Goal: Task Accomplishment & Management: Manage account settings

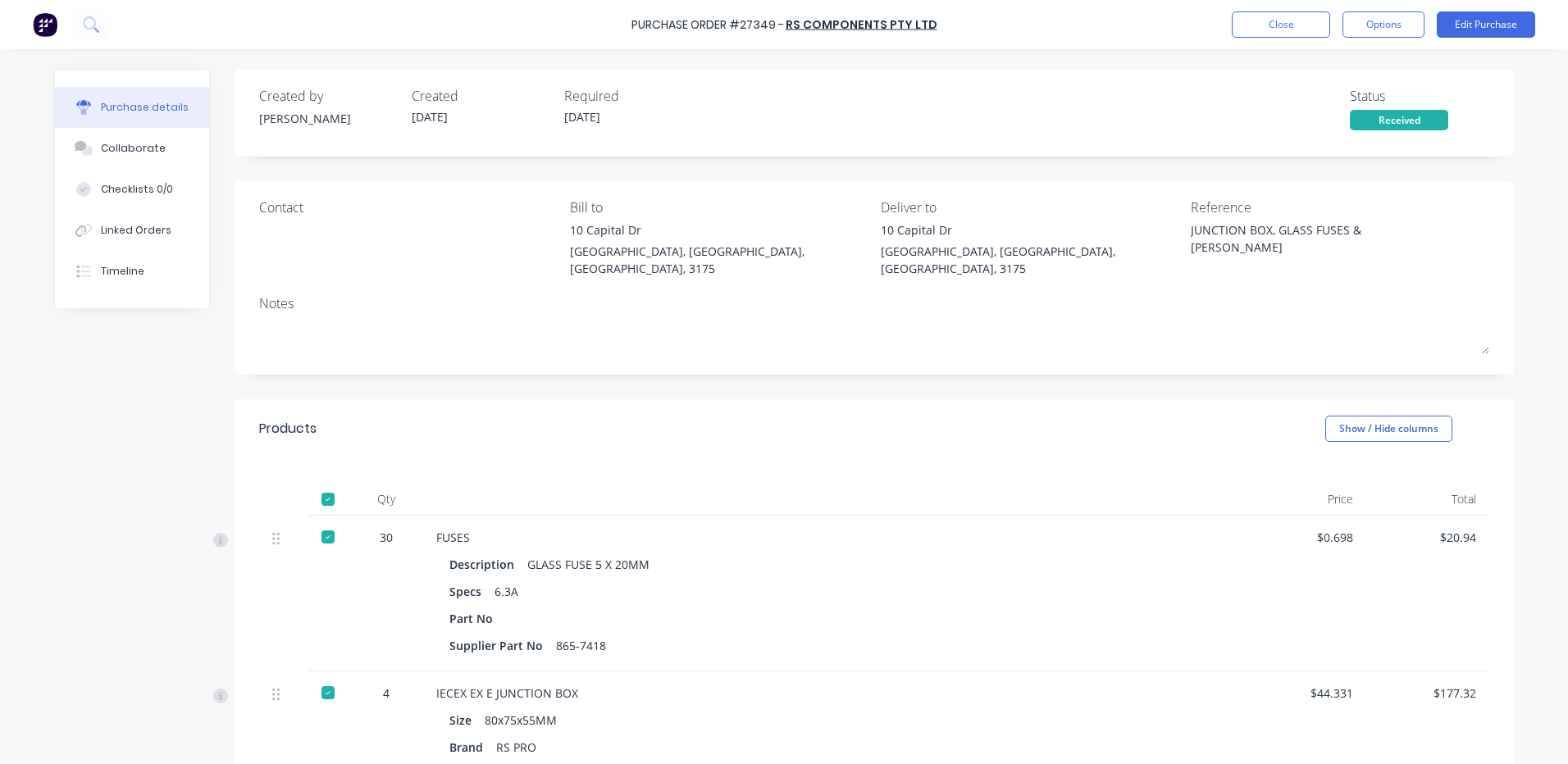
click at [1277, 14] on button "Close" at bounding box center [1281, 24] width 99 height 27
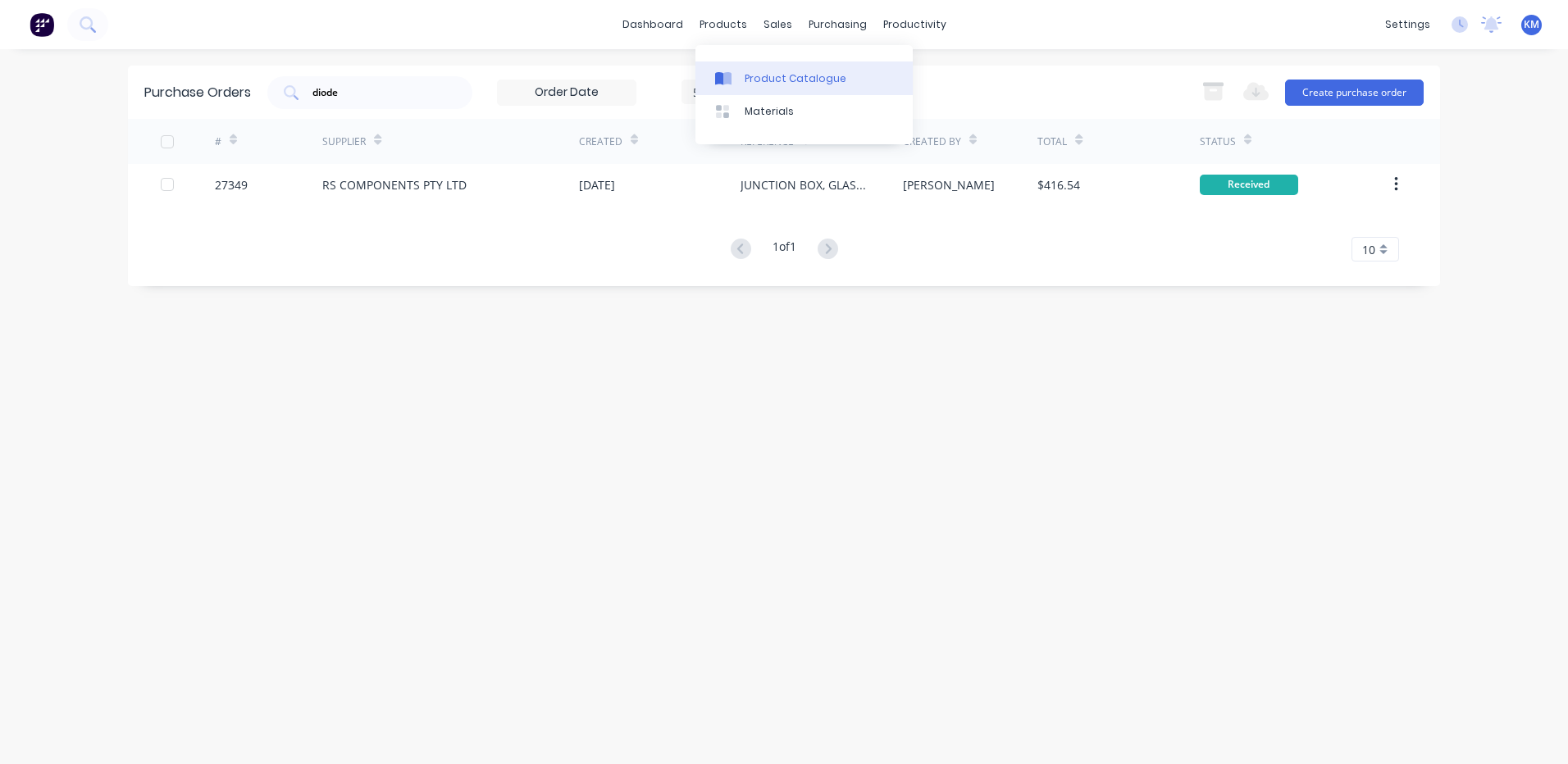
click at [734, 72] on div at bounding box center [727, 78] width 25 height 15
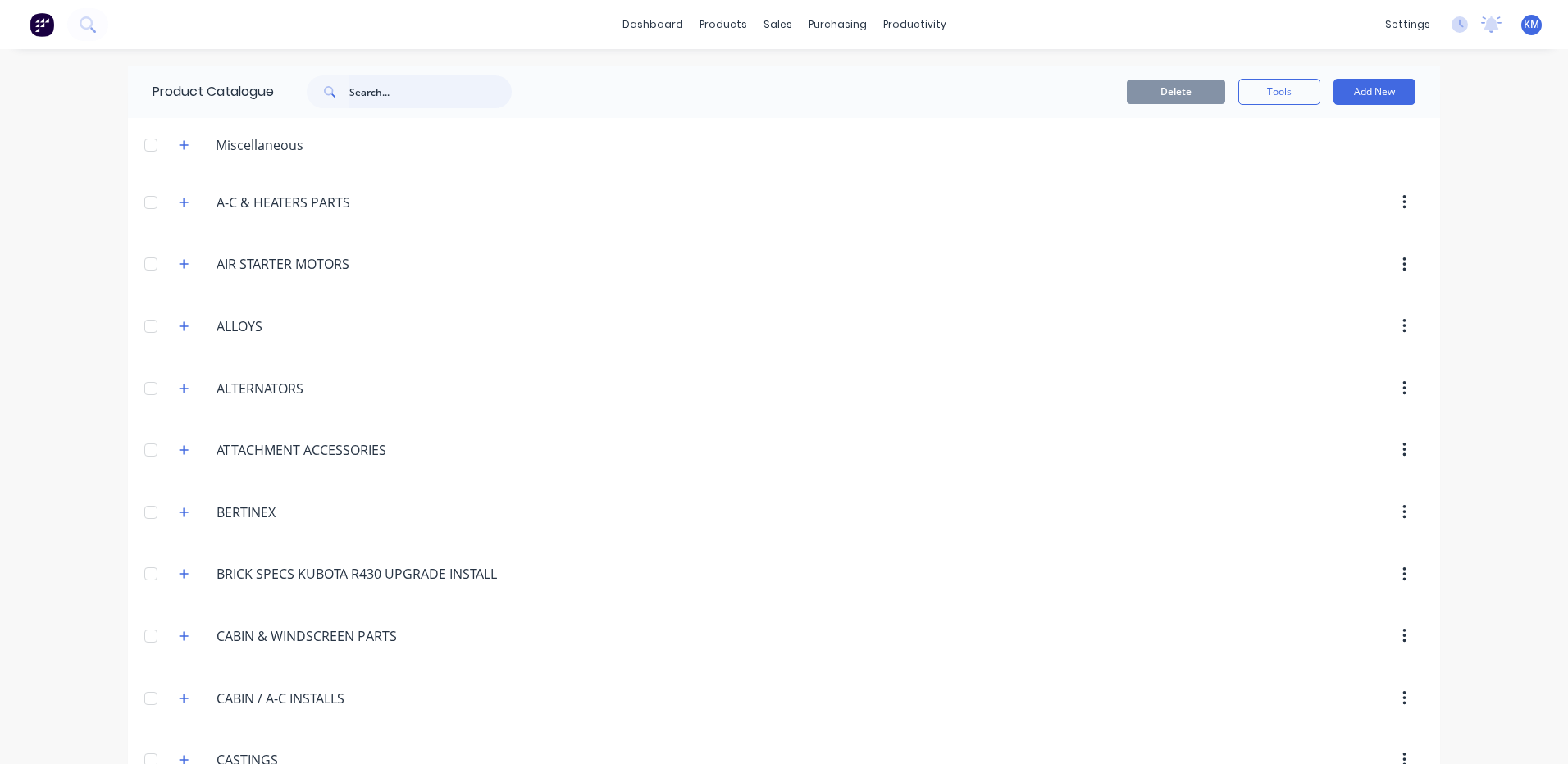
click at [418, 90] on input "text" at bounding box center [430, 92] width 162 height 33
click at [477, 88] on input "text" at bounding box center [430, 92] width 162 height 33
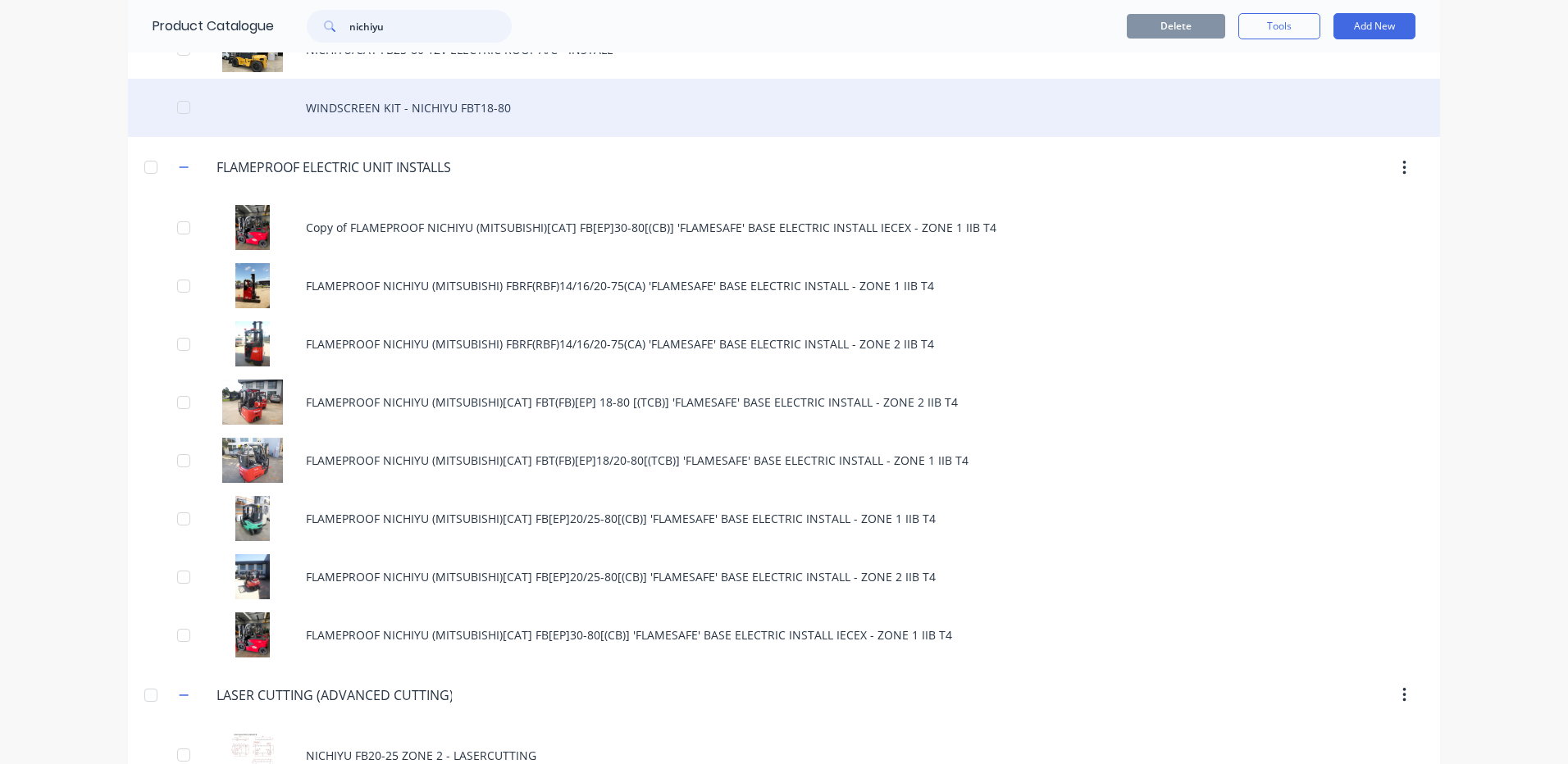
scroll to position [410, 0]
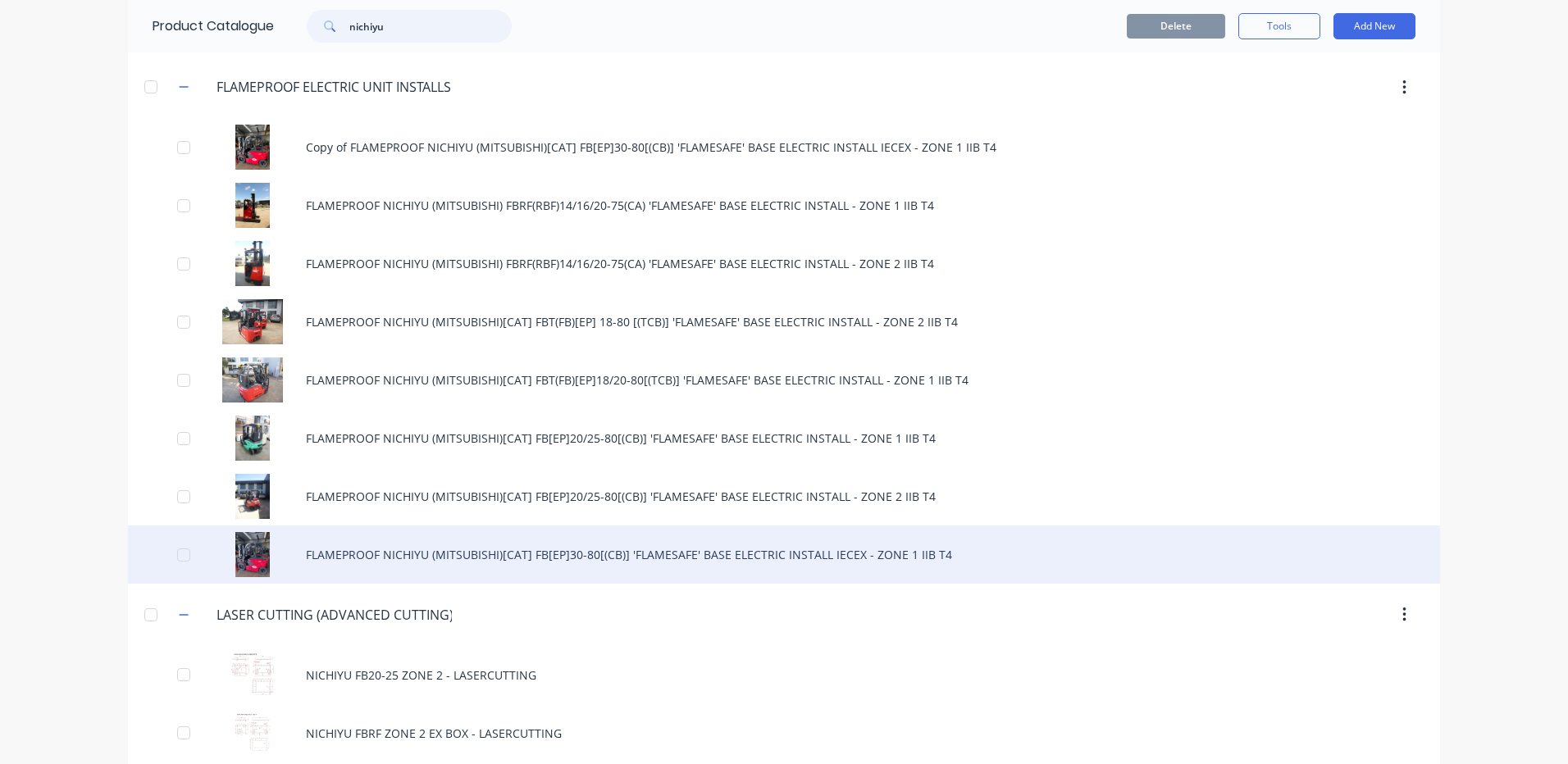
type input "nichiyu"
click at [584, 554] on div "FLAMEPROOF NICHIYU (MITSUBISHI)[CAT] FB[EP]30-80[(CB)] 'FLAMESAFE' BASE ELECTRI…" at bounding box center [784, 555] width 1312 height 58
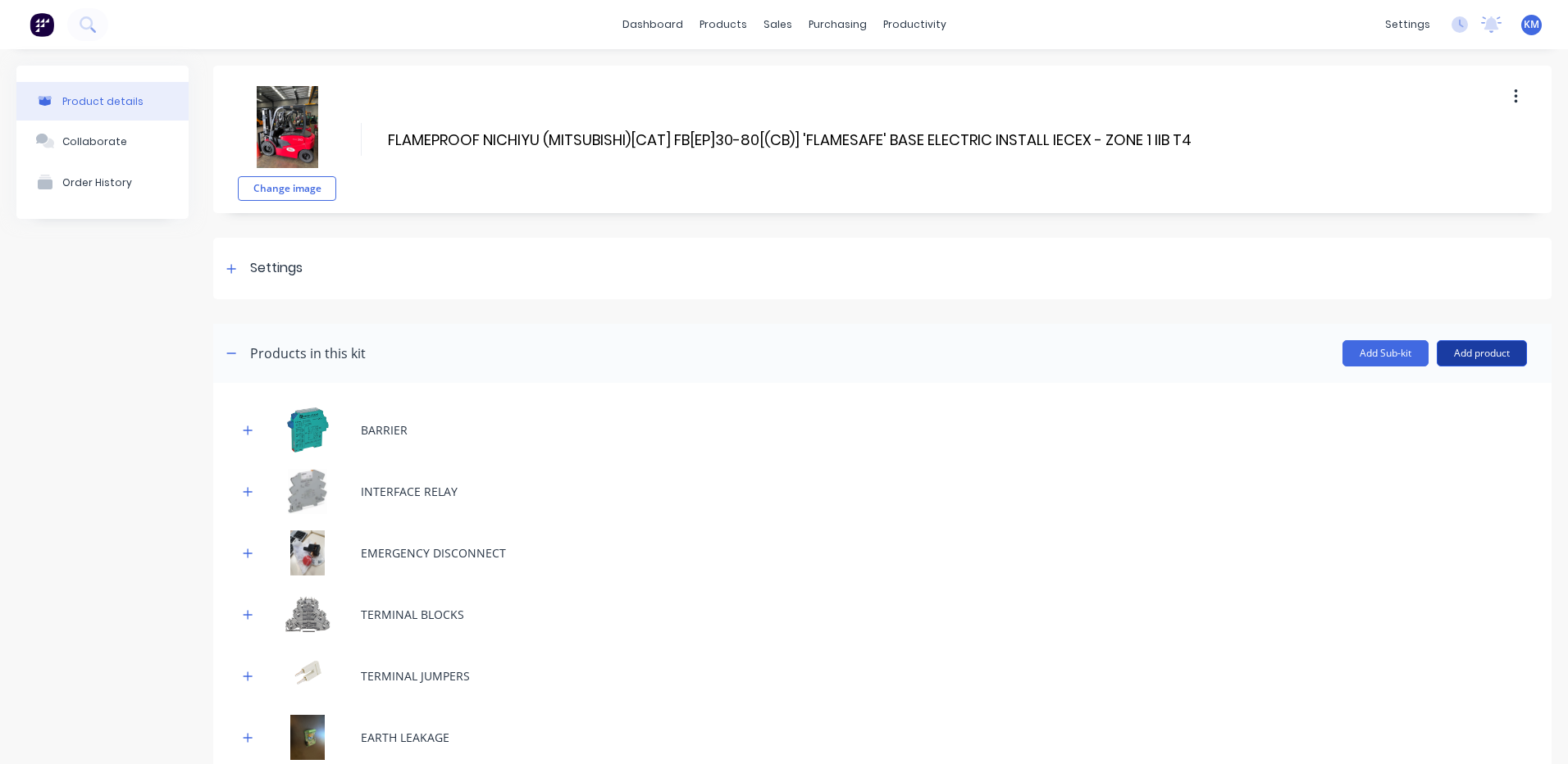
click at [1444, 358] on button "Add product" at bounding box center [1481, 353] width 90 height 27
click at [1441, 466] on div "Notes (Internal)" at bounding box center [1449, 461] width 126 height 24
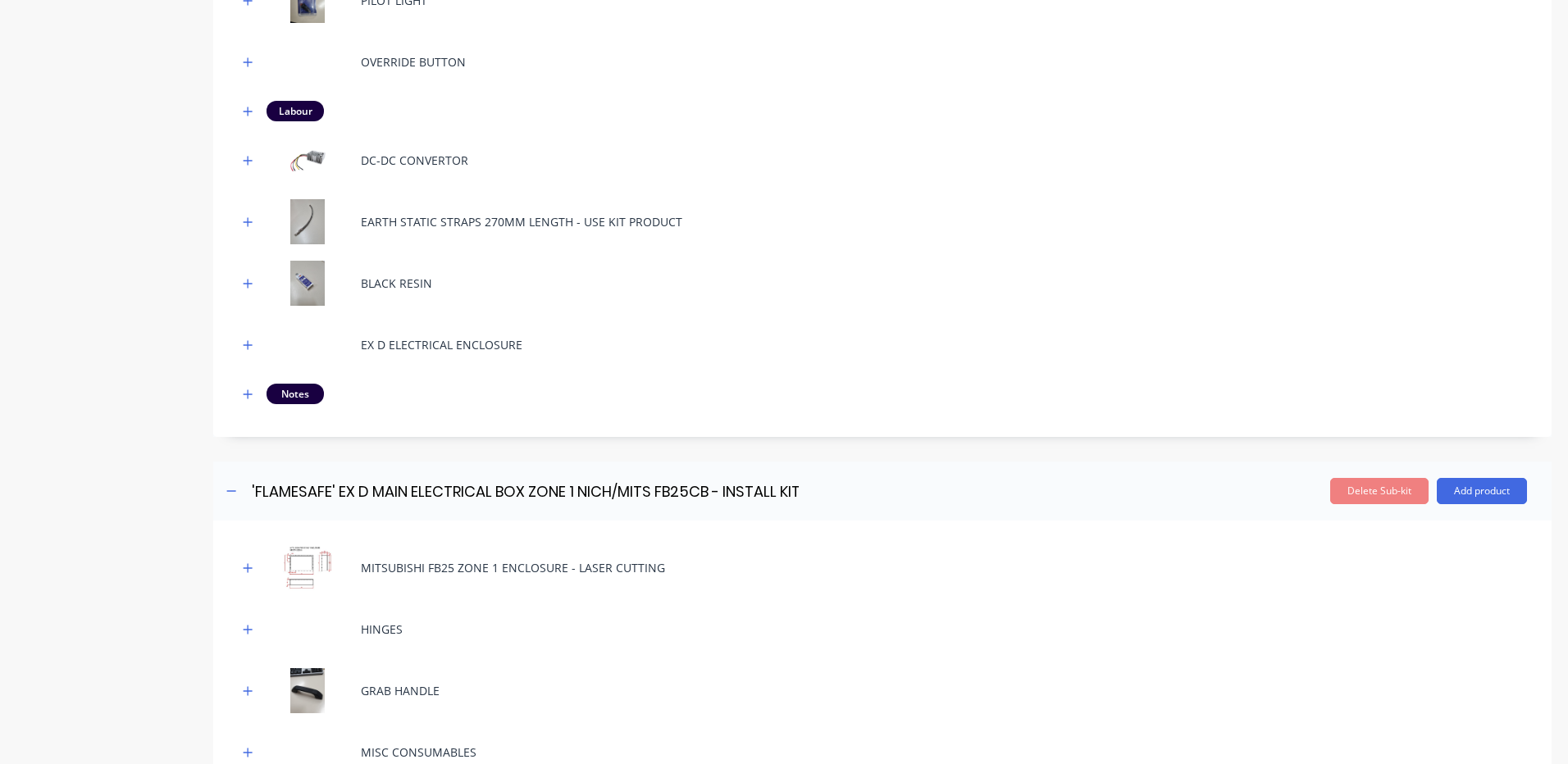
scroll to position [984, 0]
click at [244, 396] on icon "button" at bounding box center [247, 393] width 9 height 11
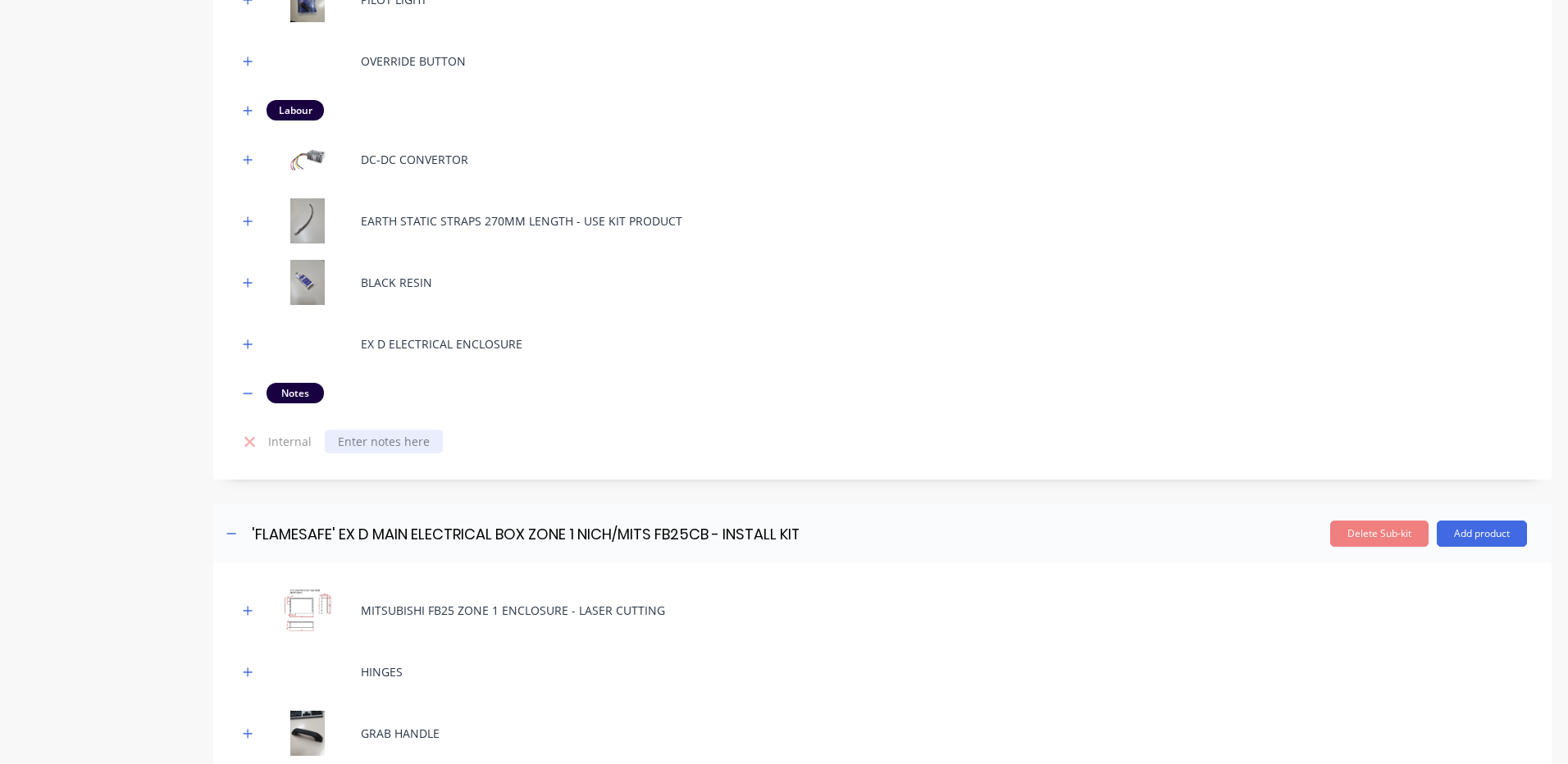
click at [355, 441] on div at bounding box center [384, 442] width 118 height 24
click at [497, 401] on div "Notes" at bounding box center [882, 394] width 1289 height 21
click at [790, 329] on div "EX D ELECTRICAL ENCLOSURE" at bounding box center [882, 344] width 1289 height 45
click at [431, 437] on div "DISPLAY LABOUR IS TIME TO FIT PRE-PURCHASED EX-D VIWEING ENCLOSURE TO UNIT AND …" at bounding box center [608, 442] width 567 height 24
click at [548, 362] on div "EX D ELECTRICAL ENCLOSURE" at bounding box center [882, 344] width 1289 height 45
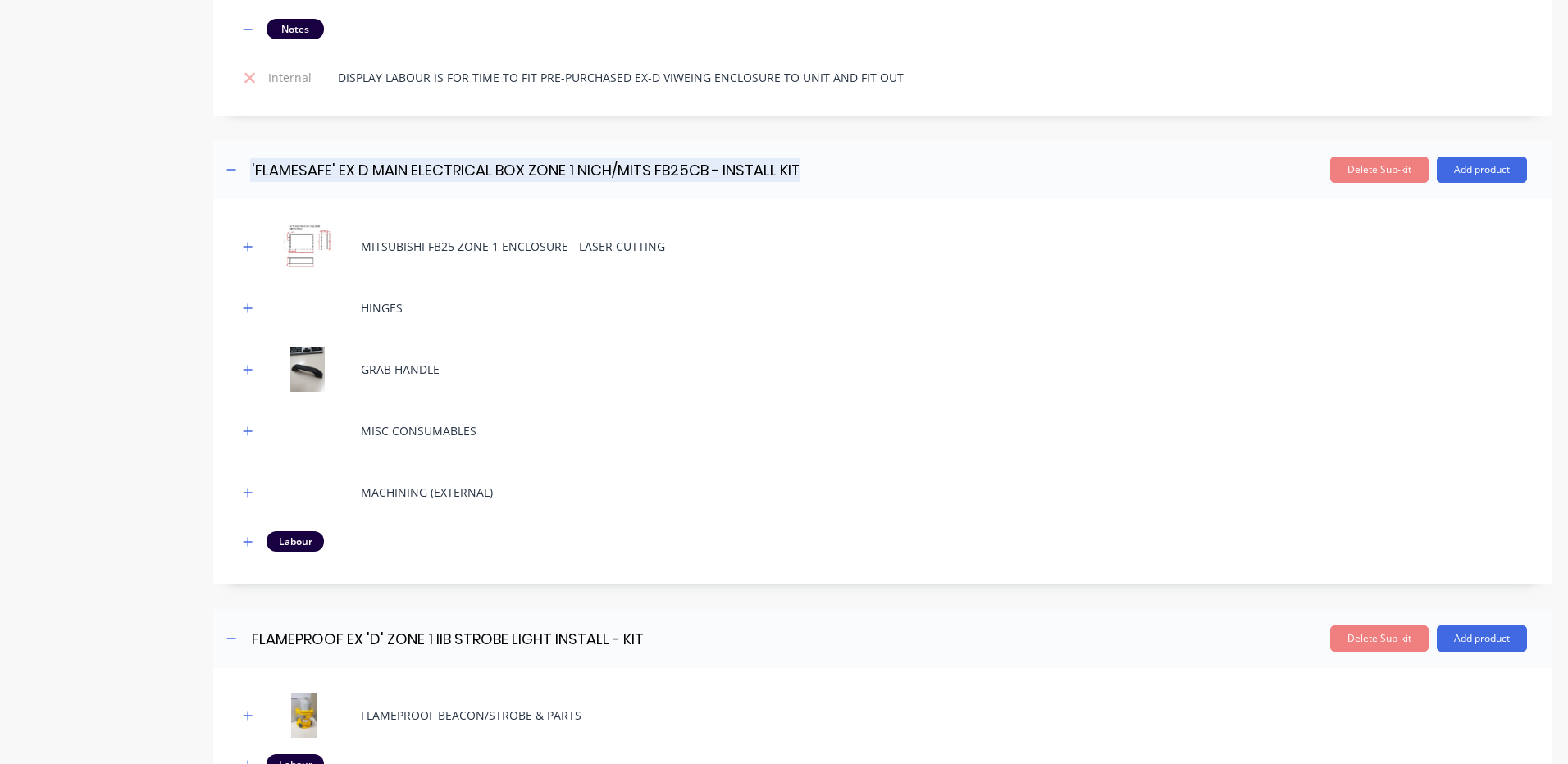
scroll to position [1394, 0]
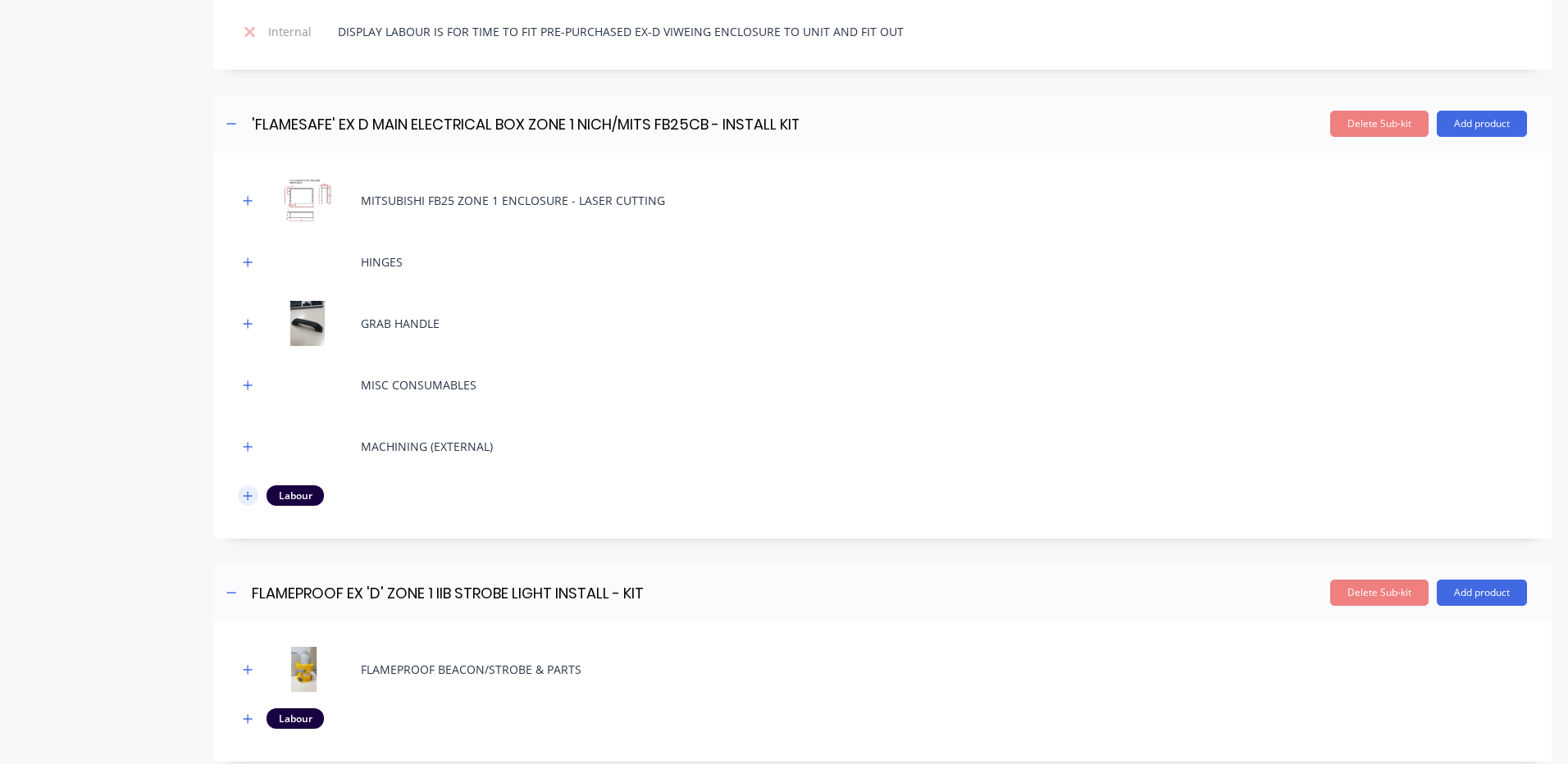
click at [253, 490] on button "button" at bounding box center [248, 496] width 21 height 21
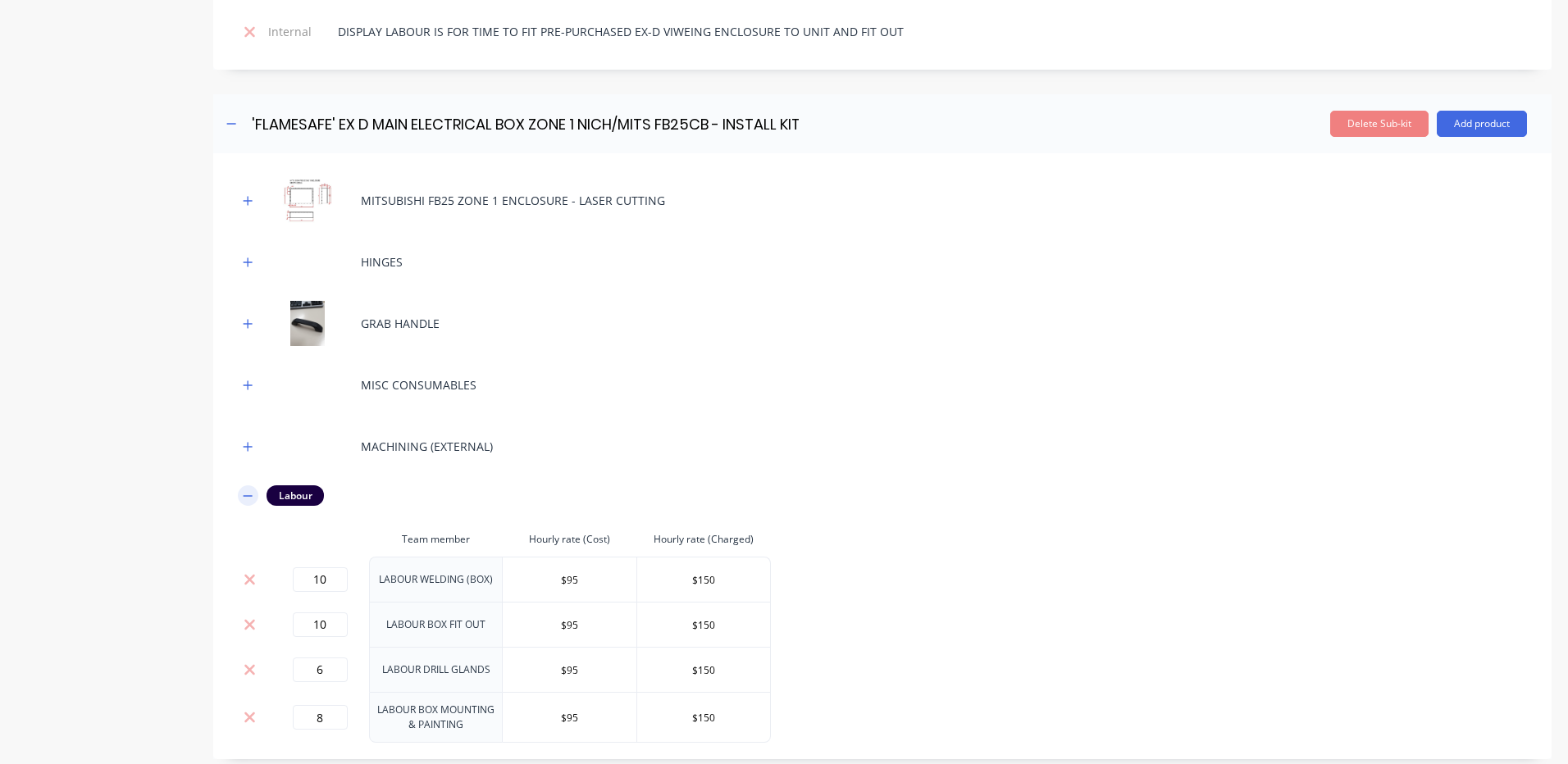
click at [250, 492] on icon "button" at bounding box center [247, 496] width 9 height 11
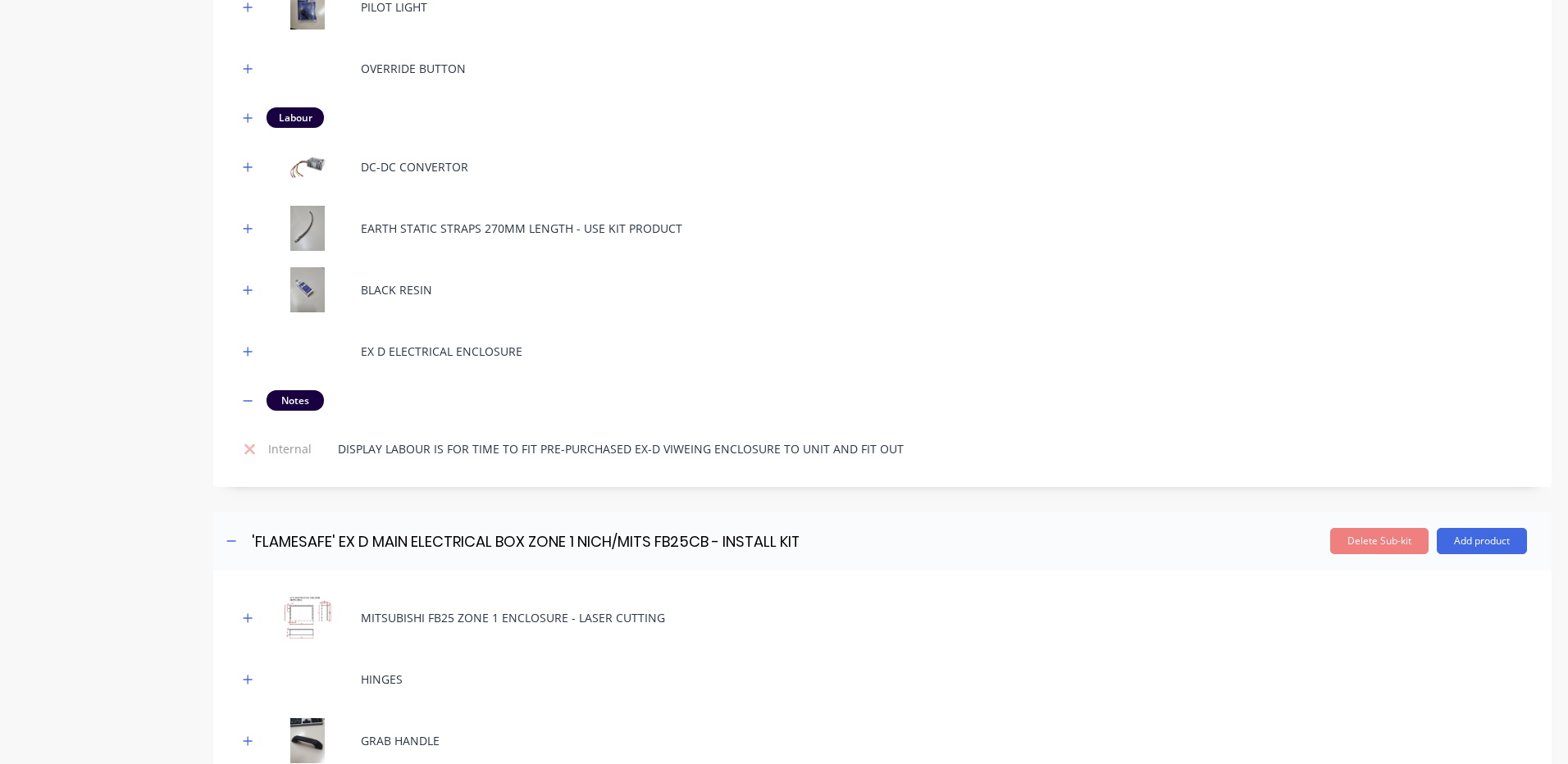
scroll to position [851, 0]
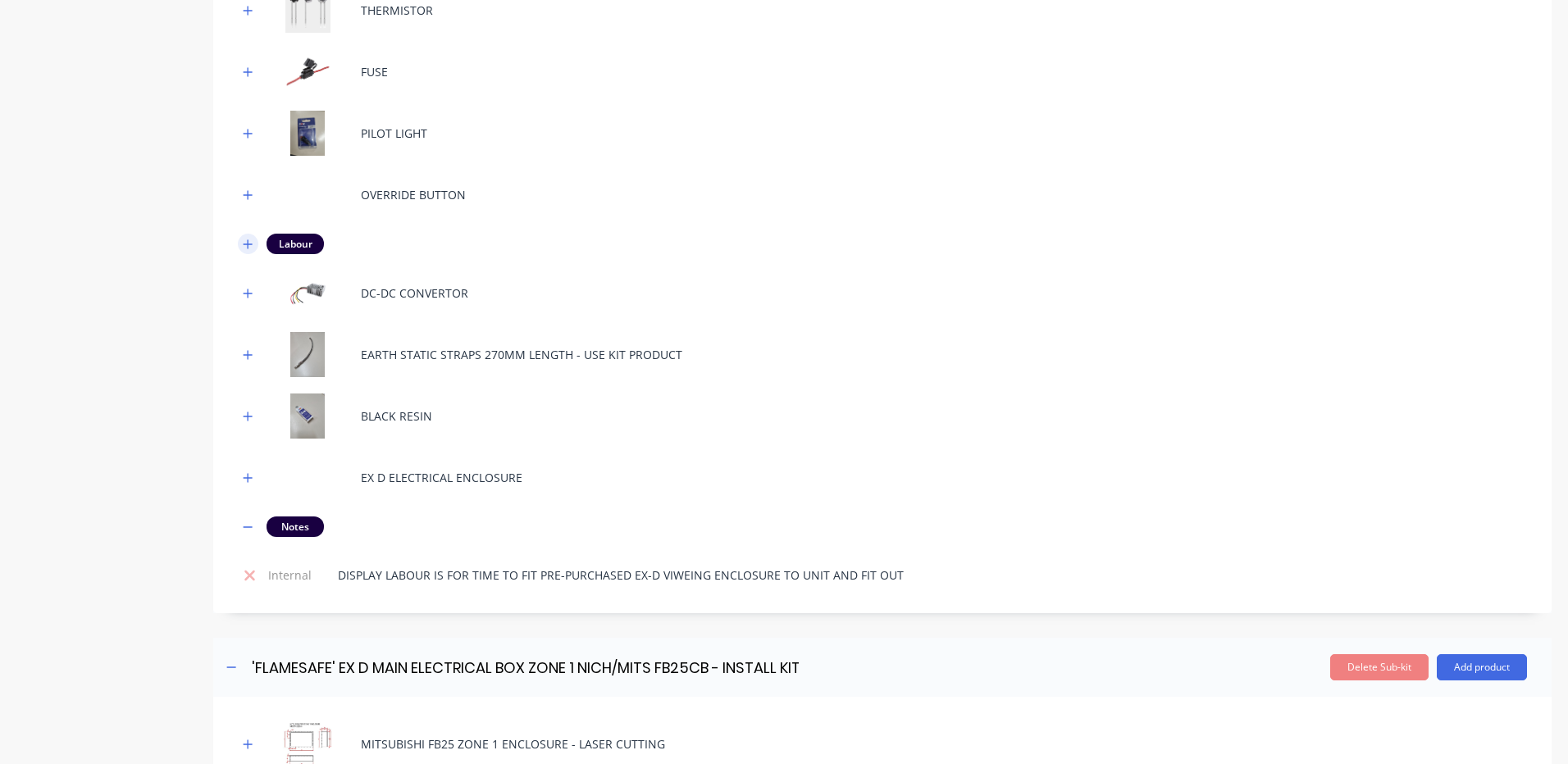
click at [254, 243] on button "button" at bounding box center [248, 244] width 21 height 21
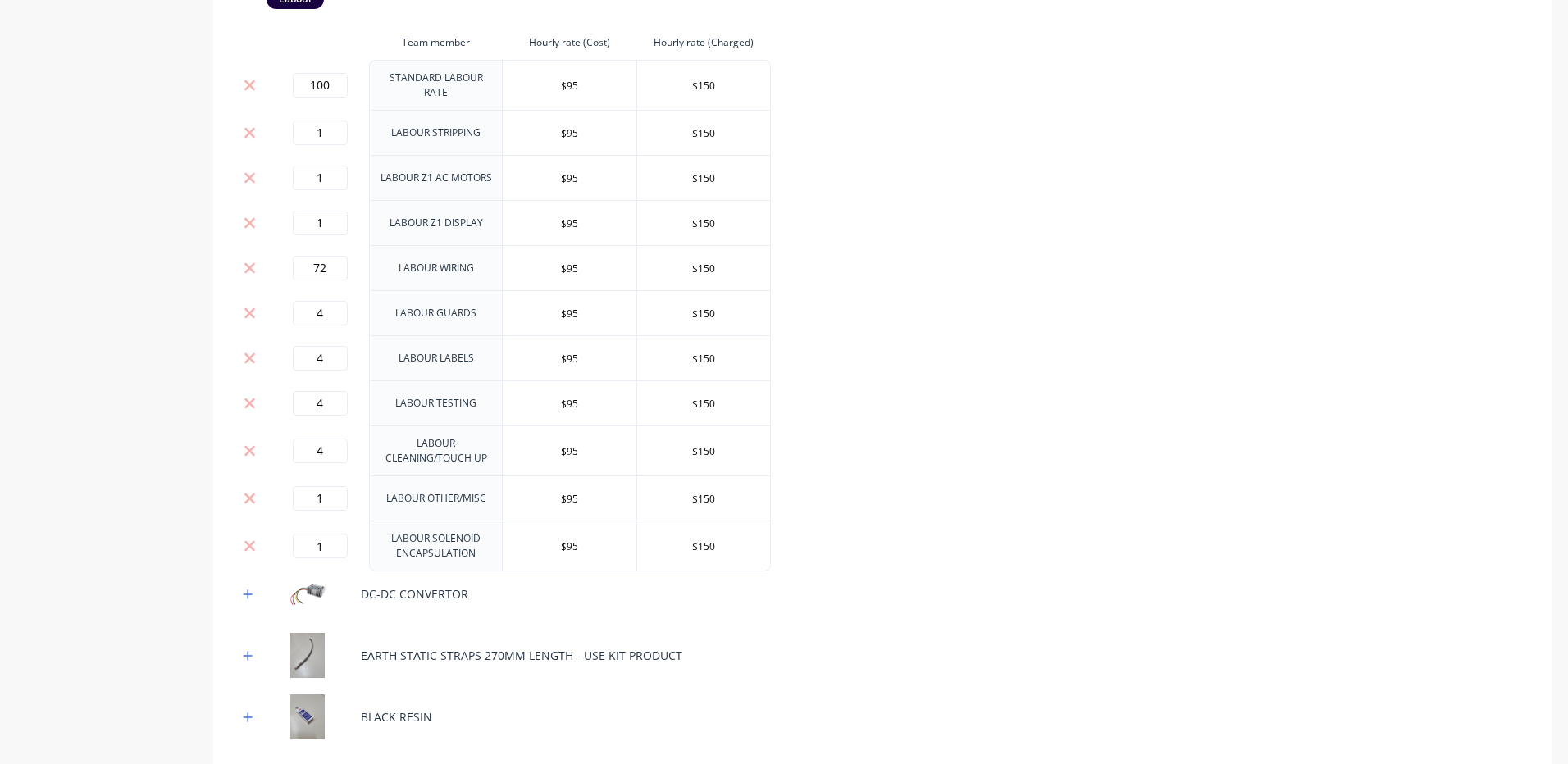
scroll to position [1096, 0]
click at [329, 112] on td "1" at bounding box center [320, 131] width 99 height 45
click at [328, 121] on input "1" at bounding box center [320, 132] width 55 height 25
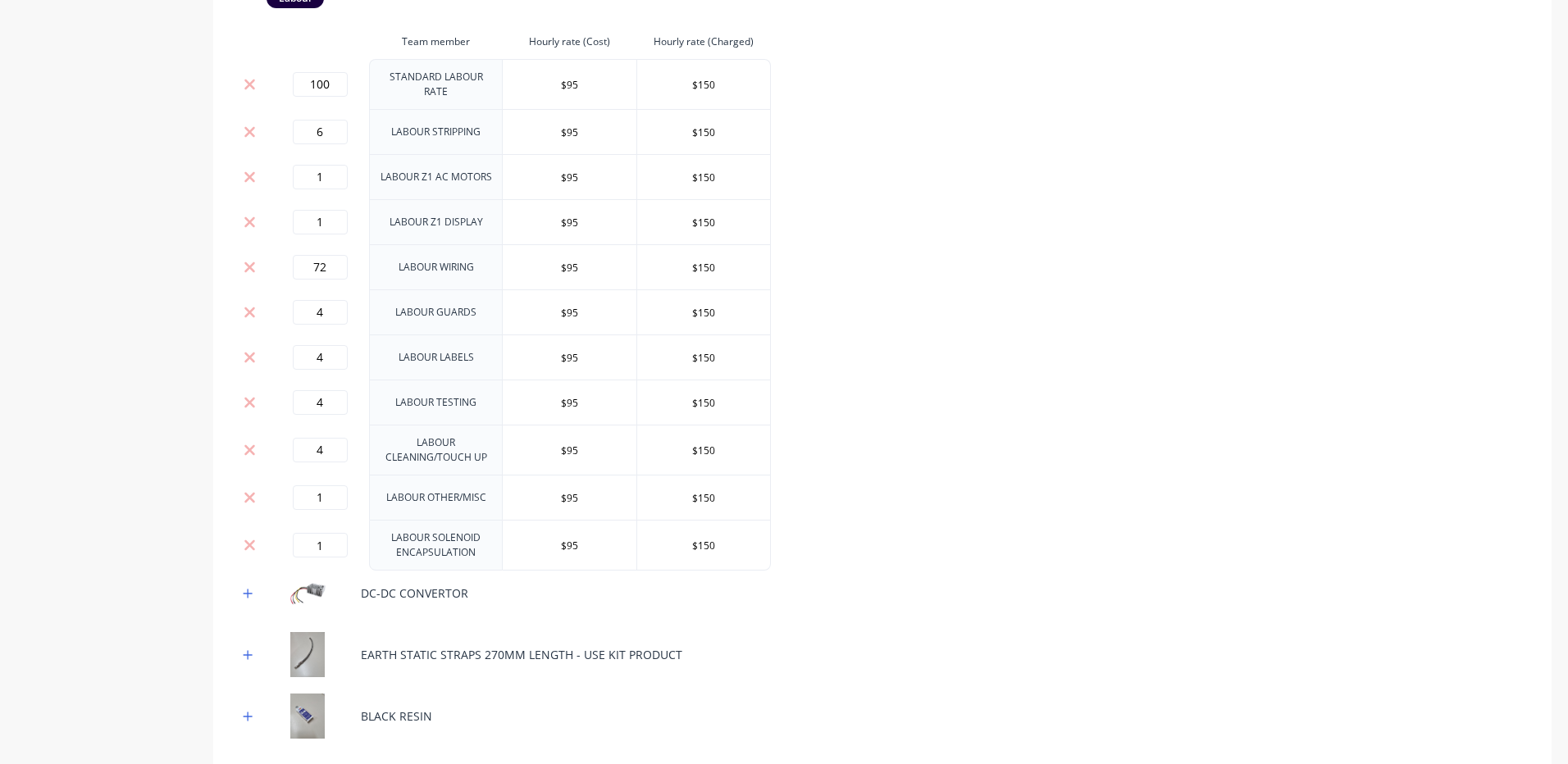
click at [1082, 189] on div "BARRIER INTERFACE RELAY EMERGENCY DISCONNECT TERMINAL BLOCKS TERMINAL JUMPERS E…" at bounding box center [882, 104] width 1289 height 1585
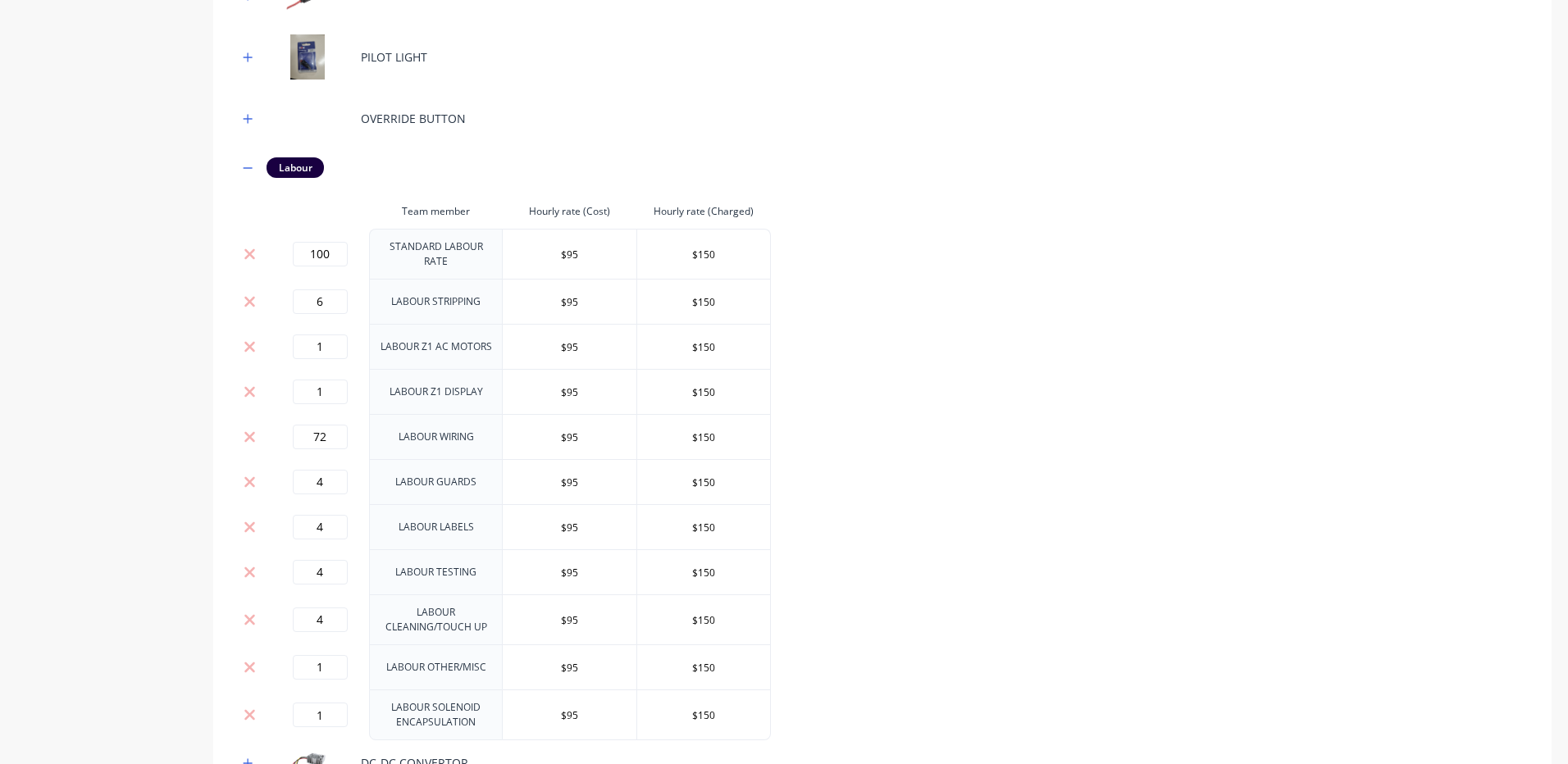
scroll to position [932, 0]
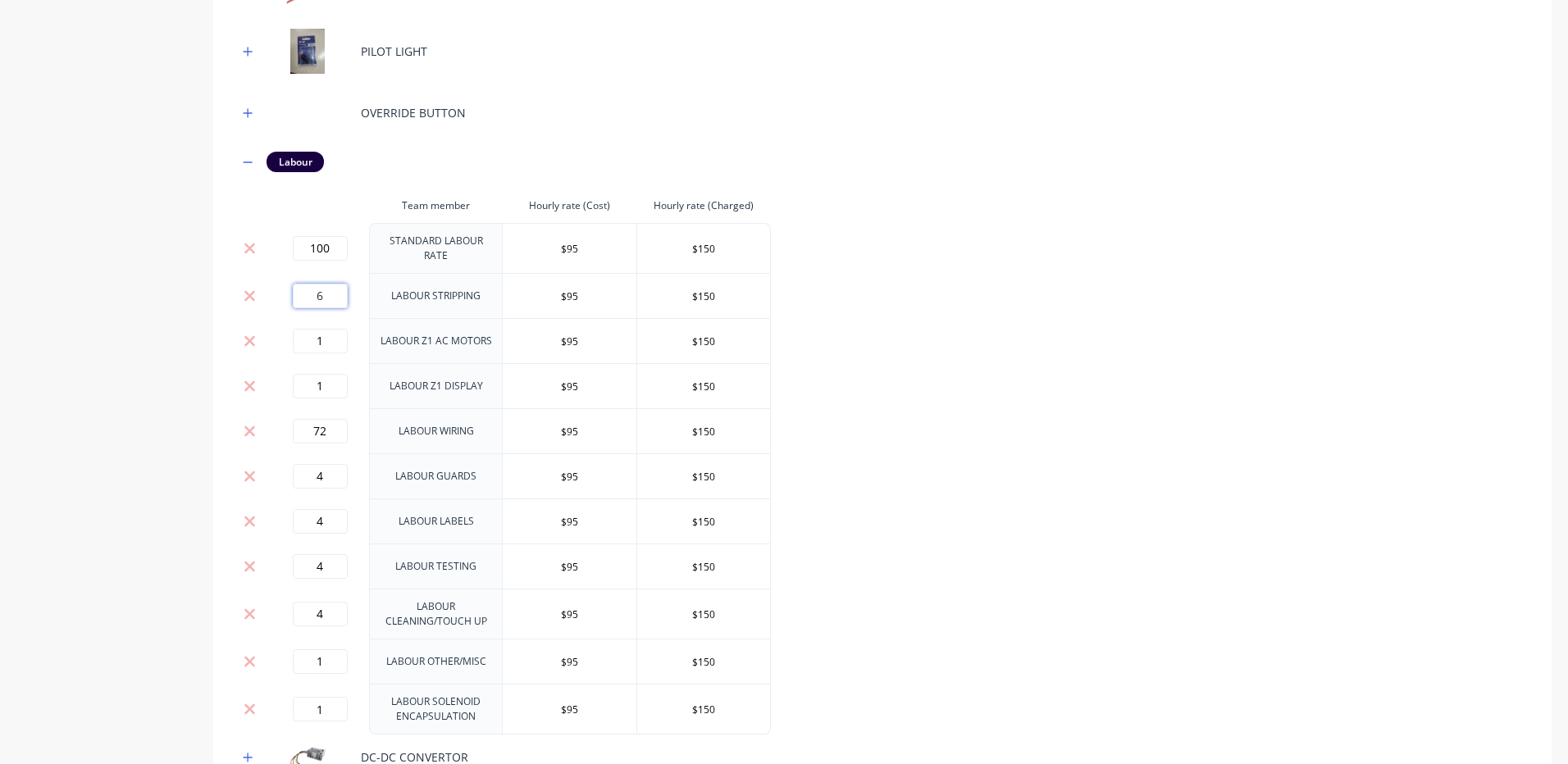
click at [319, 299] on input "6" at bounding box center [320, 296] width 55 height 25
type input "8"
click at [991, 306] on div "BARRIER INTERFACE RELAY EMERGENCY DISCONNECT TERMINAL BLOCKS TERMINAL JUMPERS E…" at bounding box center [882, 268] width 1289 height 1585
click at [330, 338] on input "1" at bounding box center [320, 340] width 55 height 25
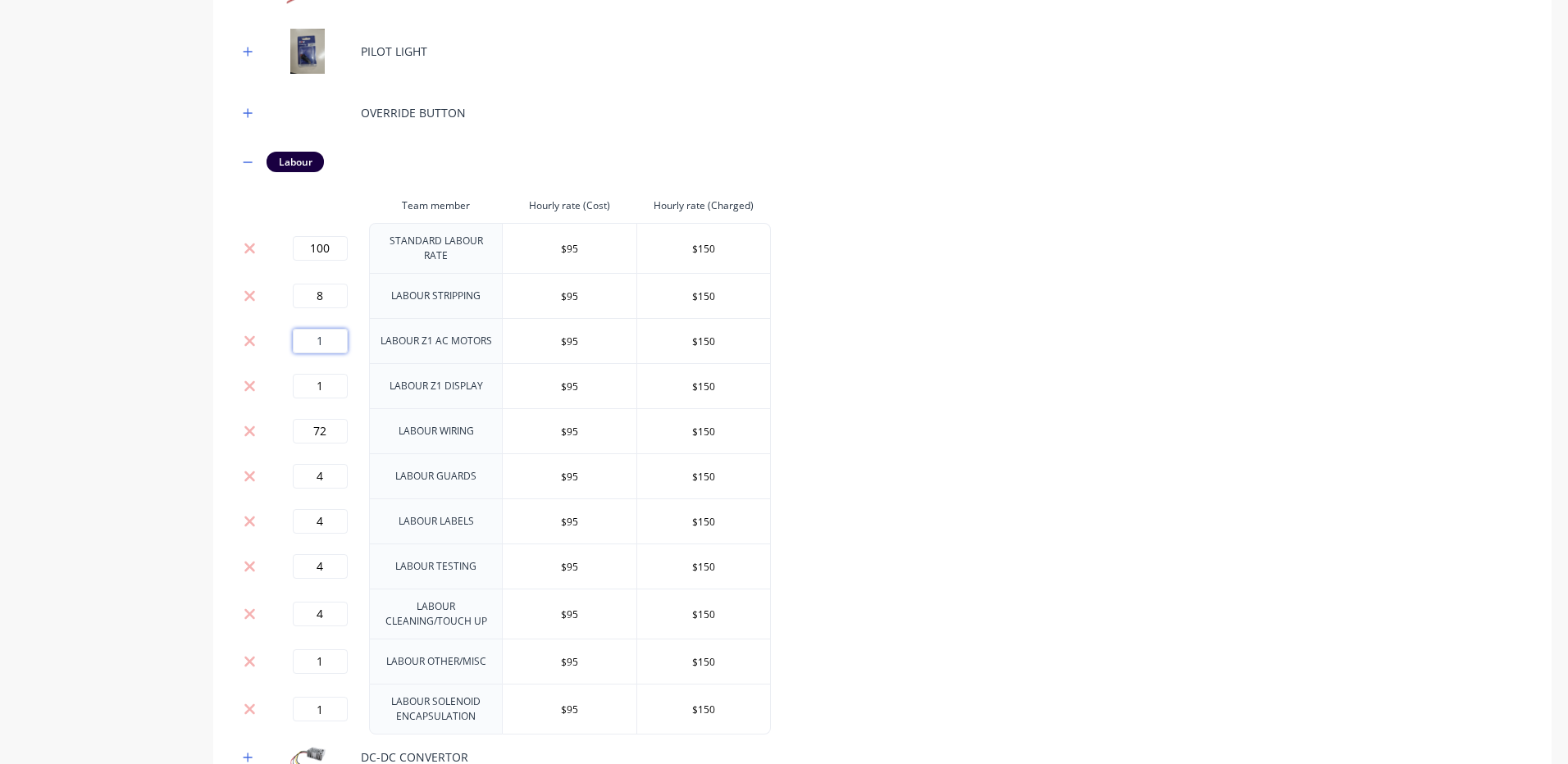
click at [330, 338] on input "1" at bounding box center [320, 340] width 55 height 25
type input "32"
click at [980, 386] on div "BARRIER INTERFACE RELAY EMERGENCY DISCONNECT TERMINAL BLOCKS TERMINAL JUMPERS E…" at bounding box center [882, 268] width 1289 height 1585
click at [309, 387] on input "1" at bounding box center [320, 386] width 55 height 25
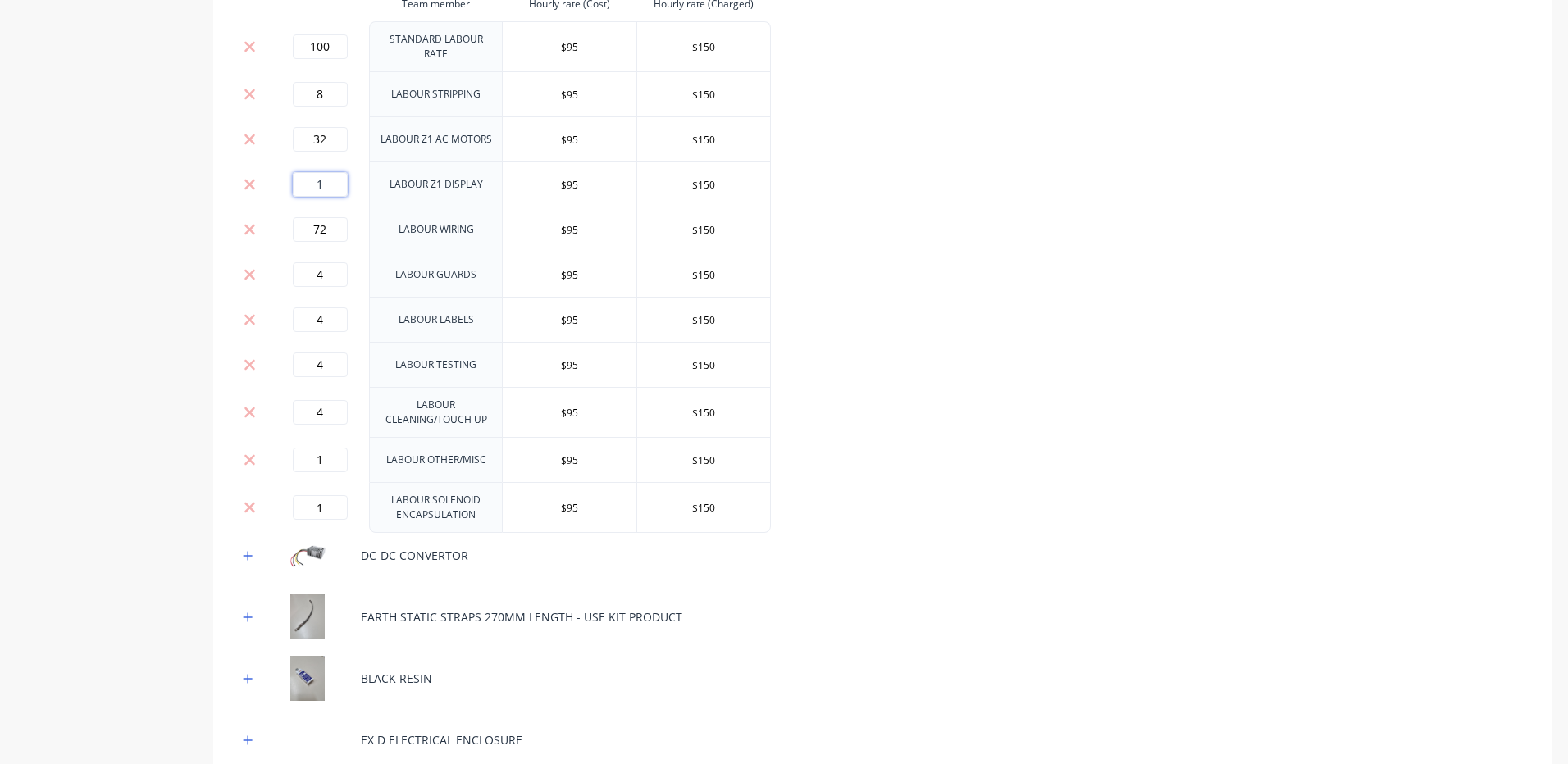
scroll to position [1096, 0]
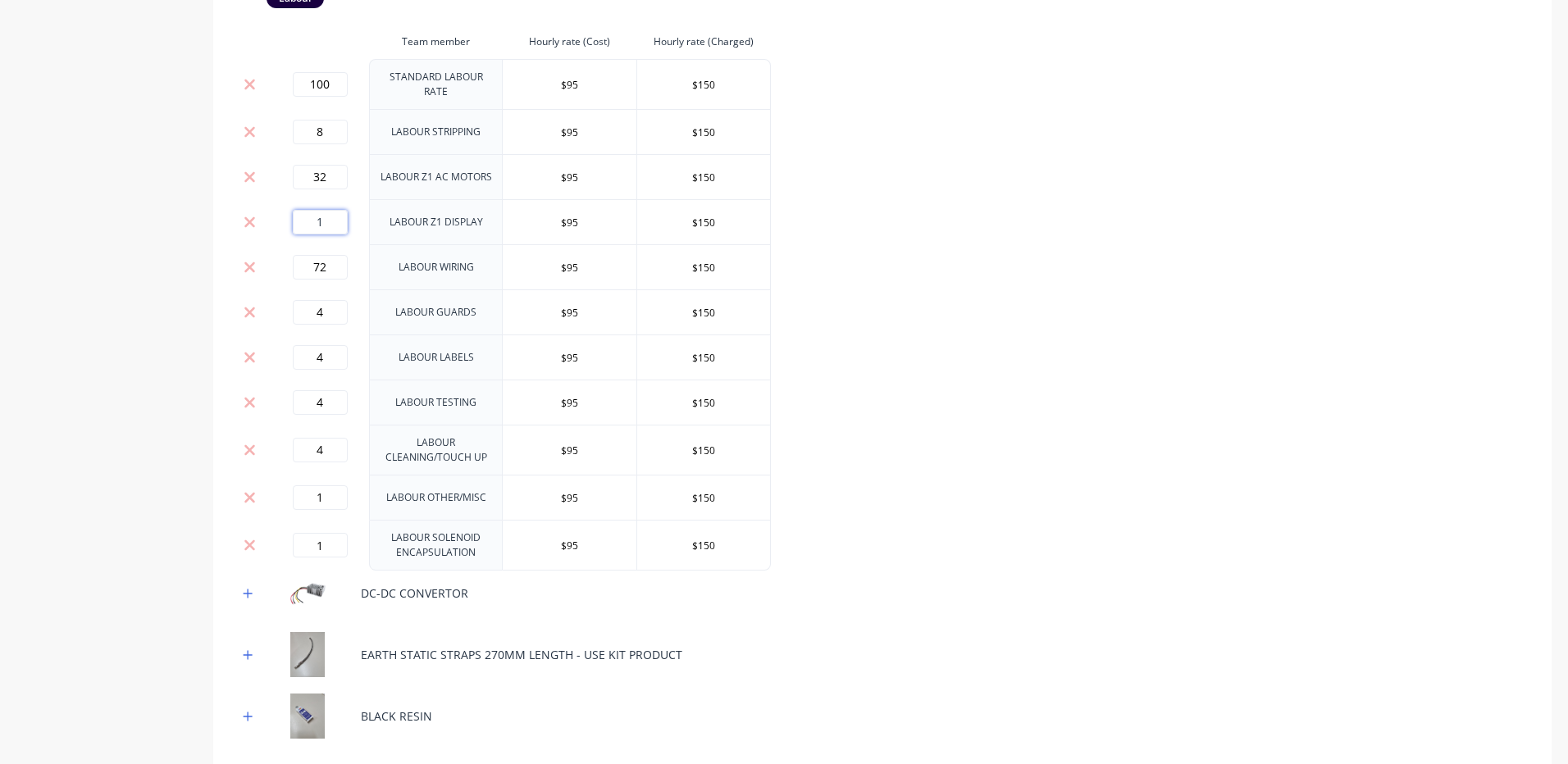
click at [310, 215] on input "1" at bounding box center [320, 222] width 55 height 25
type input "6"
click at [1137, 237] on div "BARRIER INTERFACE RELAY EMERGENCY DISCONNECT TERMINAL BLOCKS TERMINAL JUMPERS E…" at bounding box center [882, 104] width 1289 height 1585
click at [325, 308] on input "4" at bounding box center [320, 312] width 55 height 25
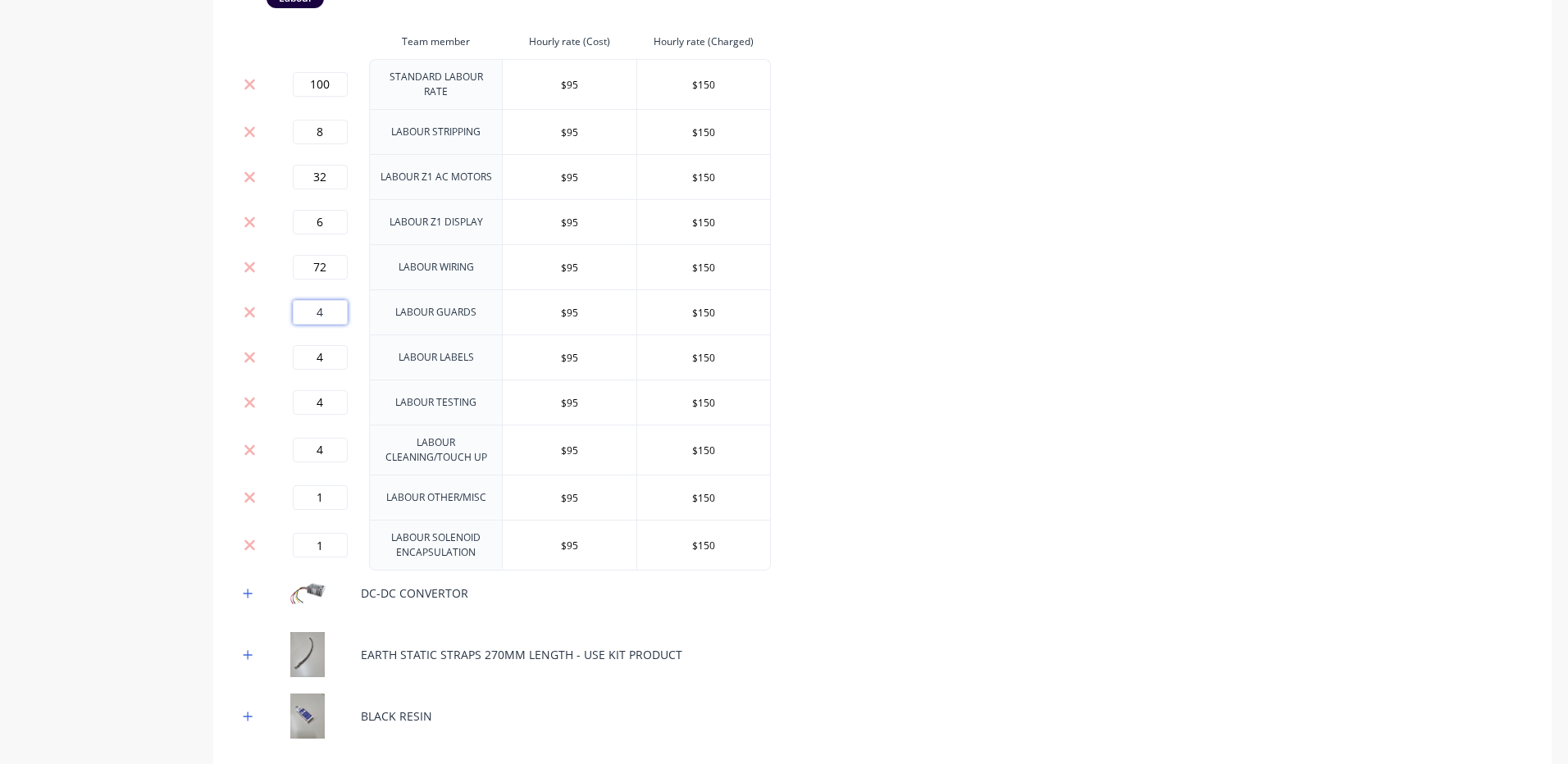
click at [325, 308] on input "4" at bounding box center [320, 312] width 55 height 25
type input "5"
click at [305, 540] on input "1" at bounding box center [320, 545] width 55 height 25
type input "8"
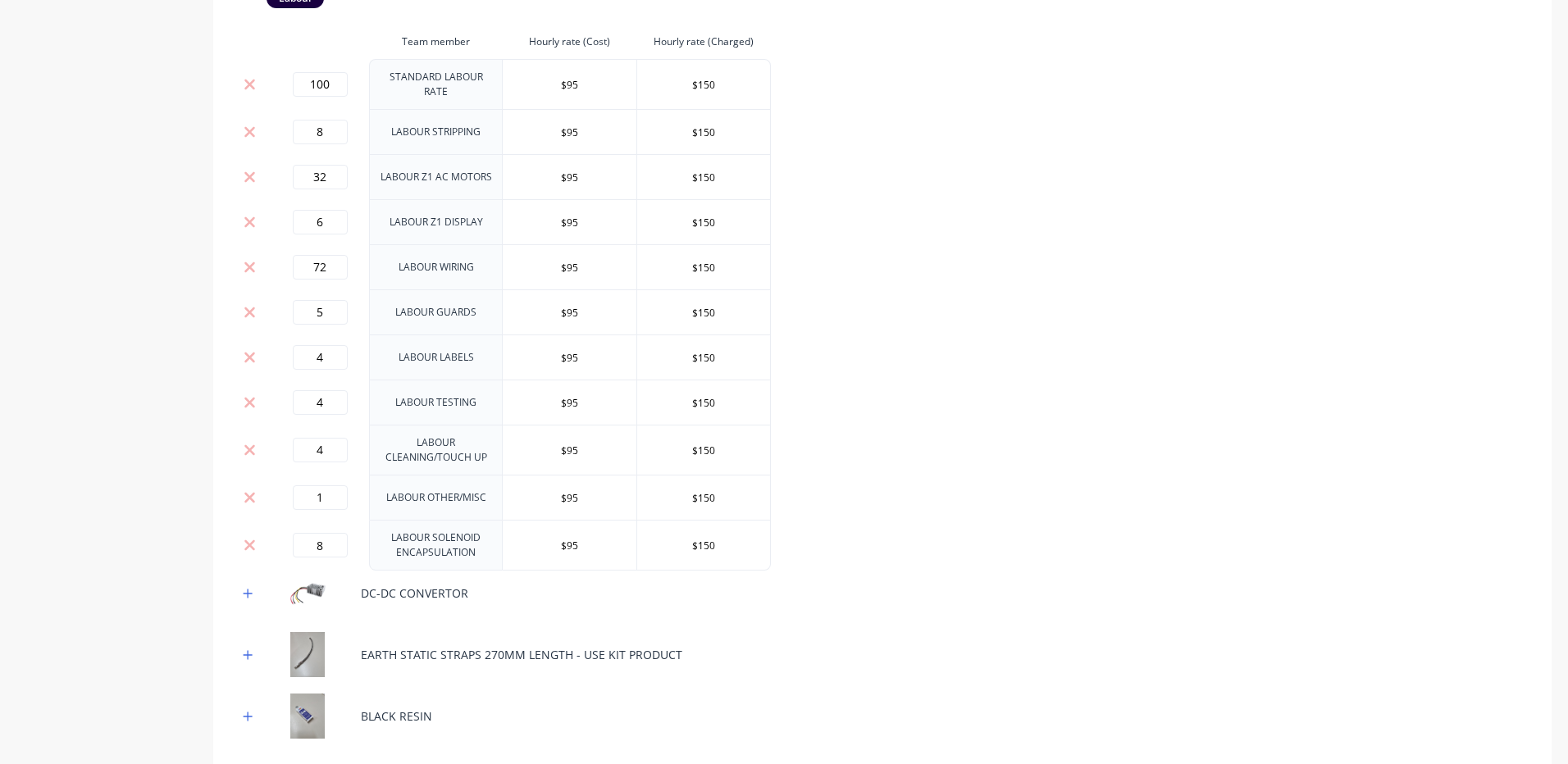
click at [914, 467] on div "BARRIER INTERFACE RELAY EMERGENCY DISCONNECT TERMINAL BLOCKS TERMINAL JUMPERS E…" at bounding box center [882, 104] width 1289 height 1585
click at [311, 495] on input "1" at bounding box center [320, 497] width 55 height 25
type input "6"
click at [1026, 418] on div "BARRIER INTERFACE RELAY EMERGENCY DISCONNECT TERMINAL BLOCKS TERMINAL JUMPERS E…" at bounding box center [882, 104] width 1289 height 1585
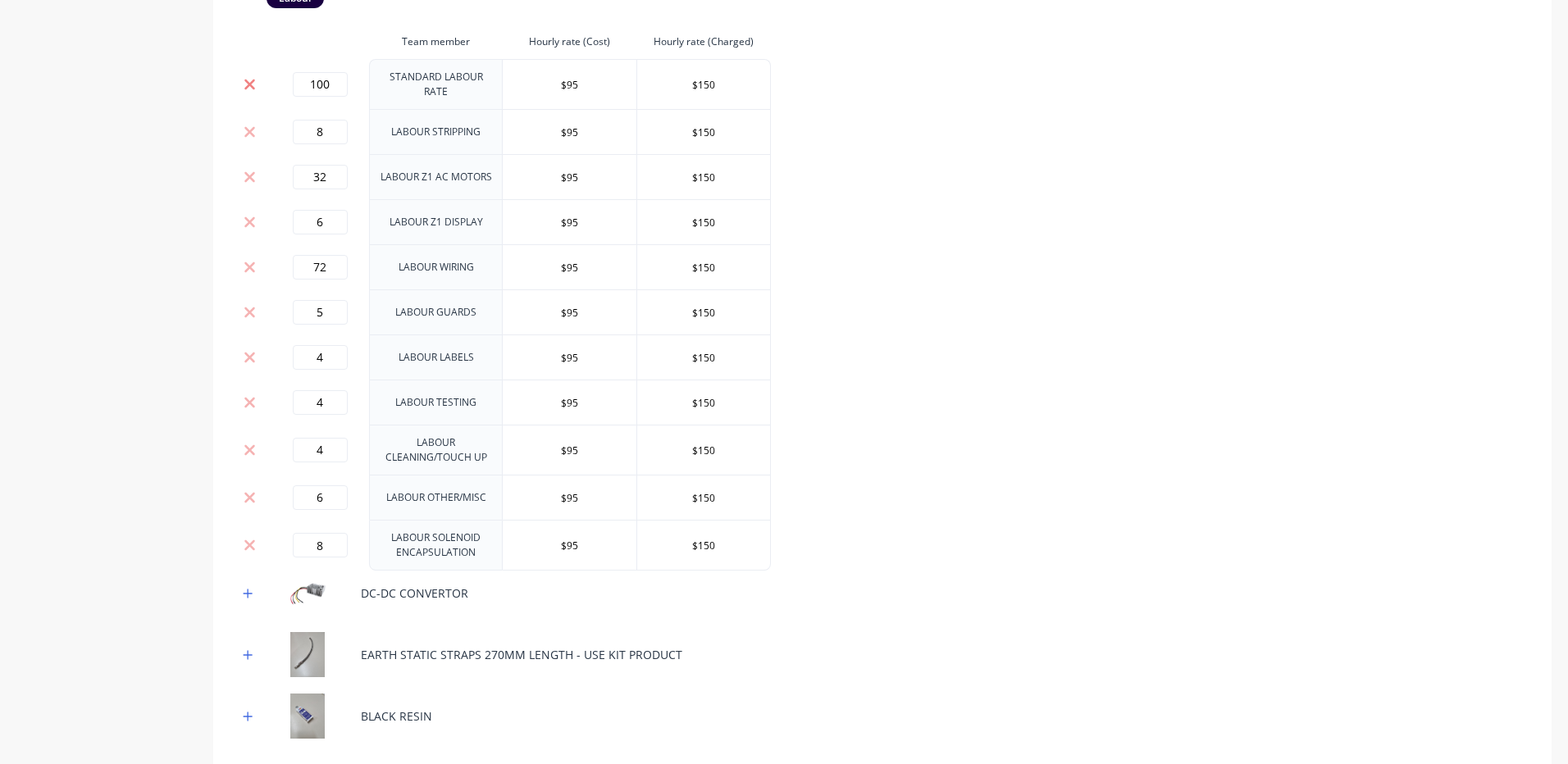
click at [244, 82] on icon at bounding box center [250, 84] width 12 height 16
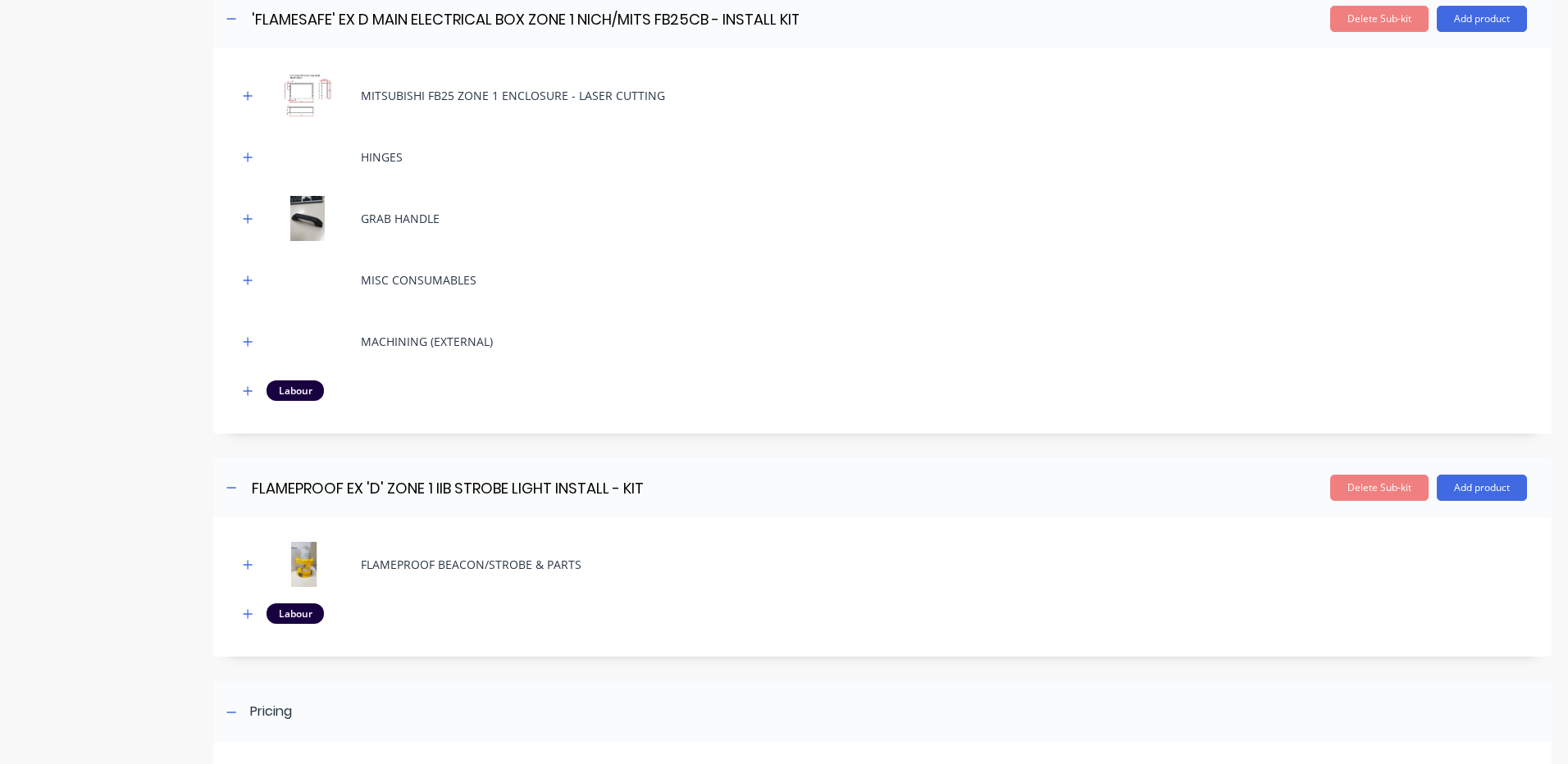
scroll to position [1838, 0]
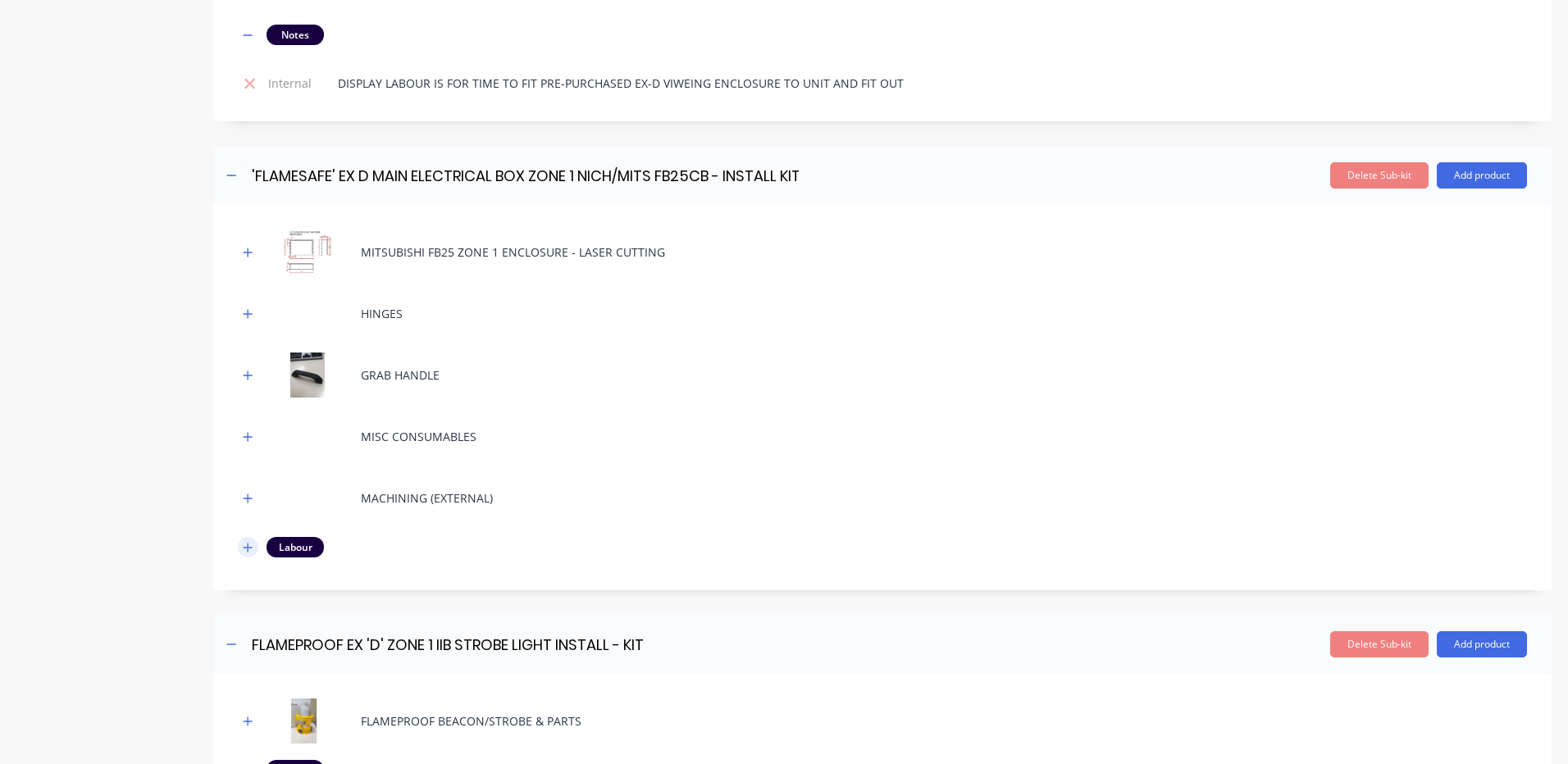
click at [238, 544] on button "button" at bounding box center [248, 547] width 21 height 21
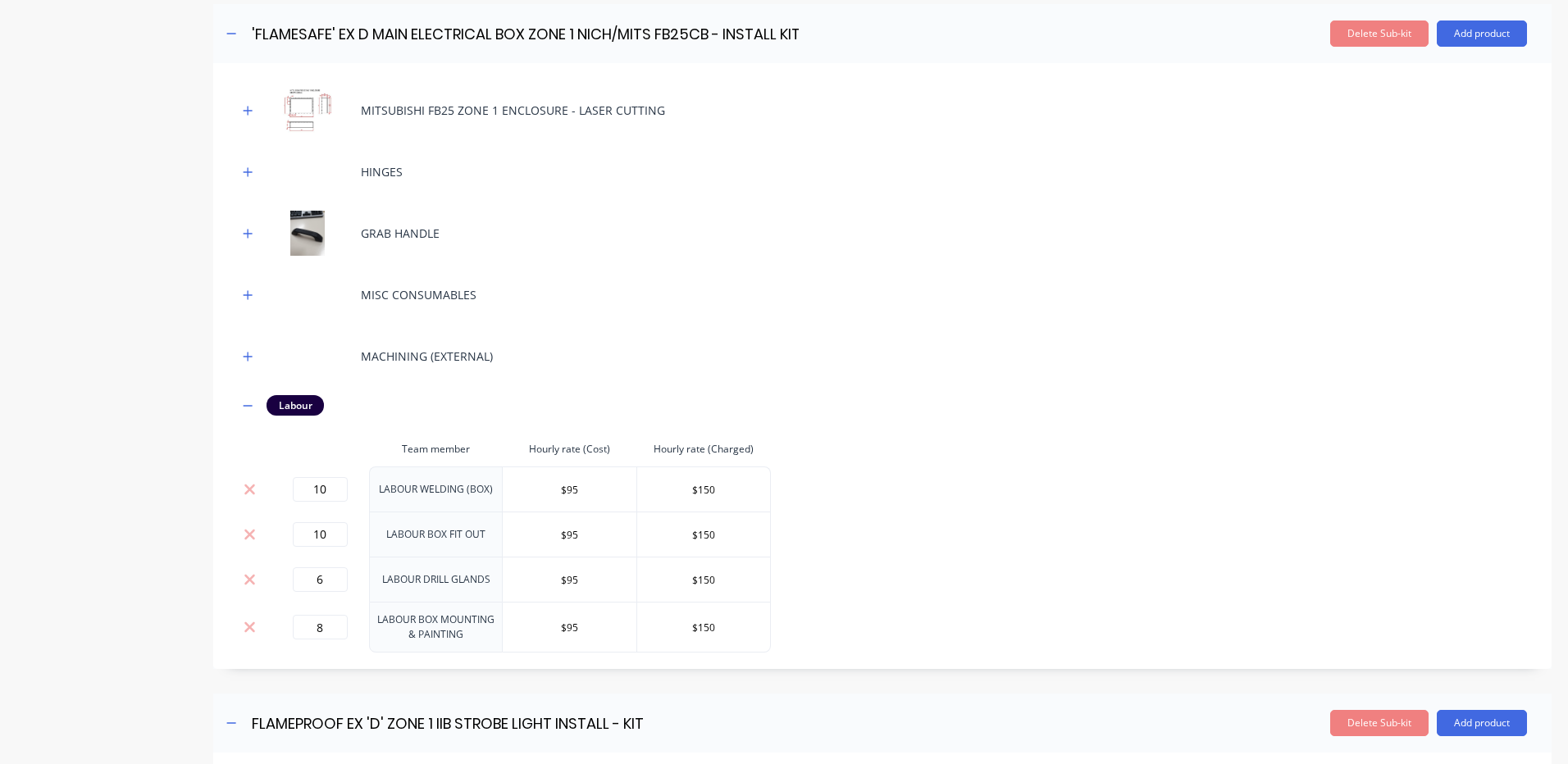
scroll to position [2002, 0]
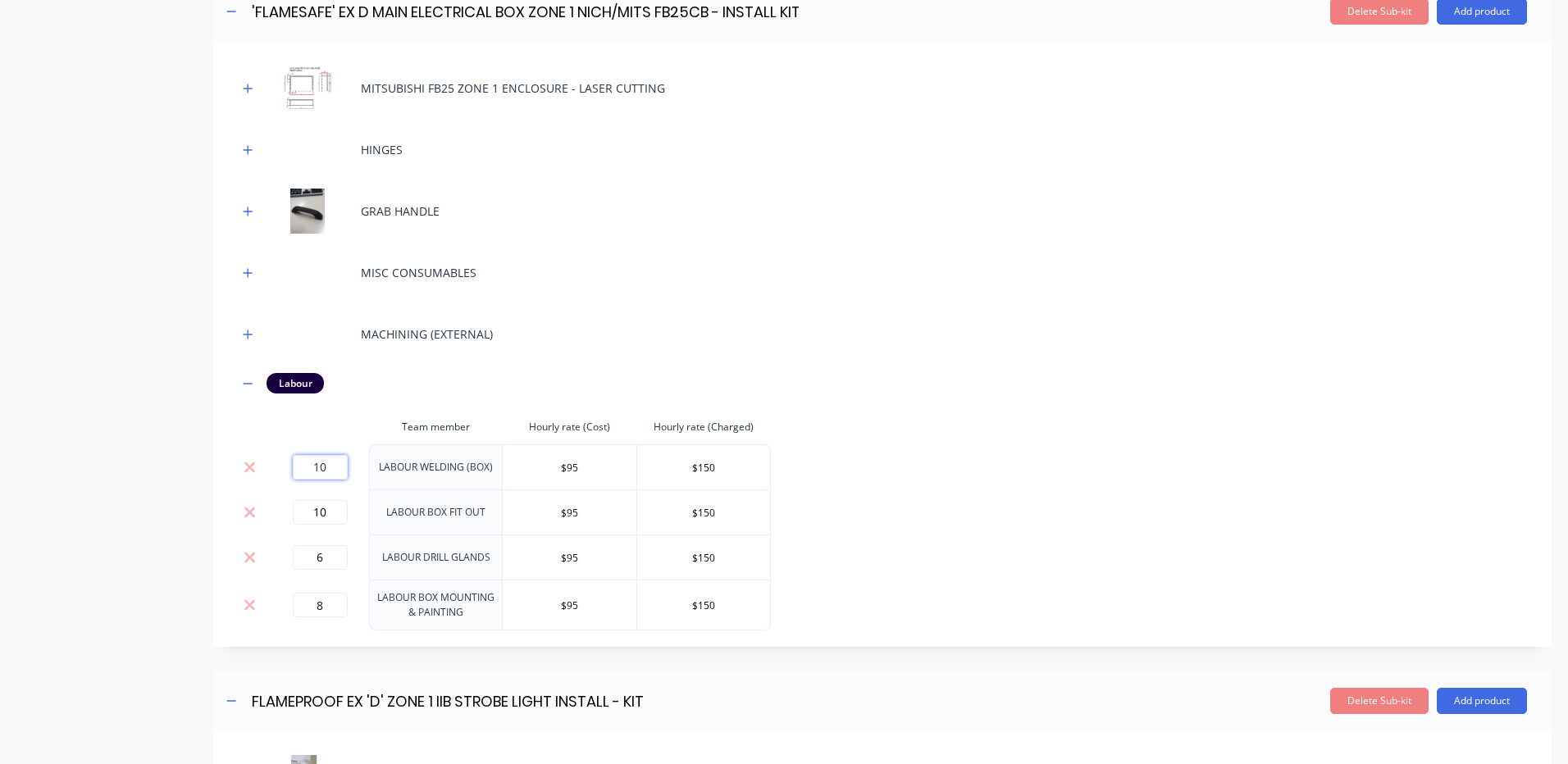
click at [322, 471] on input "10" at bounding box center [320, 467] width 55 height 25
type input "12"
click at [509, 406] on div "MITSUBISHI FB25 ZONE 1 ENCLOSURE - LASER CUTTING HINGES GRAB HANDLE MISC CONSUM…" at bounding box center [882, 347] width 1289 height 565
click at [323, 514] on input "10" at bounding box center [320, 512] width 55 height 25
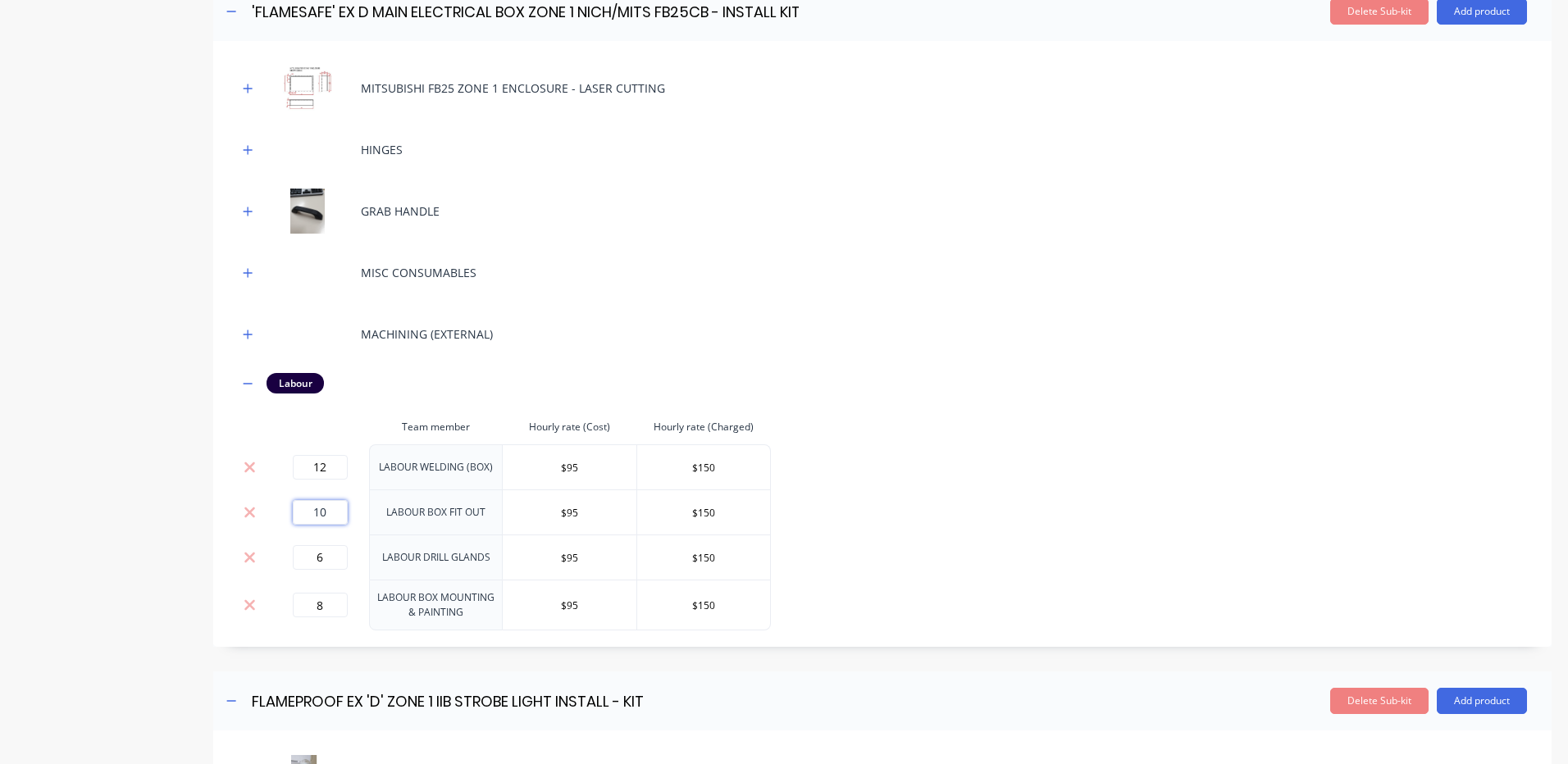
click at [323, 514] on input "10" at bounding box center [320, 512] width 55 height 25
type input "12"
click at [886, 514] on div "MITSUBISHI FB25 ZONE 1 ENCLOSURE - LASER CUTTING HINGES GRAB HANDLE MISC CONSUM…" at bounding box center [882, 347] width 1289 height 565
click at [310, 609] on input "8" at bounding box center [320, 605] width 55 height 25
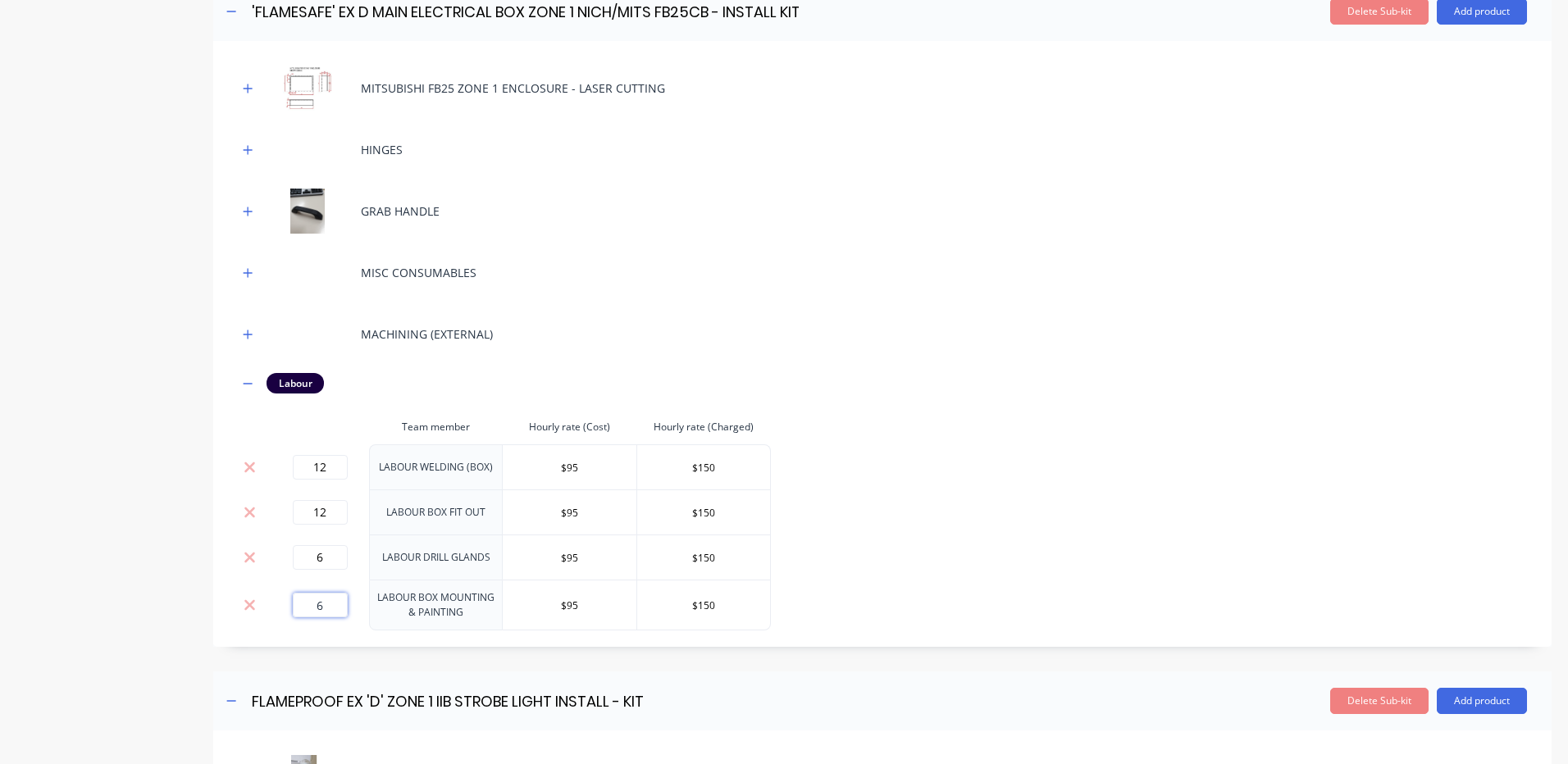
type input "6"
click at [998, 568] on div "MITSUBISHI FB25 ZONE 1 ENCLOSURE - LASER CUTTING HINGES GRAB HANDLE MISC CONSUM…" at bounding box center [882, 347] width 1289 height 565
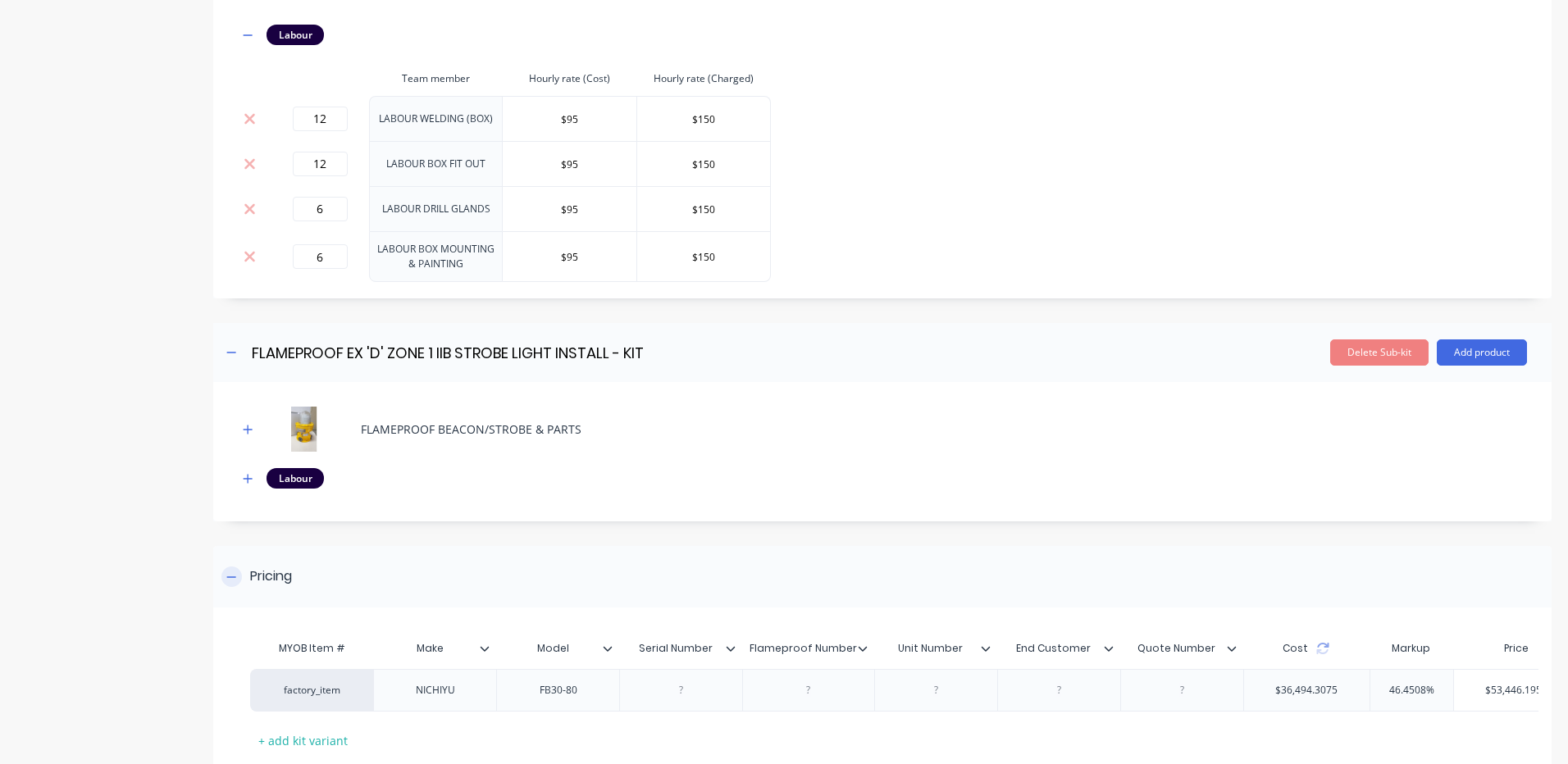
scroll to position [2469, 0]
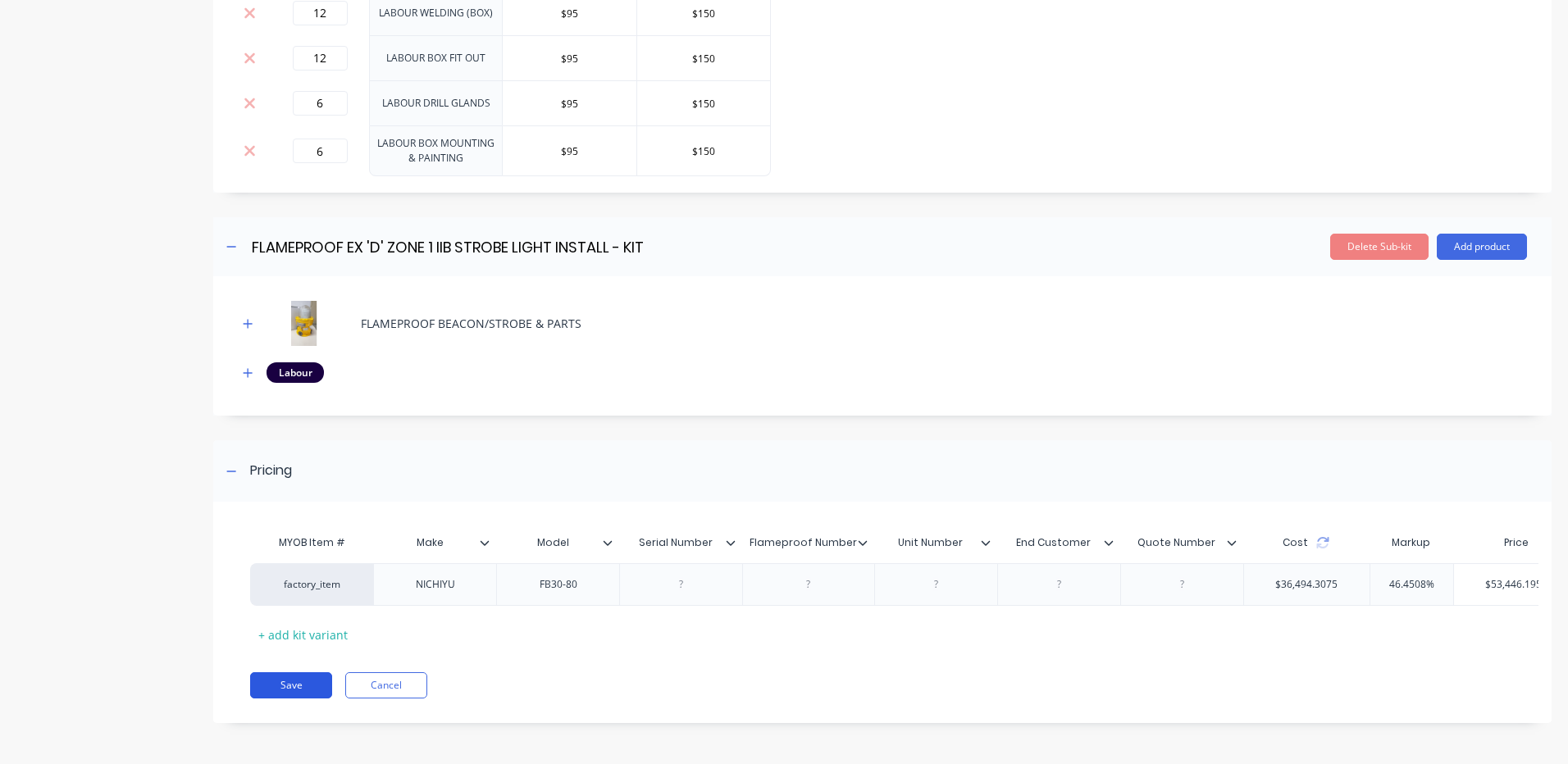
click at [306, 679] on button "Save" at bounding box center [292, 685] width 82 height 27
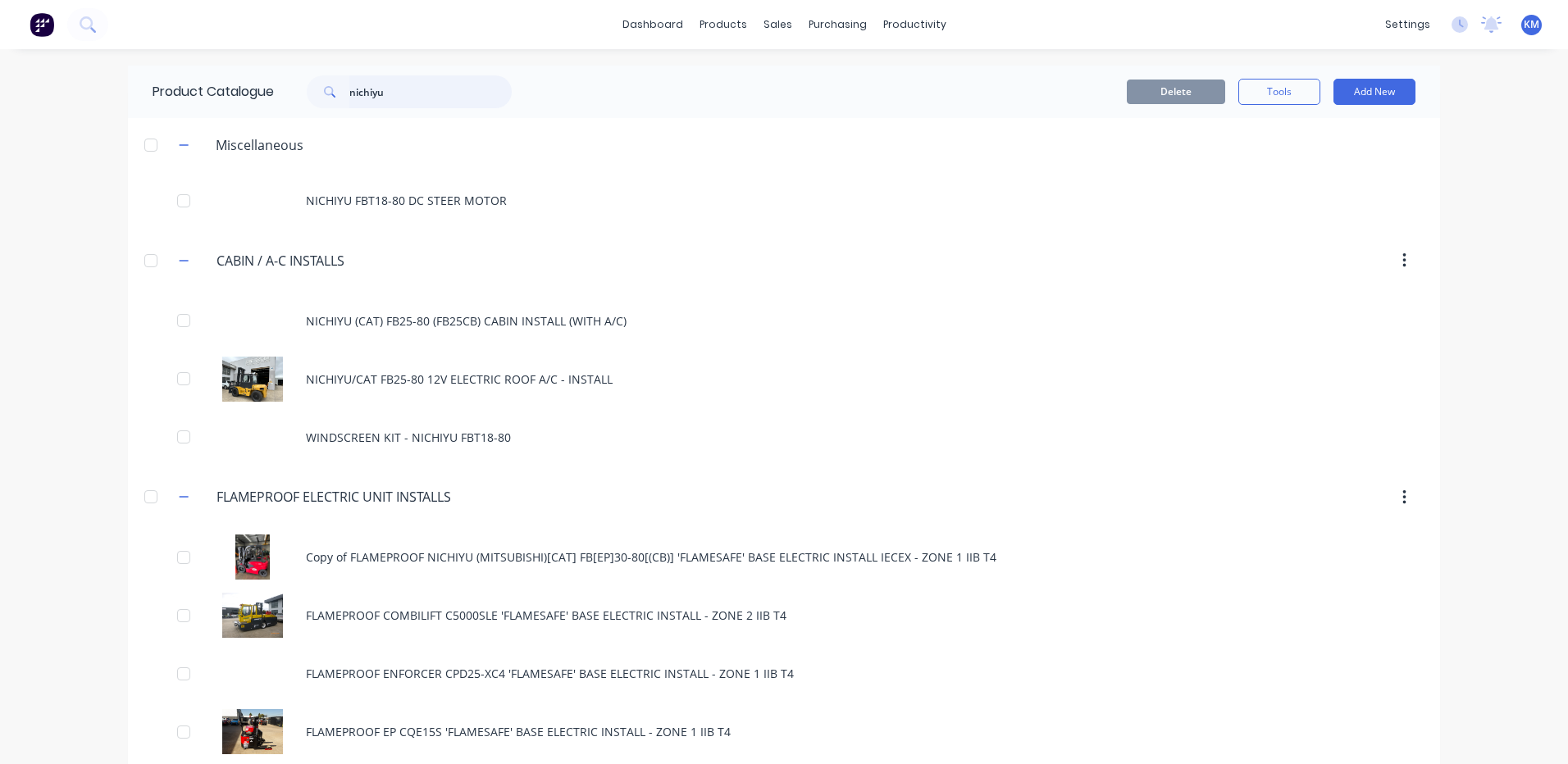
click at [465, 99] on input "nichiyu" at bounding box center [430, 92] width 162 height 33
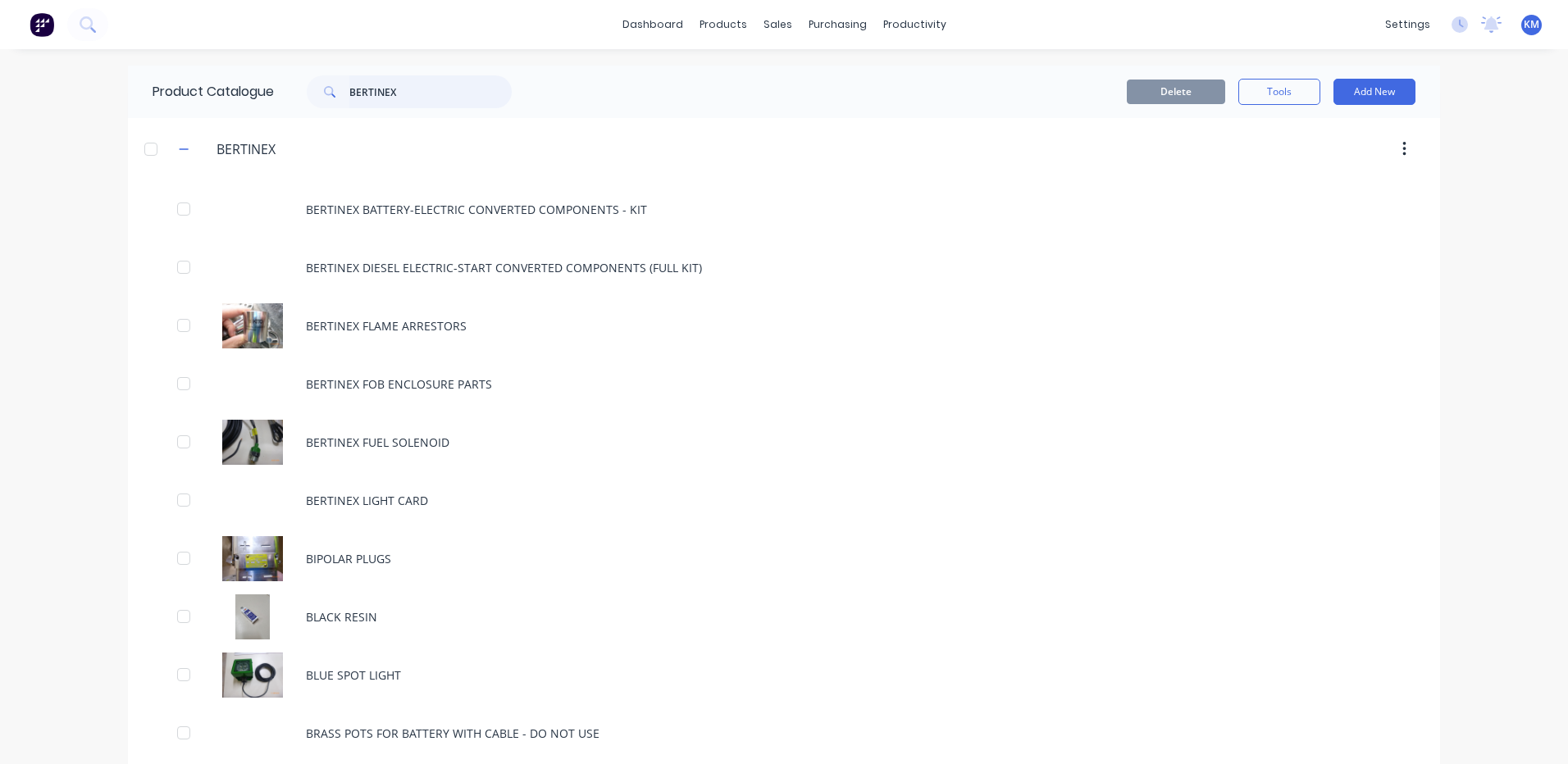
click at [473, 92] on input "BERTINEX" at bounding box center [430, 92] width 162 height 33
type input "B"
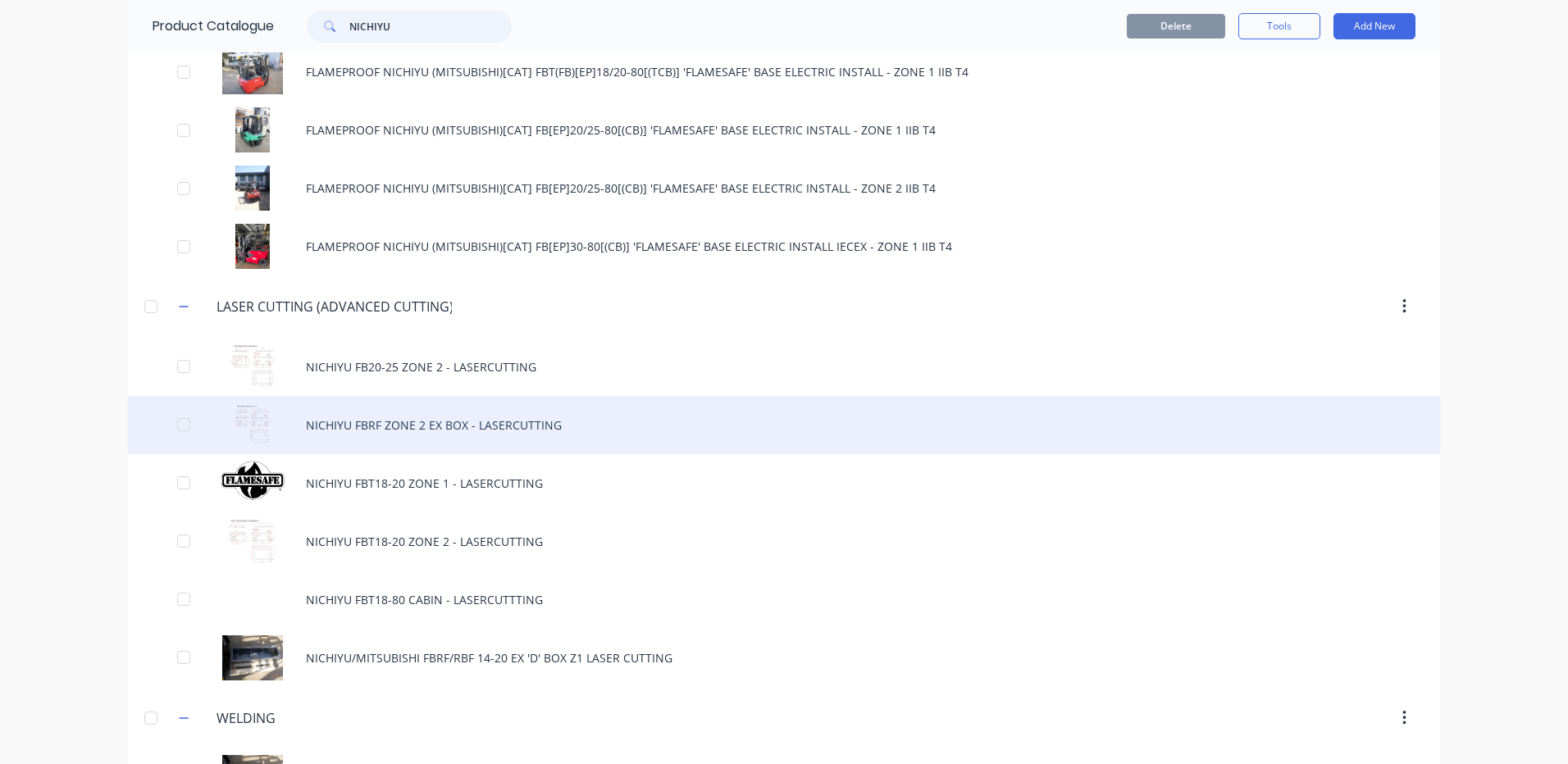
scroll to position [738, 0]
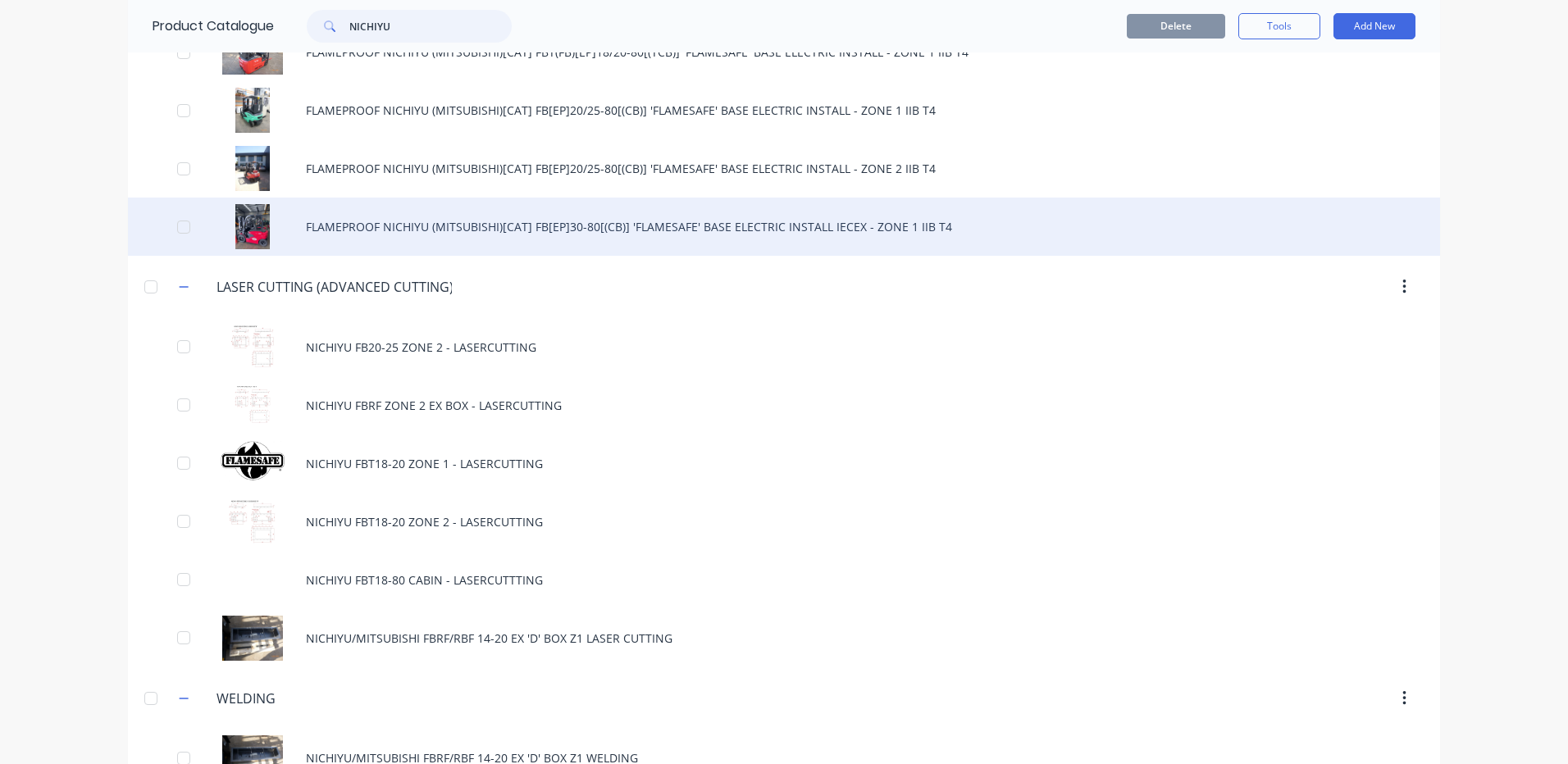
type input "NICHIYU"
click at [558, 239] on div "FLAMEPROOF NICHIYU (MITSUBISHI)[CAT] FB[EP]30-80[(CB)] 'FLAMESAFE' BASE ELECTRI…" at bounding box center [784, 226] width 1312 height 58
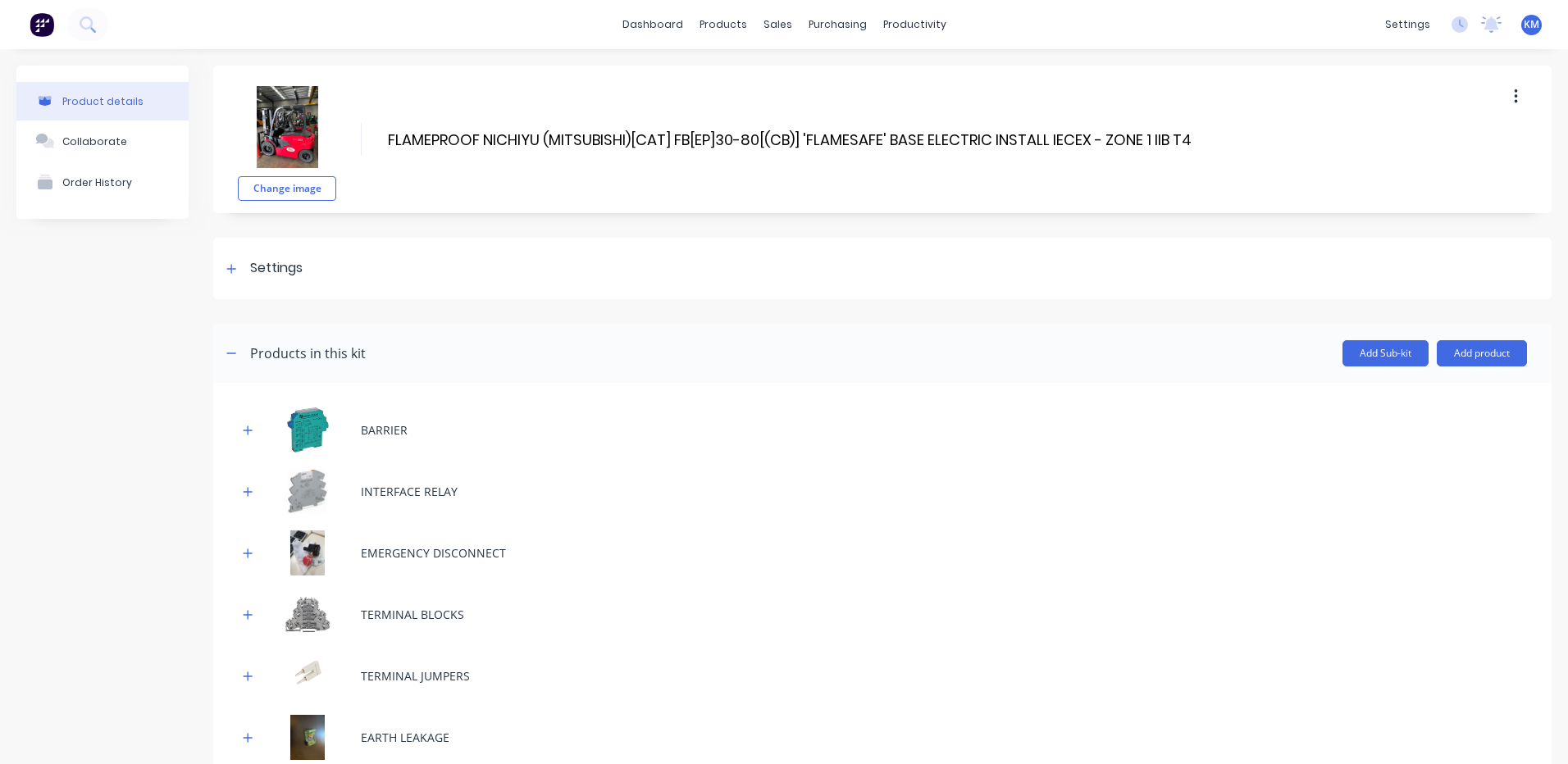
scroll to position [82, 0]
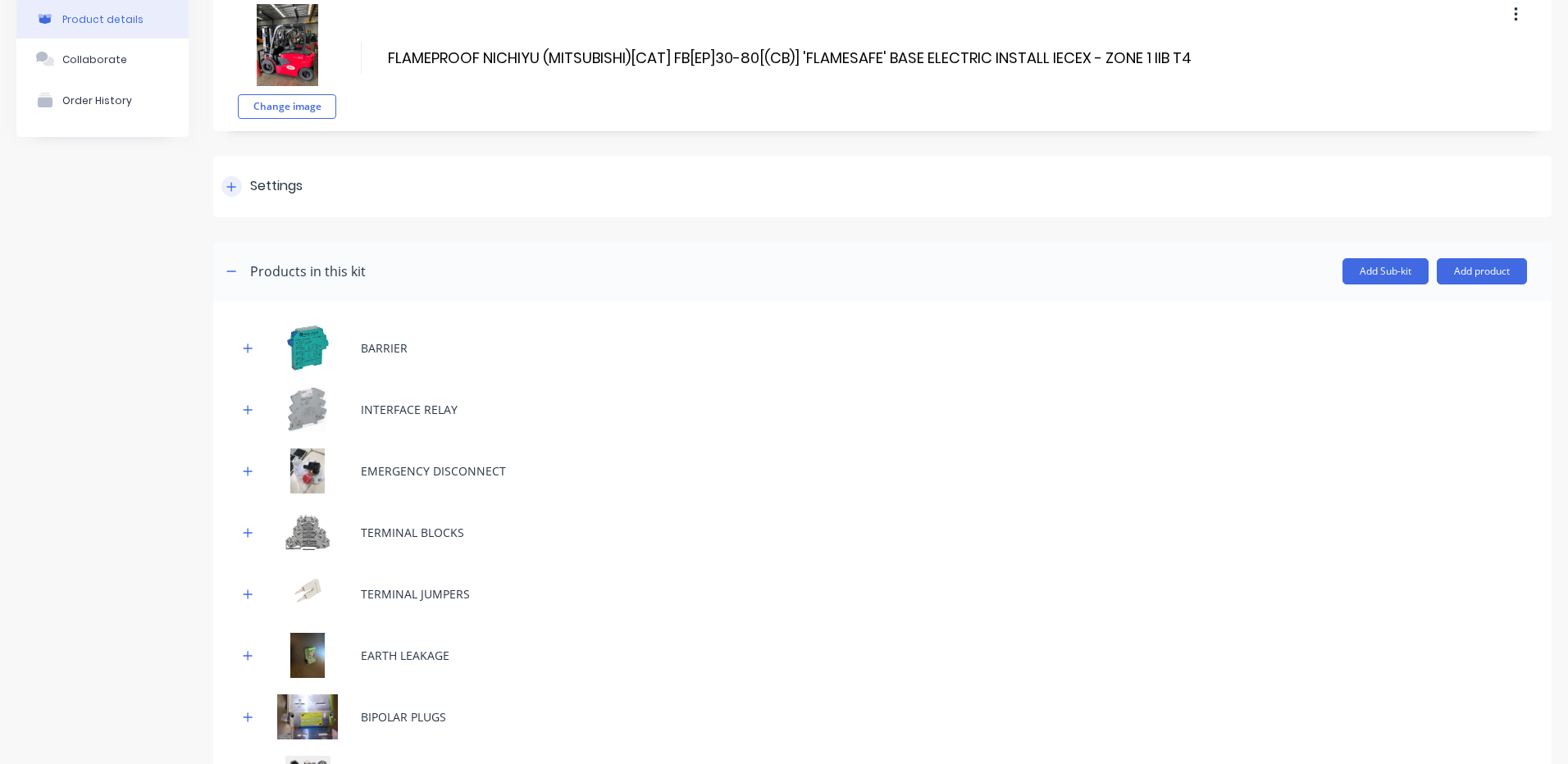
click at [407, 213] on div "Settings" at bounding box center [883, 187] width 1339 height 62
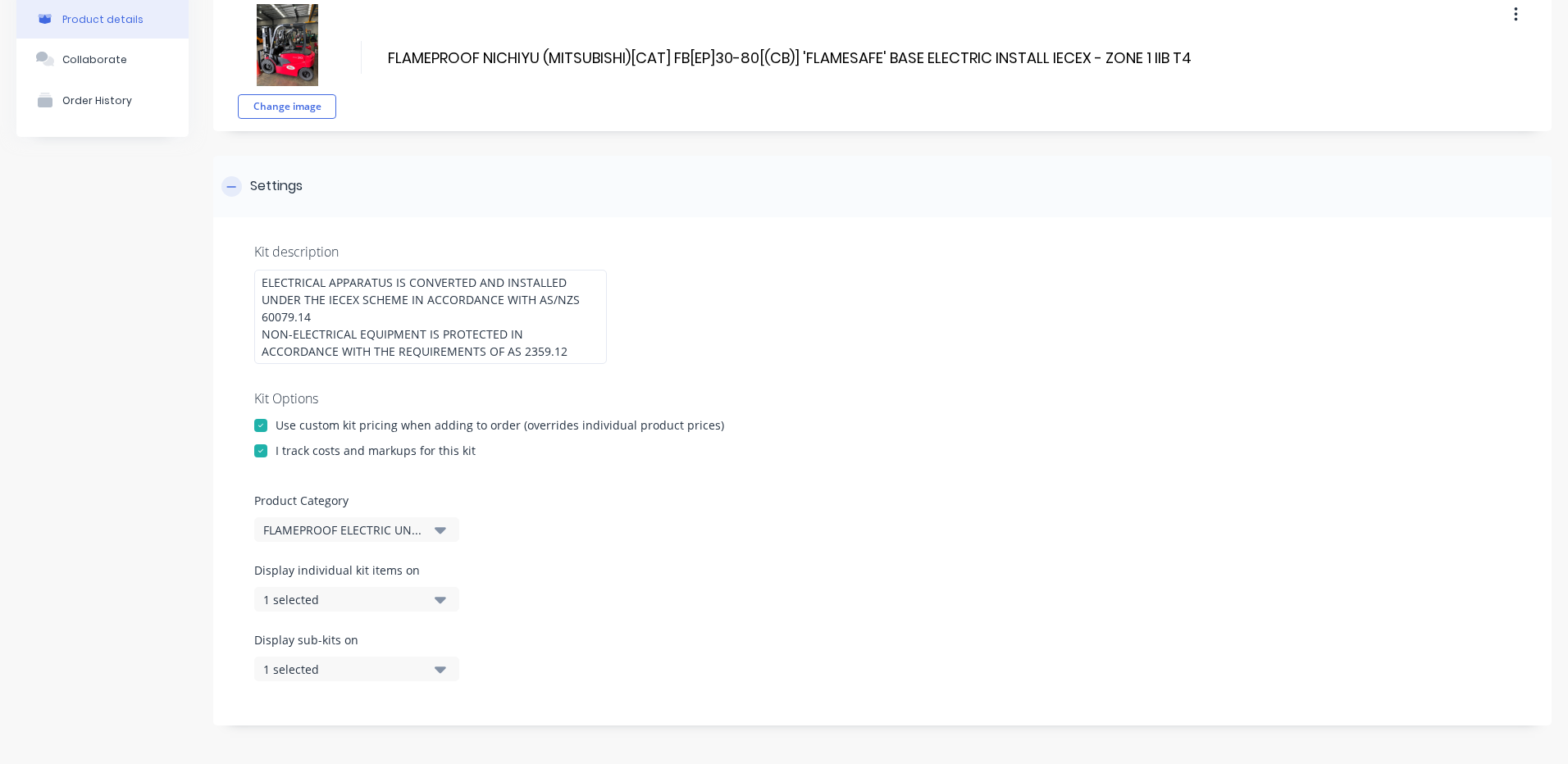
click at [403, 194] on div "Settings" at bounding box center [883, 187] width 1339 height 62
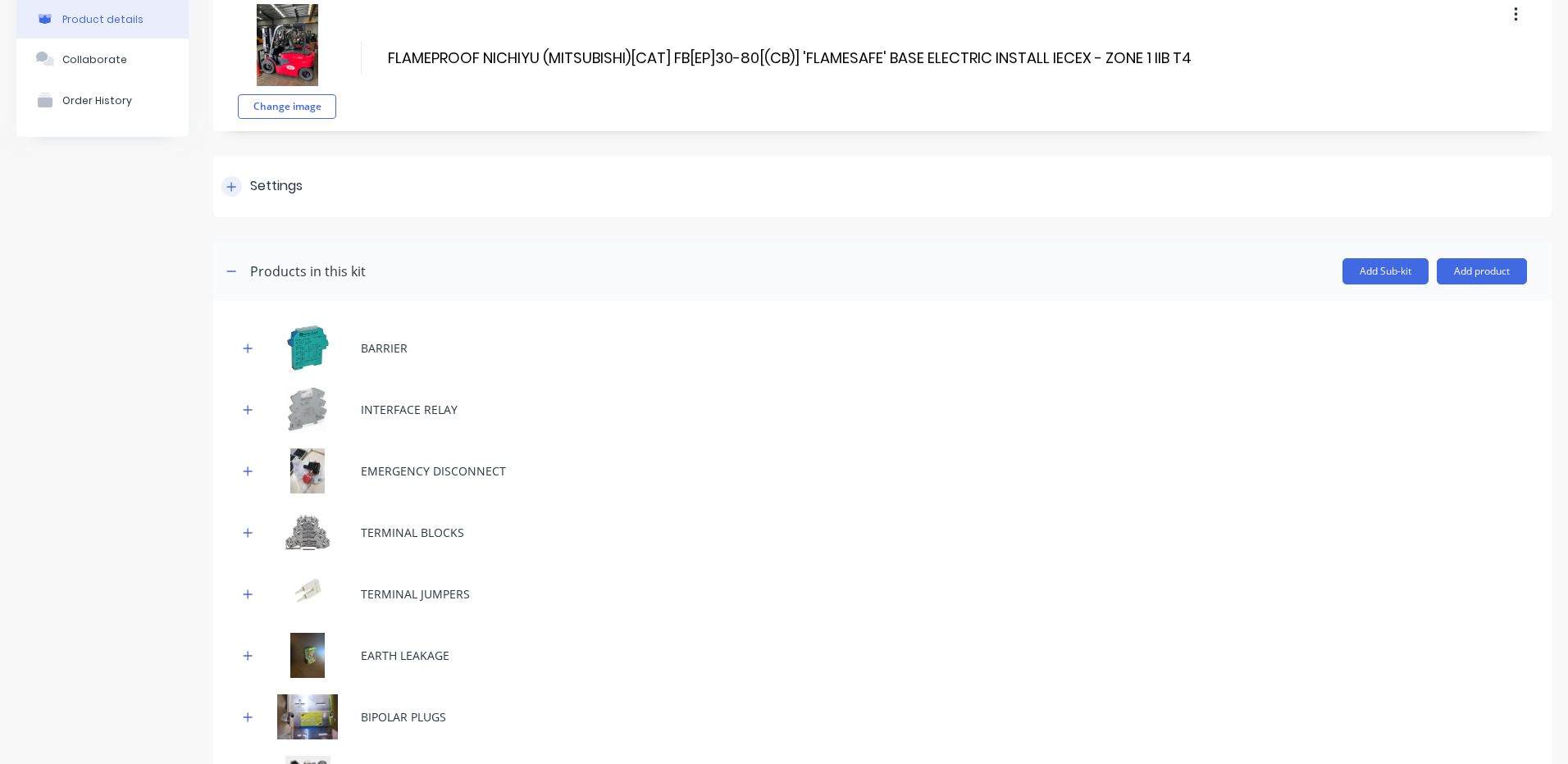
click at [403, 194] on div "Settings" at bounding box center [883, 187] width 1339 height 62
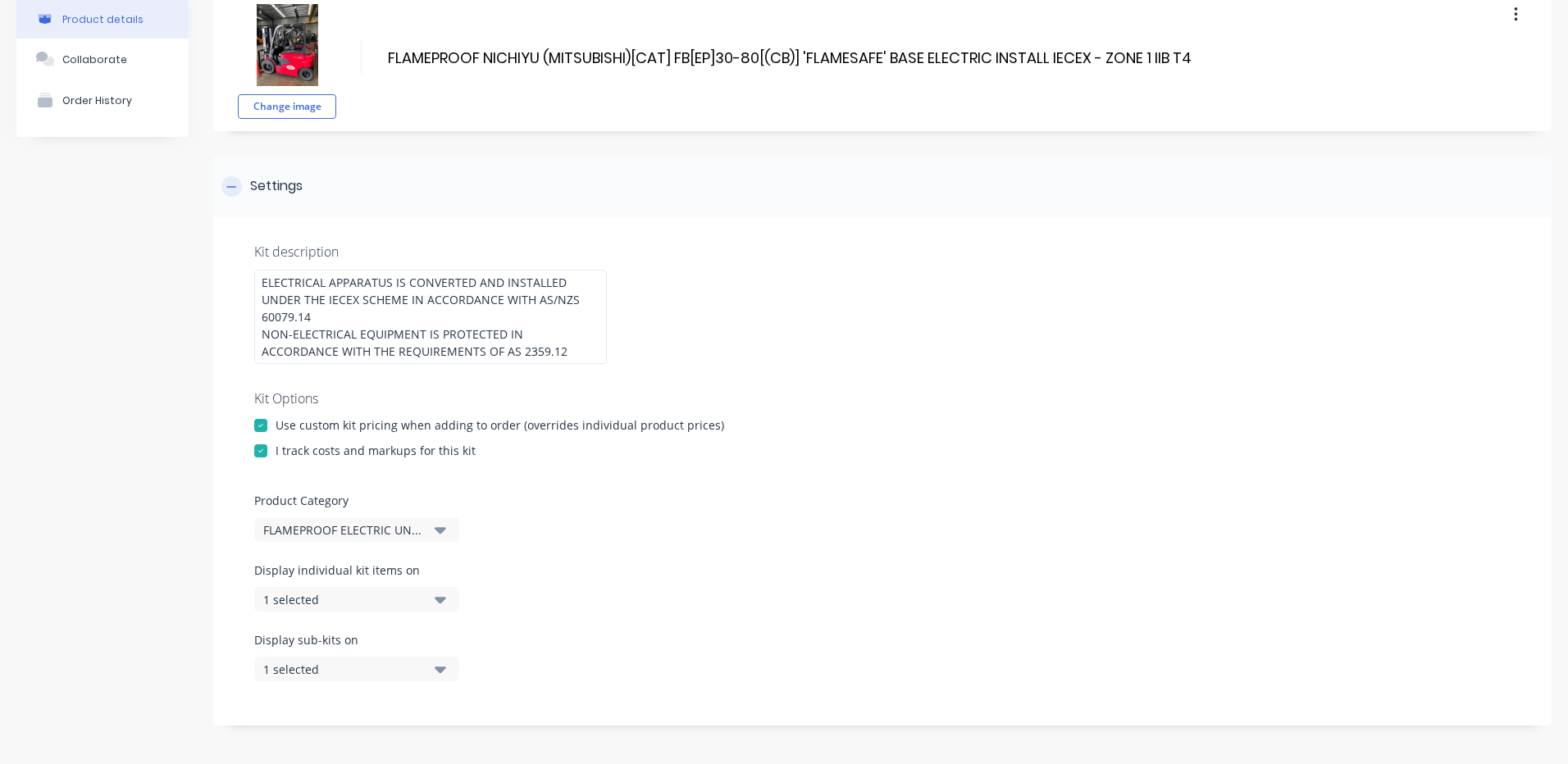
click at [403, 194] on div "Settings" at bounding box center [883, 187] width 1339 height 62
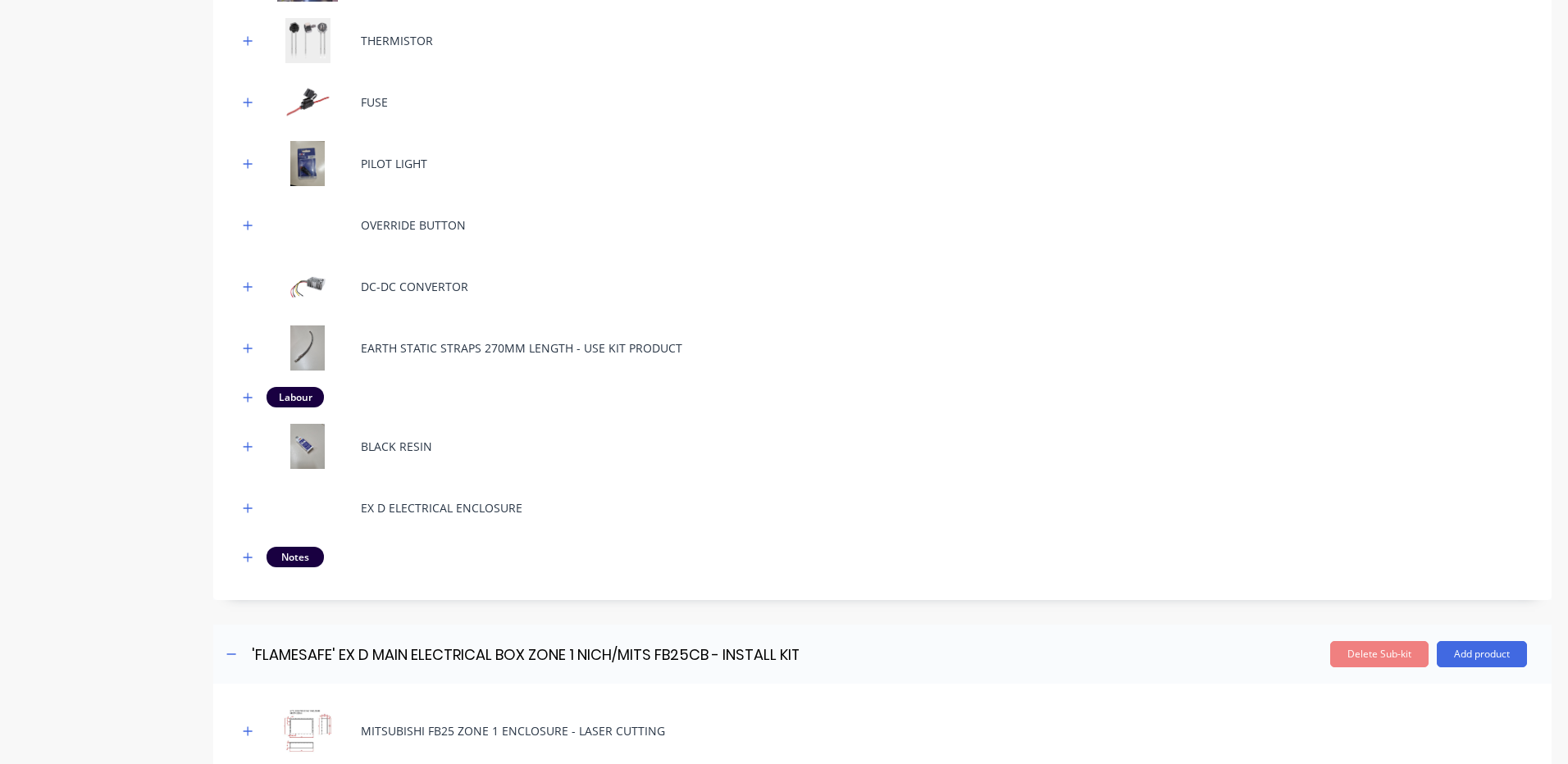
scroll to position [984, 0]
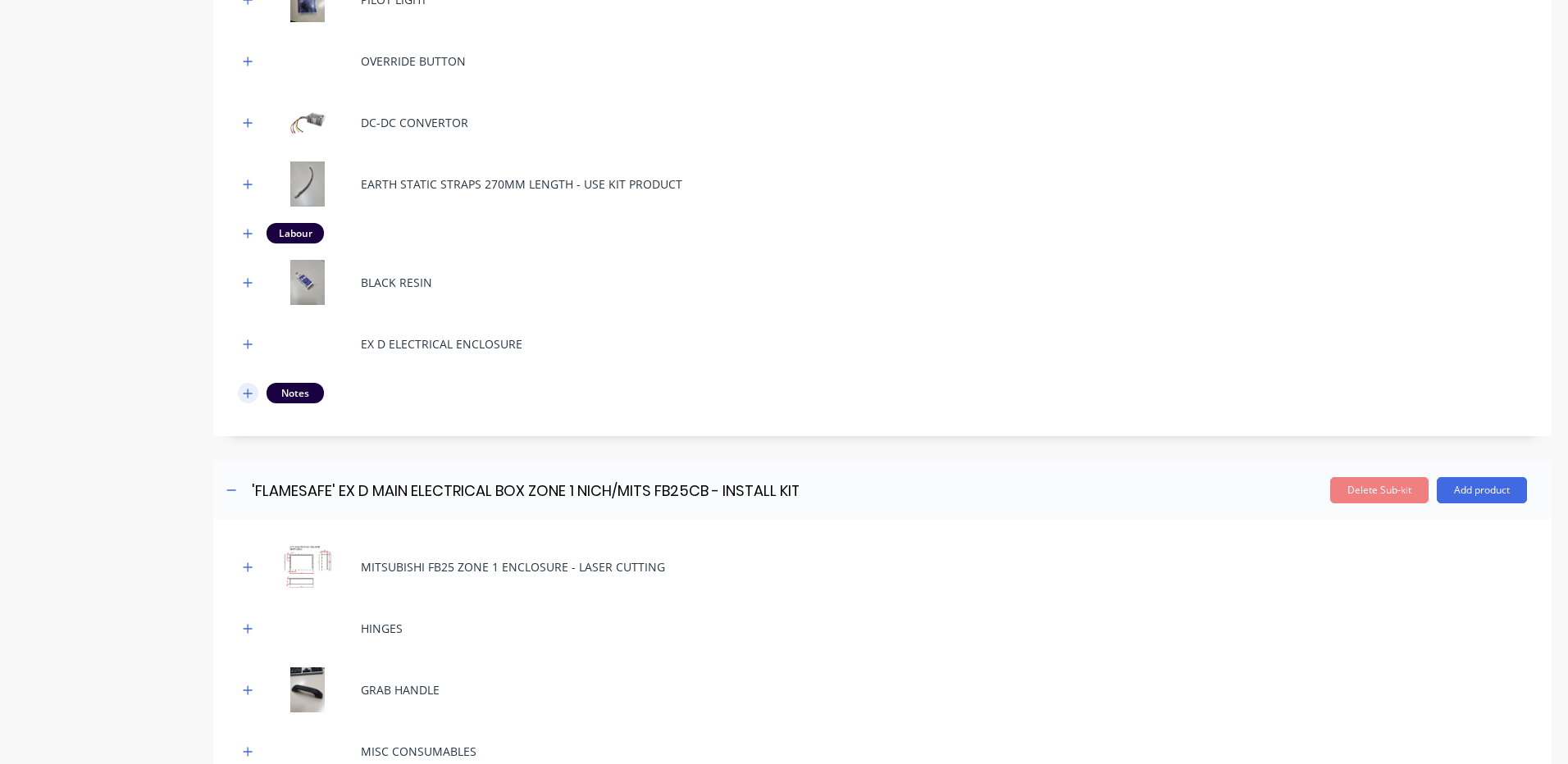
click at [256, 390] on button "button" at bounding box center [248, 394] width 21 height 21
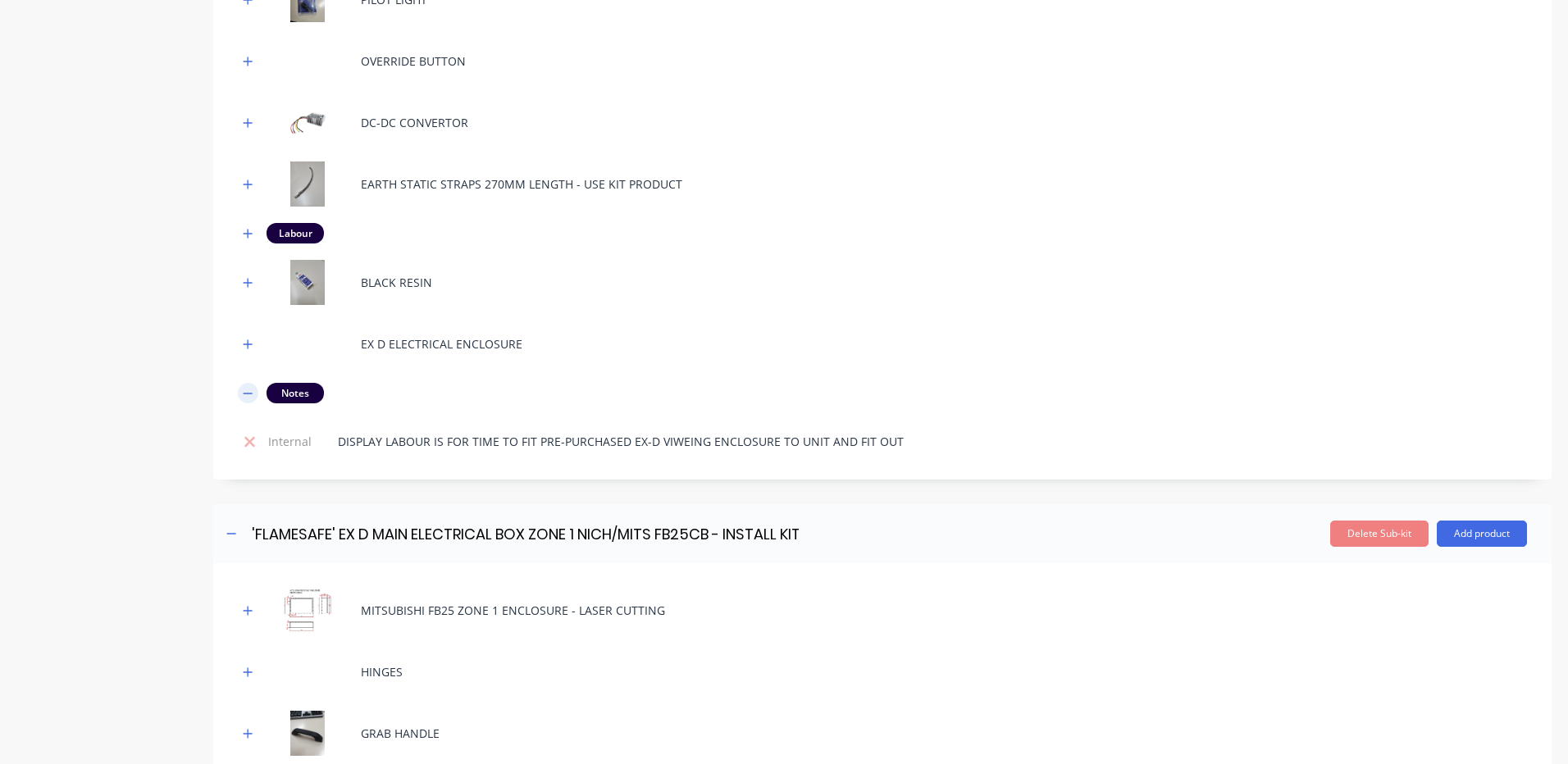
click at [253, 394] on icon "button" at bounding box center [247, 393] width 9 height 11
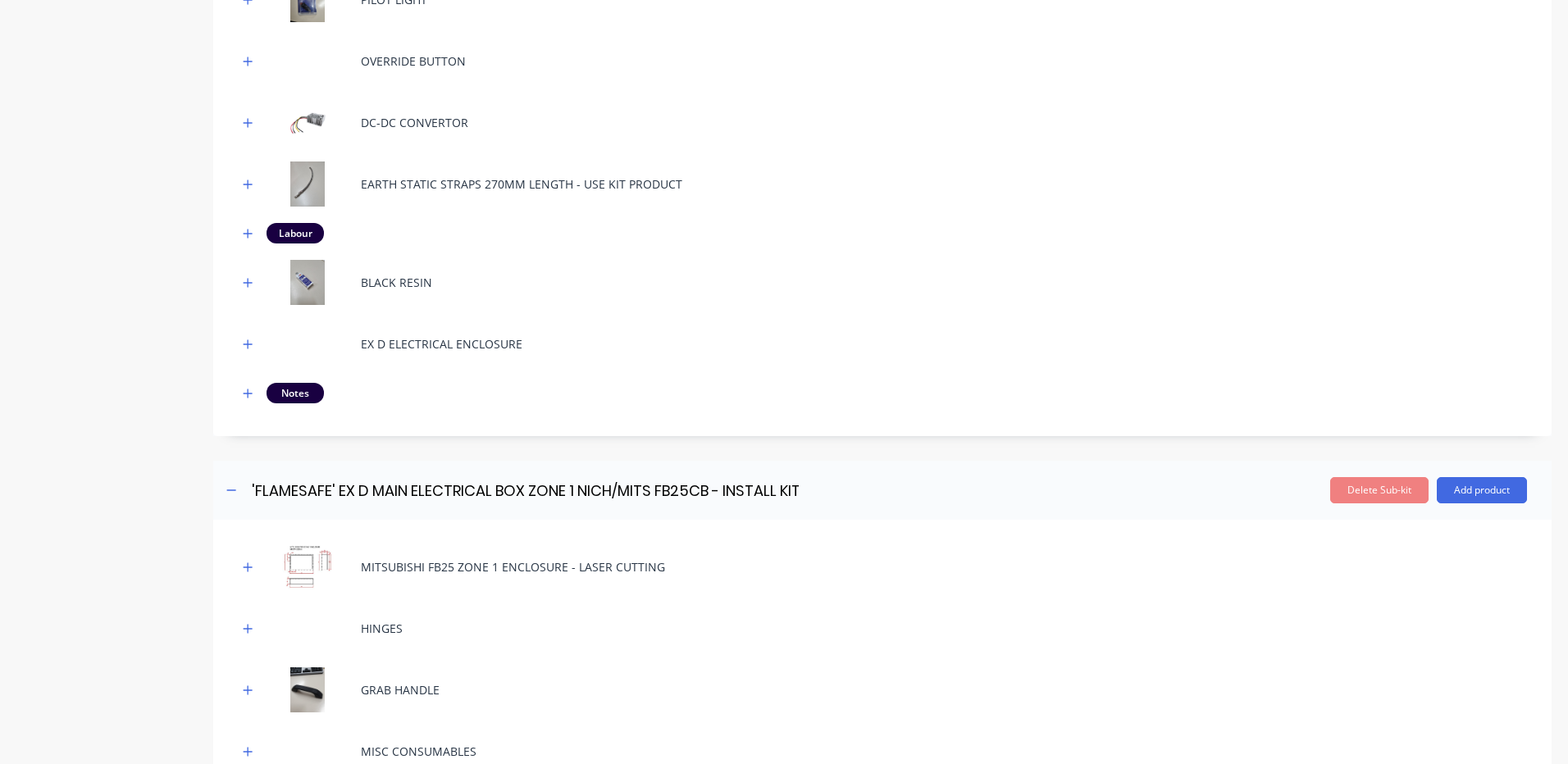
click at [398, 340] on div "EX D ELECTRICAL ENCLOSURE" at bounding box center [442, 344] width 161 height 17
click at [241, 286] on button "button" at bounding box center [248, 282] width 21 height 21
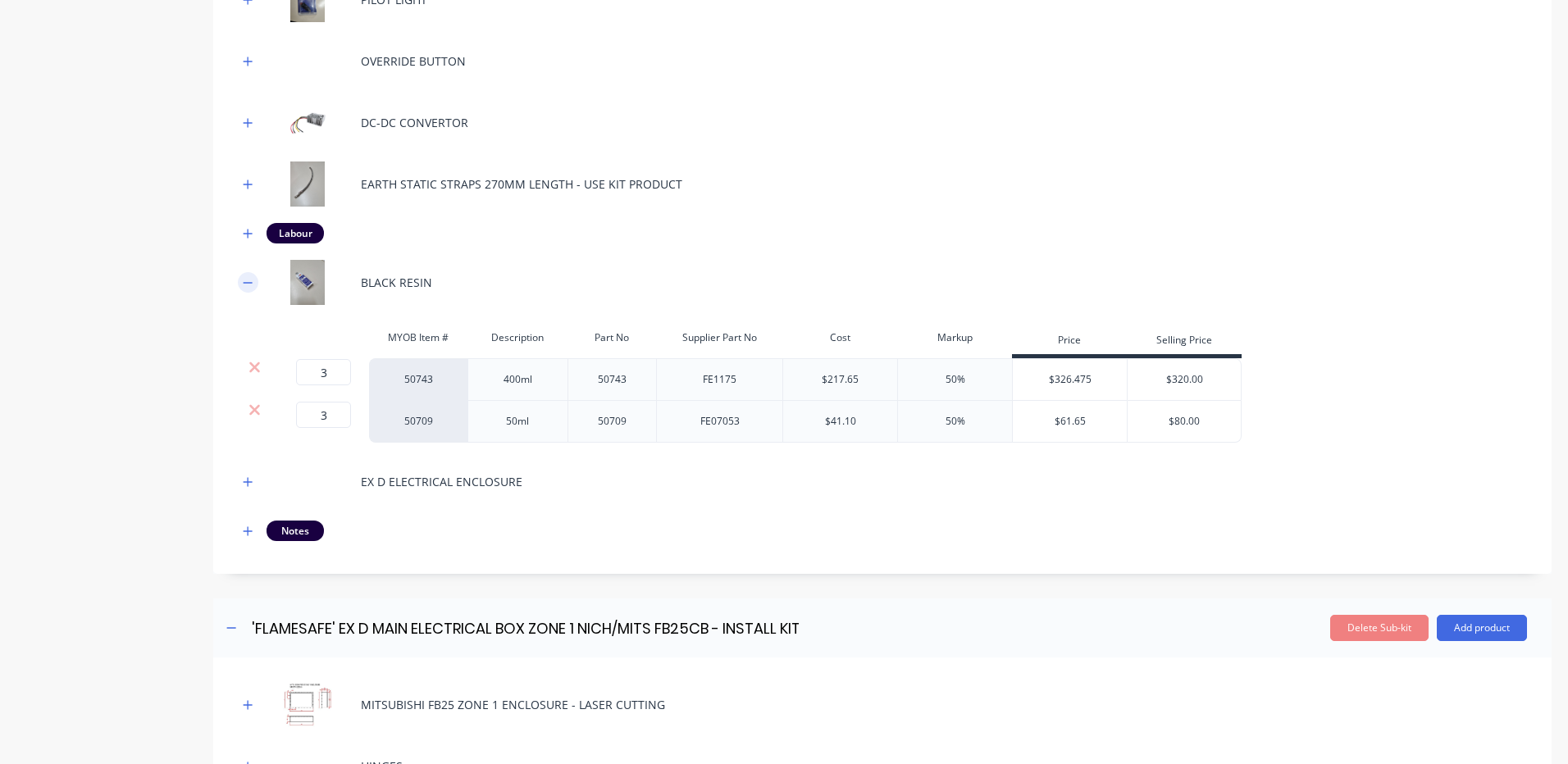
click at [241, 286] on button "button" at bounding box center [248, 282] width 21 height 21
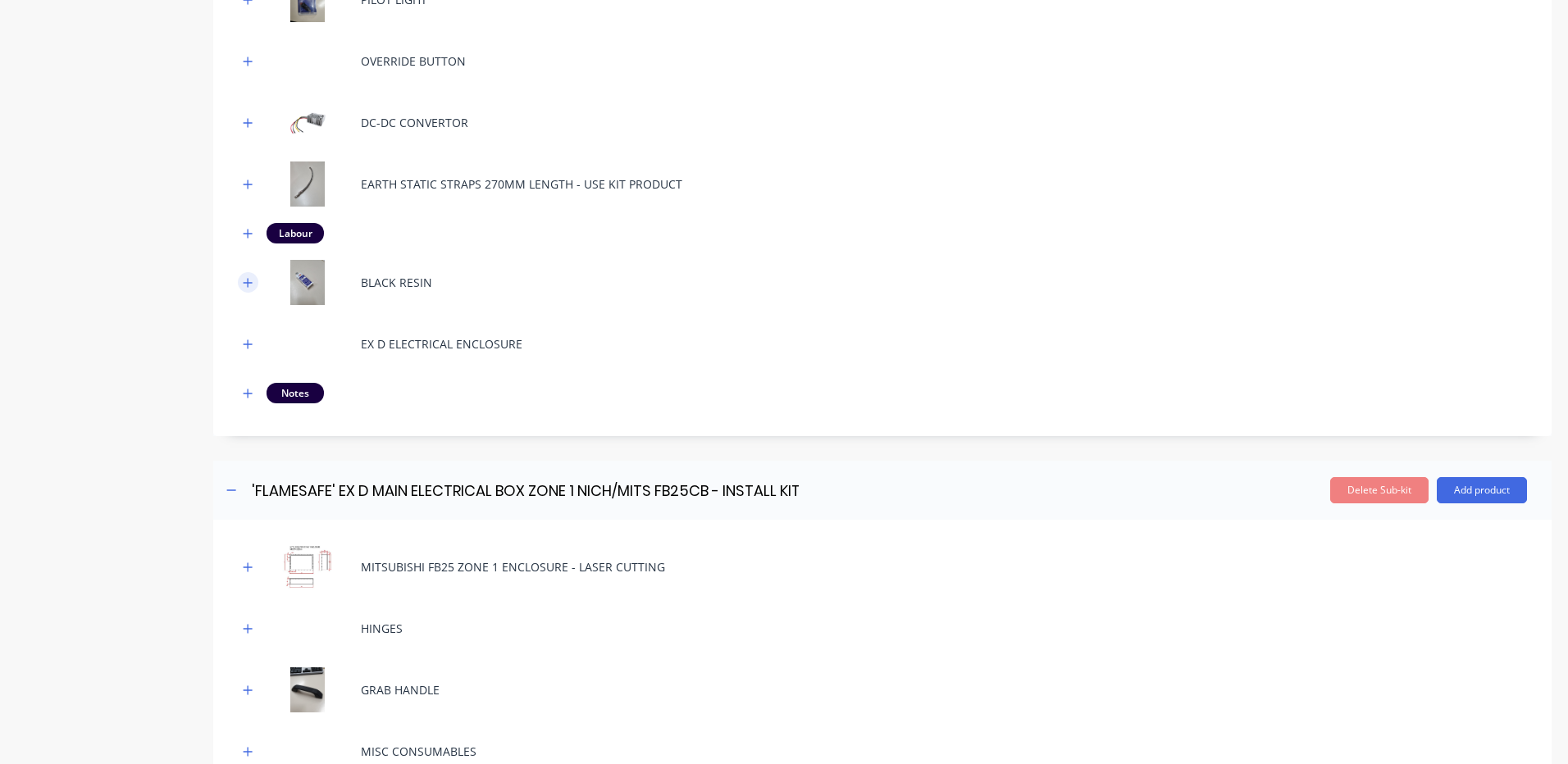
click at [250, 284] on icon "button" at bounding box center [247, 282] width 9 height 11
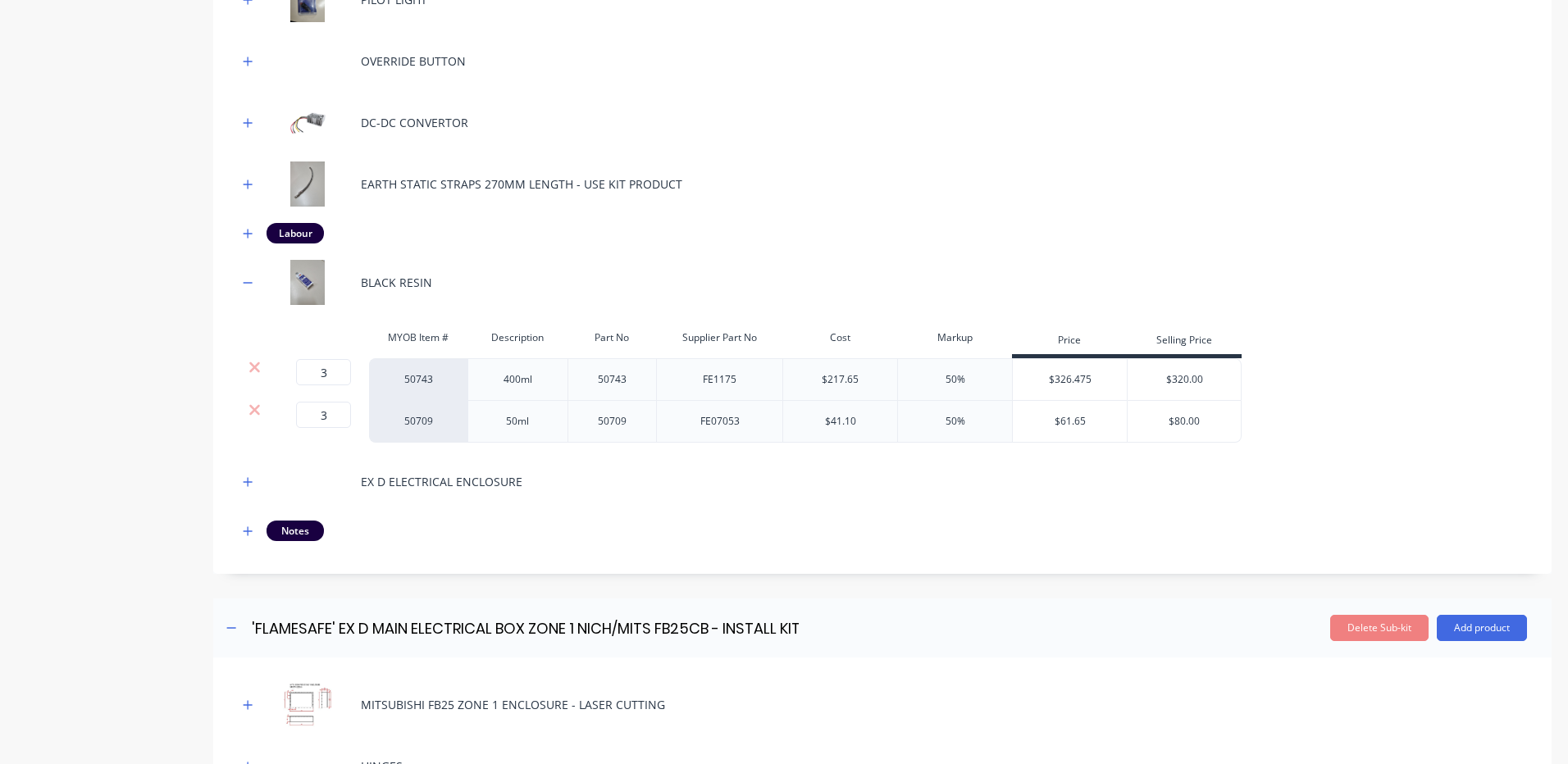
click at [285, 371] on div "3 3 ?" at bounding box center [302, 372] width 37 height 27
type input "4"
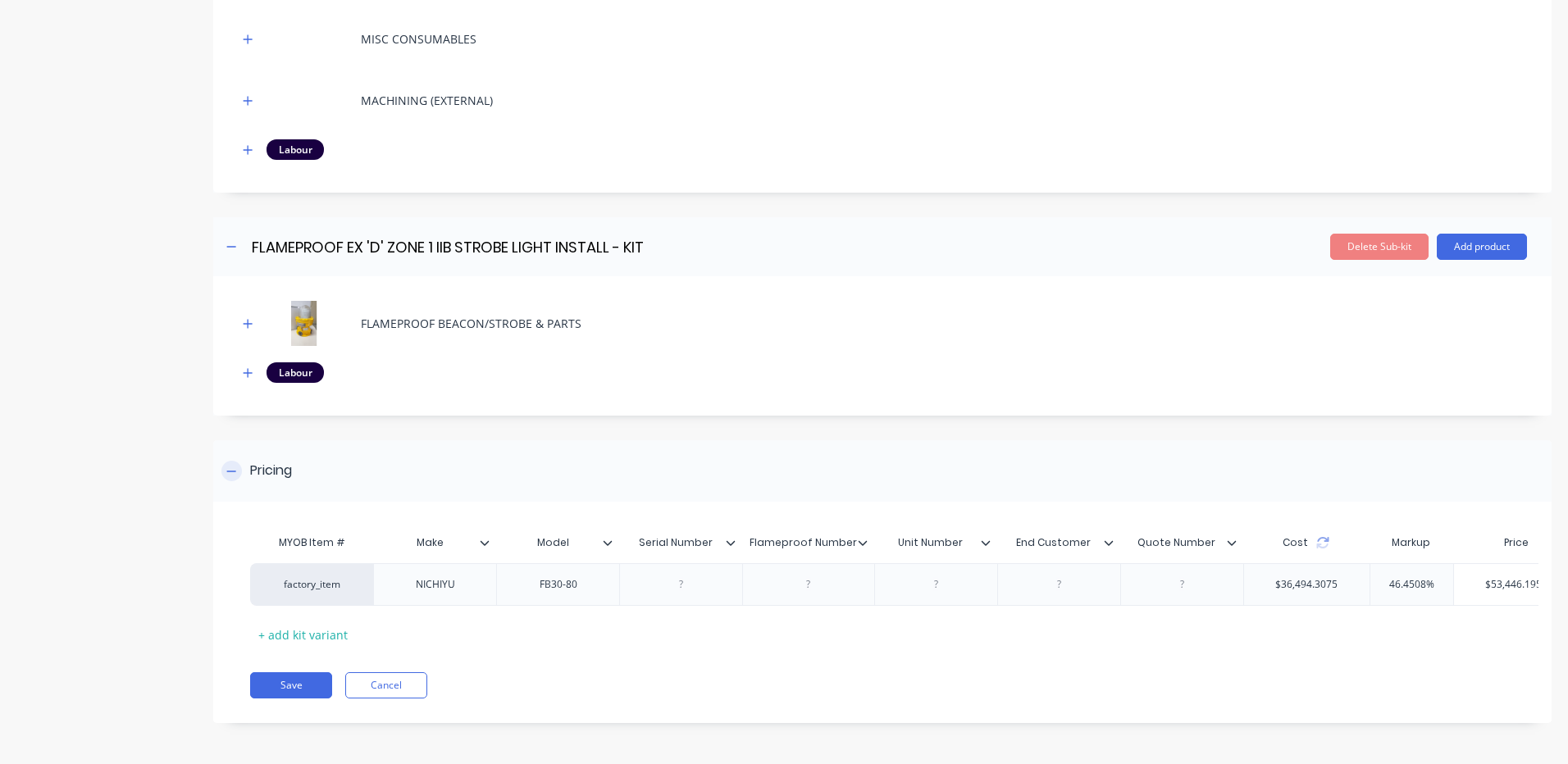
click at [861, 458] on div "Pricing" at bounding box center [883, 471] width 1339 height 62
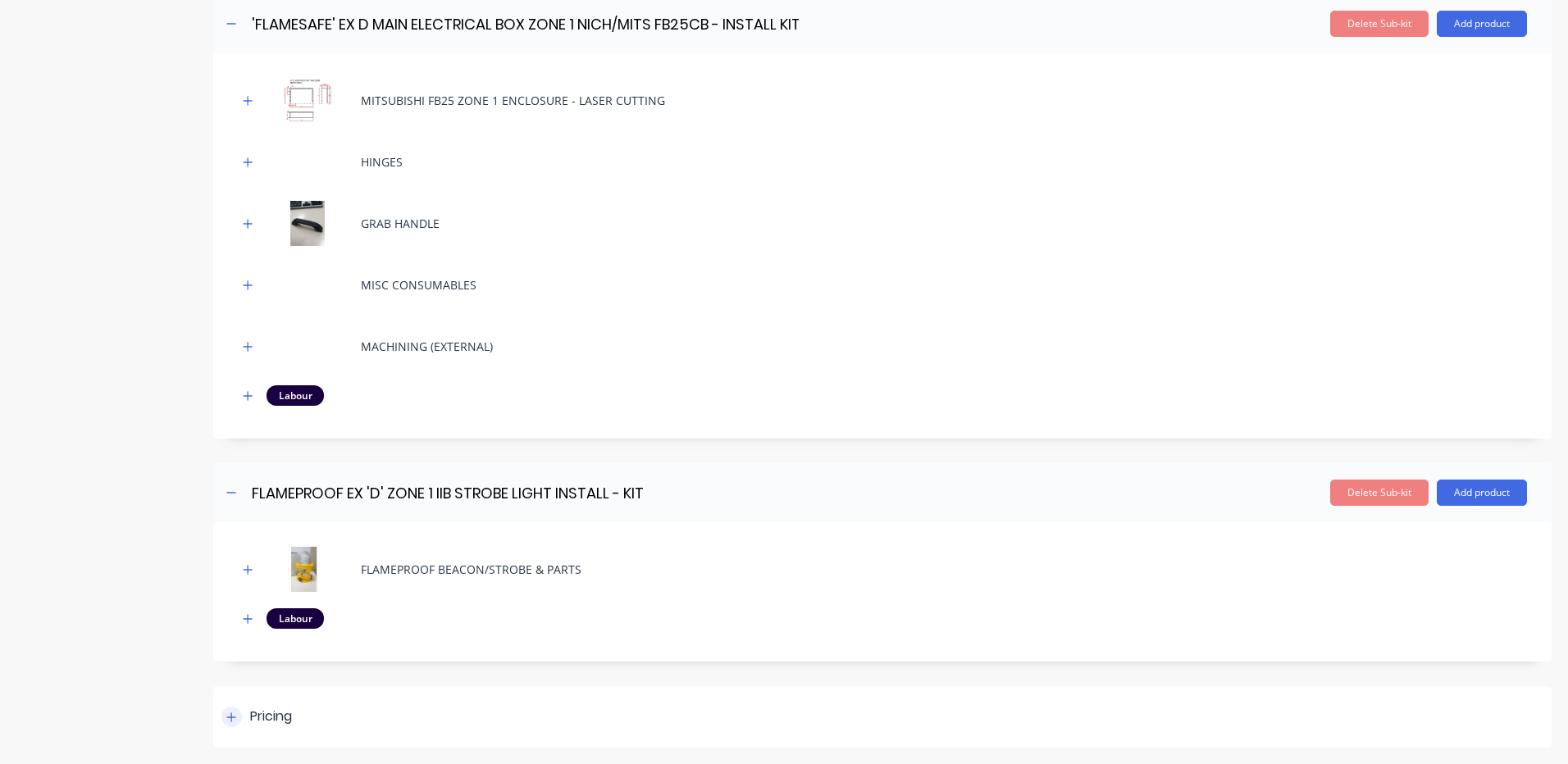
scroll to position [1588, 0]
click at [438, 687] on div "Pricing" at bounding box center [883, 717] width 1339 height 62
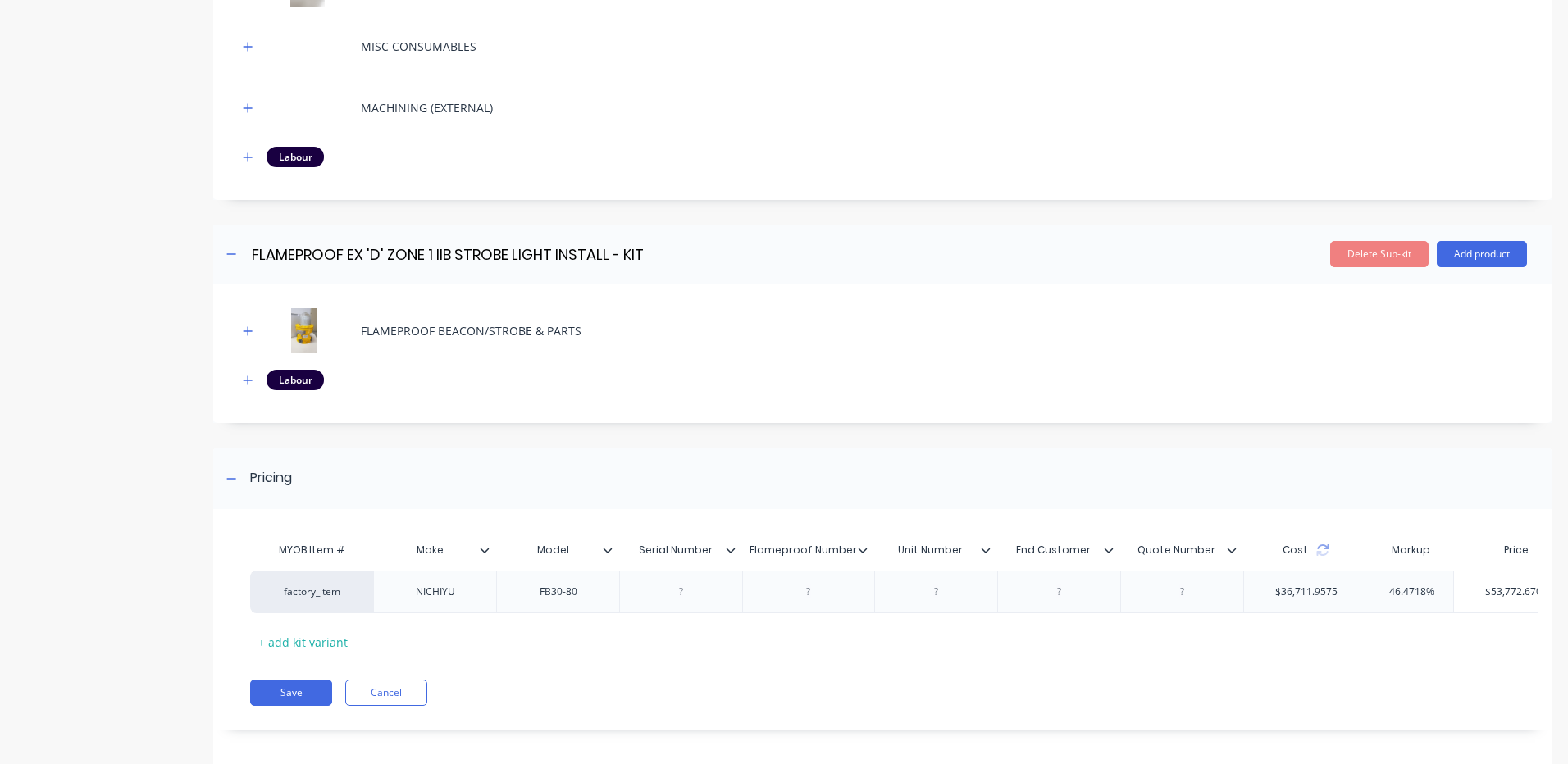
scroll to position [1846, 0]
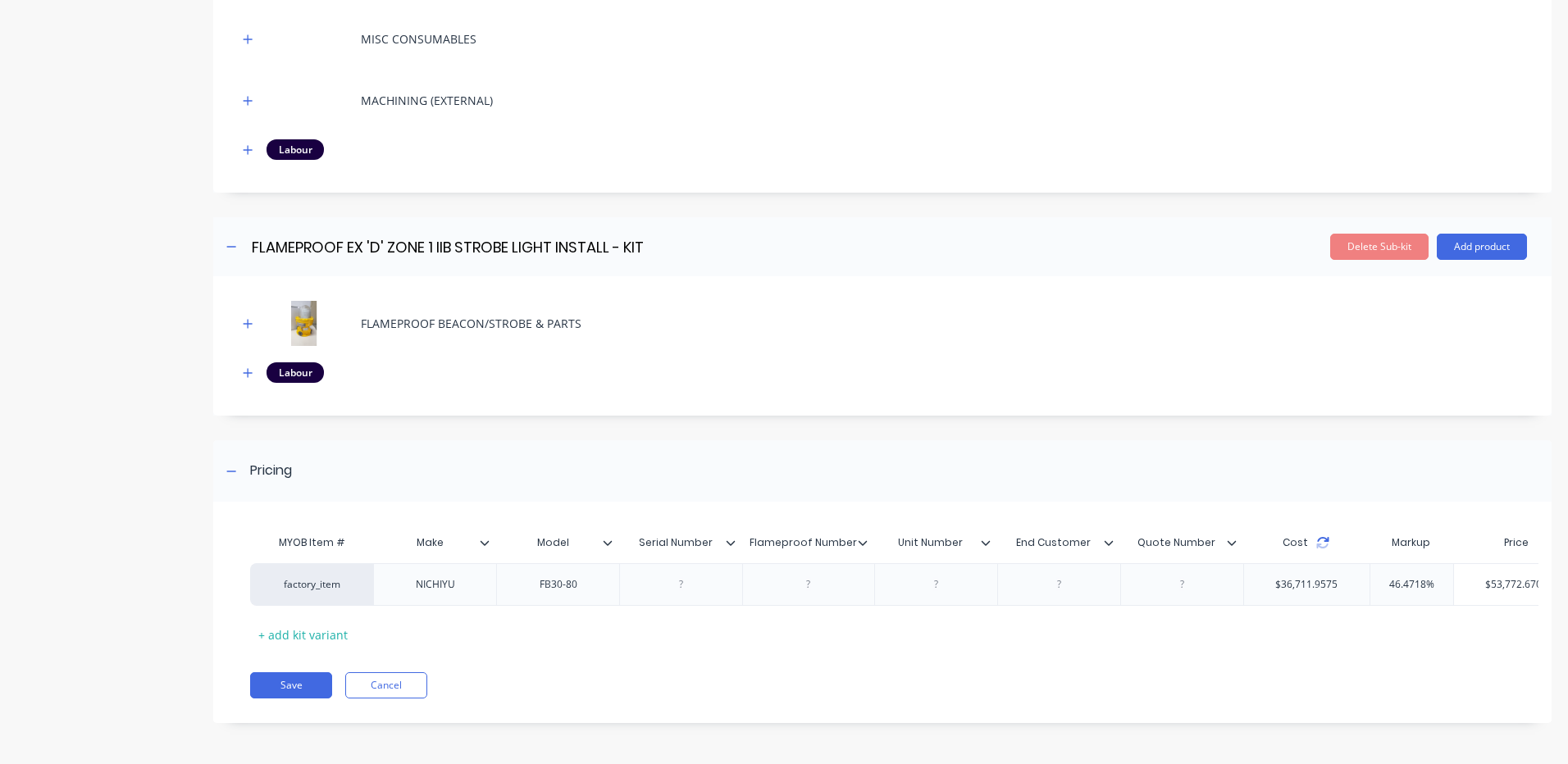
click at [1324, 536] on icon at bounding box center [1323, 542] width 13 height 13
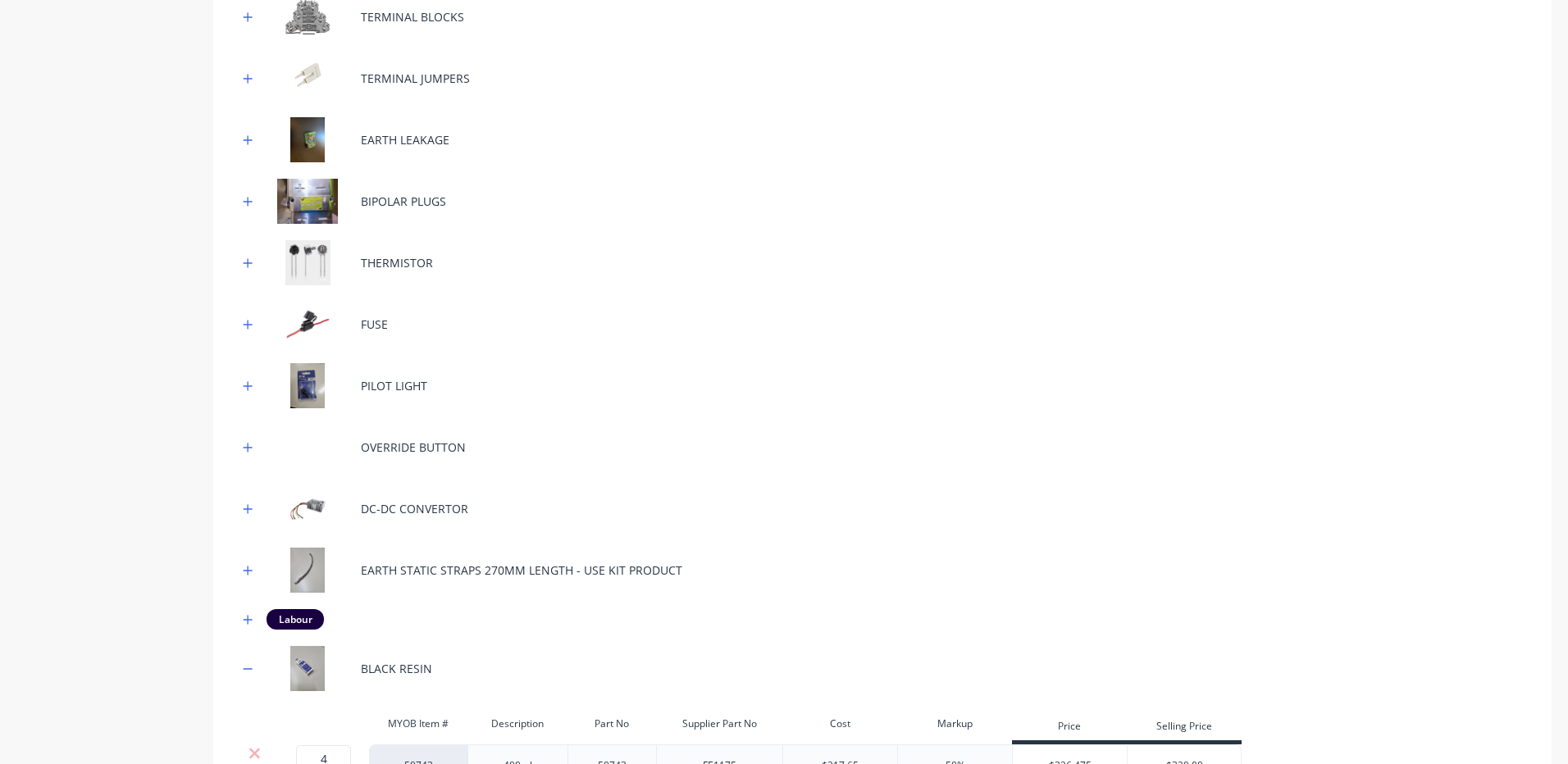
scroll to position [534, 0]
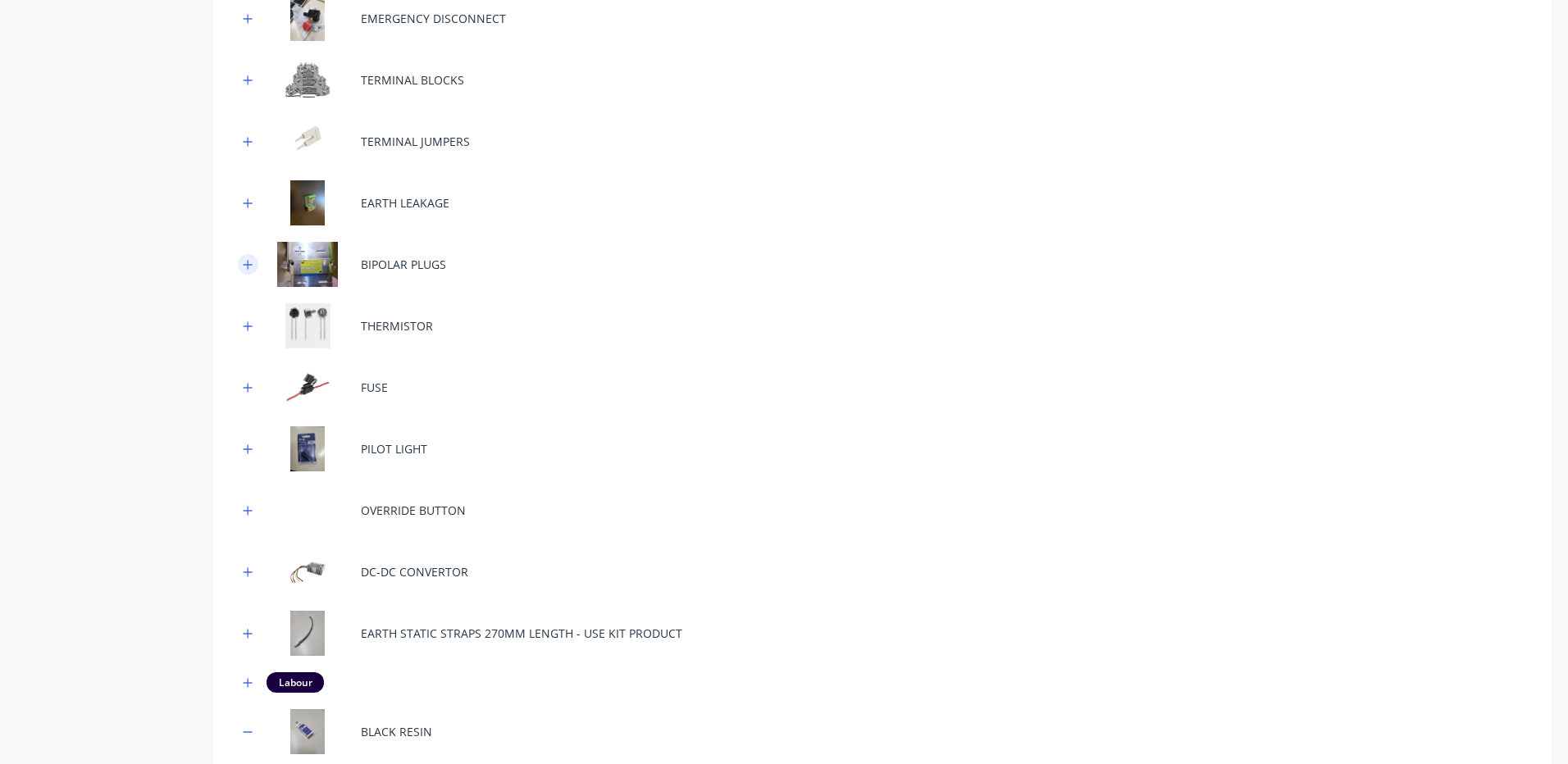
click at [248, 262] on icon "button" at bounding box center [248, 264] width 9 height 9
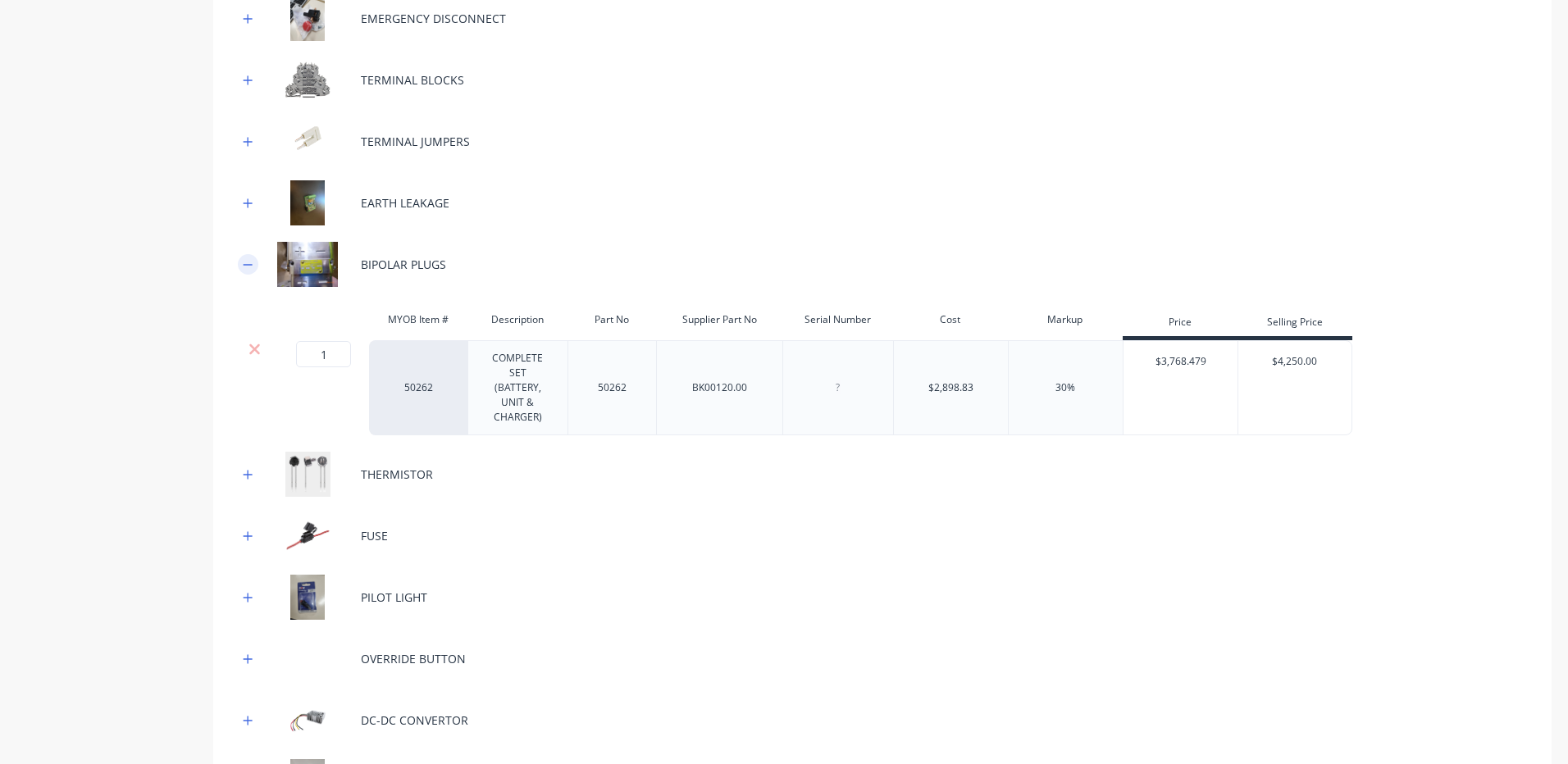
click at [248, 262] on icon "button" at bounding box center [247, 264] width 9 height 11
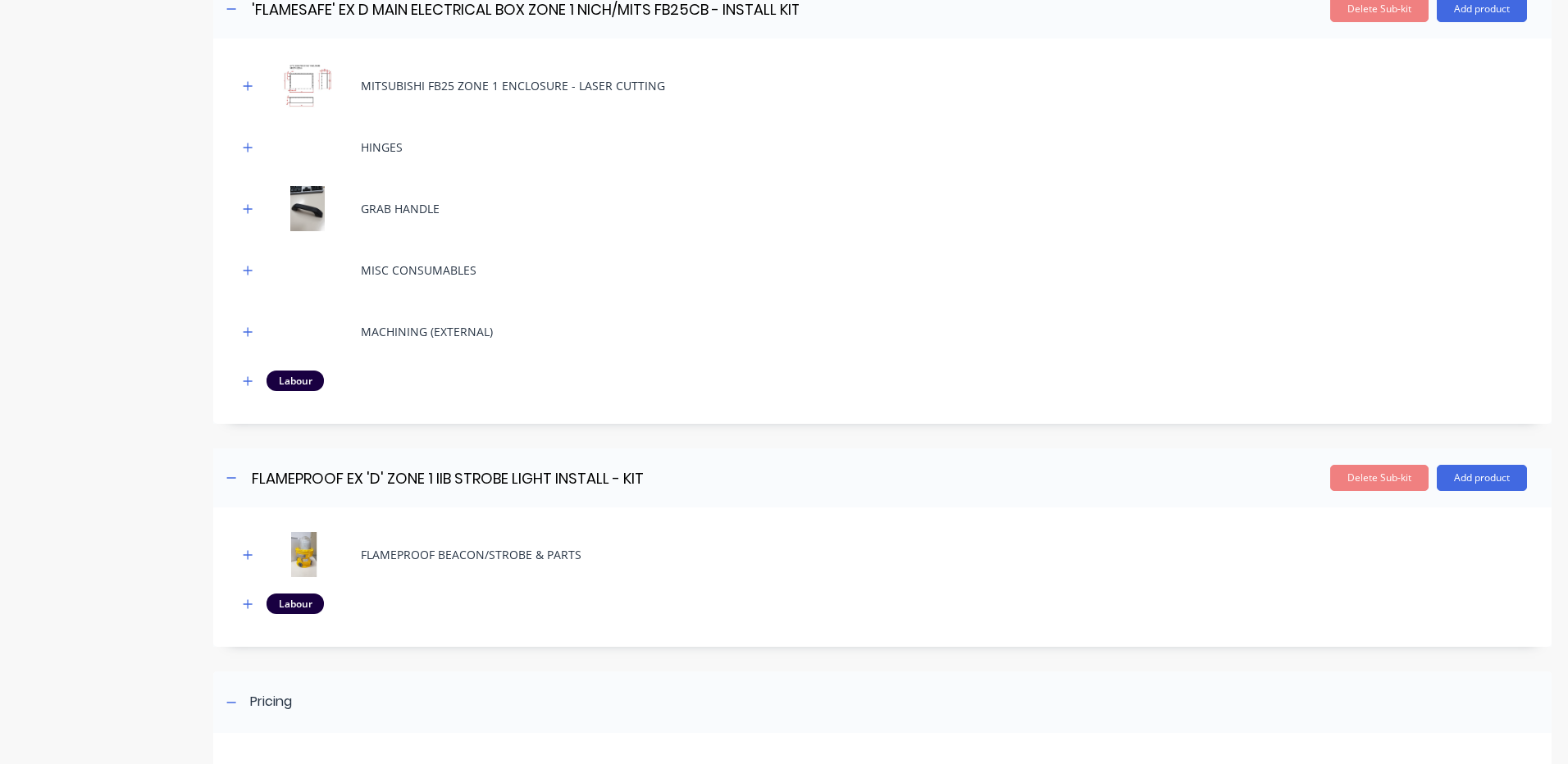
scroll to position [1846, 0]
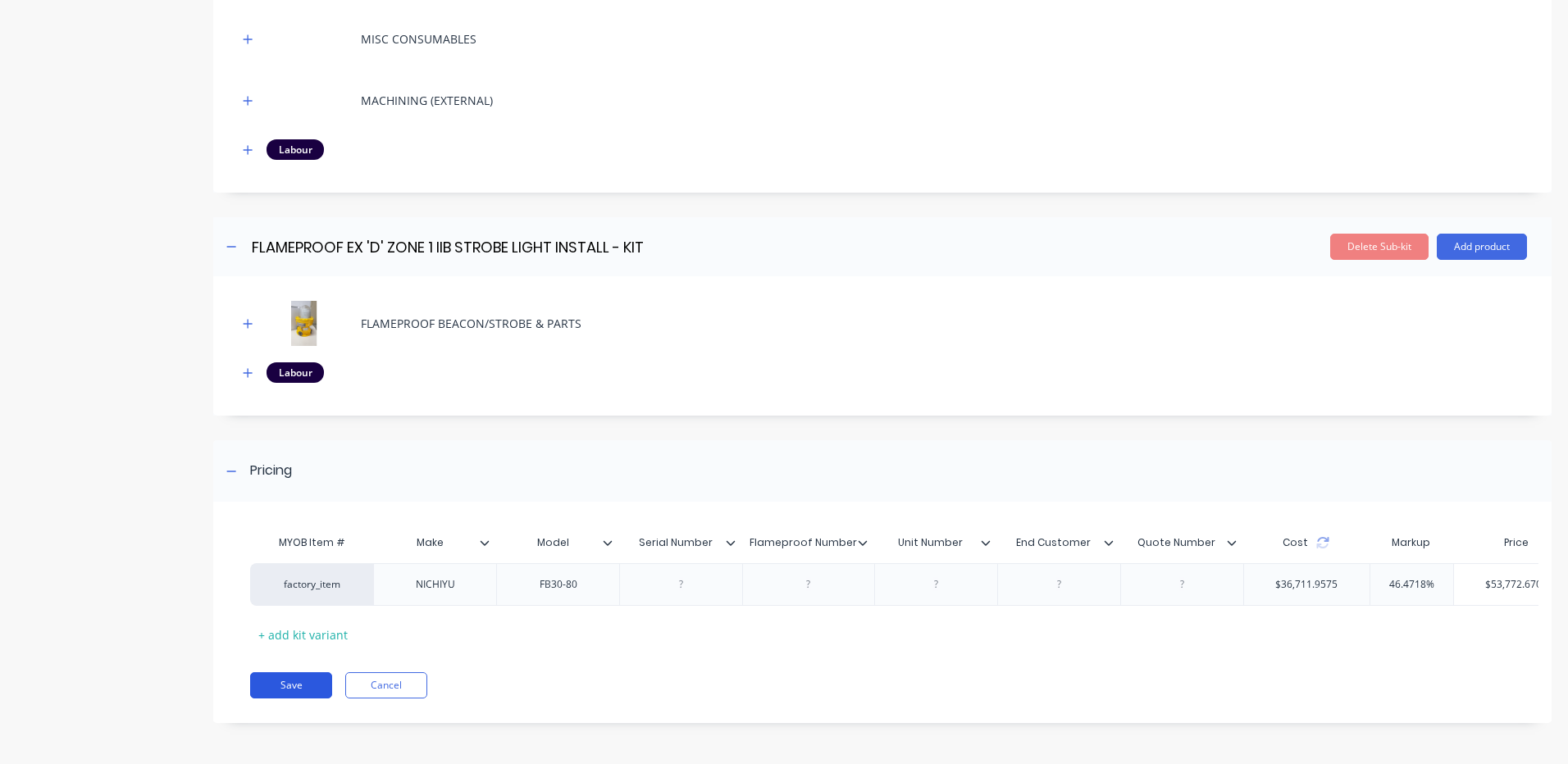
click at [309, 679] on button "Save" at bounding box center [292, 685] width 82 height 27
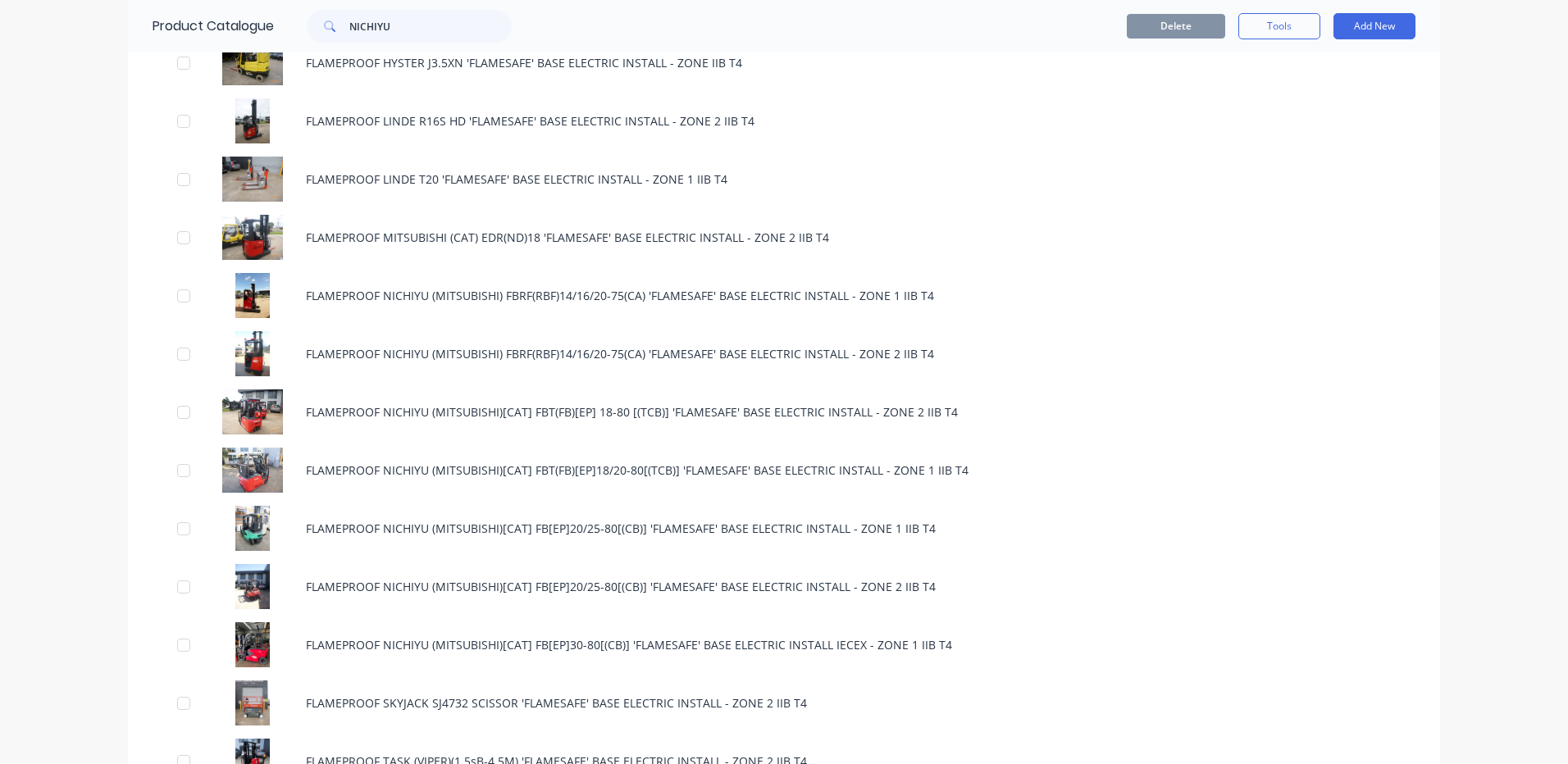
scroll to position [984, 0]
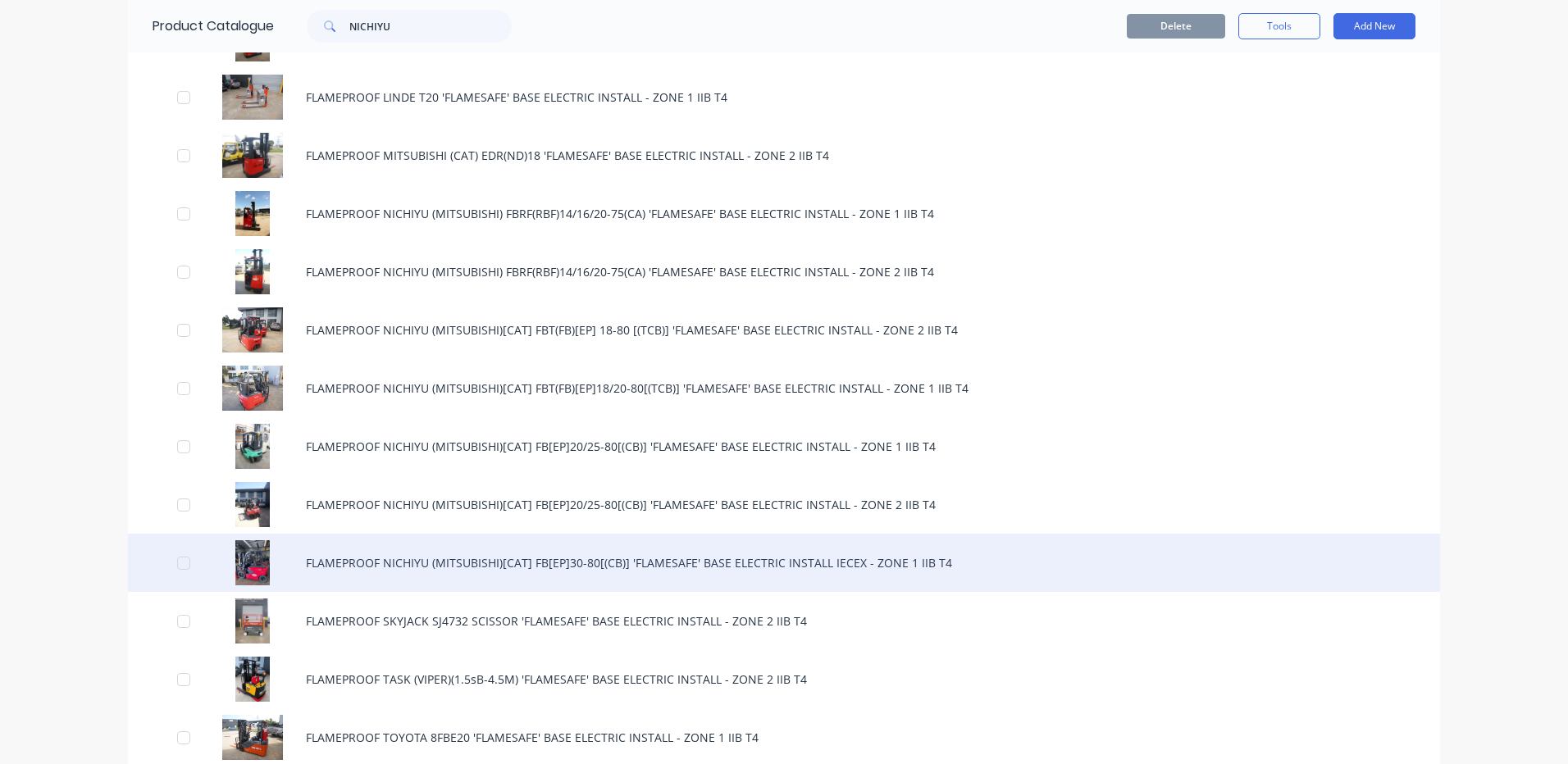
click at [506, 561] on div "FLAMEPROOF NICHIYU (MITSUBISHI)[CAT] FB[EP]30-80[(CB)] 'FLAMESAFE' BASE ELECTRI…" at bounding box center [784, 562] width 1312 height 58
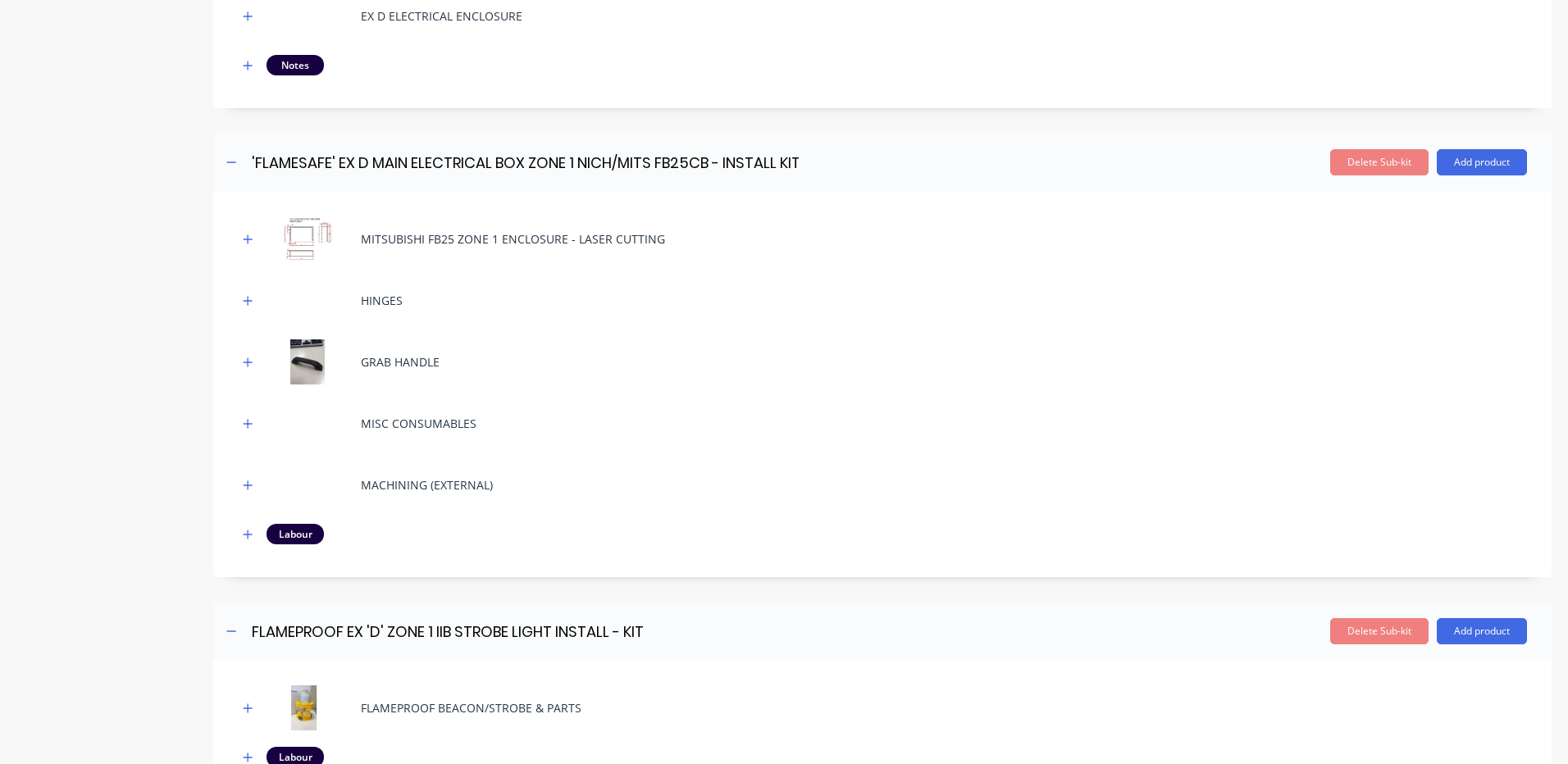
scroll to position [1230, 0]
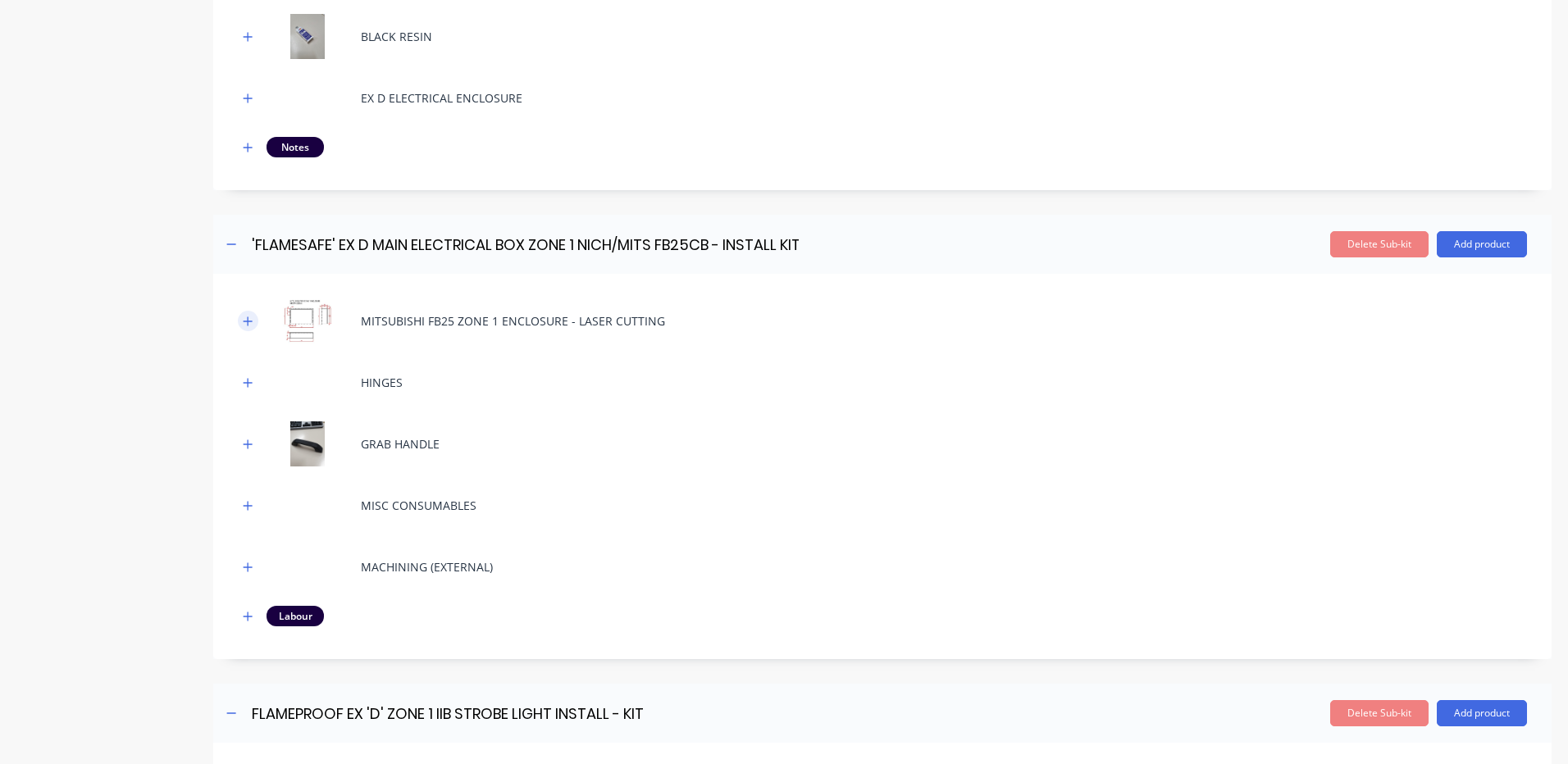
click at [242, 319] on button "button" at bounding box center [248, 321] width 21 height 21
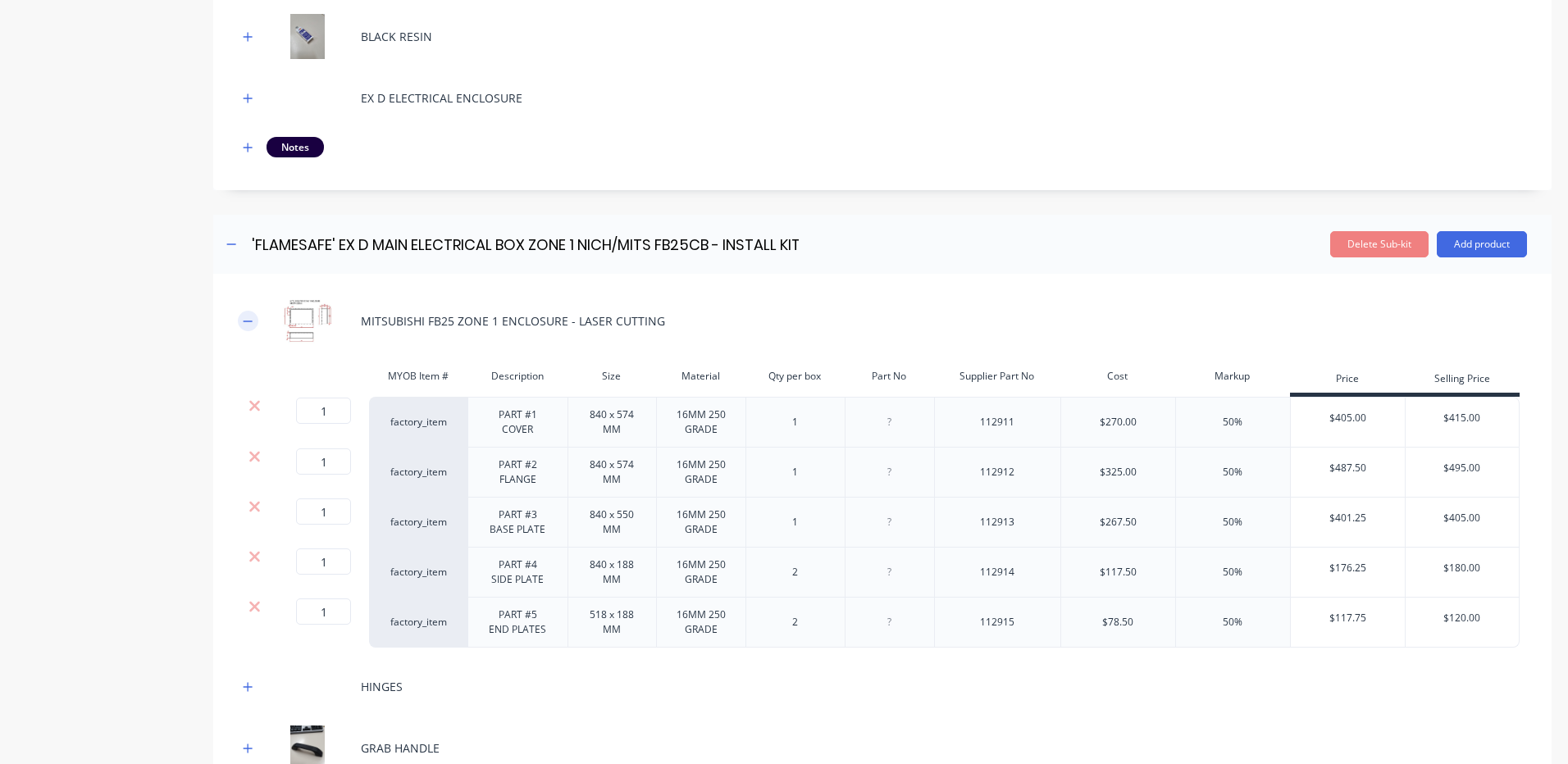
click at [250, 323] on icon "button" at bounding box center [247, 321] width 9 height 11
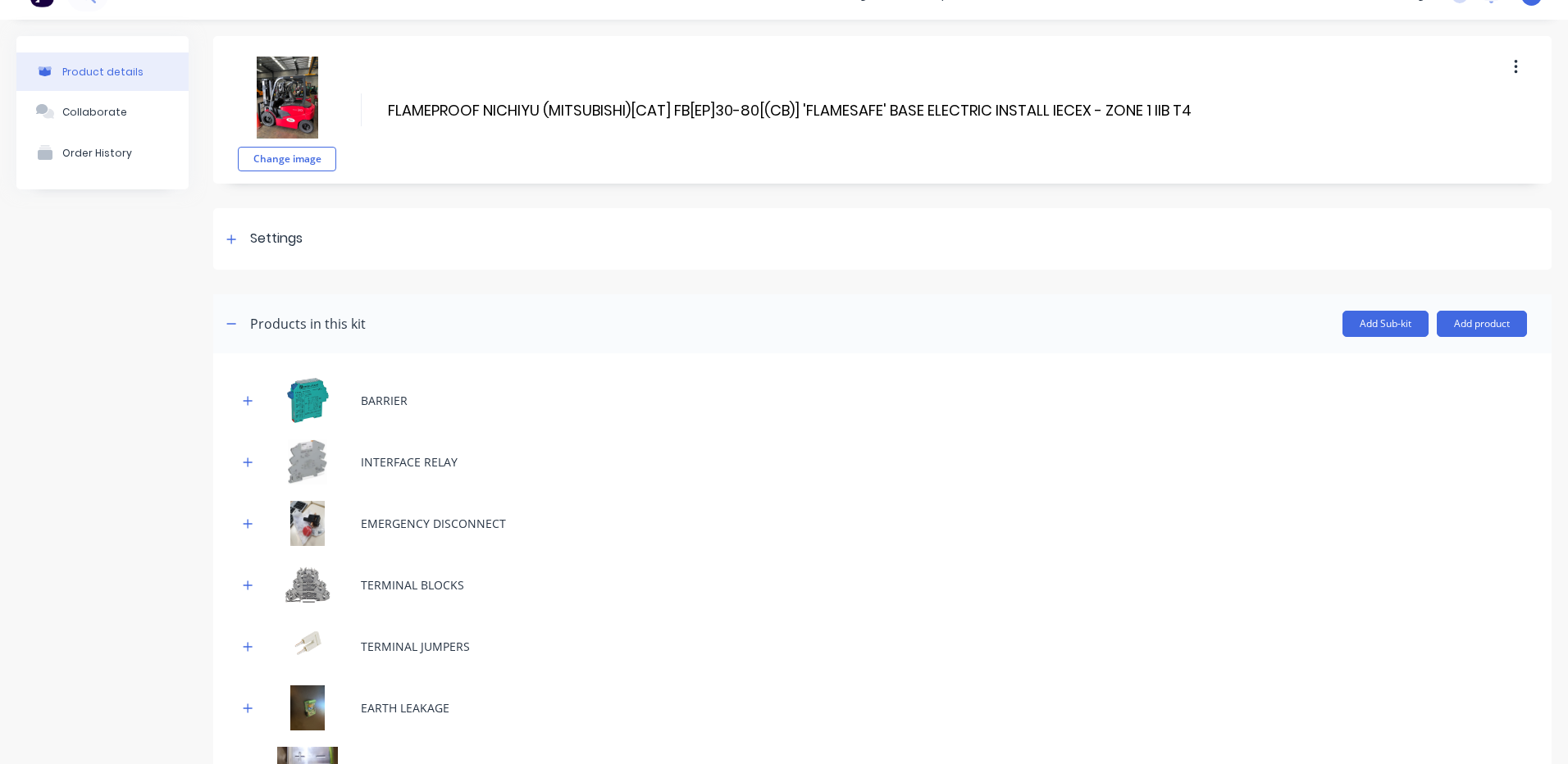
scroll to position [0, 0]
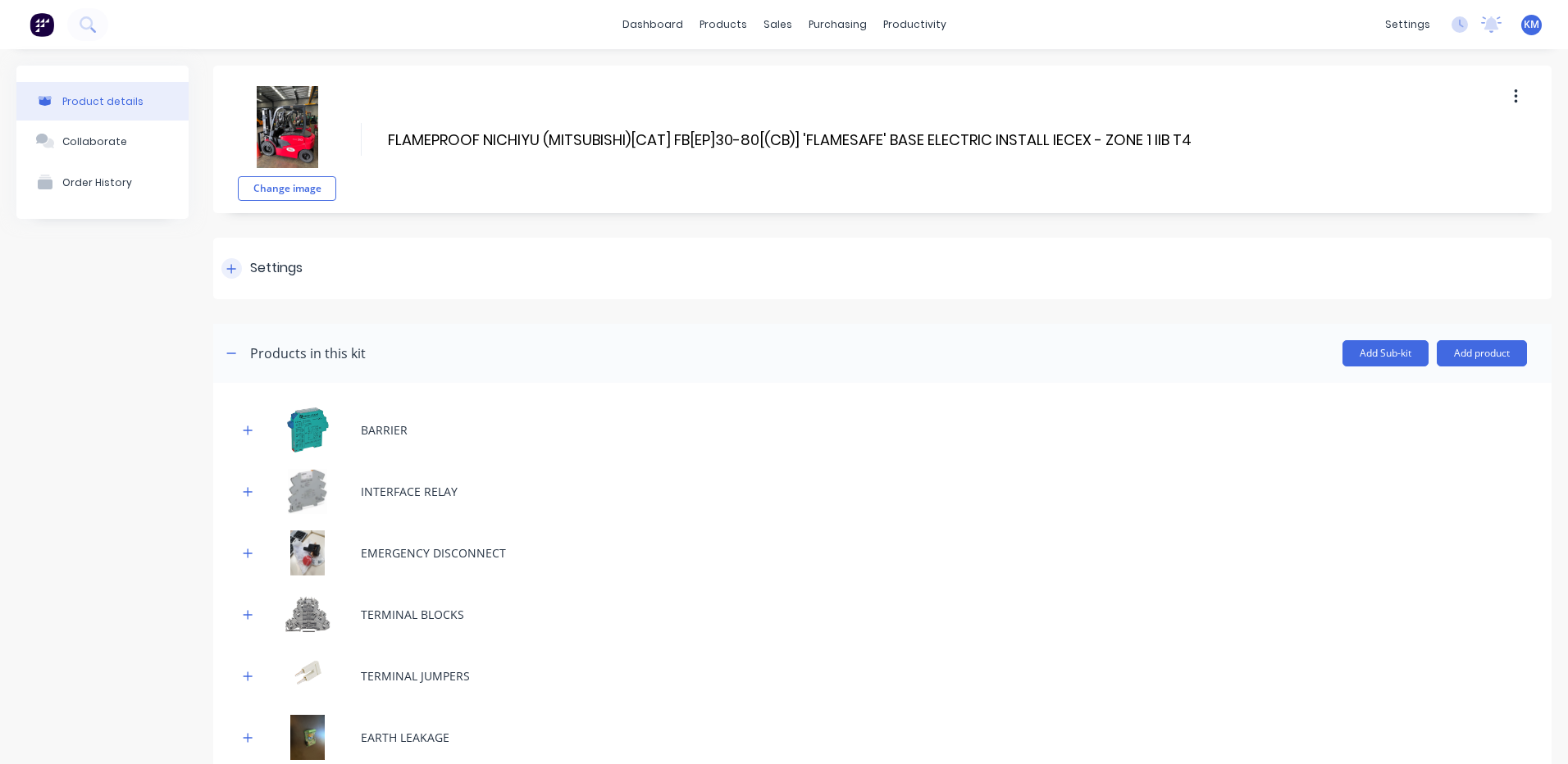
click at [345, 253] on div "Settings" at bounding box center [883, 268] width 1339 height 62
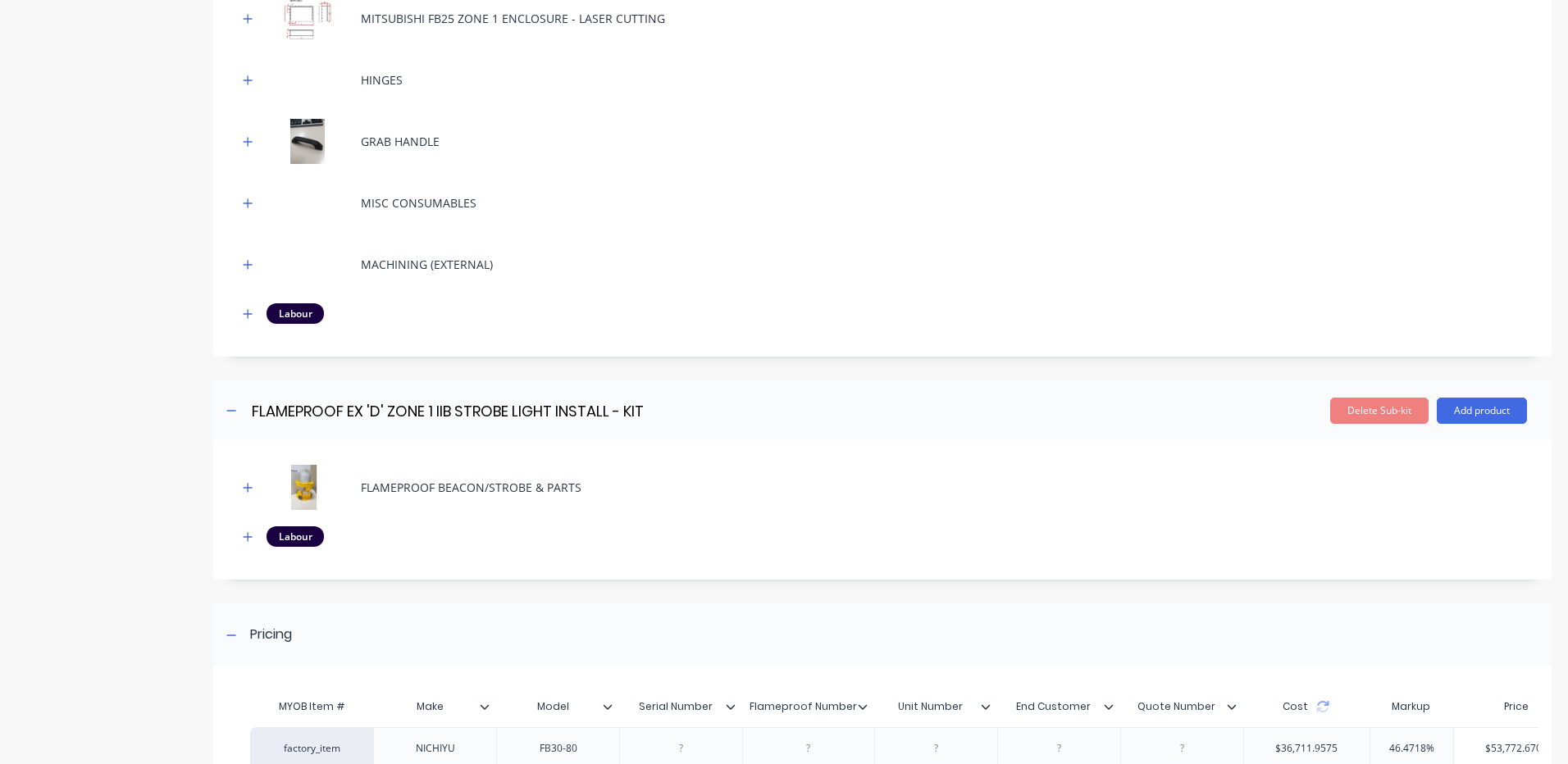
scroll to position [2234, 0]
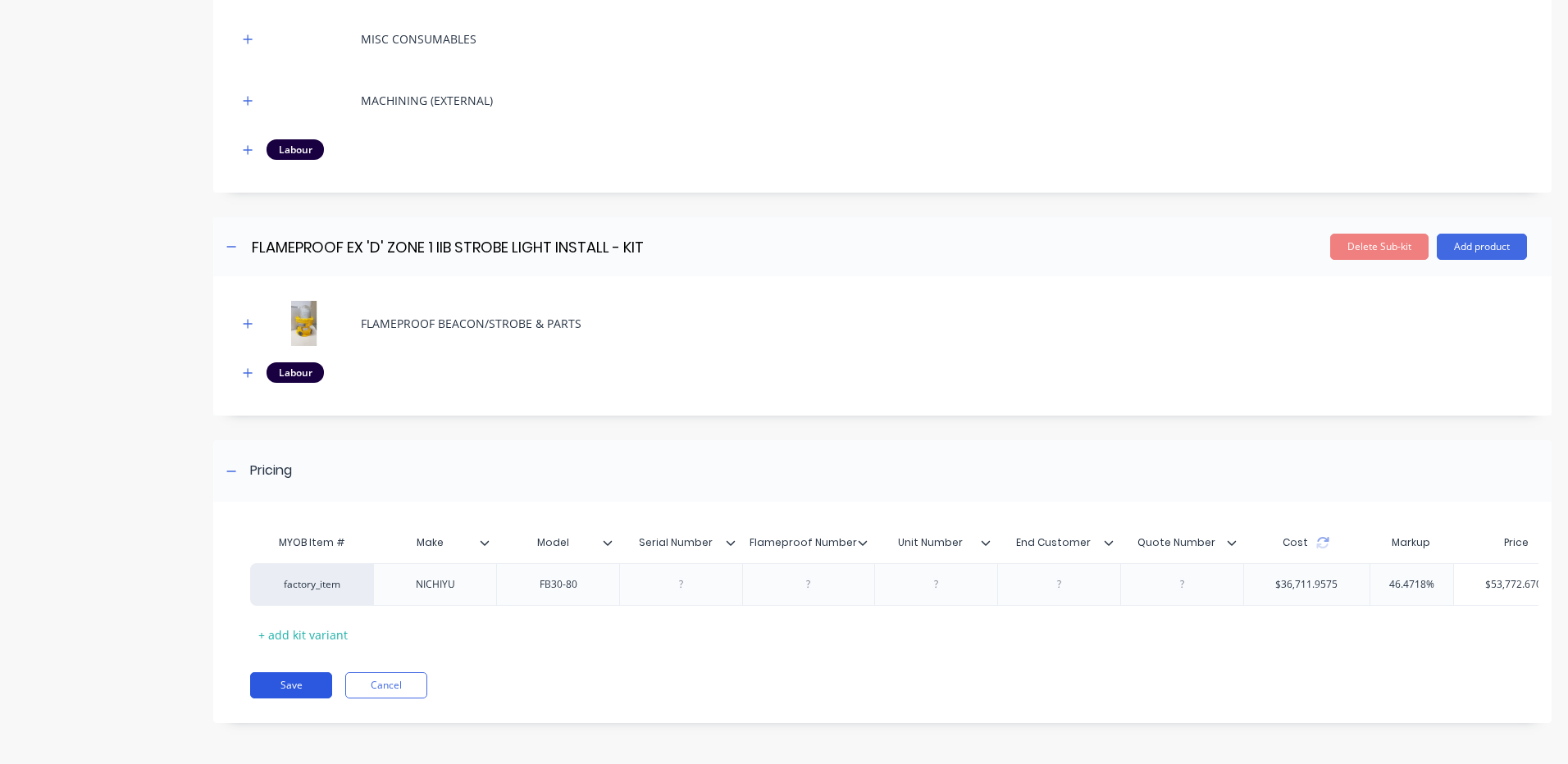
click at [315, 673] on button "Save" at bounding box center [292, 685] width 82 height 27
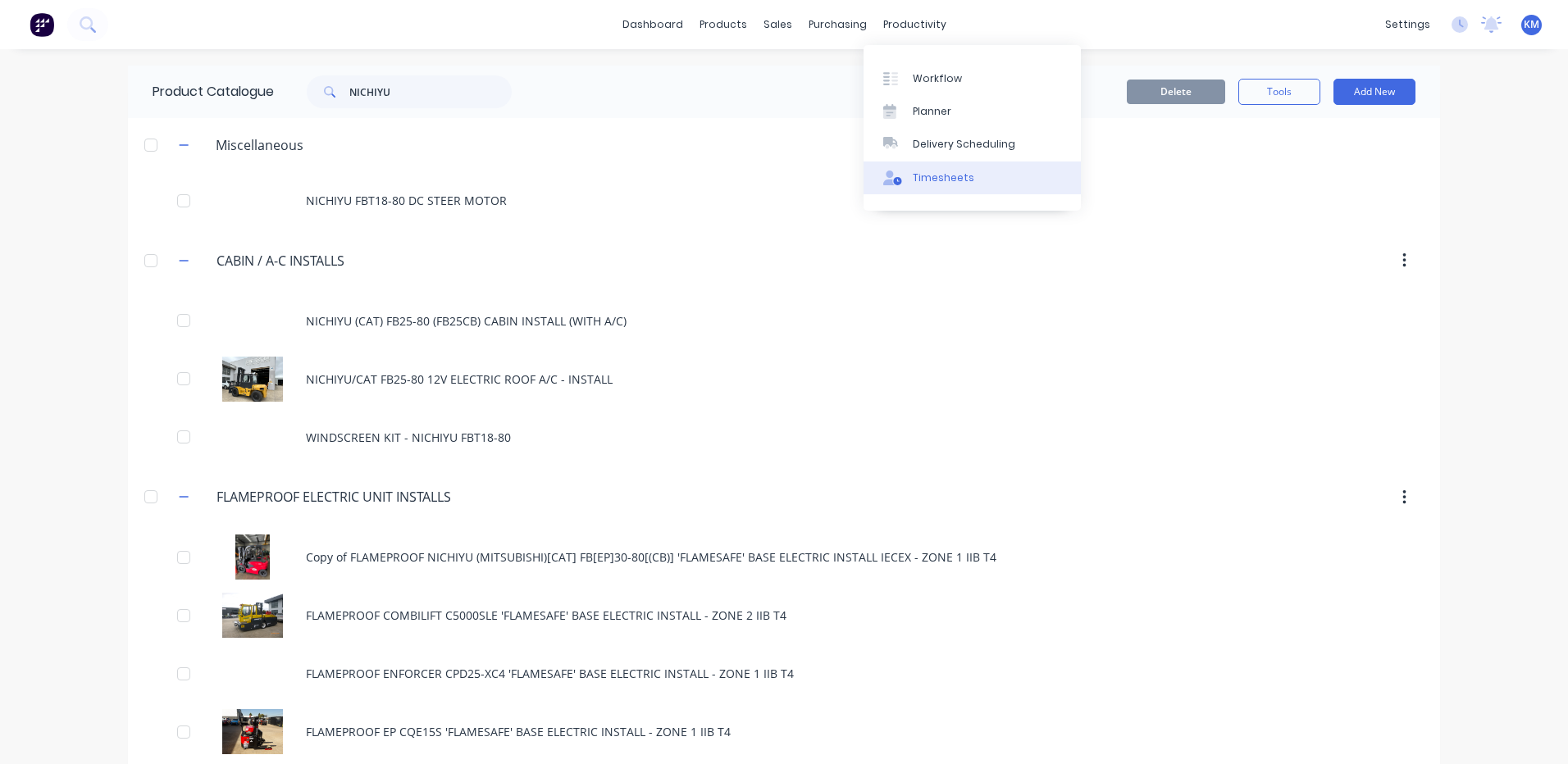
click at [926, 168] on link "Timesheets" at bounding box center [972, 177] width 217 height 33
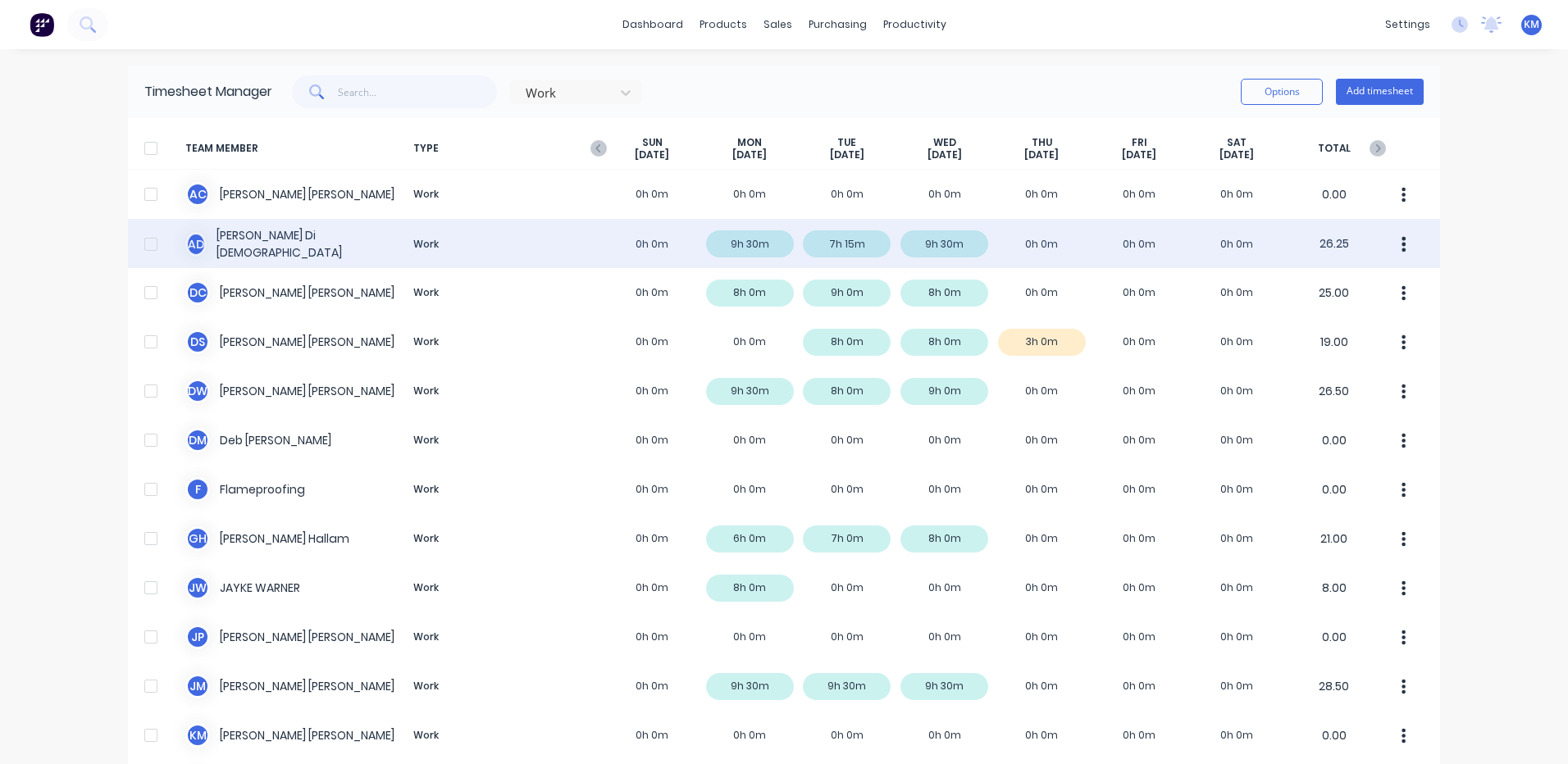
click at [592, 225] on div "A D [PERSON_NAME] Dio Work 0h 0m 9h 30m 7h 15m 9h 30m 0h 0m 0h 0m 0h 0m 26.25" at bounding box center [784, 243] width 1312 height 49
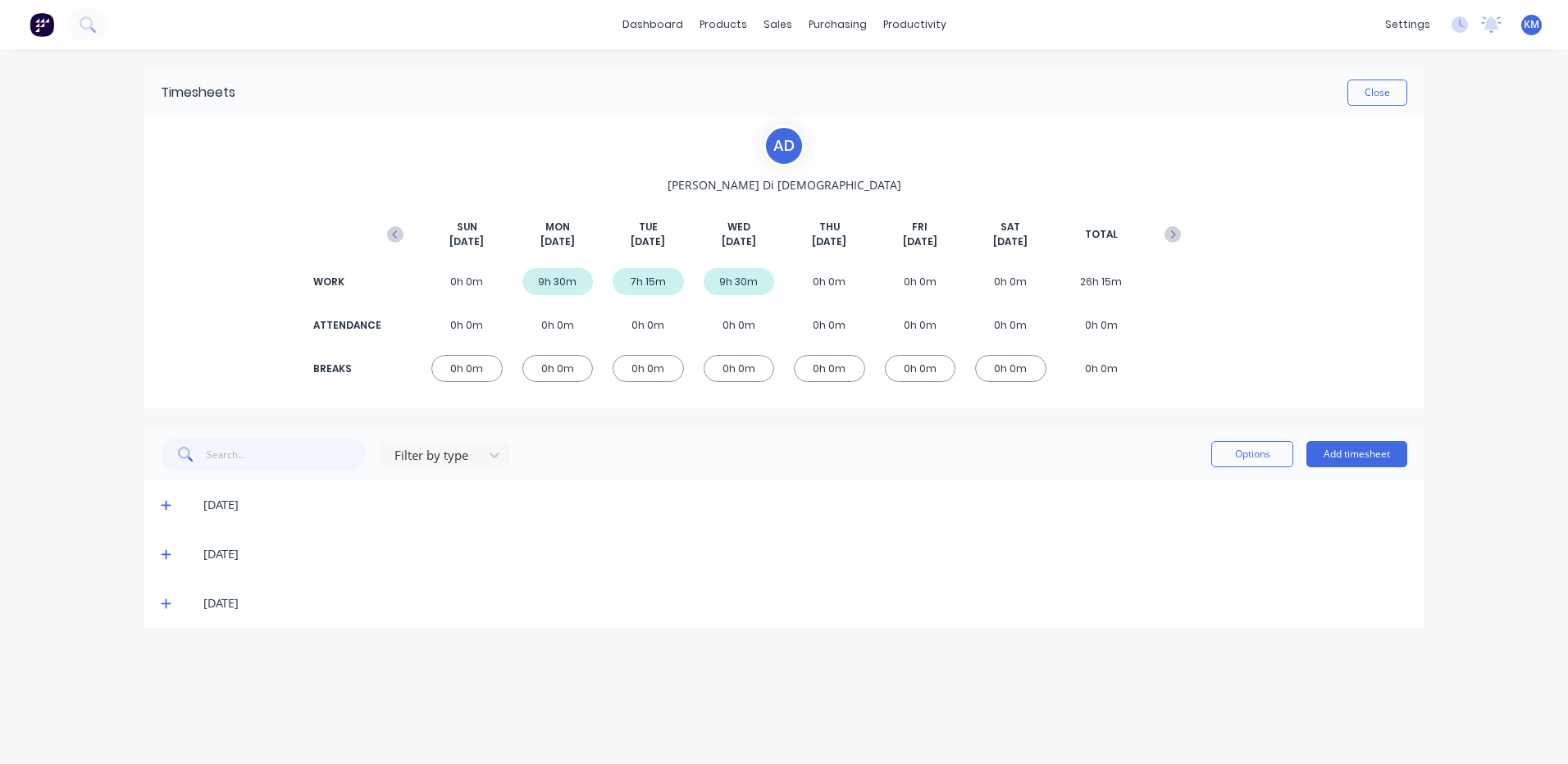
click at [170, 604] on icon at bounding box center [165, 604] width 9 height 9
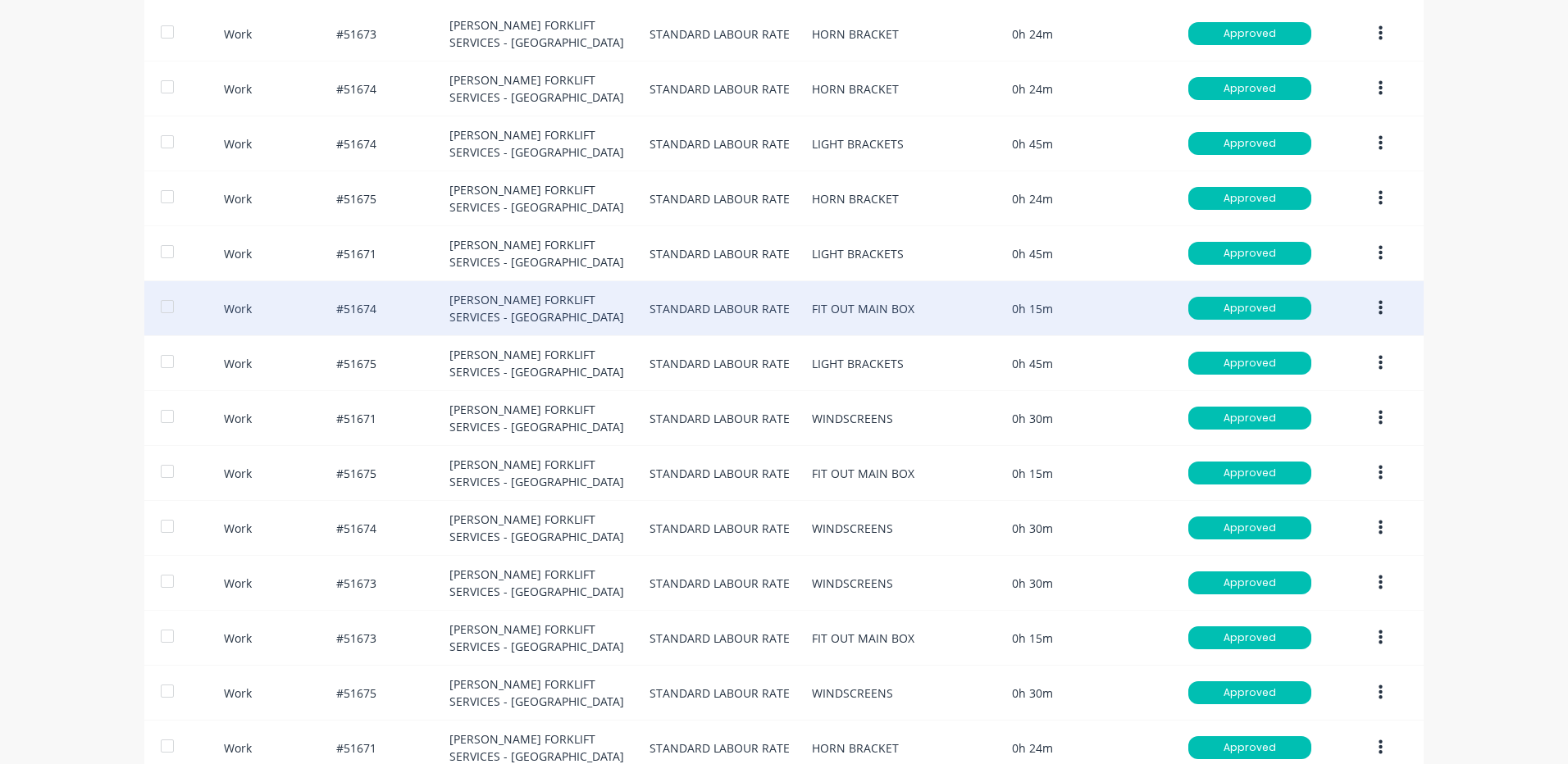
scroll to position [738, 0]
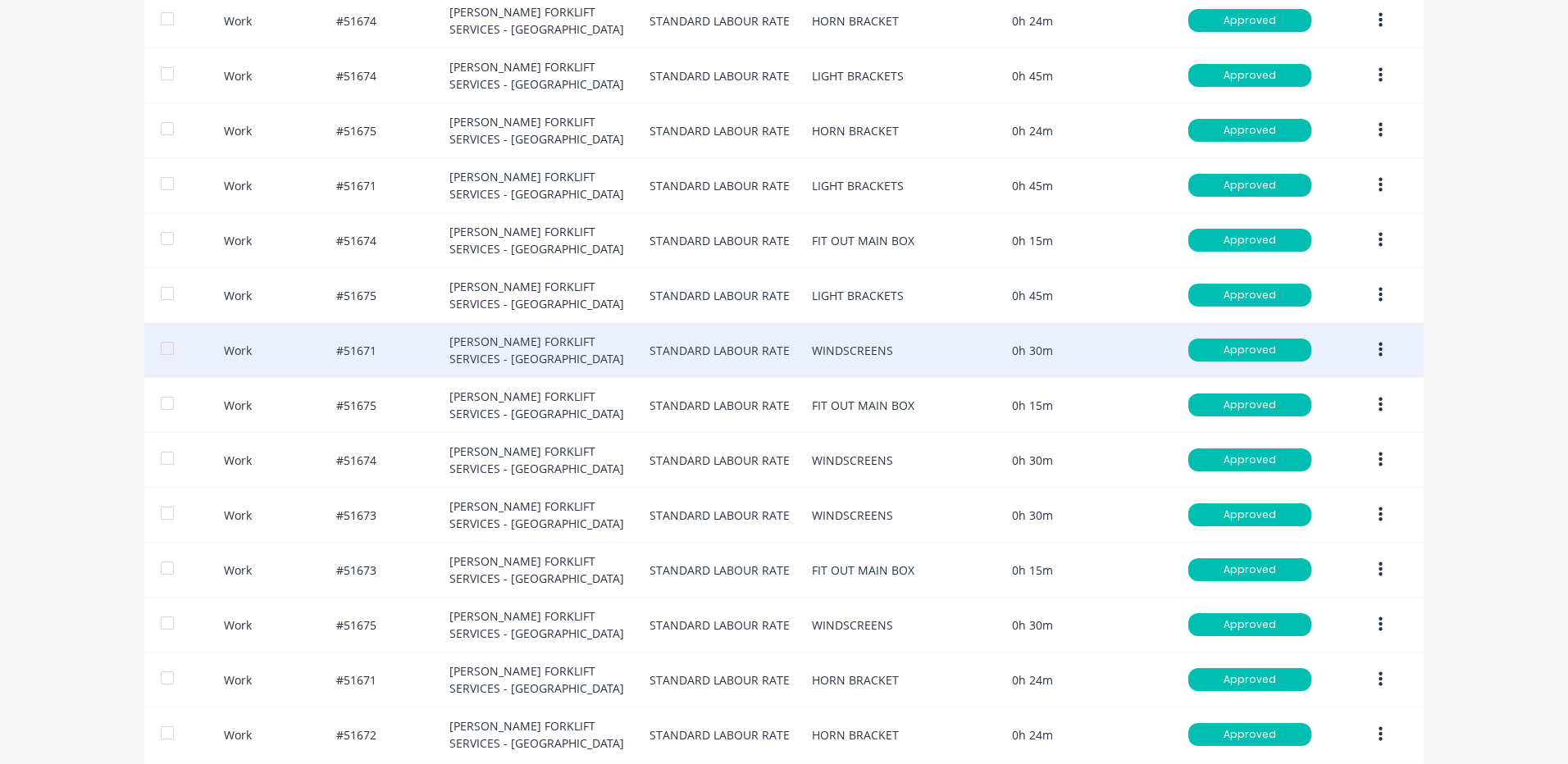
click at [1371, 346] on button "button" at bounding box center [1380, 350] width 39 height 29
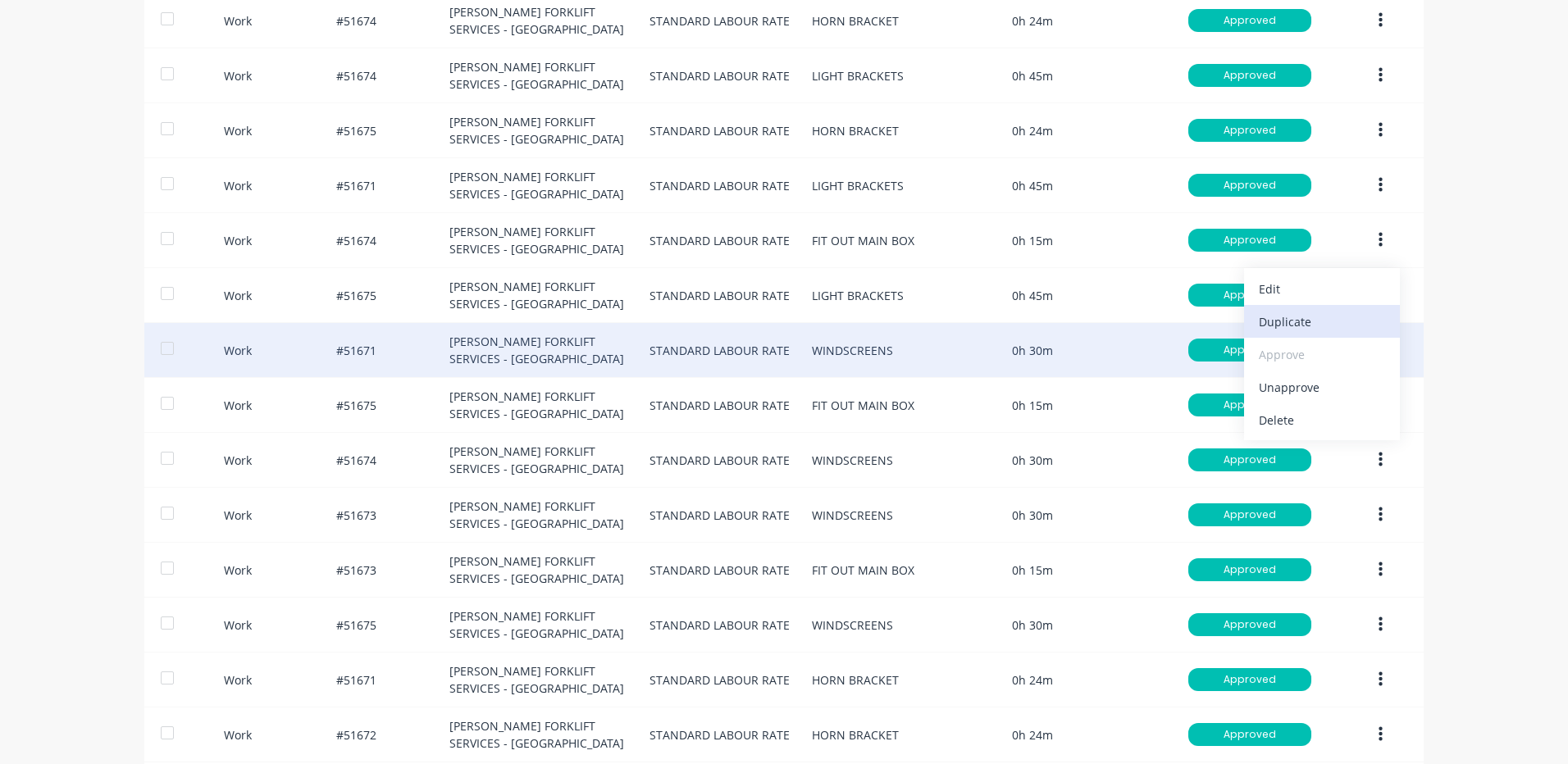
click at [1291, 328] on div "Duplicate" at bounding box center [1322, 322] width 126 height 24
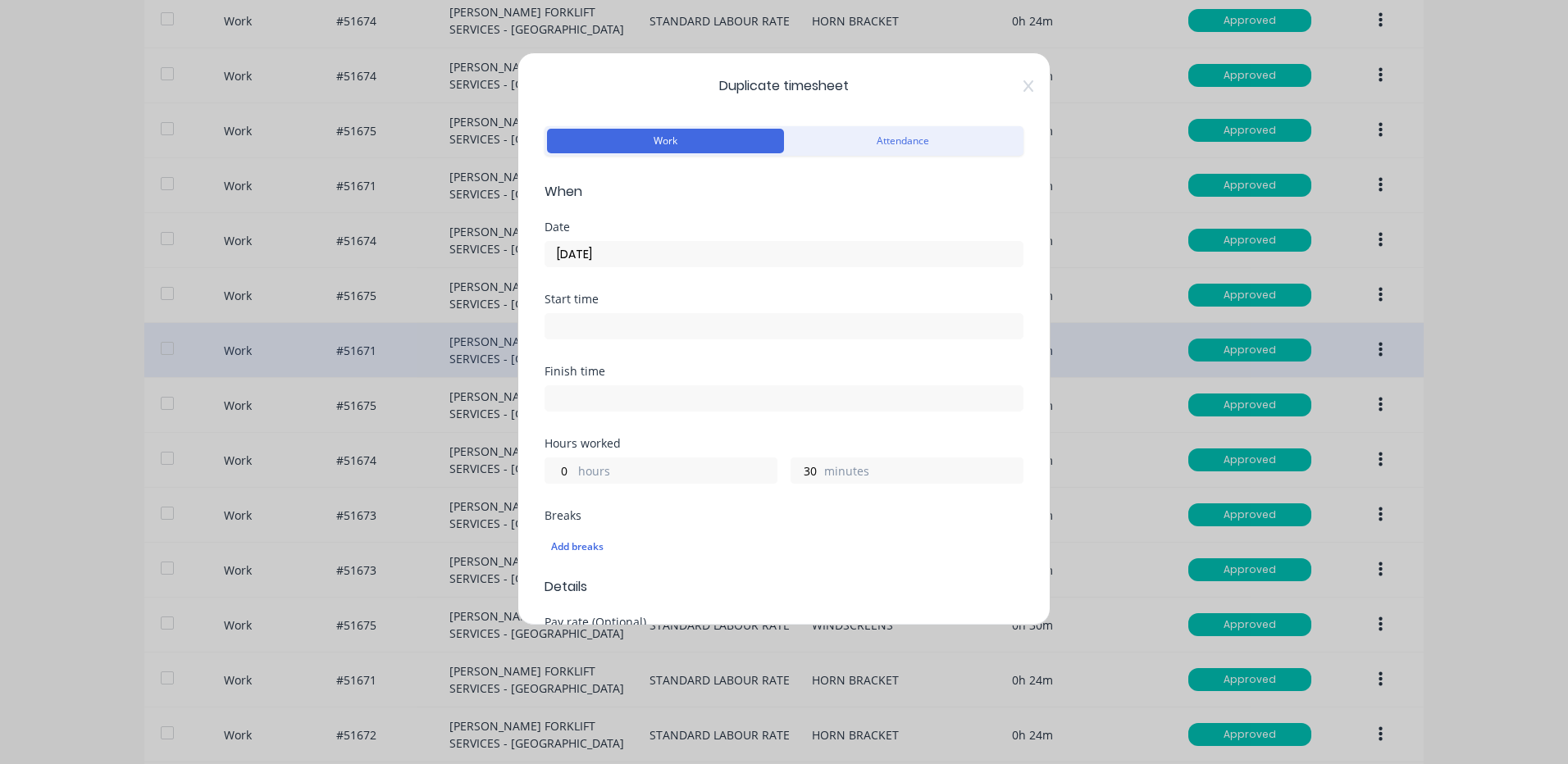
click at [671, 259] on input "[DATE]" at bounding box center [784, 254] width 478 height 25
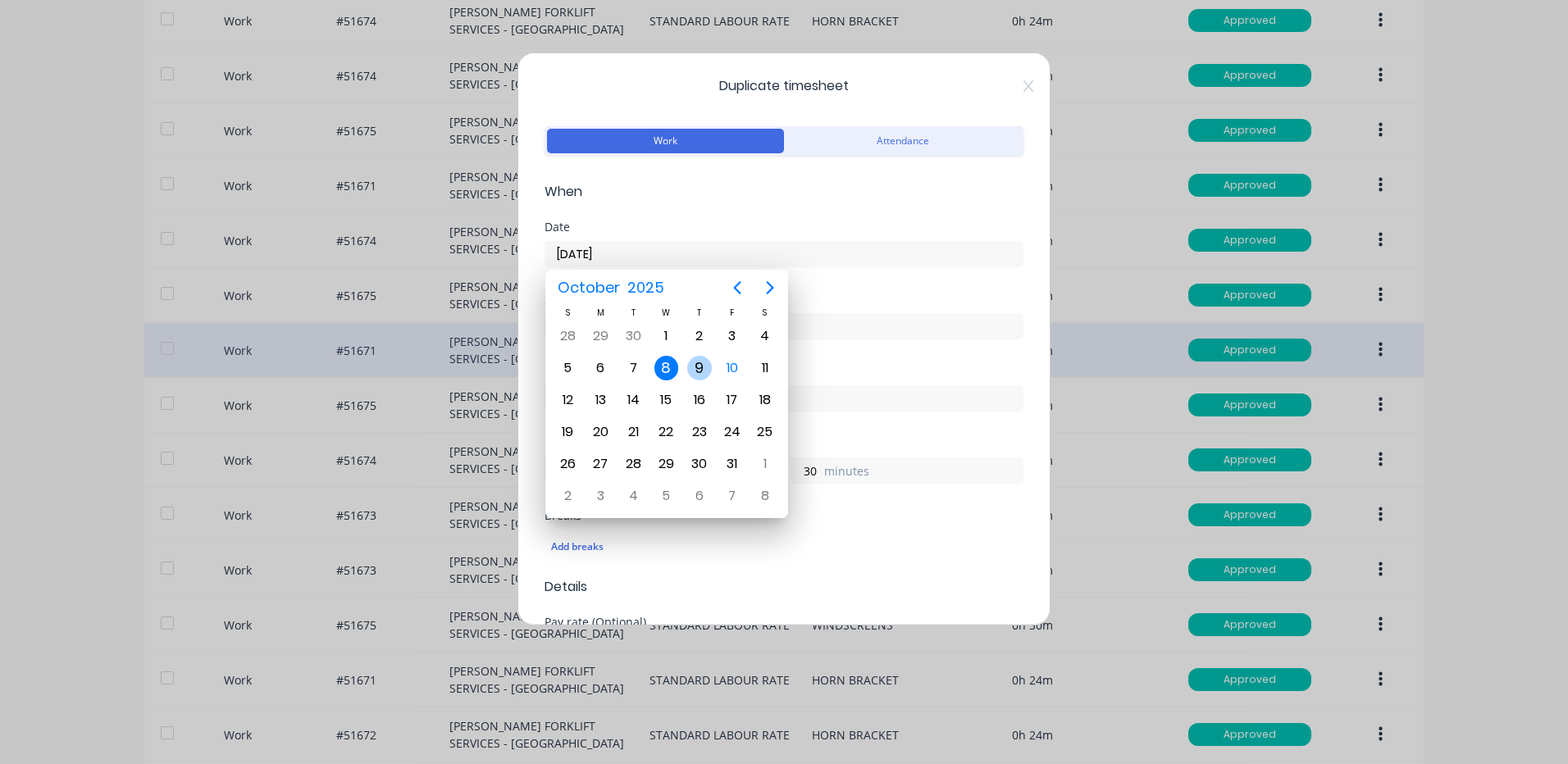
click at [707, 366] on div "9" at bounding box center [699, 368] width 25 height 25
type input "[DATE]"
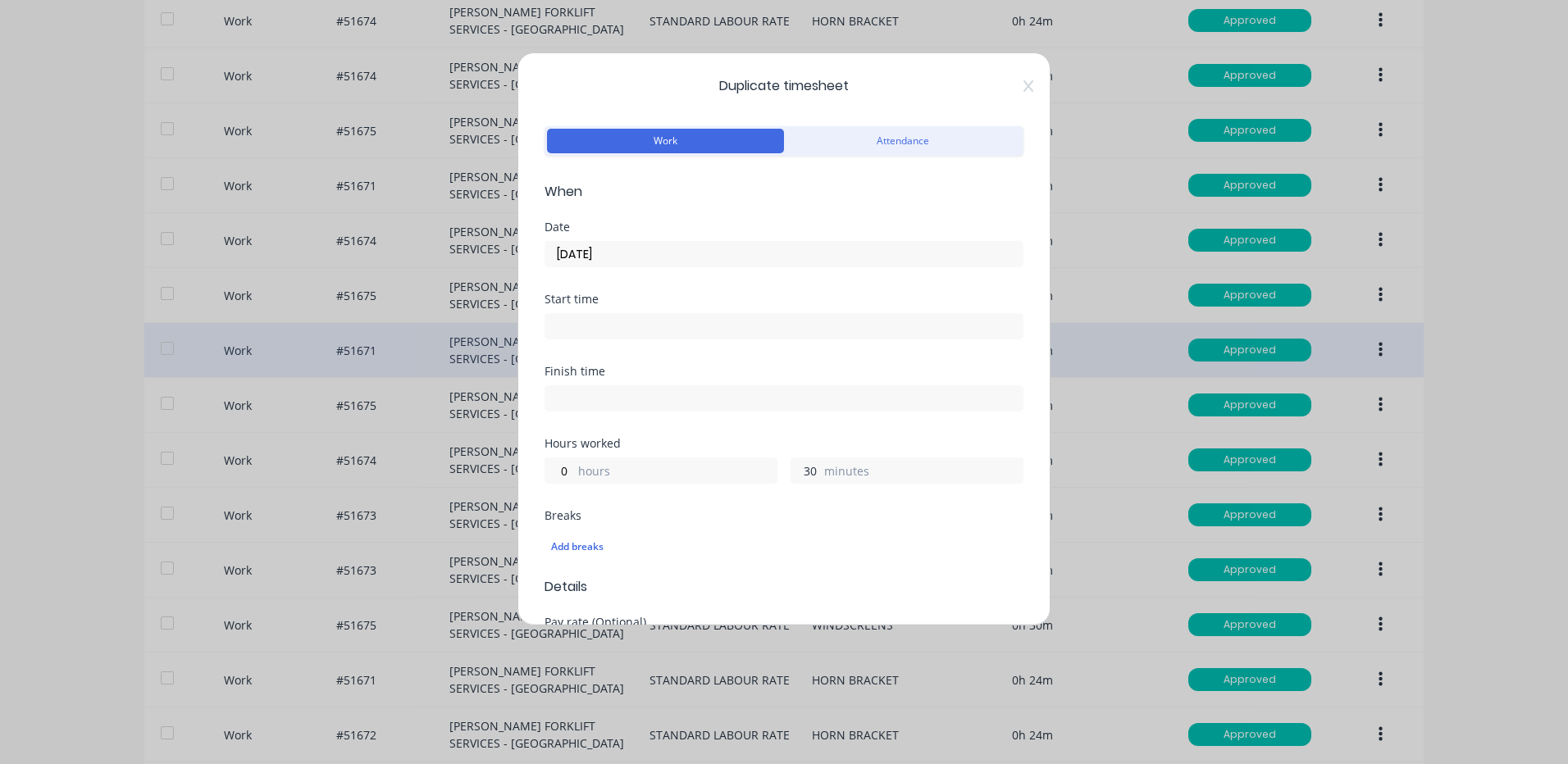
click at [807, 466] on input "30" at bounding box center [805, 471] width 28 height 25
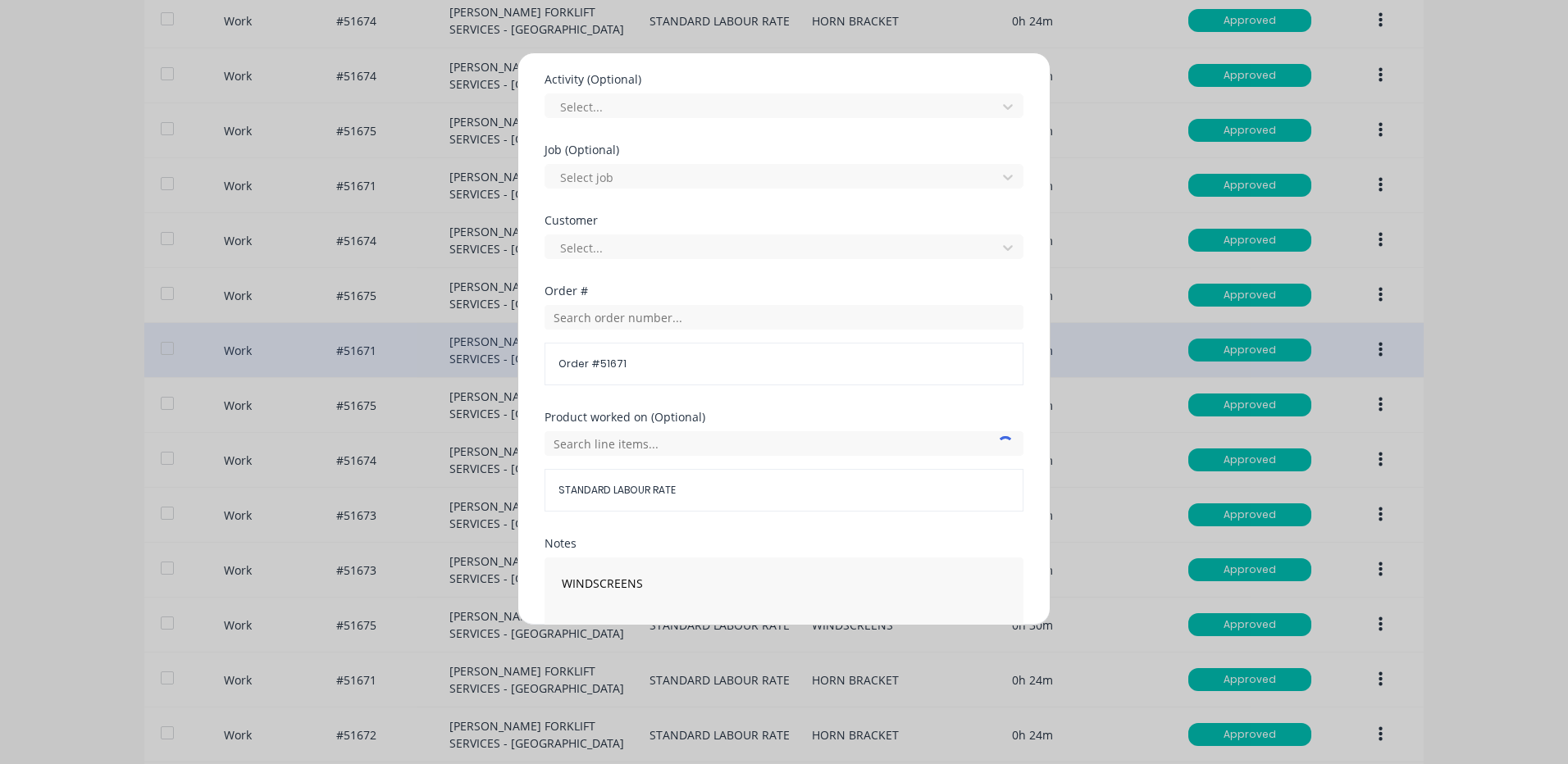
scroll to position [708, 0]
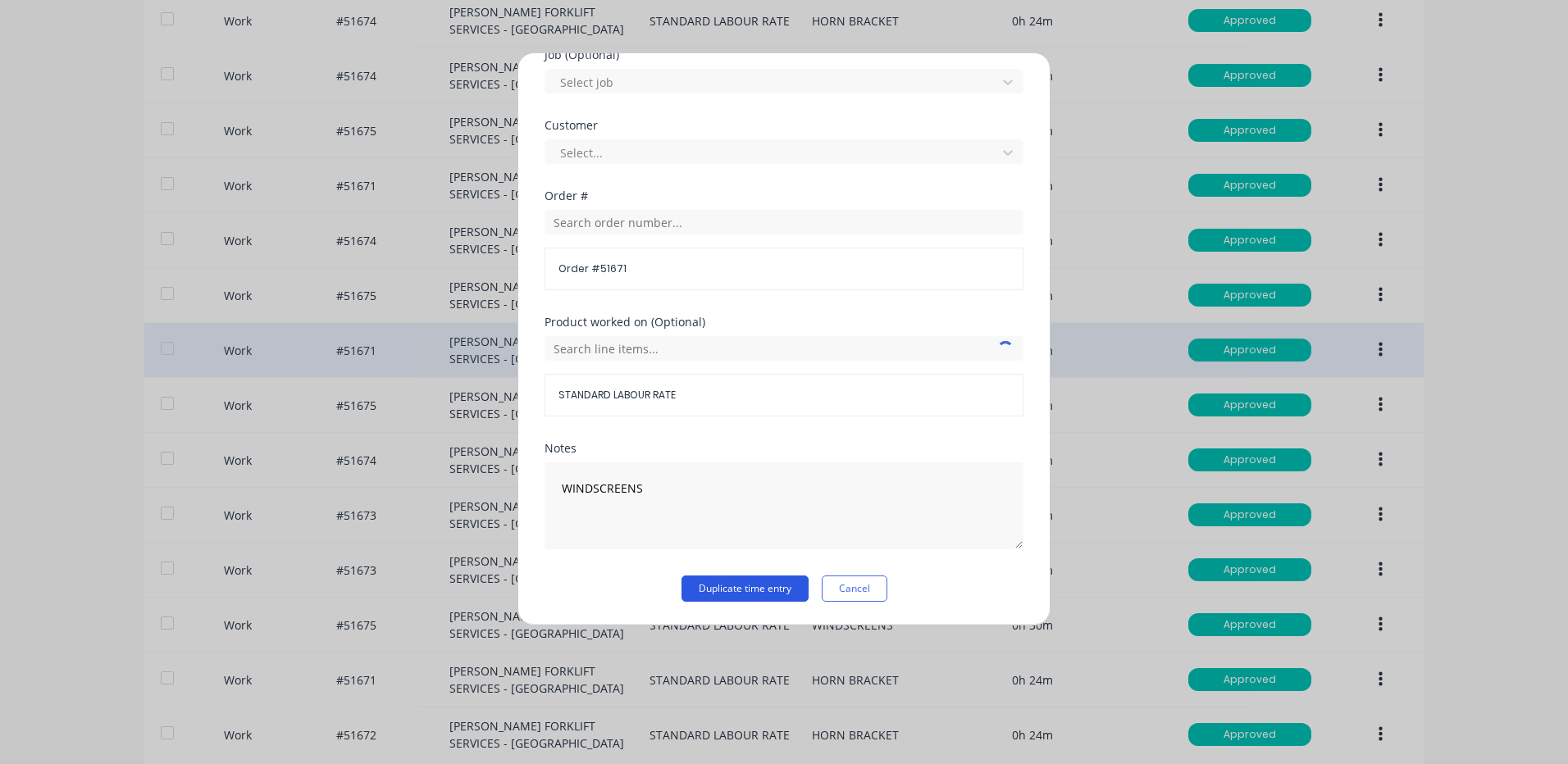
type input "24"
click at [776, 588] on button "Duplicate time entry" at bounding box center [745, 588] width 127 height 27
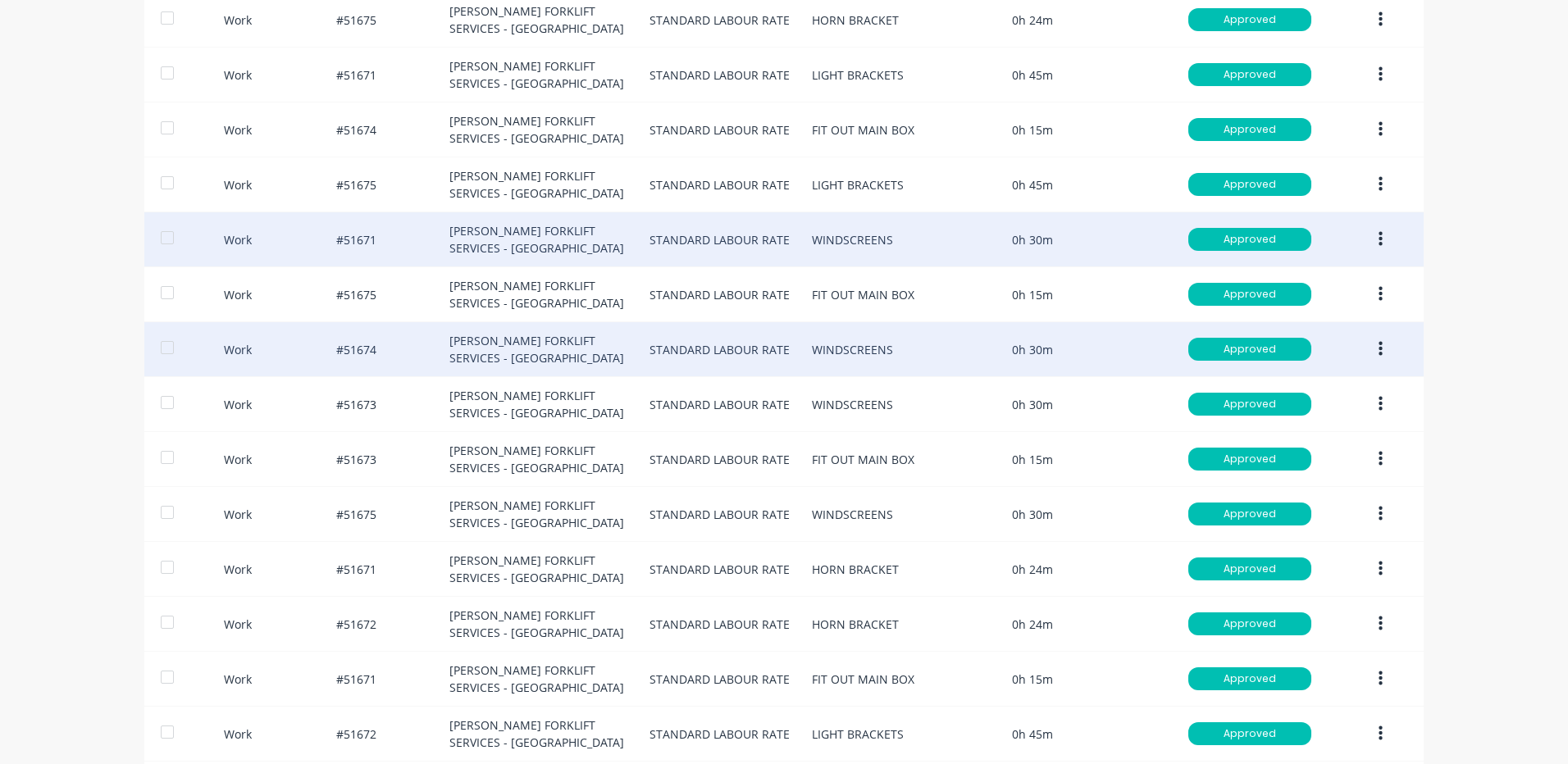
scroll to position [820, 0]
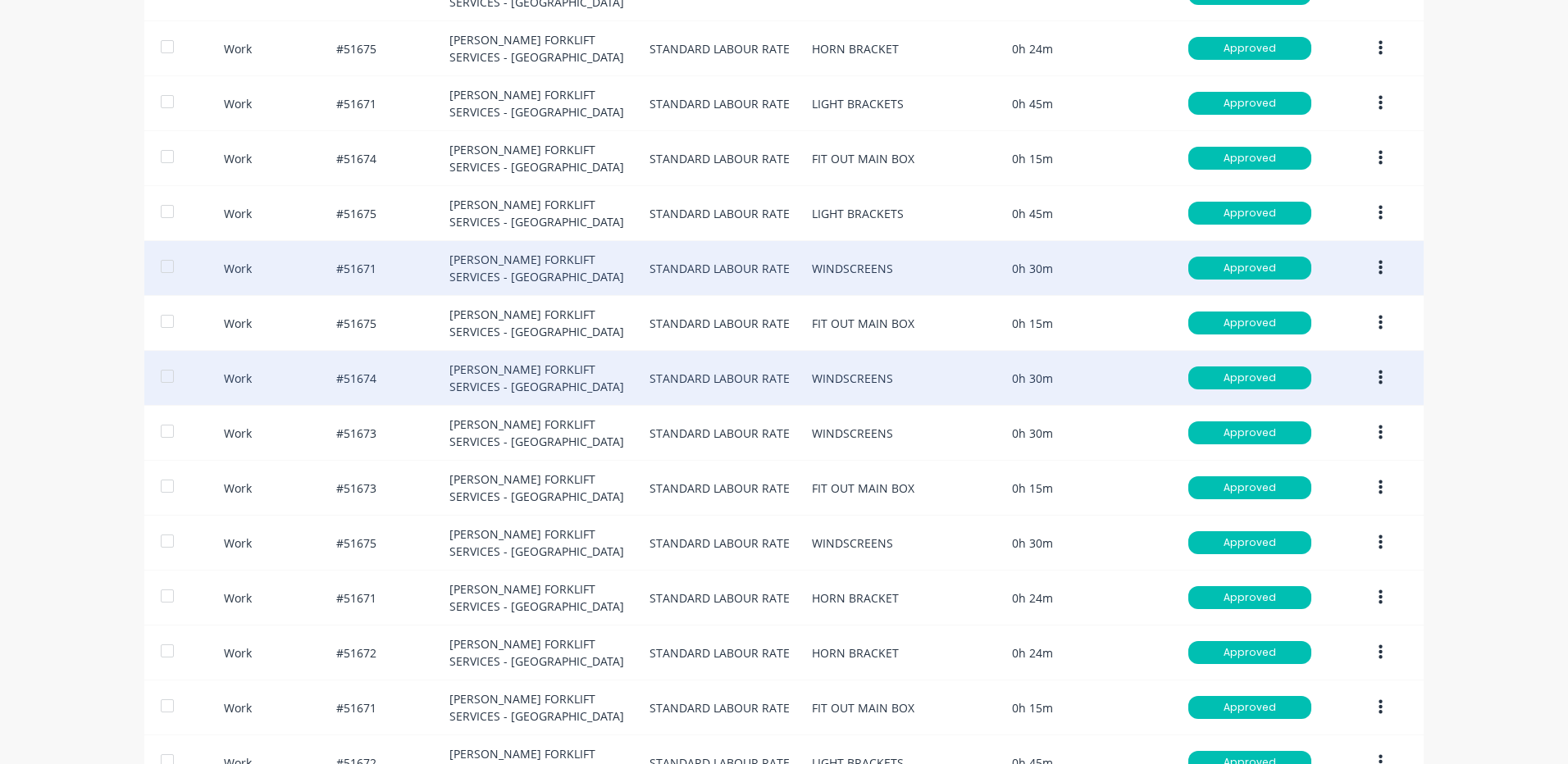
click at [1369, 369] on button "button" at bounding box center [1380, 378] width 39 height 29
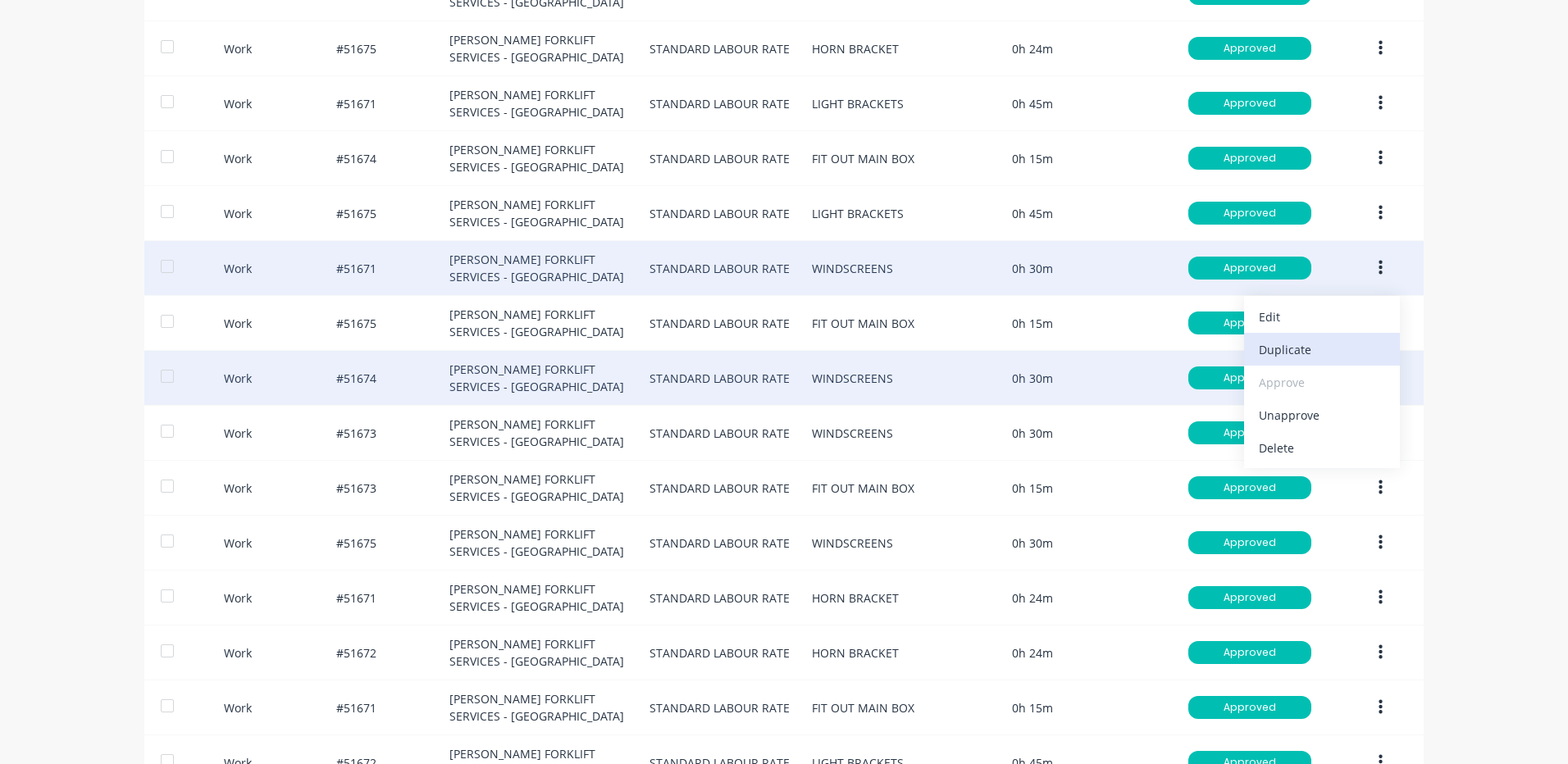
click at [1288, 363] on button "Duplicate" at bounding box center [1323, 349] width 156 height 33
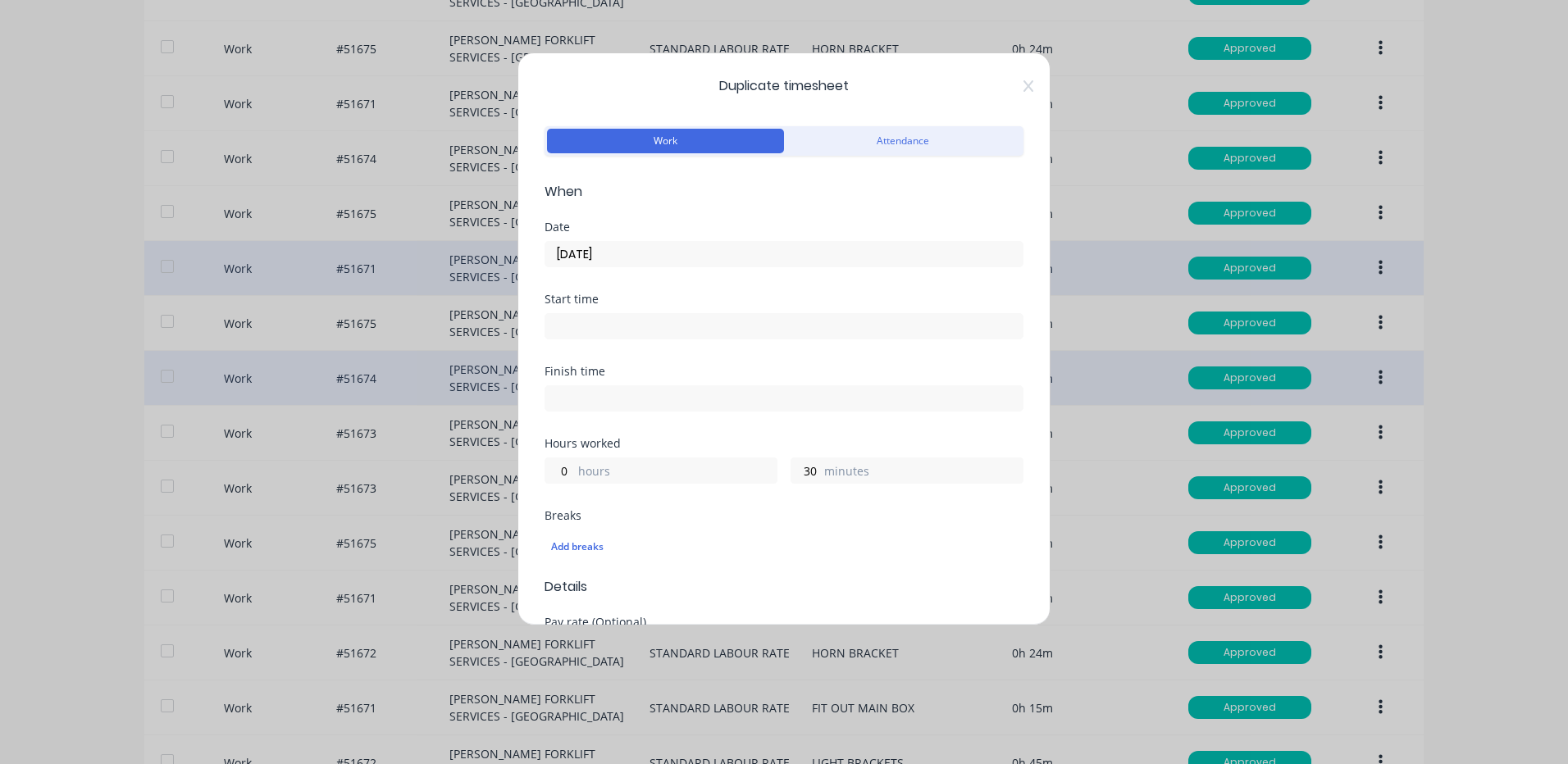
click at [737, 260] on input "[DATE]" at bounding box center [784, 254] width 478 height 25
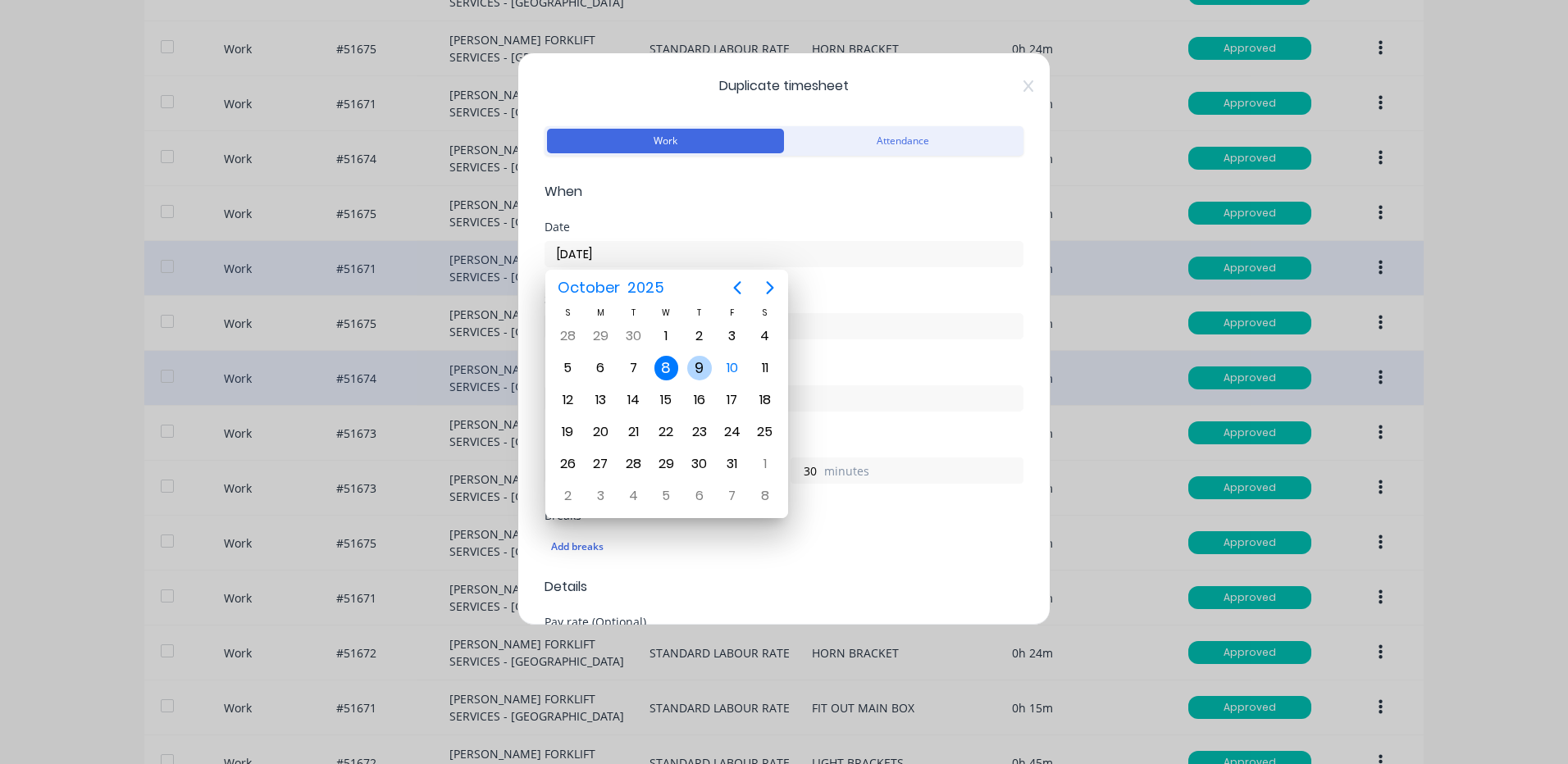
click at [701, 362] on div "9" at bounding box center [699, 368] width 25 height 25
type input "[DATE]"
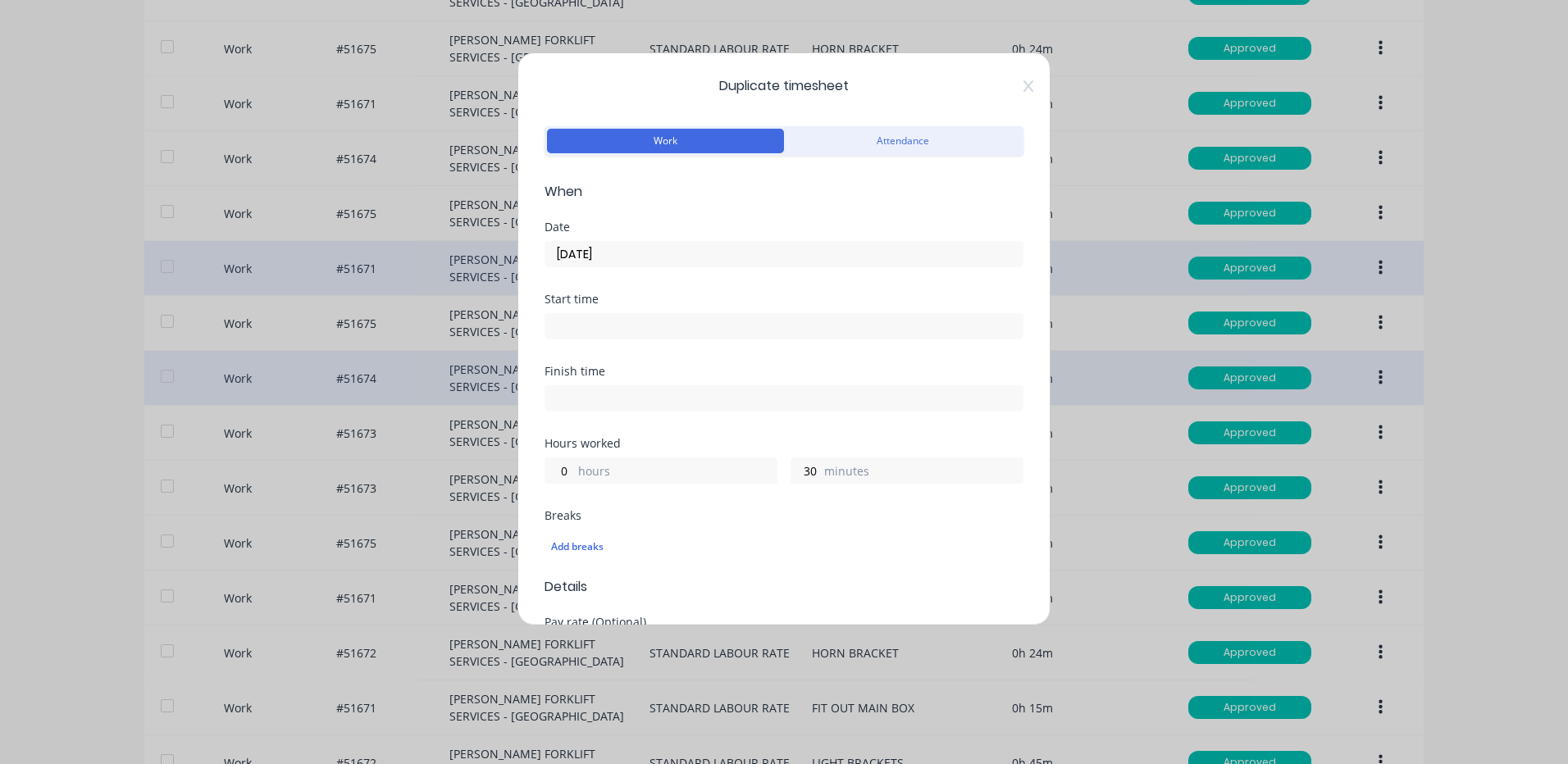
click at [815, 469] on div "30 minutes" at bounding box center [908, 471] width 233 height 27
click at [808, 470] on input "30" at bounding box center [805, 471] width 28 height 25
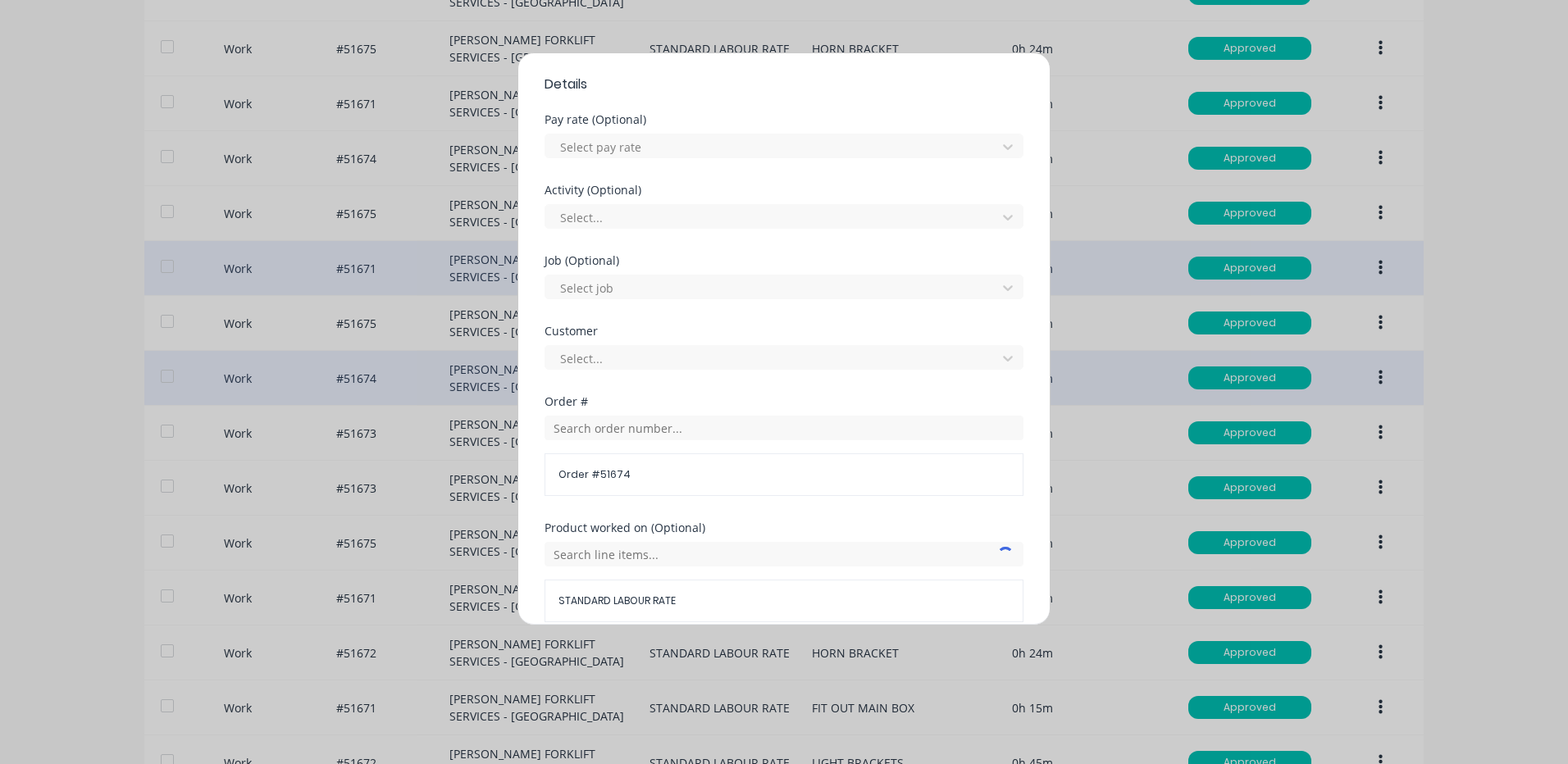
scroll to position [708, 0]
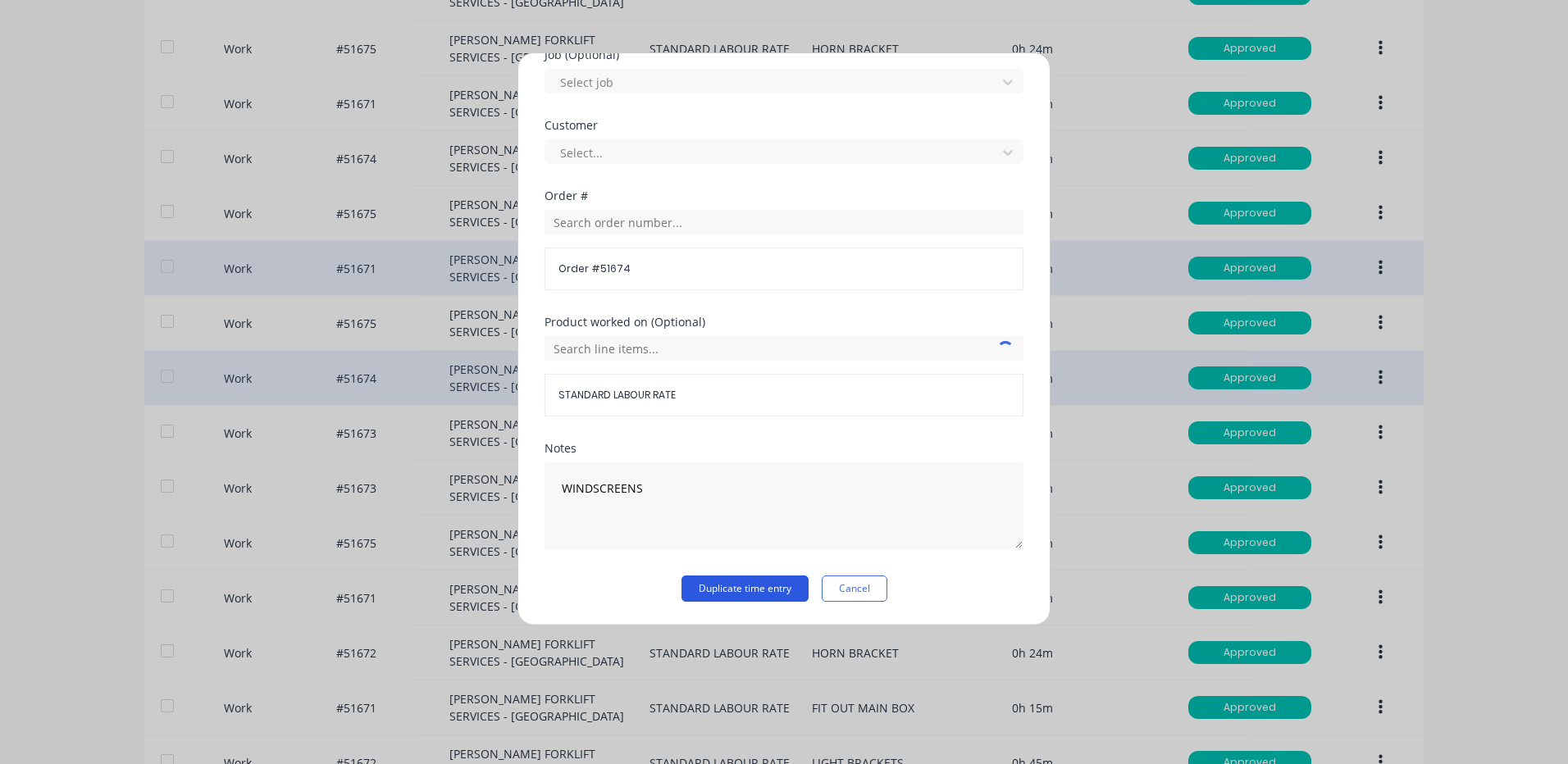
type input "24"
click at [749, 593] on button "Duplicate time entry" at bounding box center [745, 588] width 127 height 27
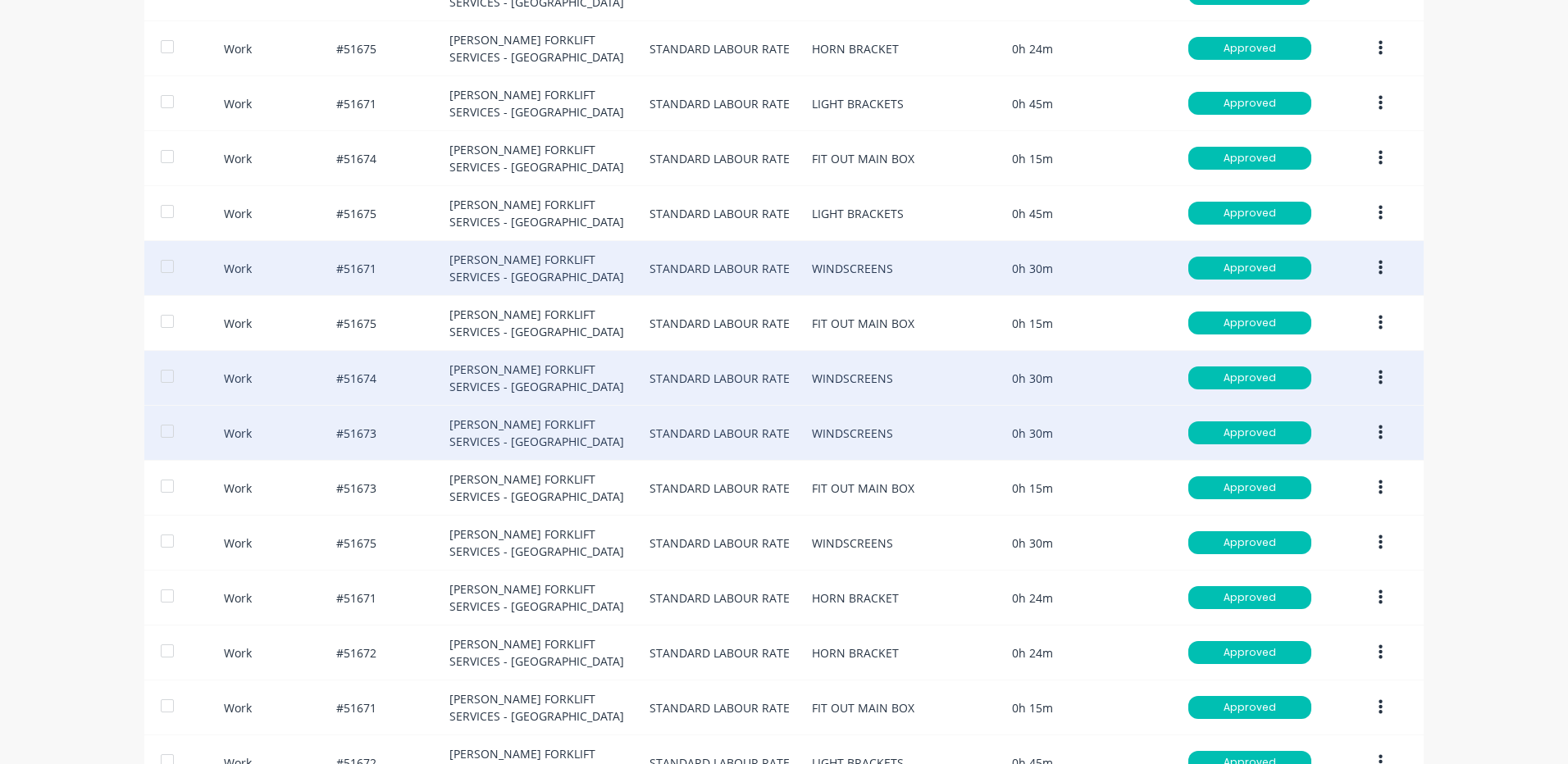
click at [1366, 430] on button "button" at bounding box center [1380, 433] width 39 height 29
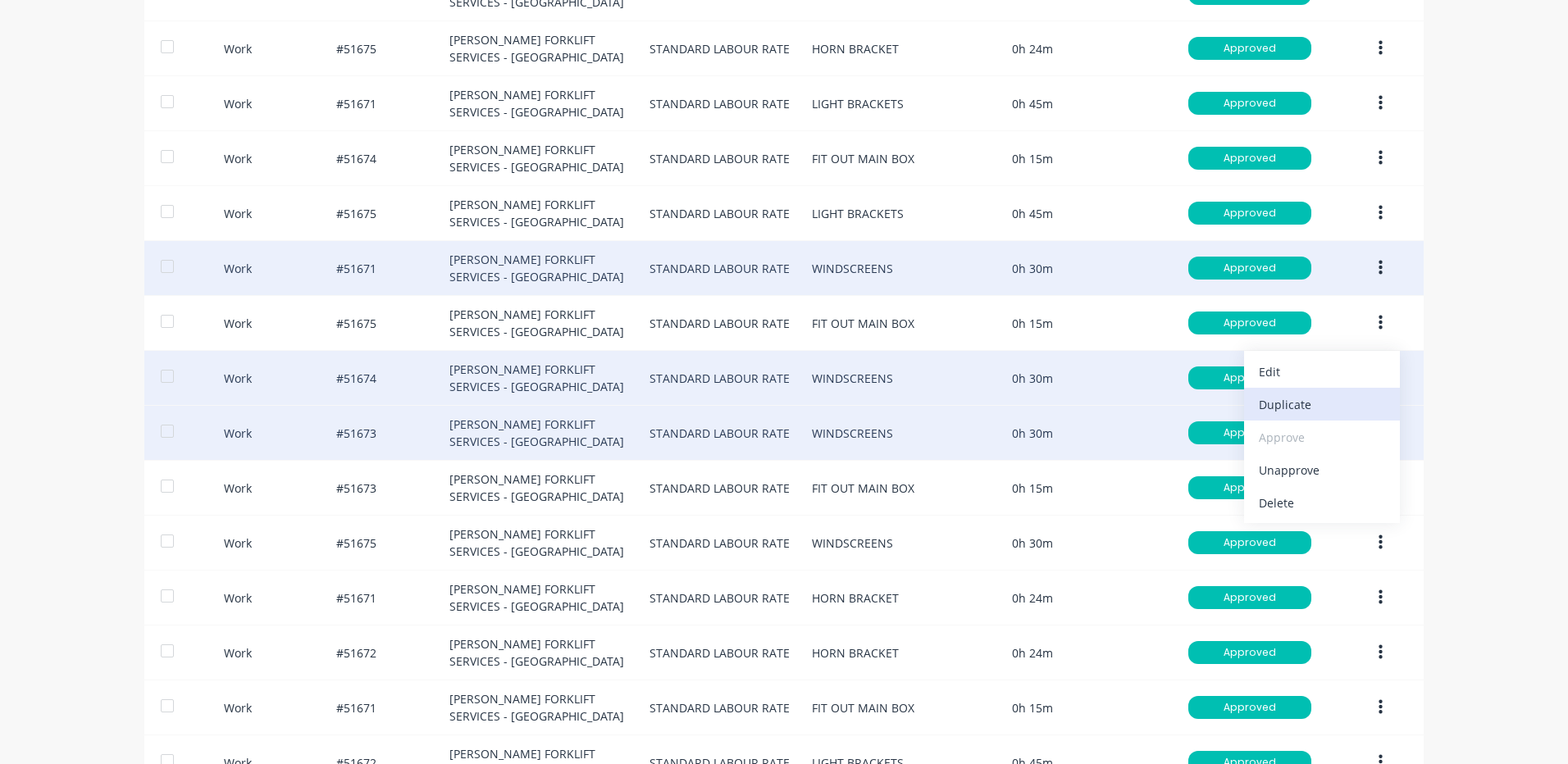
click at [1310, 412] on div "Duplicate" at bounding box center [1322, 405] width 126 height 24
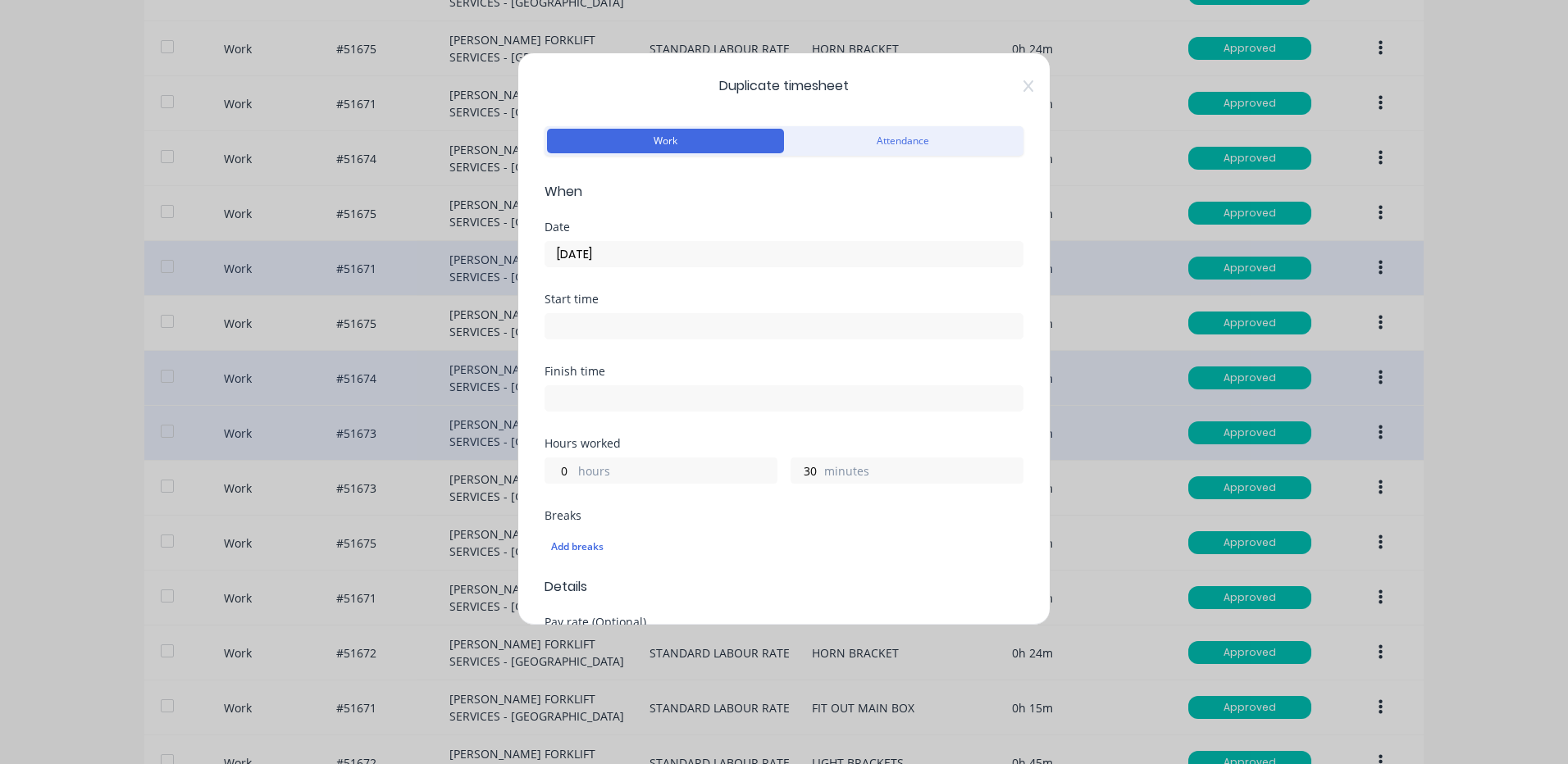
click at [617, 260] on input "[DATE]" at bounding box center [784, 254] width 478 height 25
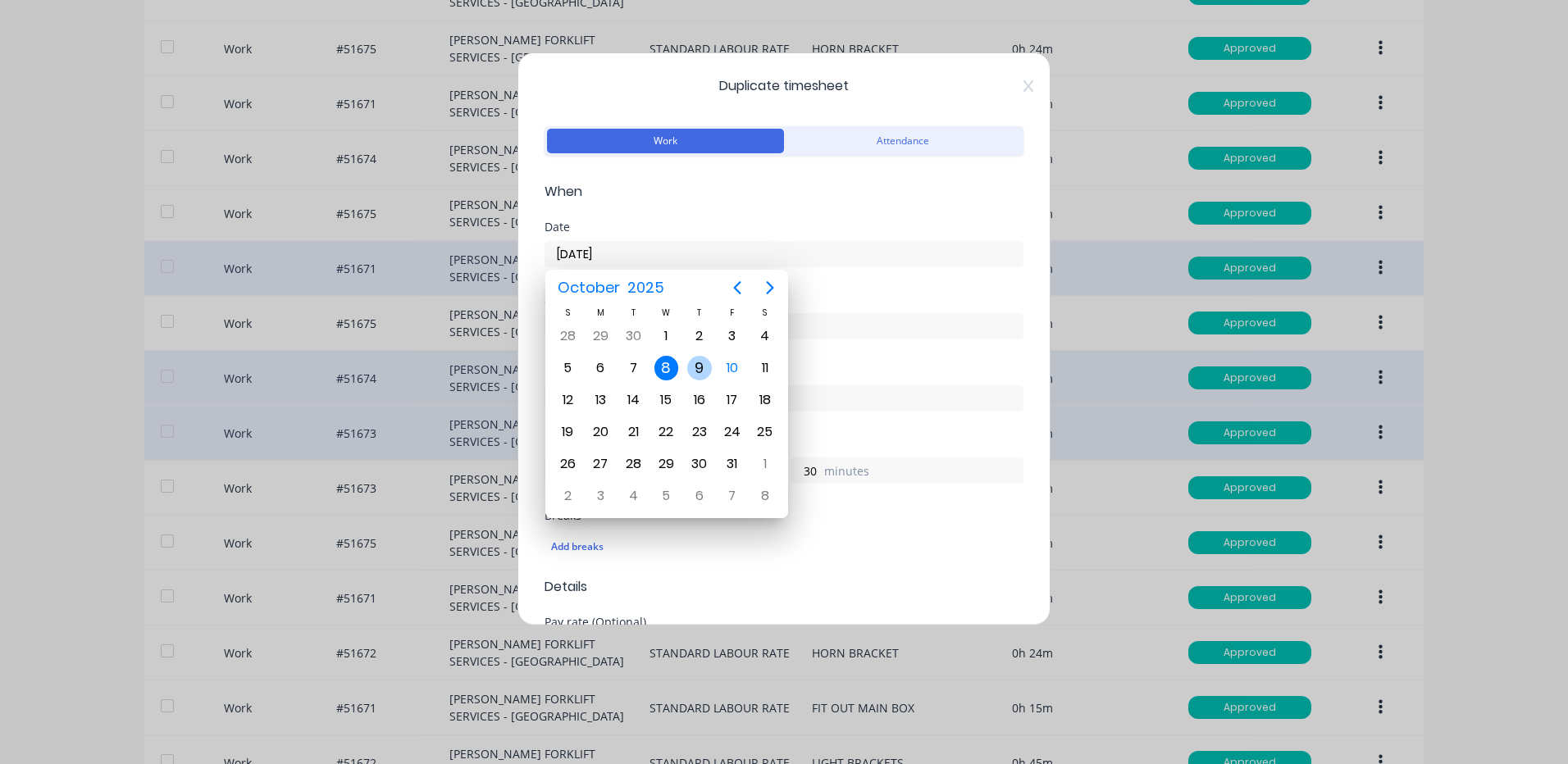
click at [695, 370] on div "9" at bounding box center [699, 368] width 25 height 25
type input "[DATE]"
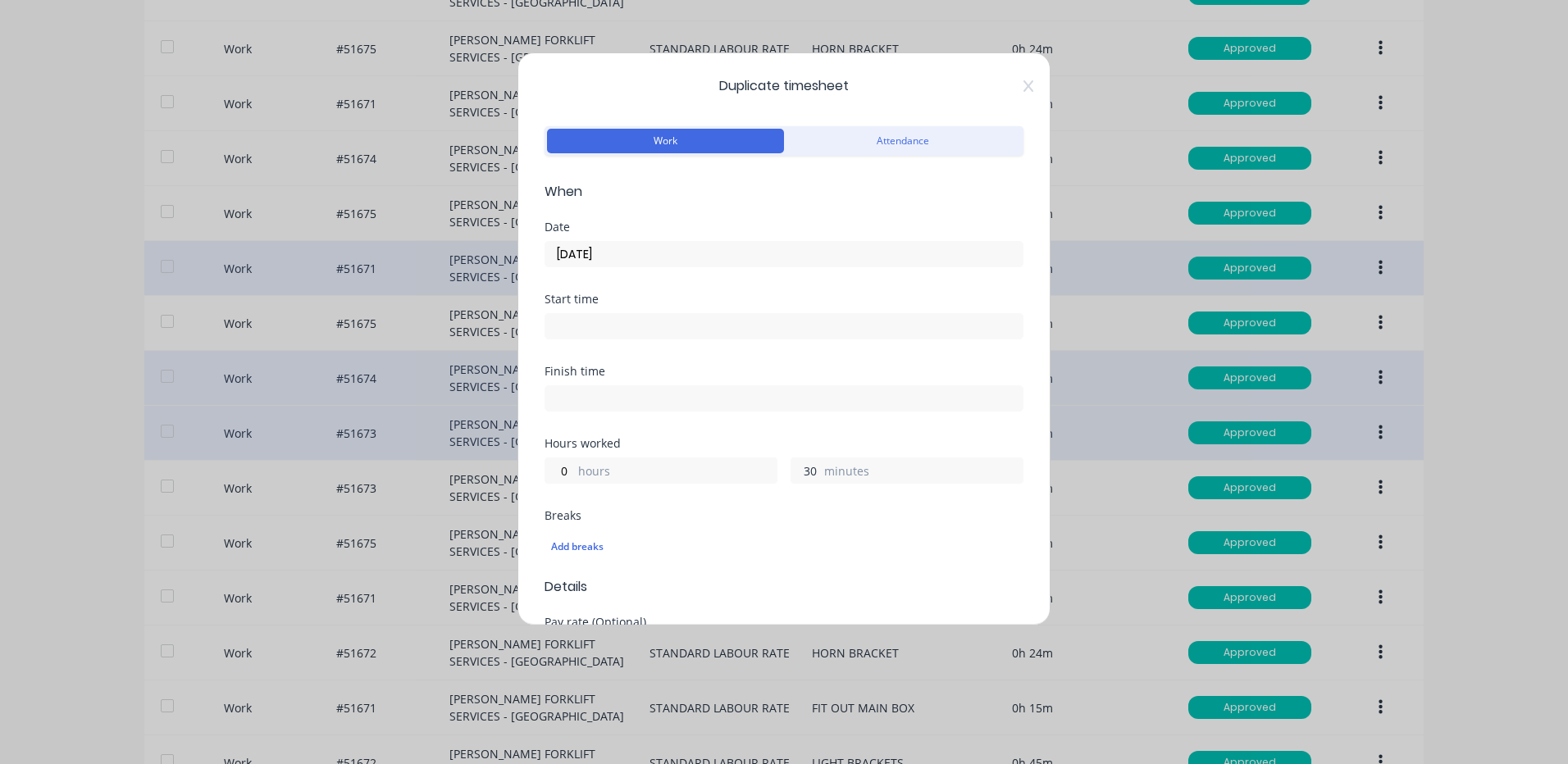
click at [797, 474] on input "30" at bounding box center [805, 471] width 28 height 25
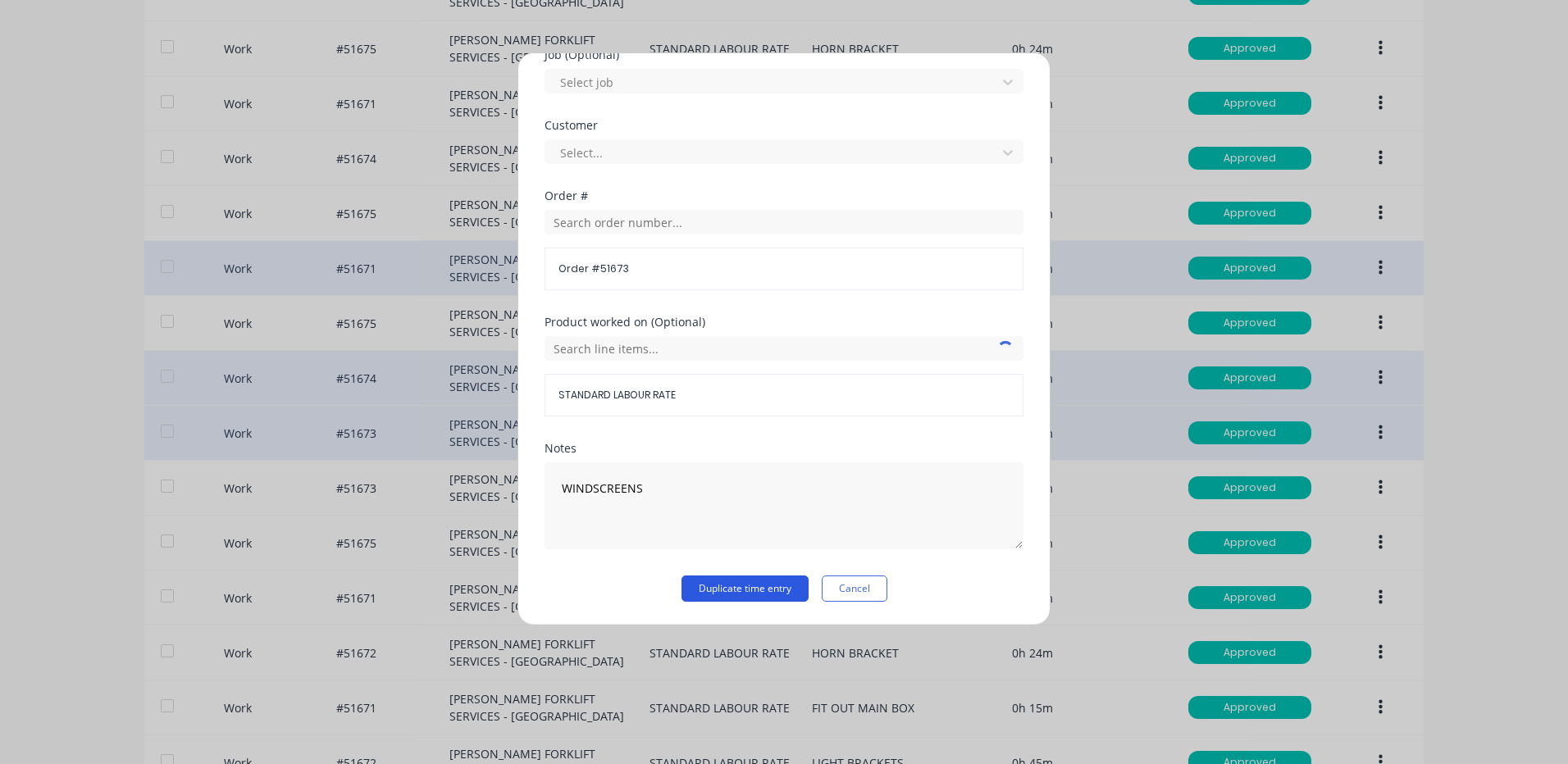
type input "24"
click at [776, 590] on button "Duplicate time entry" at bounding box center [745, 588] width 127 height 27
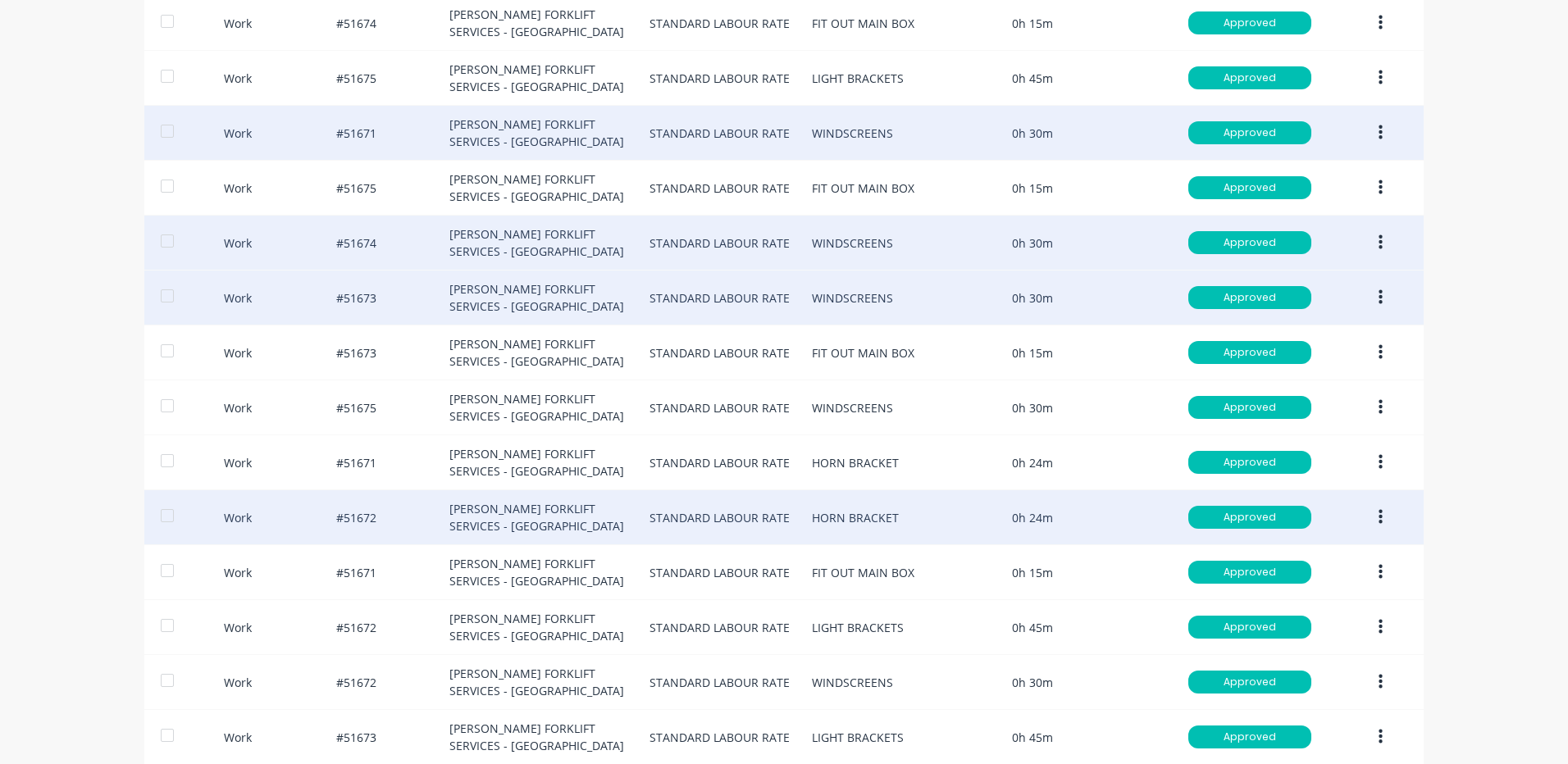
scroll to position [984, 0]
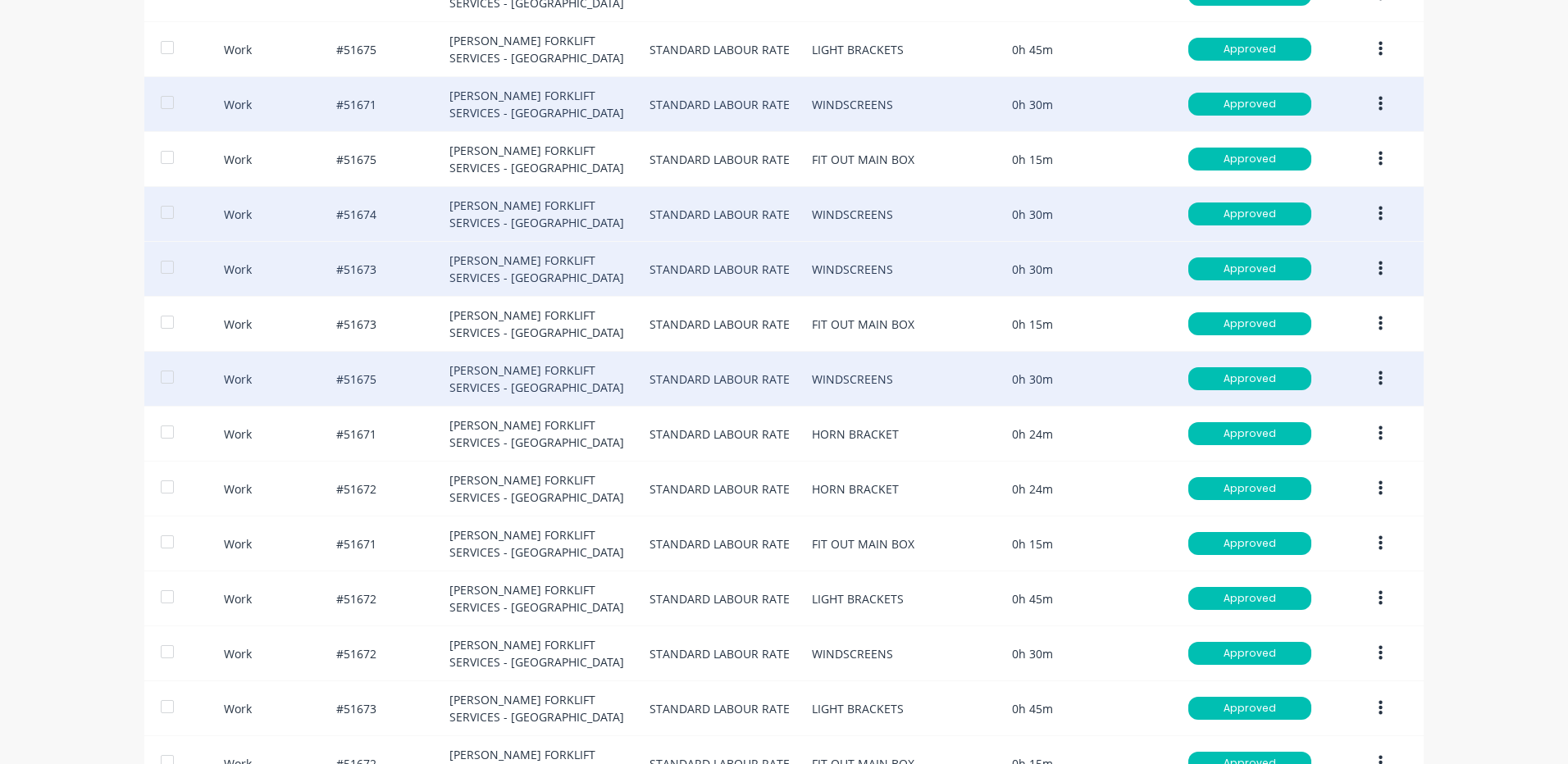
click at [1388, 379] on button "button" at bounding box center [1380, 379] width 39 height 29
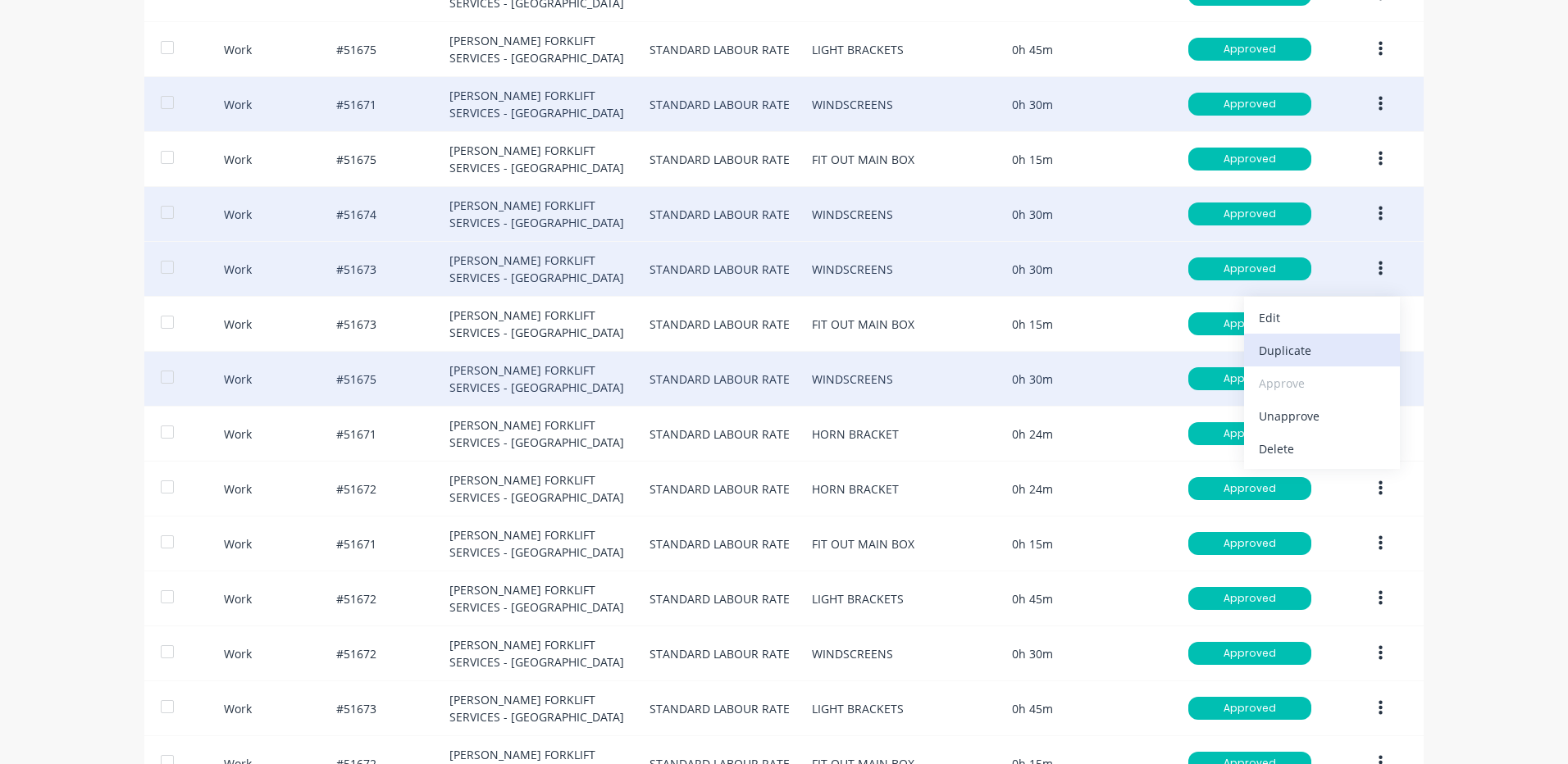
click at [1323, 356] on div "Duplicate" at bounding box center [1322, 351] width 126 height 24
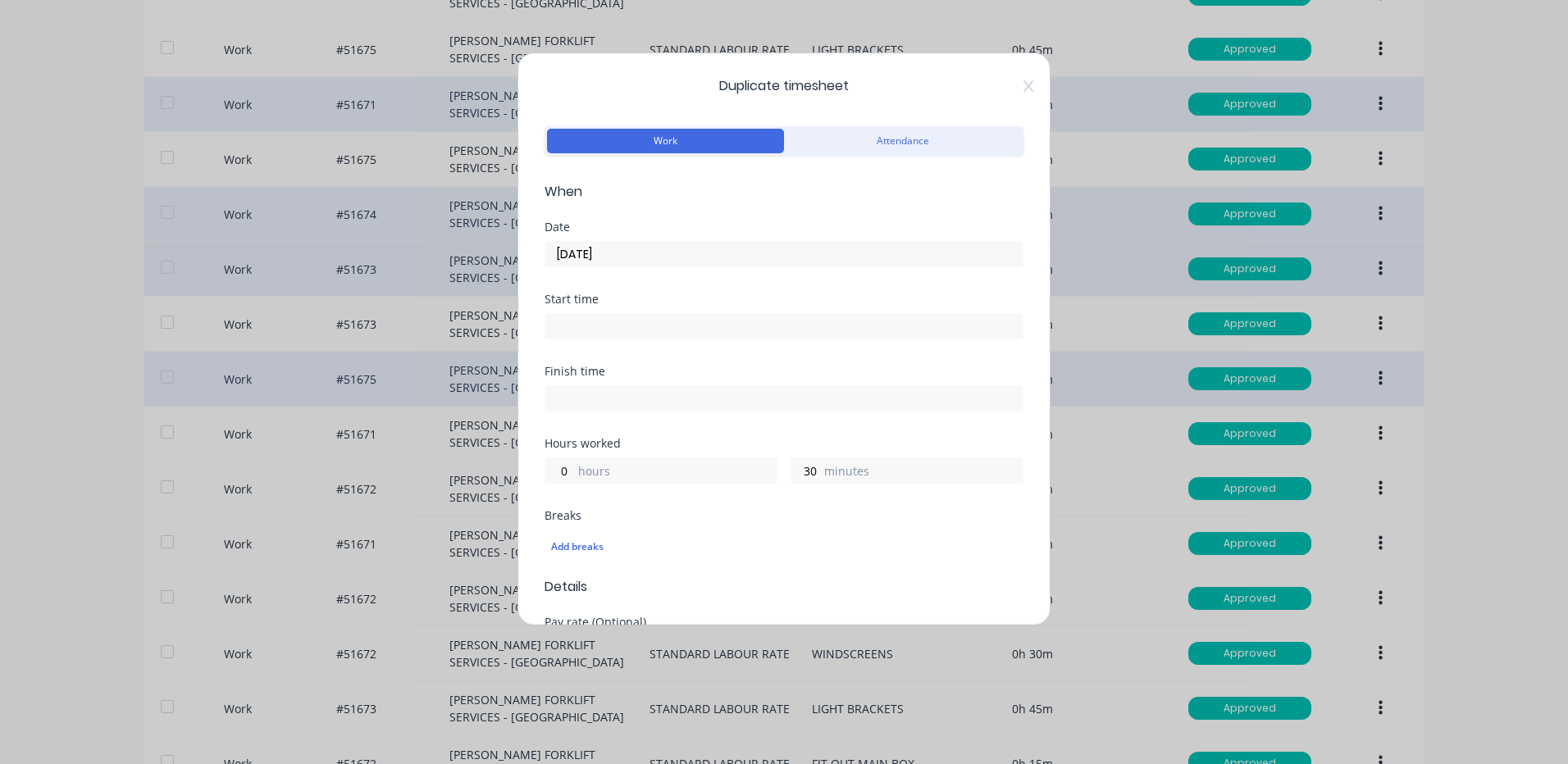
click at [700, 252] on input "[DATE]" at bounding box center [784, 254] width 478 height 25
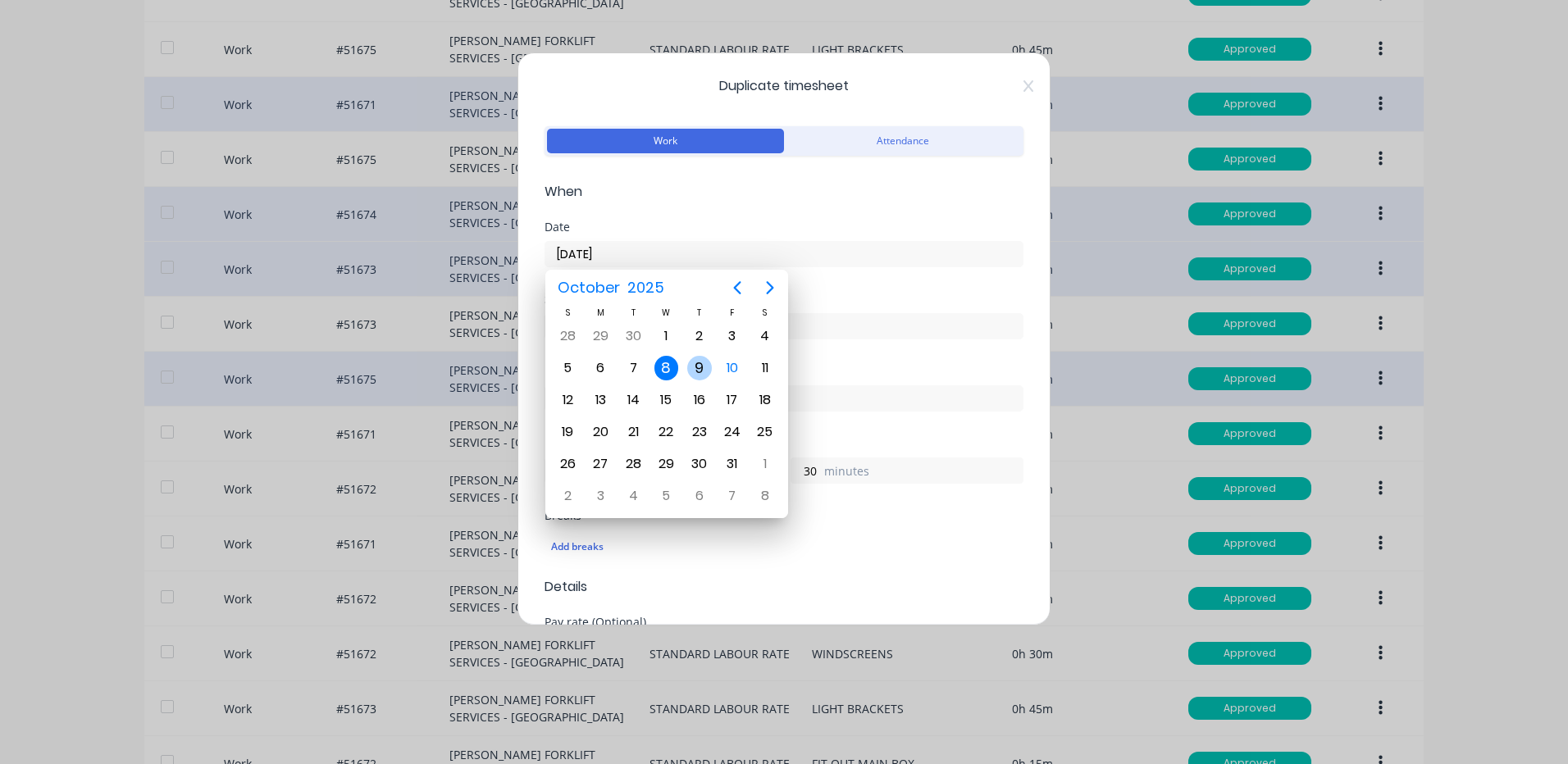
click at [697, 369] on div "9" at bounding box center [699, 368] width 25 height 25
type input "[DATE]"
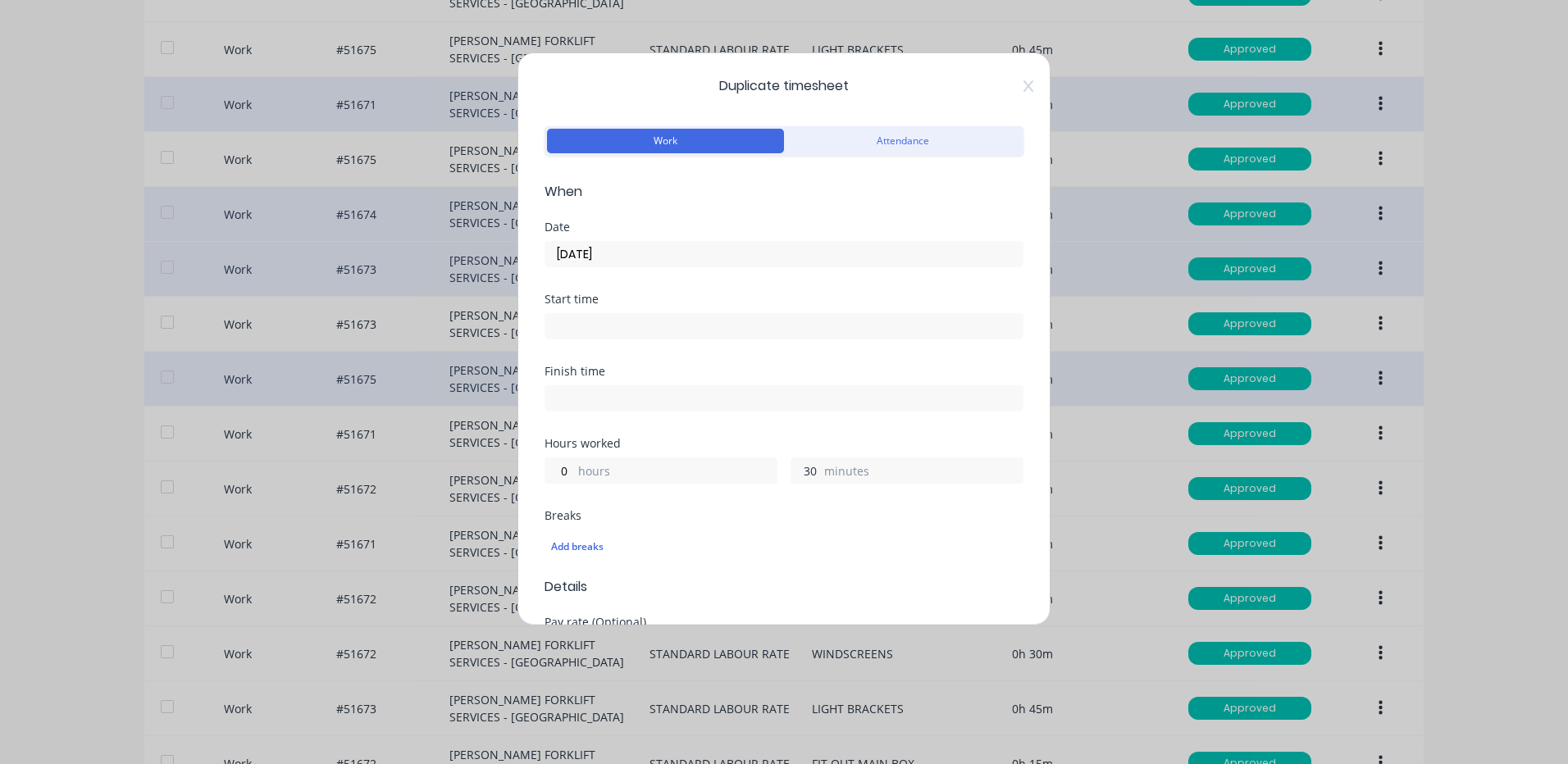
click at [792, 464] on input "30" at bounding box center [805, 471] width 28 height 25
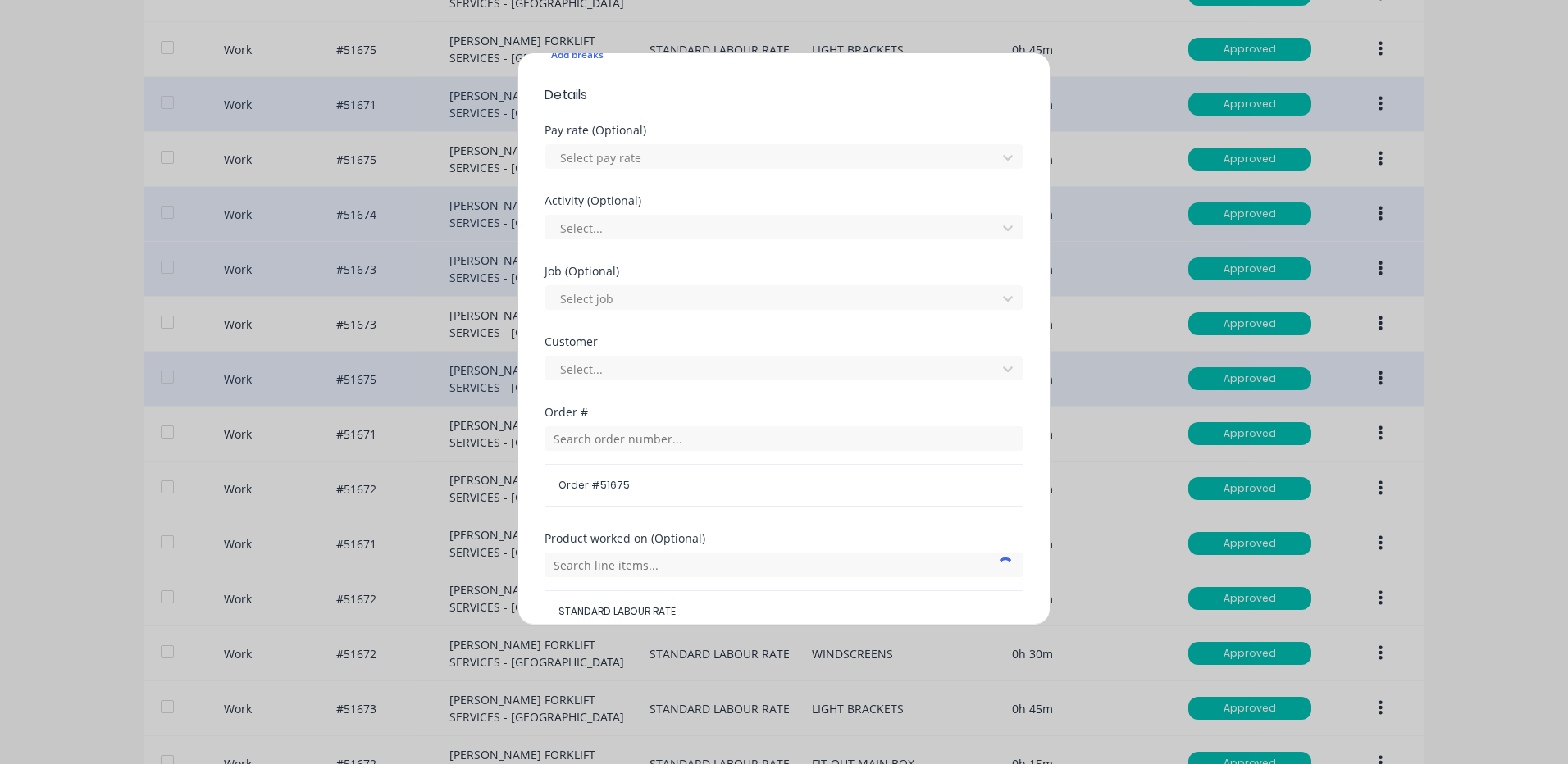
scroll to position [708, 0]
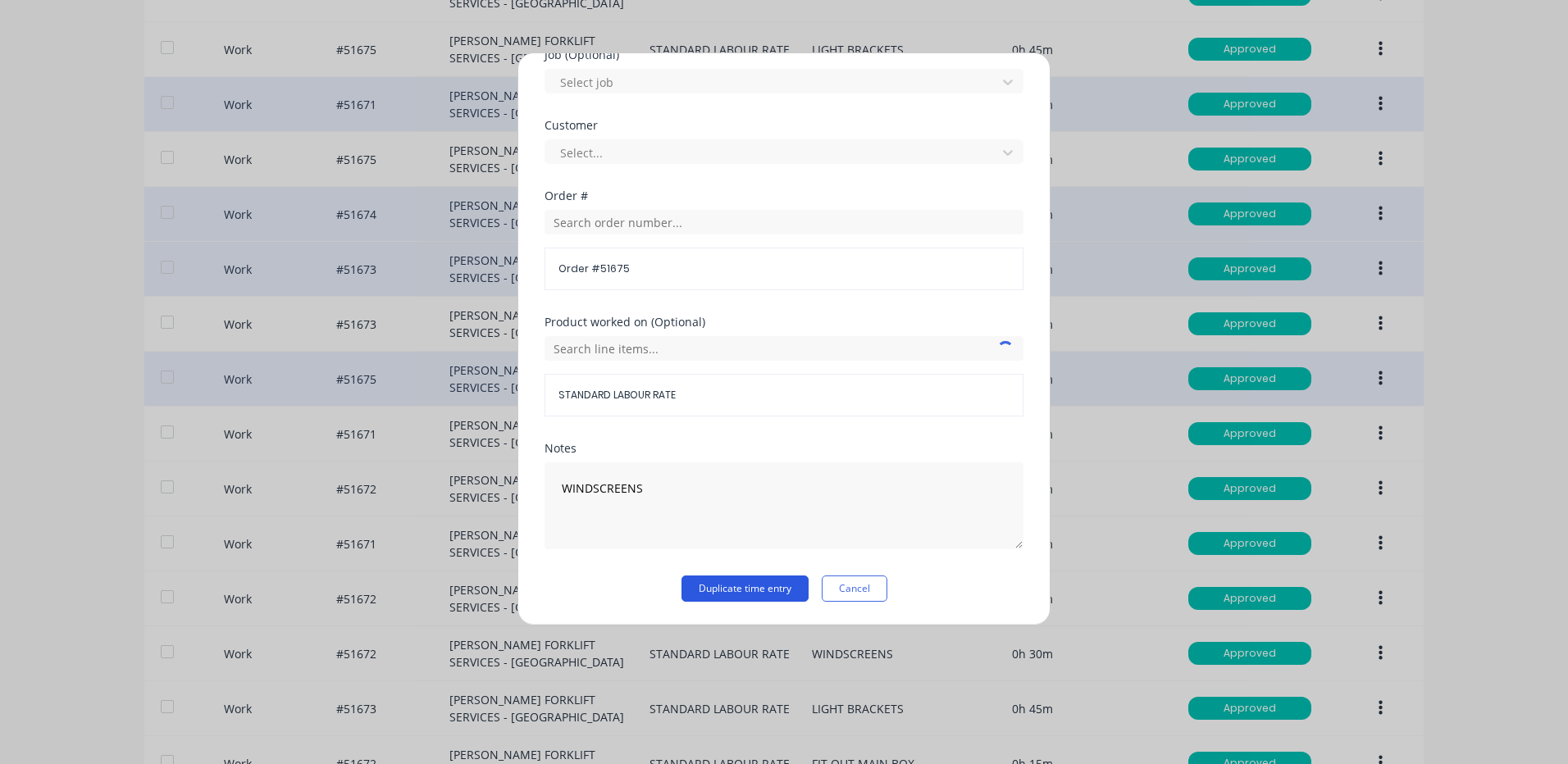
type input "24"
click at [751, 589] on button "Duplicate time entry" at bounding box center [745, 588] width 127 height 27
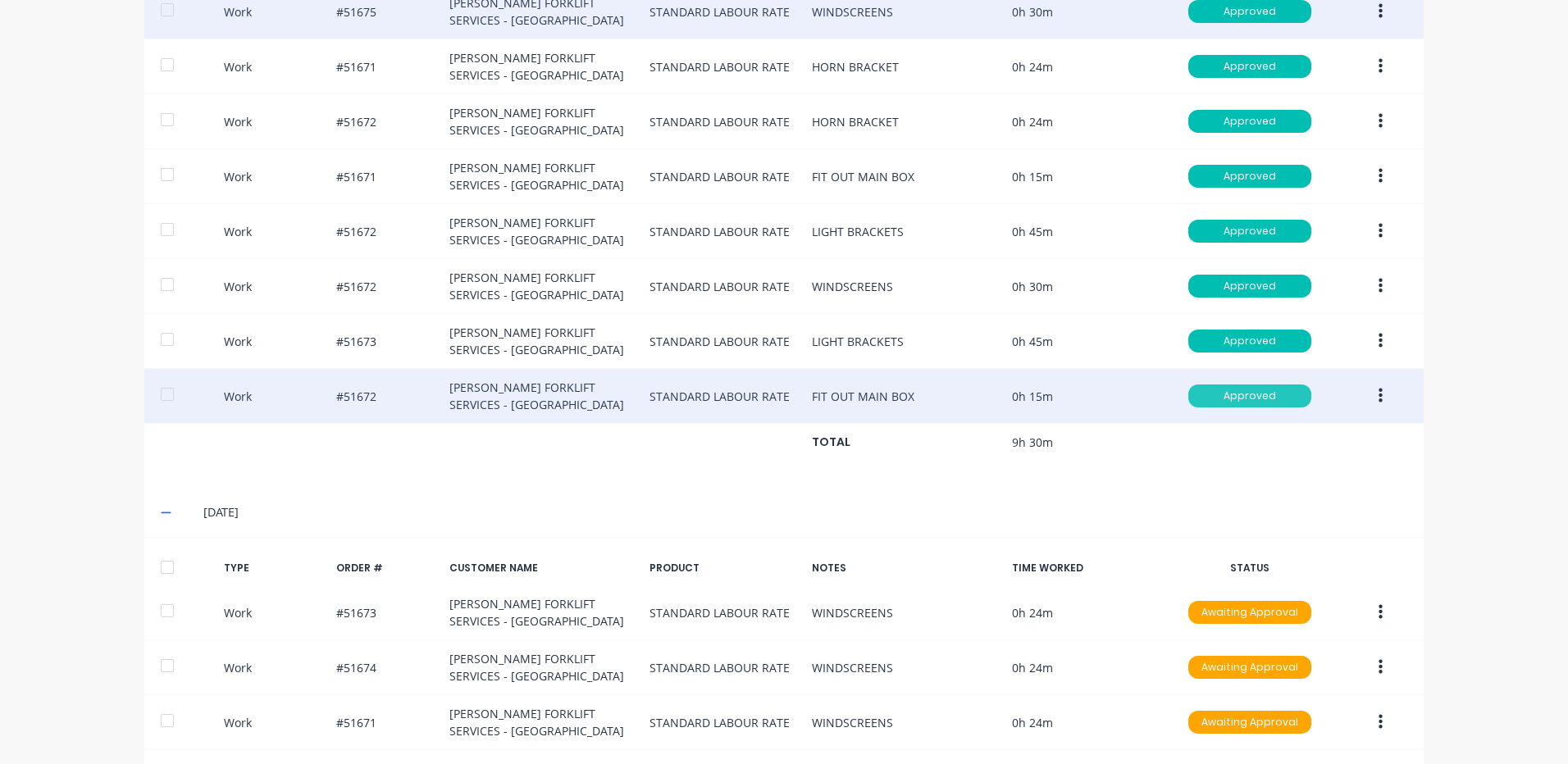
scroll to position [1312, 0]
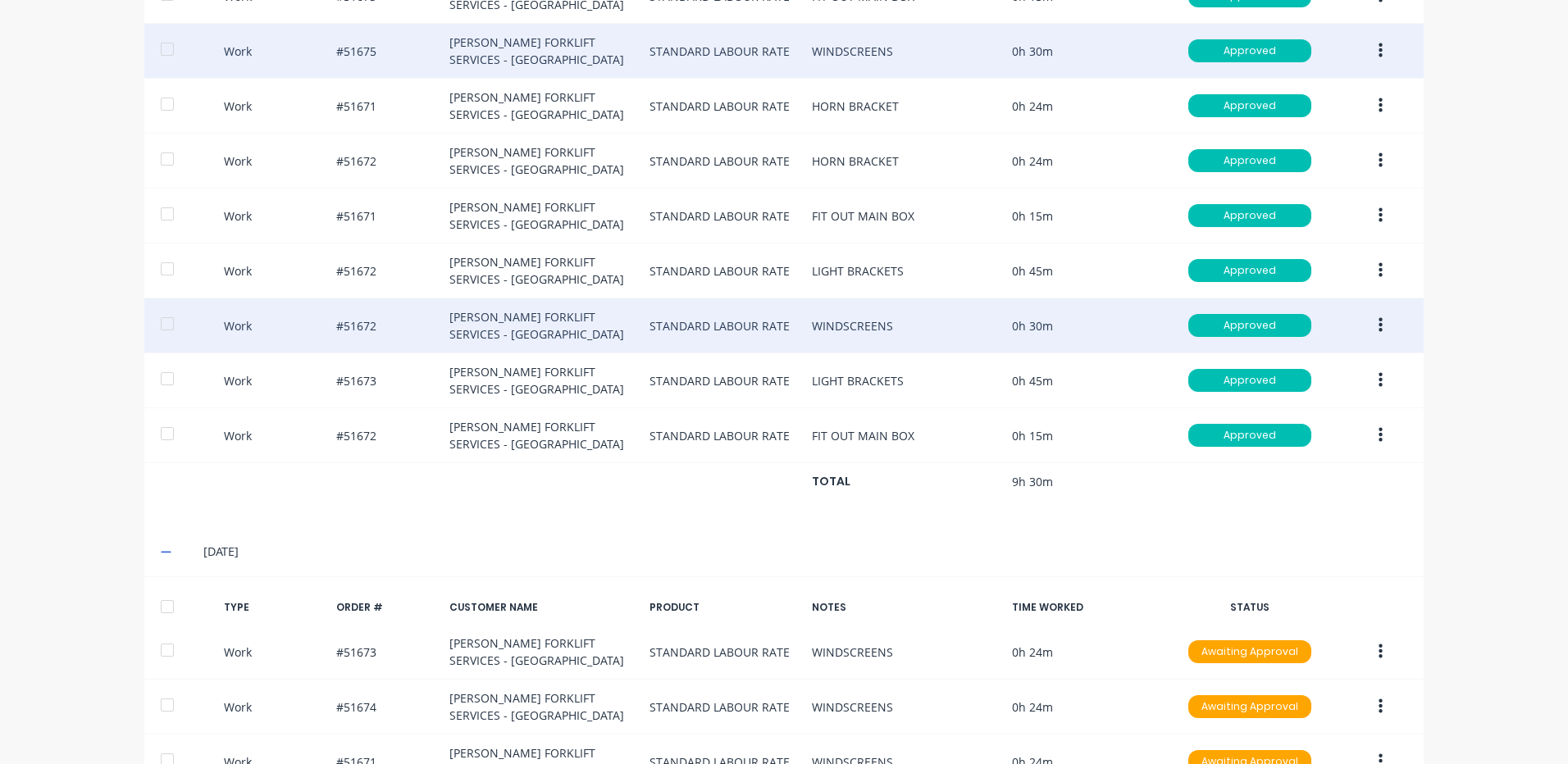
click at [1361, 322] on button "button" at bounding box center [1380, 325] width 39 height 29
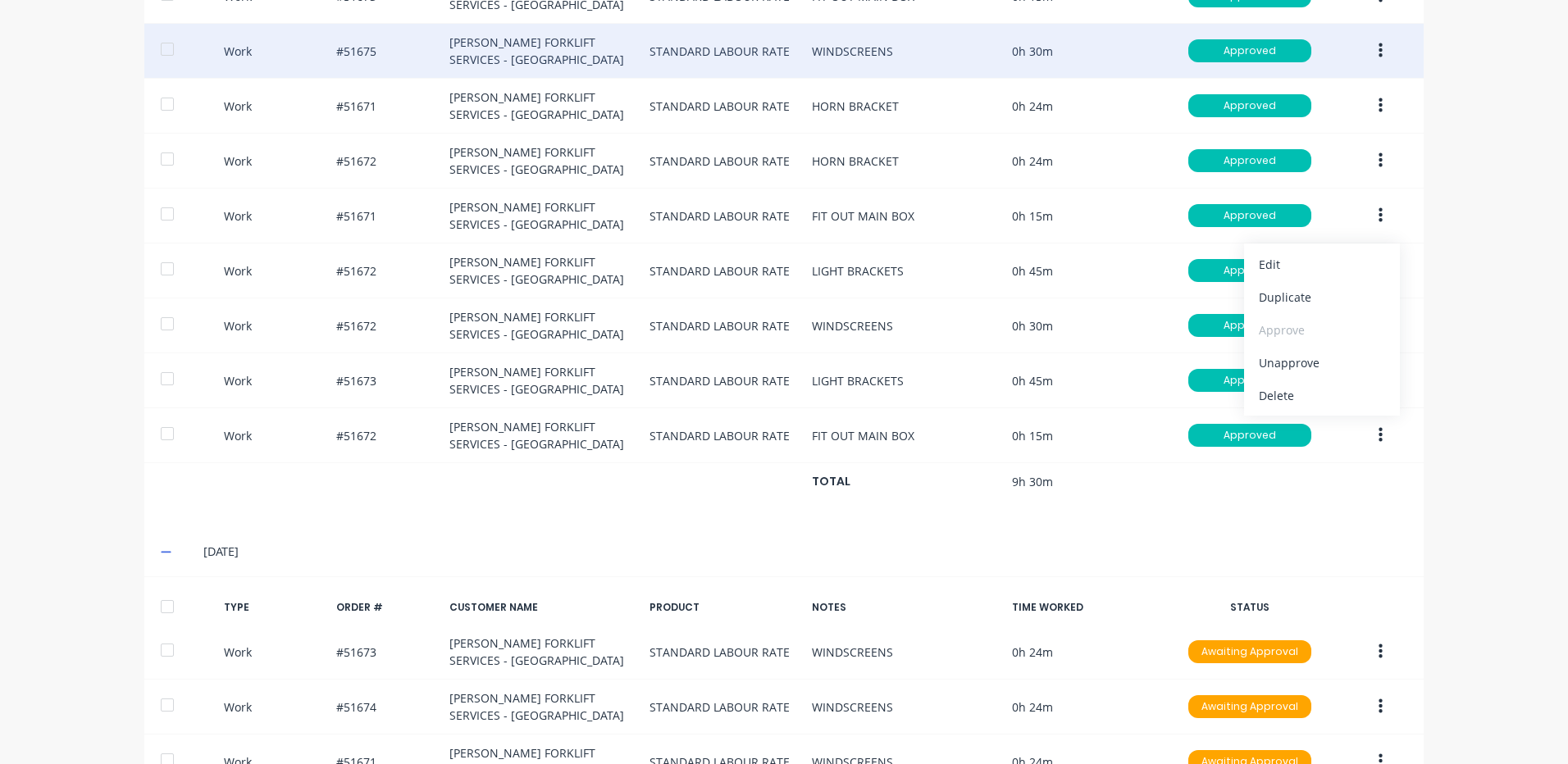
drag, startPoint x: 1430, startPoint y: 322, endPoint x: 1419, endPoint y: 322, distance: 11.0
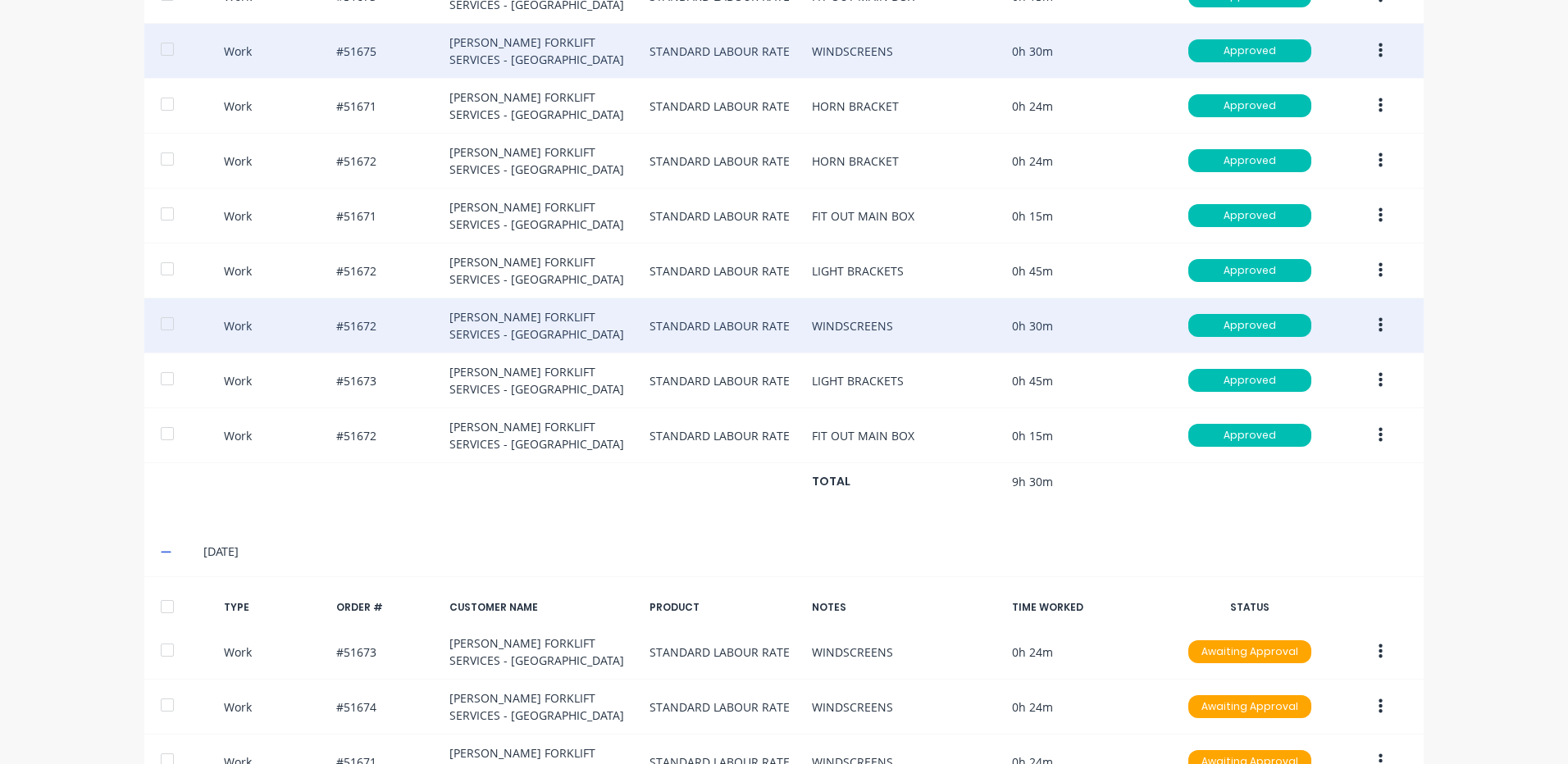
click at [1378, 325] on icon "button" at bounding box center [1380, 325] width 4 height 15
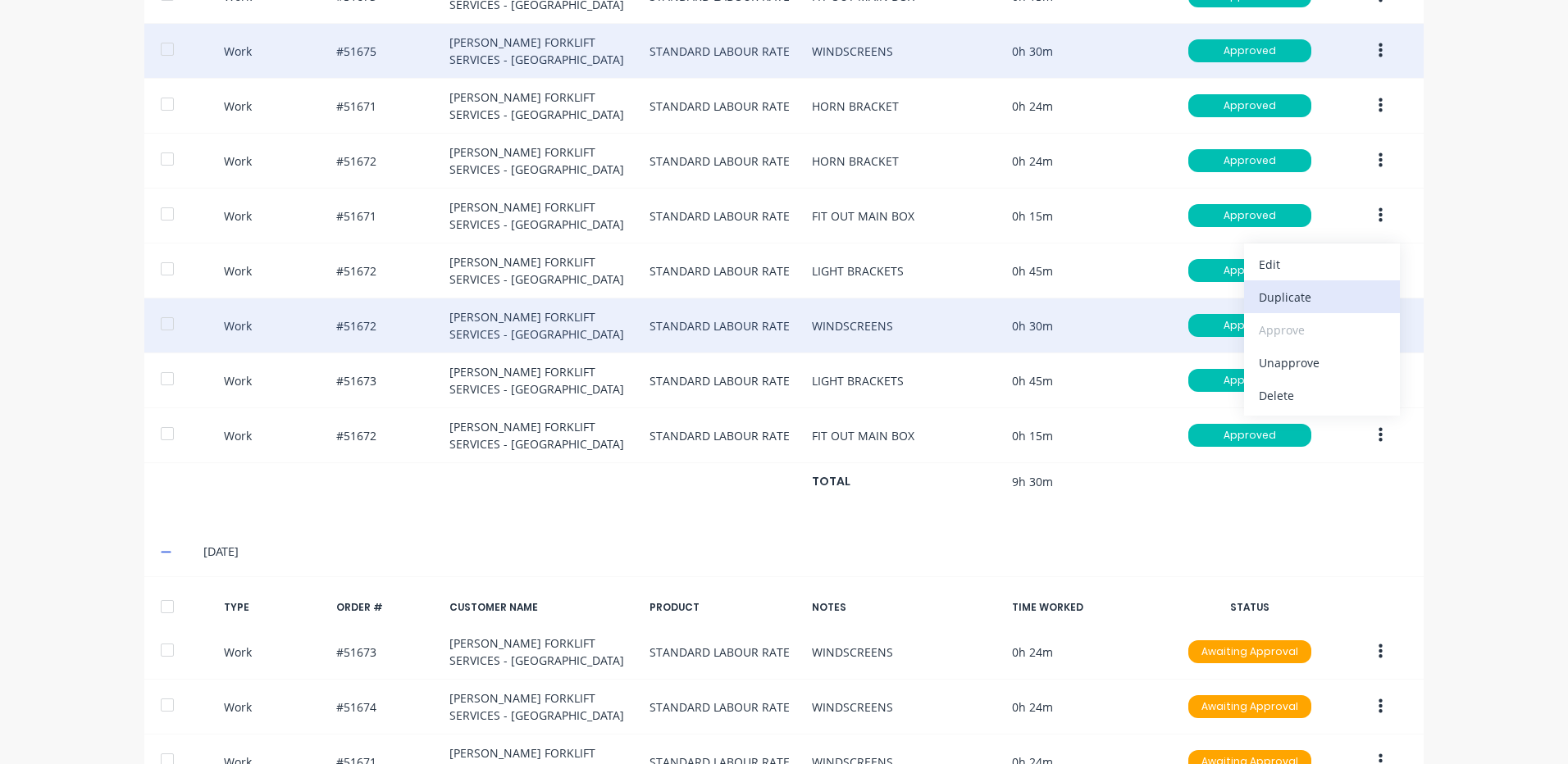
click at [1374, 307] on div "Duplicate" at bounding box center [1322, 298] width 126 height 24
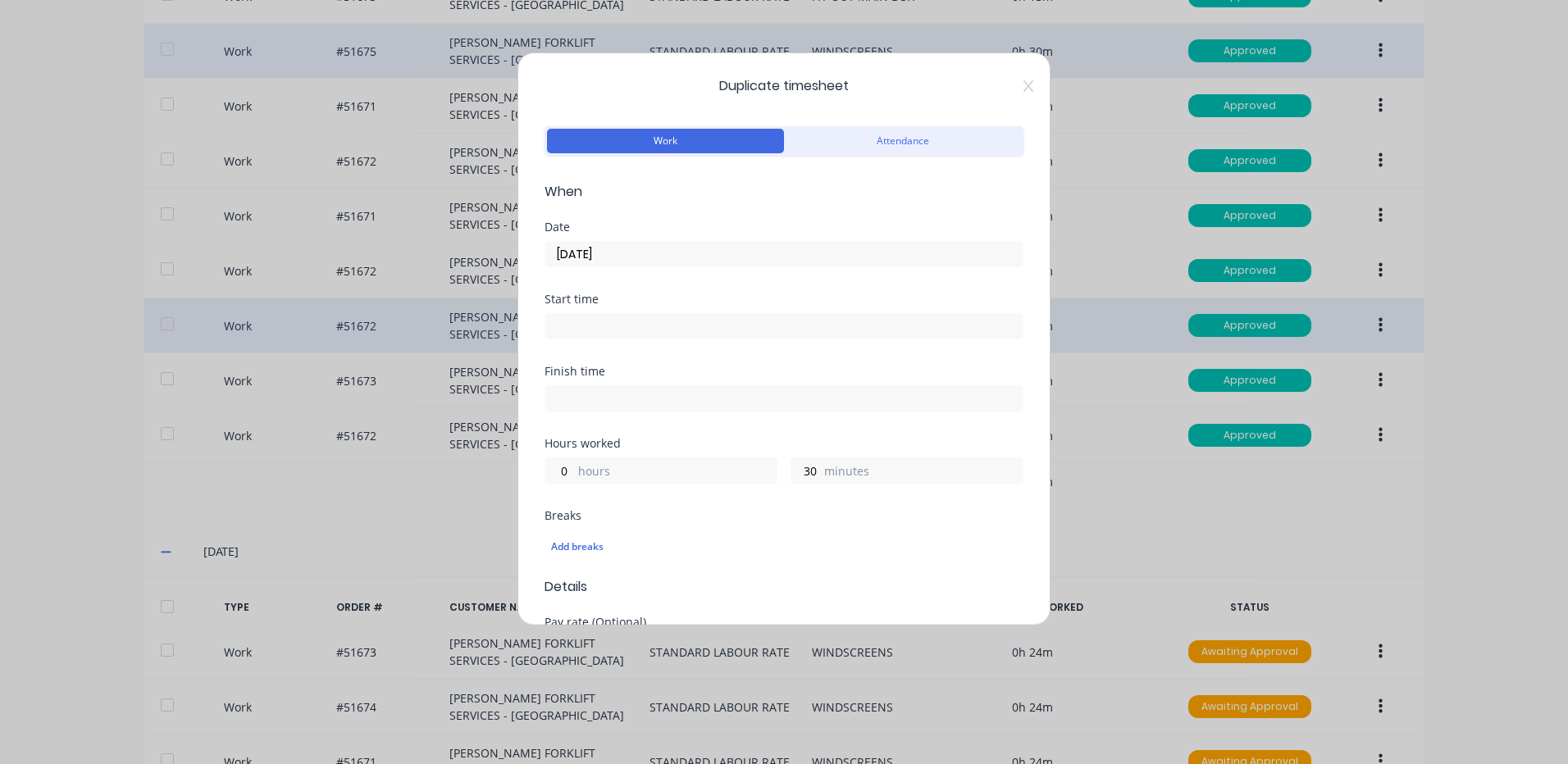
click at [658, 248] on input "[DATE]" at bounding box center [784, 254] width 478 height 25
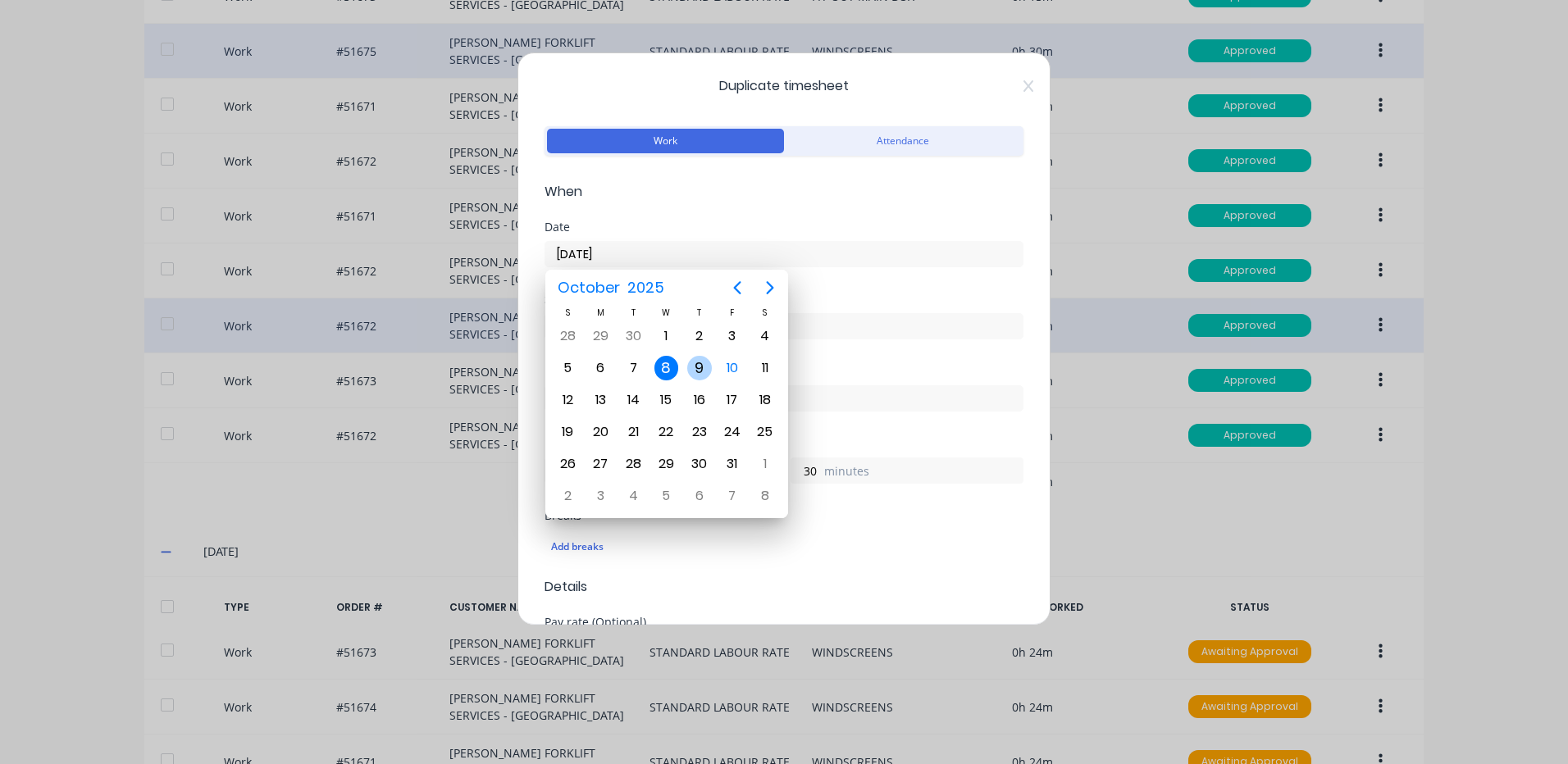
click at [703, 360] on div "9" at bounding box center [699, 368] width 25 height 25
type input "[DATE]"
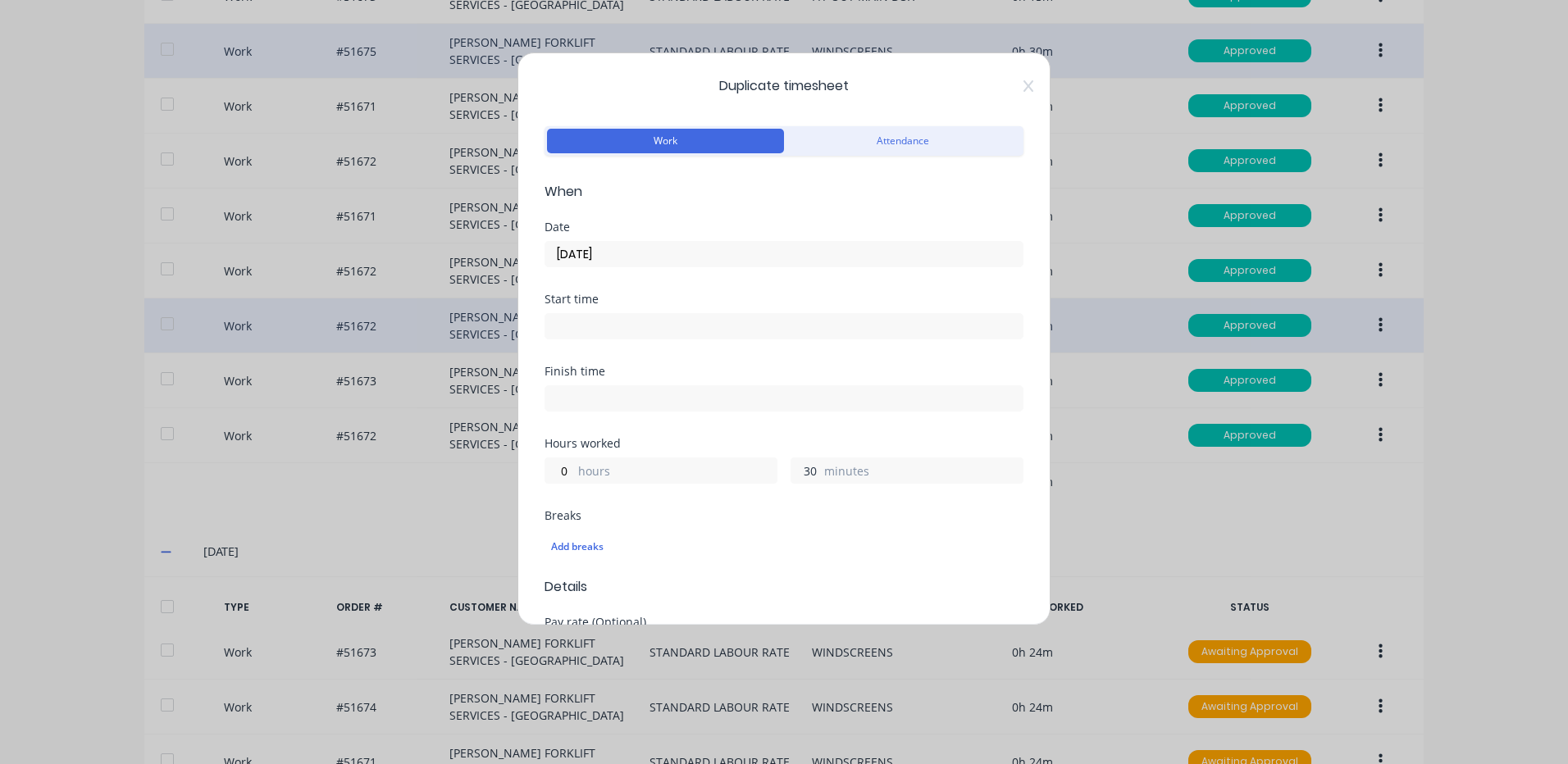
click at [793, 473] on input "30" at bounding box center [805, 471] width 28 height 25
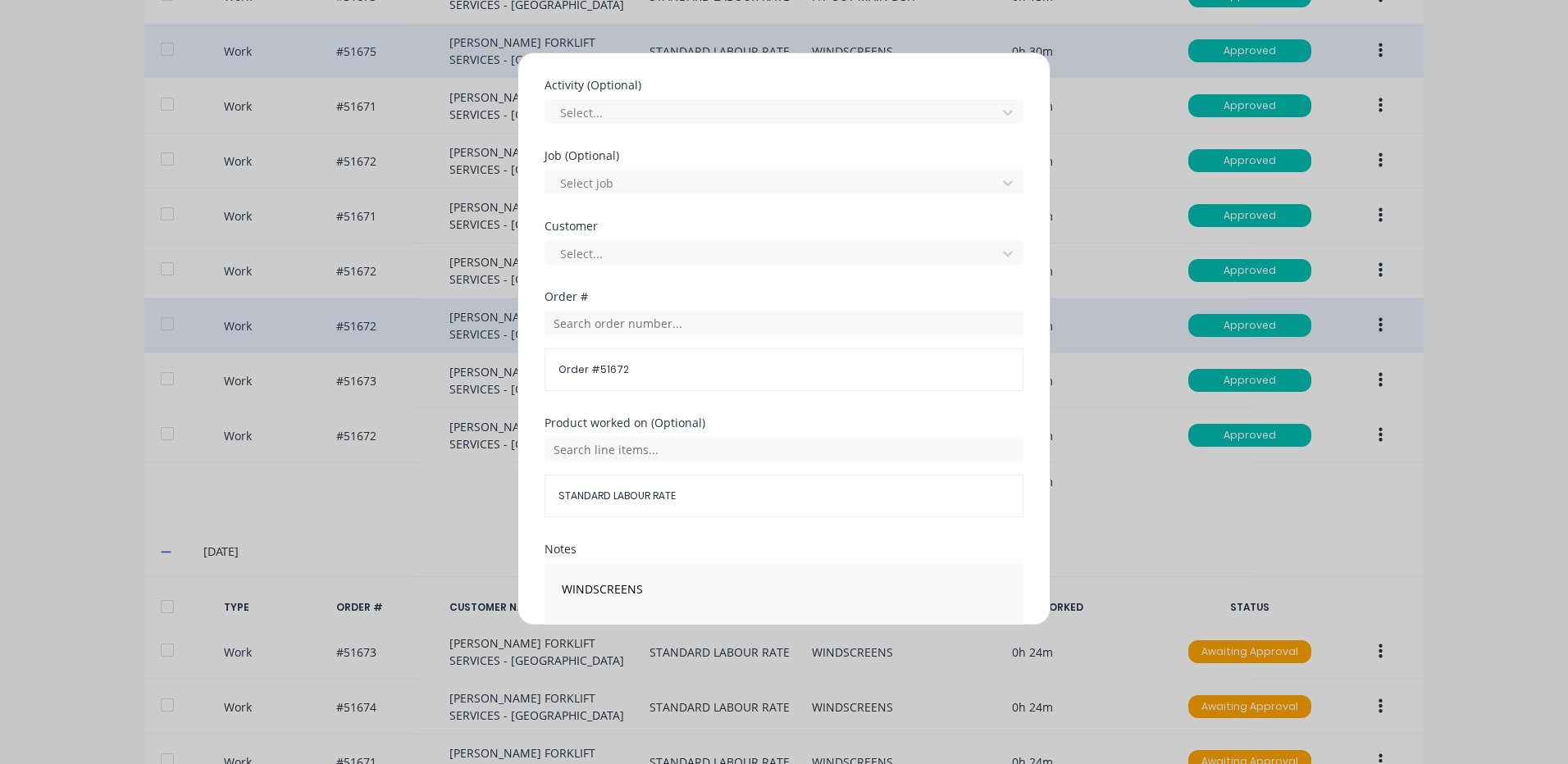
scroll to position [708, 0]
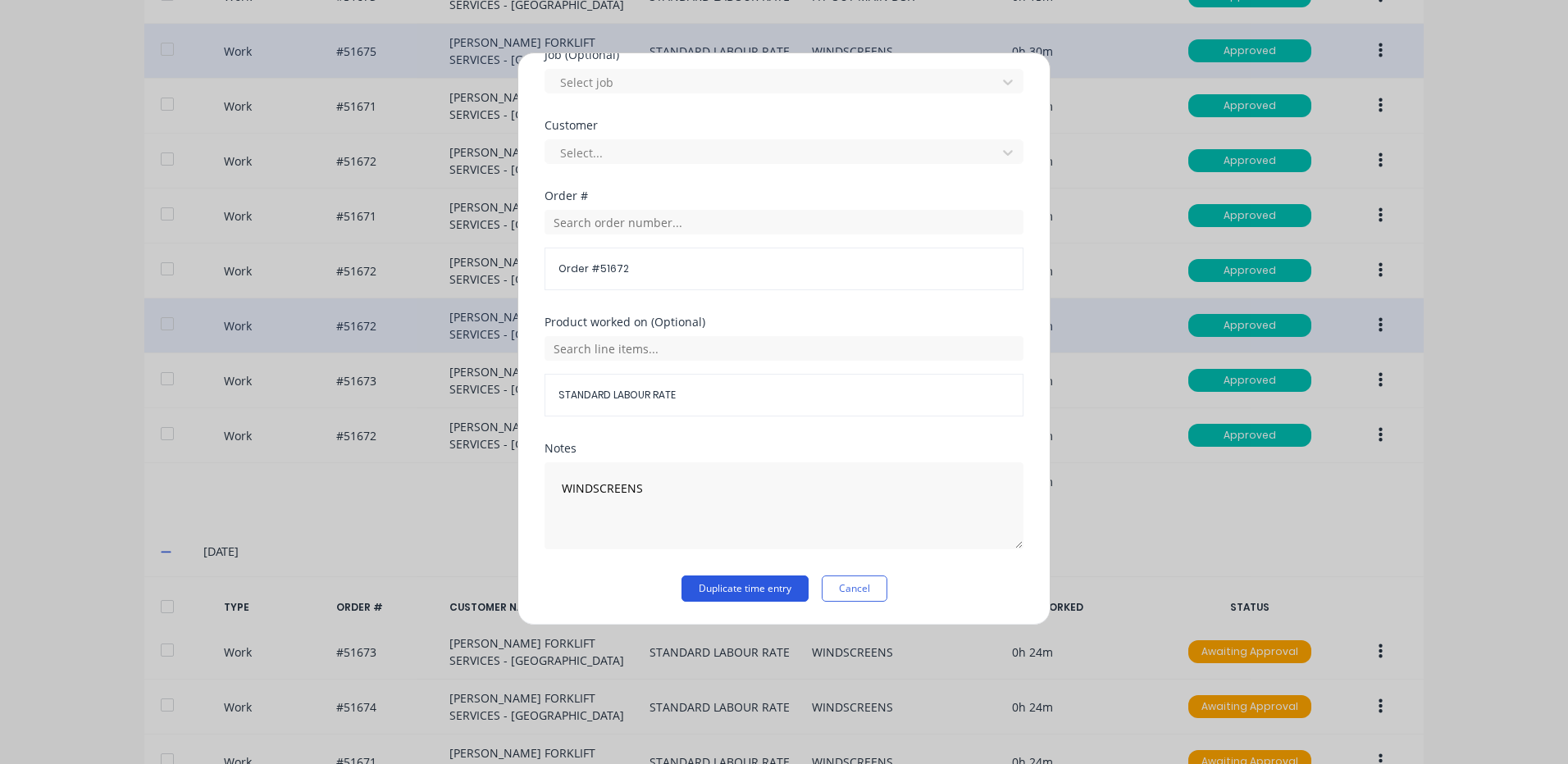
type input "24"
click at [740, 591] on button "Duplicate time entry" at bounding box center [745, 588] width 127 height 27
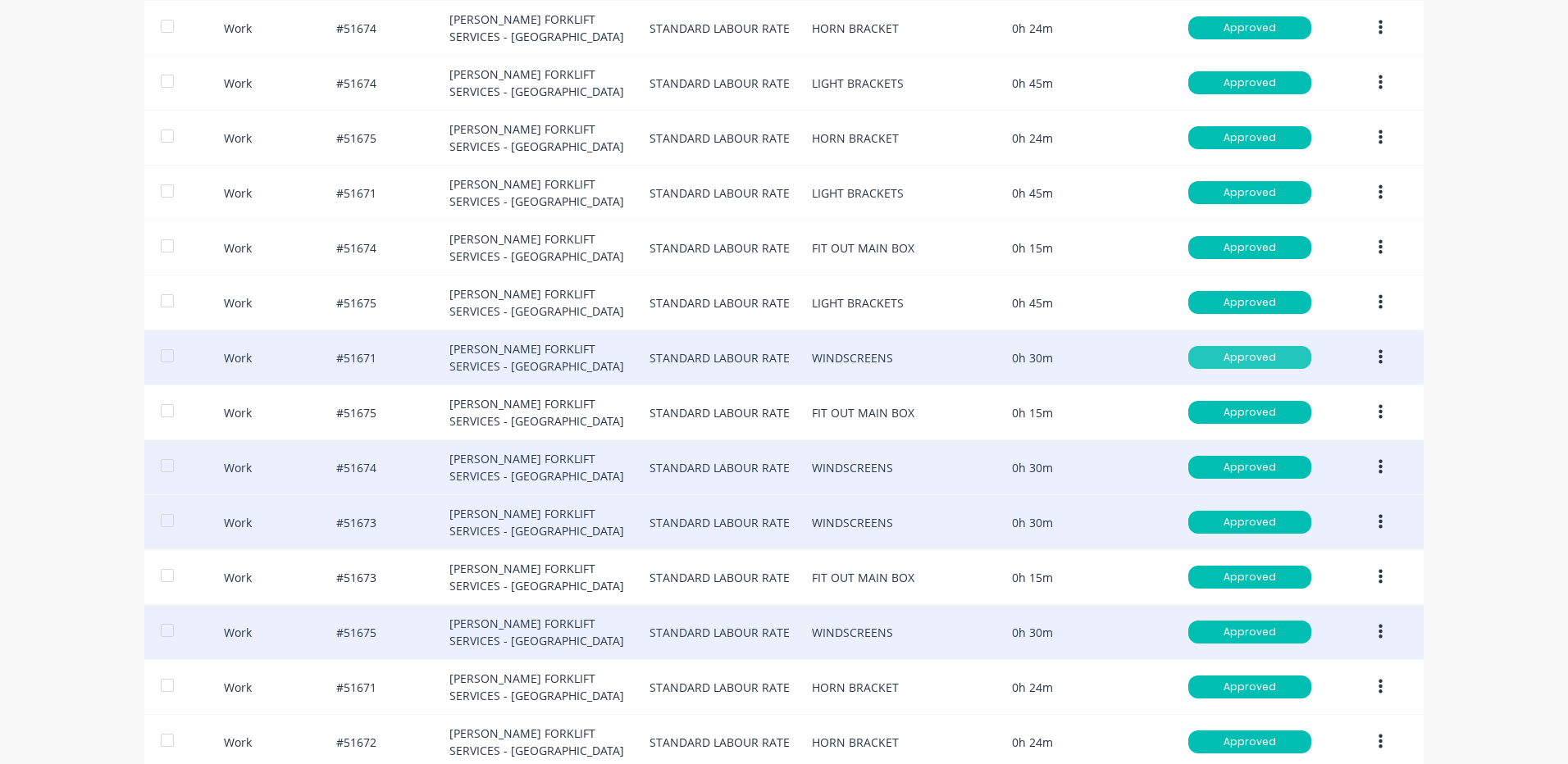
scroll to position [739, 0]
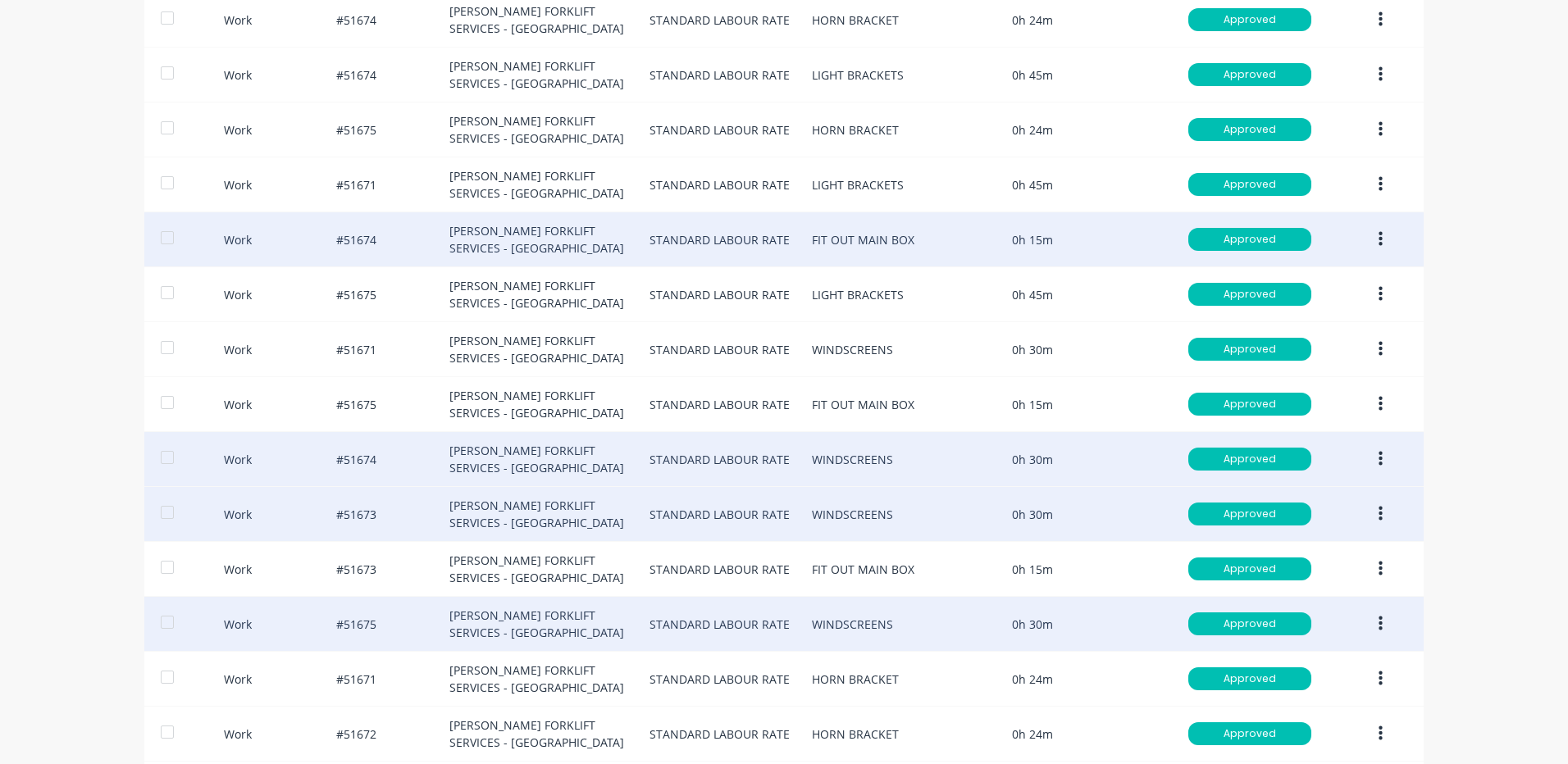
click at [1390, 245] on button "button" at bounding box center [1380, 239] width 39 height 29
click at [1329, 223] on button "Duplicate" at bounding box center [1323, 211] width 156 height 33
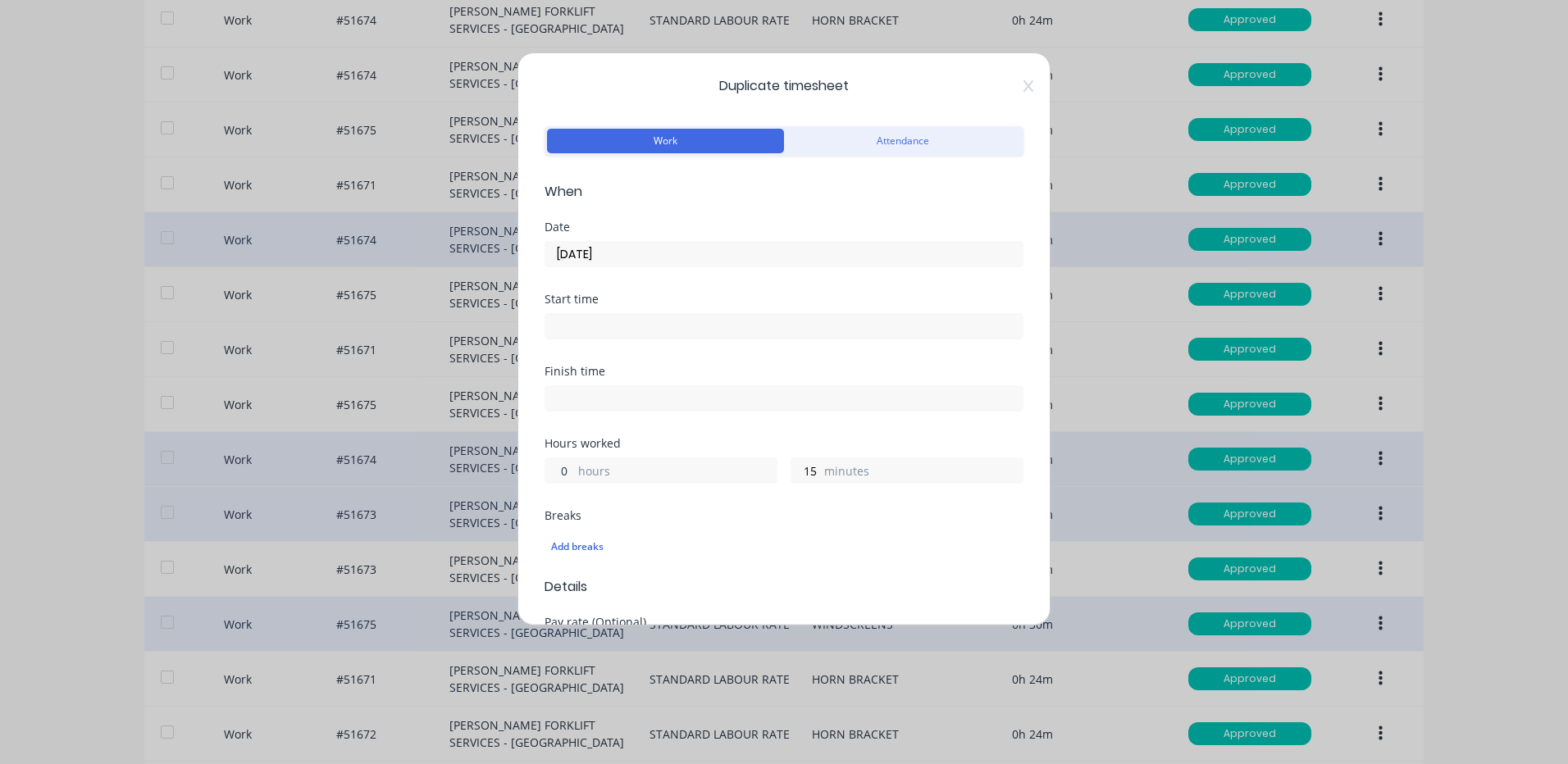
click at [570, 459] on input "0" at bounding box center [559, 471] width 28 height 25
type input "1"
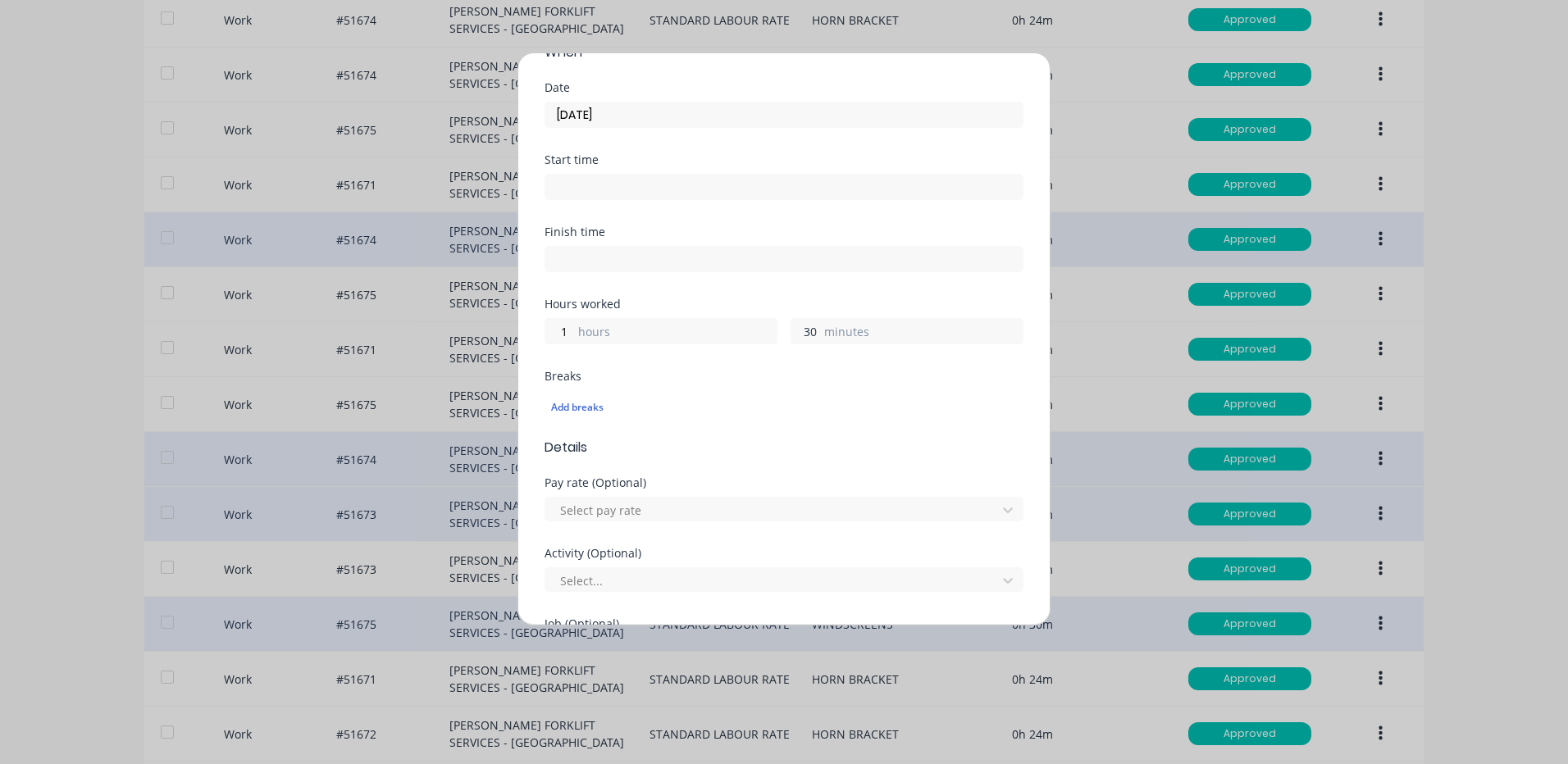
scroll to position [0, 0]
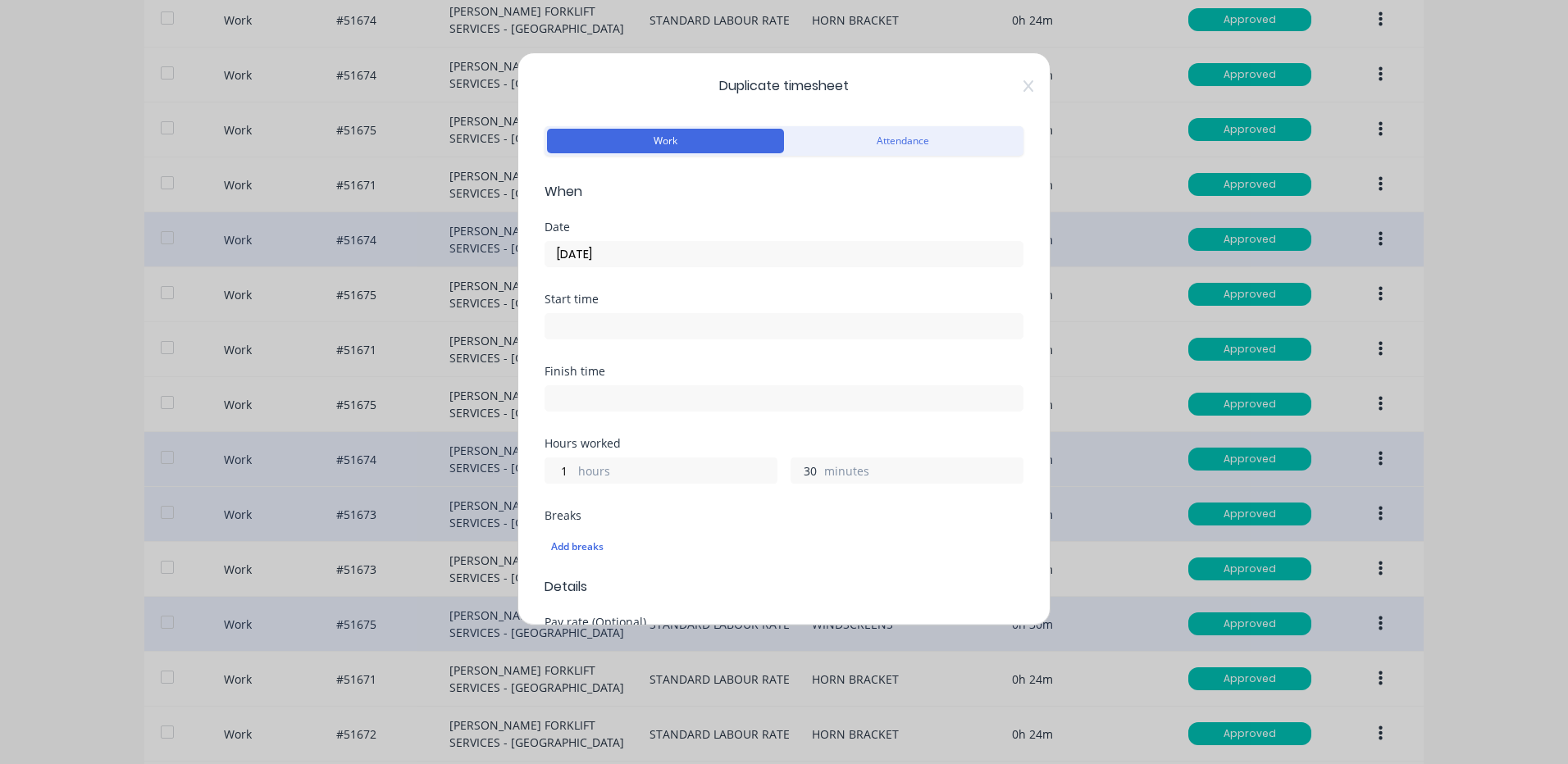
type input "30"
click at [684, 265] on input "[DATE]" at bounding box center [784, 254] width 478 height 25
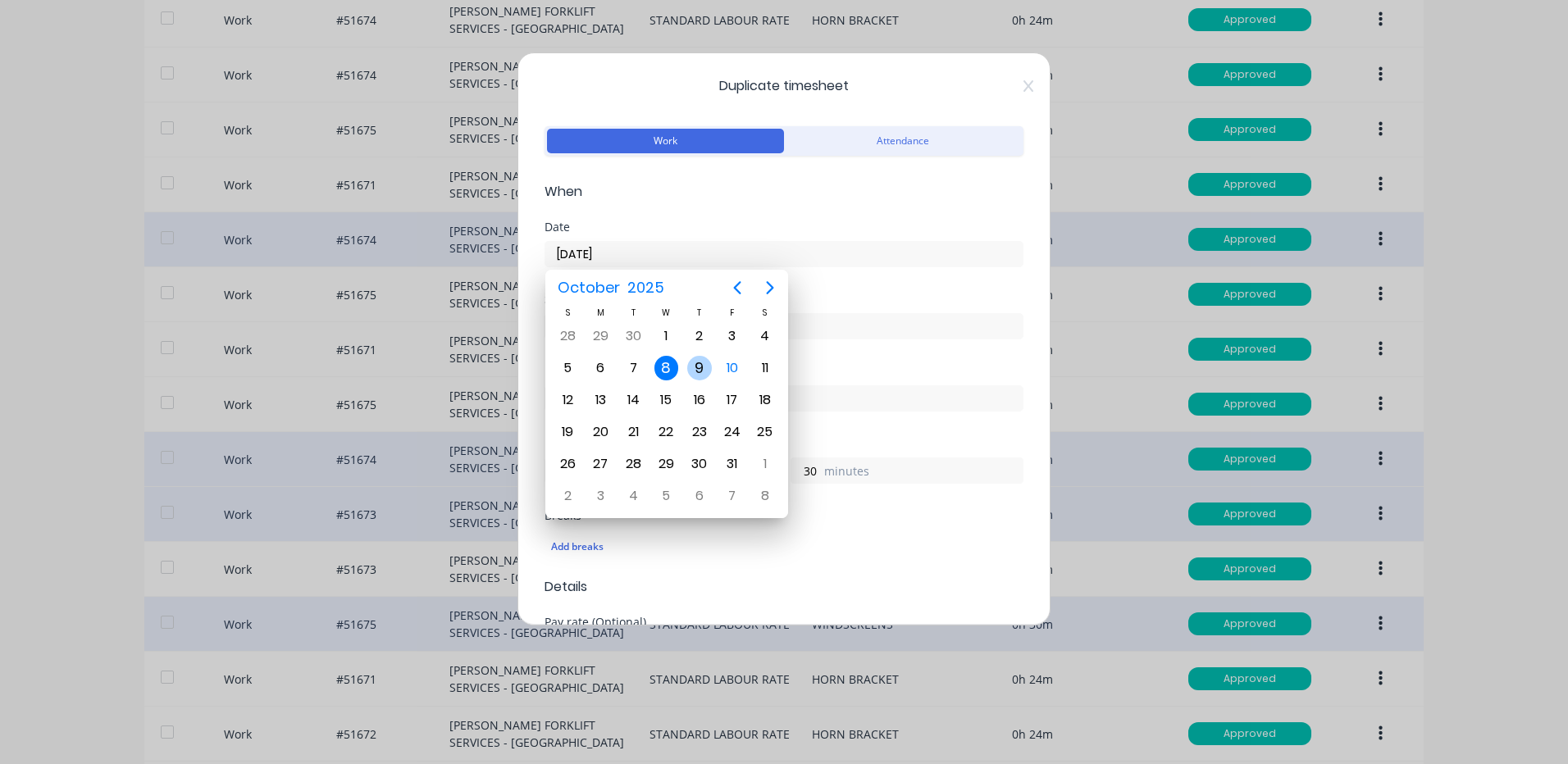
click at [696, 359] on div "9" at bounding box center [699, 368] width 25 height 25
type input "[DATE]"
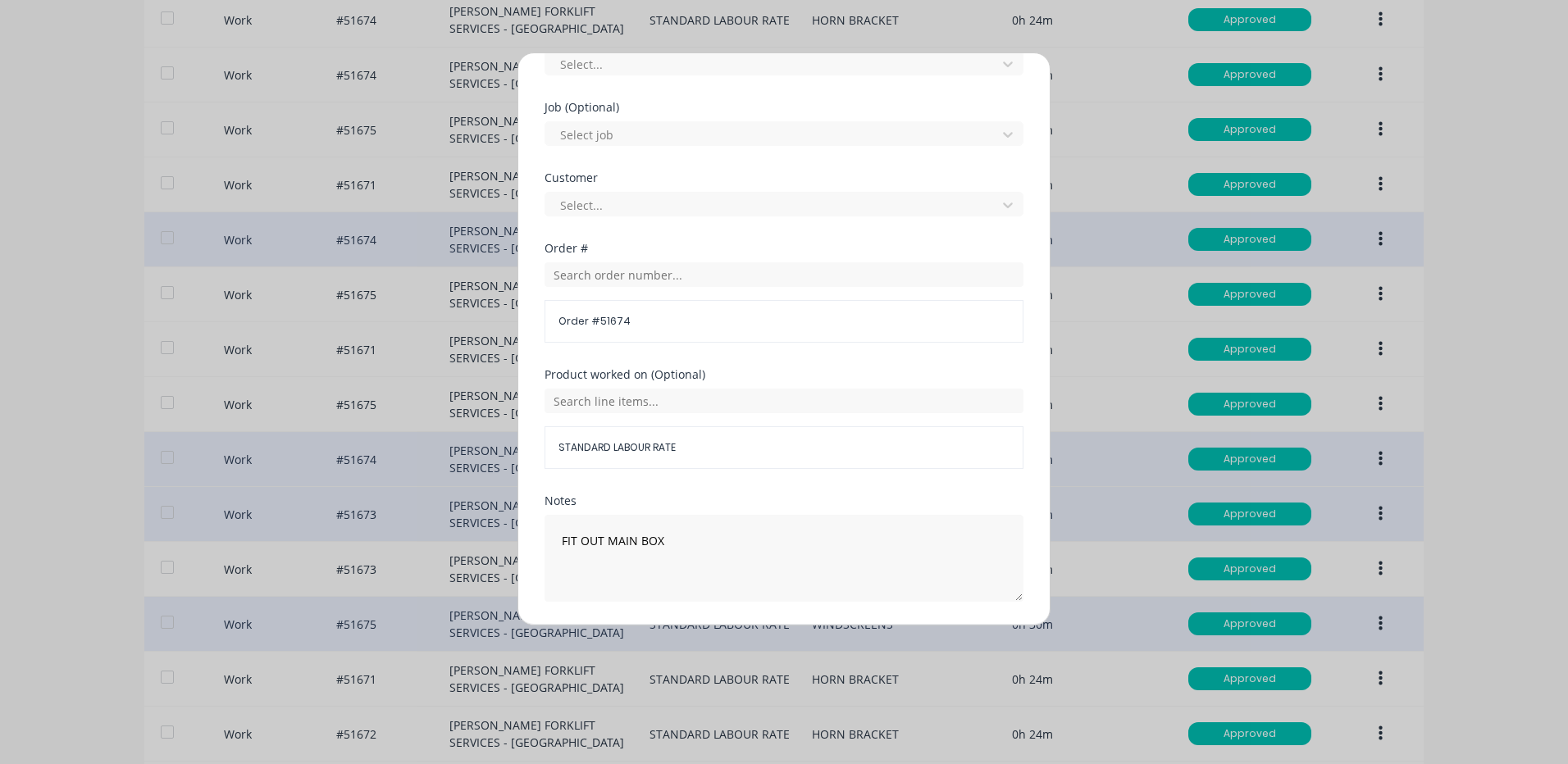
scroll to position [708, 0]
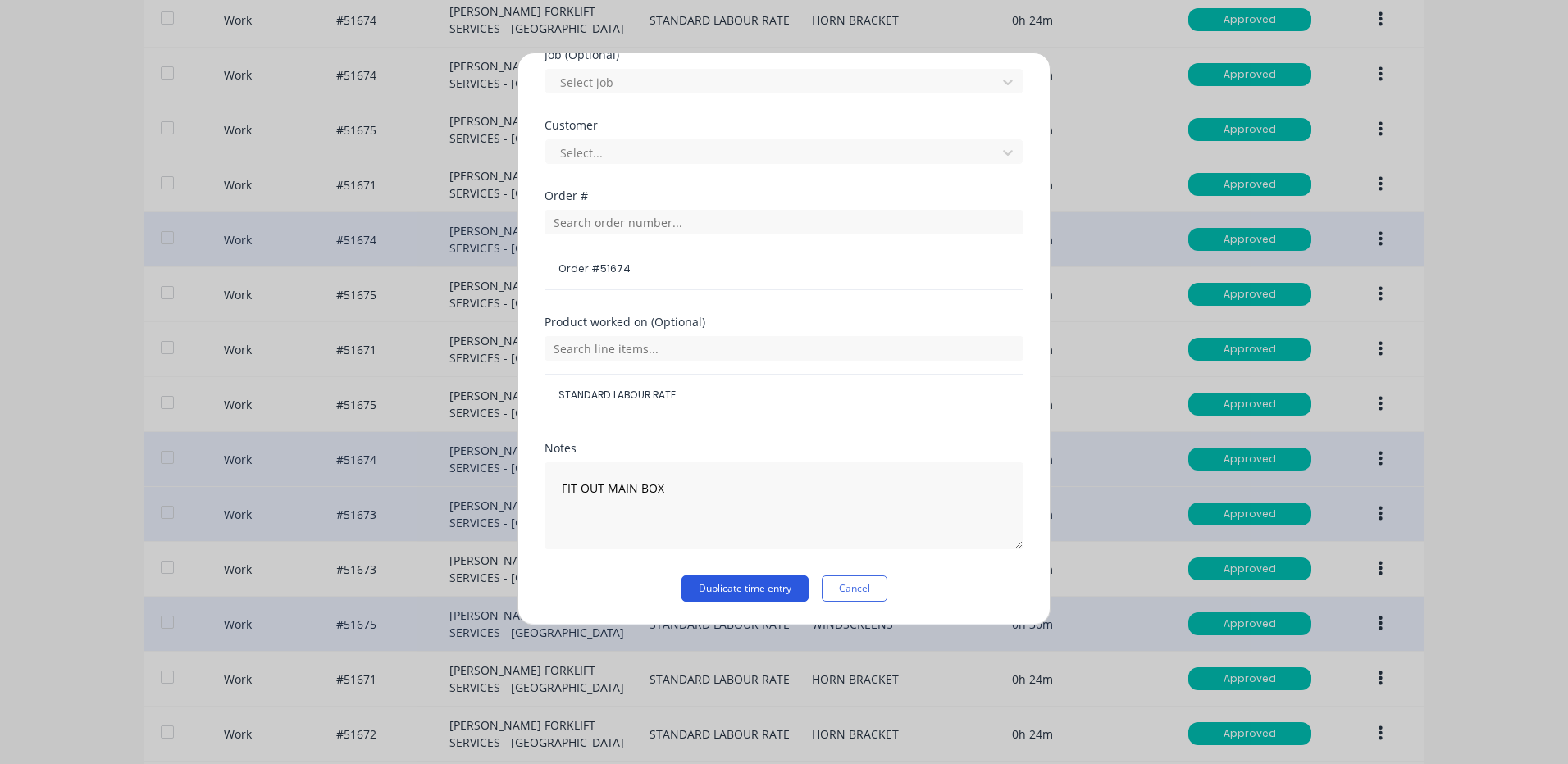
click at [755, 586] on button "Duplicate time entry" at bounding box center [745, 588] width 127 height 27
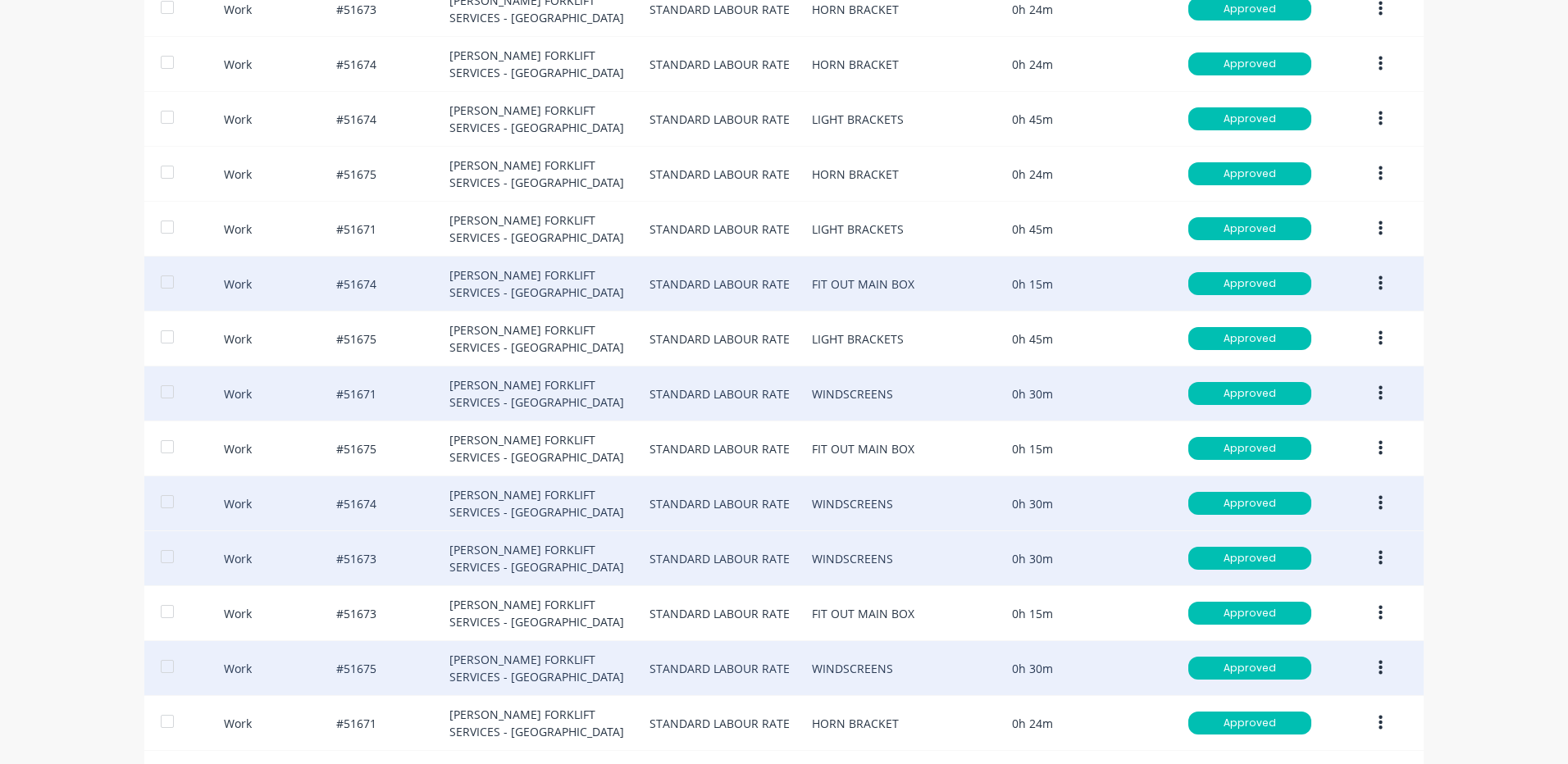
scroll to position [657, 0]
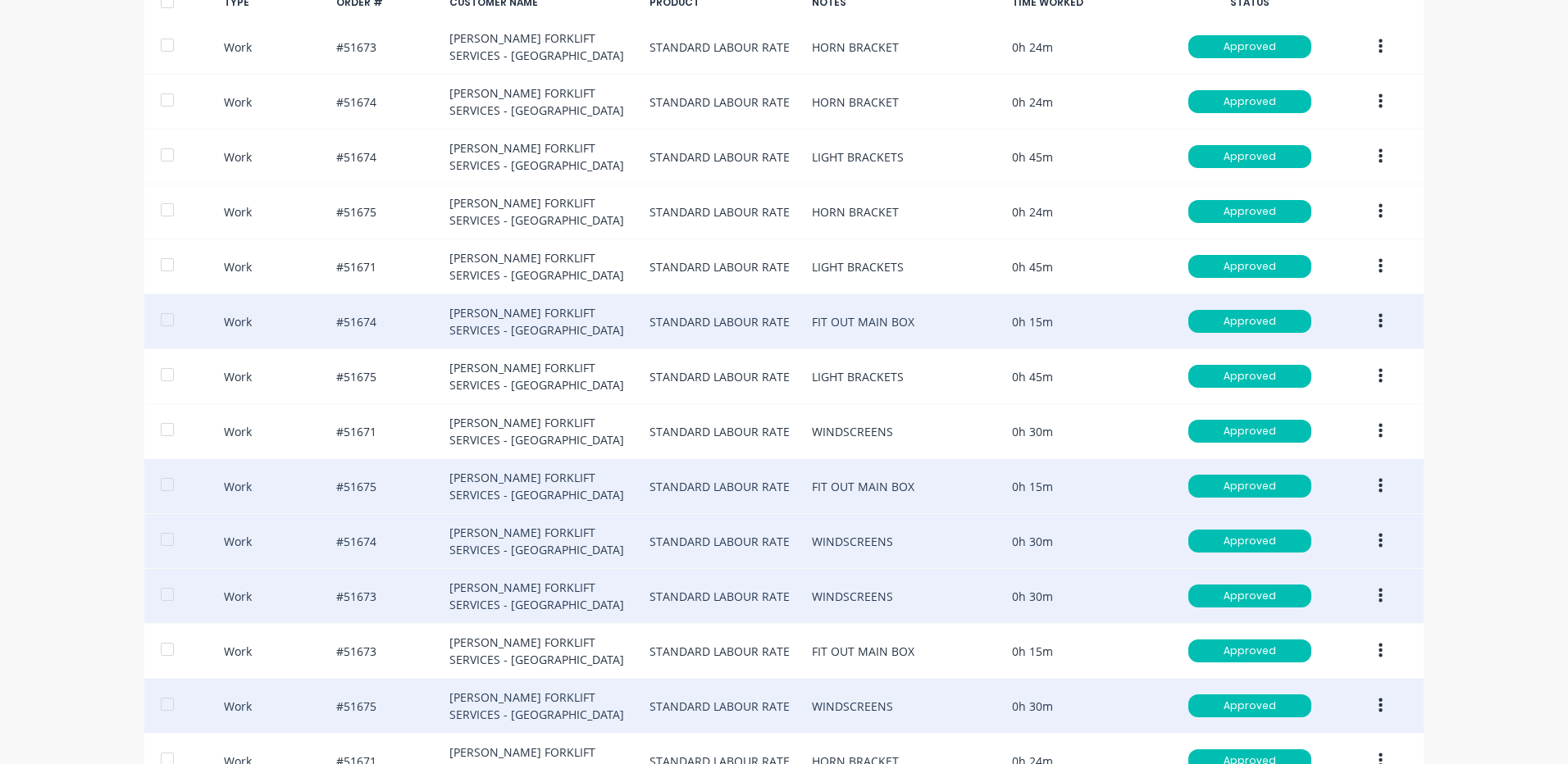
click at [1378, 482] on button "button" at bounding box center [1380, 486] width 39 height 29
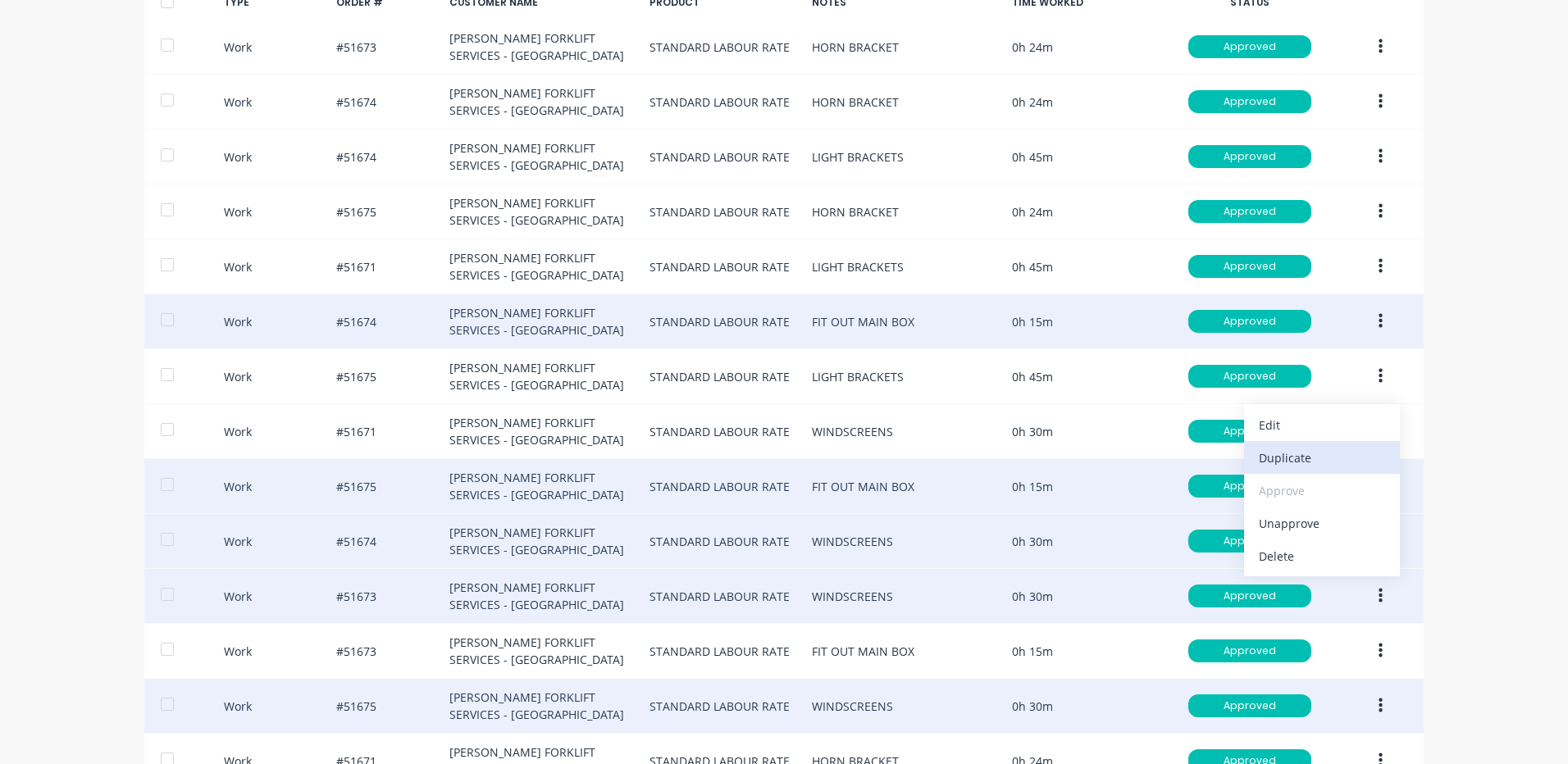
click at [1328, 458] on div "Duplicate" at bounding box center [1322, 458] width 126 height 24
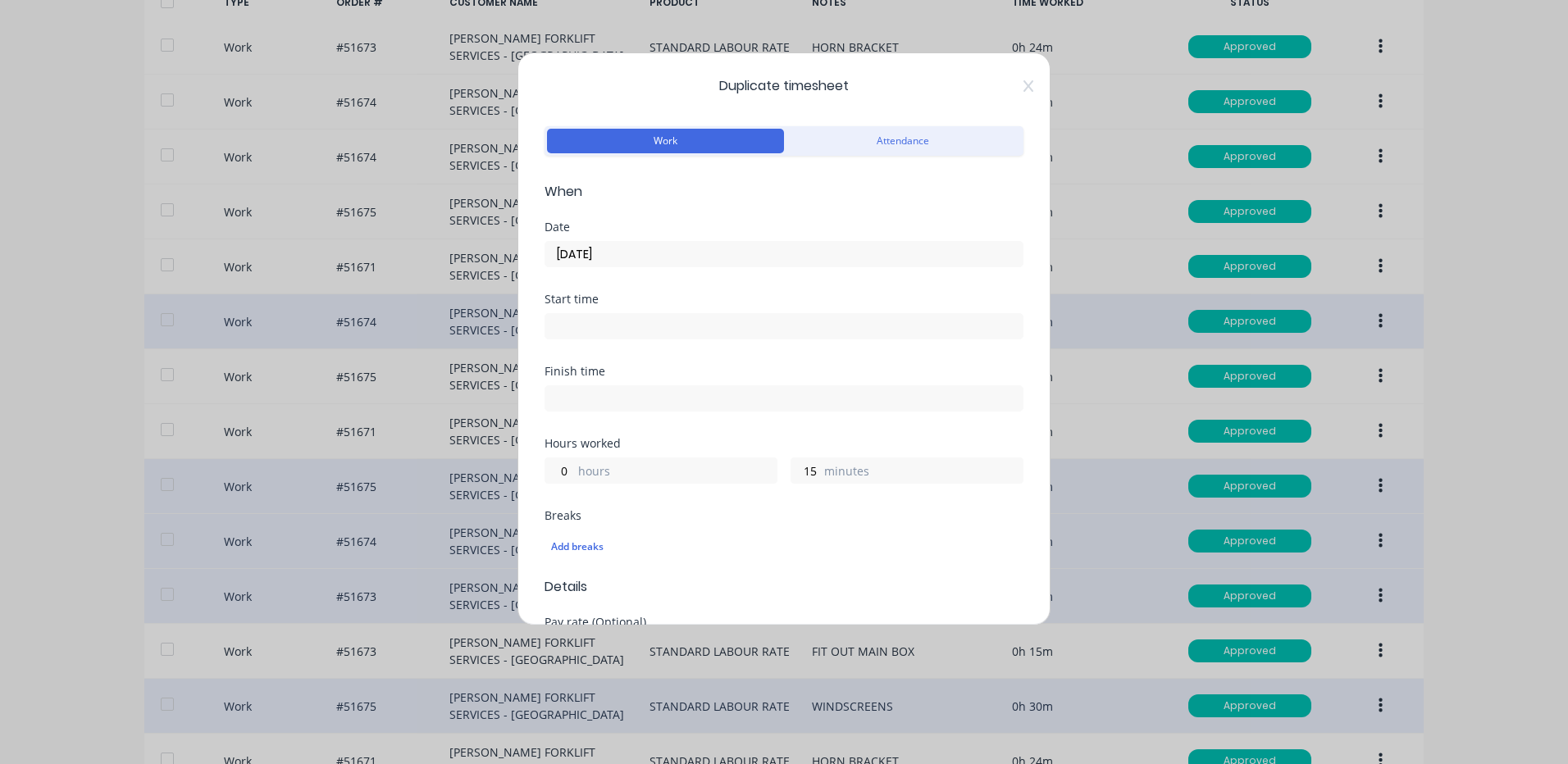
click at [687, 250] on input "[DATE]" at bounding box center [784, 254] width 478 height 25
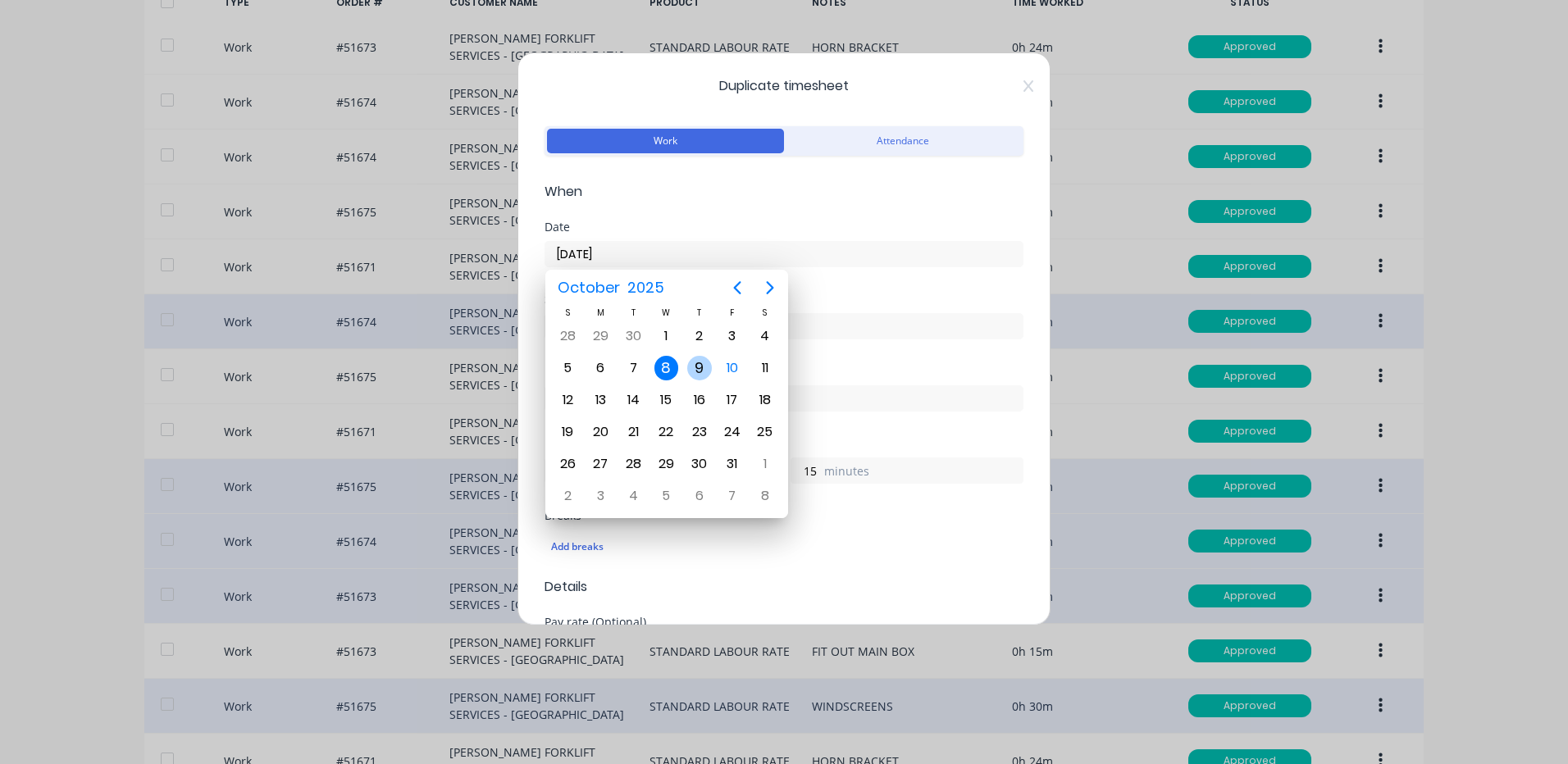
click at [710, 372] on div "9" at bounding box center [699, 368] width 25 height 25
type input "[DATE]"
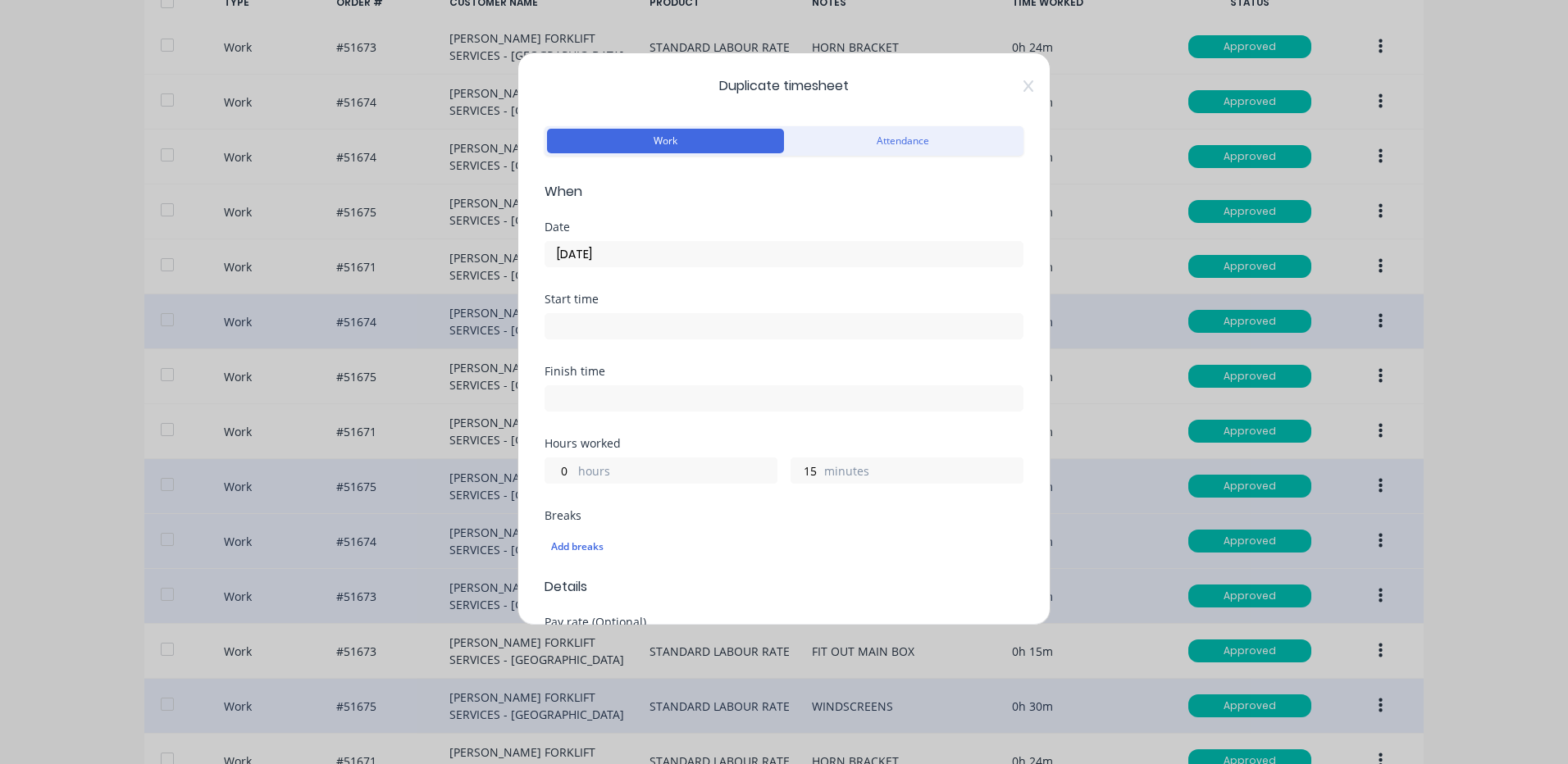
click at [543, 472] on div "Duplicate timesheet Work Attendance When Date [DATE] Start time Finish time Hou…" at bounding box center [784, 339] width 534 height 573
click at [555, 470] on input "0" at bounding box center [559, 471] width 28 height 25
type input "1"
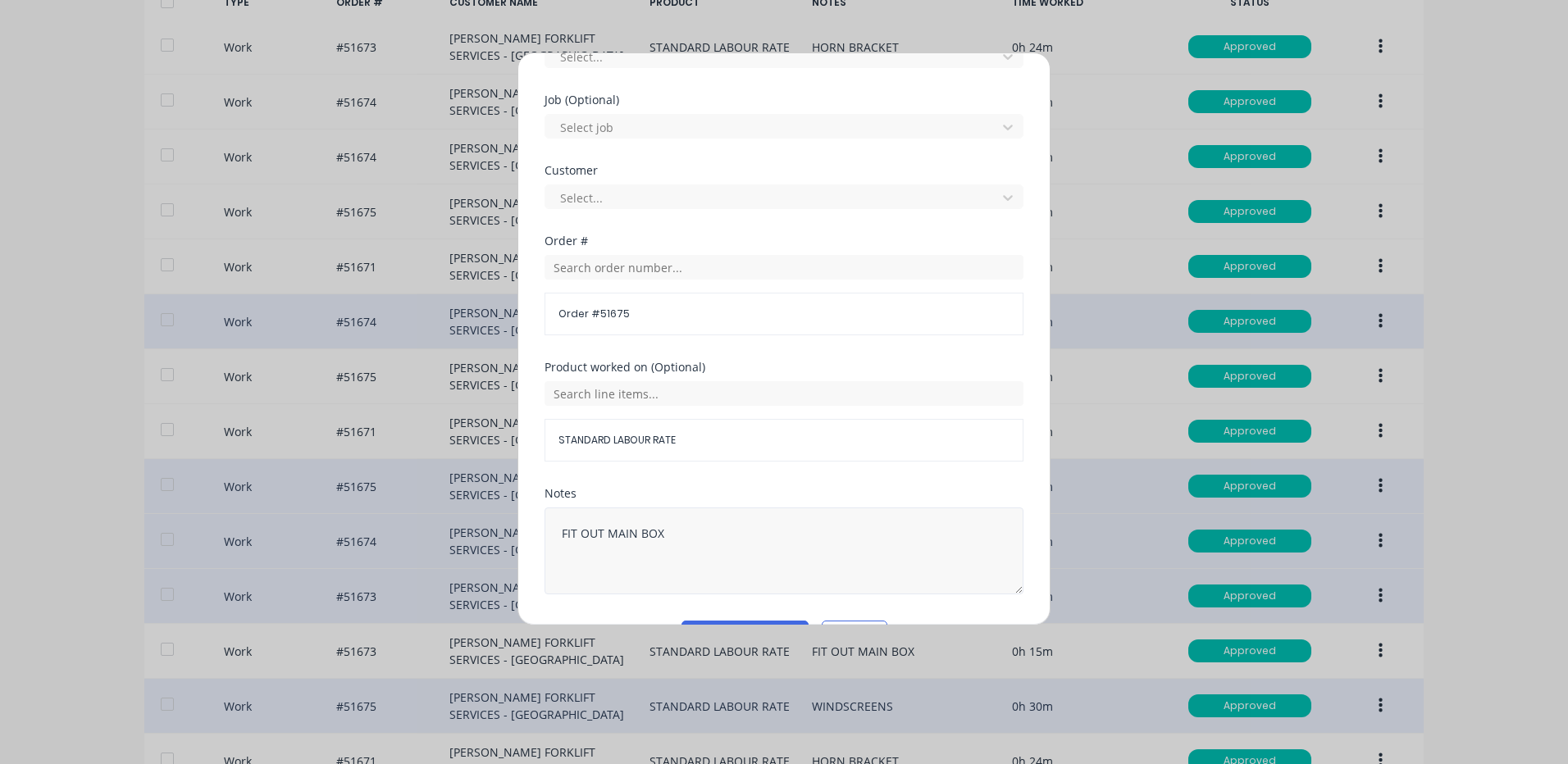
scroll to position [708, 0]
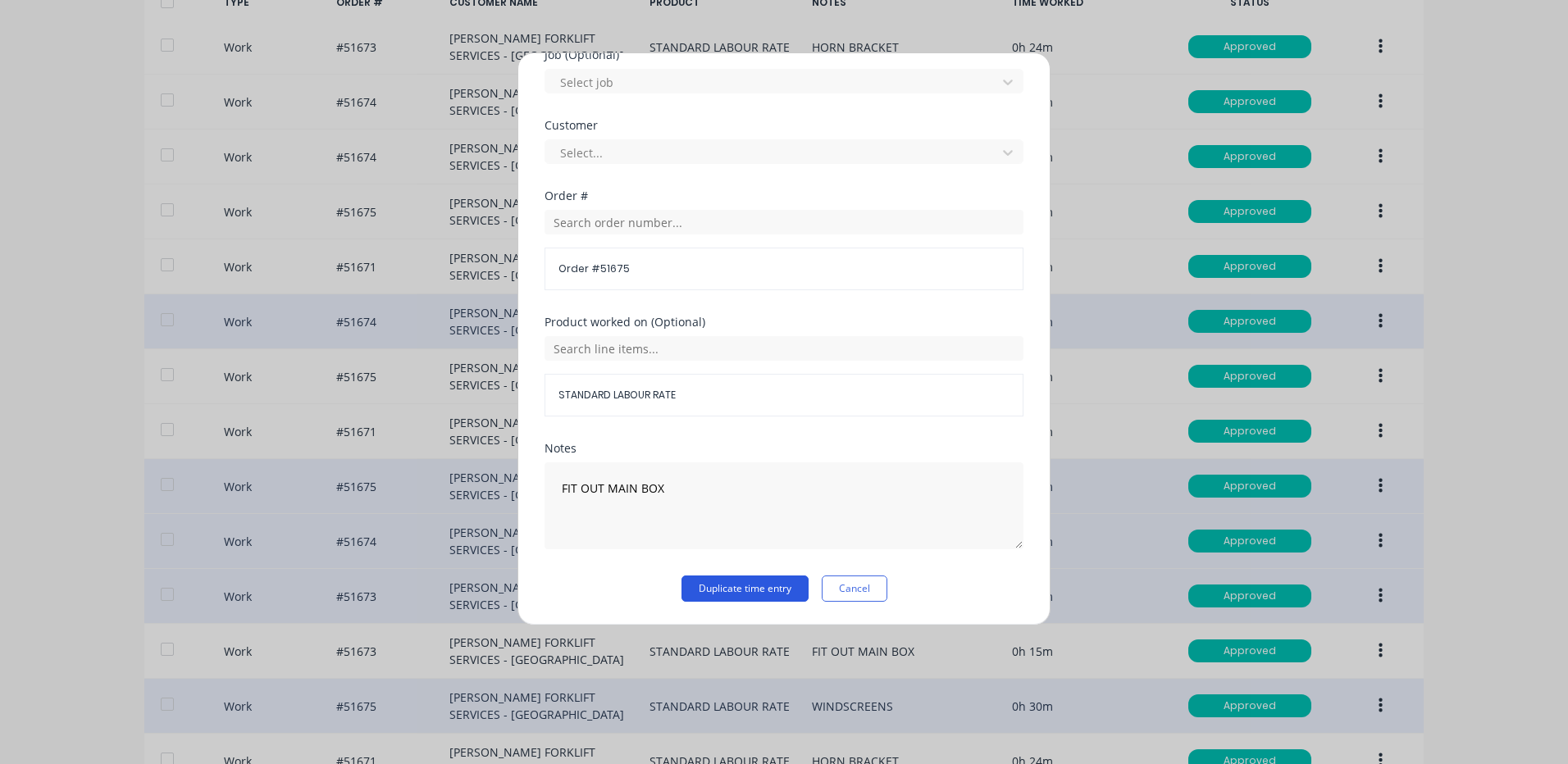
type input "30"
click at [728, 590] on button "Duplicate time entry" at bounding box center [745, 588] width 127 height 27
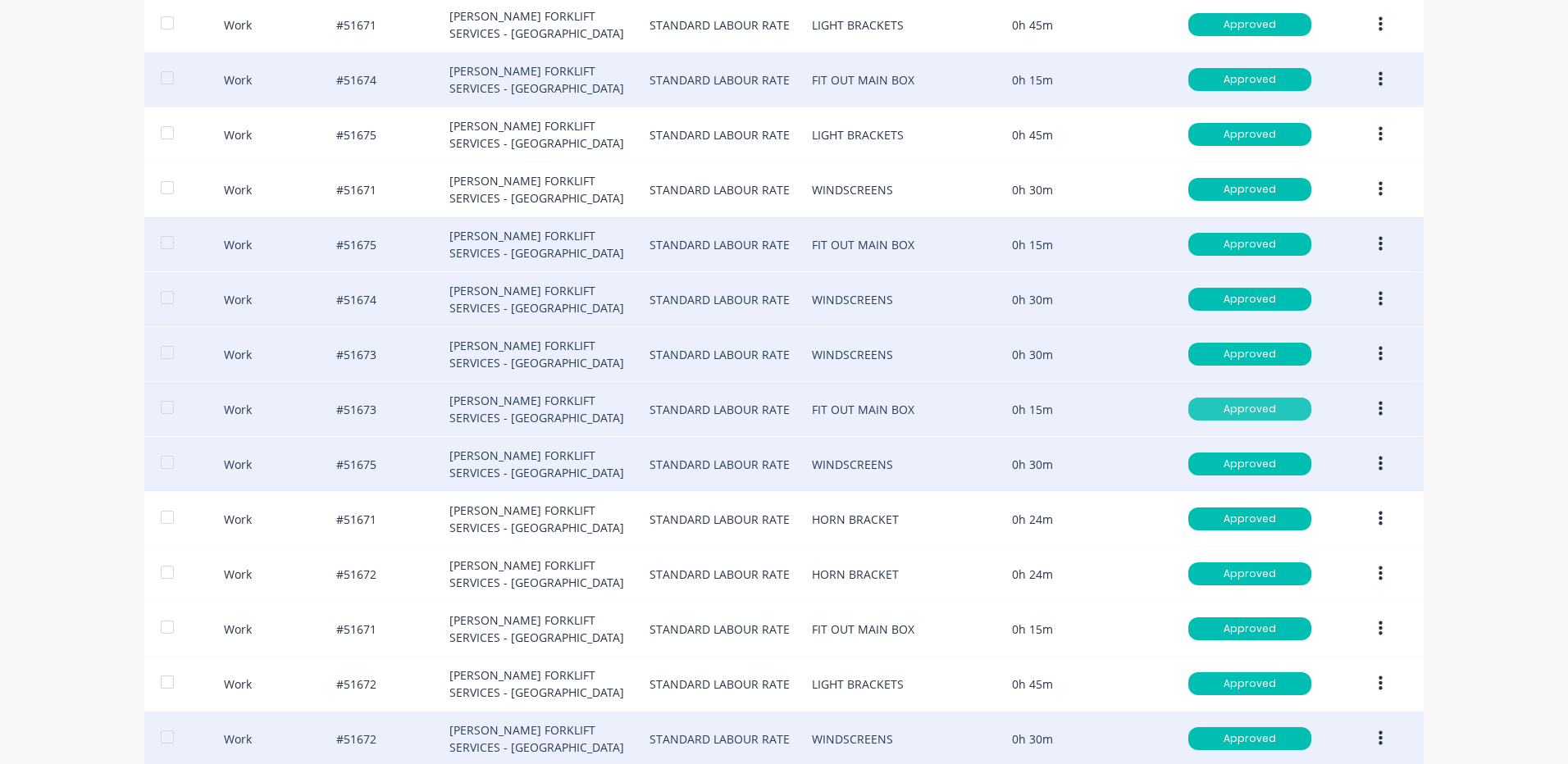
scroll to position [904, 0]
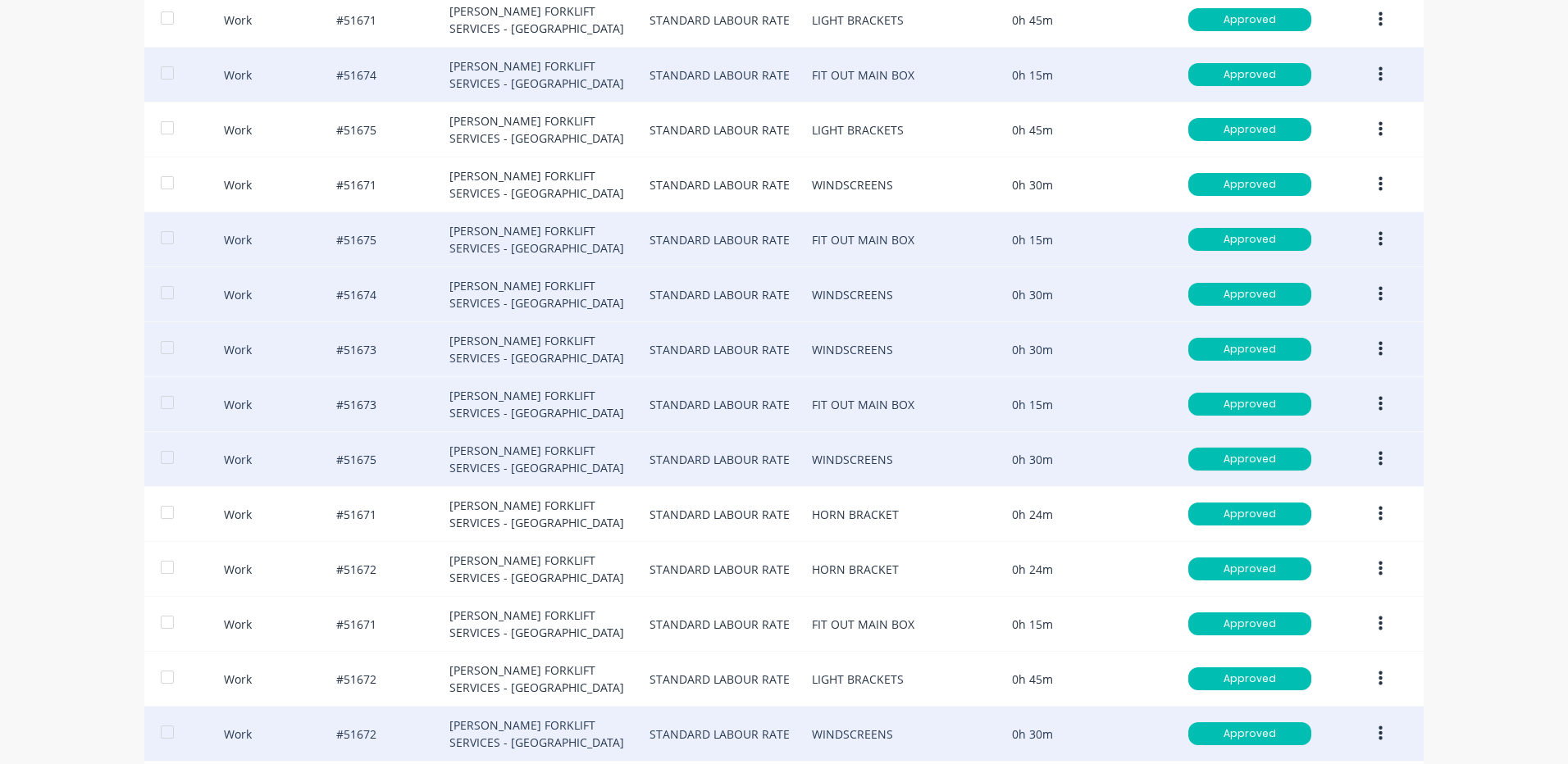
click at [1354, 396] on div at bounding box center [1369, 404] width 63 height 29
click at [1371, 398] on button "button" at bounding box center [1380, 404] width 39 height 29
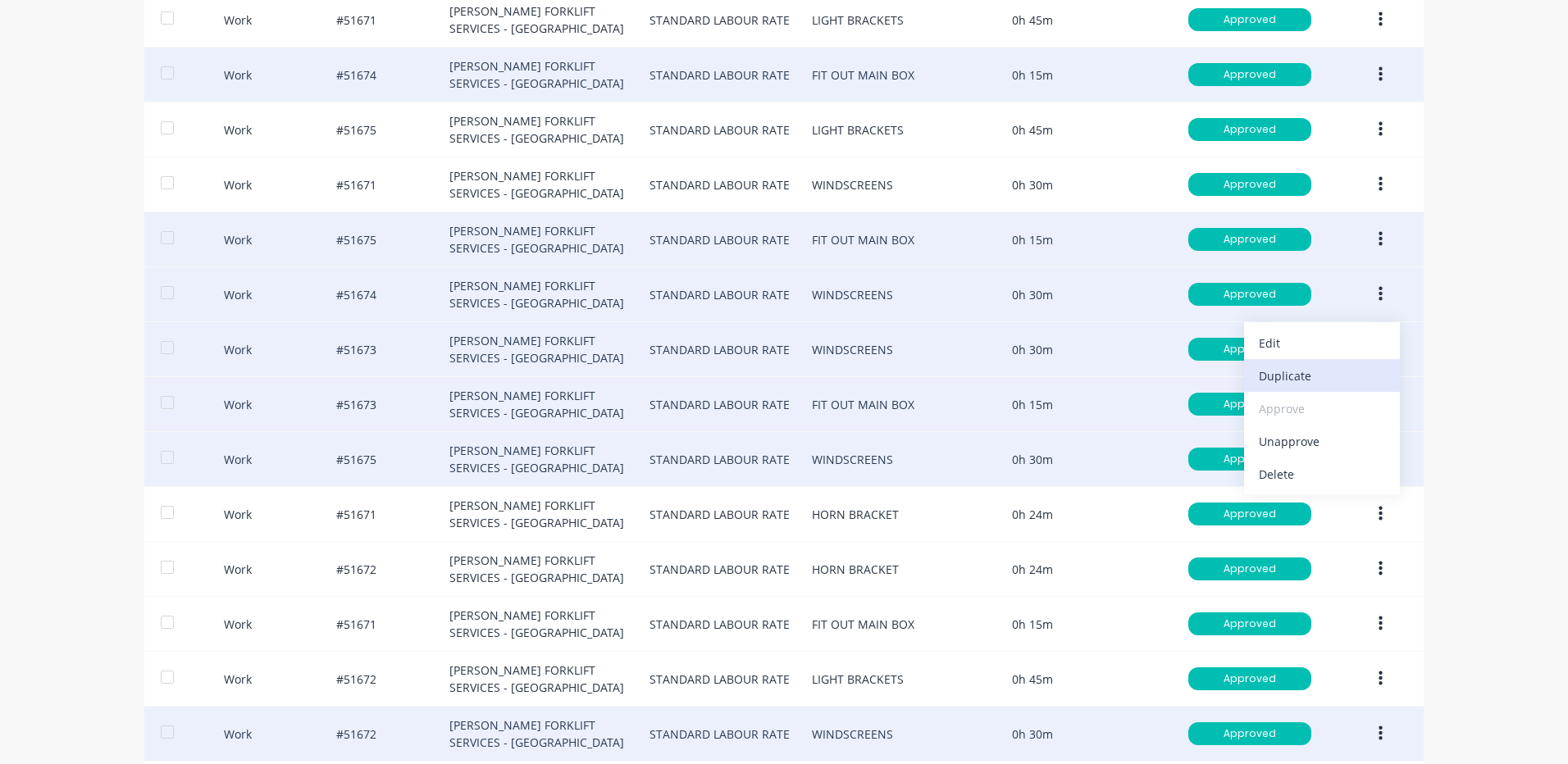
click at [1325, 380] on div "Duplicate" at bounding box center [1322, 376] width 126 height 24
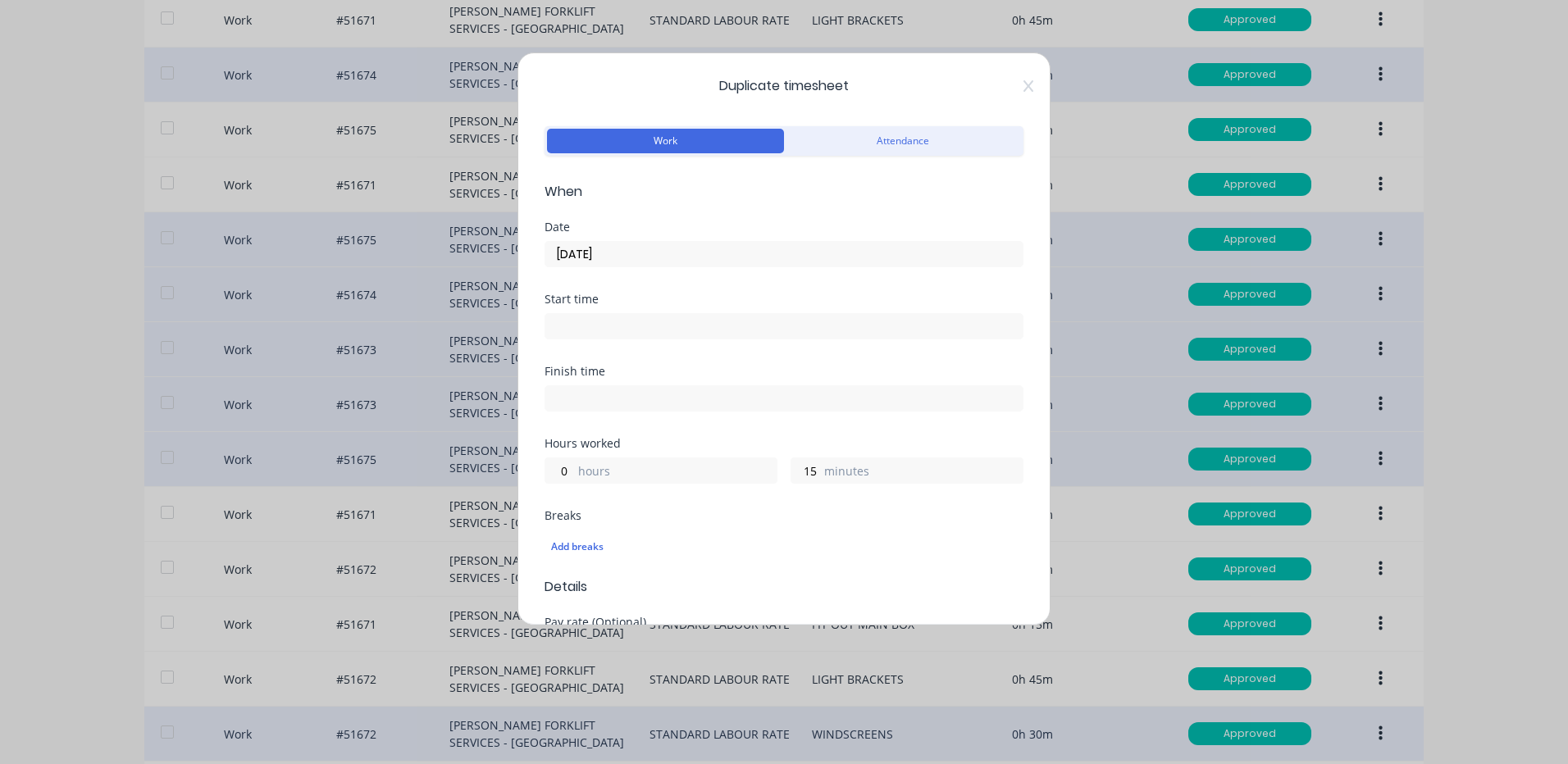
click at [607, 262] on input "[DATE]" at bounding box center [784, 254] width 478 height 25
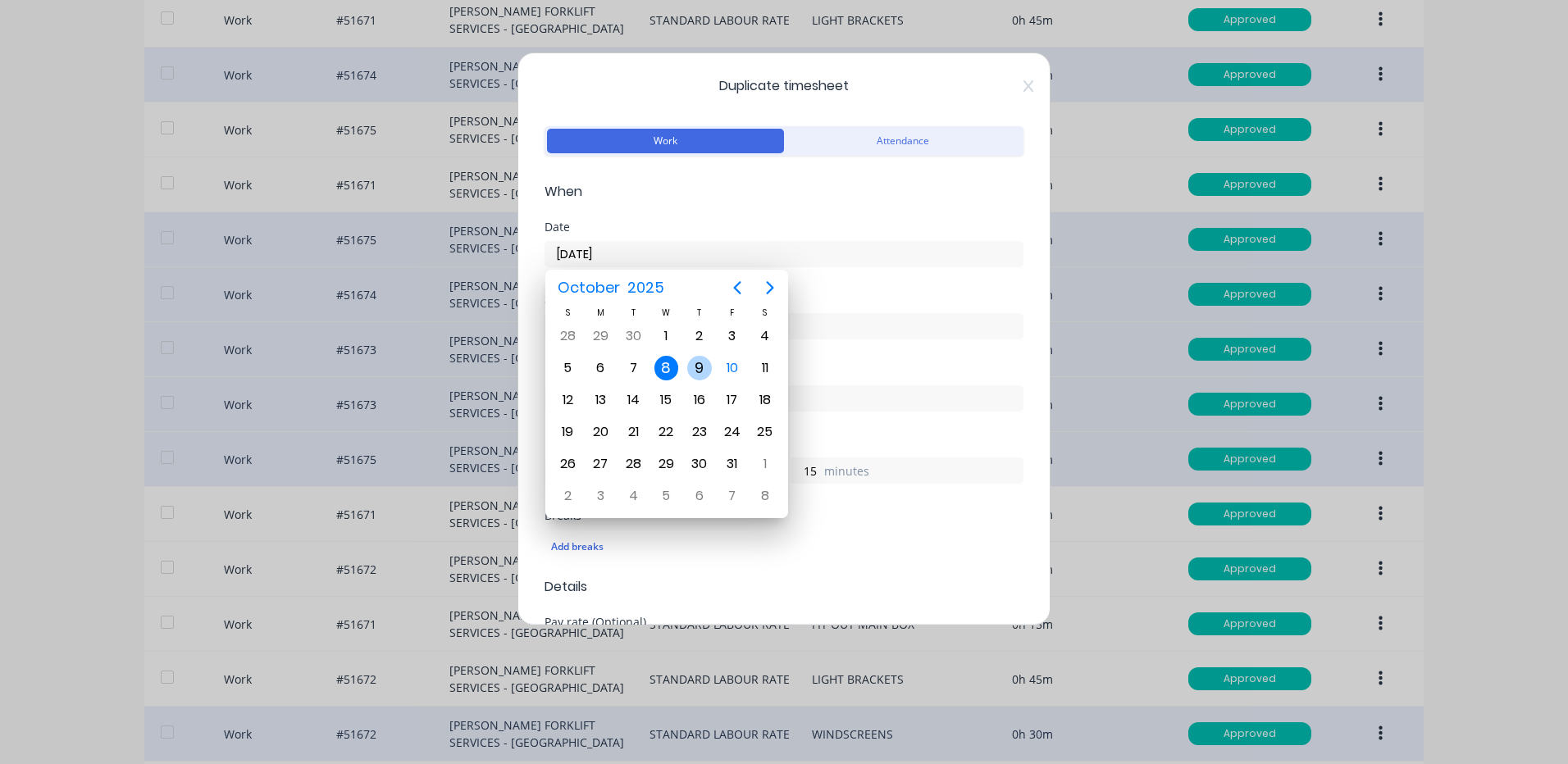
click at [692, 370] on div "9" at bounding box center [699, 368] width 25 height 25
type input "[DATE]"
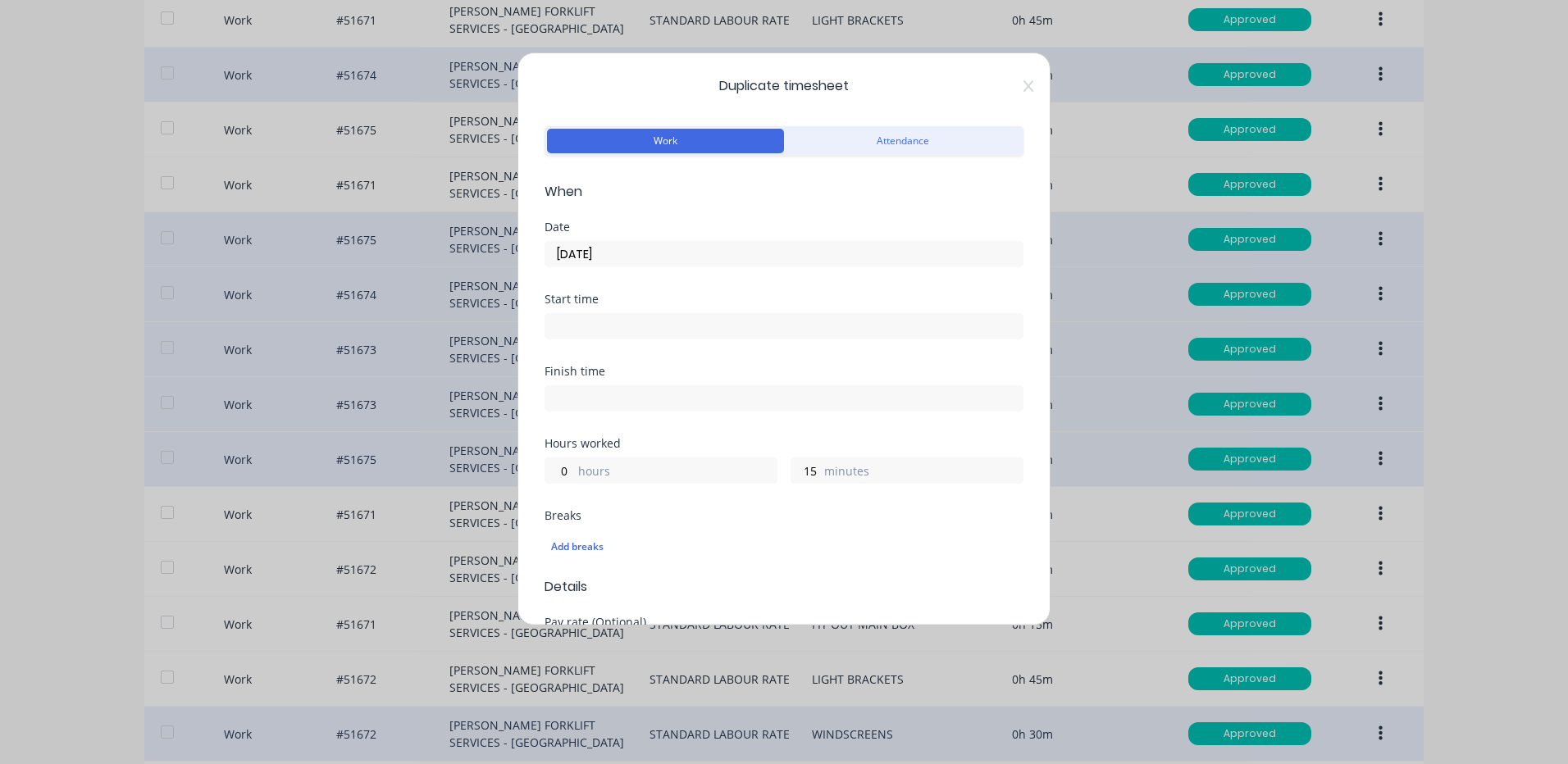
click at [541, 472] on div "Duplicate timesheet Work Attendance When Date [DATE] Start time Finish time Hou…" at bounding box center [784, 339] width 534 height 573
click at [552, 467] on input "0" at bounding box center [559, 471] width 28 height 25
type input "1"
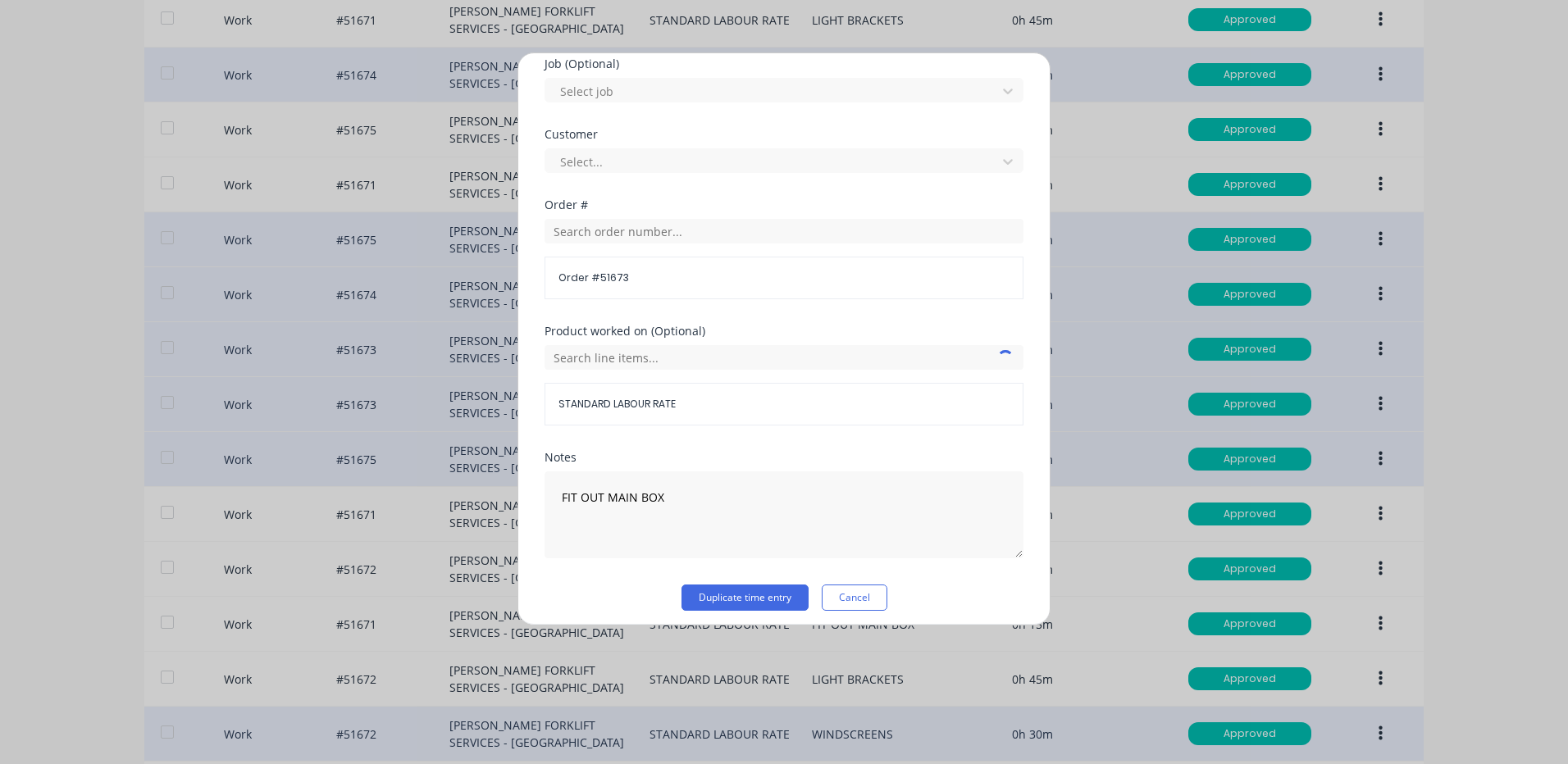
scroll to position [708, 0]
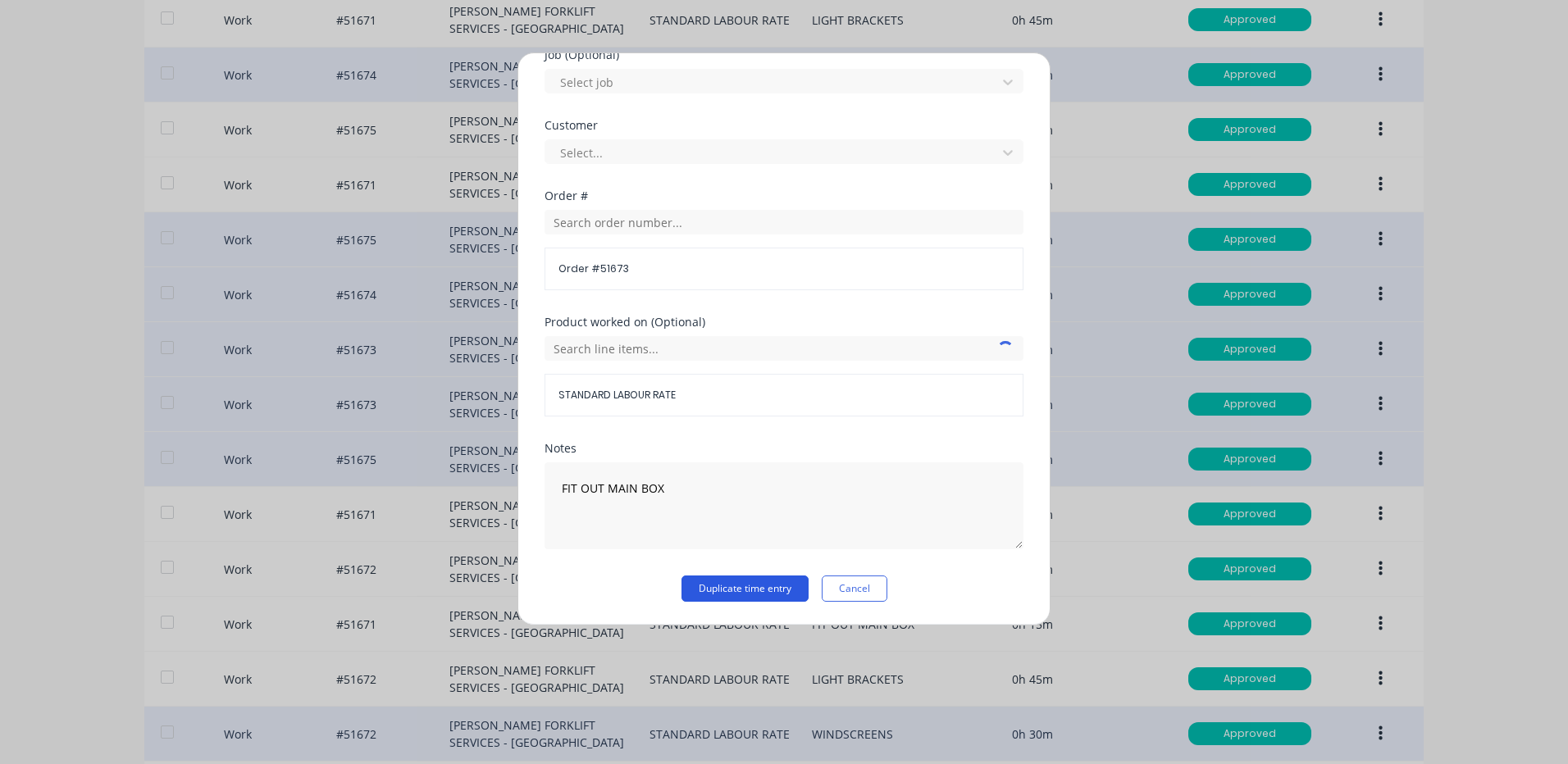
type input "30"
click at [731, 575] on button "Duplicate time entry" at bounding box center [745, 588] width 127 height 27
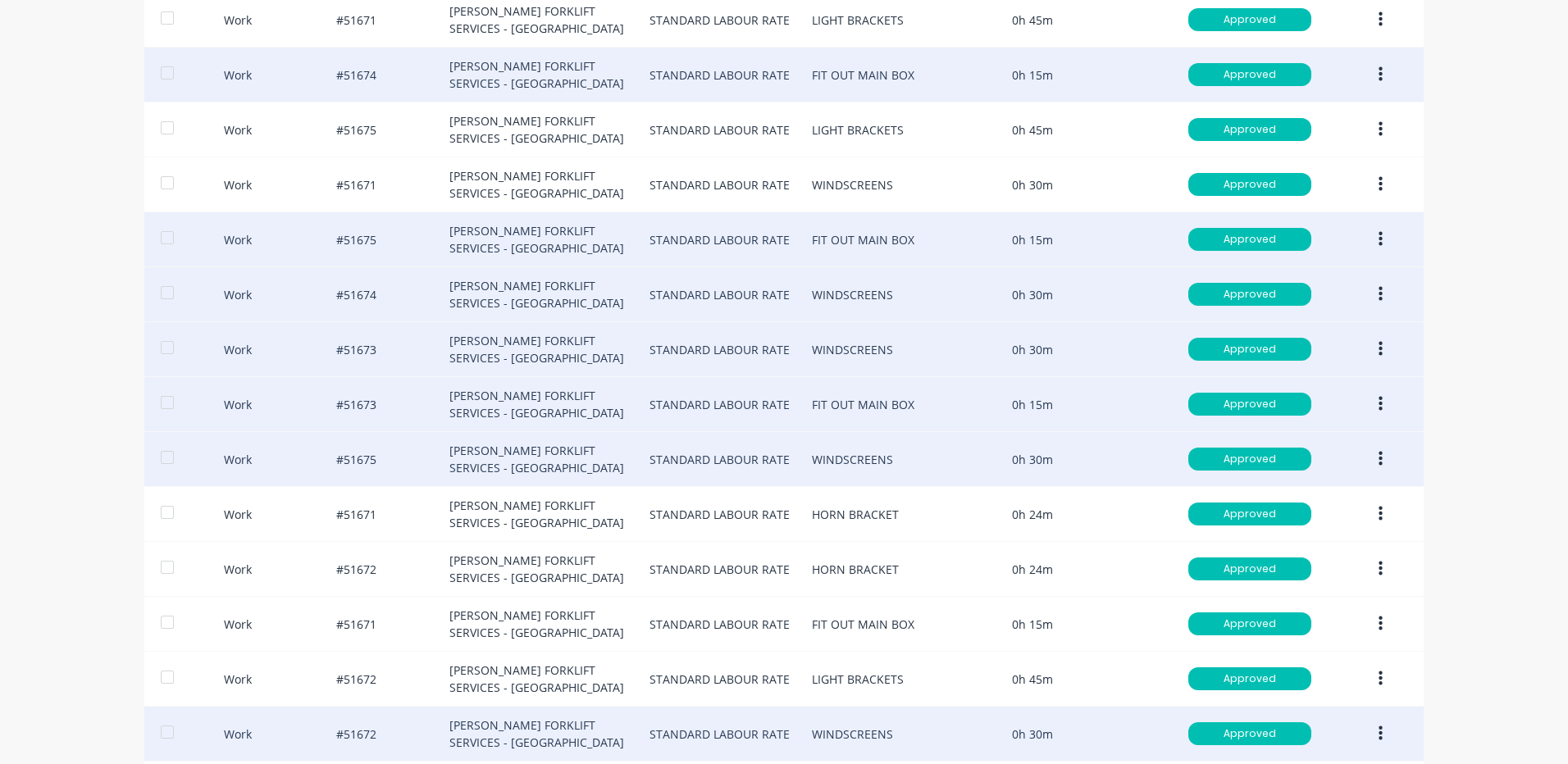
scroll to position [1068, 0]
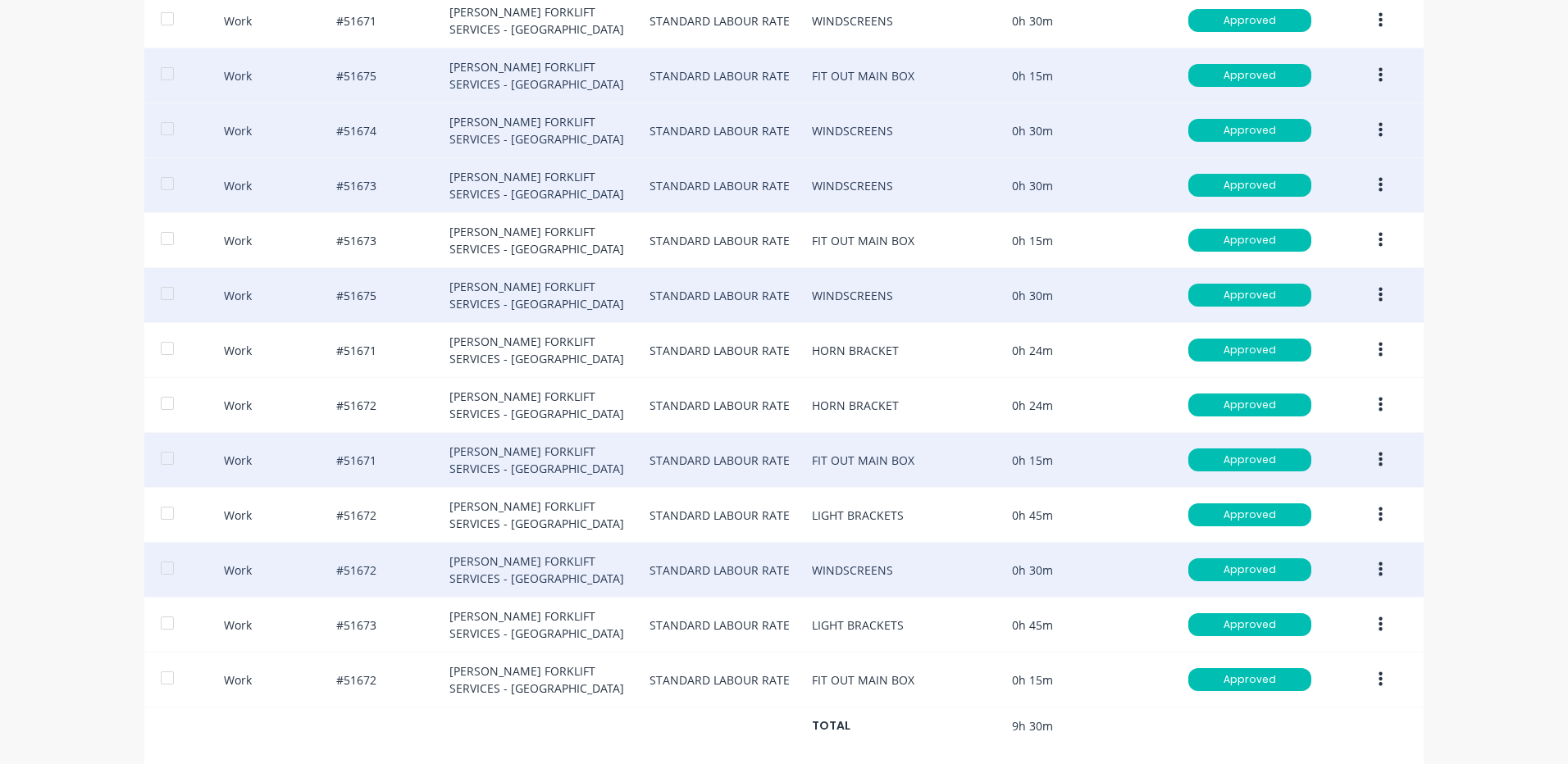
click at [1366, 457] on button "button" at bounding box center [1380, 460] width 39 height 29
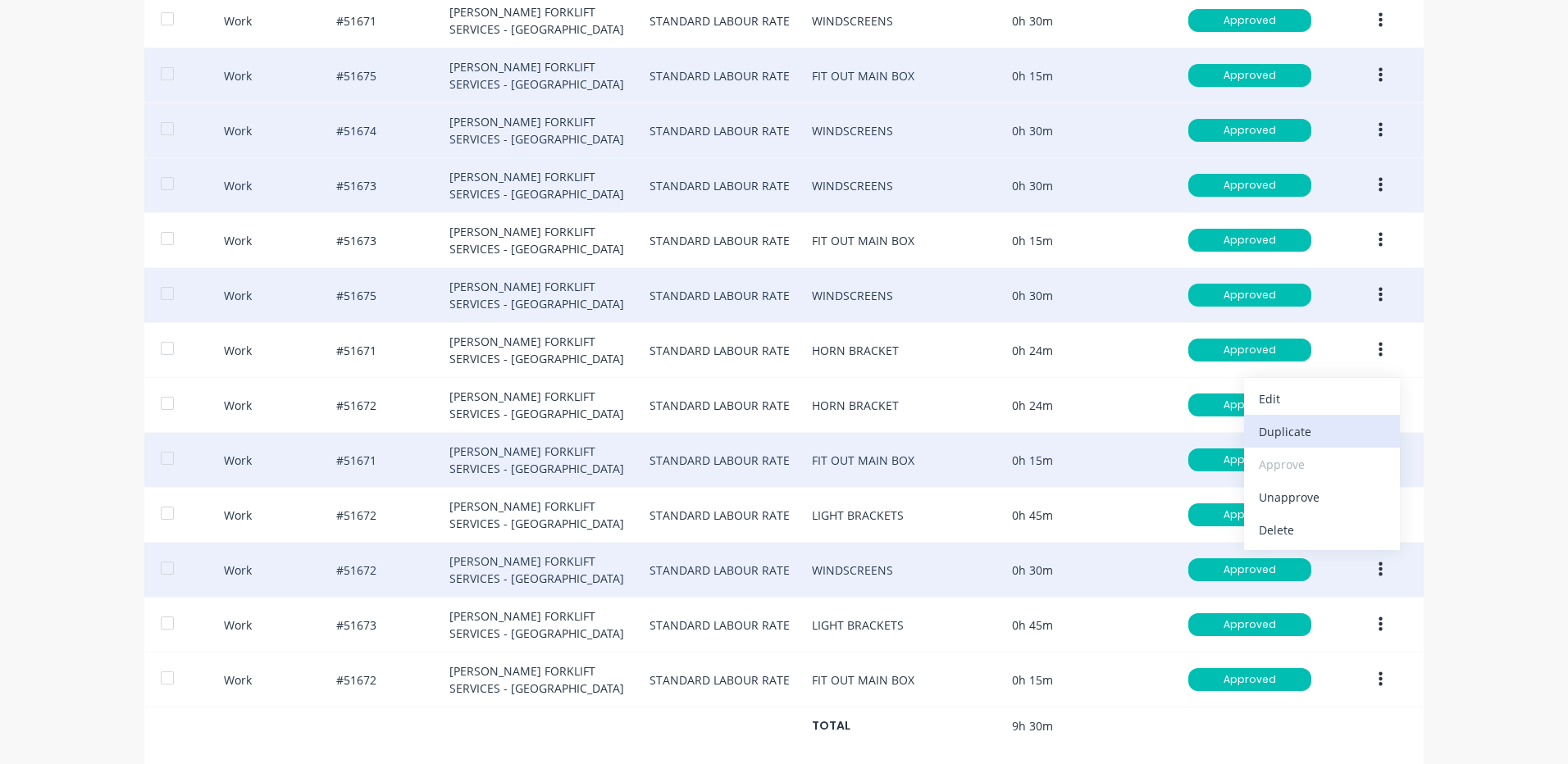
click at [1347, 435] on div "Duplicate" at bounding box center [1322, 432] width 126 height 24
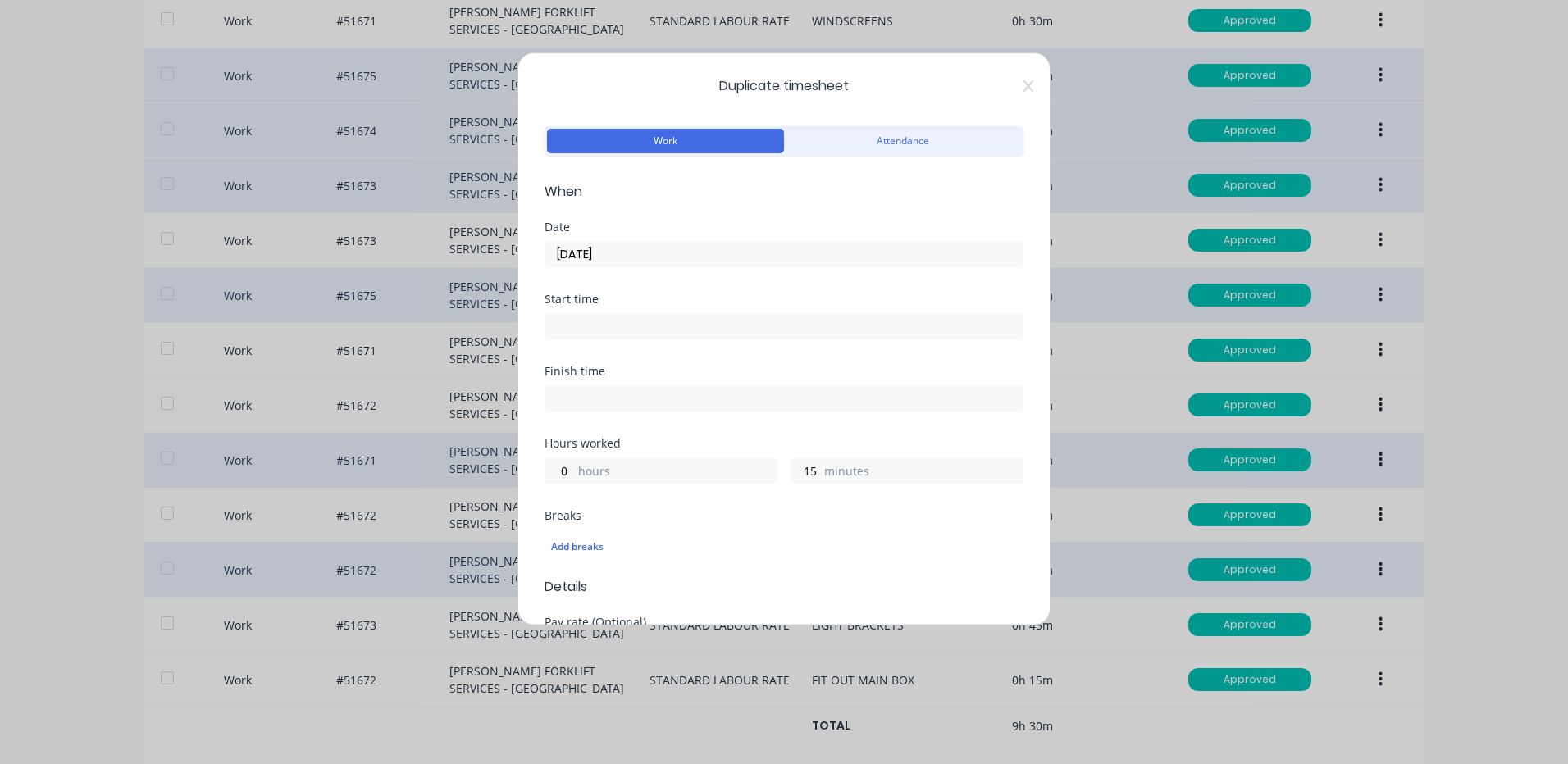
click at [723, 234] on div "Date [DATE]" at bounding box center [784, 244] width 479 height 46
click at [721, 244] on input "[DATE]" at bounding box center [784, 254] width 478 height 25
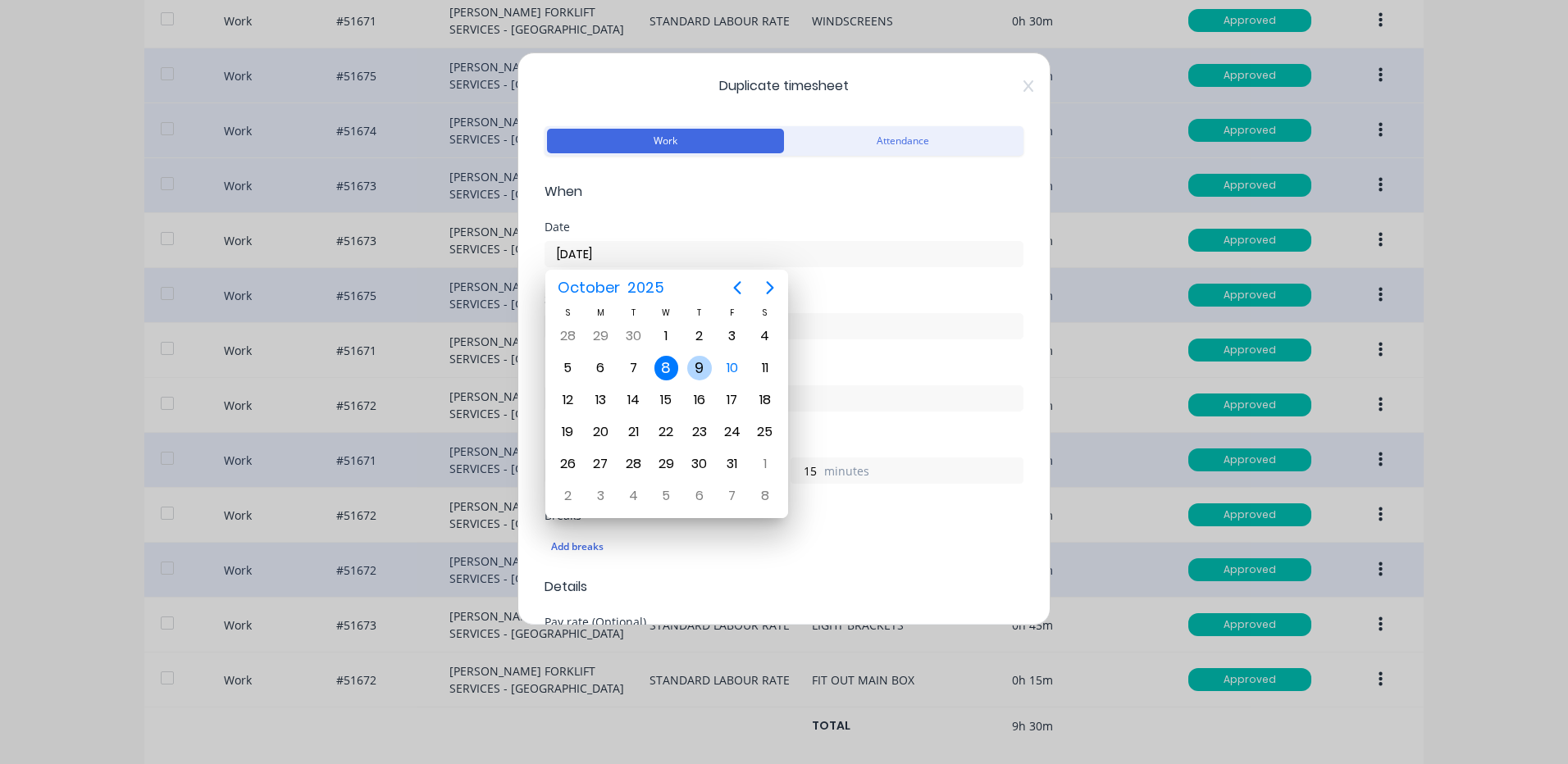
click at [715, 363] on div "9" at bounding box center [700, 368] width 33 height 31
type input "[DATE]"
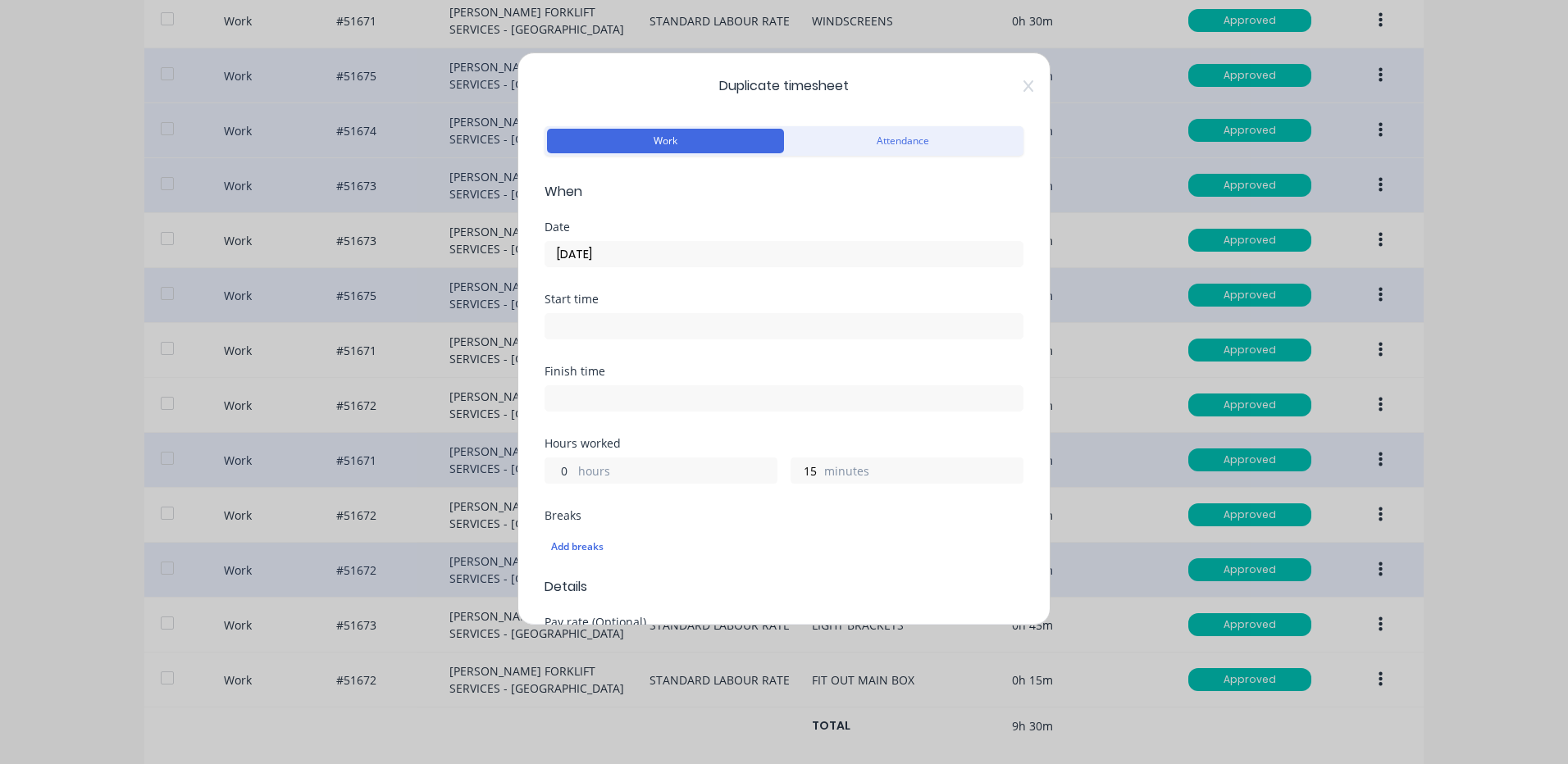
click at [565, 468] on input "0" at bounding box center [559, 471] width 28 height 25
type input "1"
type input "30"
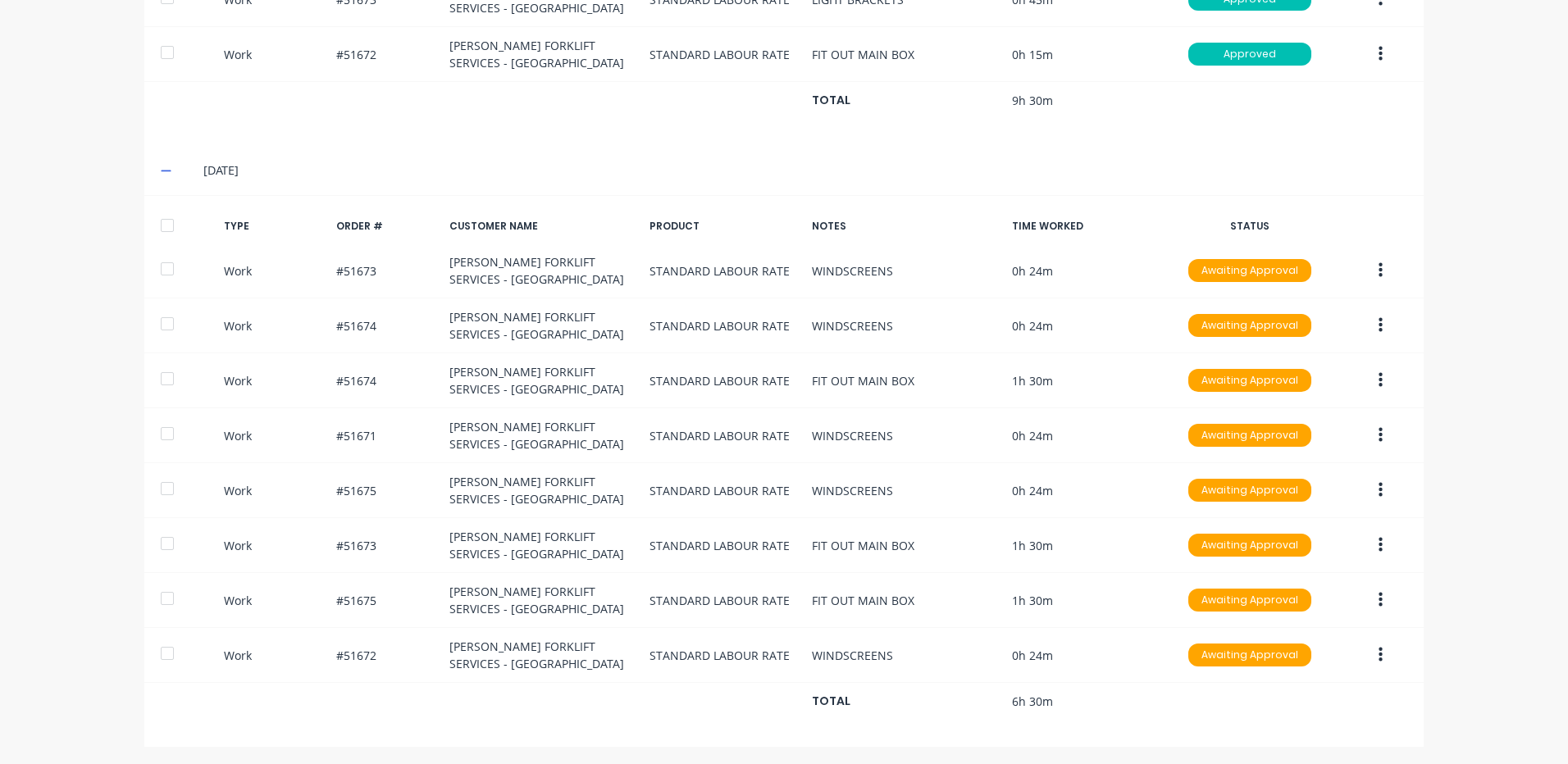
scroll to position [1696, 0]
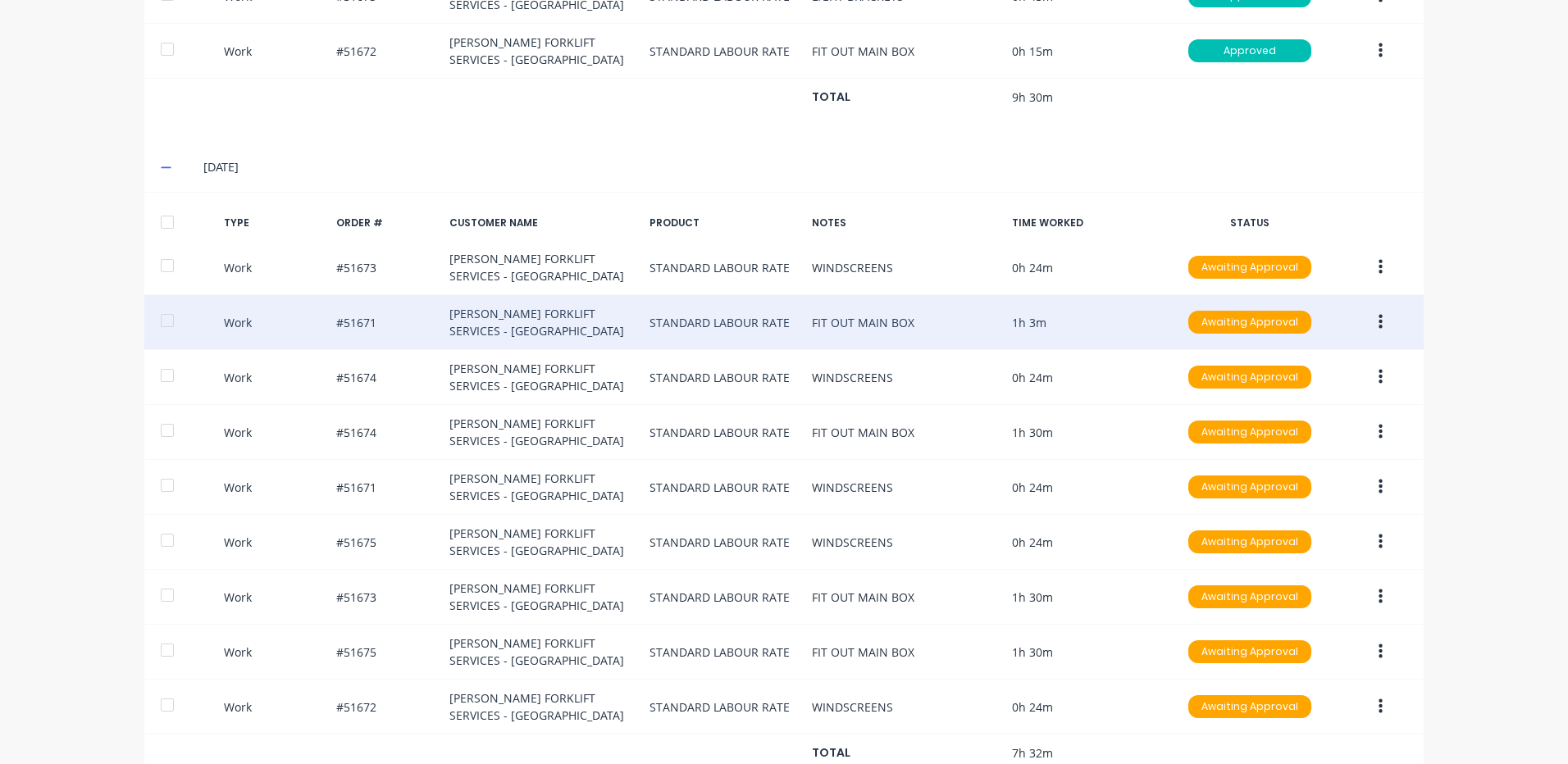
click at [1386, 322] on button "button" at bounding box center [1380, 322] width 39 height 29
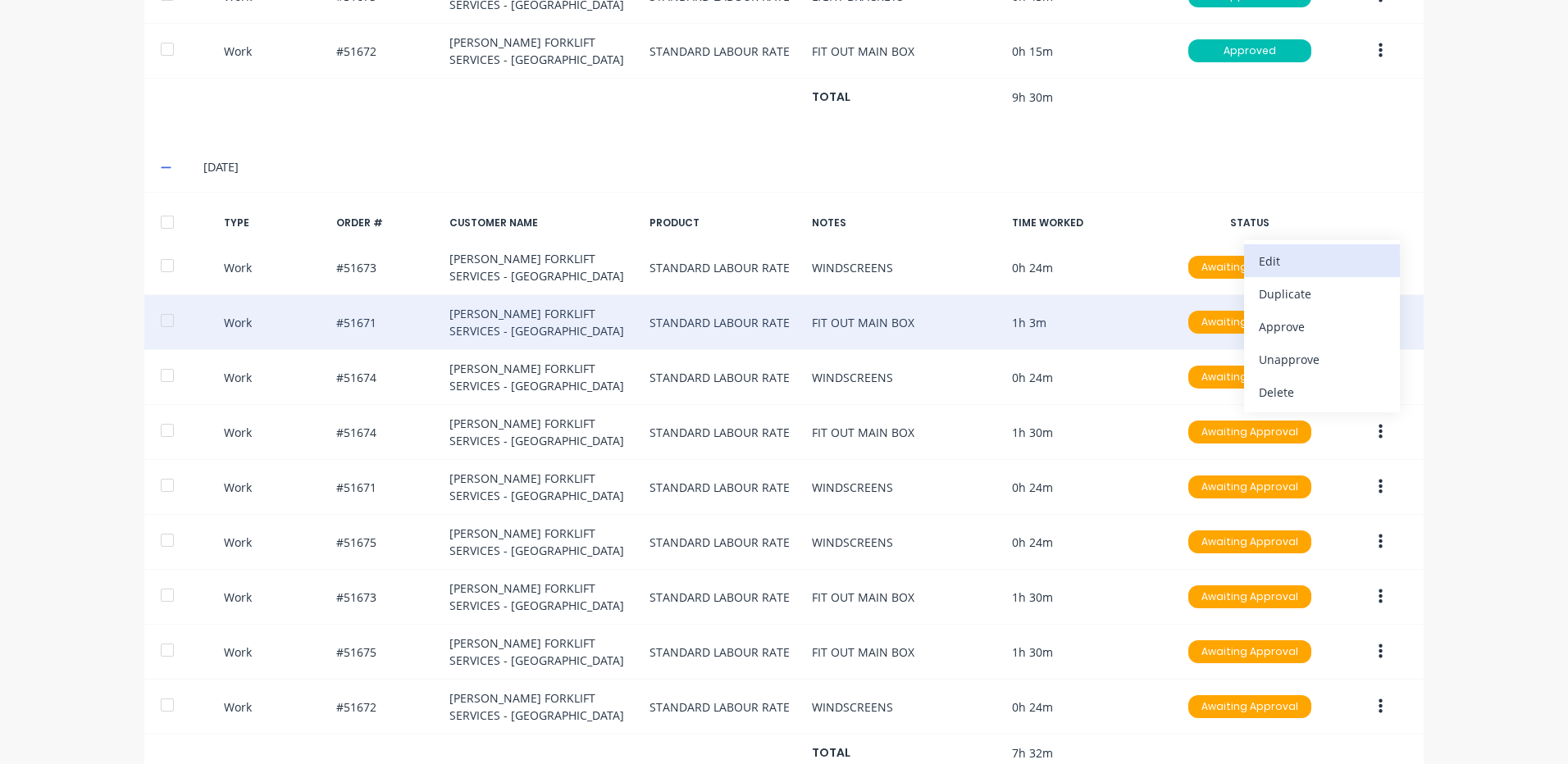
click at [1318, 266] on div "Edit" at bounding box center [1322, 262] width 126 height 24
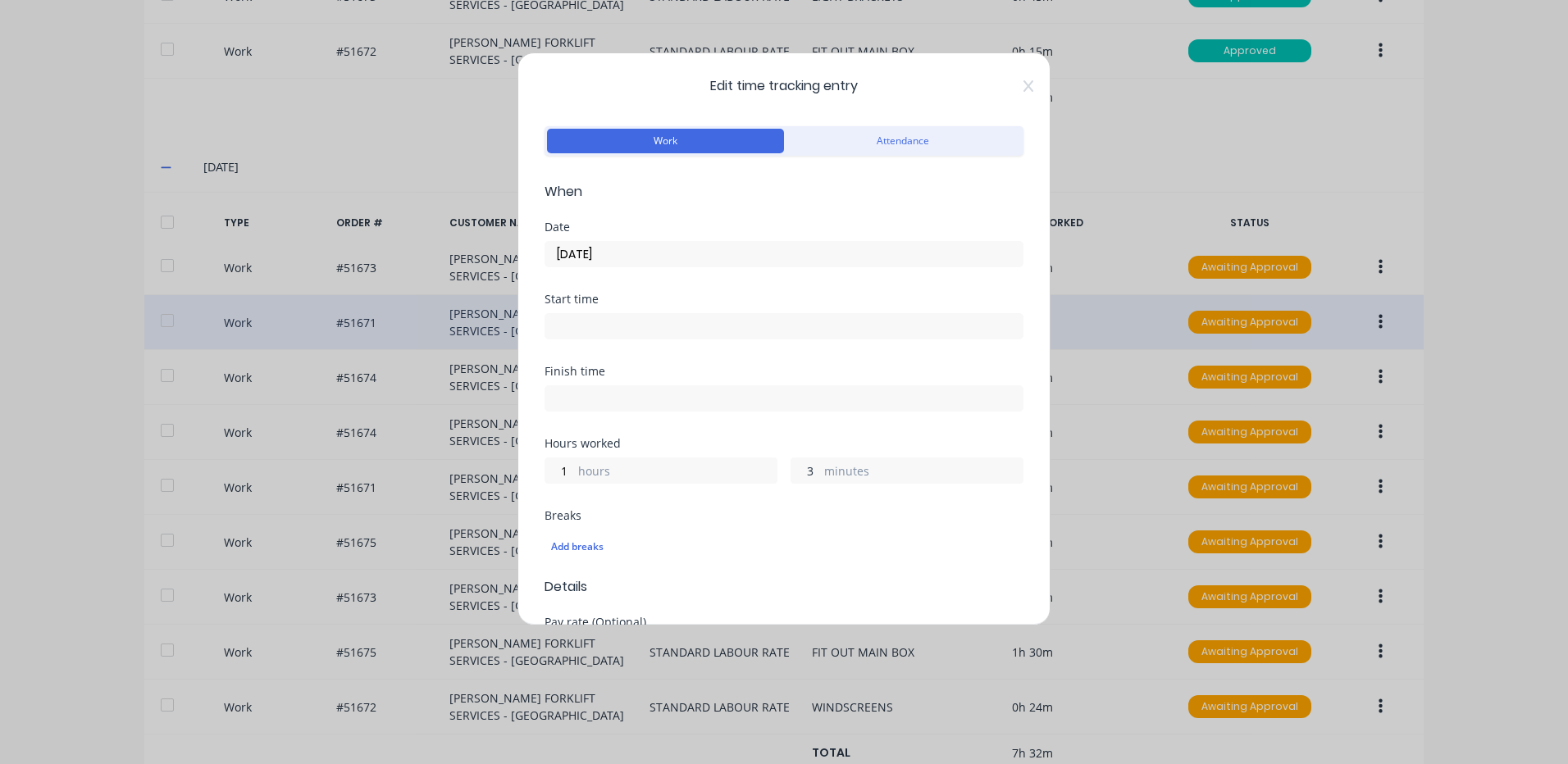
click at [804, 468] on input "3" at bounding box center [805, 471] width 28 height 25
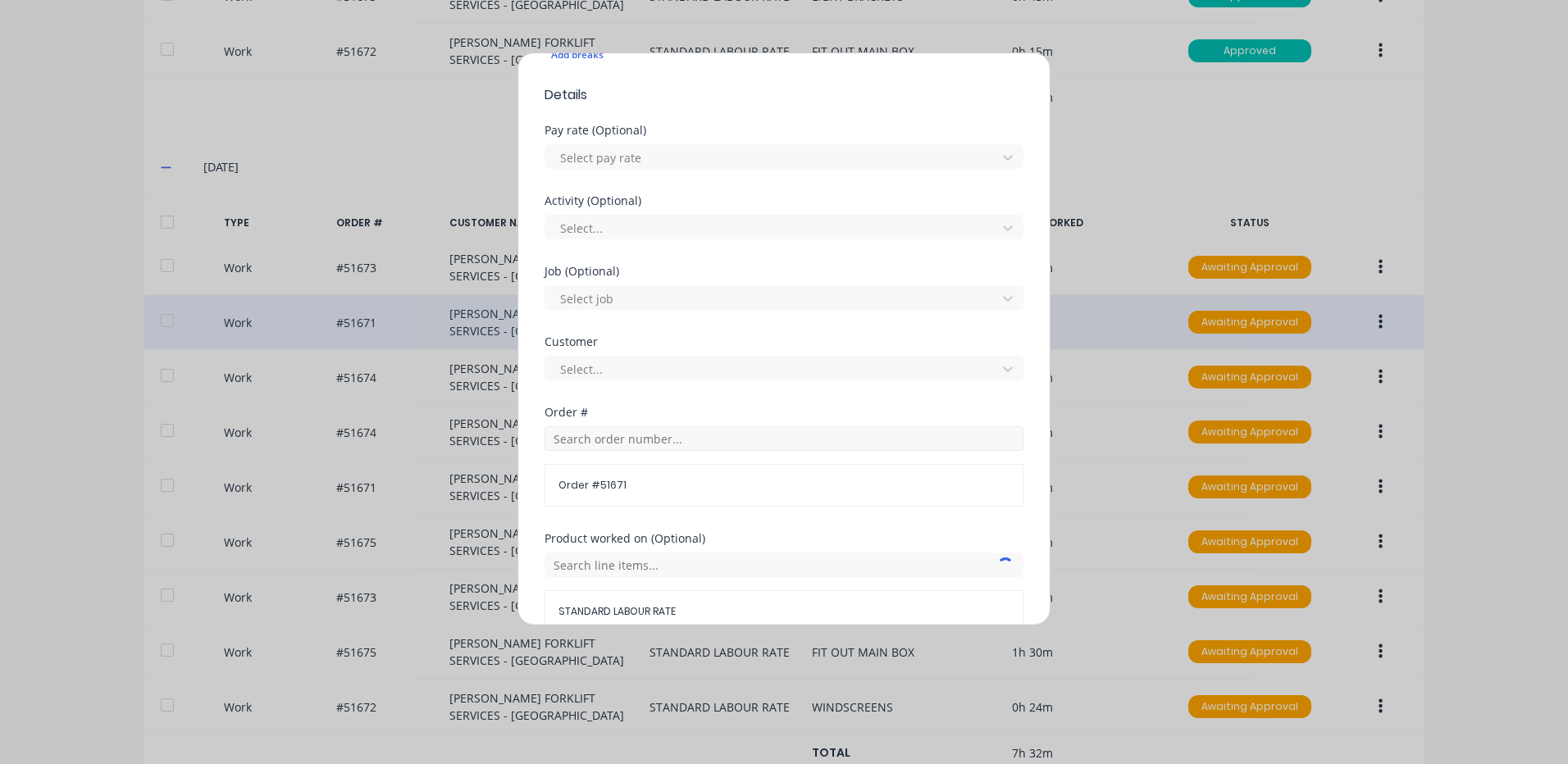
scroll to position [708, 0]
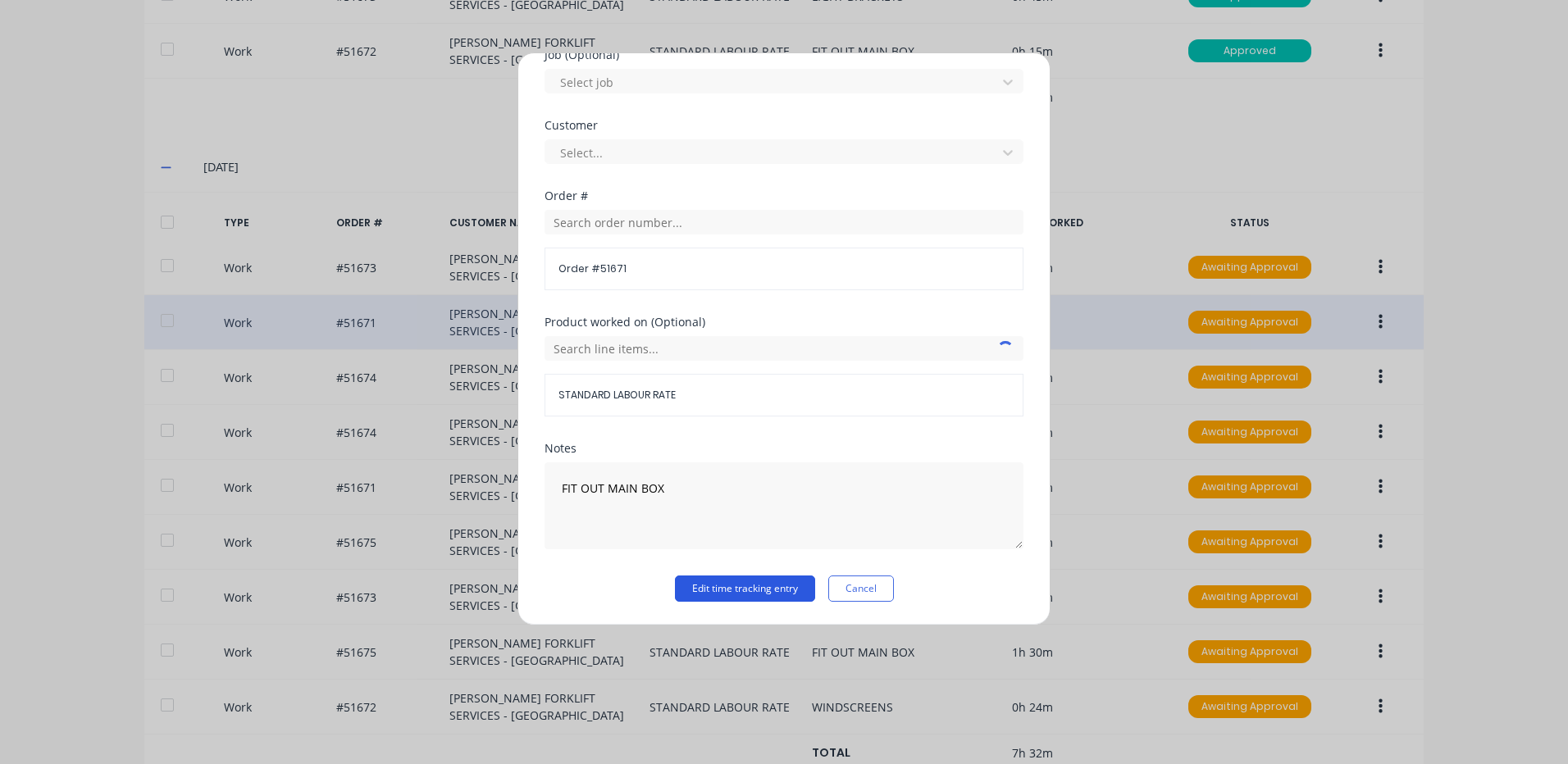
type input "30"
click at [771, 579] on button "Edit time tracking entry" at bounding box center [745, 588] width 141 height 27
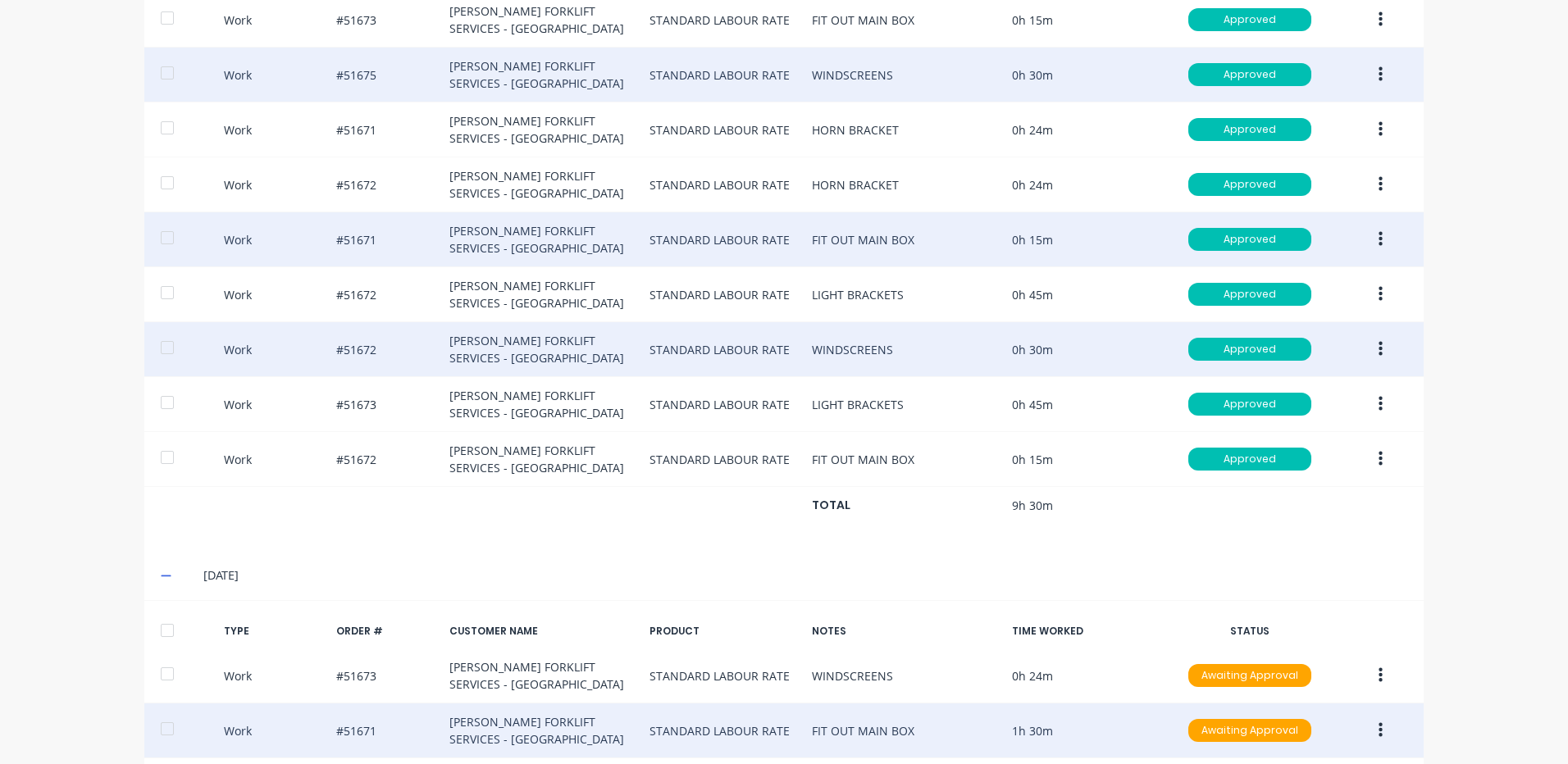
scroll to position [1286, 0]
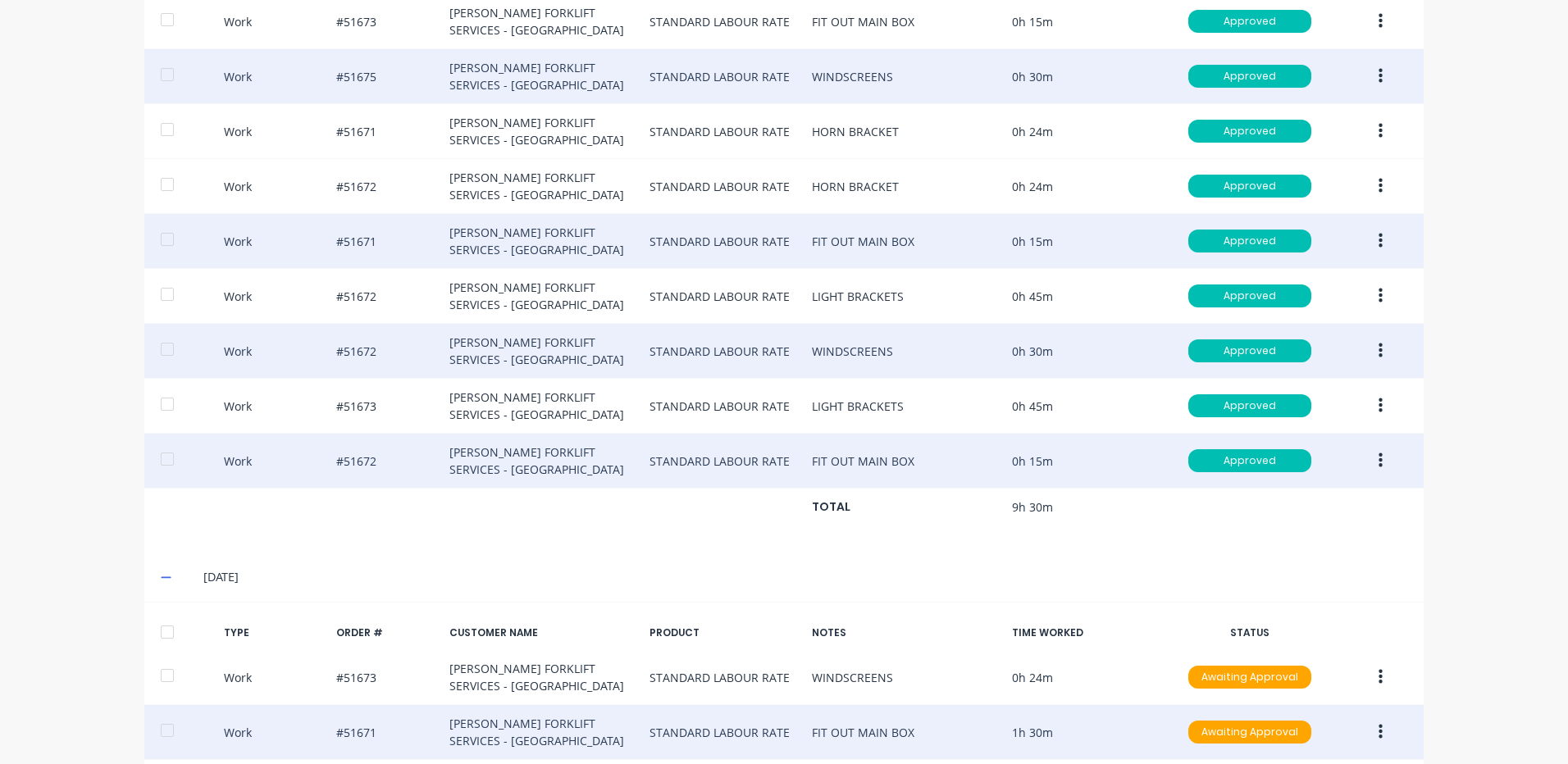
click at [1379, 450] on button "button" at bounding box center [1380, 460] width 39 height 29
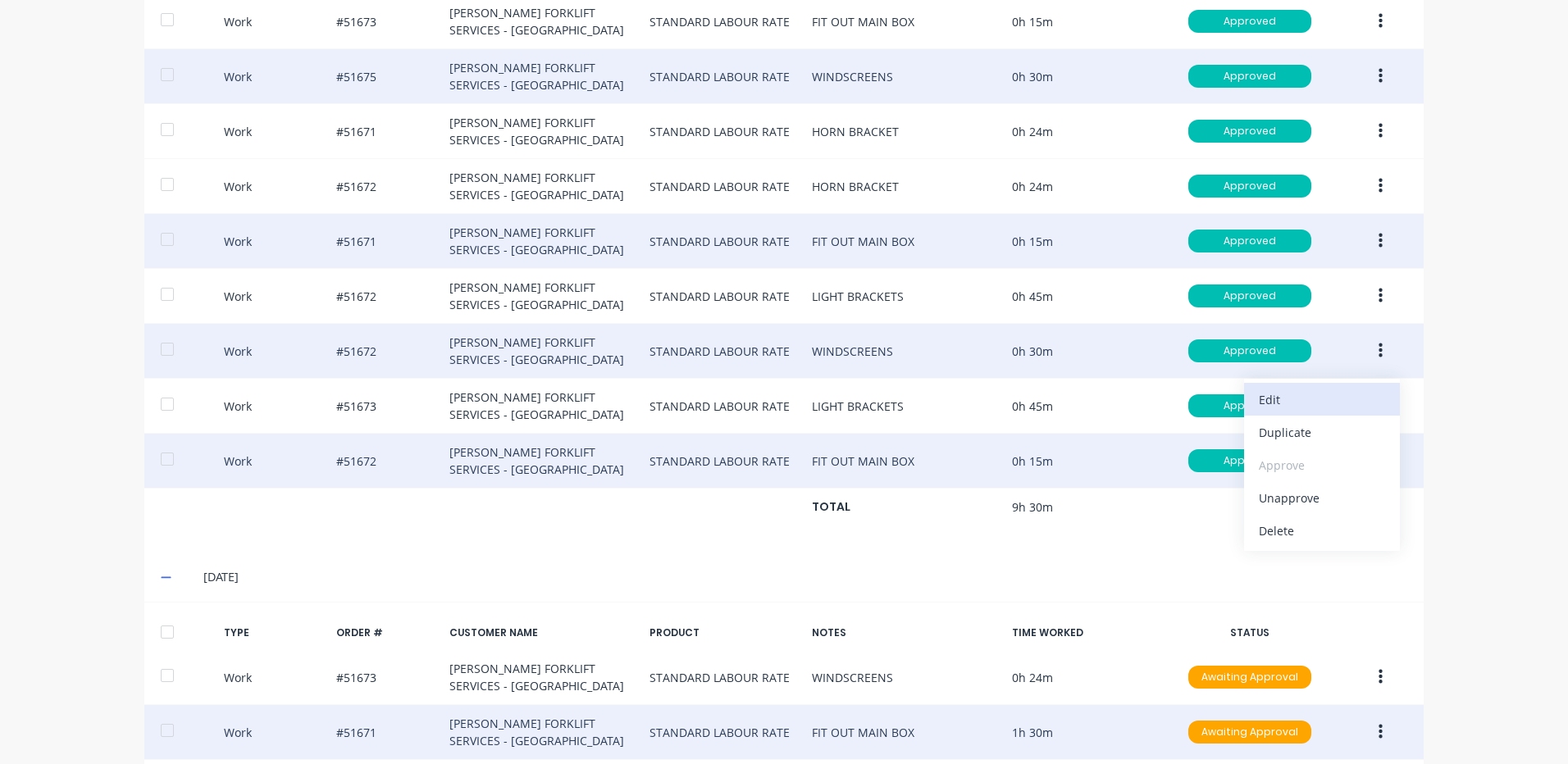
click at [1334, 407] on div "Edit" at bounding box center [1322, 400] width 126 height 24
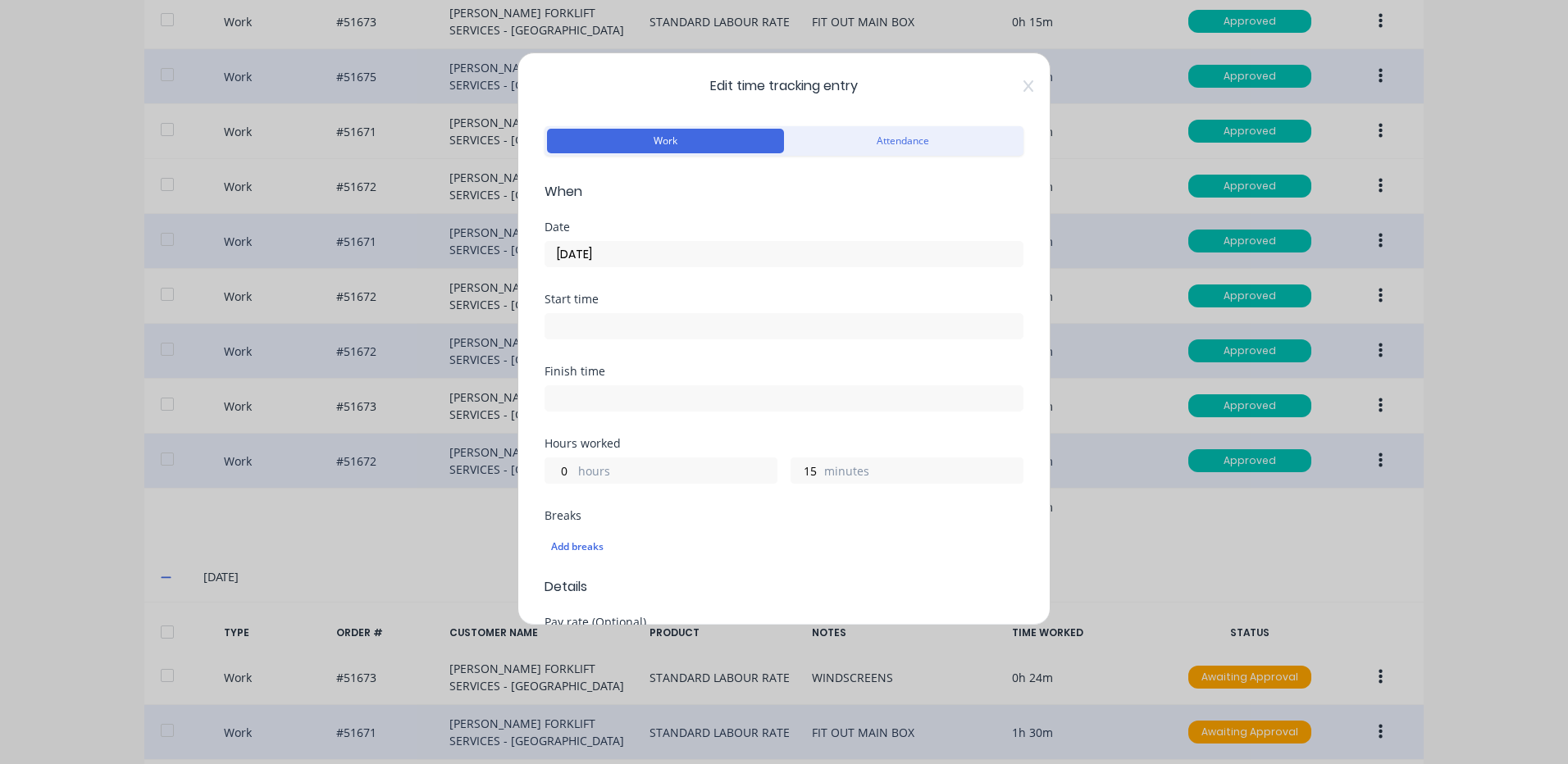
click at [687, 261] on input "[DATE]" at bounding box center [784, 254] width 478 height 25
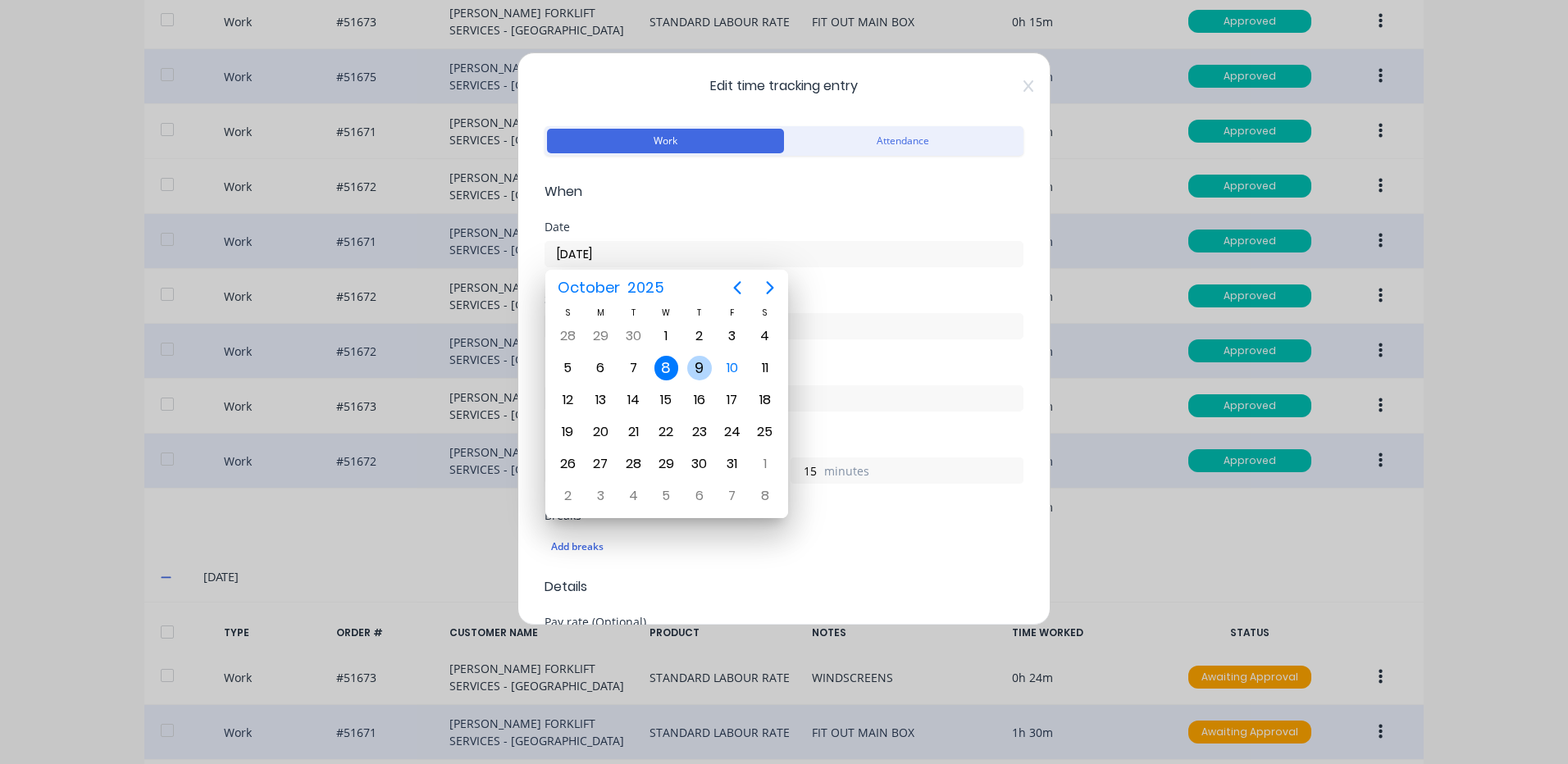
click at [709, 365] on div "9" at bounding box center [699, 368] width 25 height 25
type input "[DATE]"
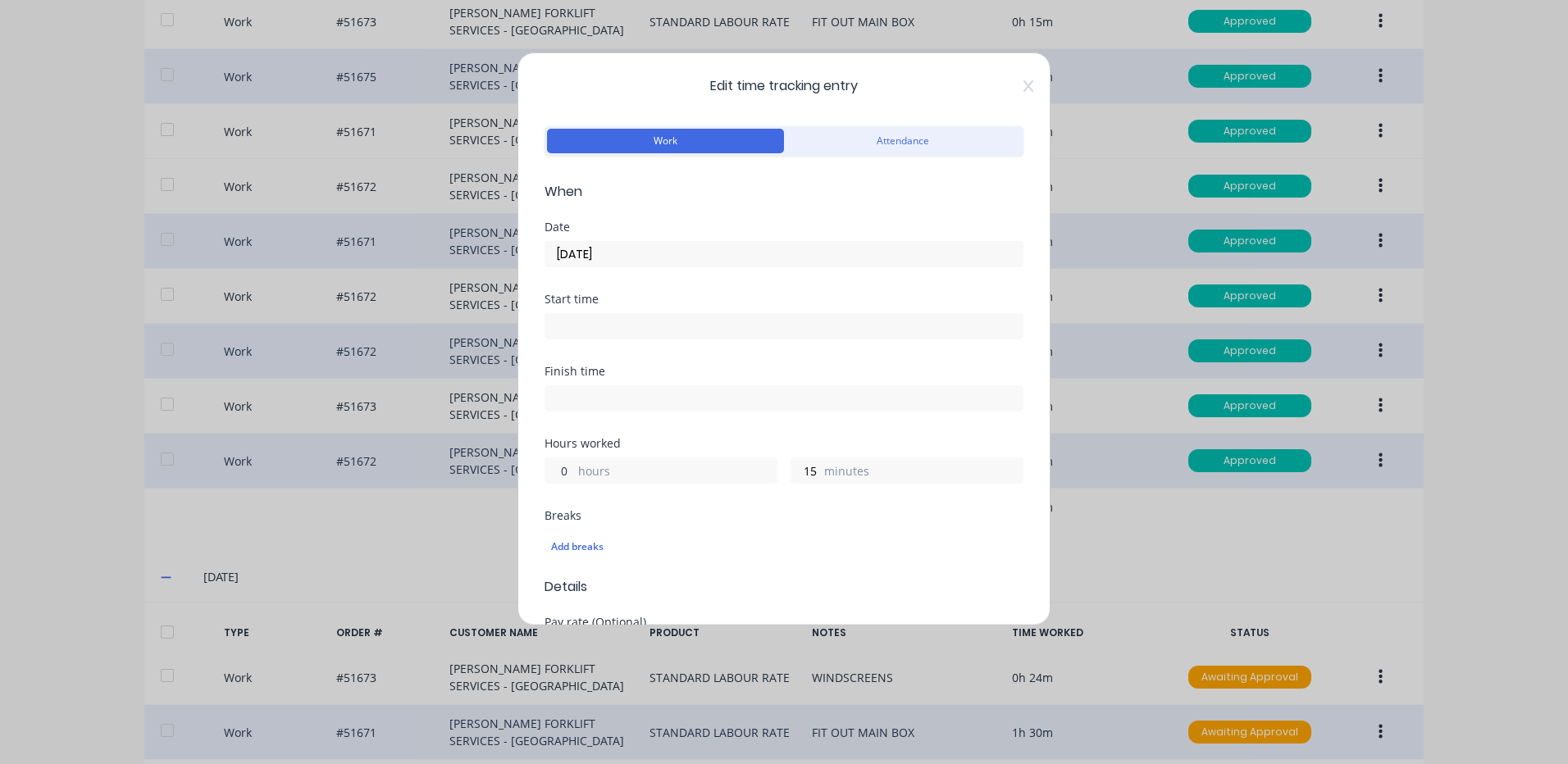
click at [561, 463] on input "0" at bounding box center [559, 471] width 28 height 25
type input "1"
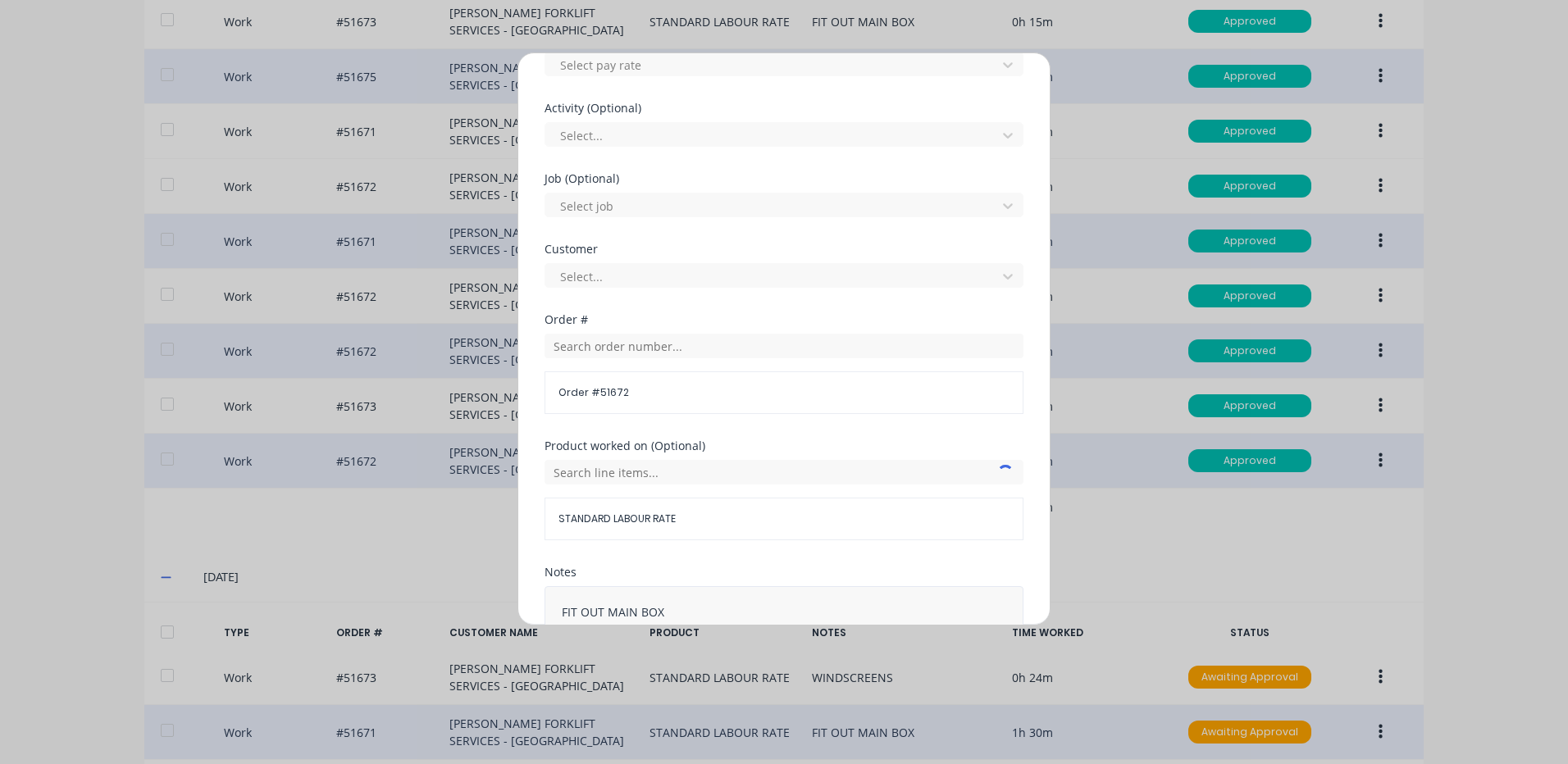
scroll to position [708, 0]
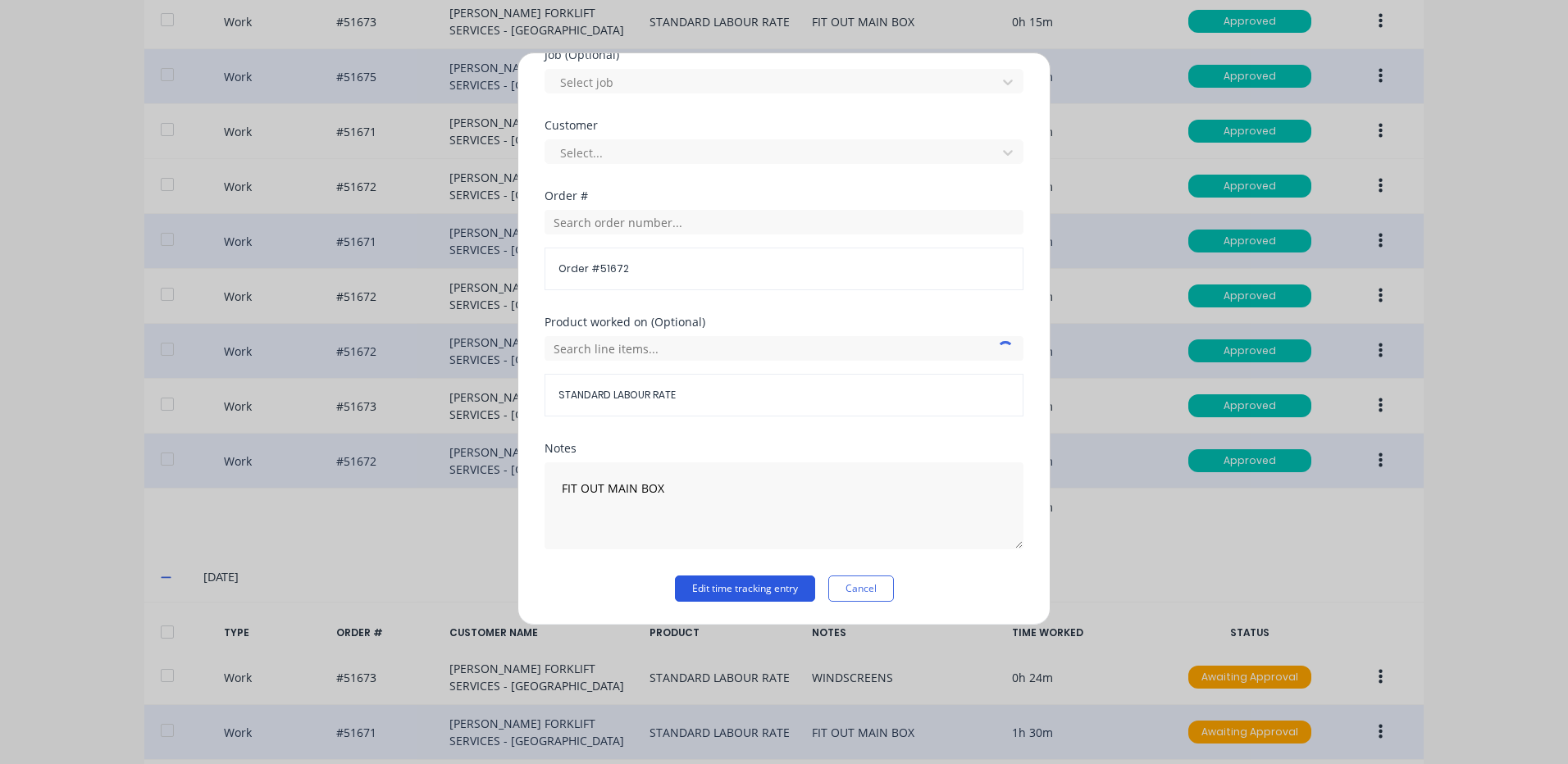
type input "30"
click at [715, 578] on button "Edit time tracking entry" at bounding box center [745, 588] width 141 height 27
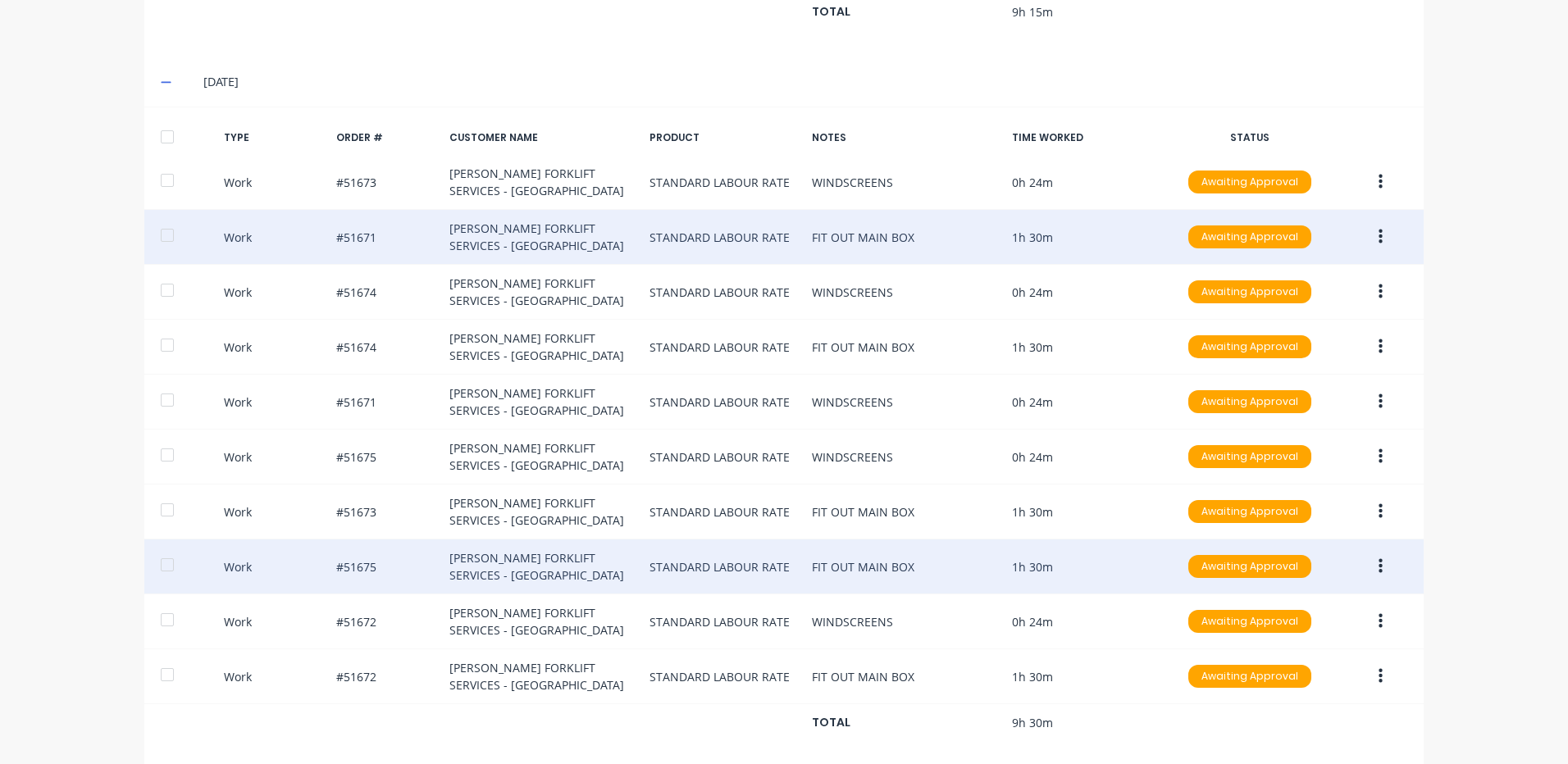
scroll to position [1751, 0]
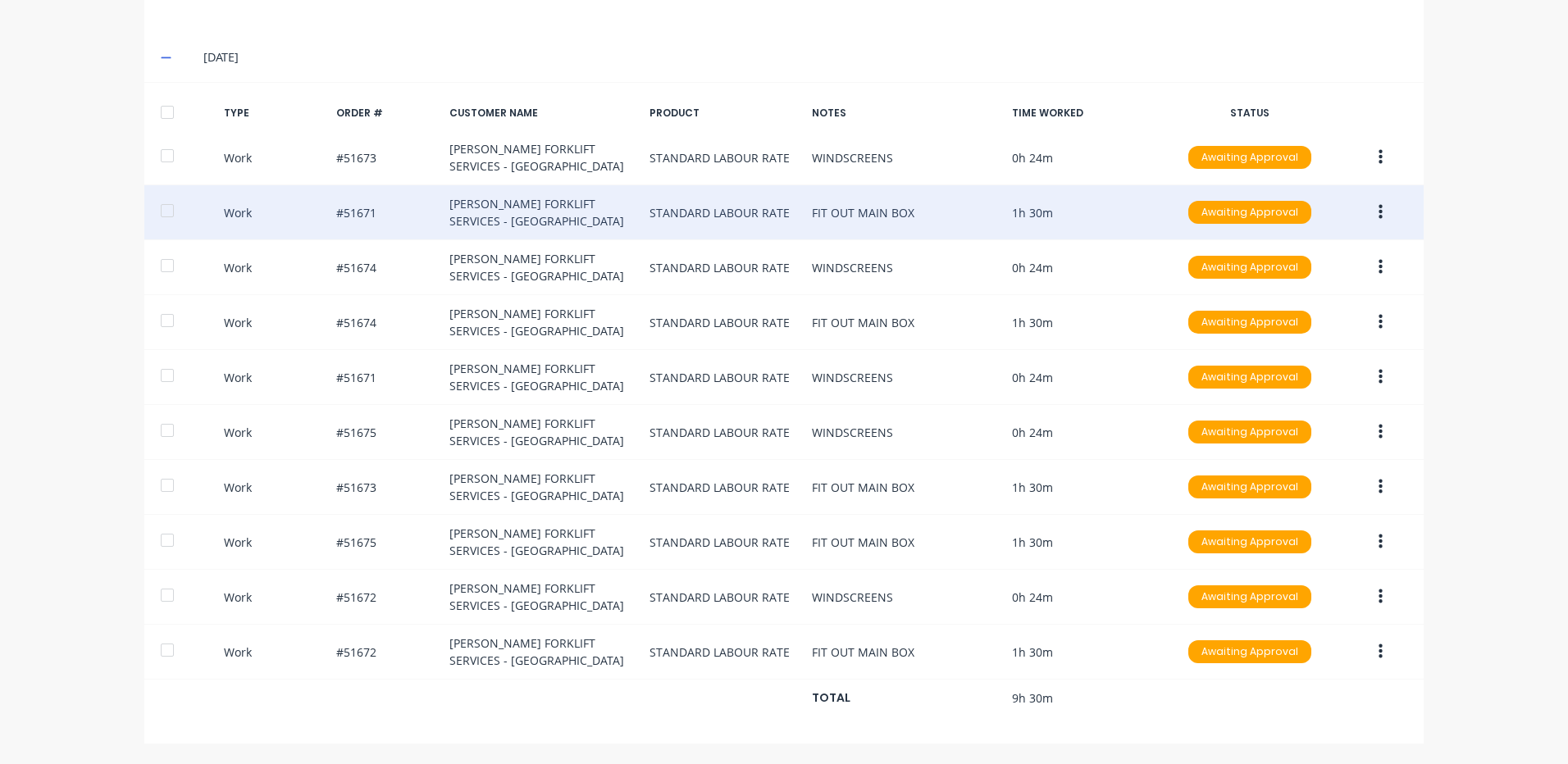
click at [1021, 69] on div "[DATE]" at bounding box center [784, 57] width 1280 height 49
click at [144, 117] on div "TYPE ORDER # CUSTOMER NAME PRODUCT NOTES TIME WORKED STATUS" at bounding box center [784, 113] width 1280 height 34
click at [155, 111] on div at bounding box center [167, 112] width 33 height 33
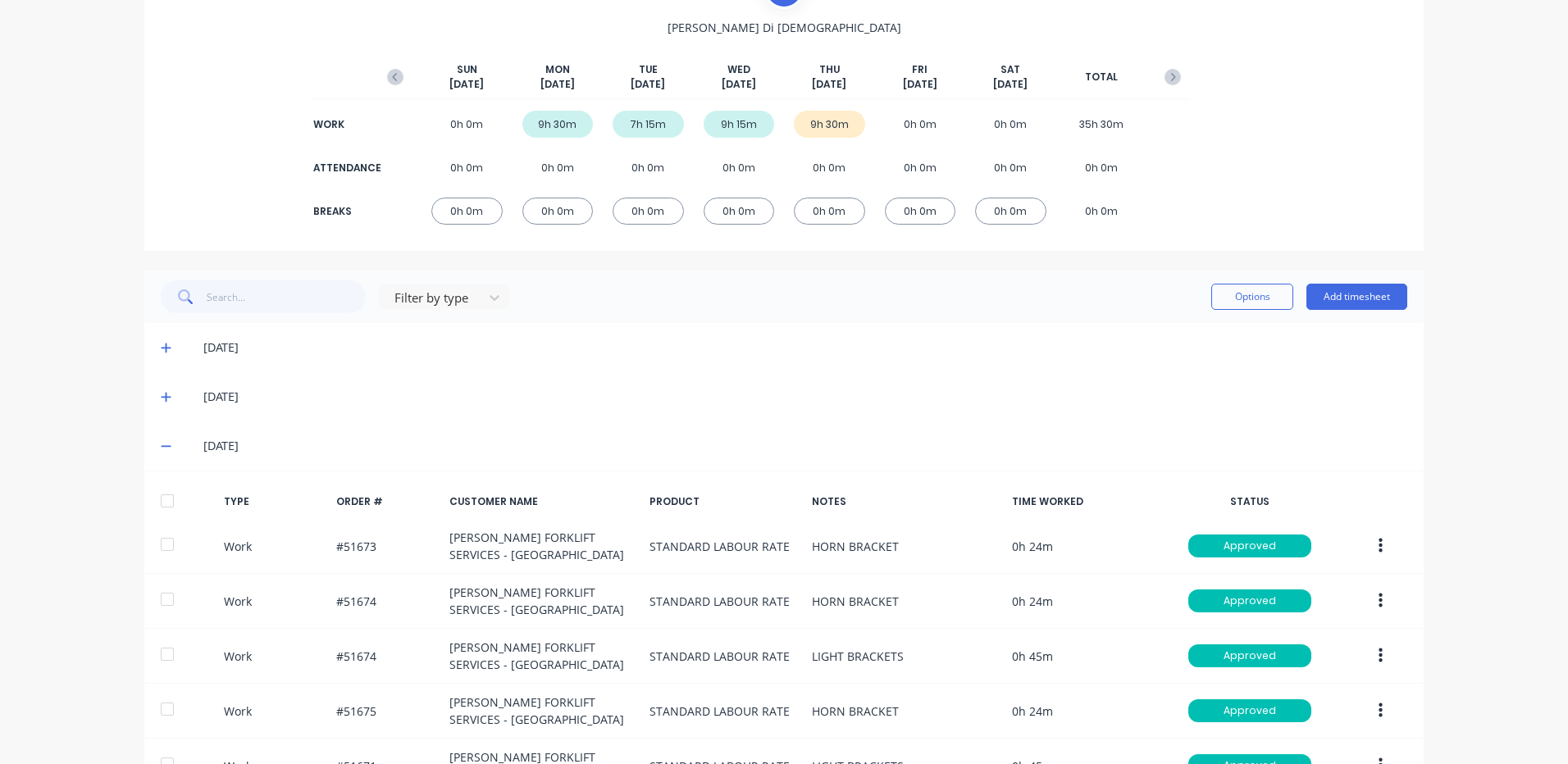
scroll to position [29, 0]
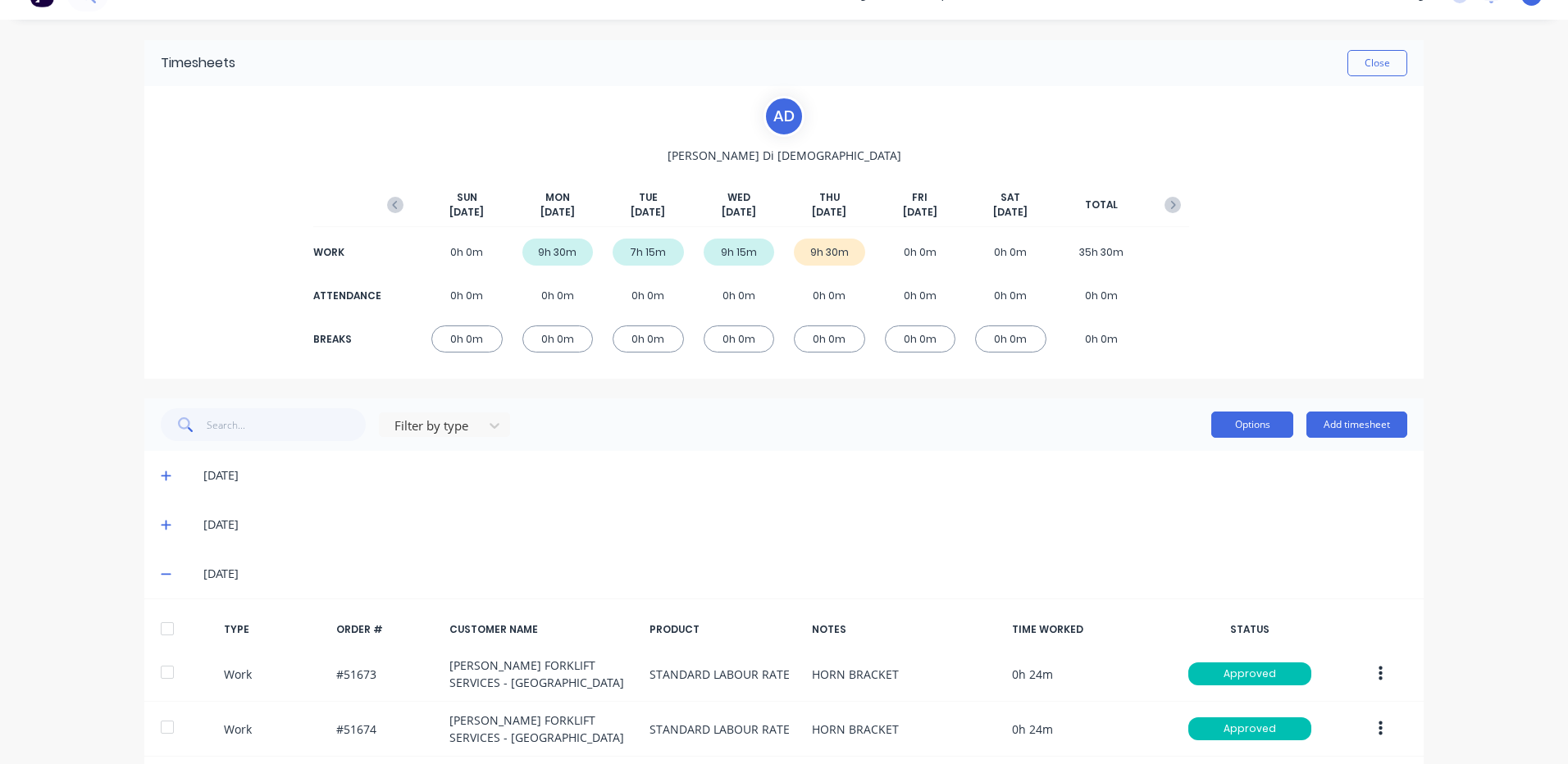
click at [1233, 419] on button "Options" at bounding box center [1252, 424] width 82 height 27
click at [1237, 450] on button "Approve" at bounding box center [1215, 466] width 156 height 33
click at [1236, 459] on div "Approve" at bounding box center [1215, 467] width 126 height 24
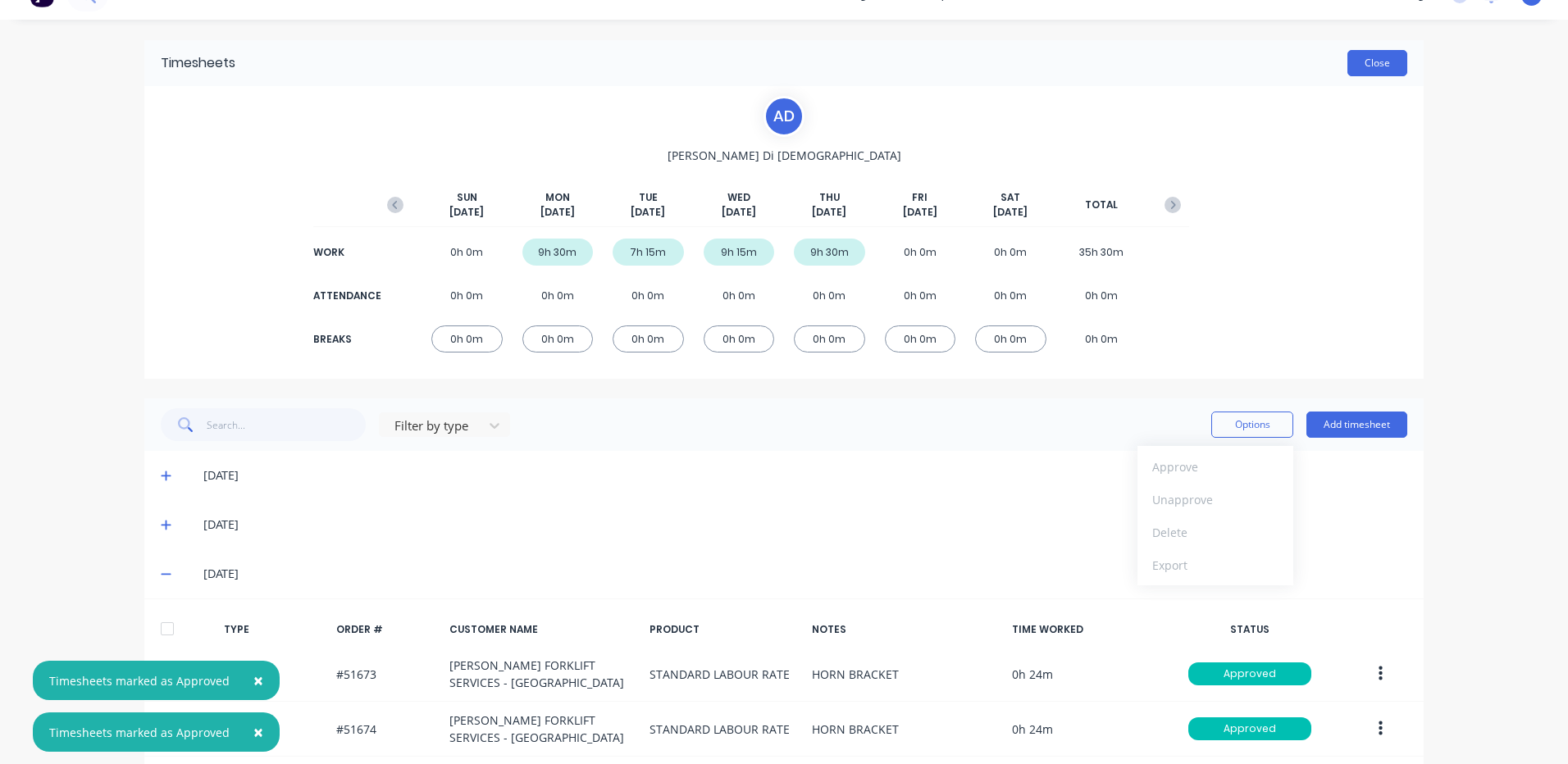
click at [1356, 58] on button "Close" at bounding box center [1378, 63] width 60 height 27
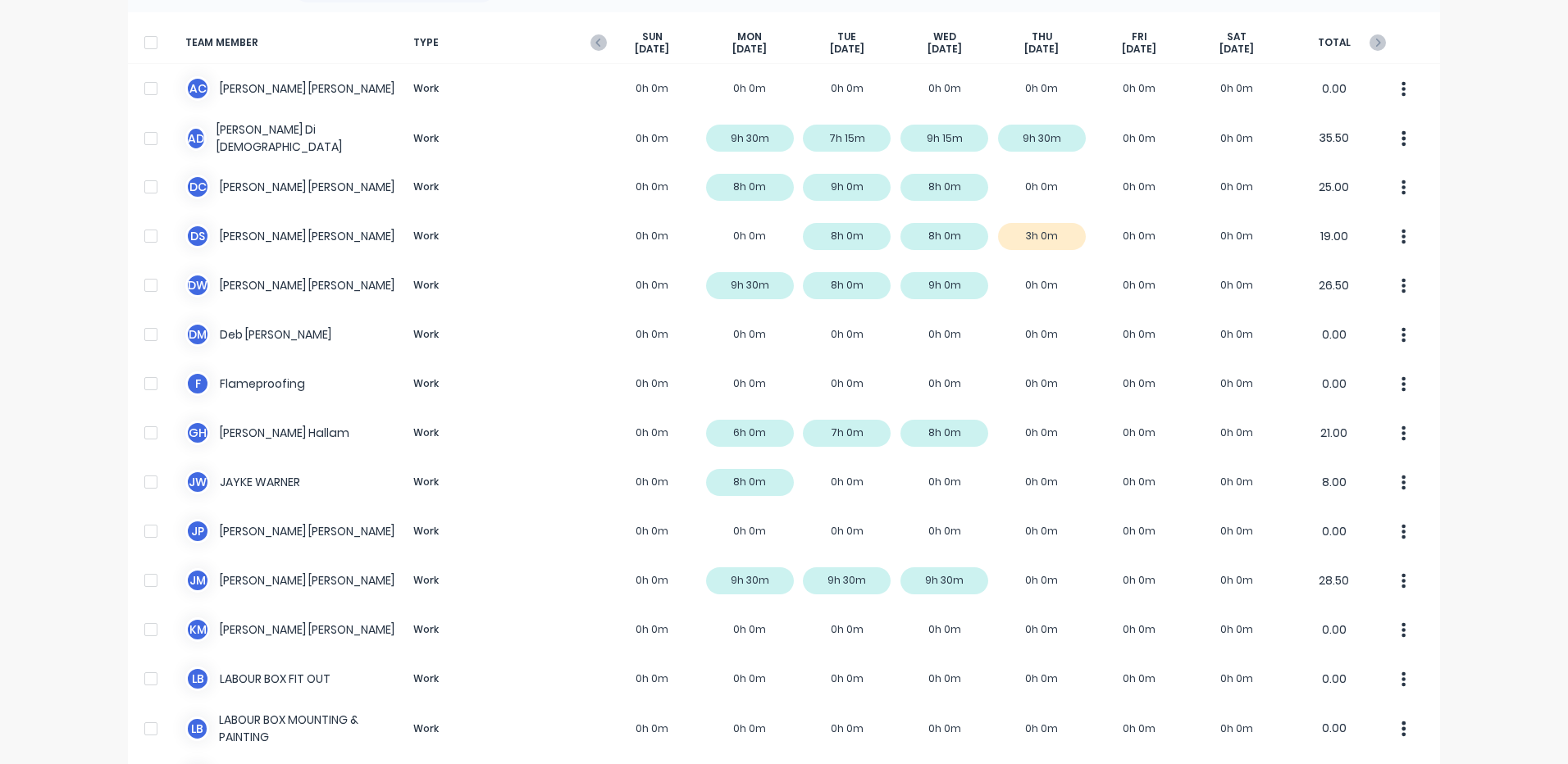
scroll to position [82, 0]
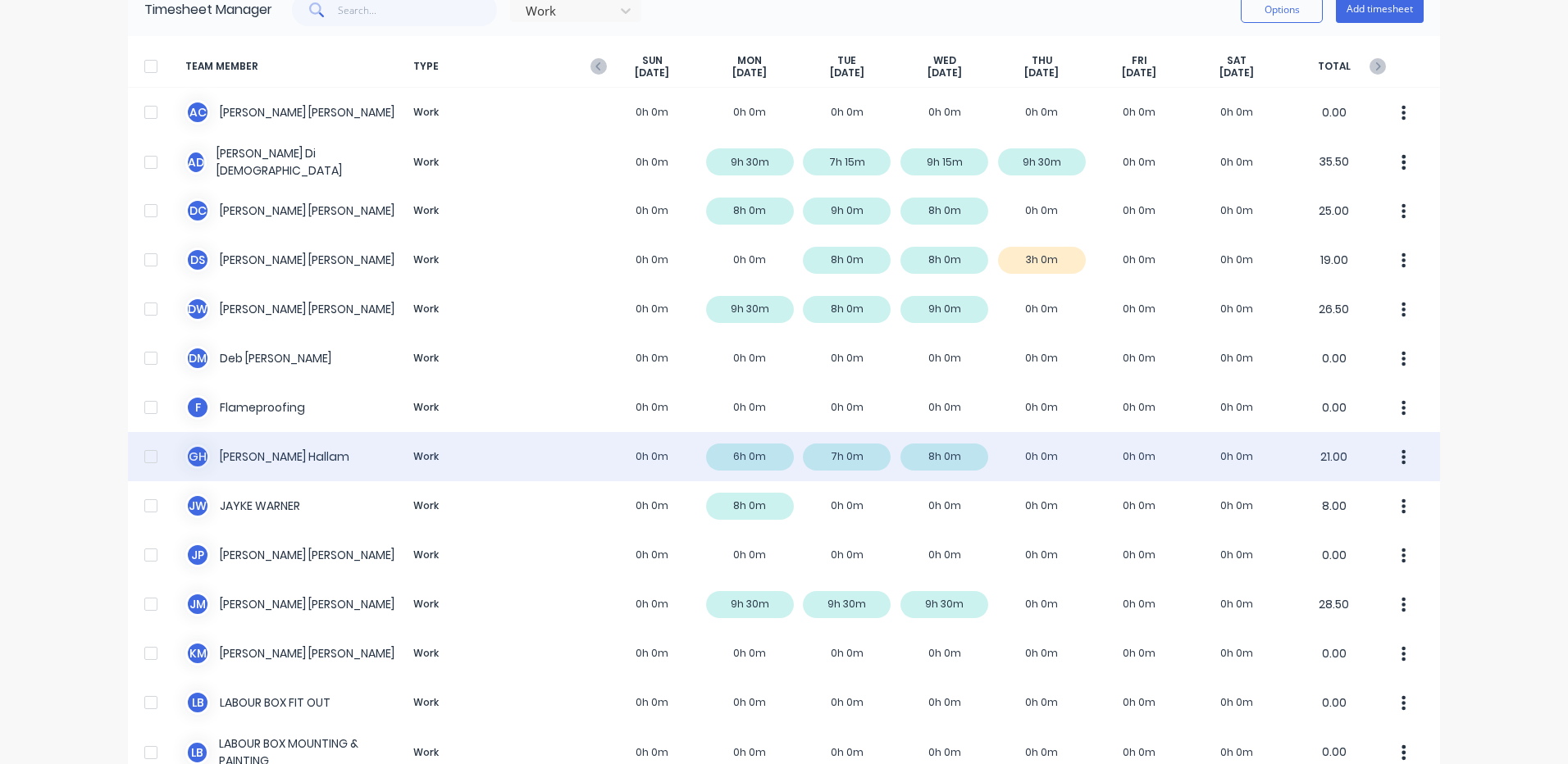
click at [739, 466] on div "G H [PERSON_NAME] Work 0h 0m 6h 0m 7h 0m 8h 0m 0h 0m 0h 0m 0h 0m 21.00" at bounding box center [784, 456] width 1312 height 49
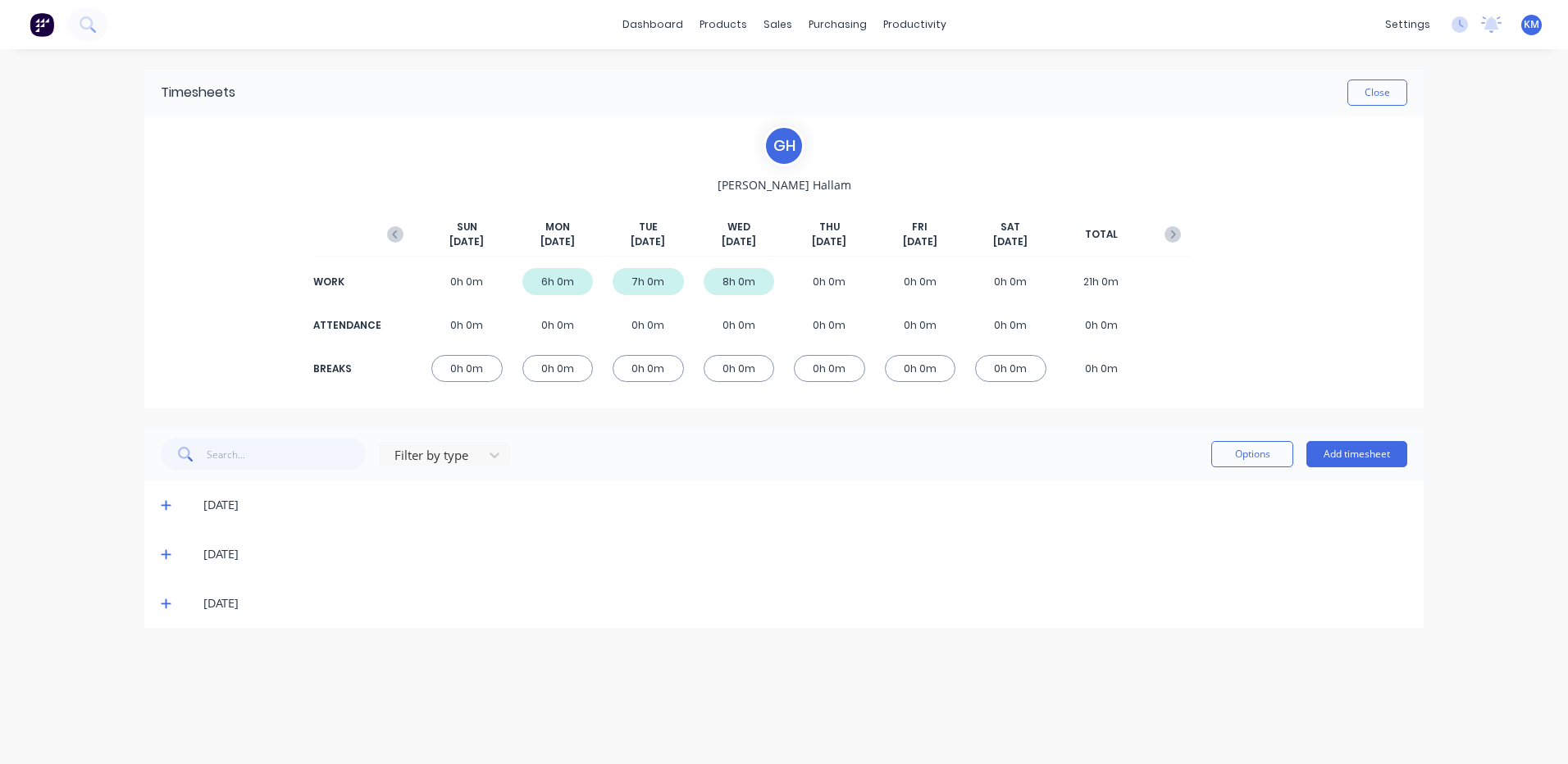
click at [174, 607] on span at bounding box center [168, 603] width 16 height 16
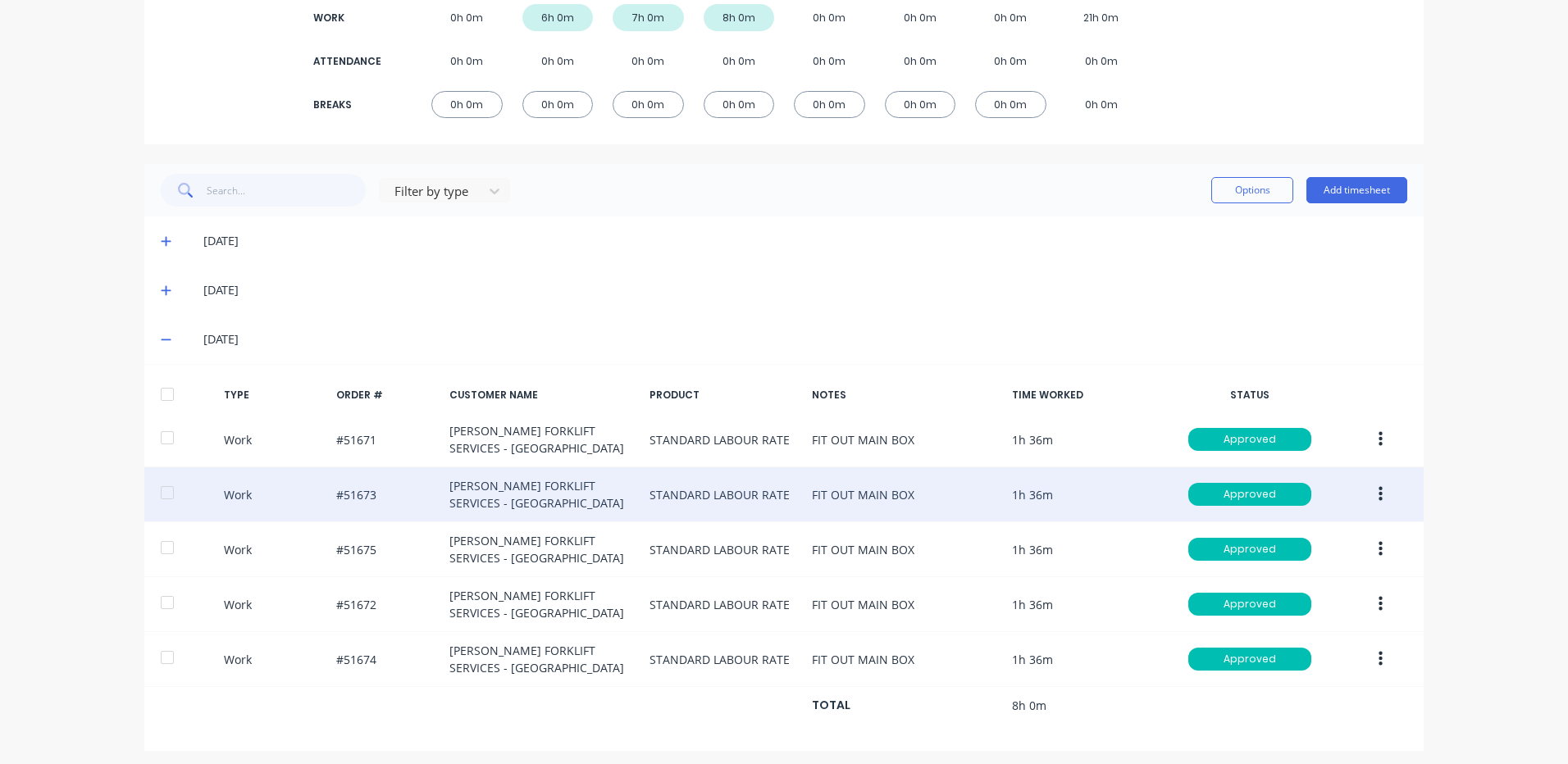
scroll to position [272, 0]
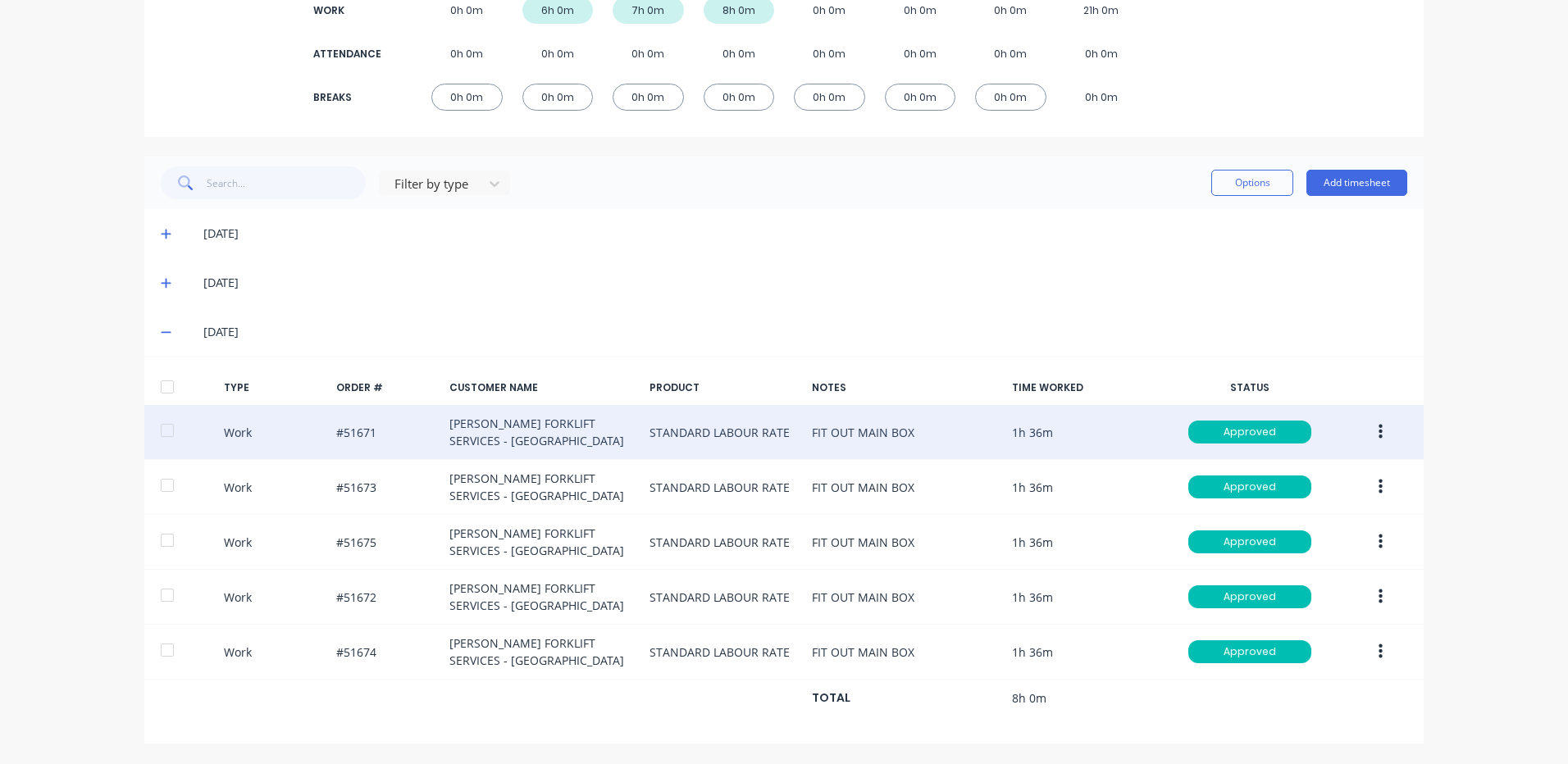
click at [1366, 422] on button "button" at bounding box center [1380, 432] width 39 height 29
click at [1313, 394] on div "Duplicate" at bounding box center [1322, 404] width 126 height 24
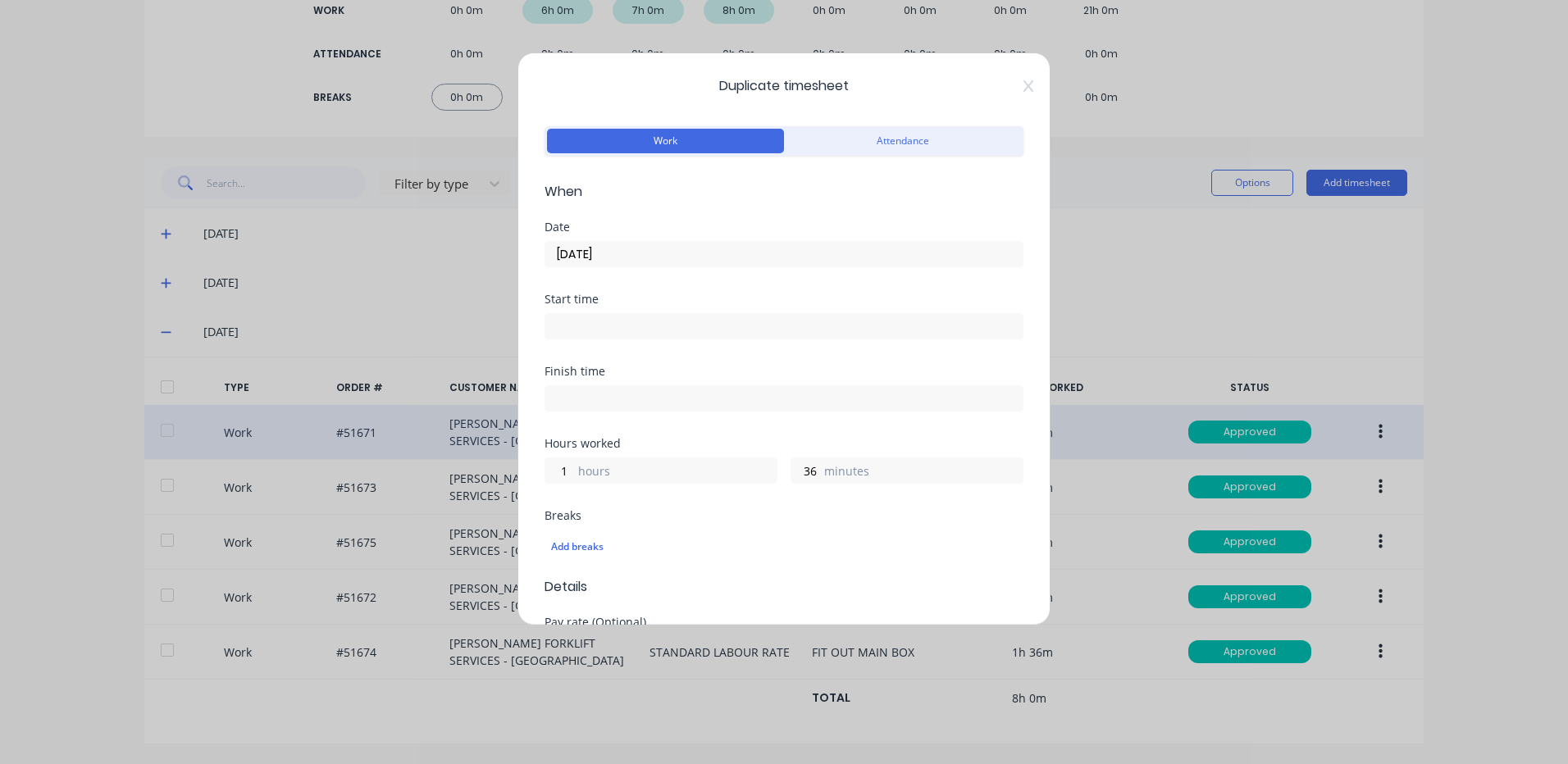
click at [699, 255] on input "[DATE]" at bounding box center [784, 254] width 478 height 25
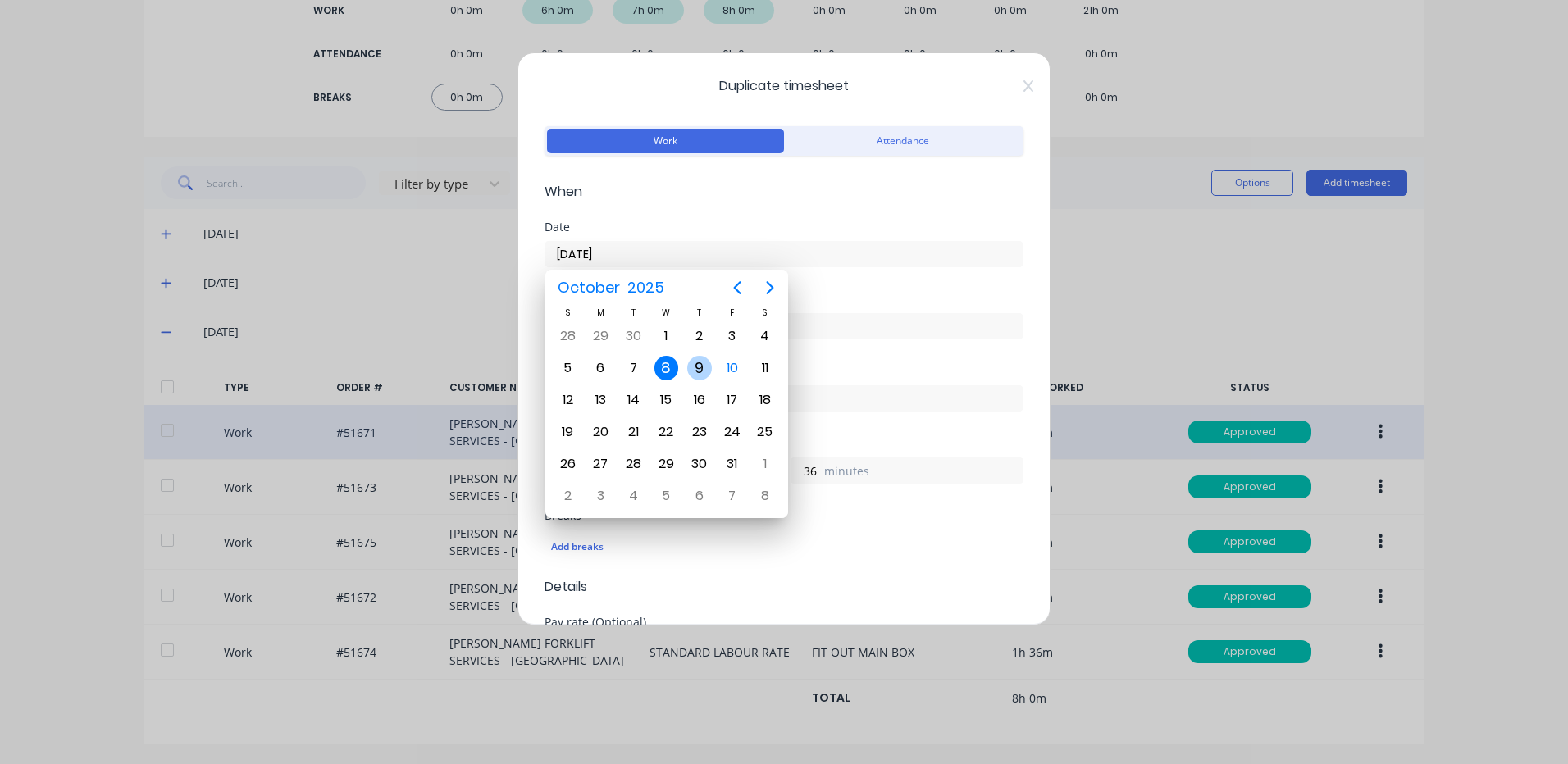
click at [705, 360] on div "9" at bounding box center [699, 368] width 25 height 25
type input "[DATE]"
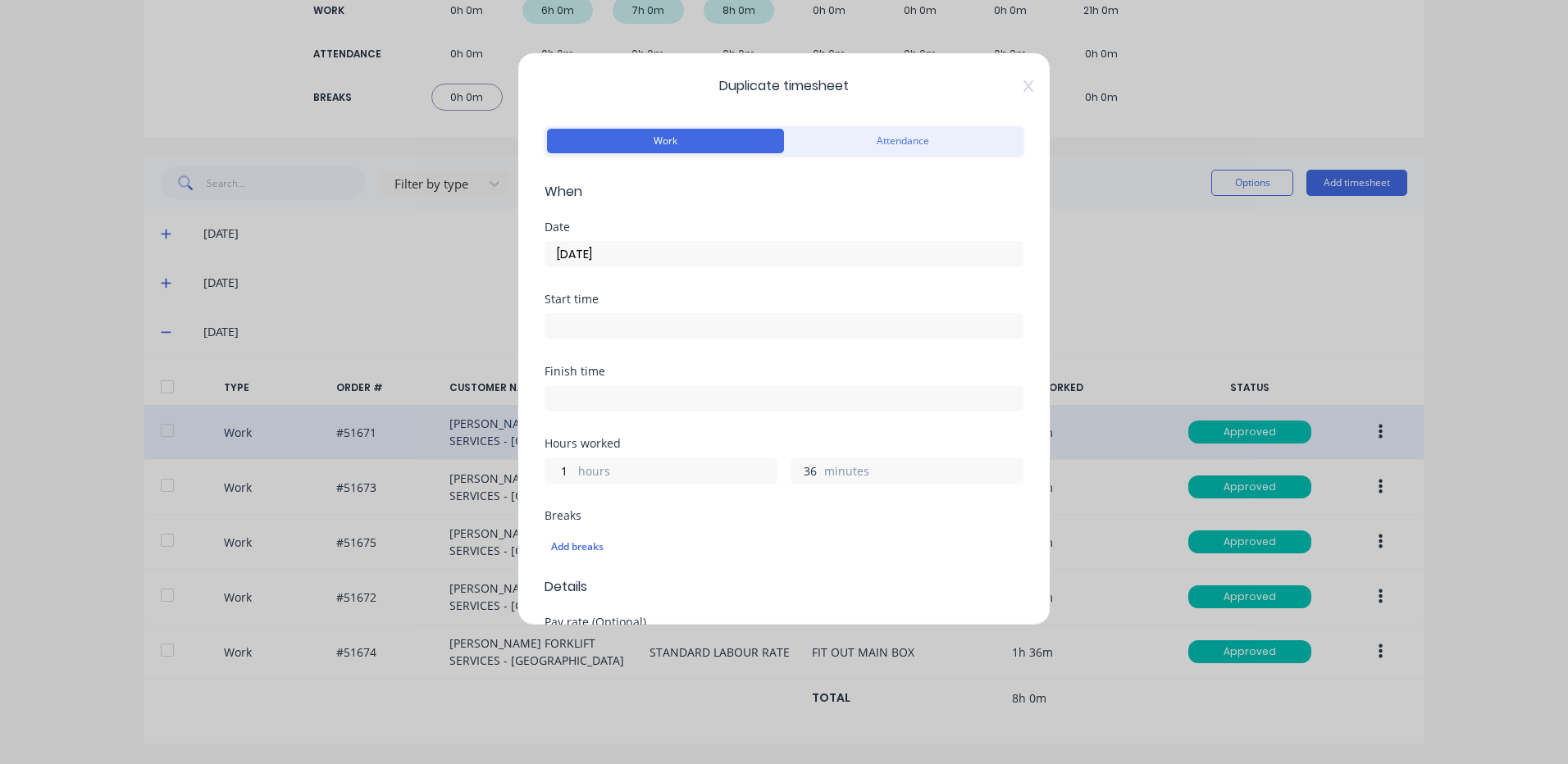
click at [805, 468] on input "36" at bounding box center [805, 471] width 28 height 25
type input "18"
click at [554, 469] on input "1" at bounding box center [559, 471] width 28 height 25
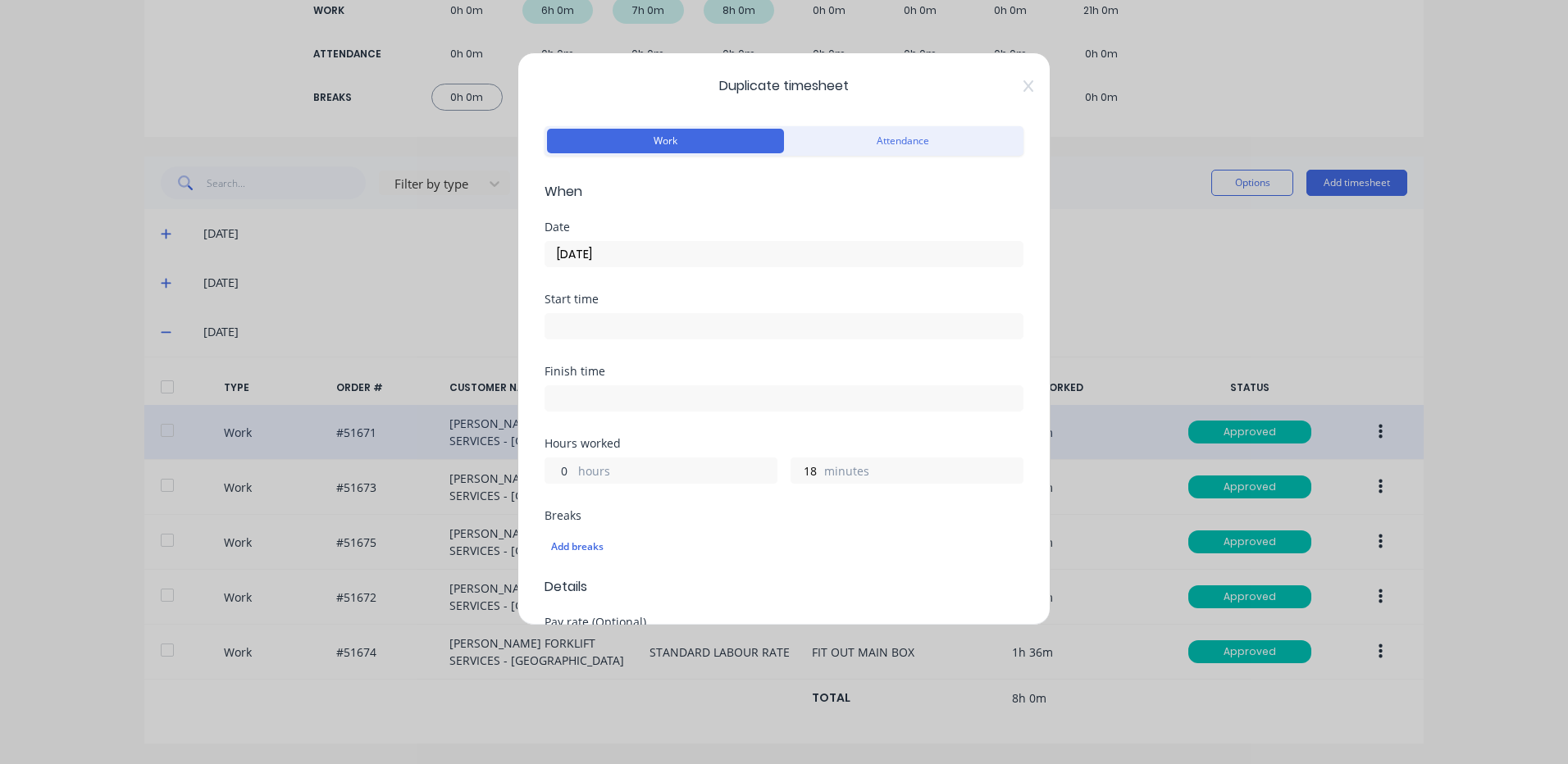
type input "0"
click at [630, 433] on div "Finish time" at bounding box center [784, 401] width 479 height 72
click at [727, 256] on input "[DATE]" at bounding box center [784, 254] width 478 height 25
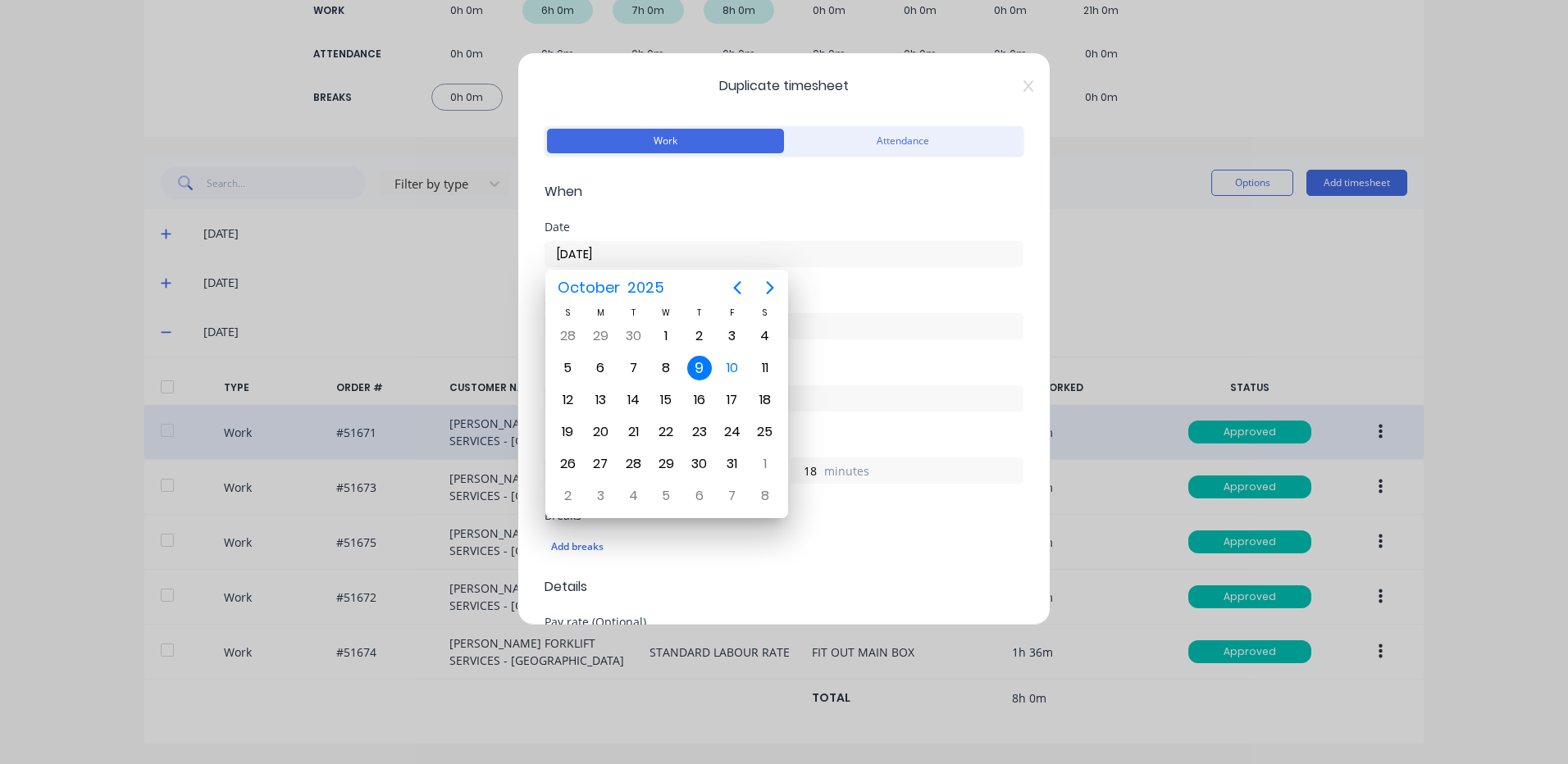
click at [732, 253] on input "[DATE]" at bounding box center [784, 254] width 478 height 25
click at [904, 204] on form "Work Attendance When Date [DATE] Start time Finish time Hours worked 0 hours 18…" at bounding box center [784, 716] width 479 height 1188
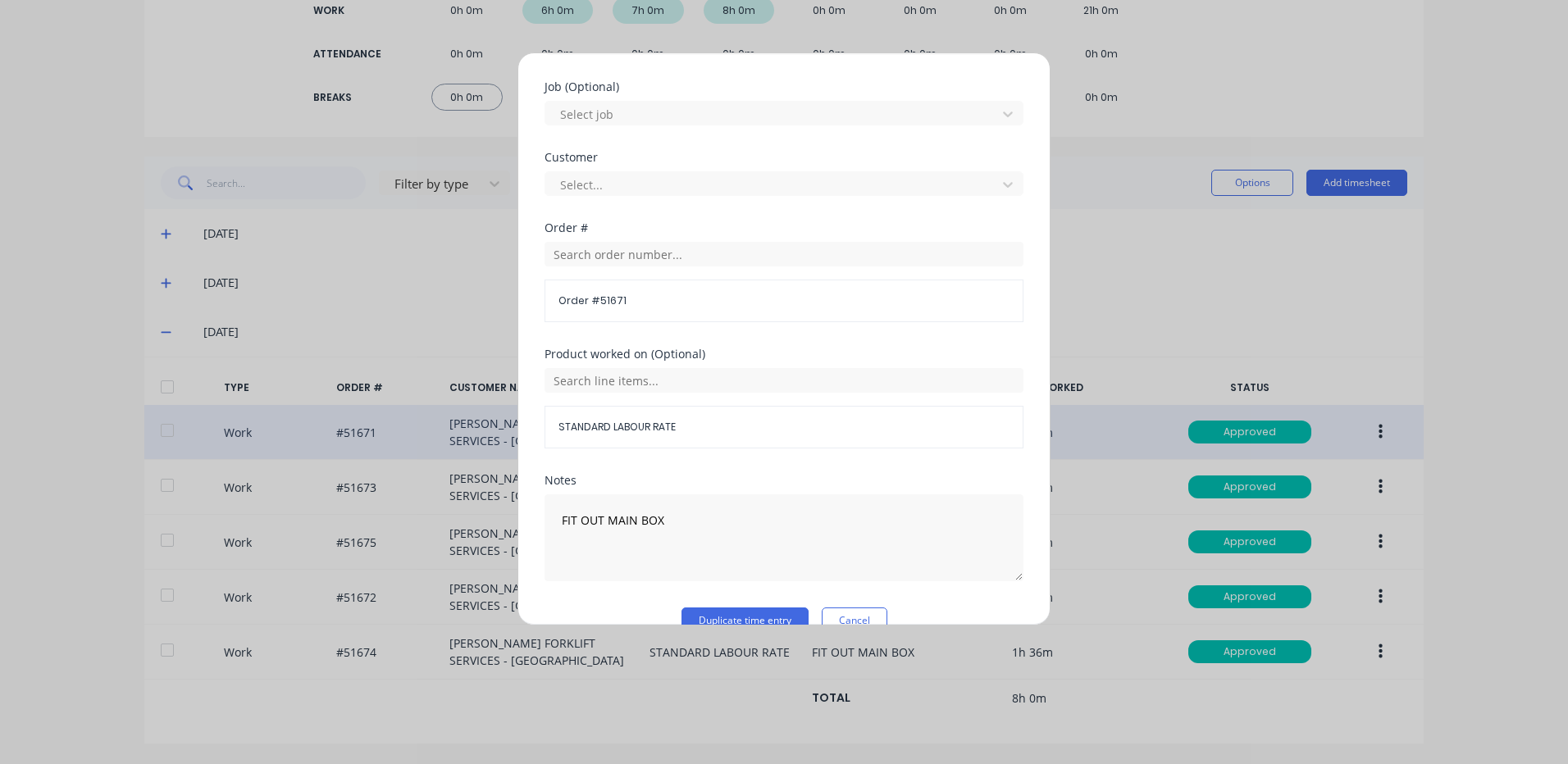
scroll to position [708, 0]
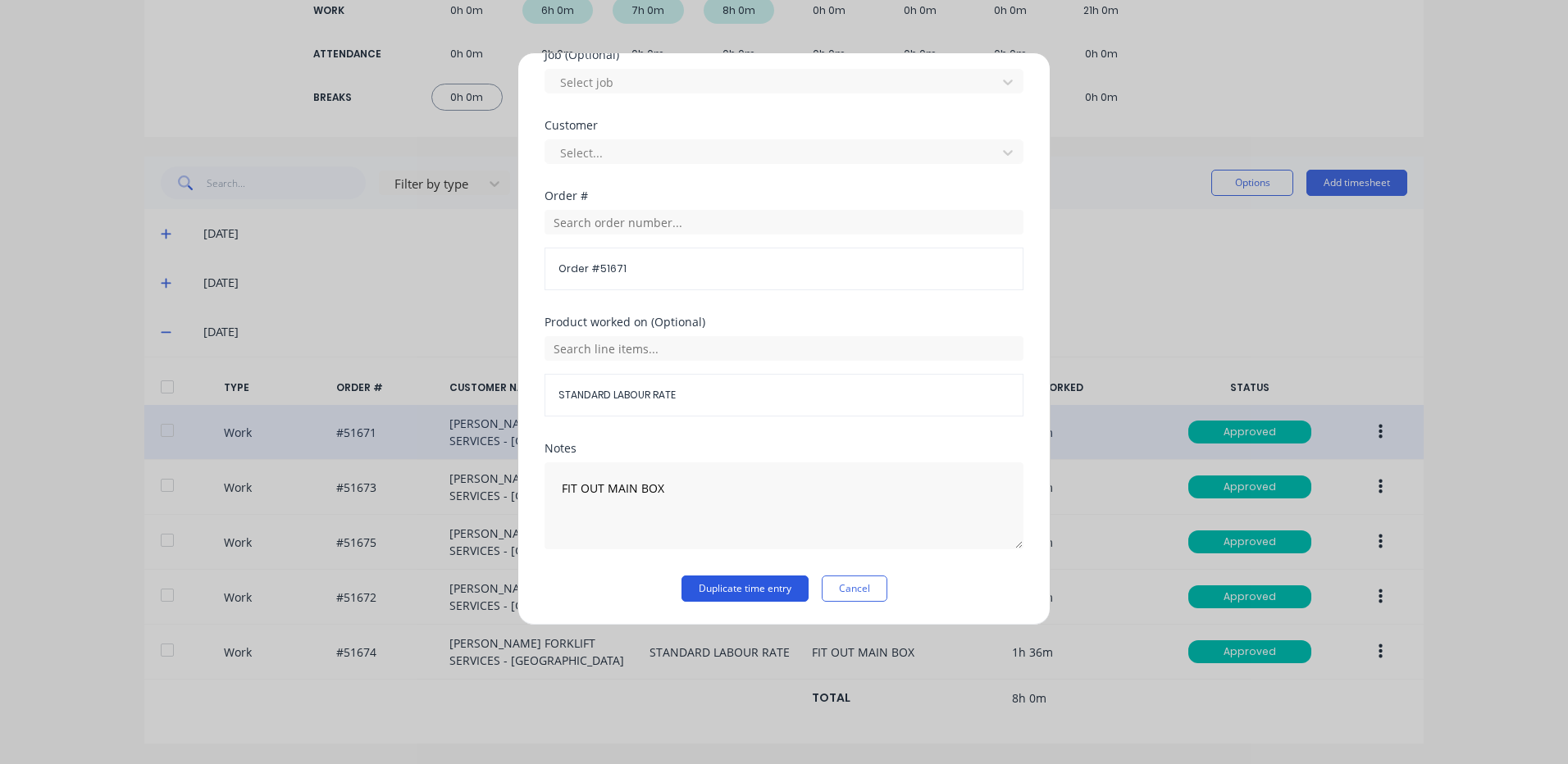
click at [753, 585] on button "Duplicate time entry" at bounding box center [745, 588] width 127 height 27
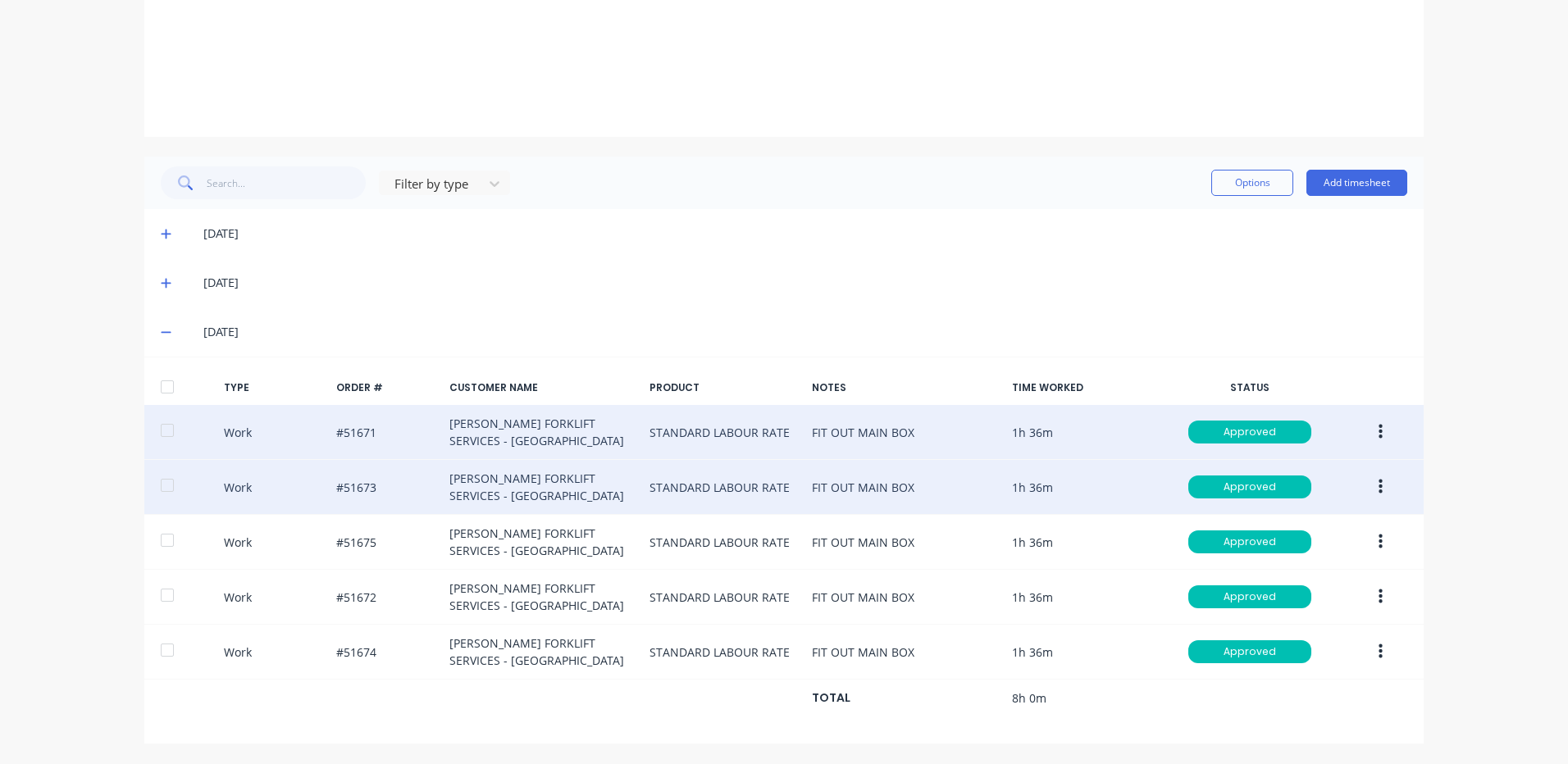
click at [1369, 485] on button "button" at bounding box center [1380, 487] width 39 height 29
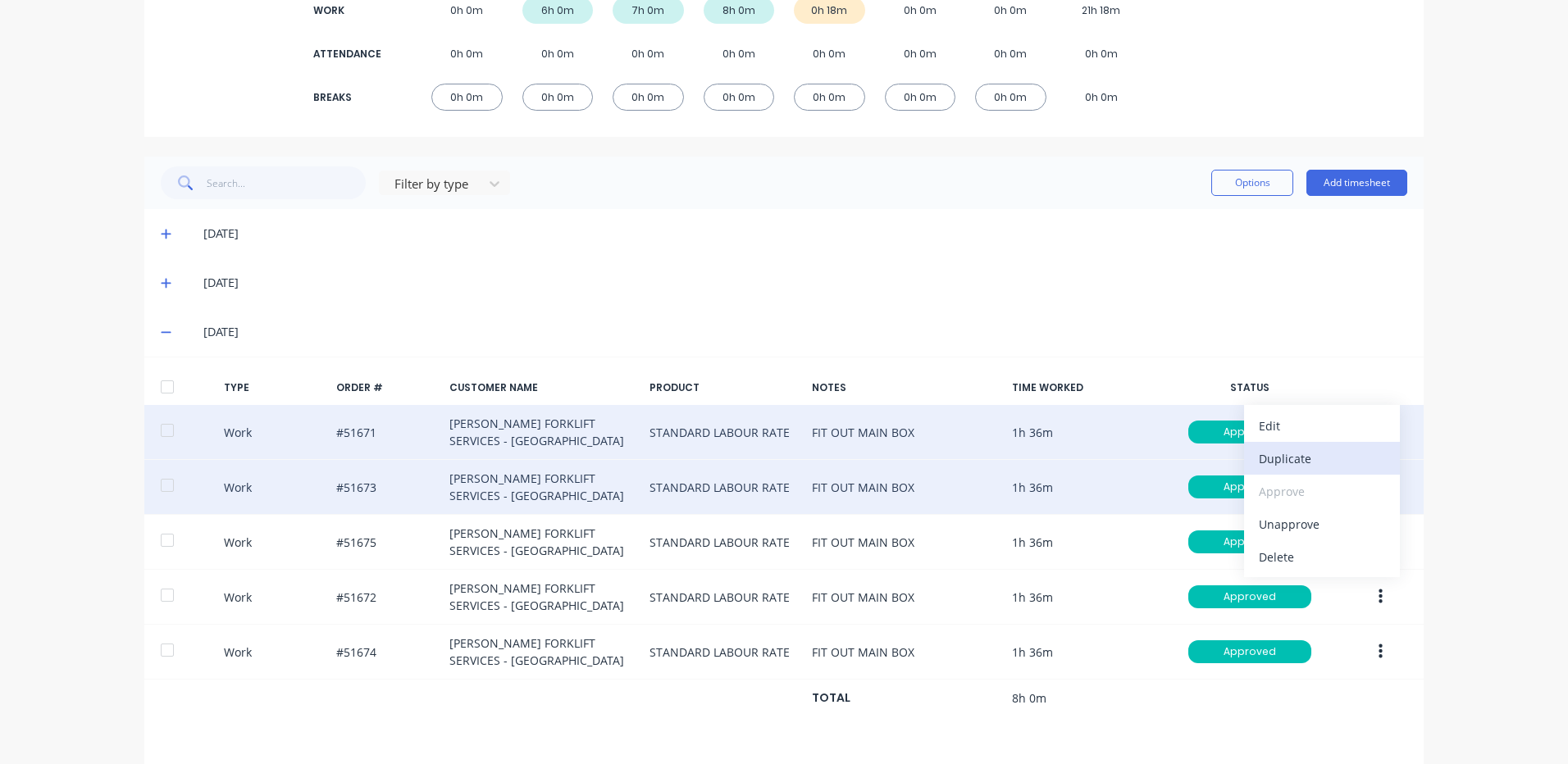
click at [1308, 461] on div "Duplicate" at bounding box center [1322, 459] width 126 height 24
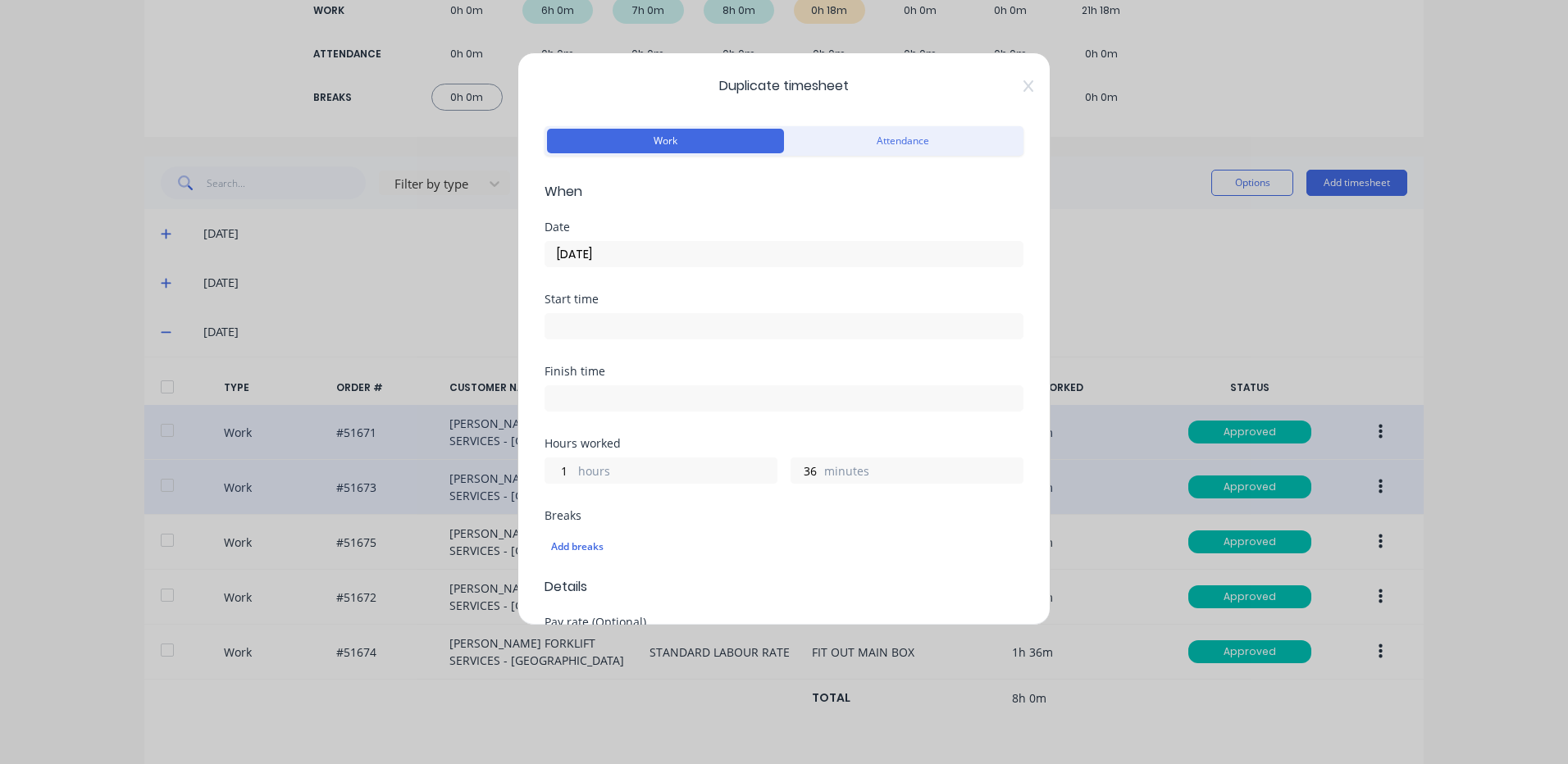
click at [644, 262] on input "[DATE]" at bounding box center [784, 254] width 478 height 25
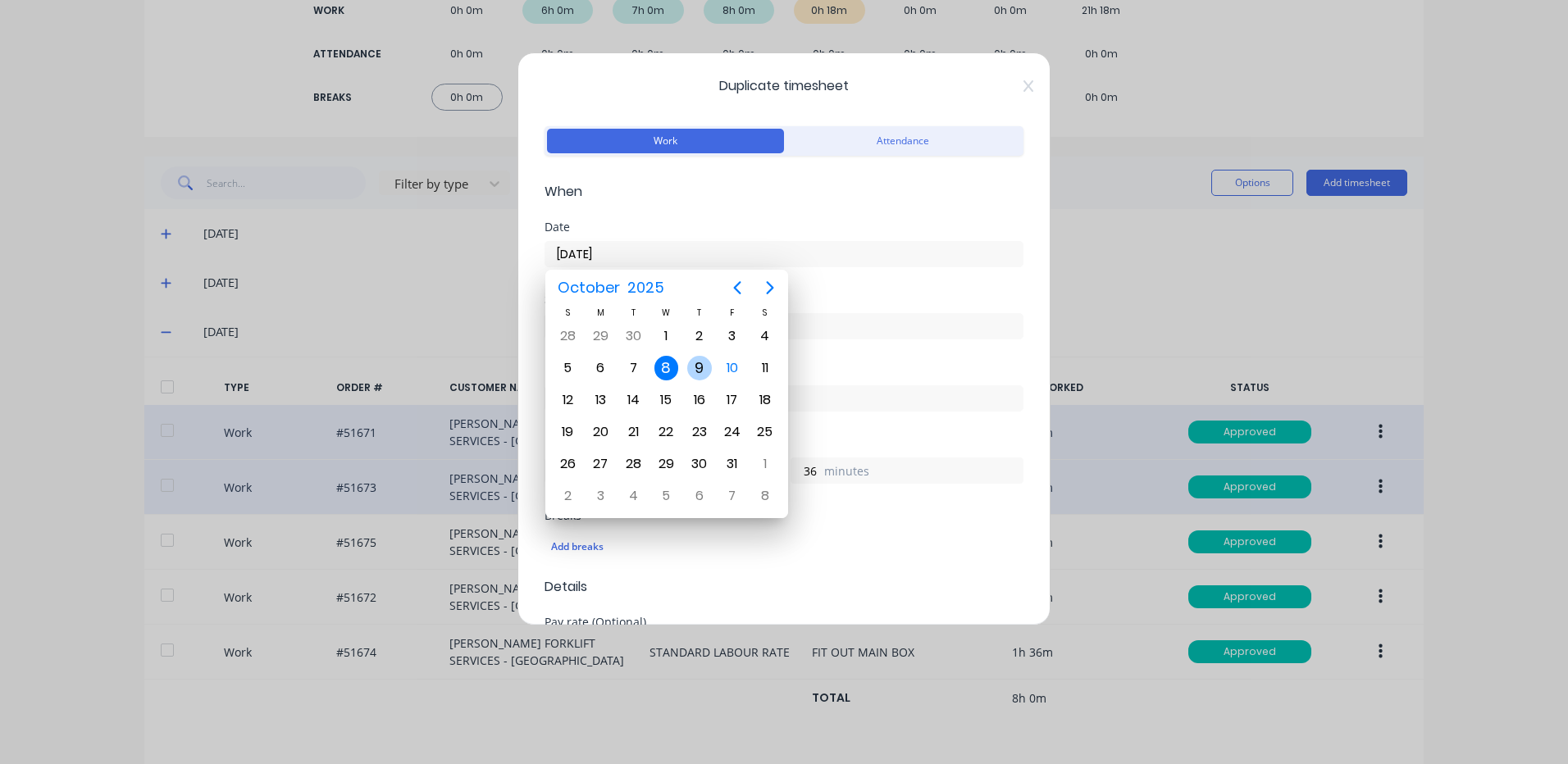
click at [697, 361] on div "9" at bounding box center [699, 368] width 25 height 25
type input "[DATE]"
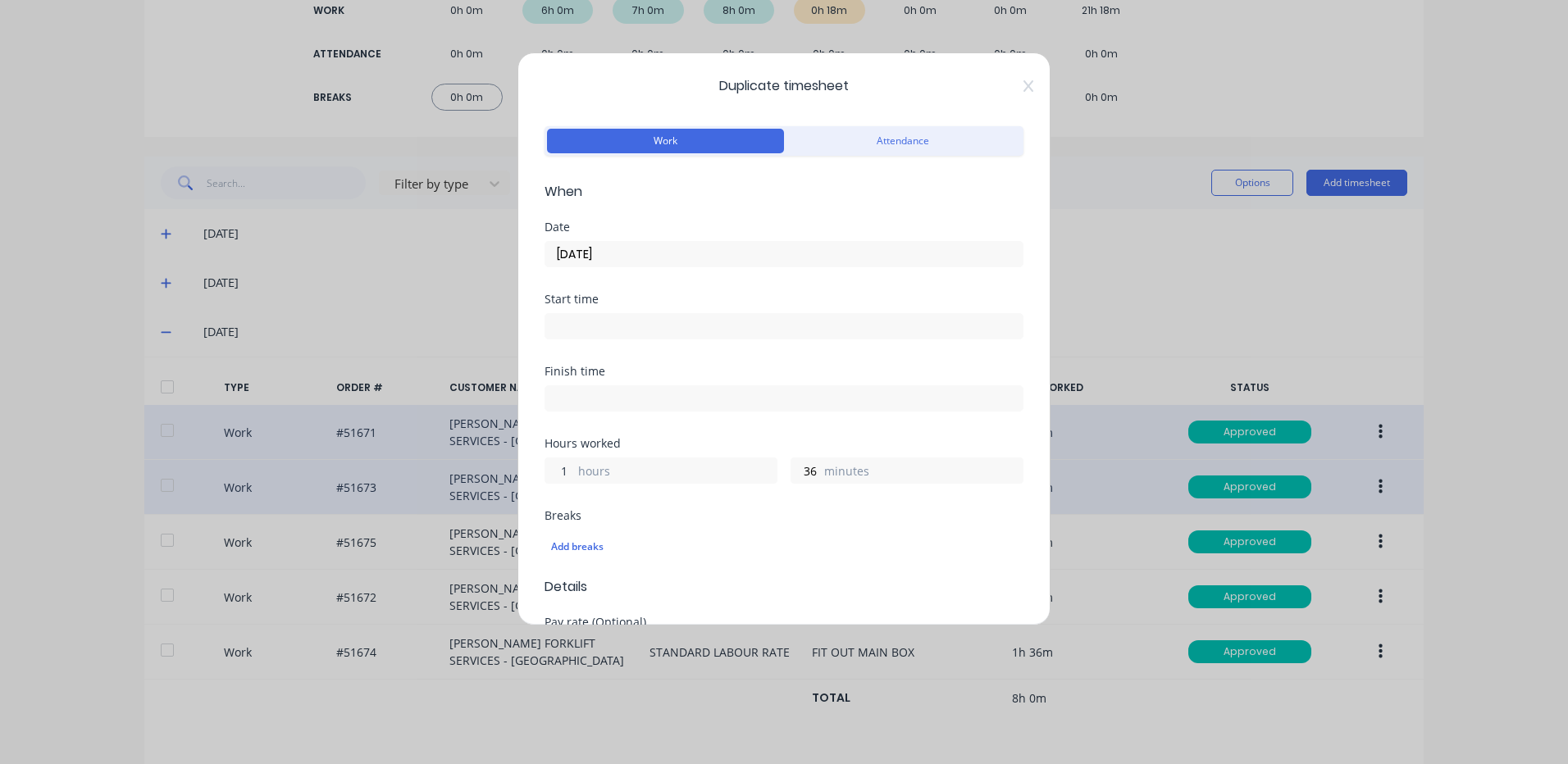
click at [566, 478] on input "1" at bounding box center [559, 471] width 28 height 25
click at [560, 470] on input "1" at bounding box center [559, 471] width 28 height 25
type input "0"
click at [807, 468] on input "36" at bounding box center [805, 471] width 28 height 25
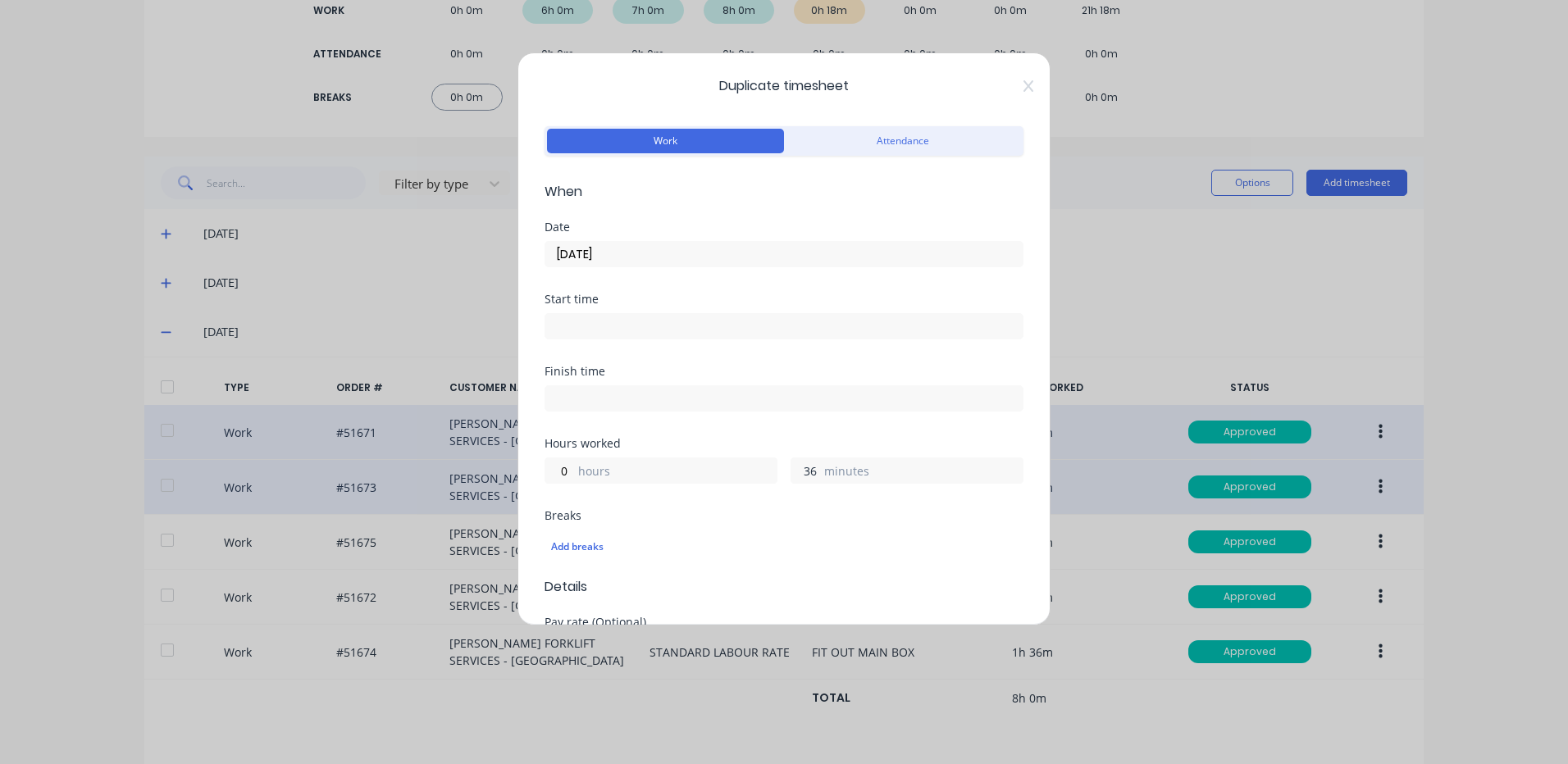
click at [807, 468] on input "36" at bounding box center [805, 471] width 28 height 25
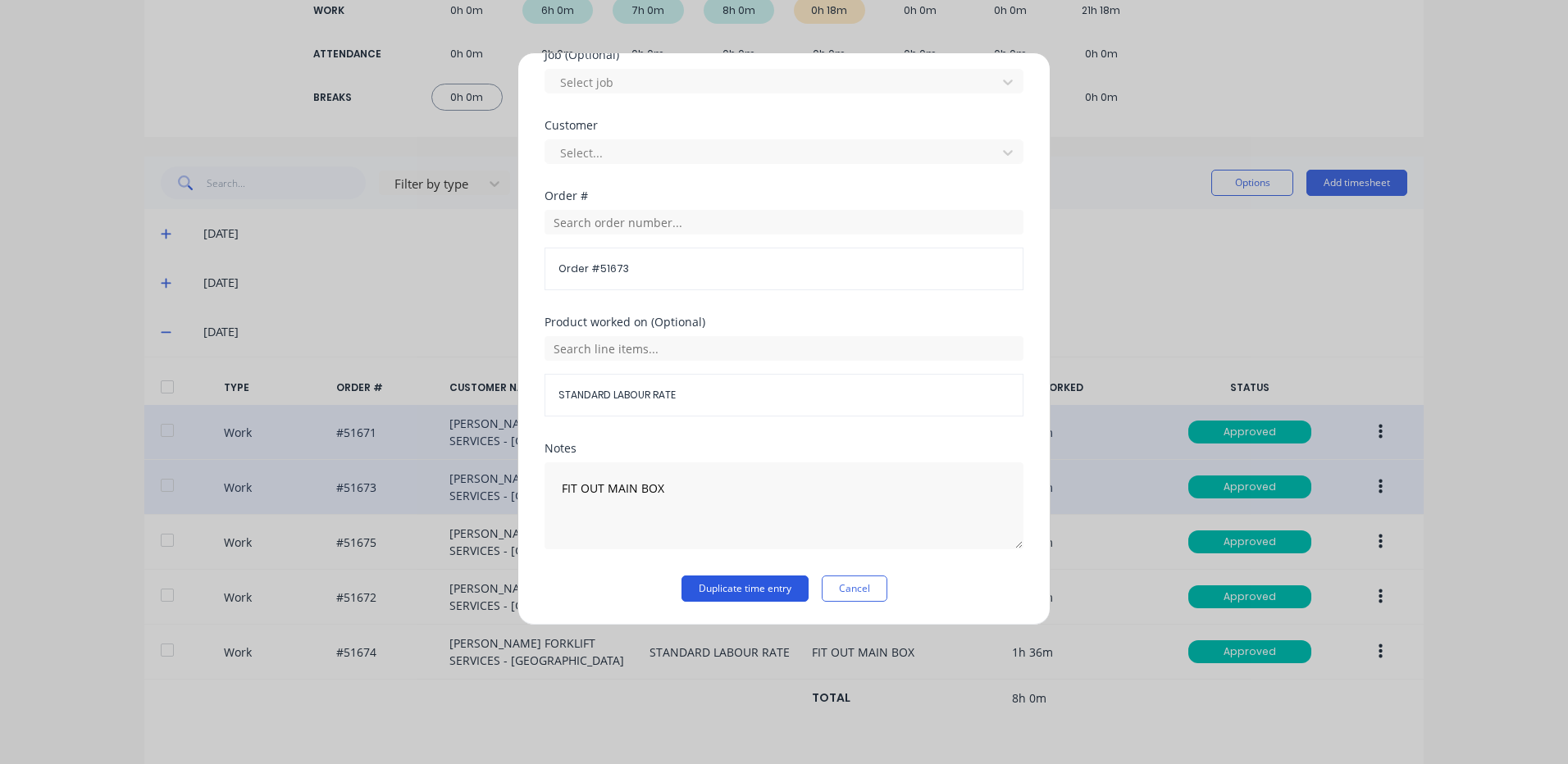
type input "18"
click at [771, 587] on button "Duplicate time entry" at bounding box center [745, 588] width 127 height 27
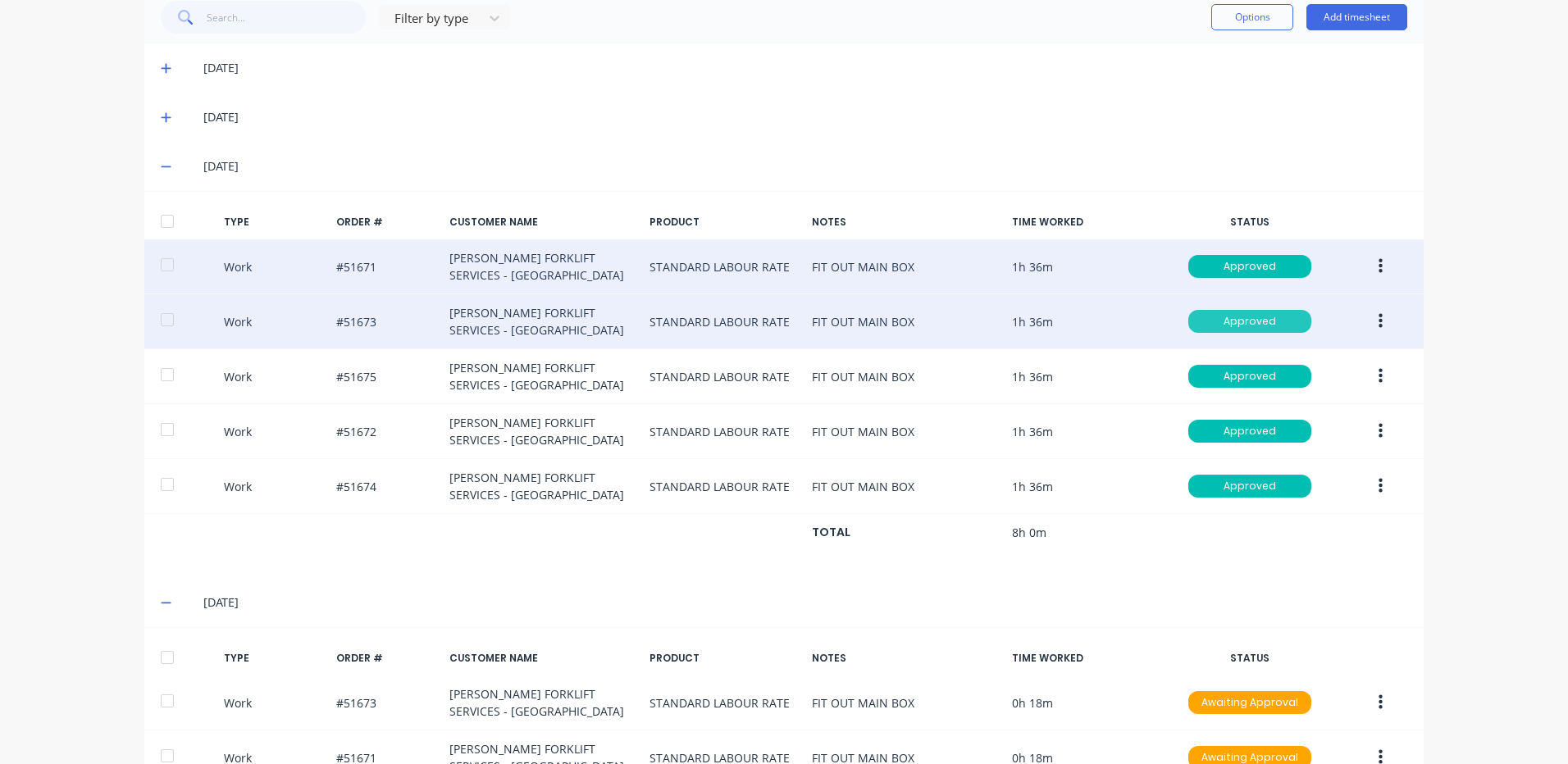
scroll to position [297, 0]
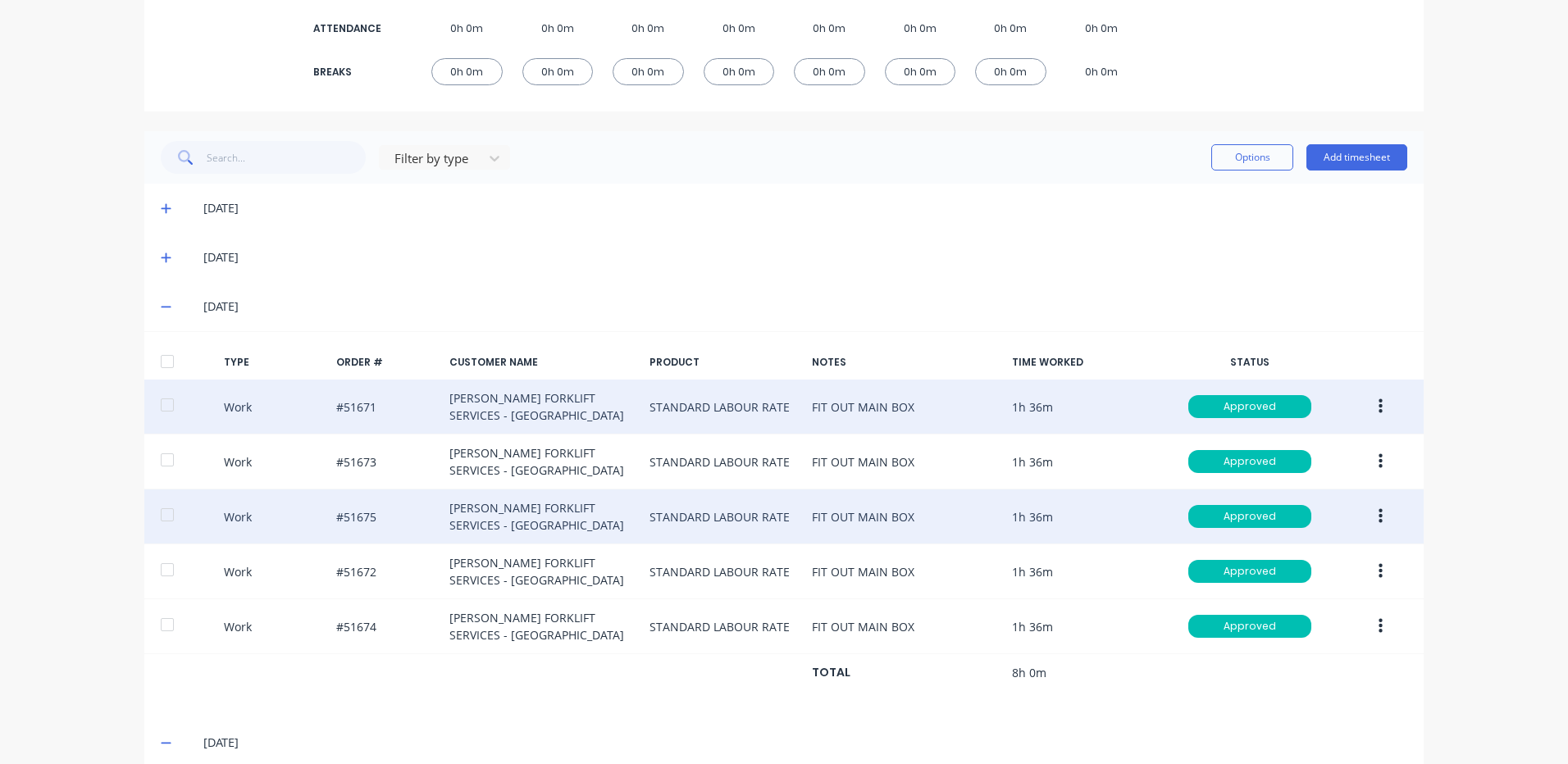
click at [1377, 515] on button "button" at bounding box center [1380, 516] width 39 height 29
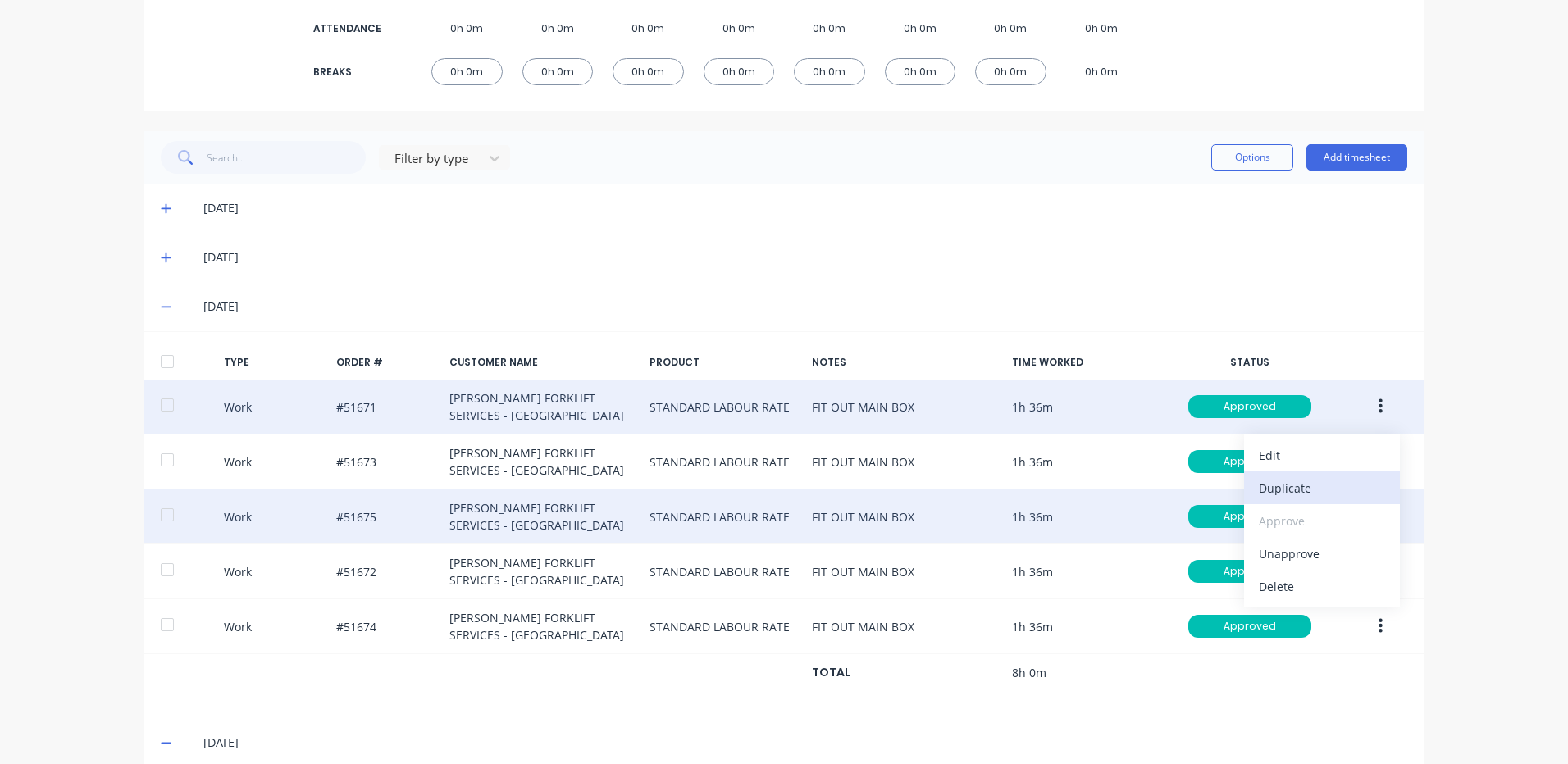
click at [1342, 478] on div "Duplicate" at bounding box center [1322, 489] width 126 height 24
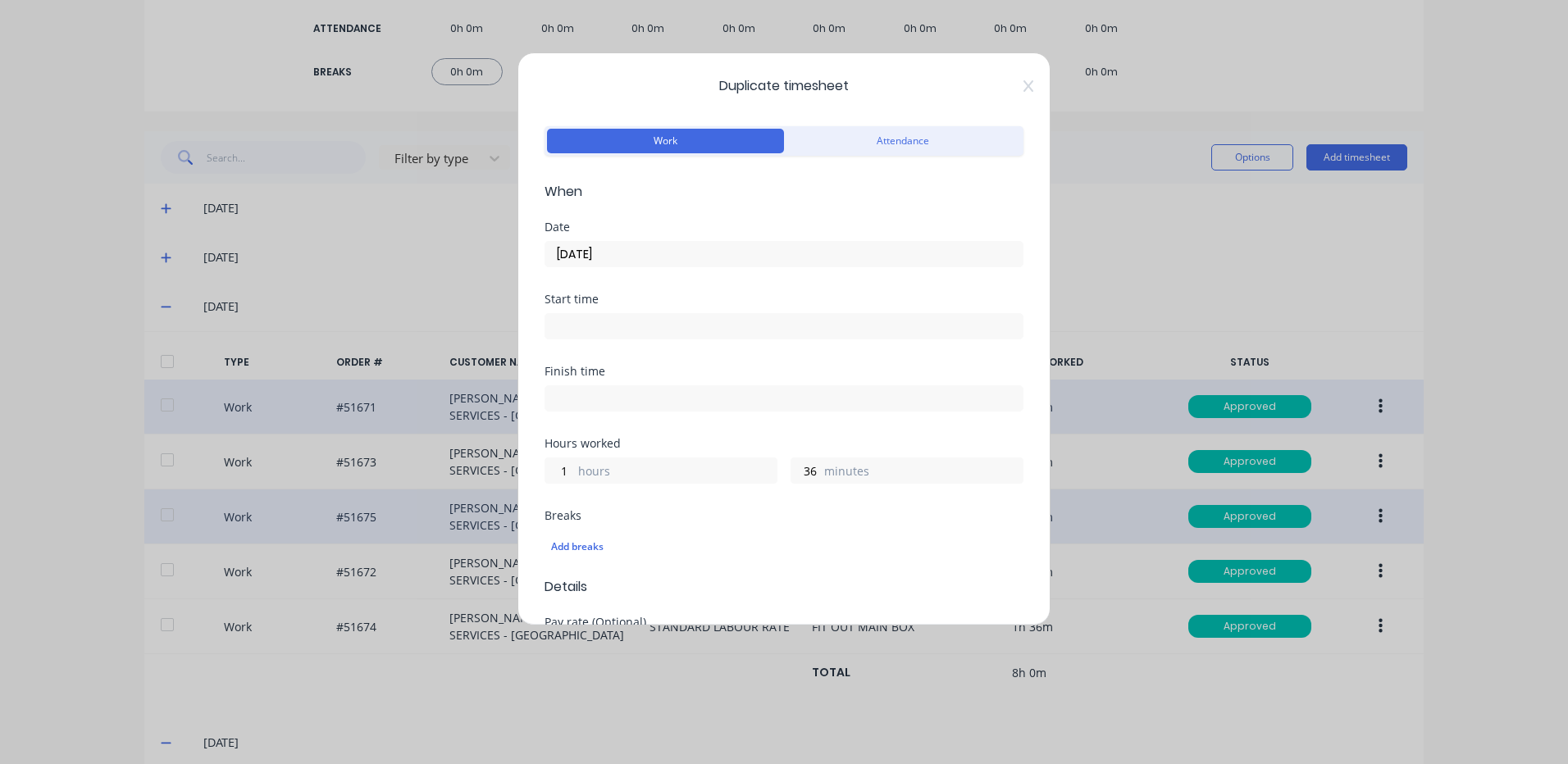
click at [659, 240] on div "[DATE]" at bounding box center [784, 251] width 479 height 30
click at [653, 253] on input "[DATE]" at bounding box center [784, 254] width 478 height 25
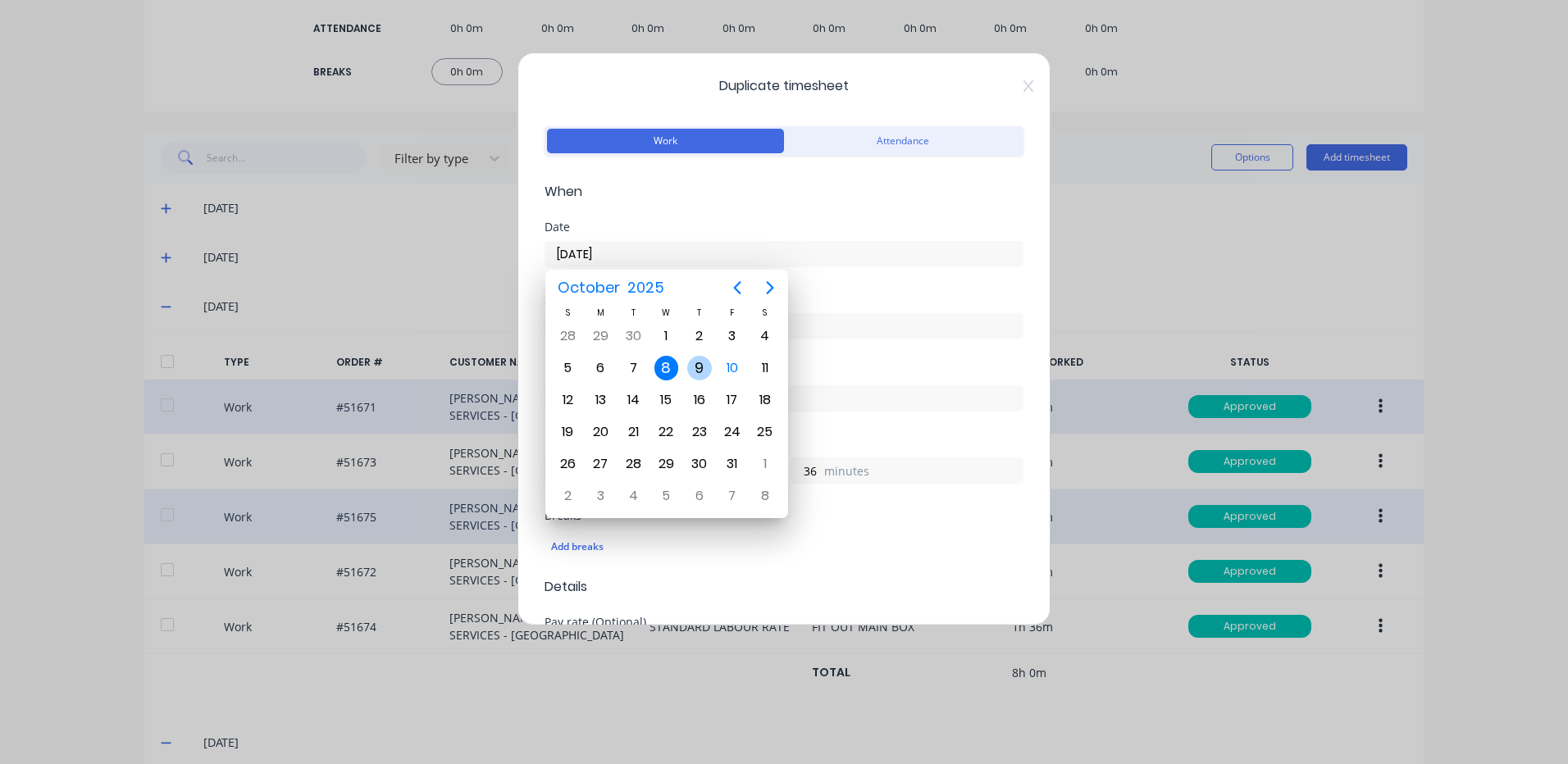
click at [703, 373] on div "9" at bounding box center [699, 368] width 25 height 25
type input "[DATE]"
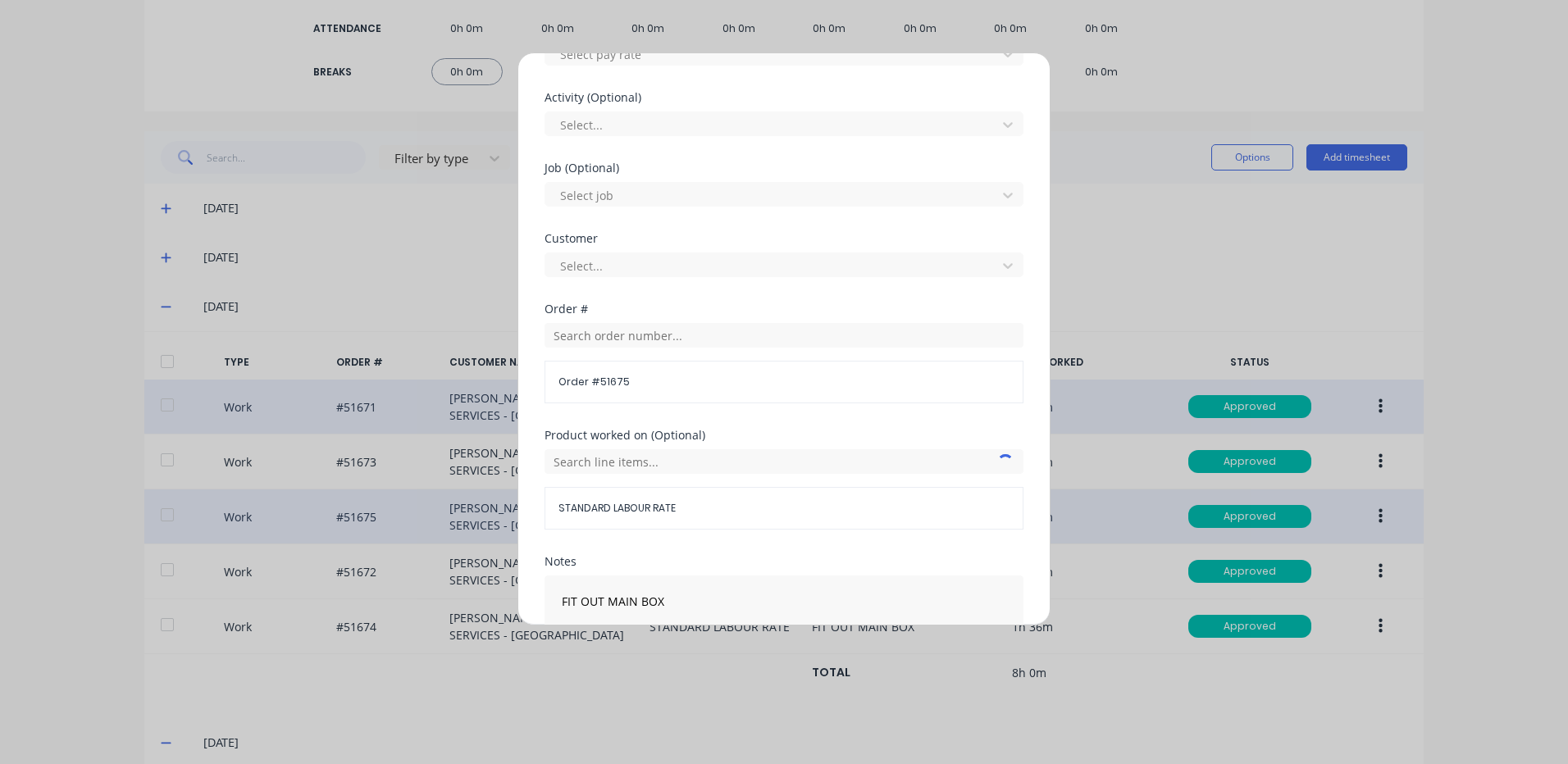
scroll to position [328, 0]
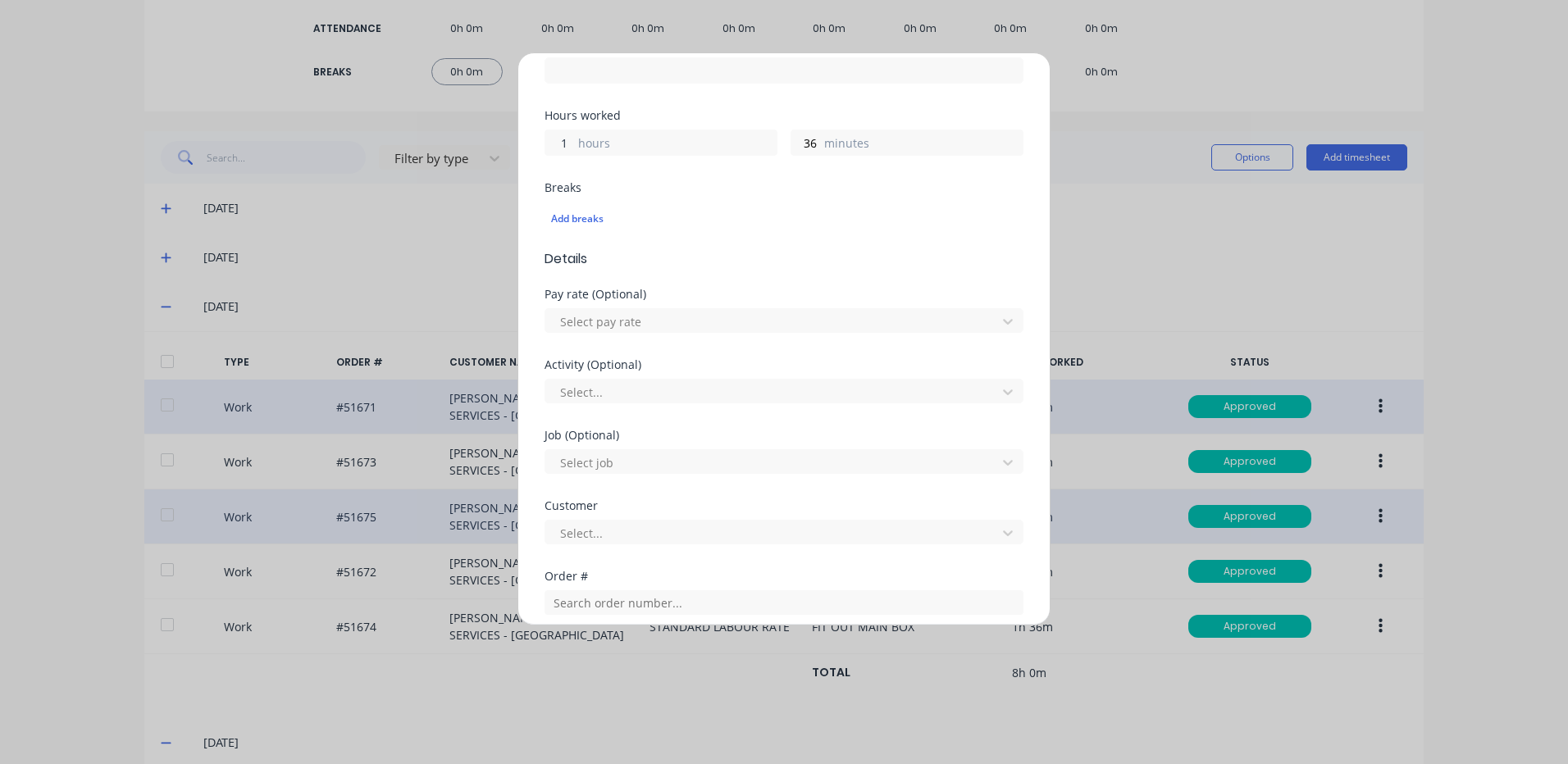
click at [567, 147] on input "1" at bounding box center [559, 142] width 28 height 25
type input "0"
click at [798, 145] on input "36" at bounding box center [805, 142] width 28 height 25
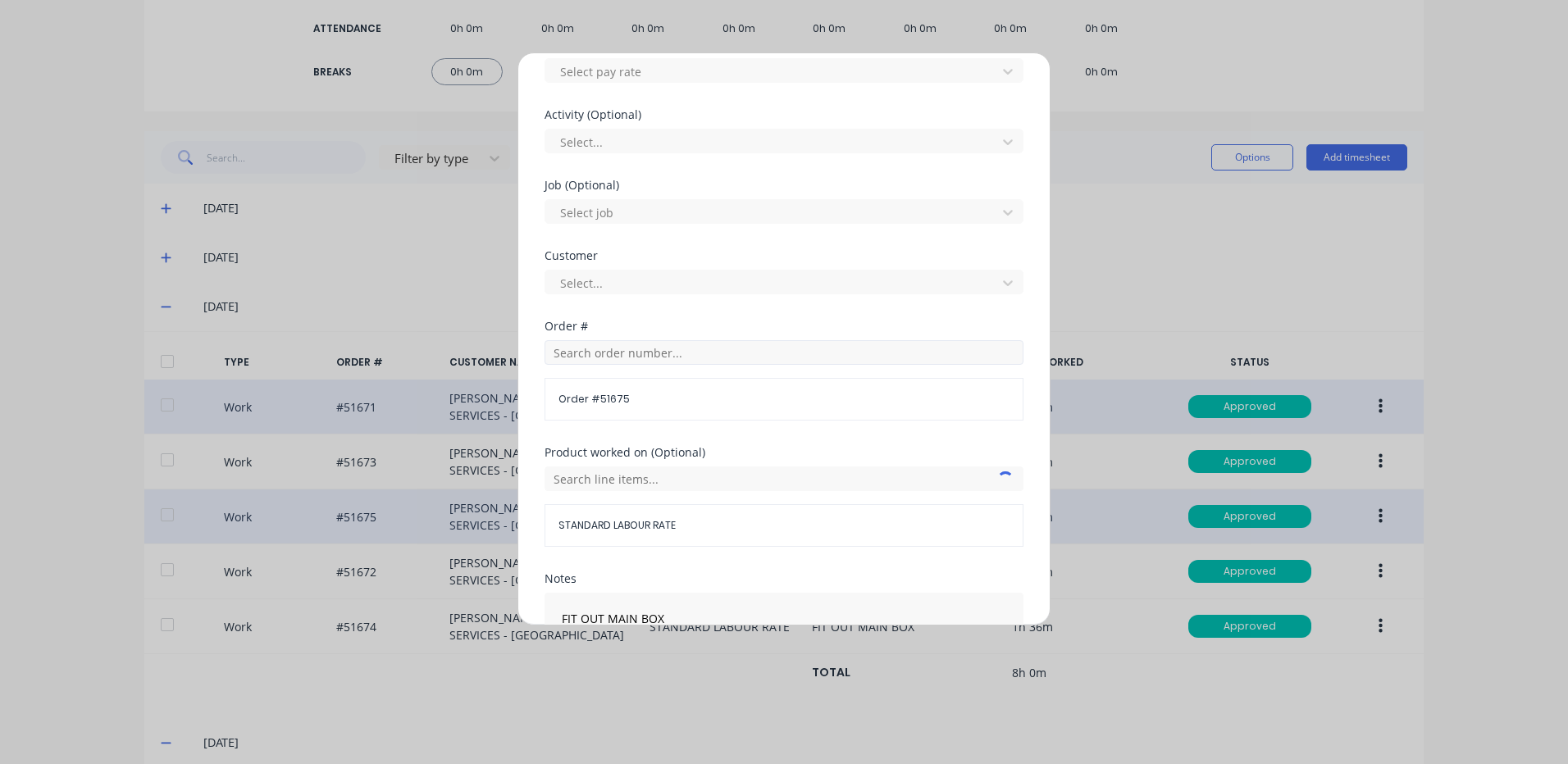
scroll to position [708, 0]
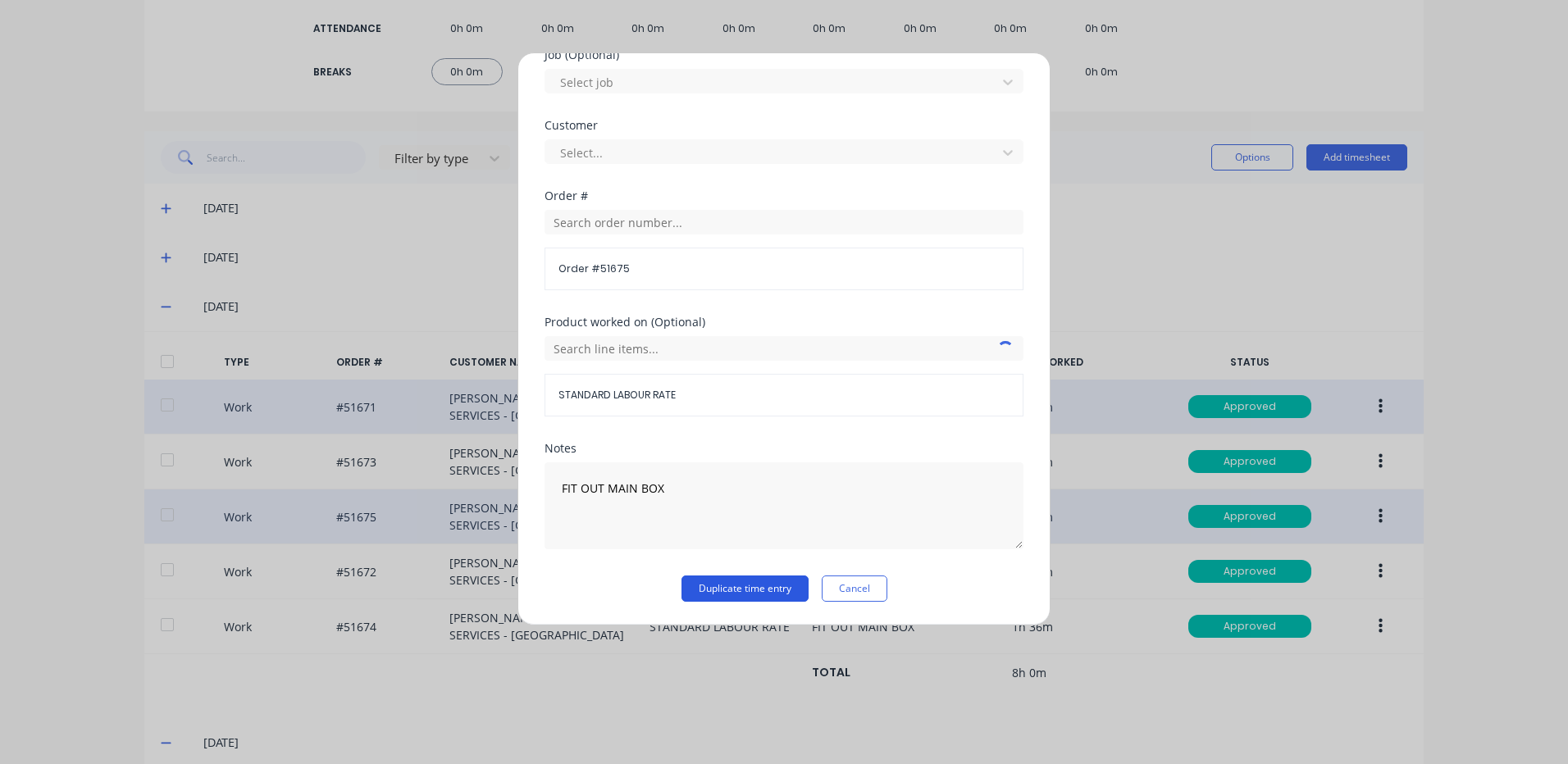
type input "18"
drag, startPoint x: 755, startPoint y: 580, endPoint x: 774, endPoint y: 599, distance: 26.9
click at [755, 580] on button "Duplicate time entry" at bounding box center [745, 588] width 127 height 27
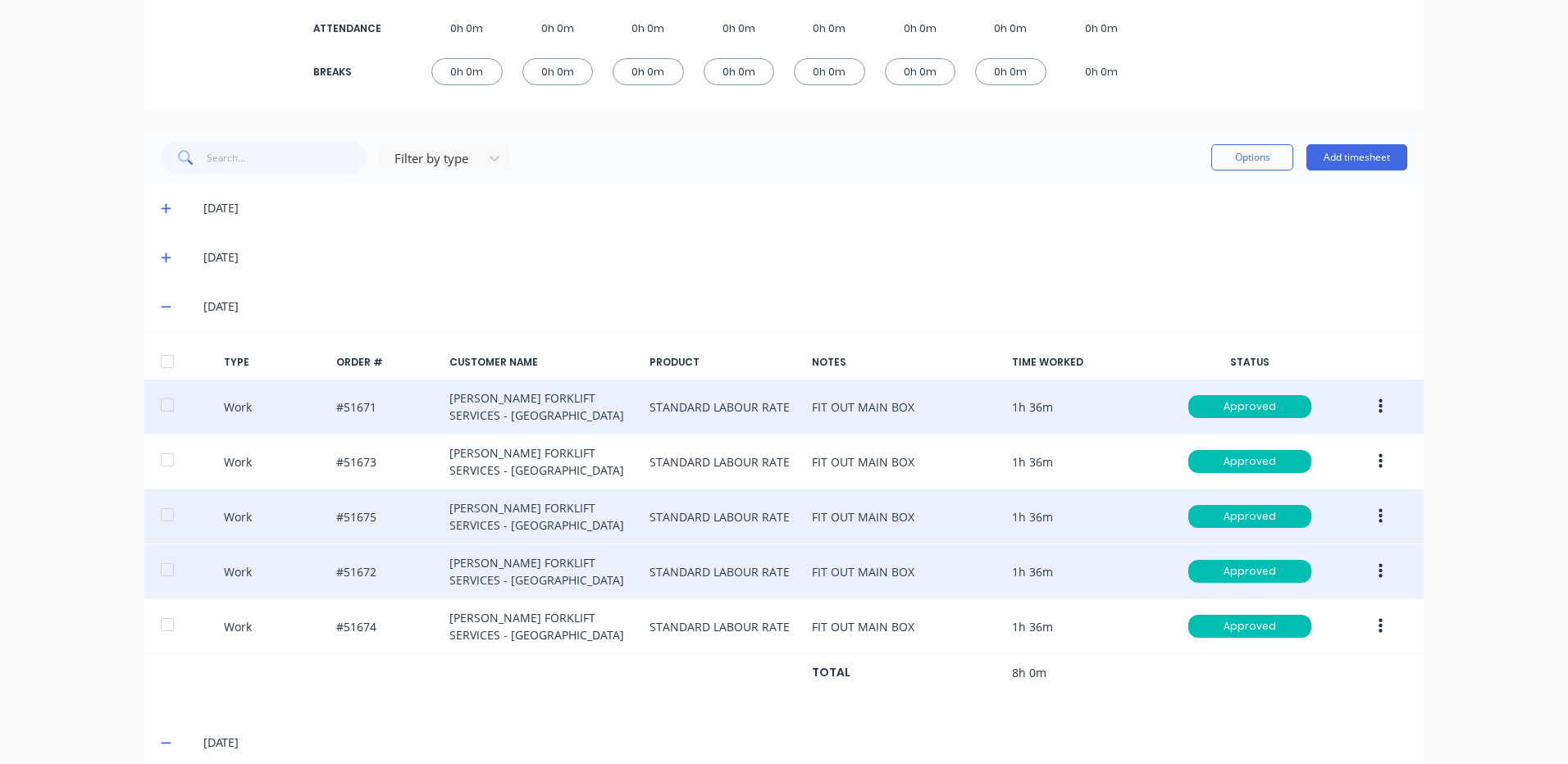
click at [1378, 565] on icon "button" at bounding box center [1380, 571] width 4 height 18
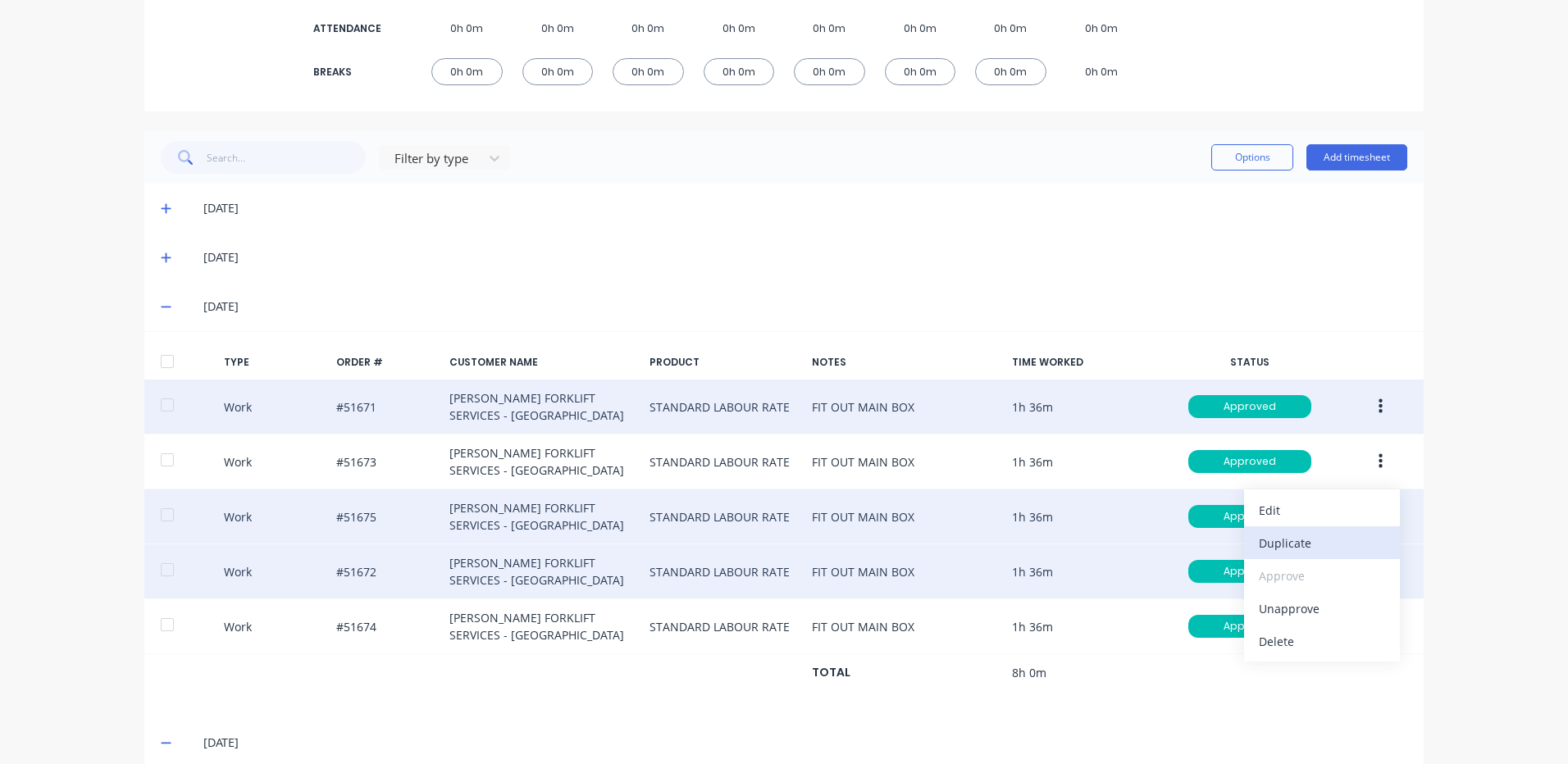
click at [1286, 536] on div "Duplicate" at bounding box center [1322, 544] width 126 height 24
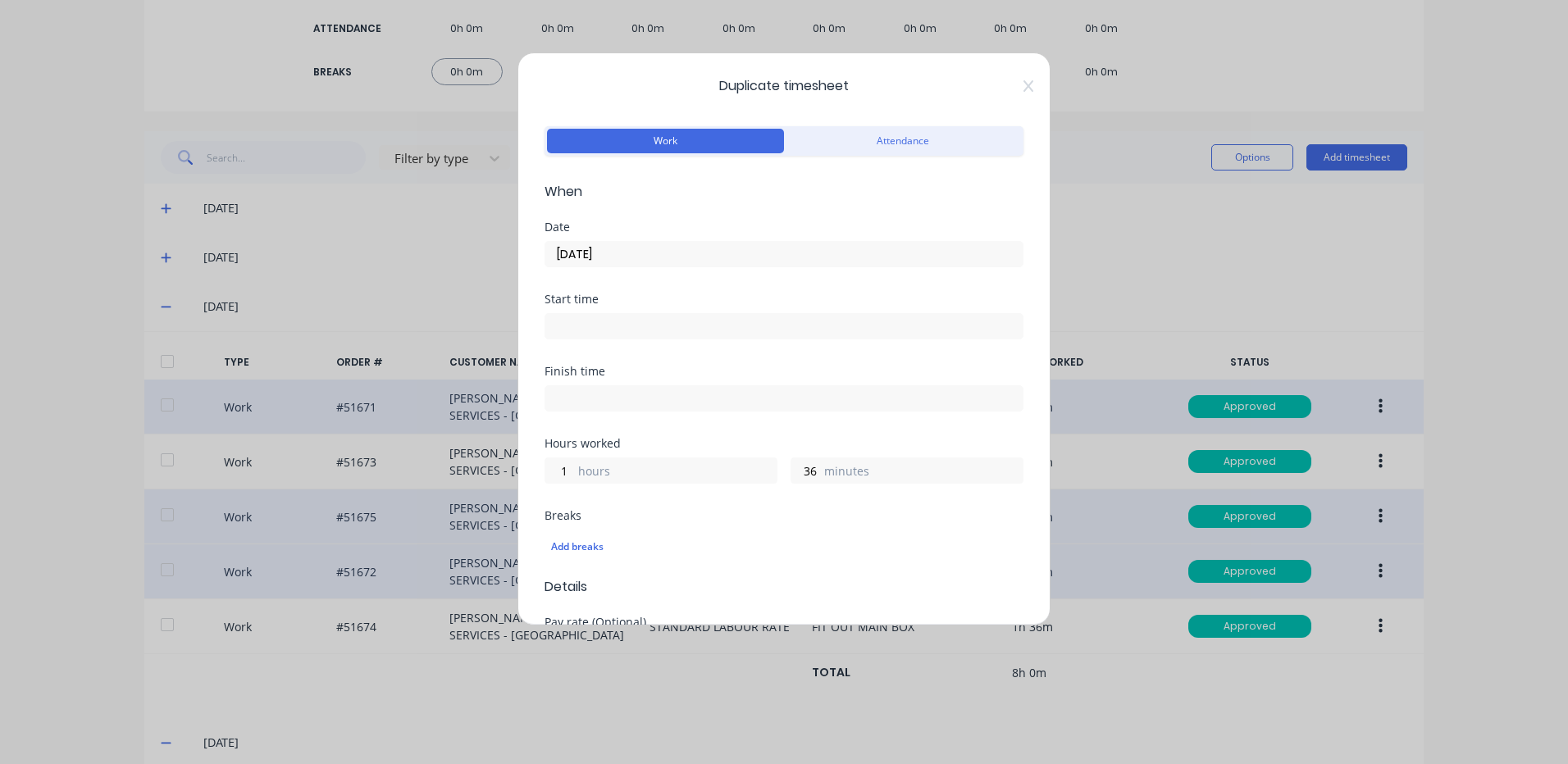
click at [705, 248] on input "[DATE]" at bounding box center [784, 254] width 478 height 25
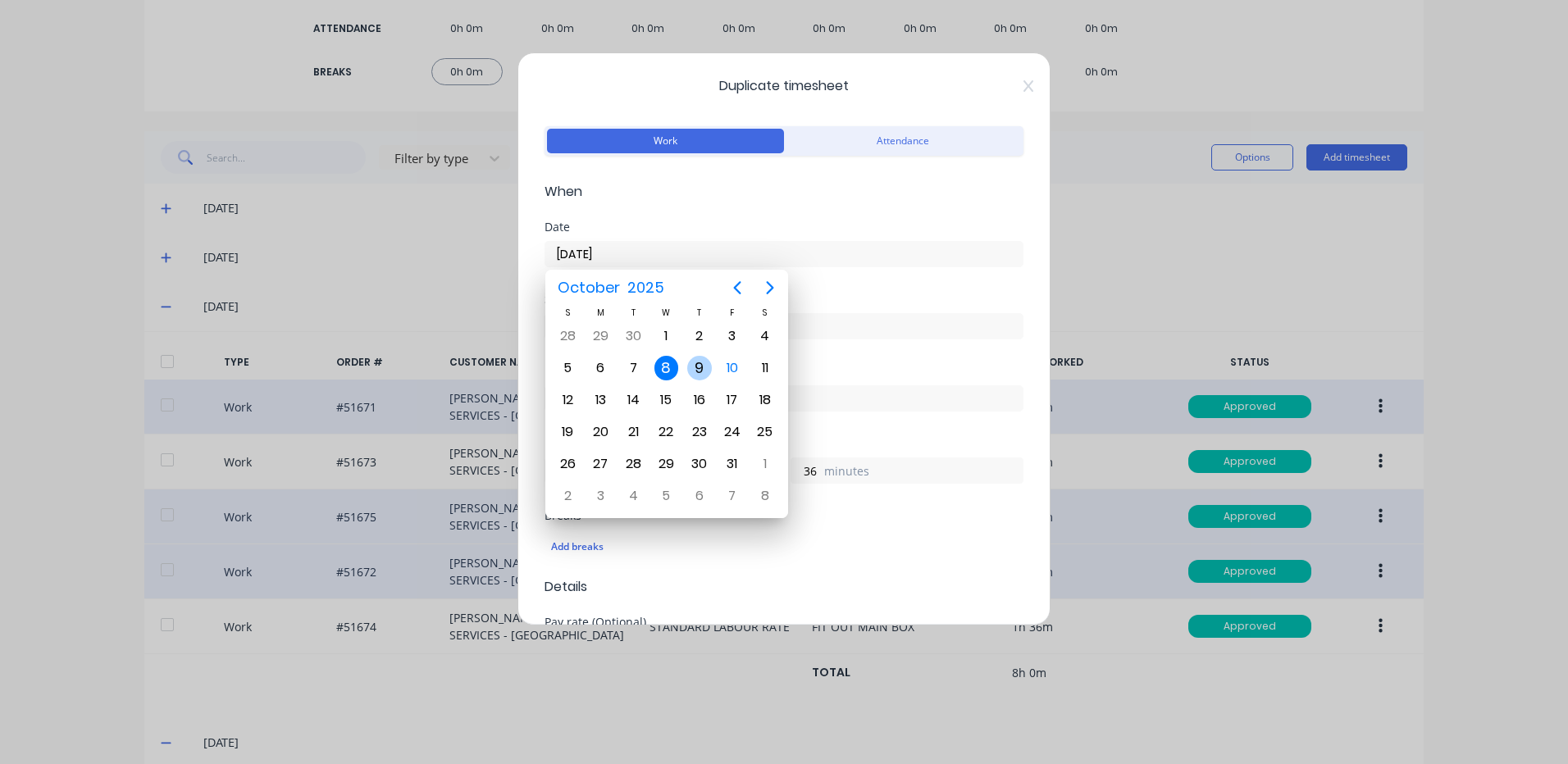
click at [703, 365] on div "9" at bounding box center [699, 368] width 25 height 25
type input "[DATE]"
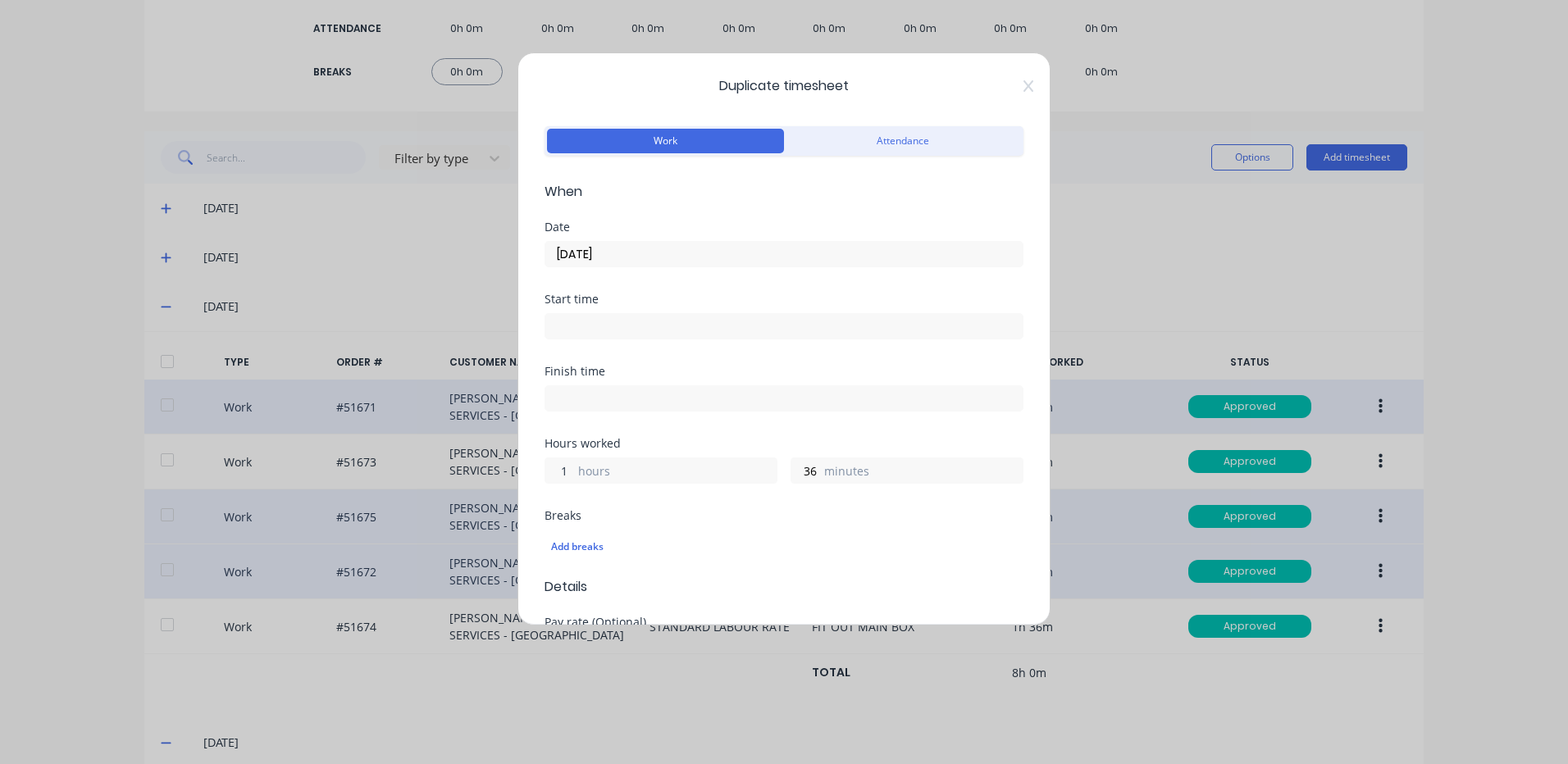
click at [554, 466] on input "1" at bounding box center [559, 471] width 28 height 25
type input "0"
click at [792, 469] on input "36" at bounding box center [805, 471] width 28 height 25
click at [793, 469] on input "36" at bounding box center [805, 471] width 28 height 25
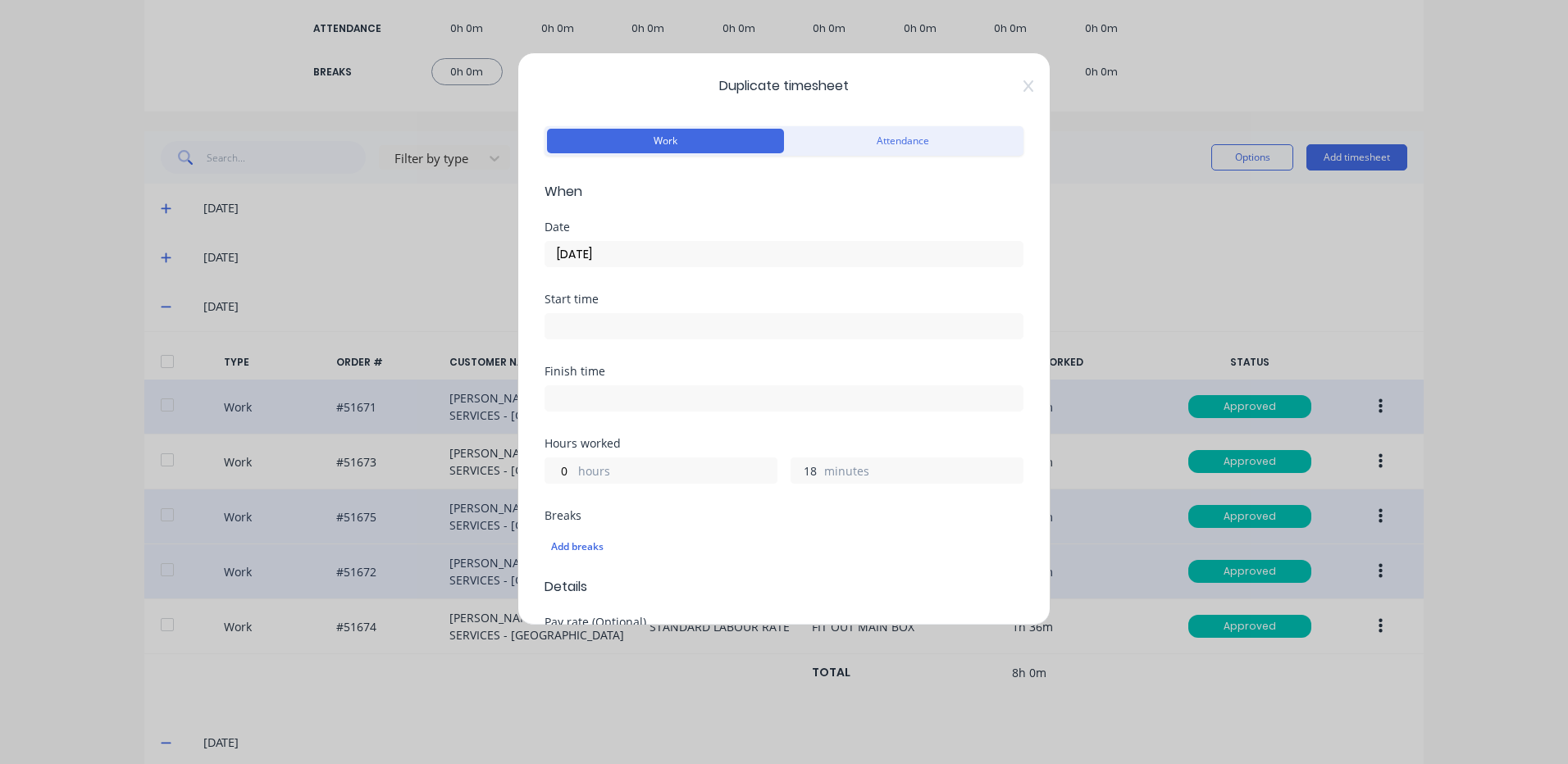
type input "18"
click at [845, 431] on div "Finish time" at bounding box center [784, 401] width 479 height 72
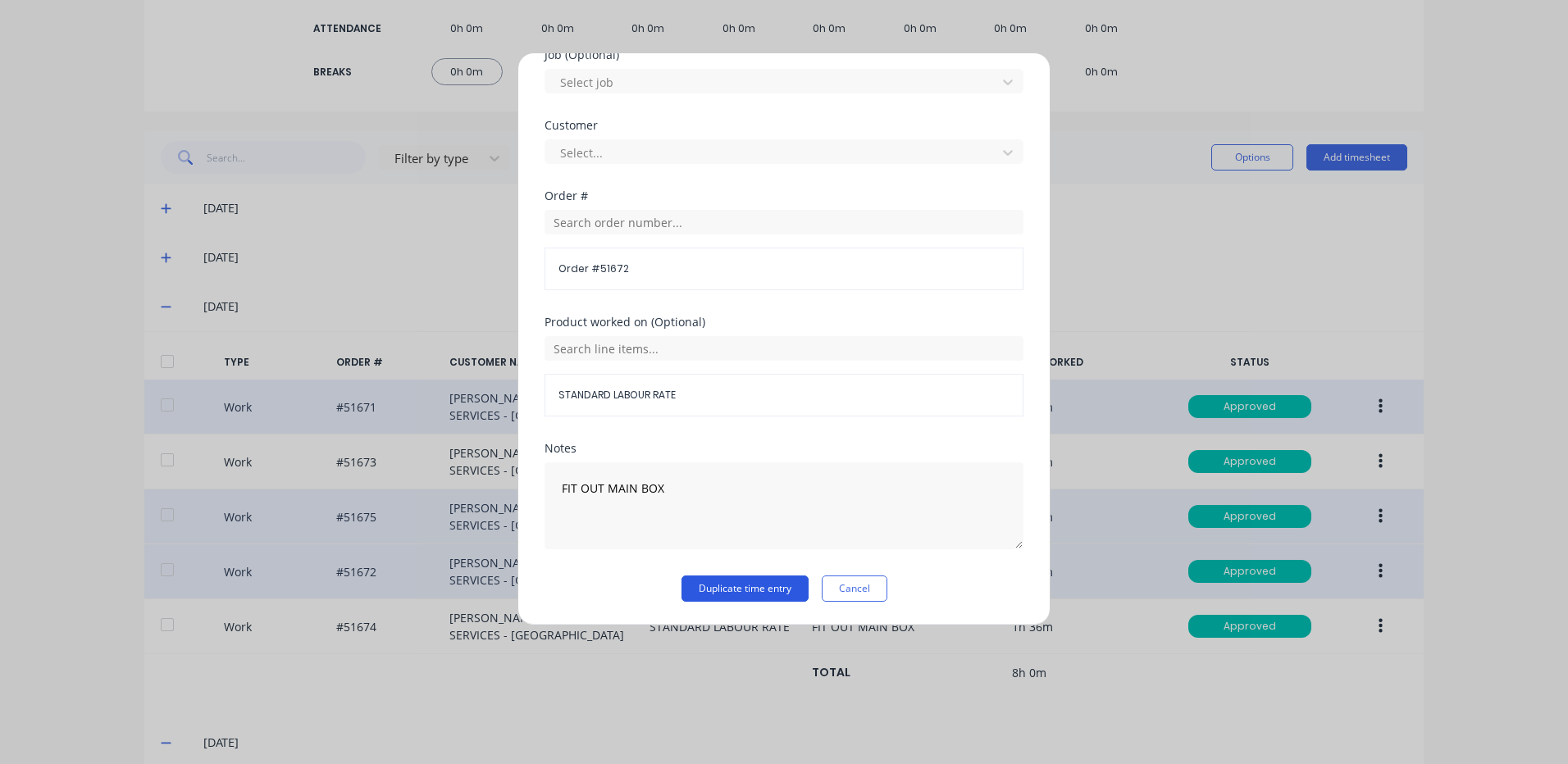
click at [785, 599] on button "Duplicate time entry" at bounding box center [745, 588] width 127 height 27
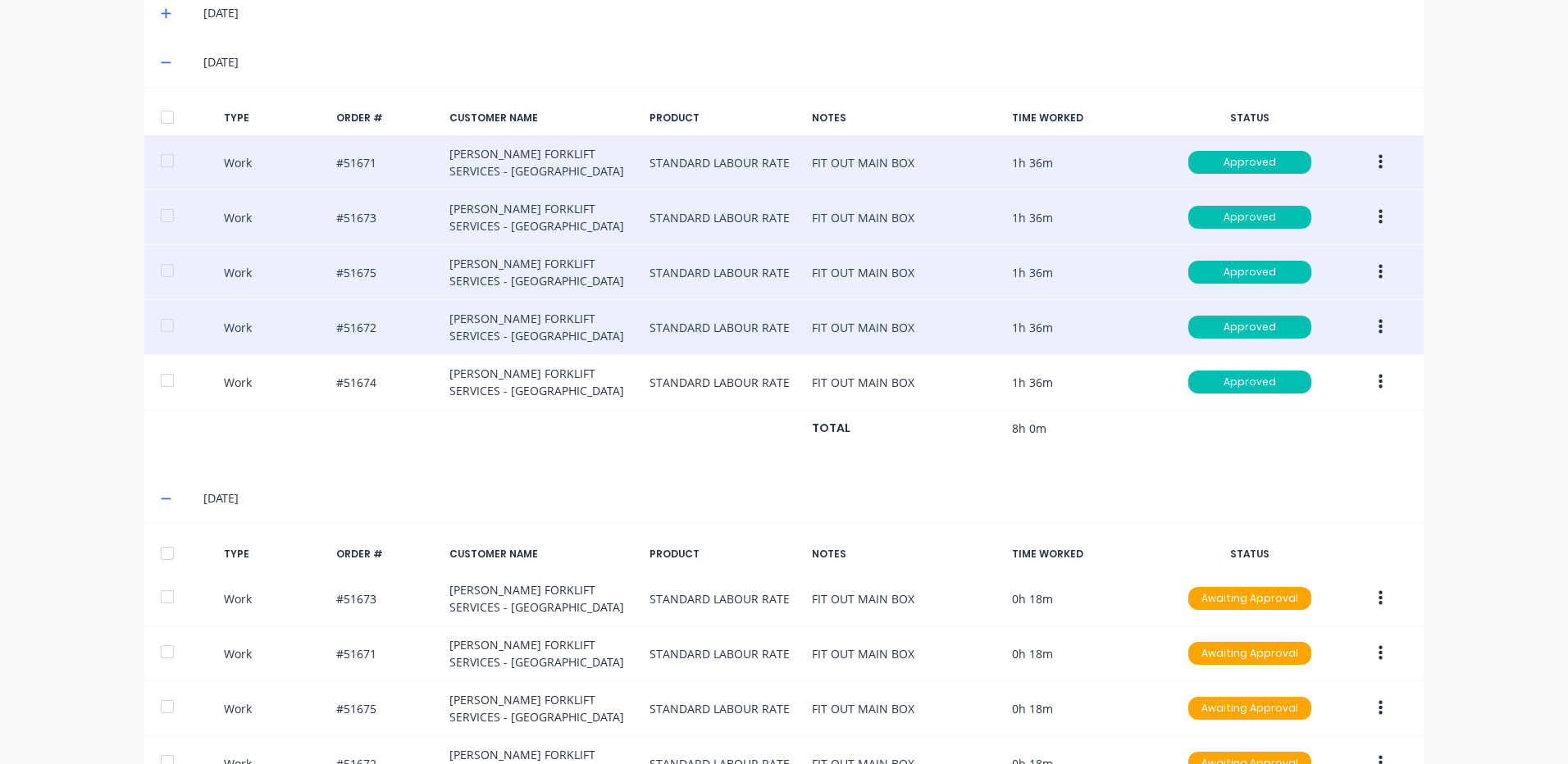
scroll to position [598, 0]
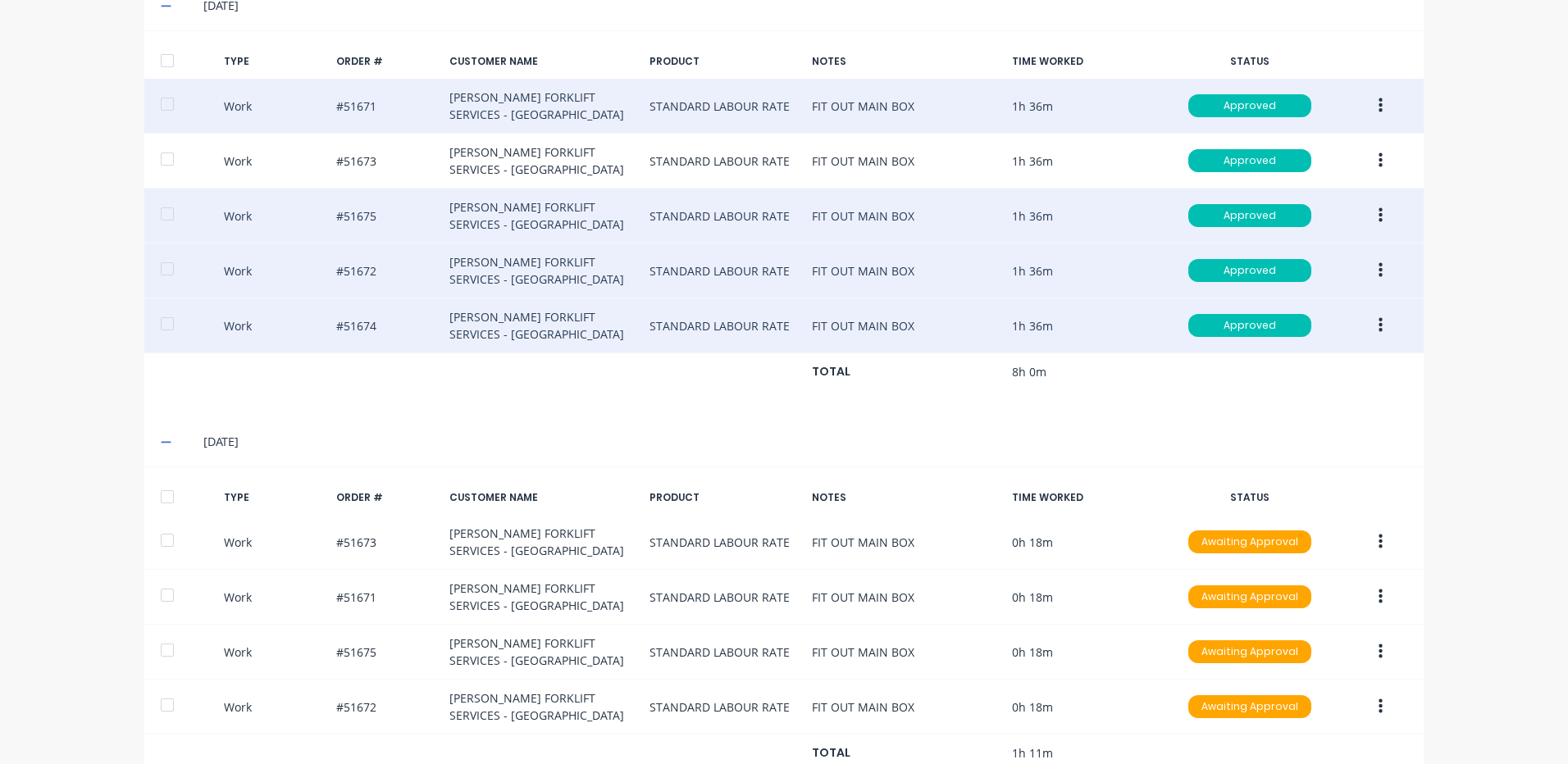
click at [1375, 312] on button "button" at bounding box center [1380, 325] width 39 height 29
click at [1324, 294] on div "Duplicate" at bounding box center [1322, 298] width 126 height 24
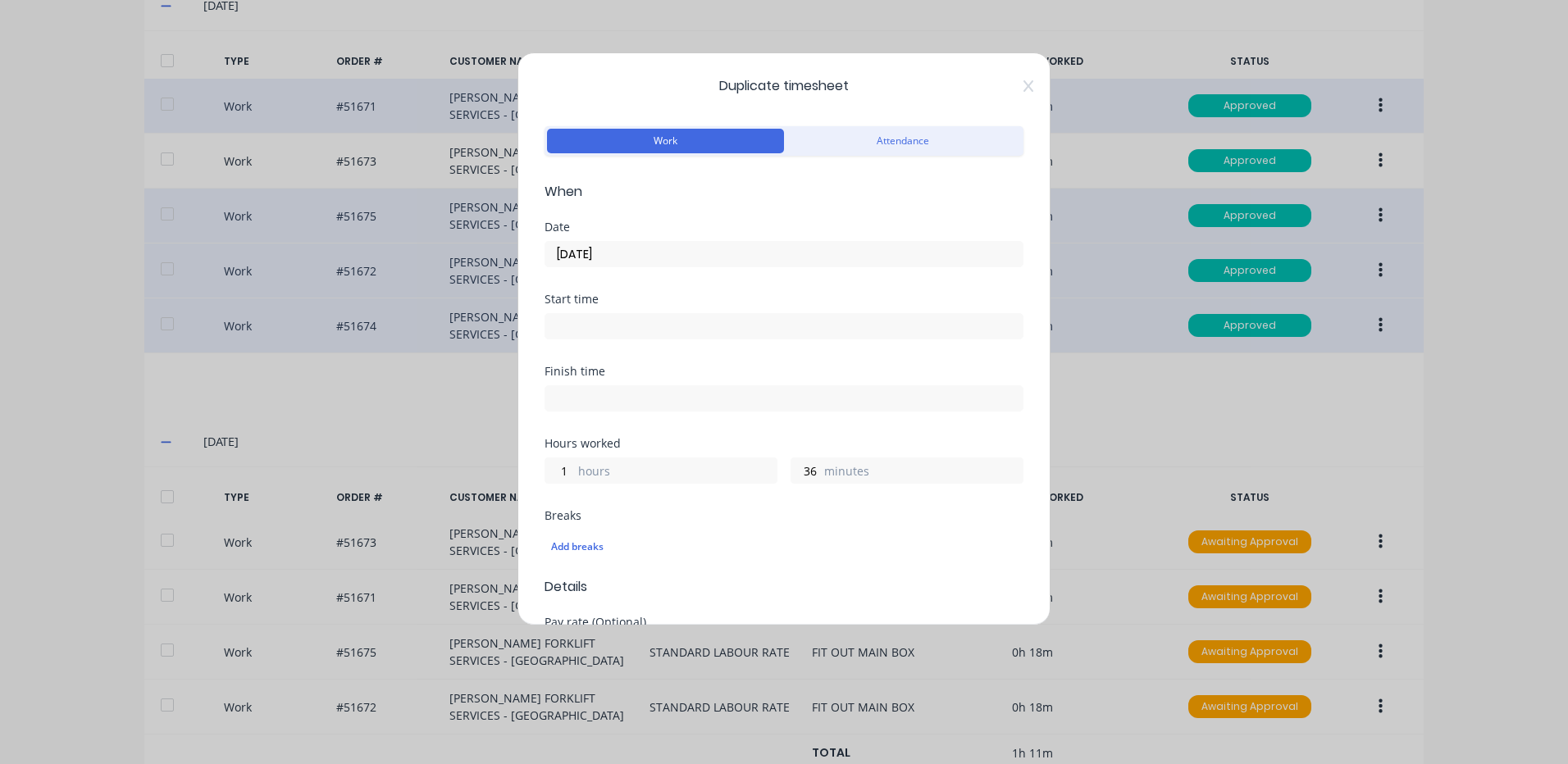
click at [619, 249] on input "[DATE]" at bounding box center [784, 254] width 478 height 25
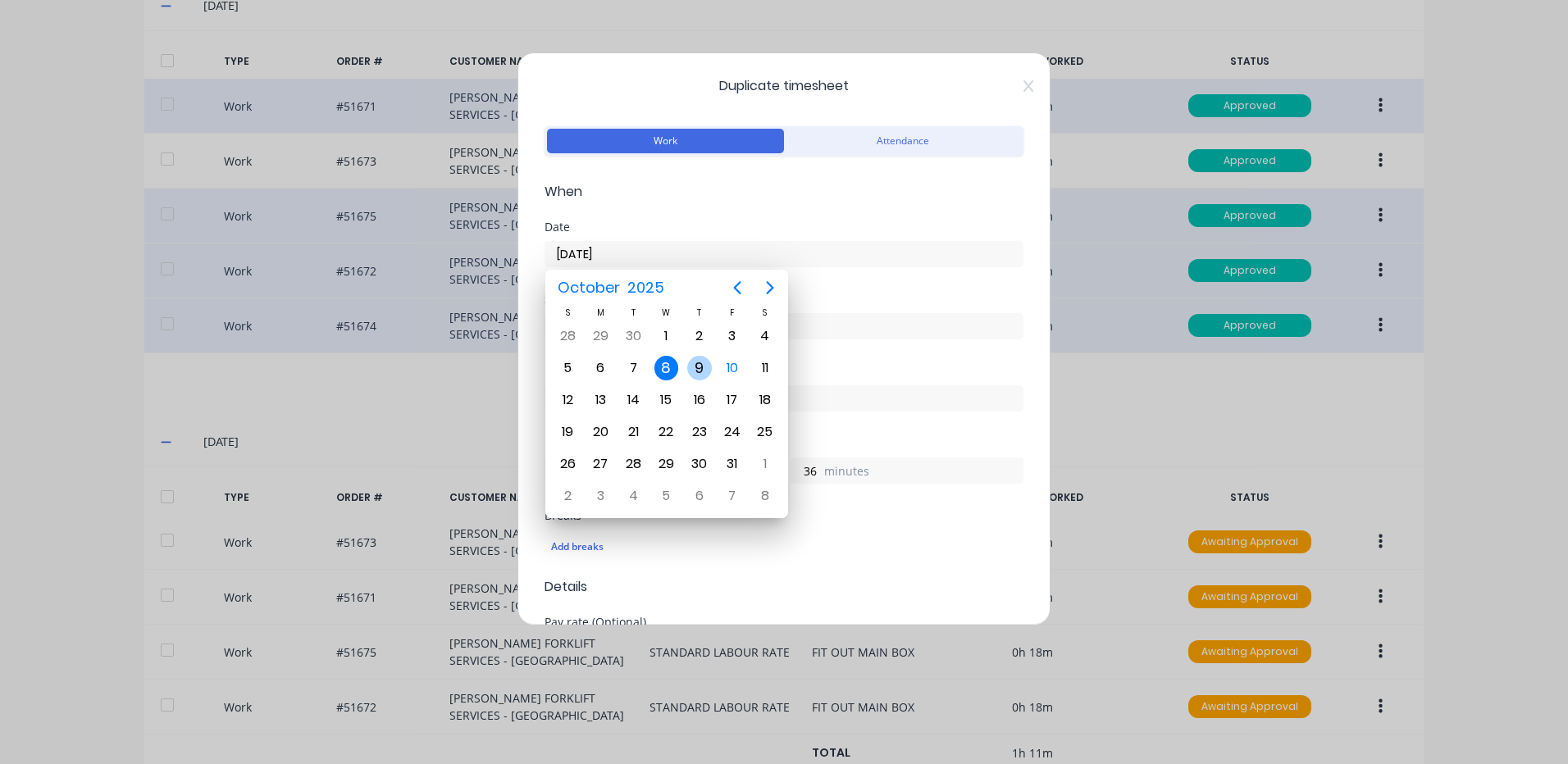
click at [698, 370] on div "9" at bounding box center [699, 368] width 25 height 25
type input "[DATE]"
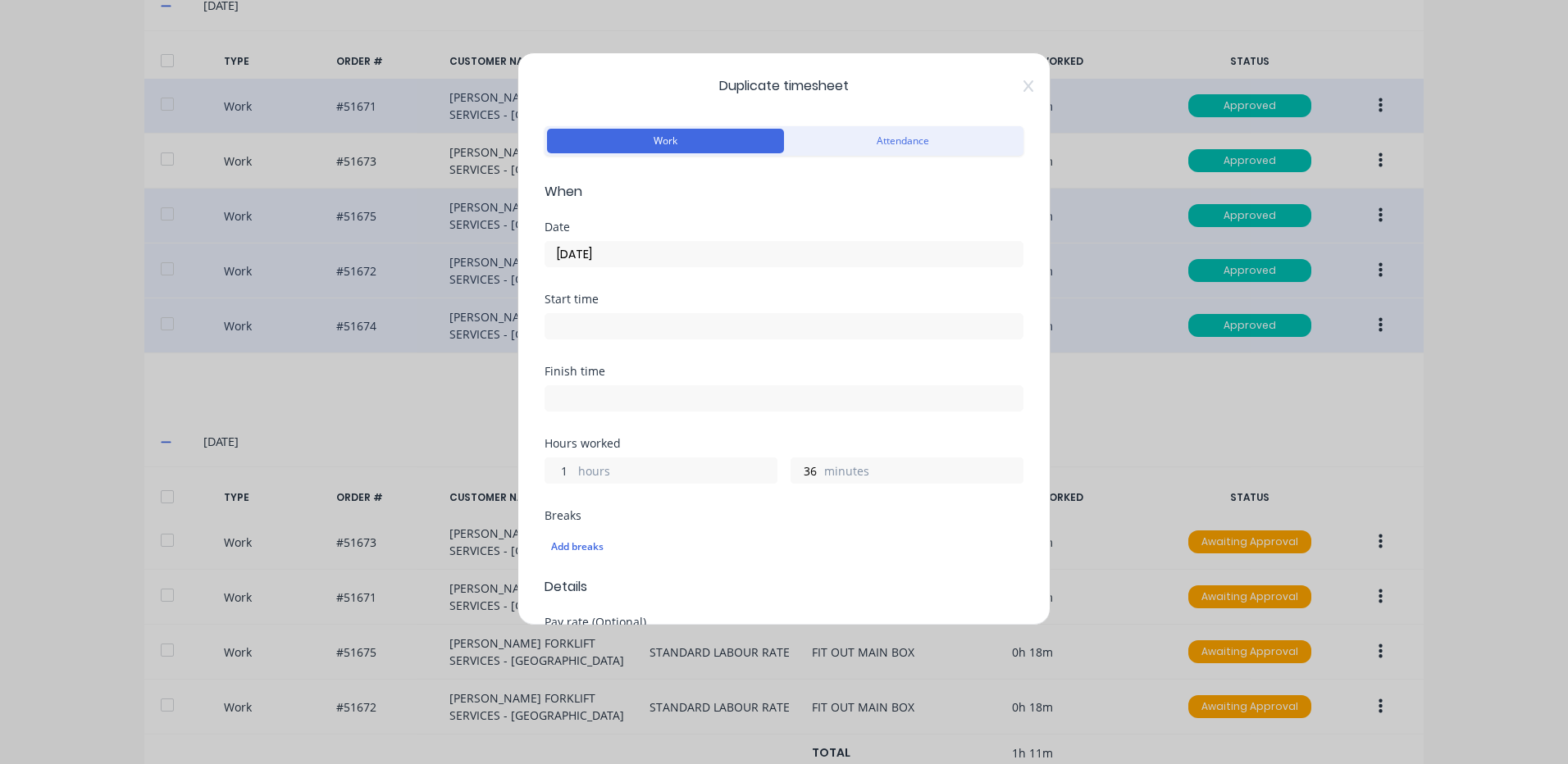
click at [553, 471] on input "1" at bounding box center [559, 471] width 28 height 25
type input "0"
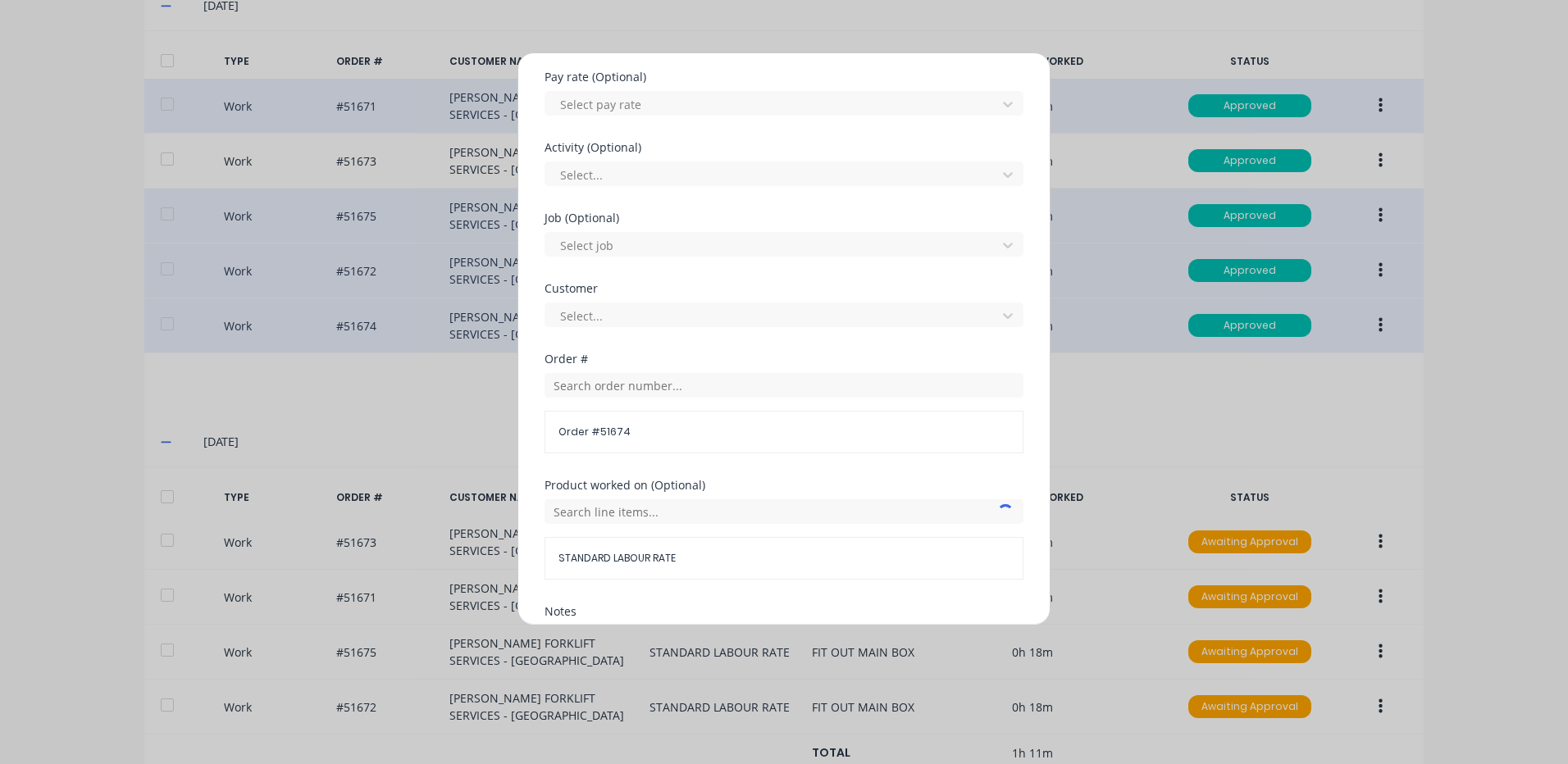
scroll to position [708, 0]
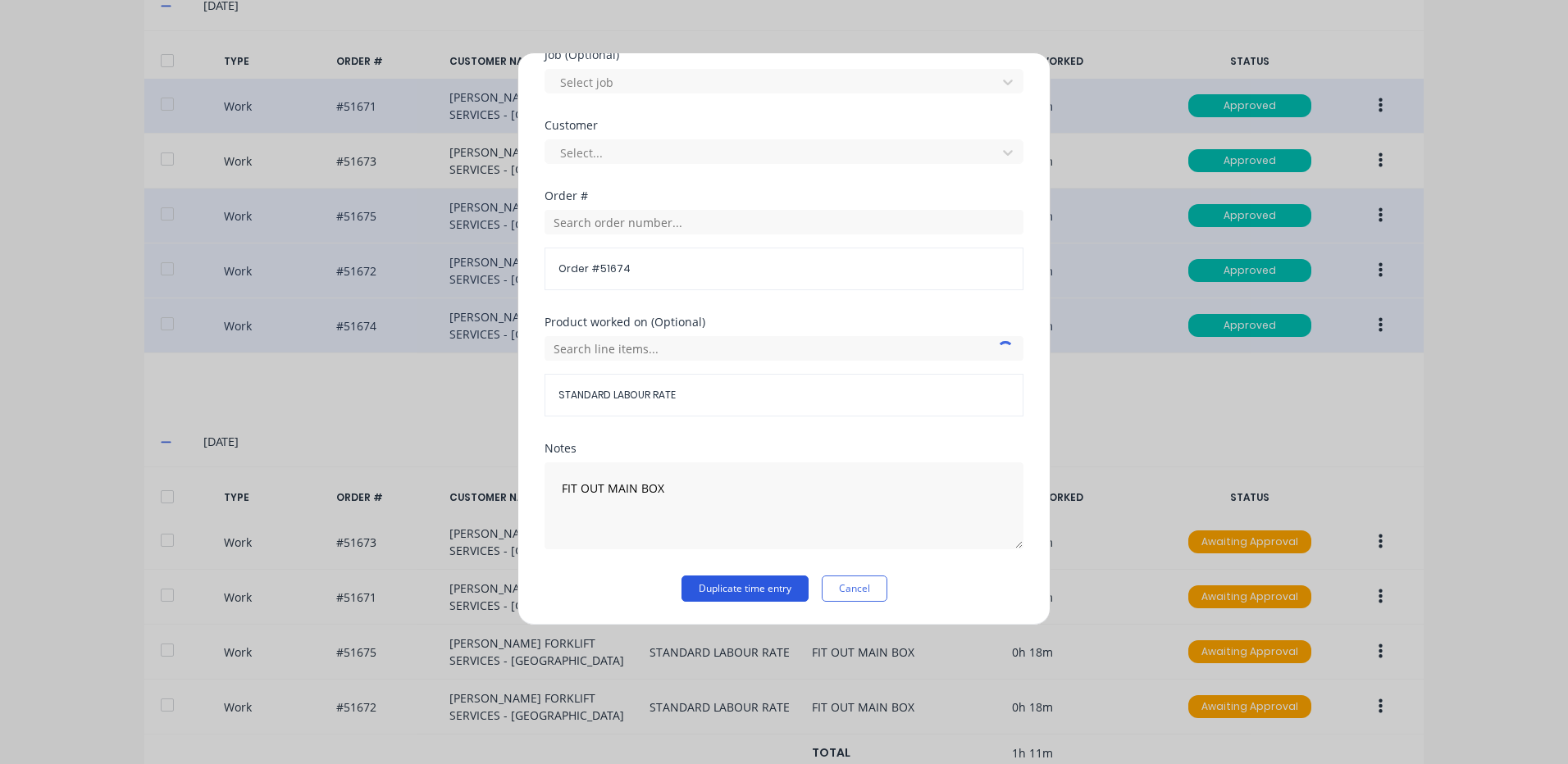
type input "18"
click at [749, 592] on button "Duplicate time entry" at bounding box center [745, 588] width 127 height 27
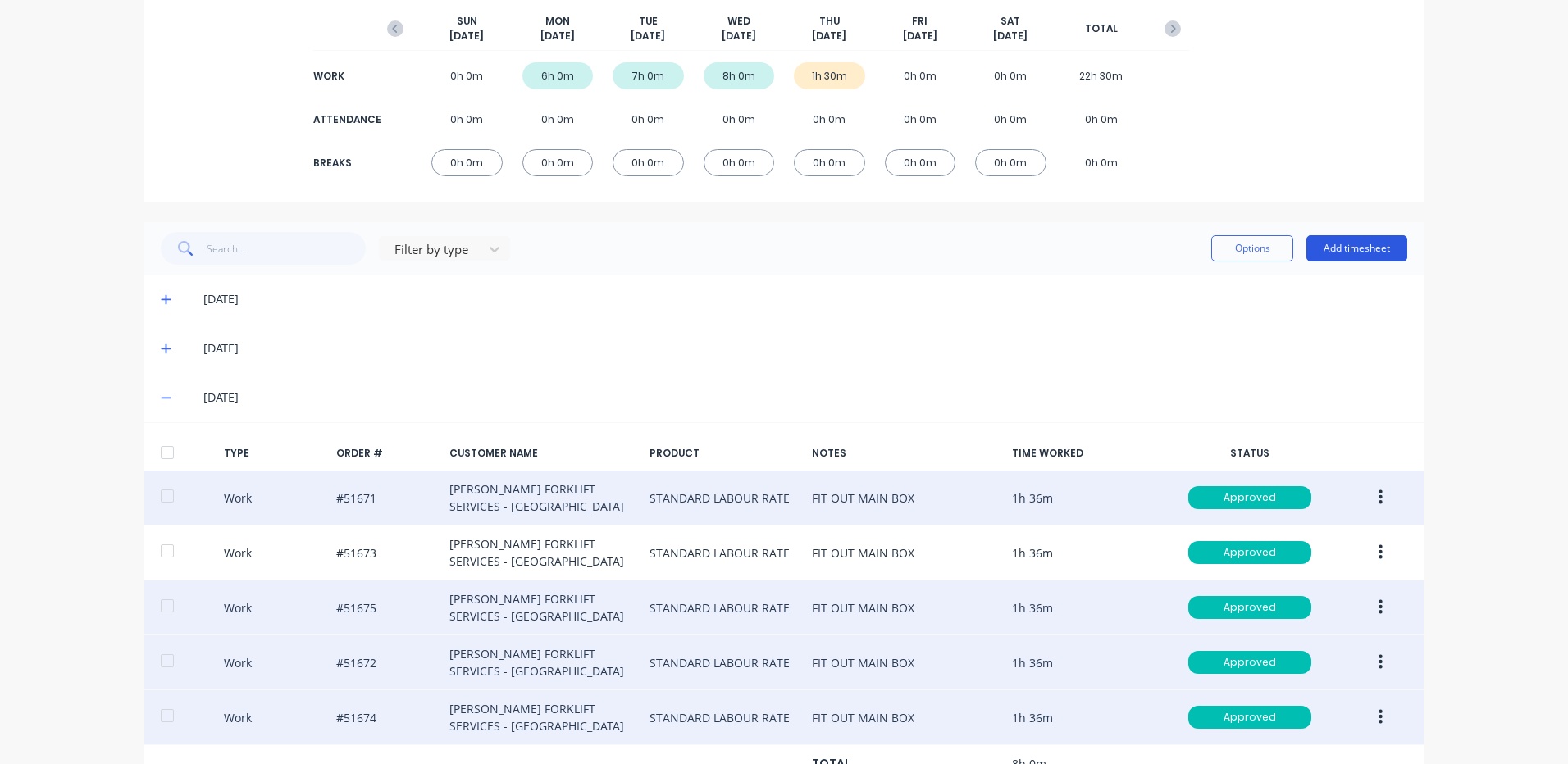
scroll to position [188, 0]
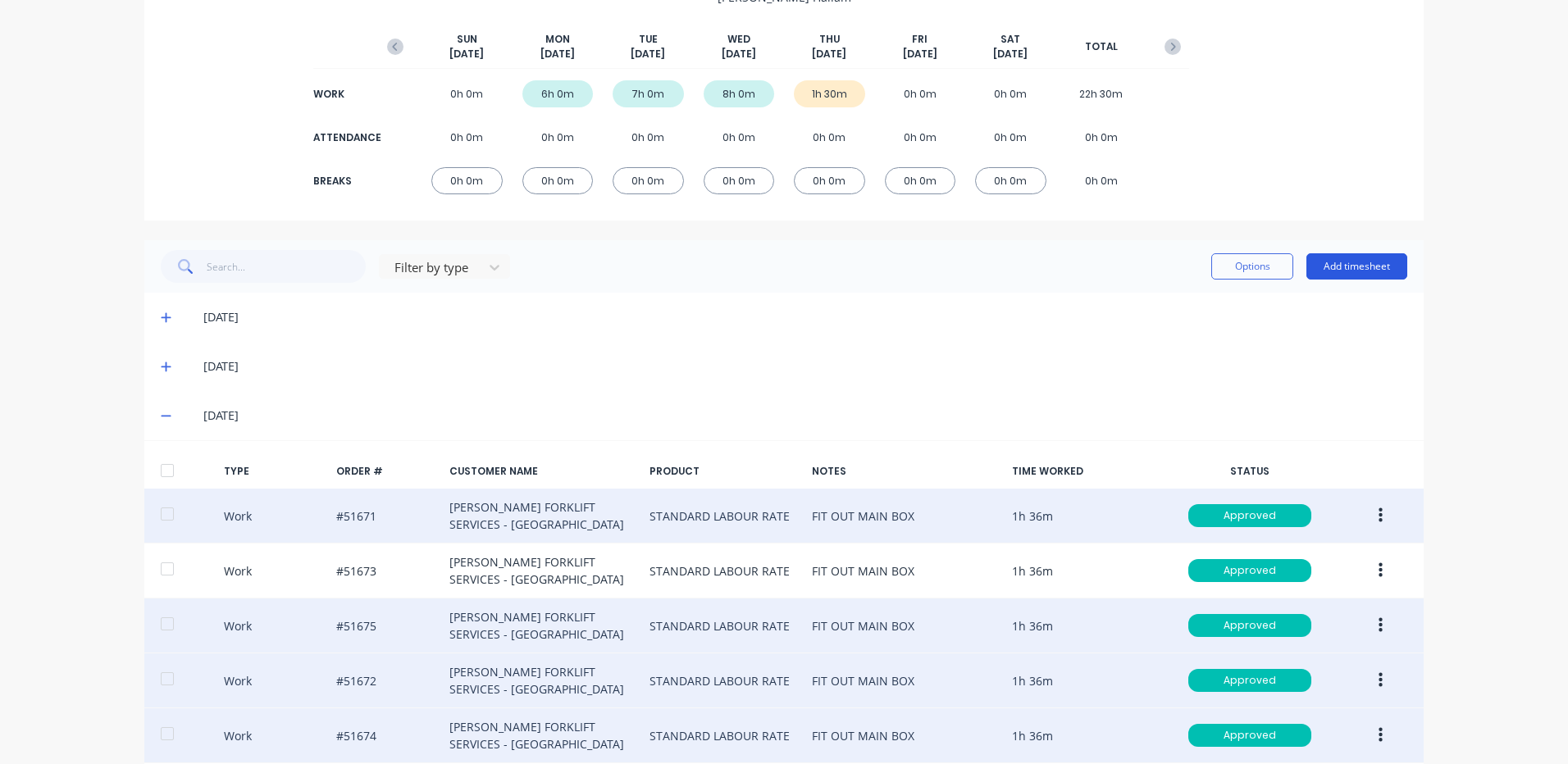
click at [1373, 271] on button "Add timesheet" at bounding box center [1357, 266] width 101 height 27
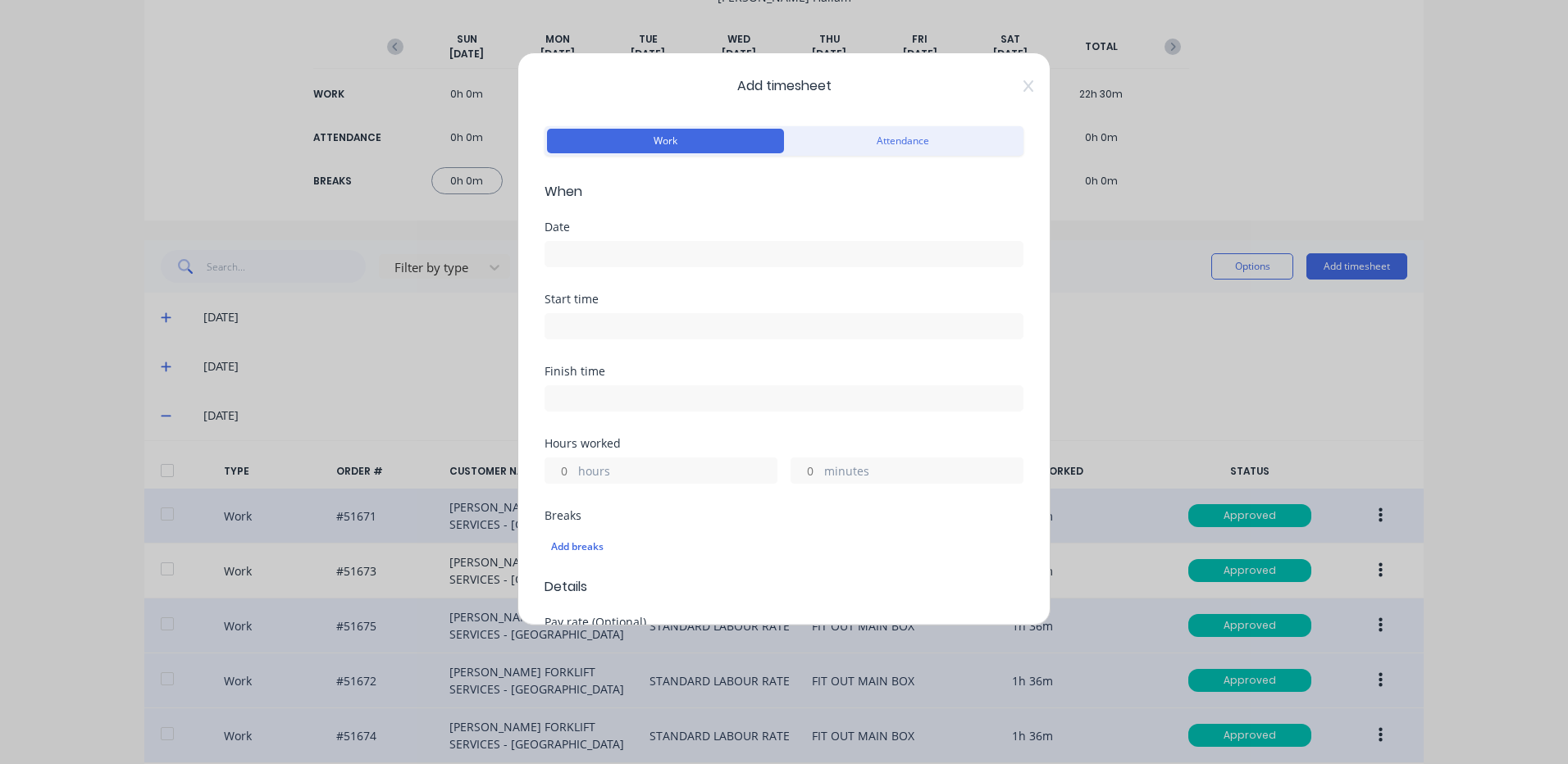
click at [653, 248] on input at bounding box center [784, 254] width 478 height 25
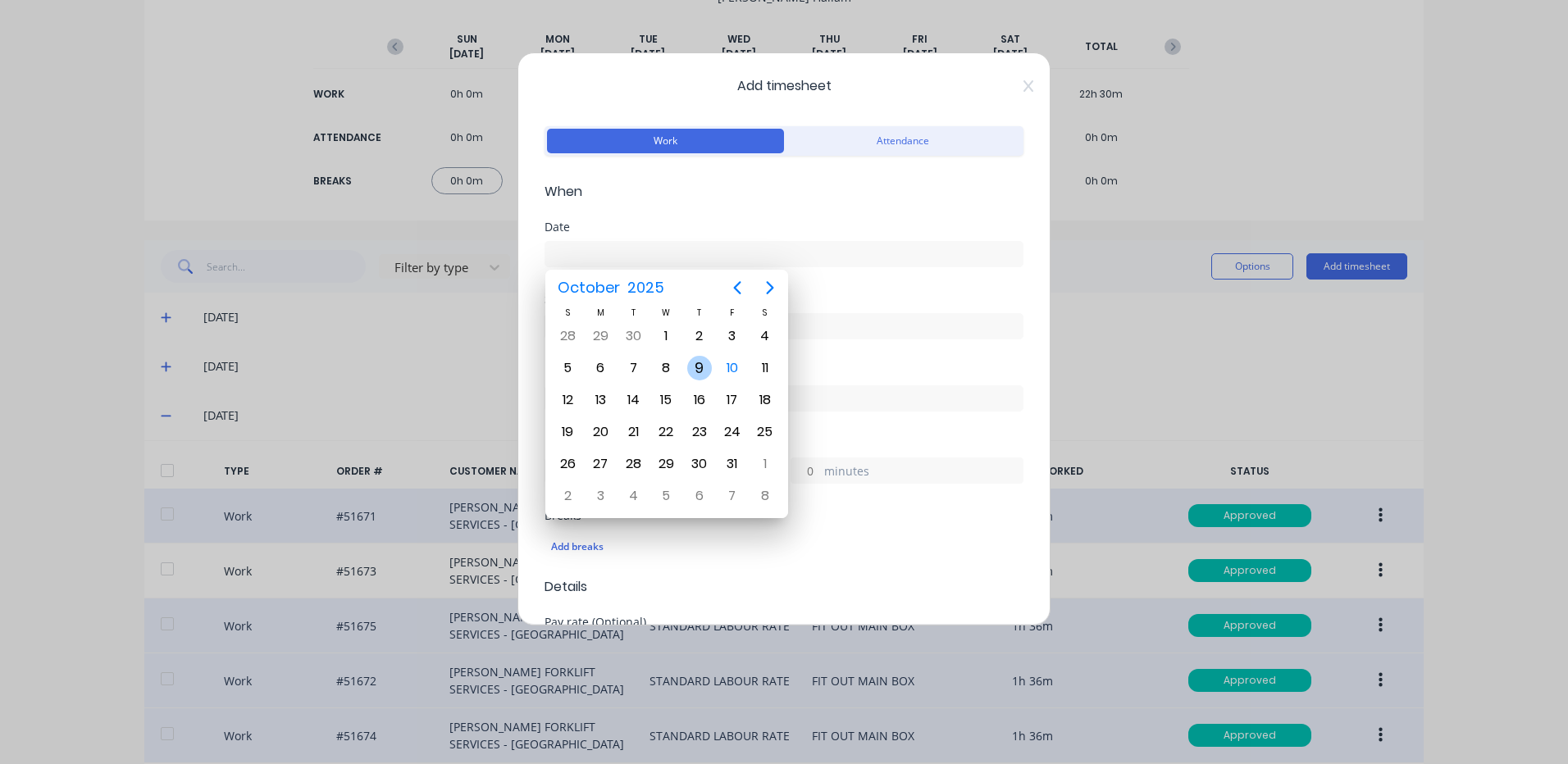
click at [703, 368] on div "9" at bounding box center [699, 368] width 25 height 25
type input "[DATE]"
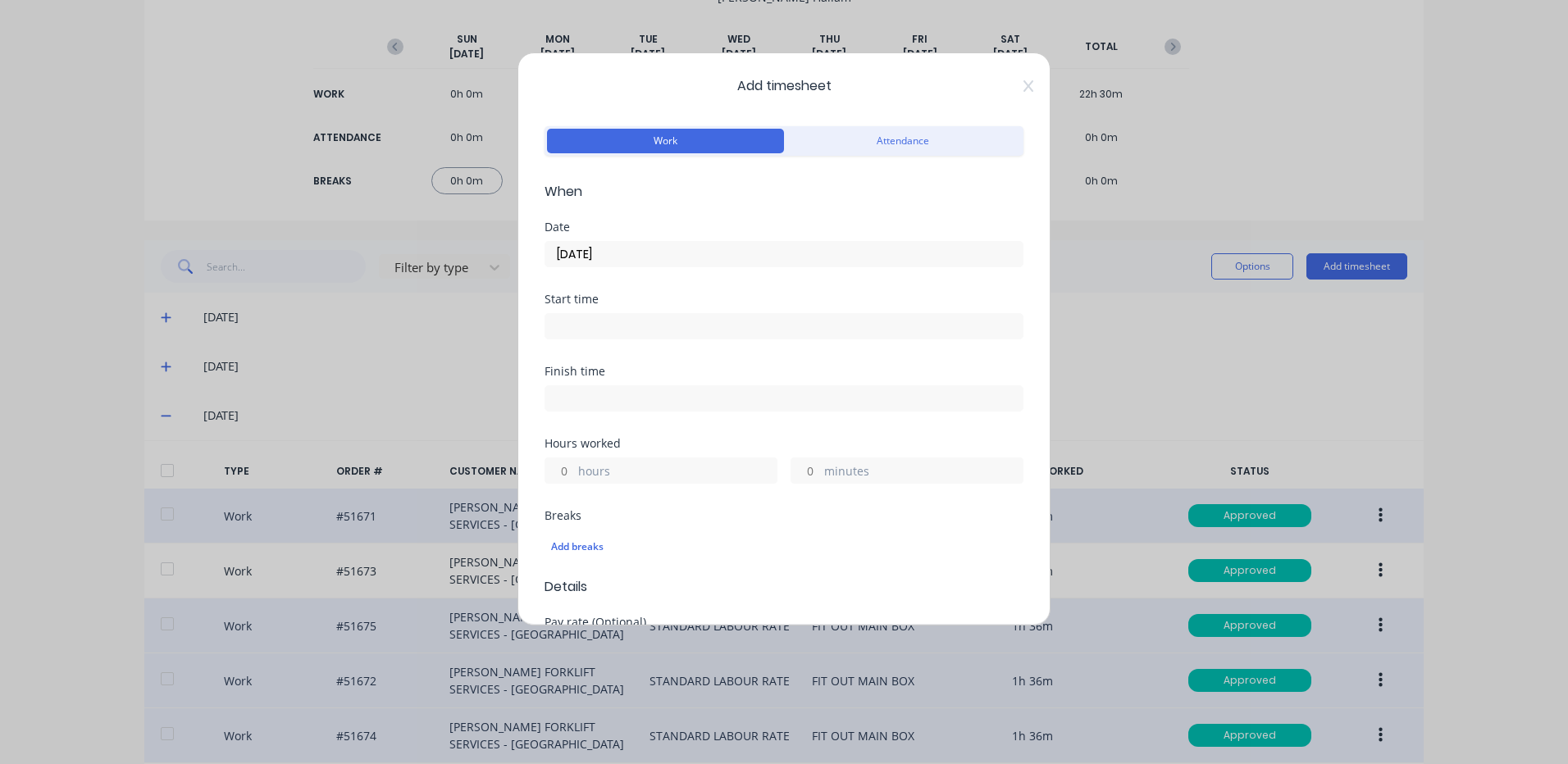
click at [566, 467] on input "hours" at bounding box center [559, 471] width 28 height 25
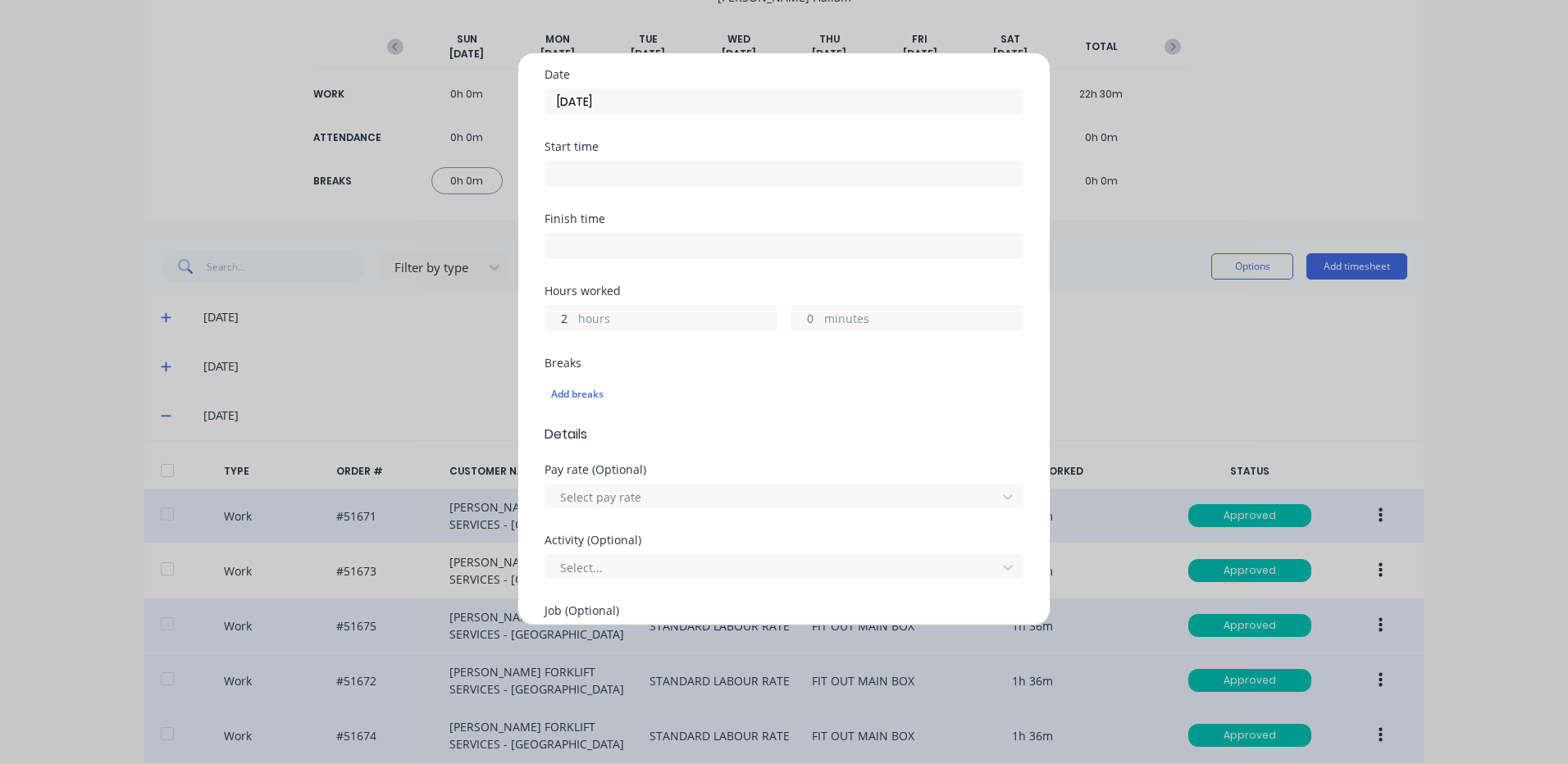
scroll to position [574, 0]
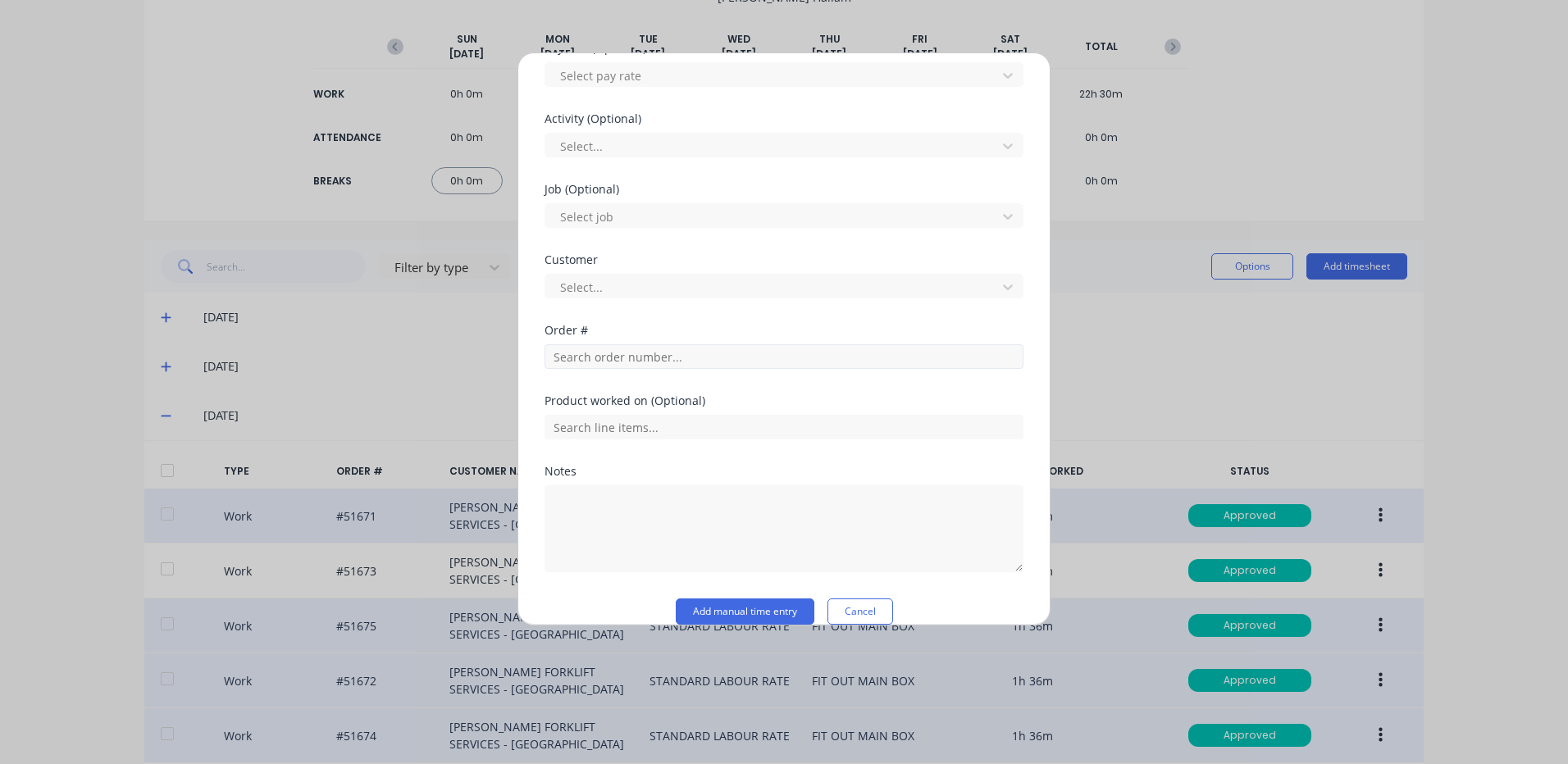
type input "2"
click at [644, 350] on input "text" at bounding box center [784, 357] width 479 height 25
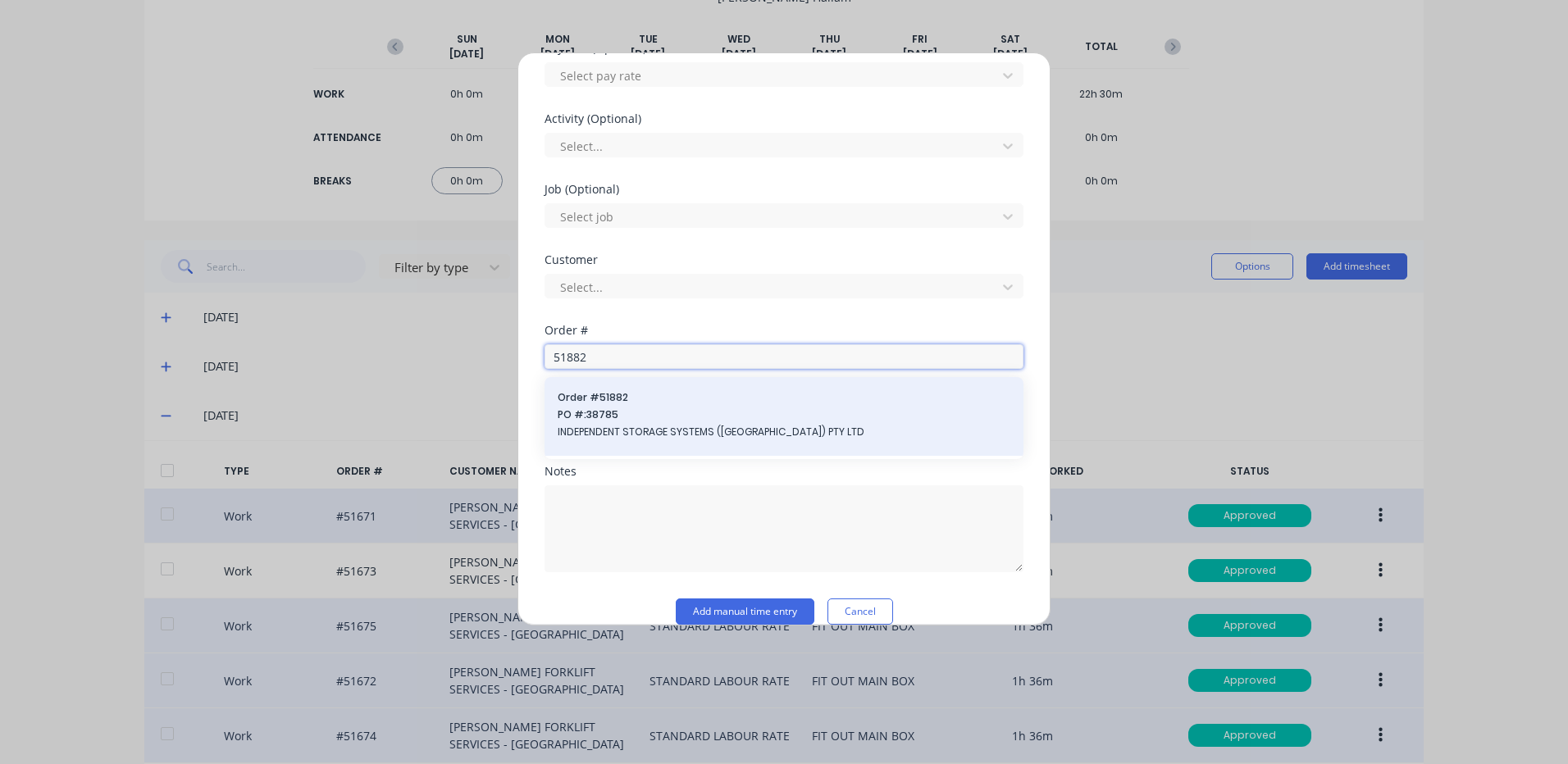
type input "51882"
click at [631, 410] on span "PO #: 38785" at bounding box center [784, 414] width 453 height 15
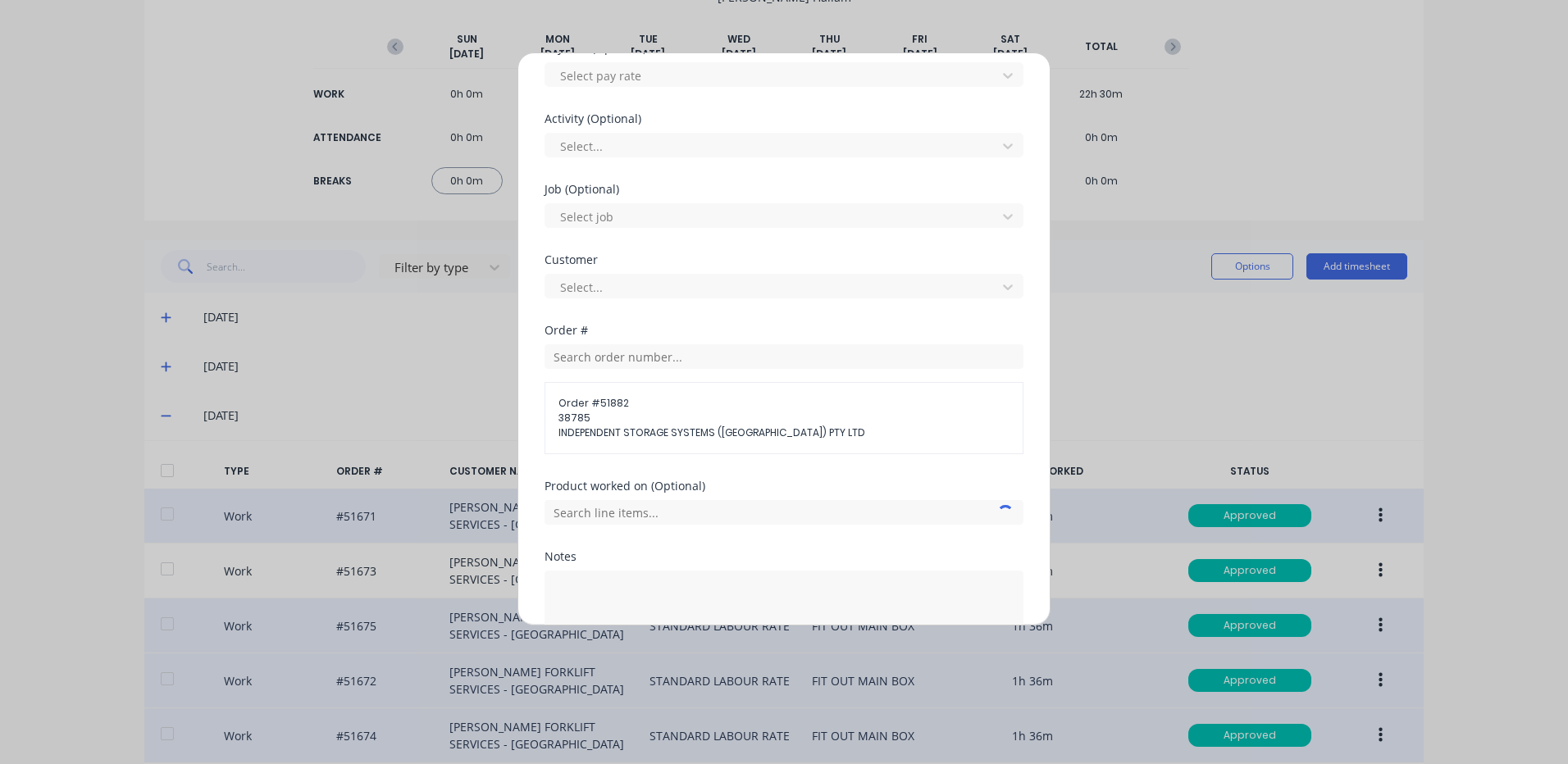
scroll to position [683, 0]
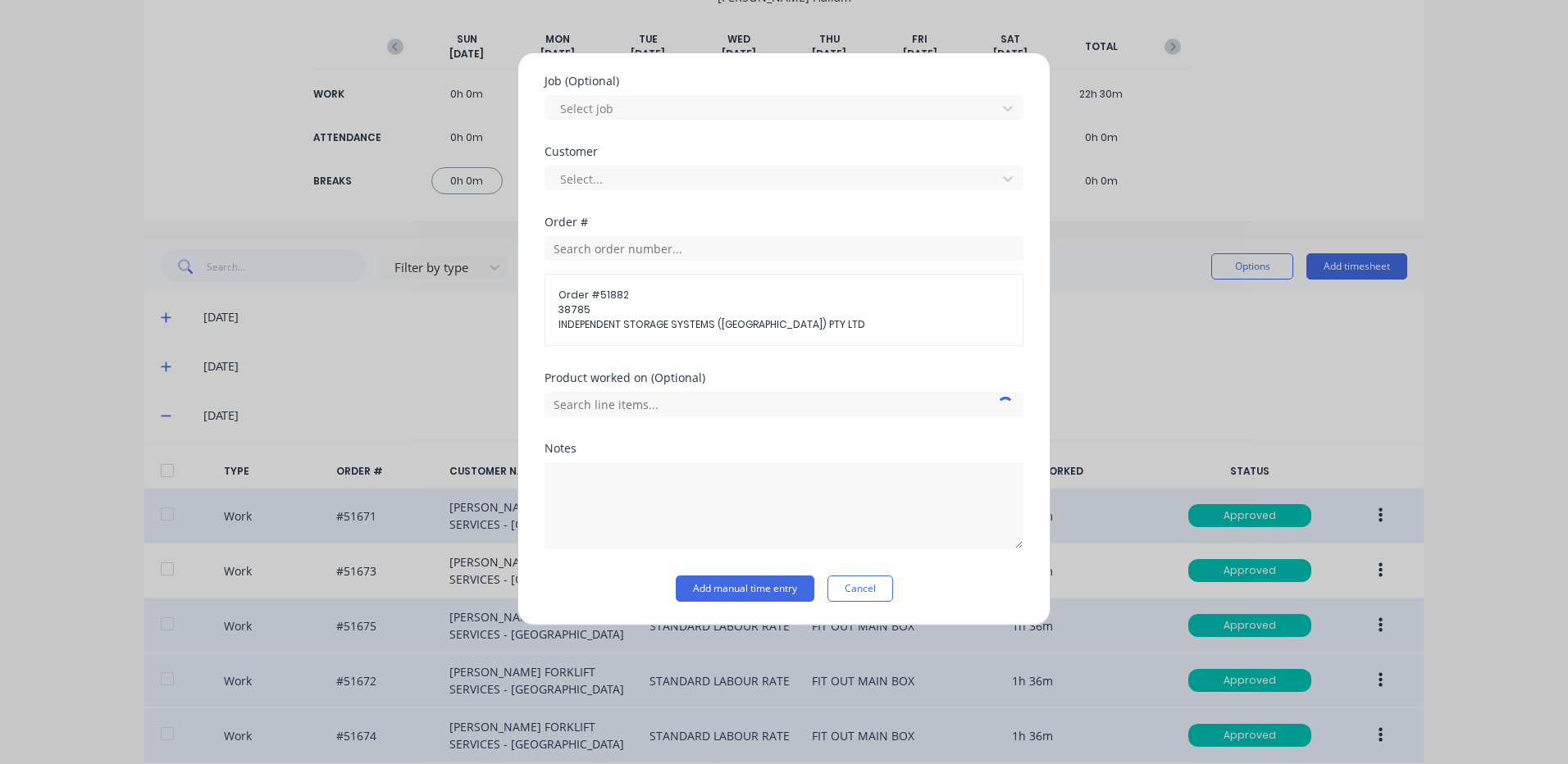
click at [642, 461] on div at bounding box center [784, 504] width 479 height 91
click at [641, 483] on textarea at bounding box center [784, 505] width 479 height 87
type textarea "MACHINE DISPLAY BOX"
click at [797, 436] on div "Product worked on (Optional)" at bounding box center [784, 407] width 479 height 70
click at [824, 407] on input "text" at bounding box center [784, 404] width 479 height 25
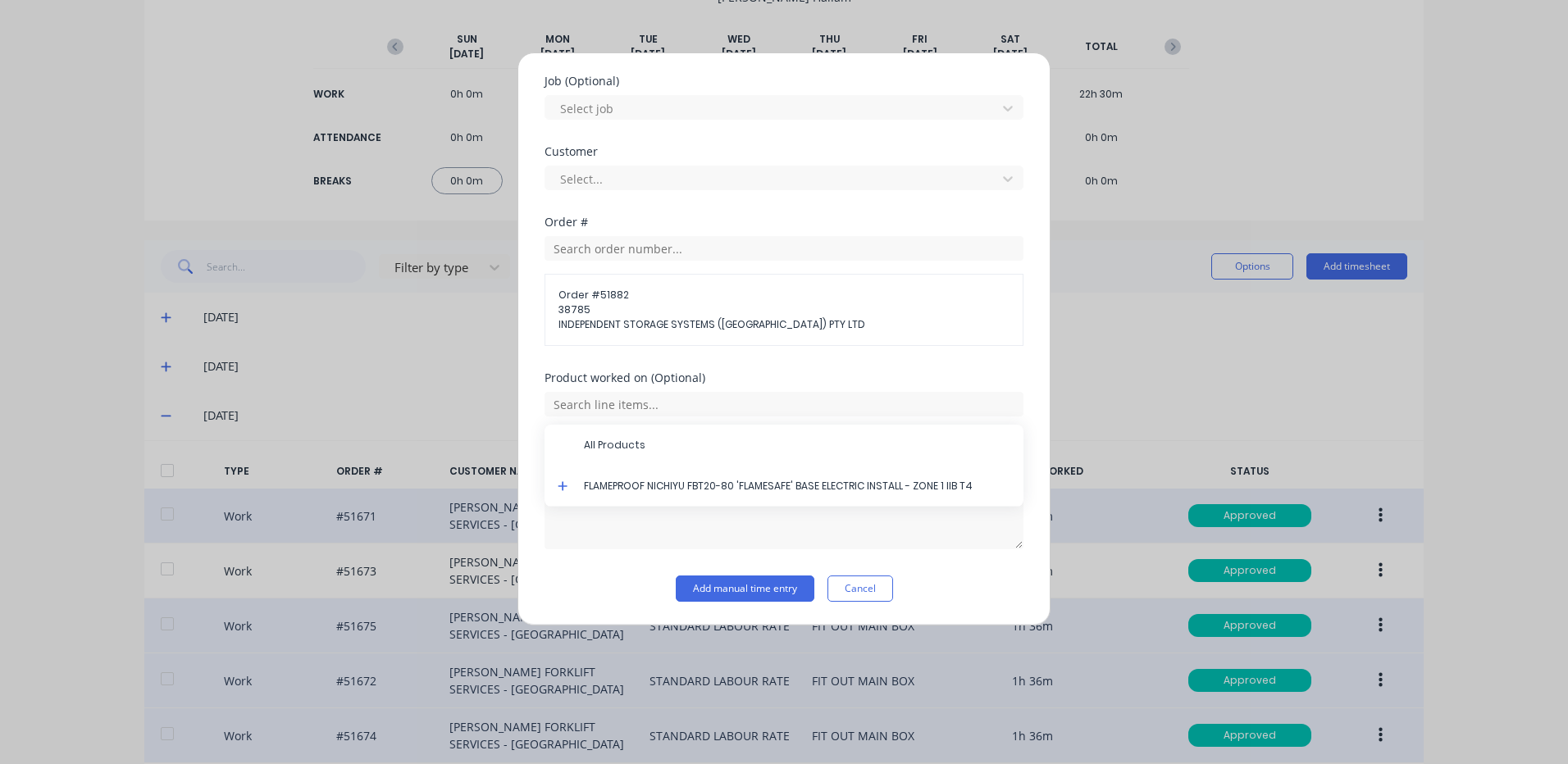
click at [560, 484] on icon at bounding box center [563, 485] width 10 height 11
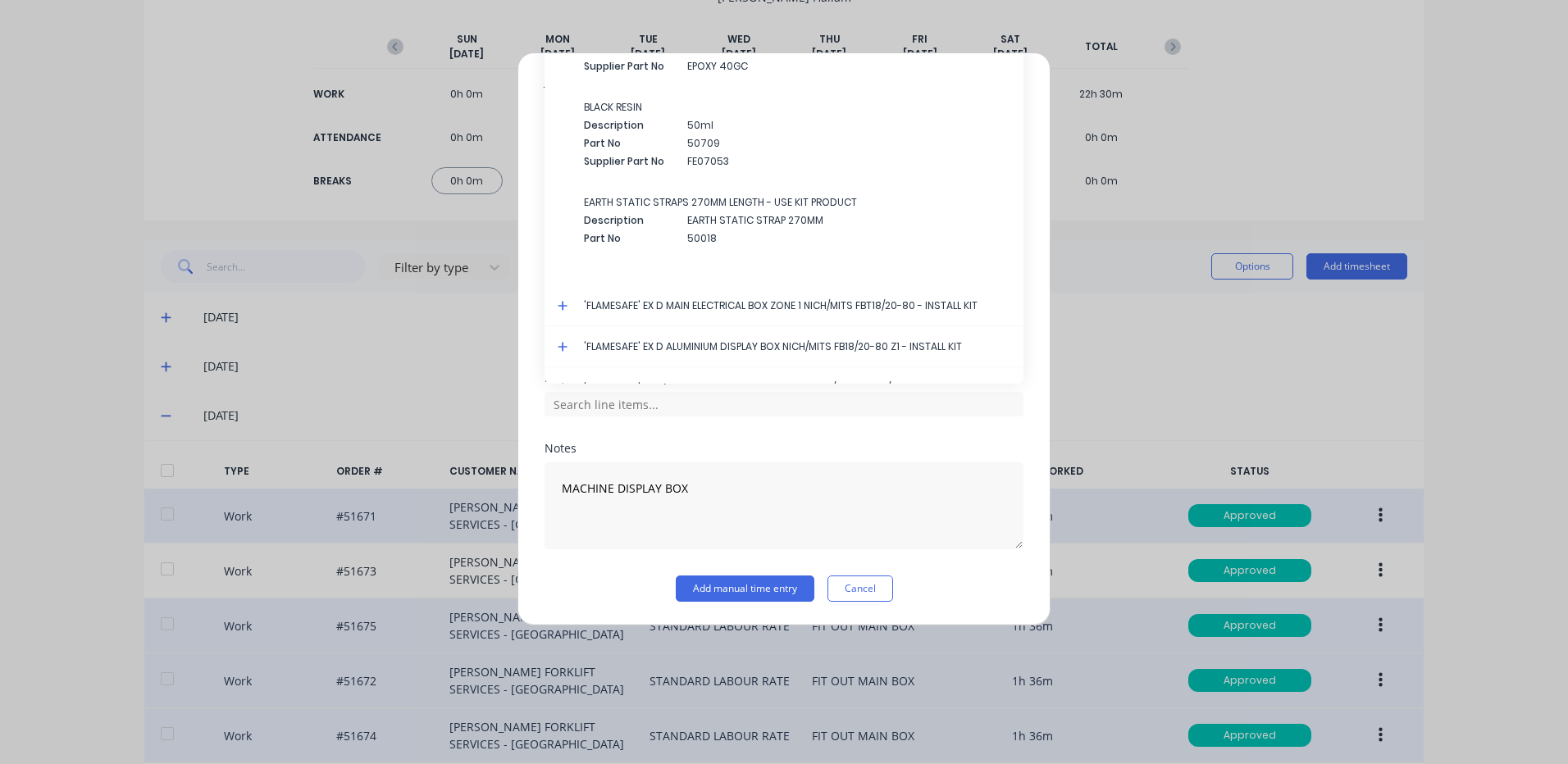
scroll to position [2963, 0]
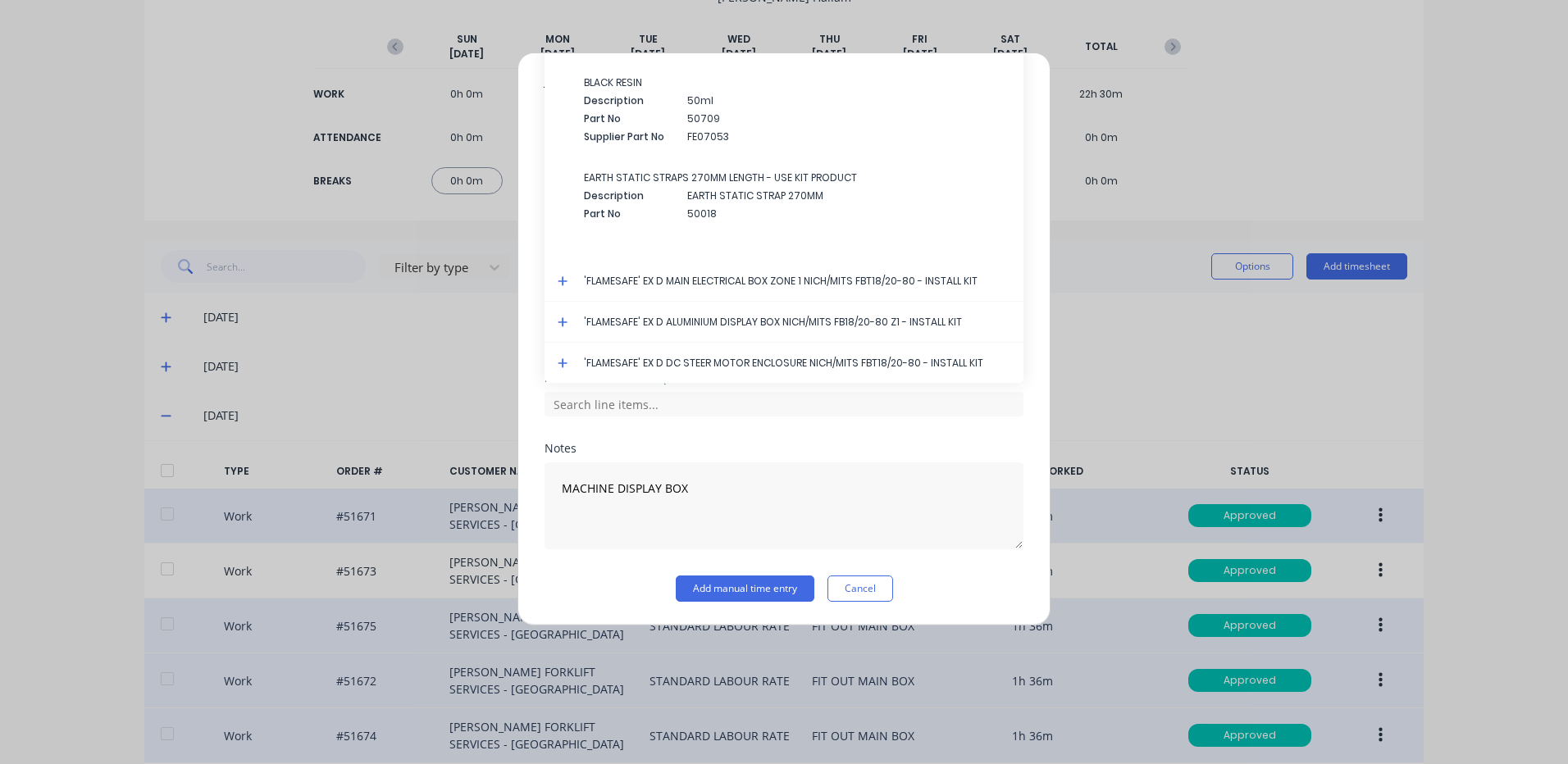
click at [563, 321] on icon at bounding box center [562, 322] width 9 height 9
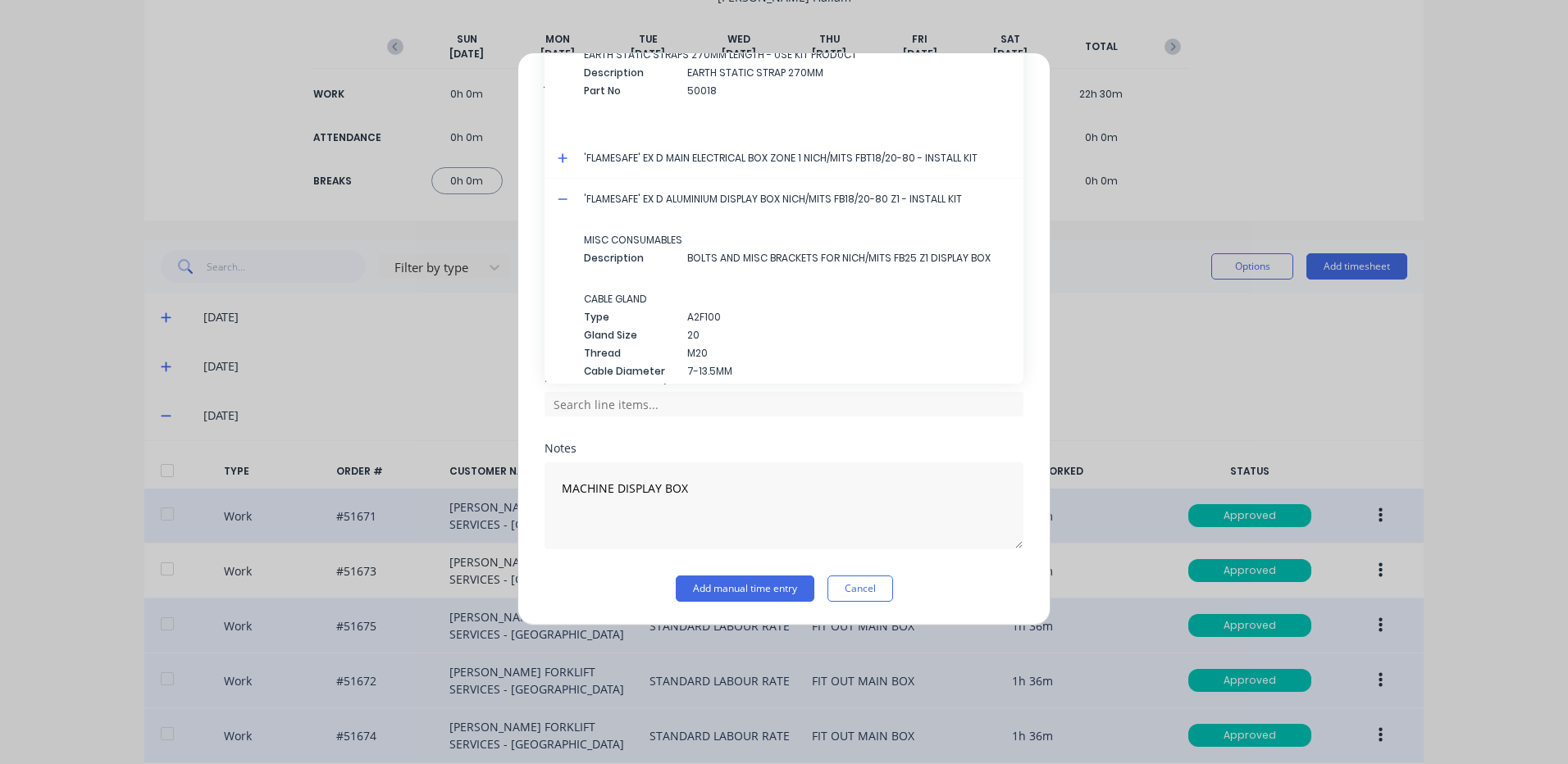
scroll to position [3212, 0]
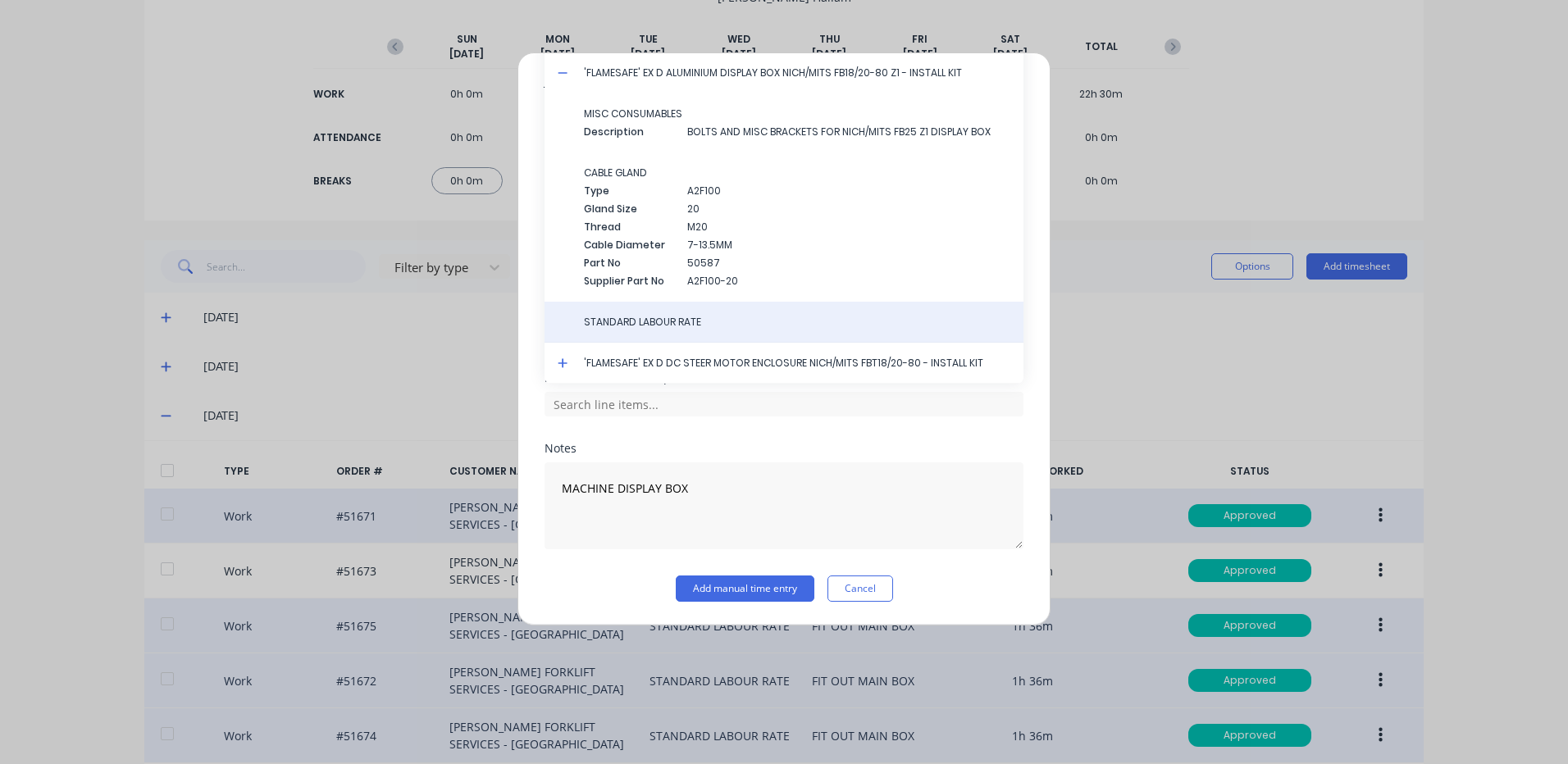
click at [670, 310] on div "STANDARD LABOUR RATE" at bounding box center [784, 322] width 479 height 41
click at [695, 317] on span "STANDARD LABOUR RATE" at bounding box center [797, 322] width 426 height 15
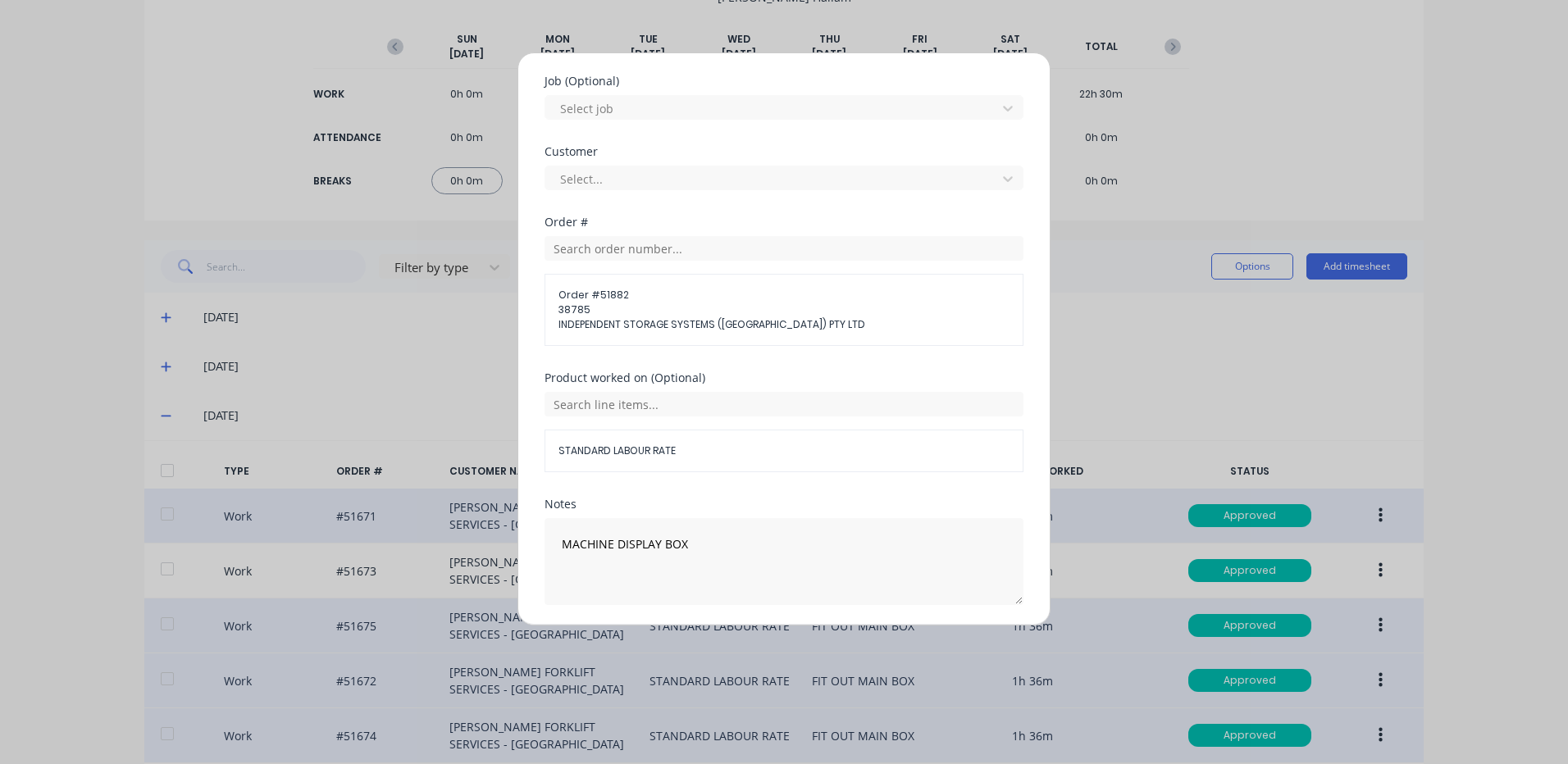
scroll to position [738, 0]
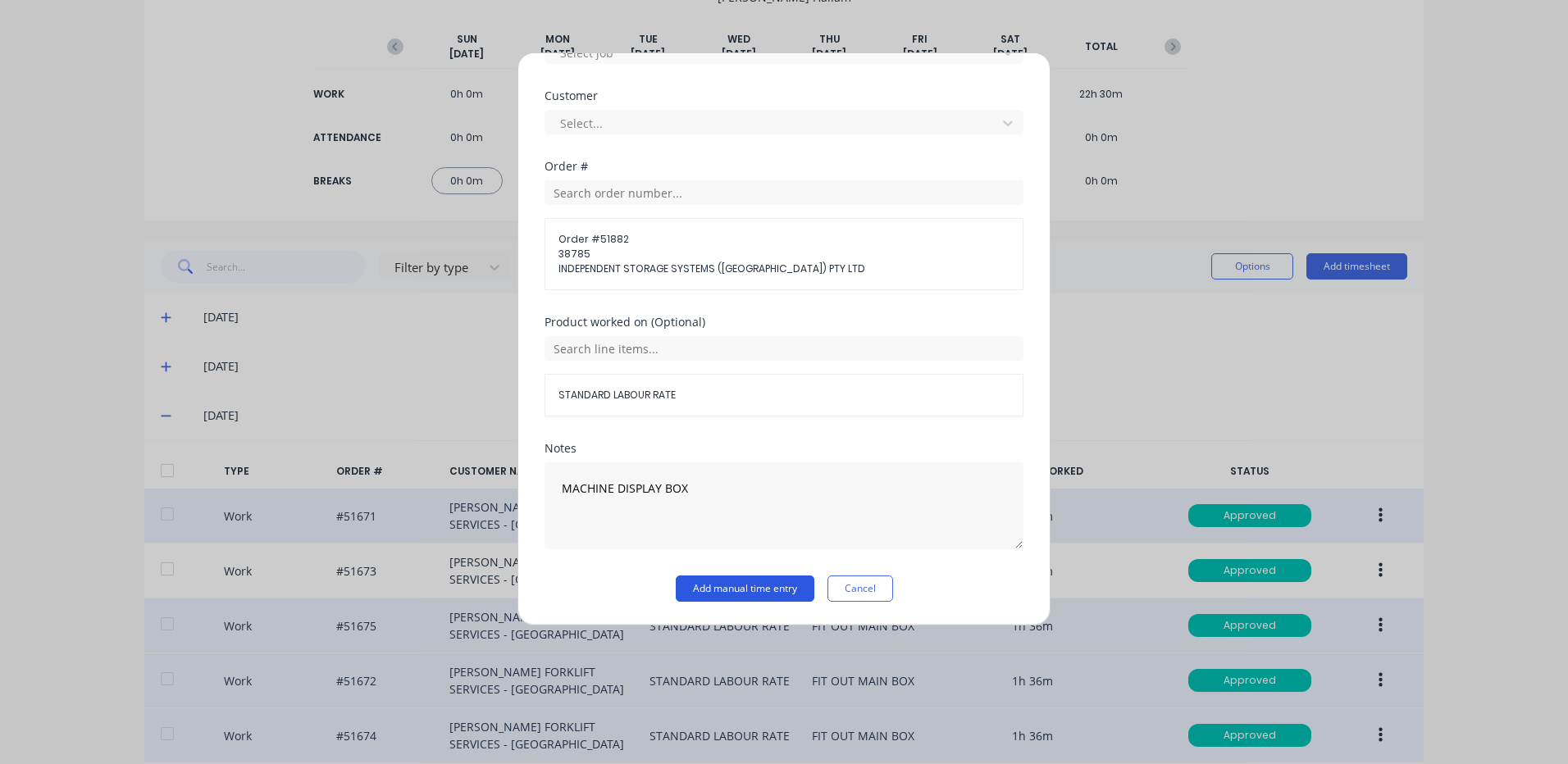
drag, startPoint x: 721, startPoint y: 585, endPoint x: 745, endPoint y: 591, distance: 24.7
click at [723, 585] on button "Add manual time entry" at bounding box center [745, 588] width 139 height 27
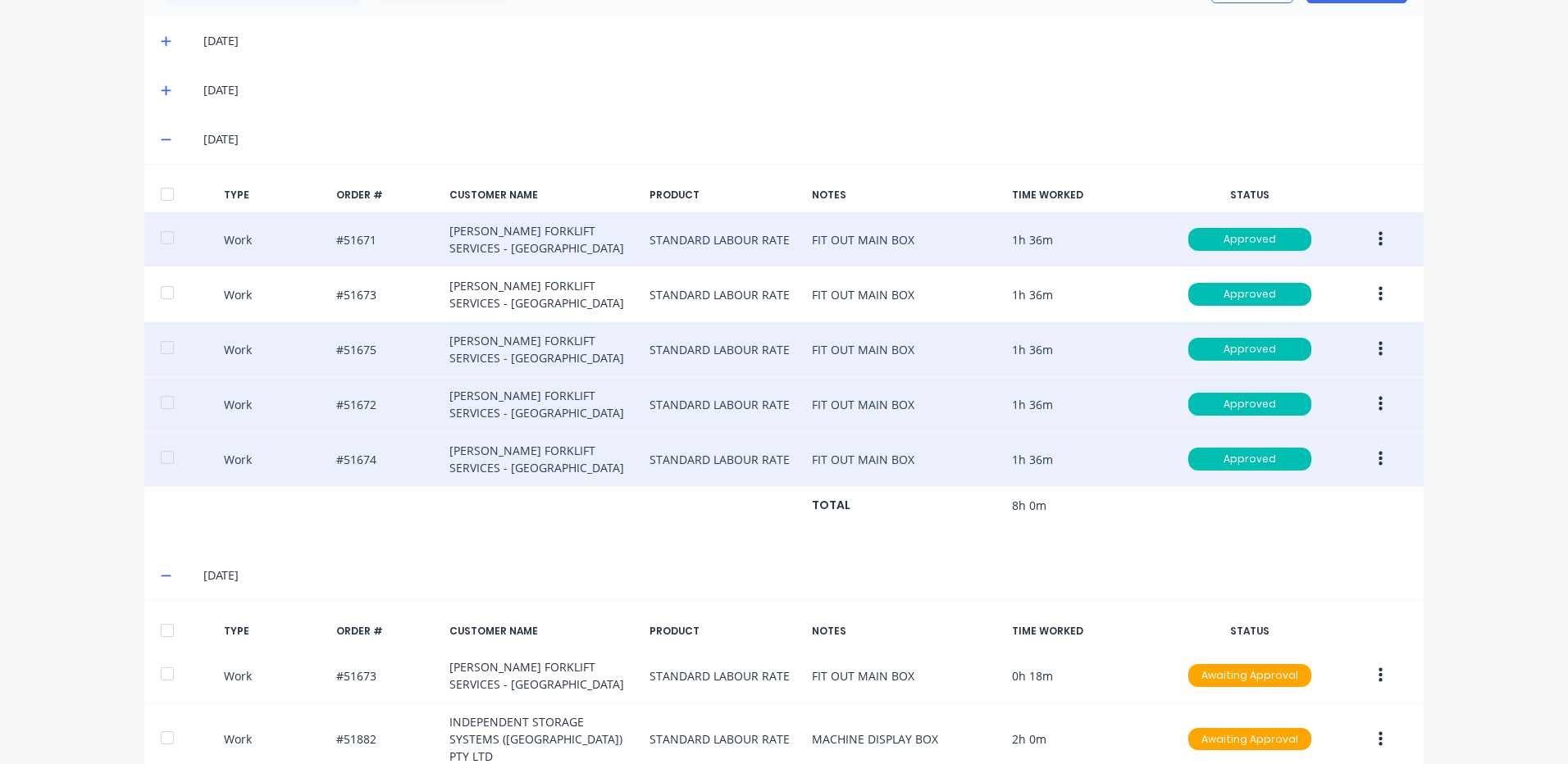
scroll to position [270, 0]
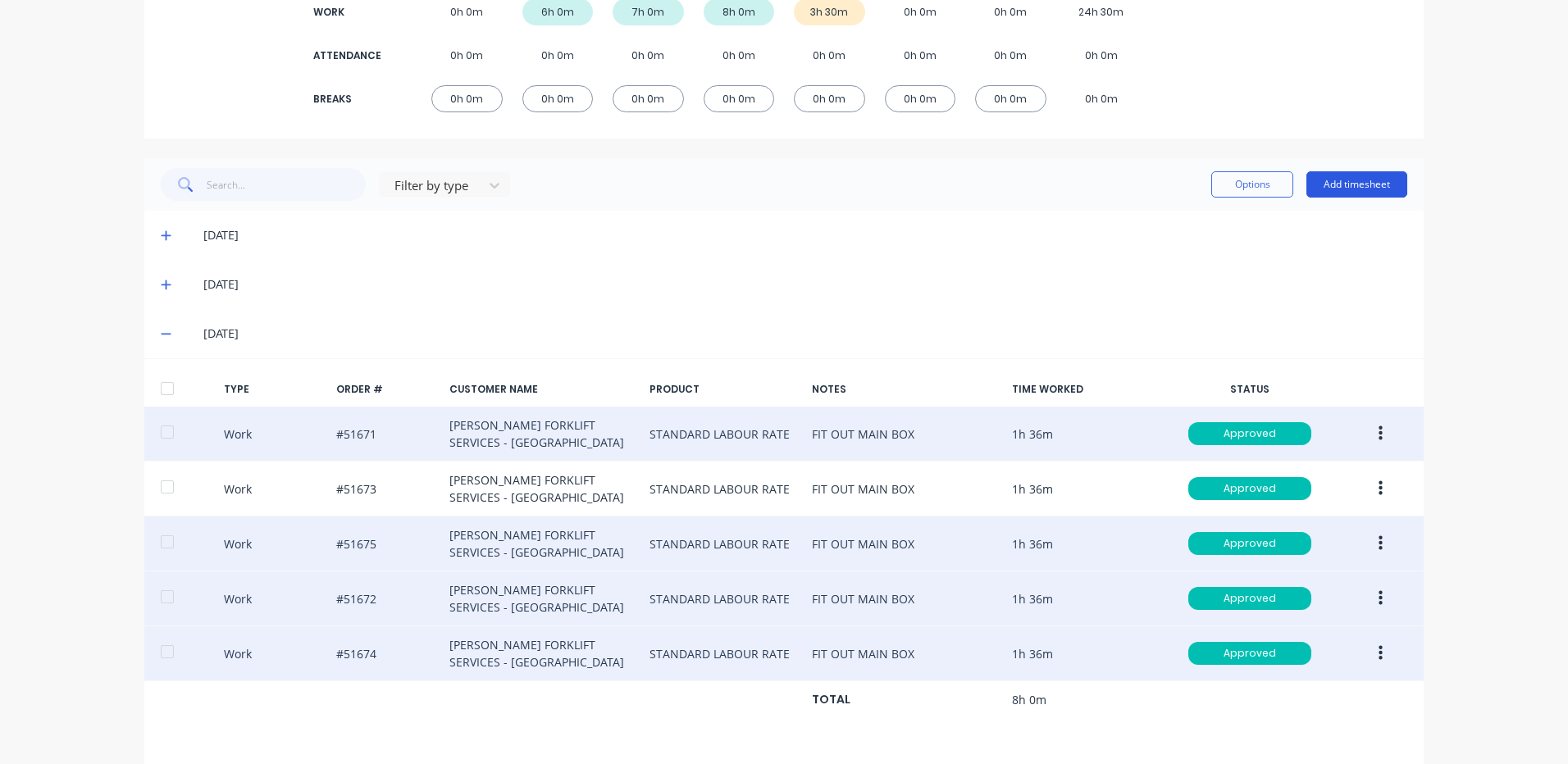
click at [1366, 177] on button "Add timesheet" at bounding box center [1357, 184] width 101 height 27
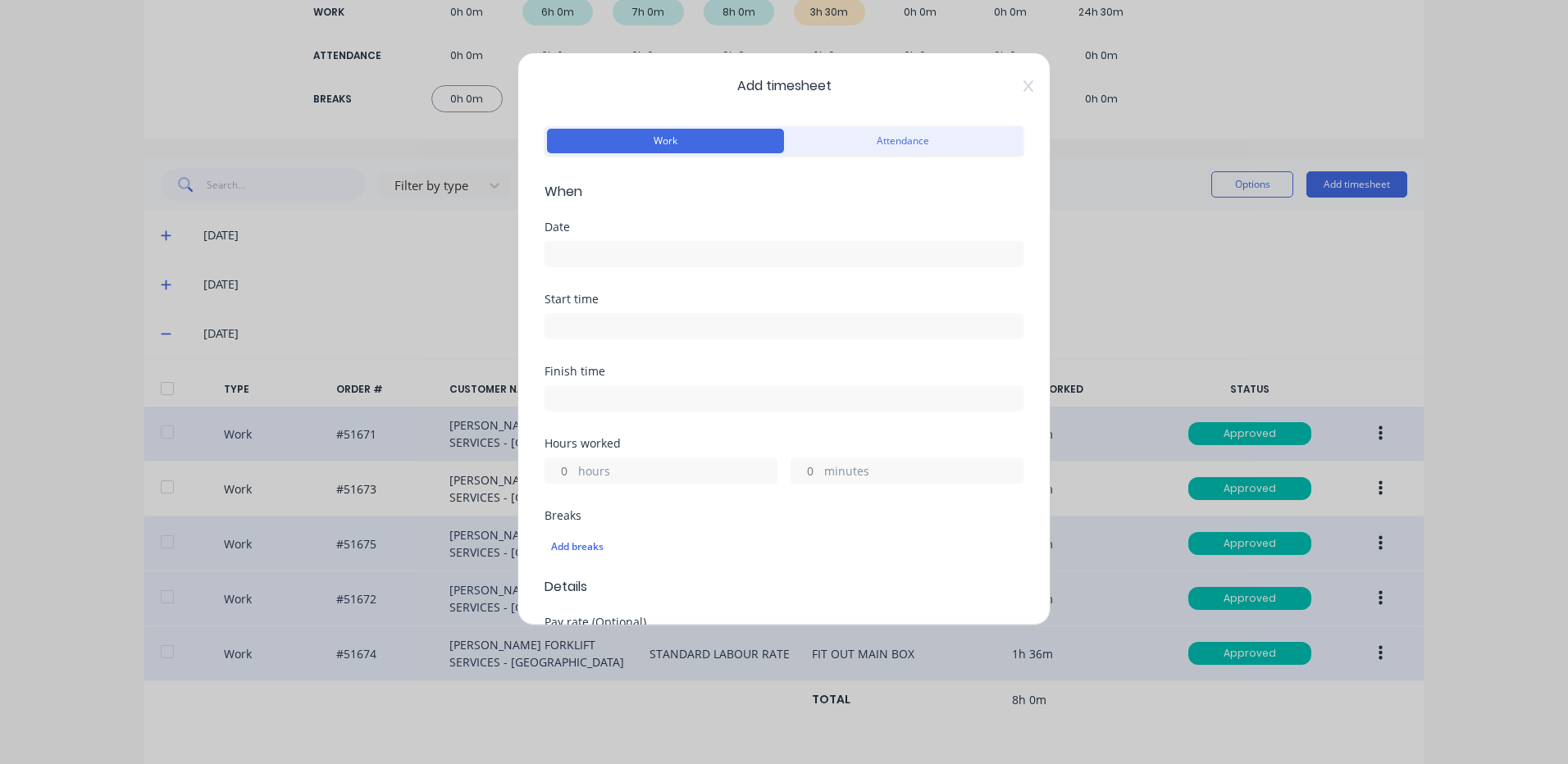
click at [715, 272] on div "Date" at bounding box center [784, 257] width 479 height 72
click at [724, 260] on input at bounding box center [784, 254] width 478 height 25
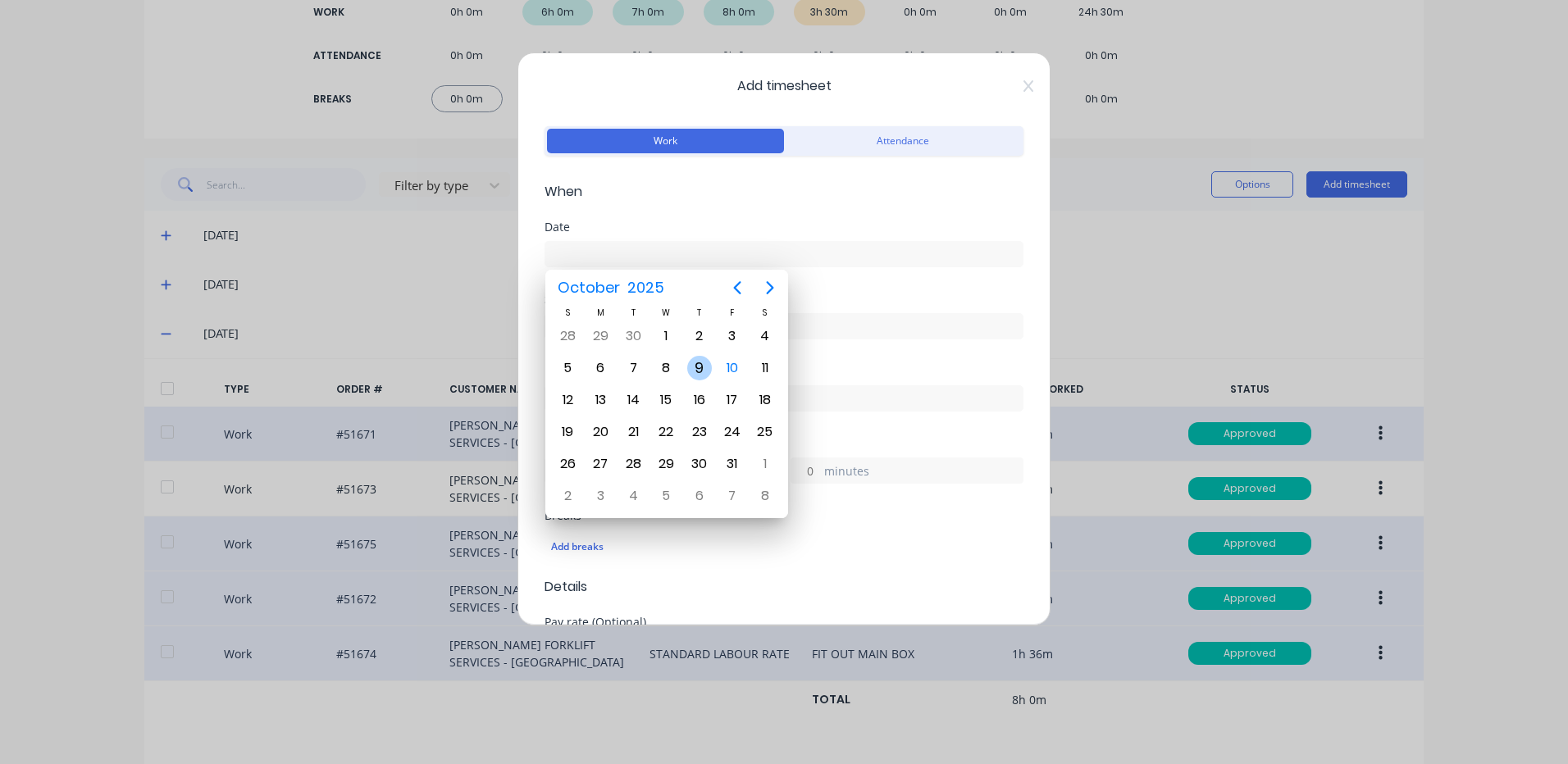
click at [685, 367] on div "9" at bounding box center [700, 368] width 33 height 31
type input "[DATE]"
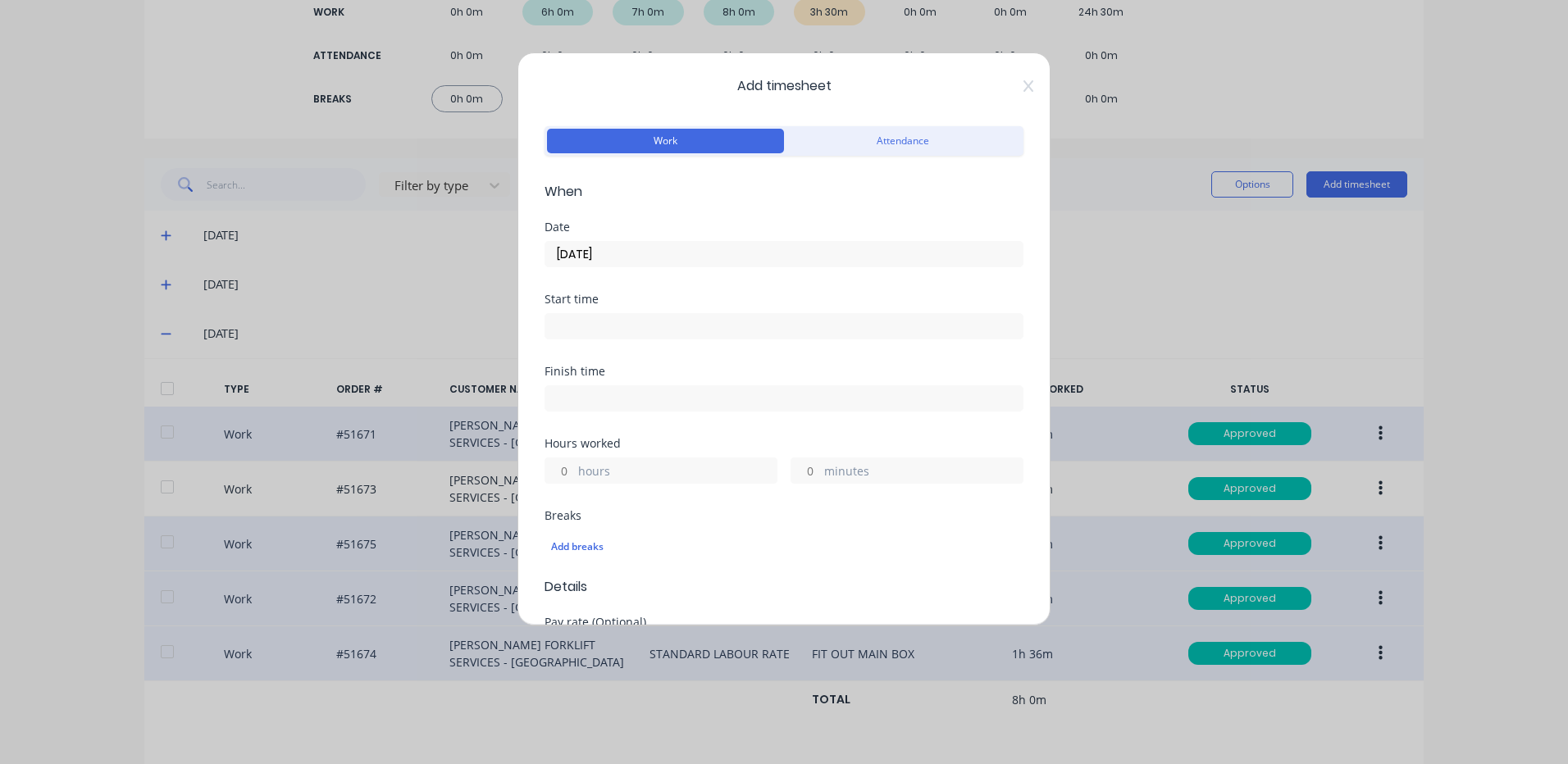
click at [564, 470] on input "hours" at bounding box center [559, 471] width 28 height 25
type input "2"
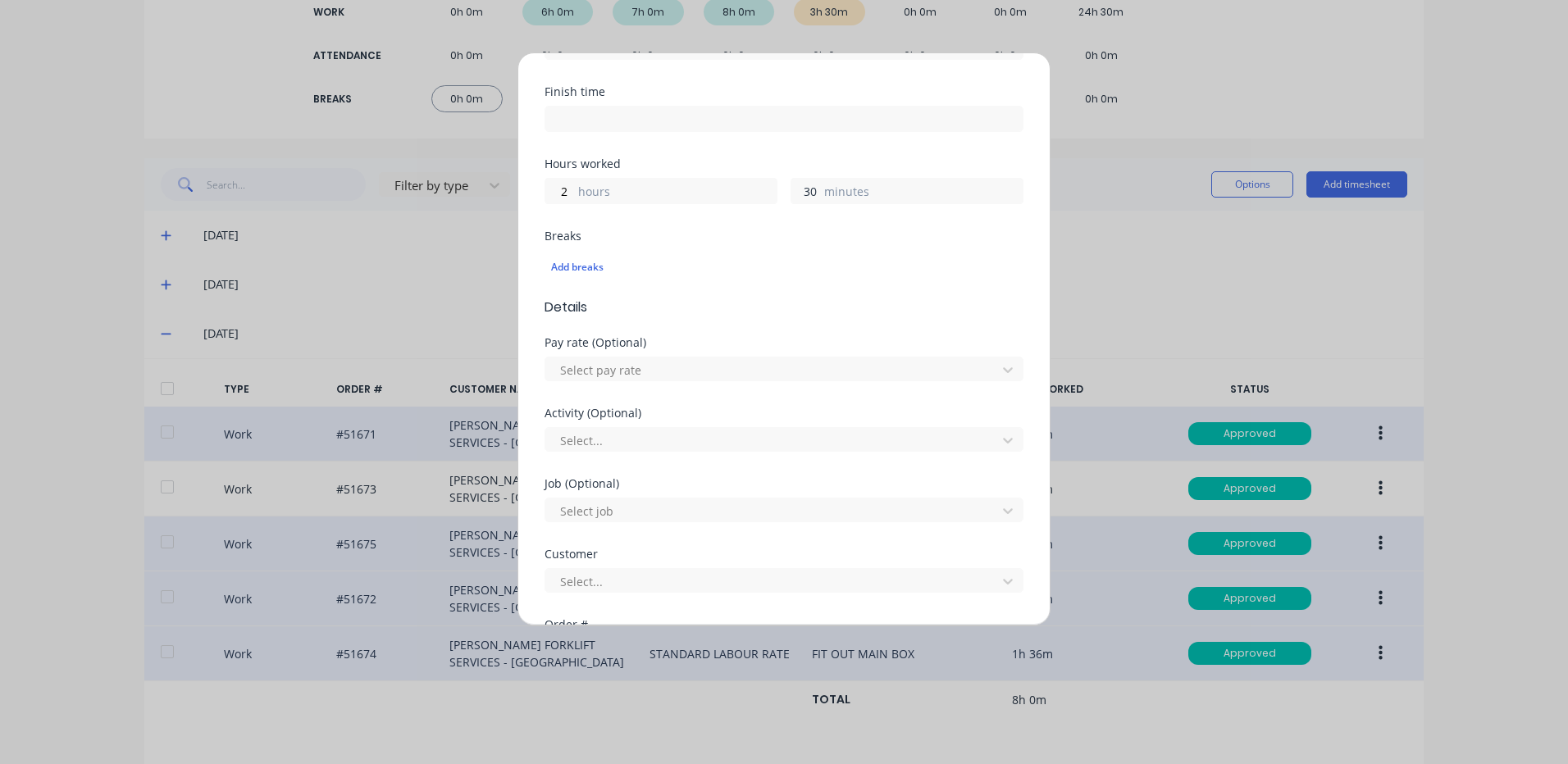
scroll to position [574, 0]
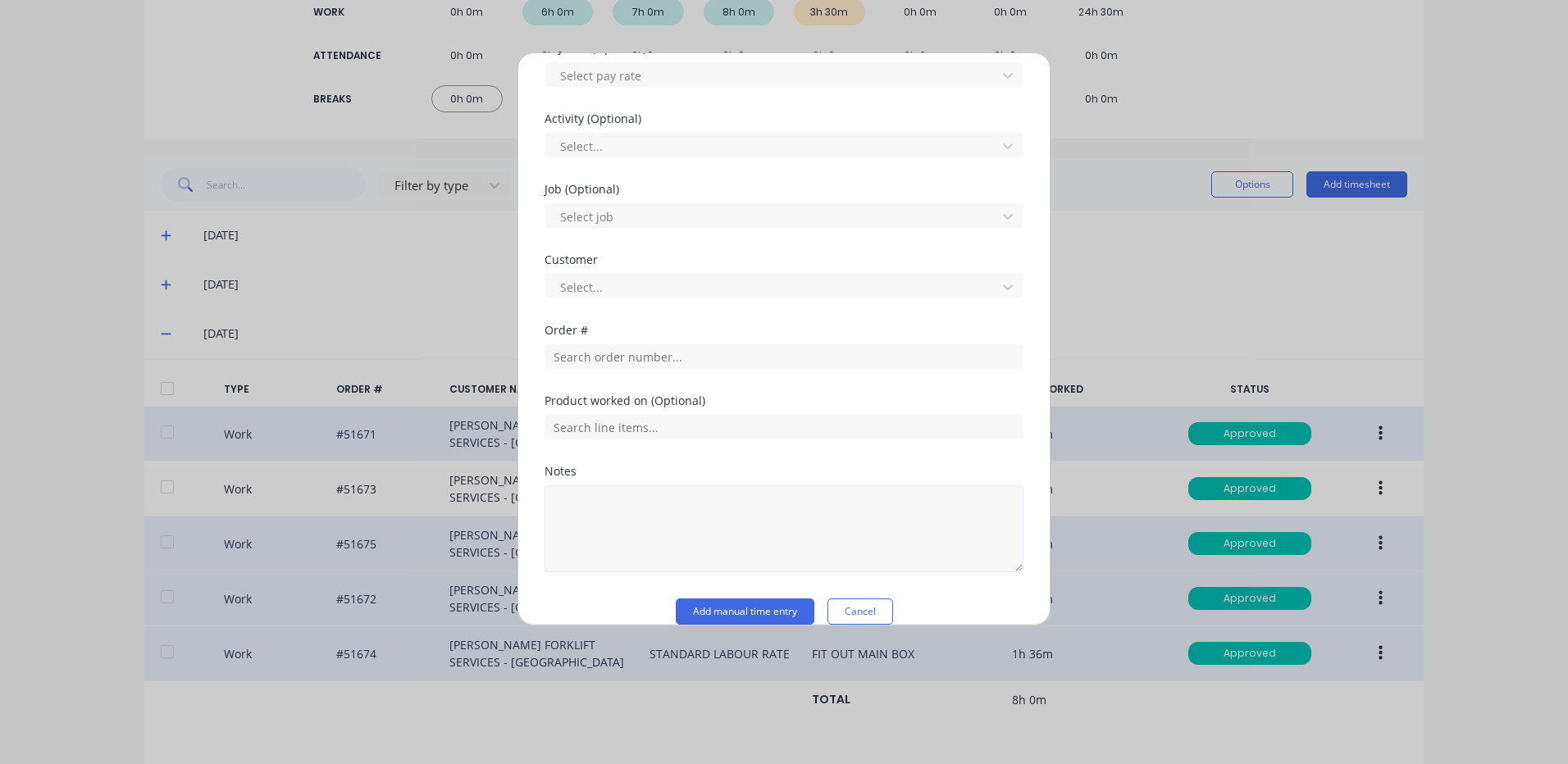
type input "30"
click at [636, 495] on textarea at bounding box center [784, 528] width 479 height 87
click at [653, 424] on input "text" at bounding box center [784, 427] width 479 height 25
click at [646, 359] on input "text" at bounding box center [784, 357] width 479 height 25
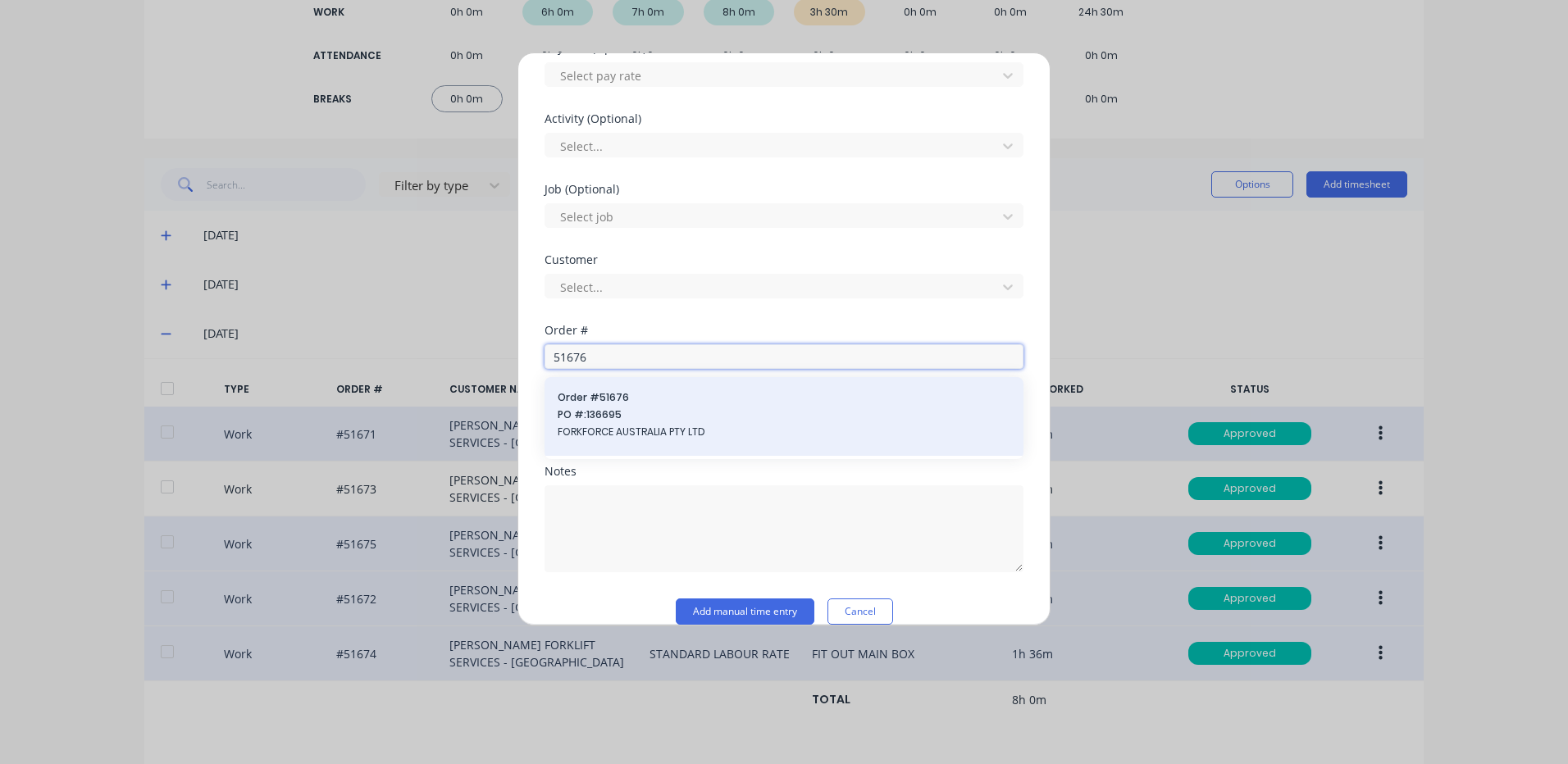
type input "51676"
click at [638, 412] on span "PO #: 136695" at bounding box center [784, 414] width 453 height 15
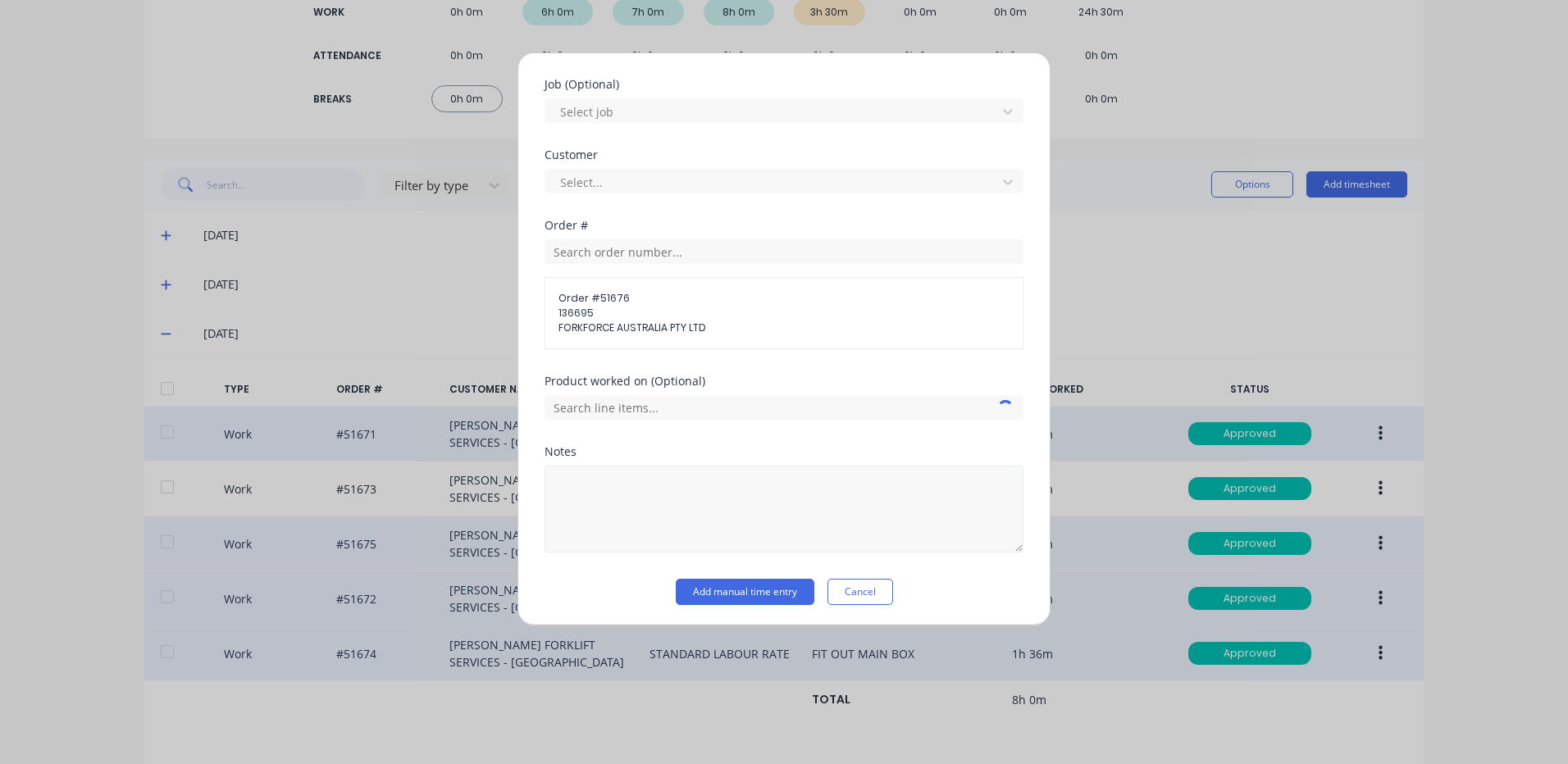
scroll to position [683, 0]
click at [630, 538] on textarea at bounding box center [784, 505] width 479 height 87
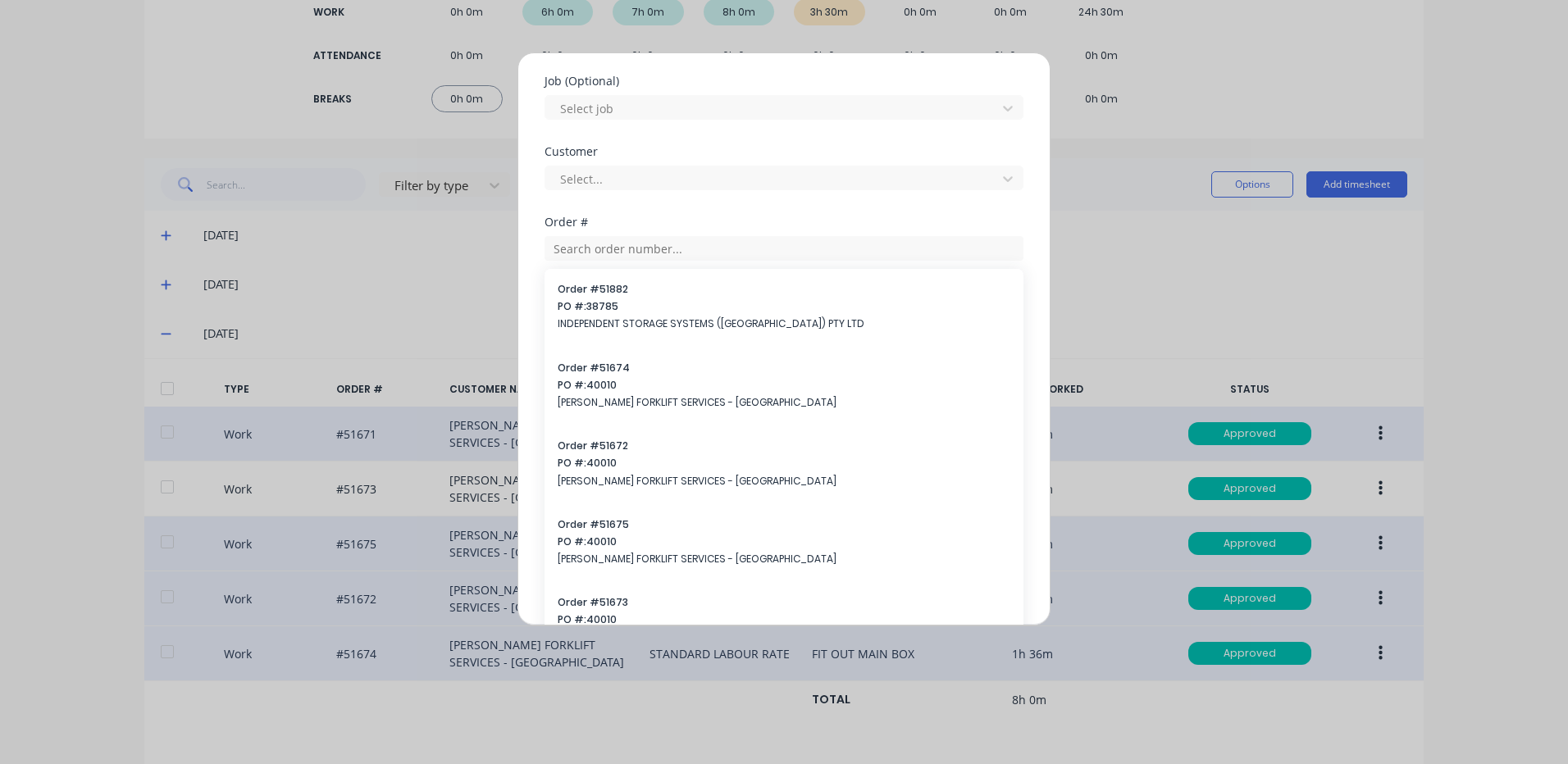
click at [755, 207] on div "Customer Select..." at bounding box center [784, 181] width 479 height 70
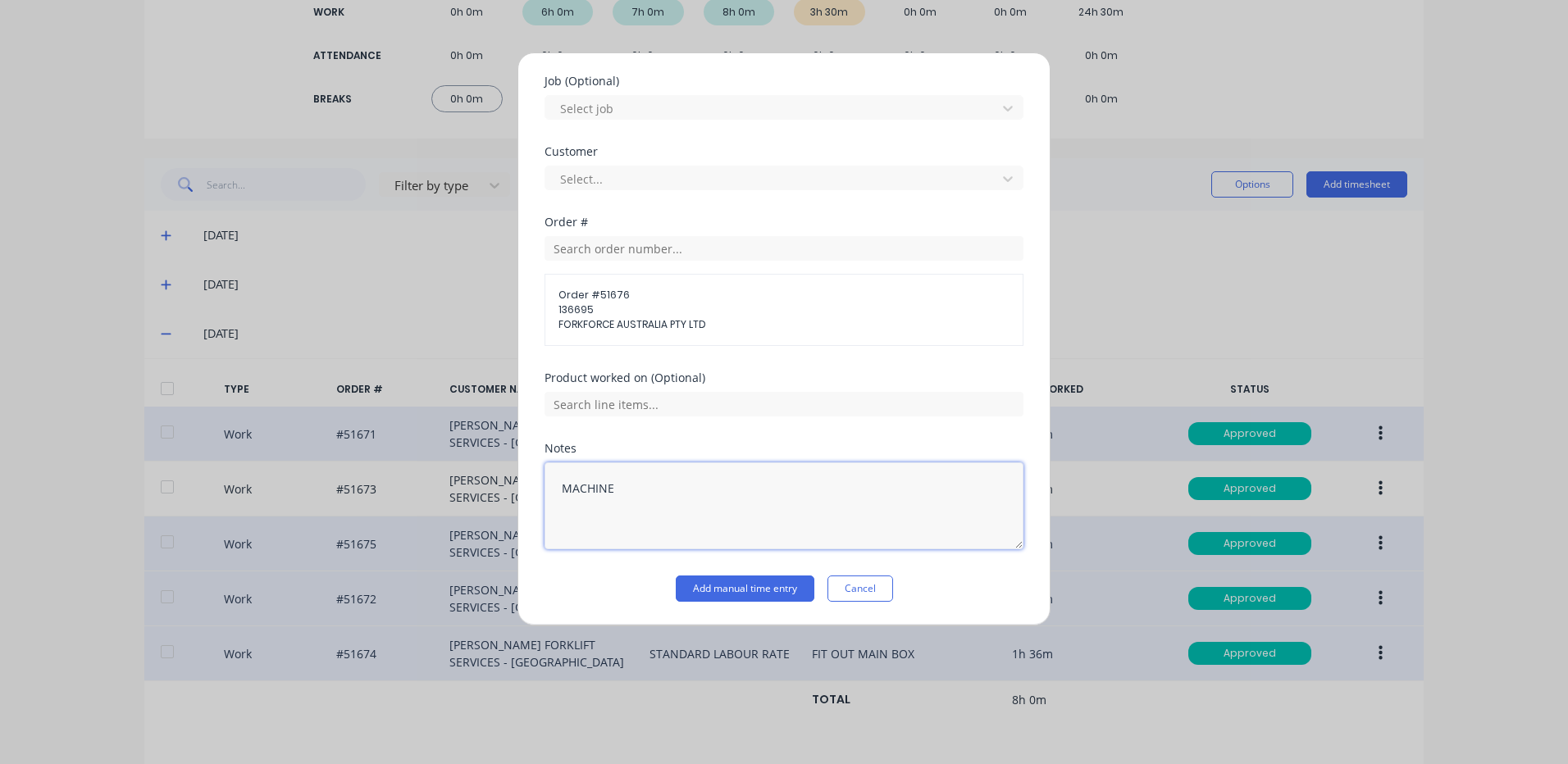
click at [607, 527] on textarea "MACHINE" at bounding box center [784, 505] width 479 height 87
click at [654, 482] on textarea "MACHINE" at bounding box center [784, 505] width 479 height 87
type textarea "MACHINE DISPLAY BOX"
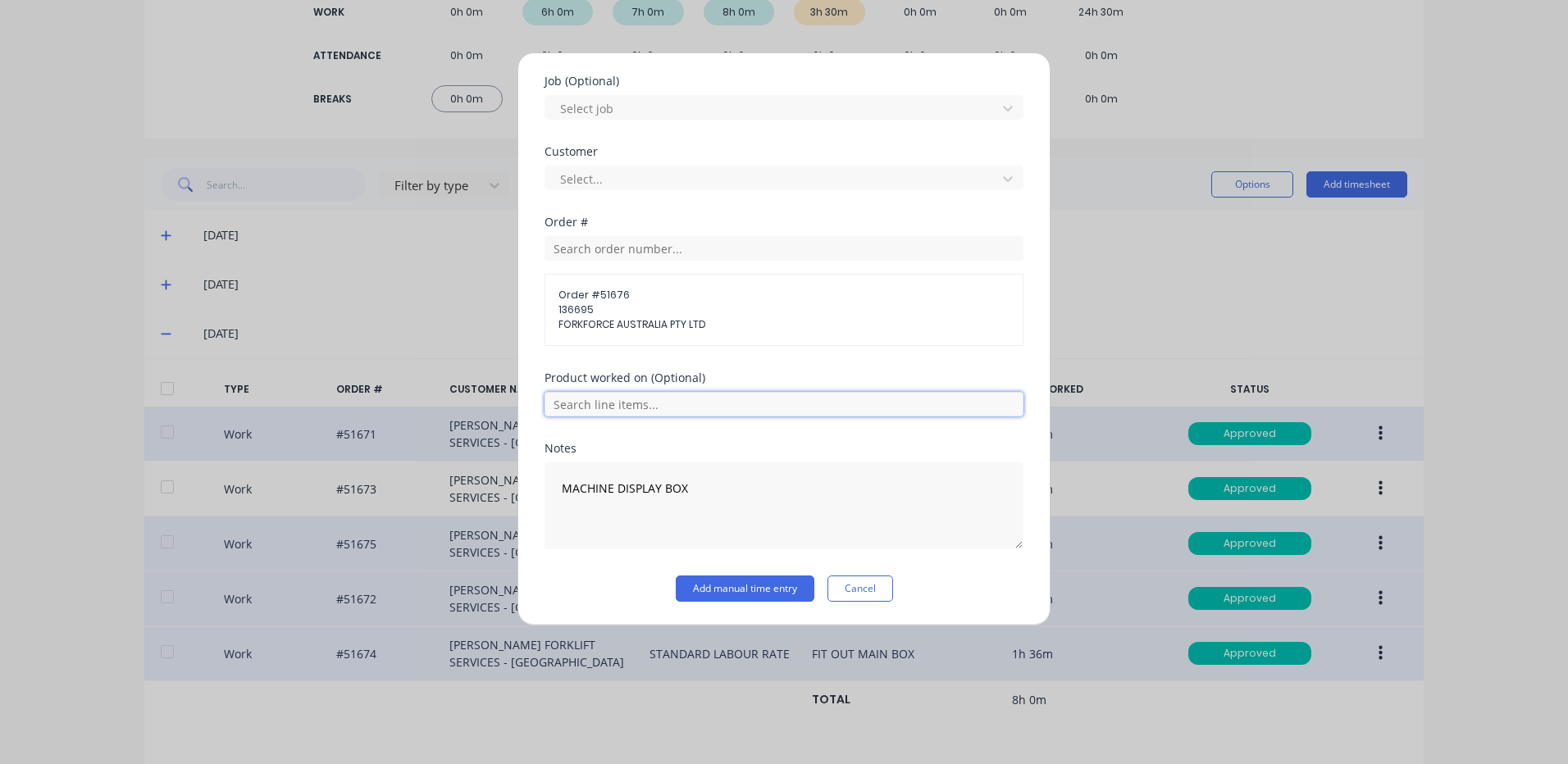
click at [748, 407] on input "text" at bounding box center [784, 404] width 479 height 25
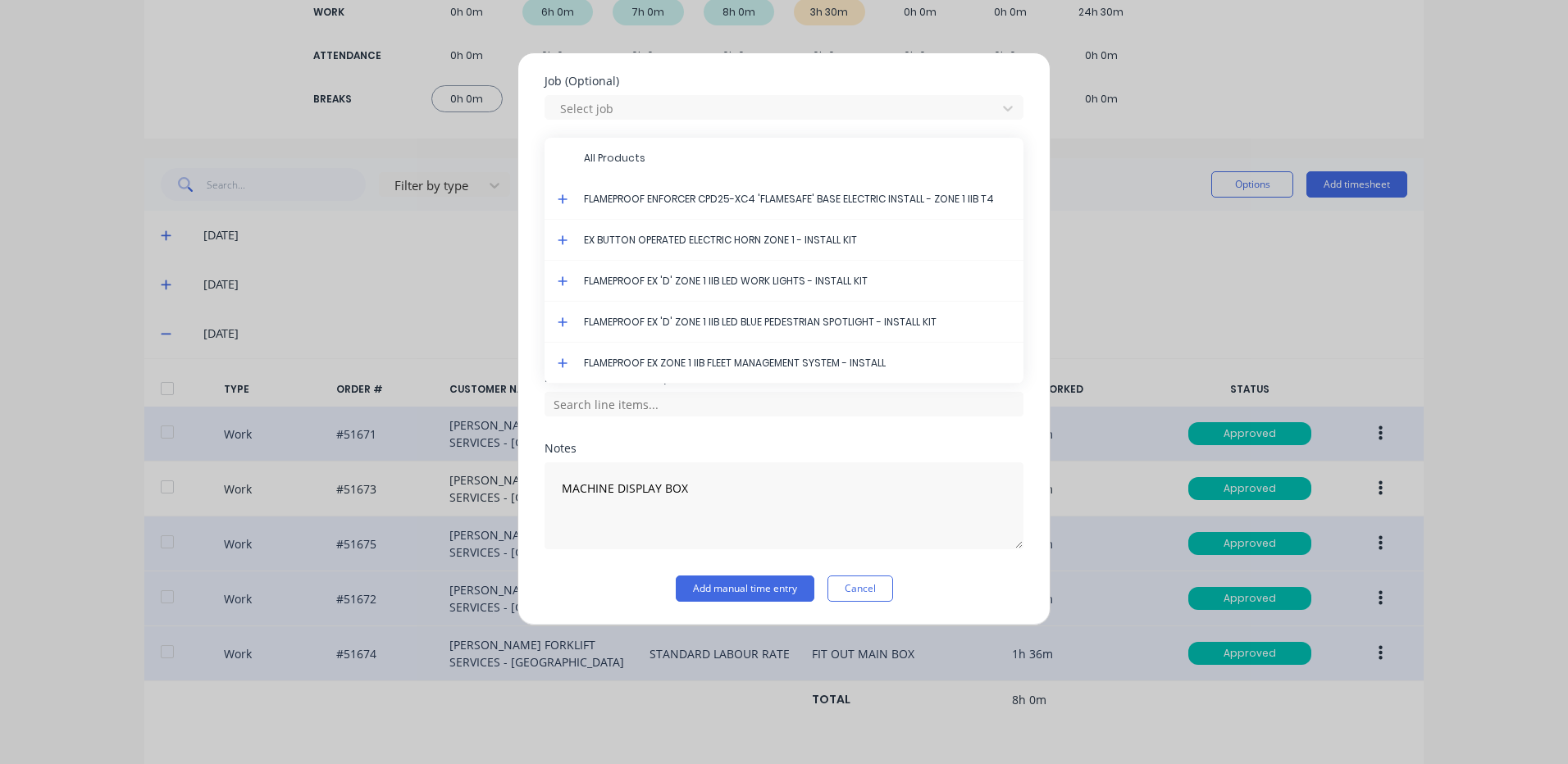
click at [558, 201] on icon at bounding box center [563, 199] width 10 height 11
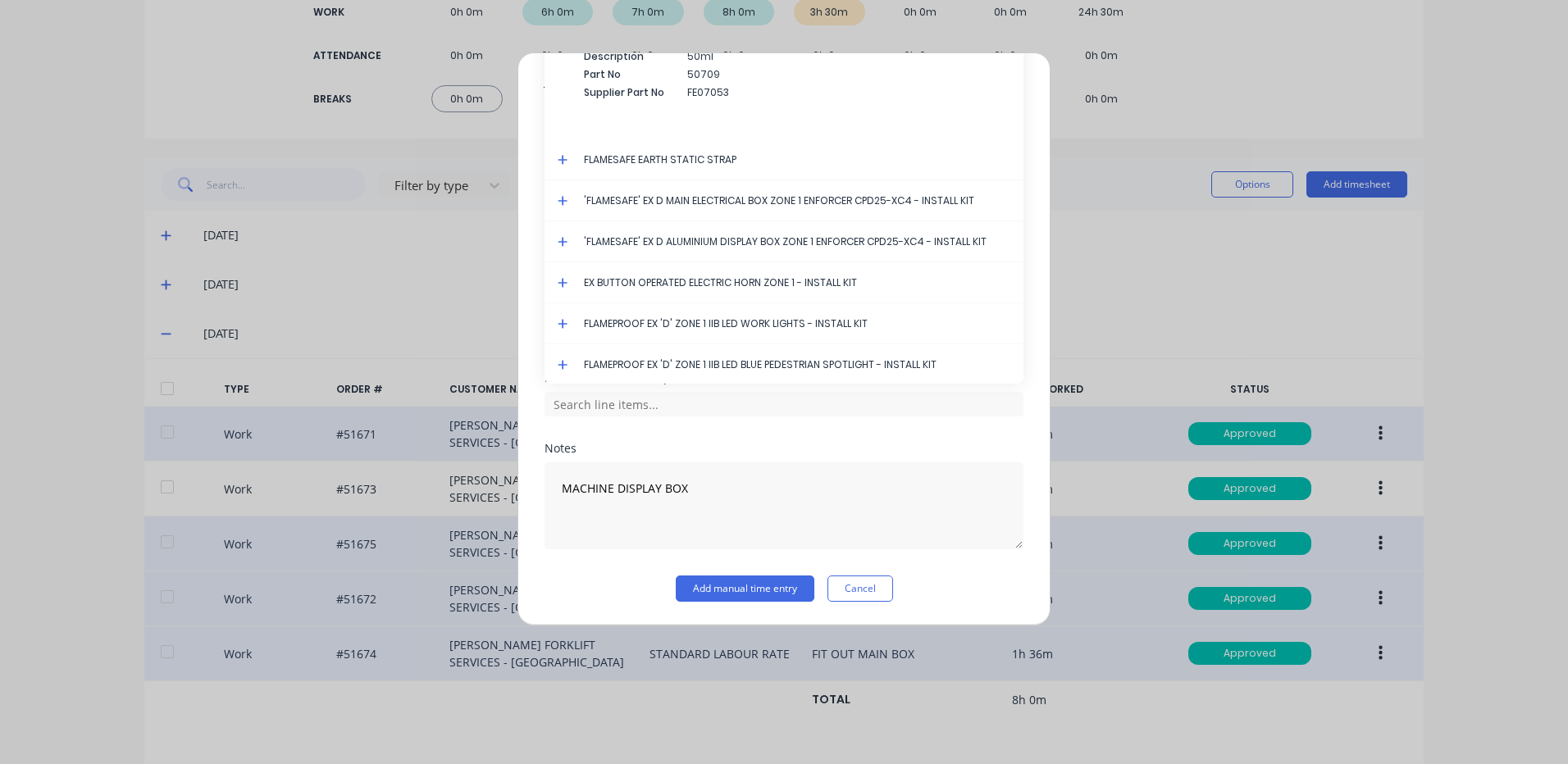
scroll to position [2969, 0]
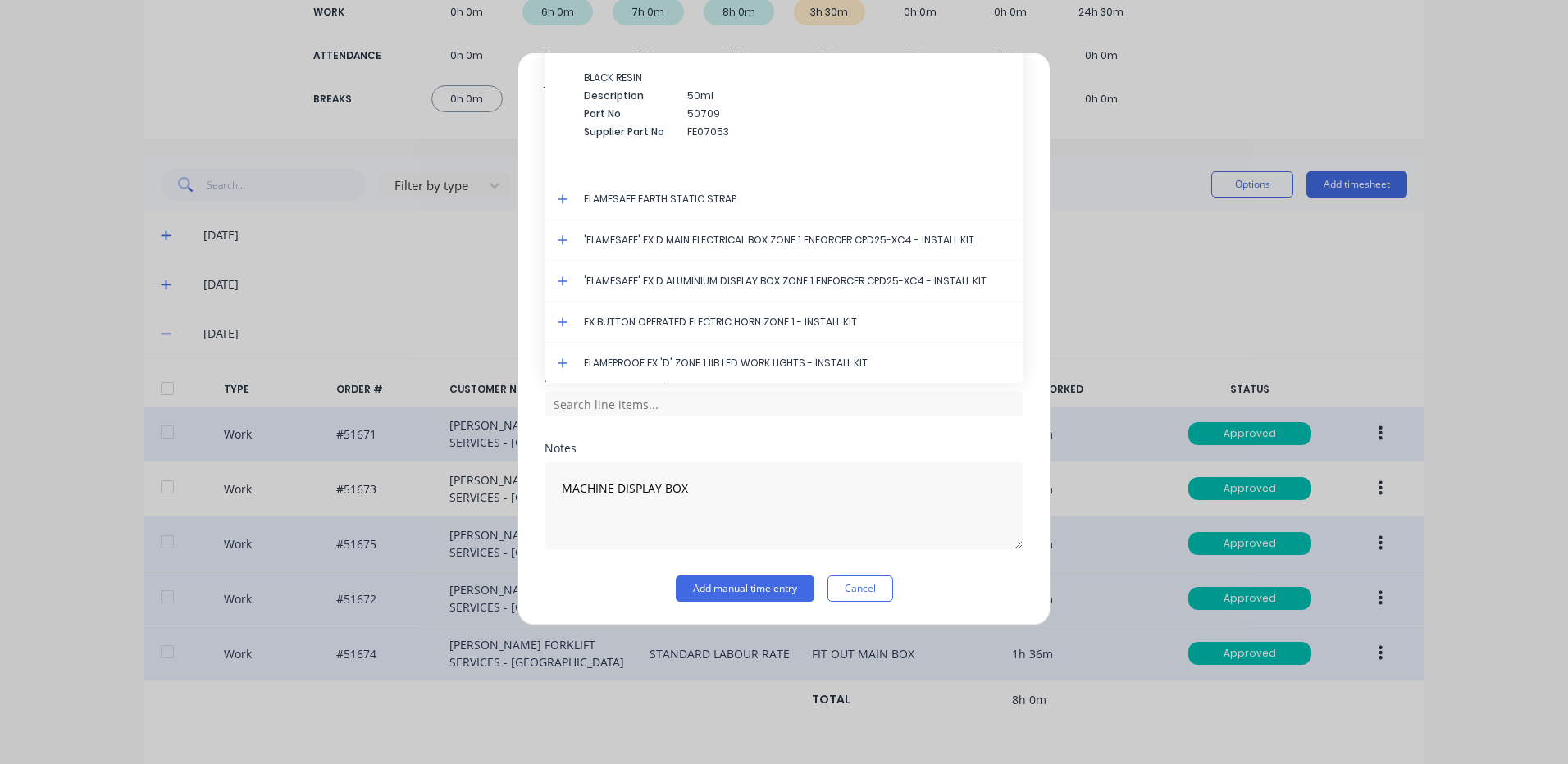
click at [567, 281] on icon at bounding box center [562, 280] width 9 height 9
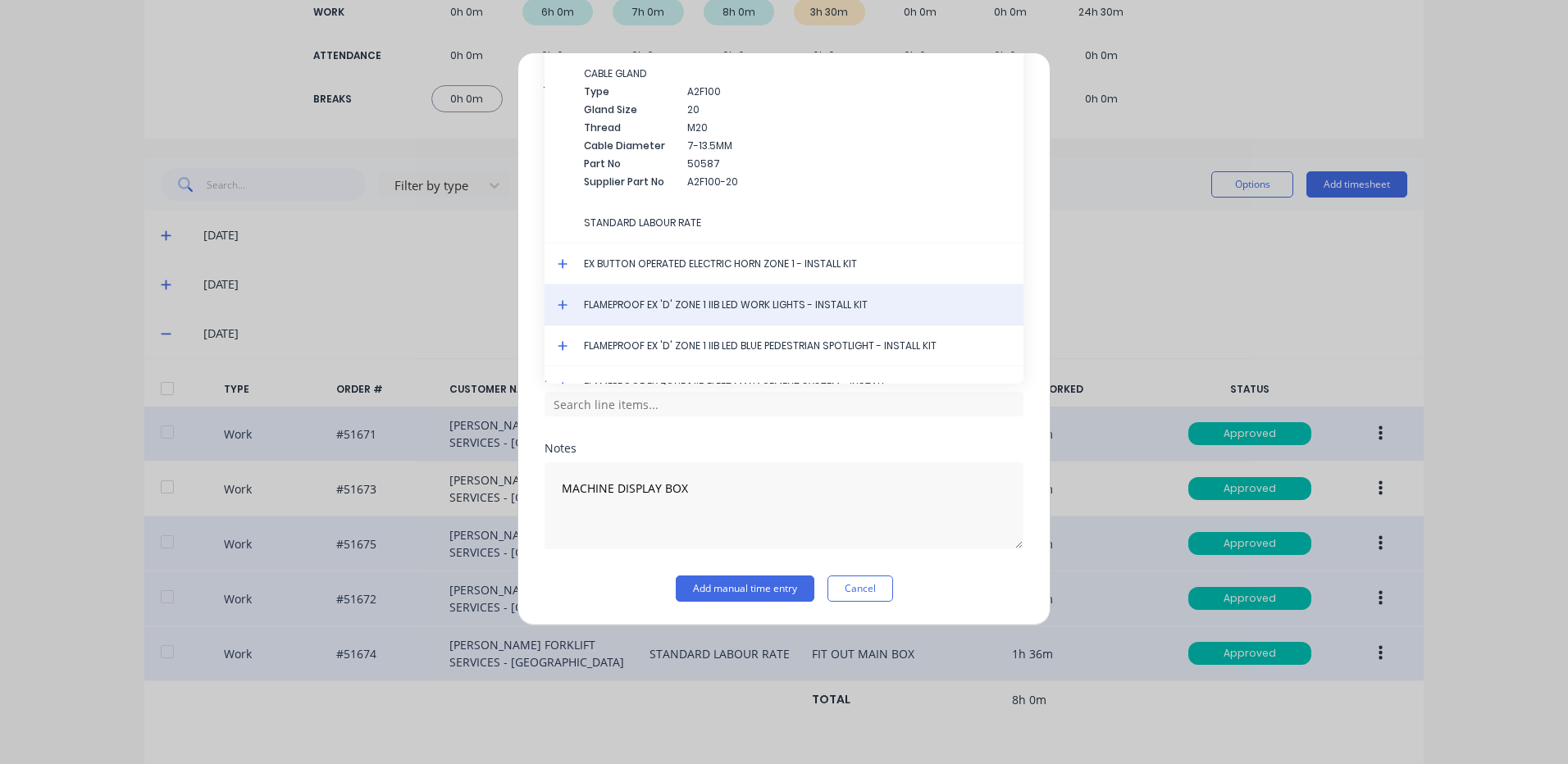
scroll to position [3296, 0]
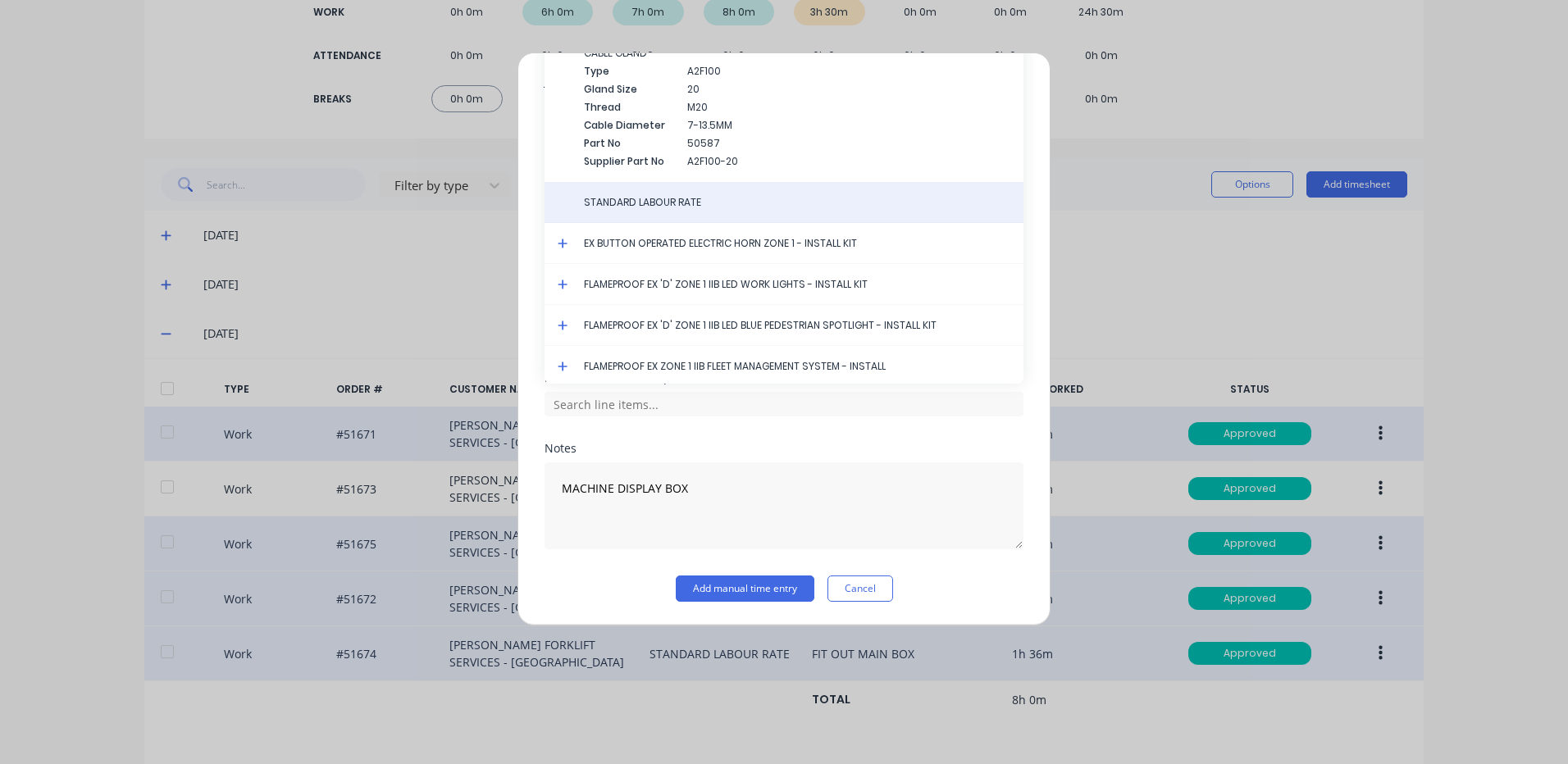
click at [642, 206] on span "STANDARD LABOUR RATE" at bounding box center [797, 202] width 426 height 15
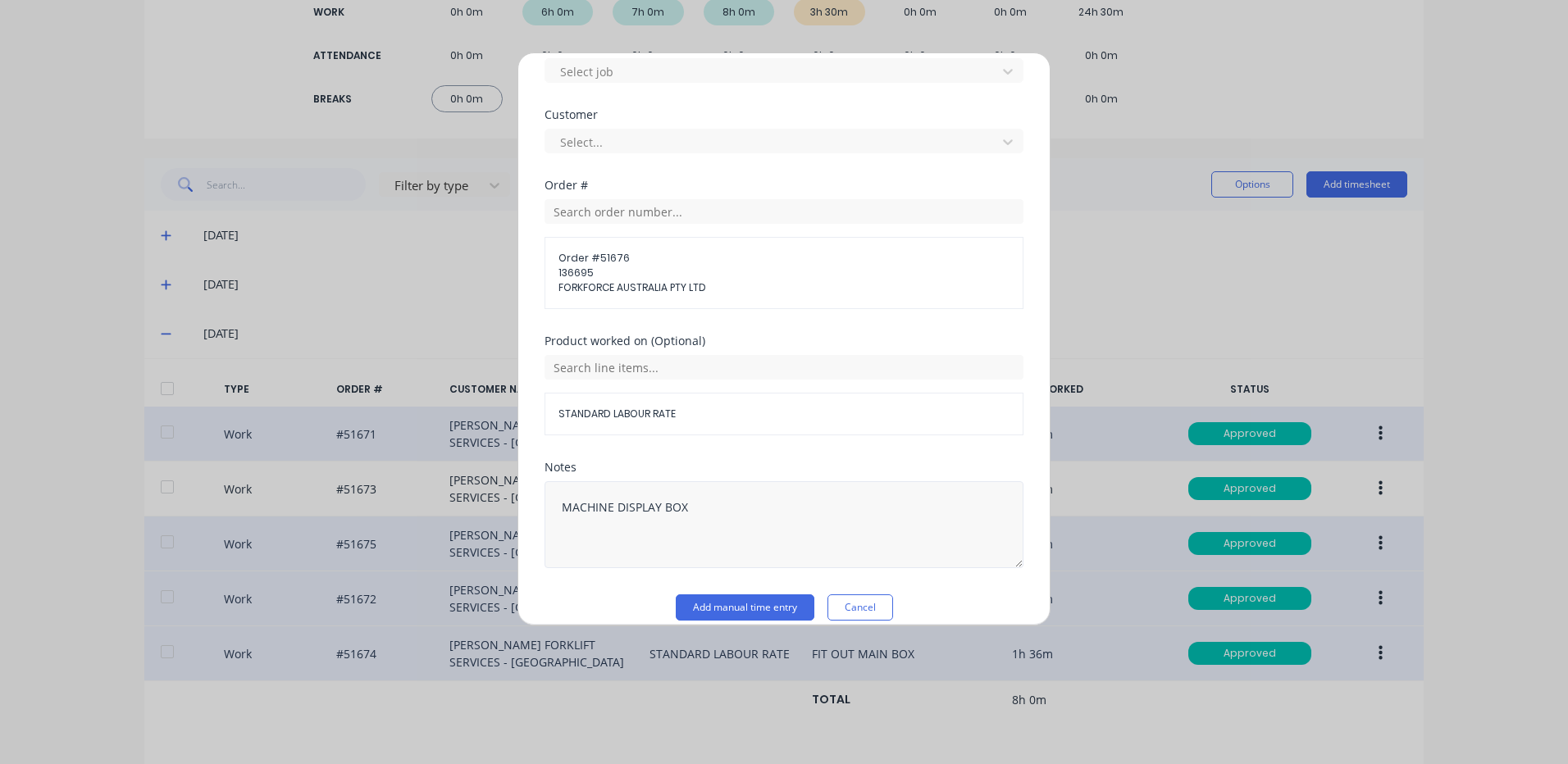
scroll to position [738, 0]
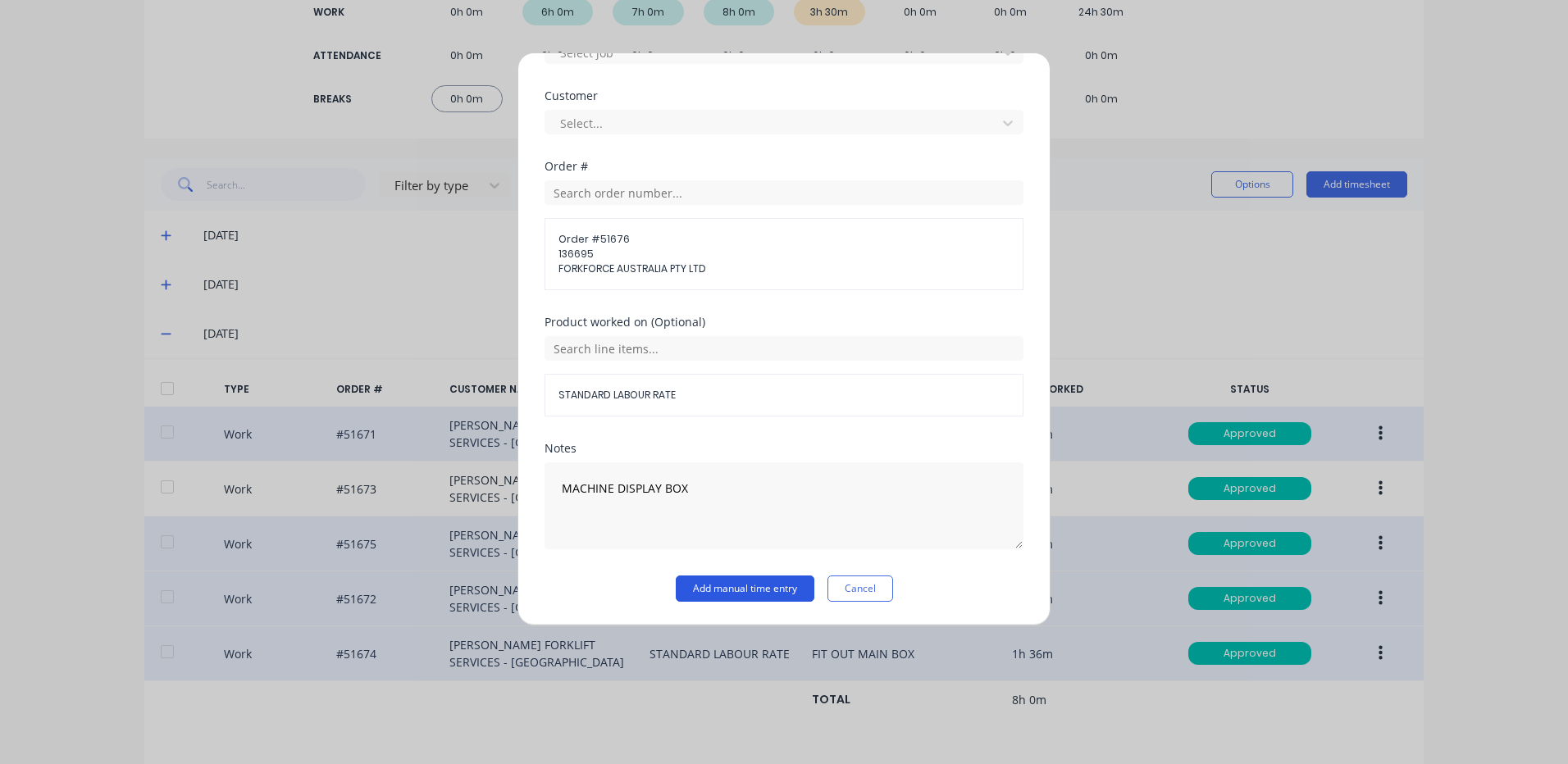
drag, startPoint x: 740, startPoint y: 586, endPoint x: 752, endPoint y: 586, distance: 12.0
click at [741, 586] on button "Add manual time entry" at bounding box center [745, 588] width 139 height 27
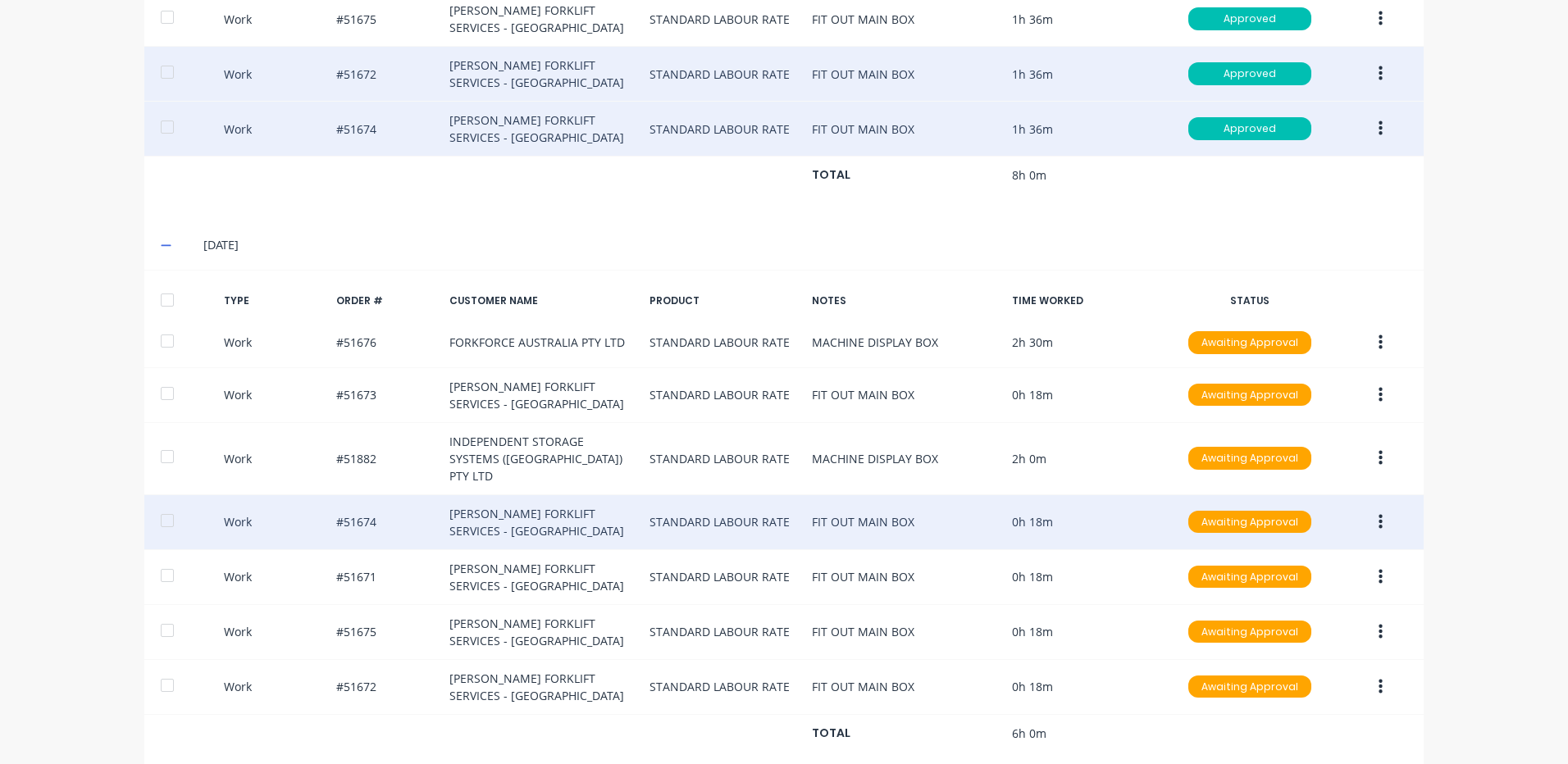
scroll to position [813, 0]
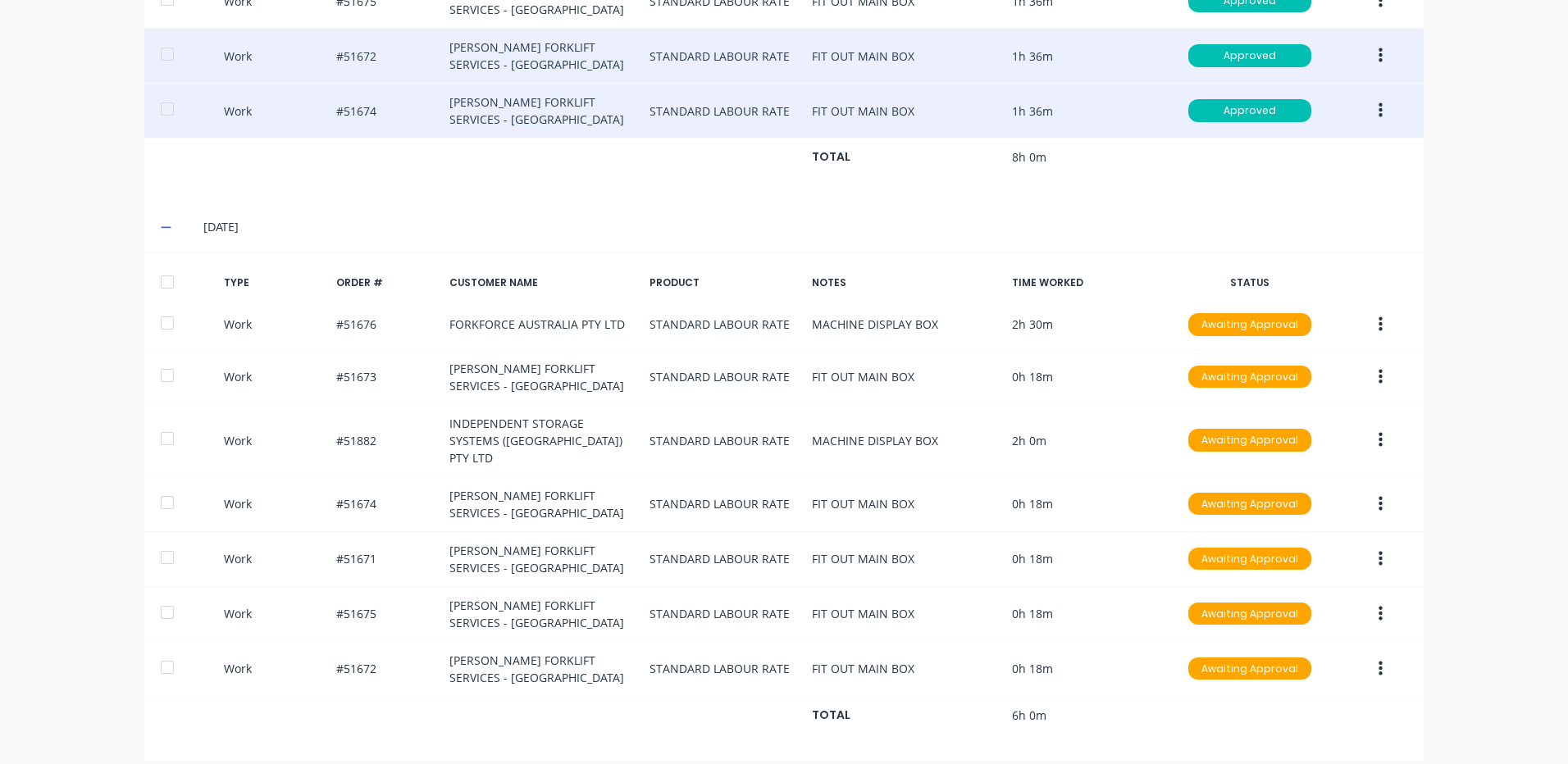
click at [174, 283] on div at bounding box center [167, 282] width 33 height 33
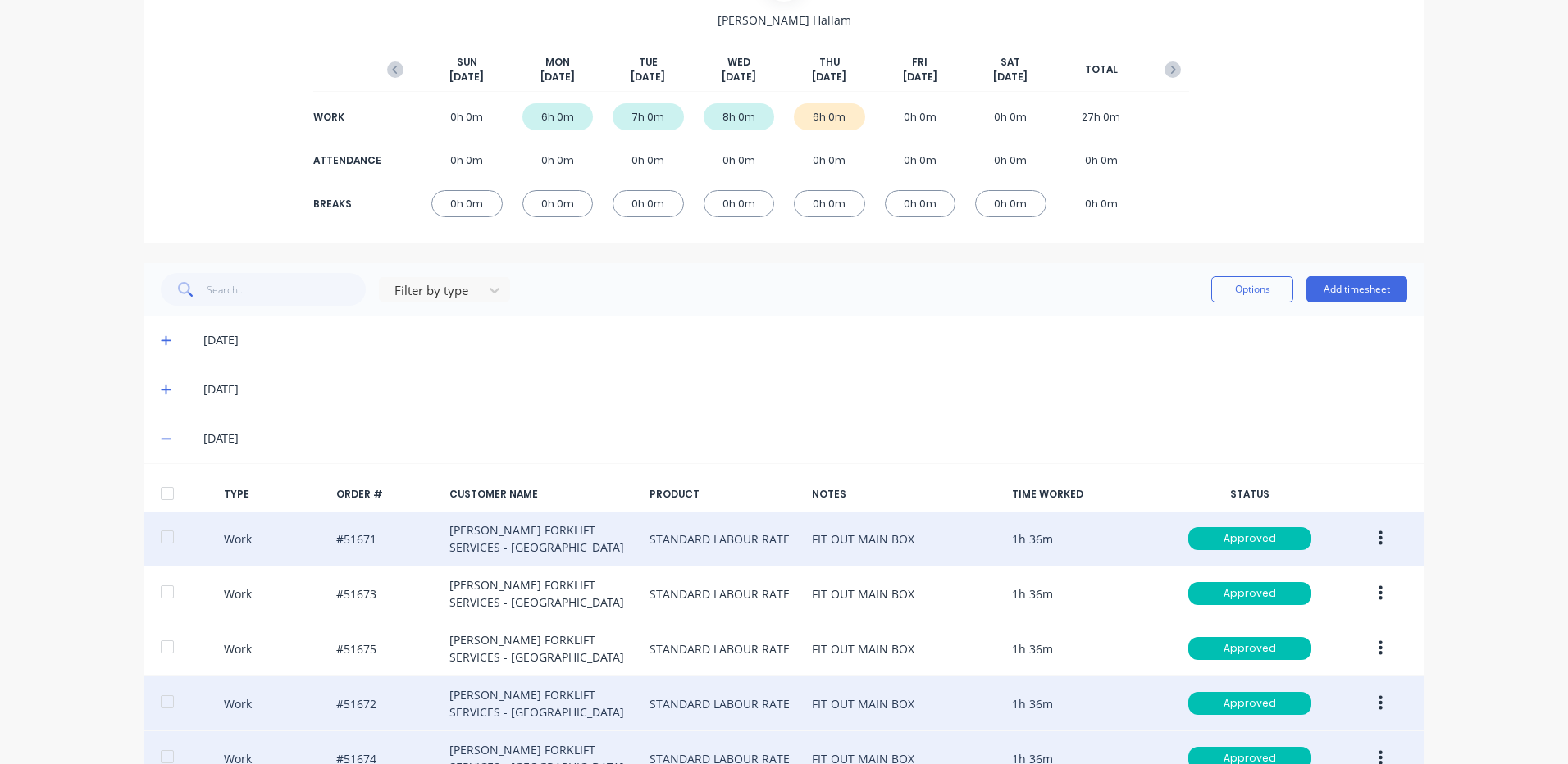
scroll to position [0, 0]
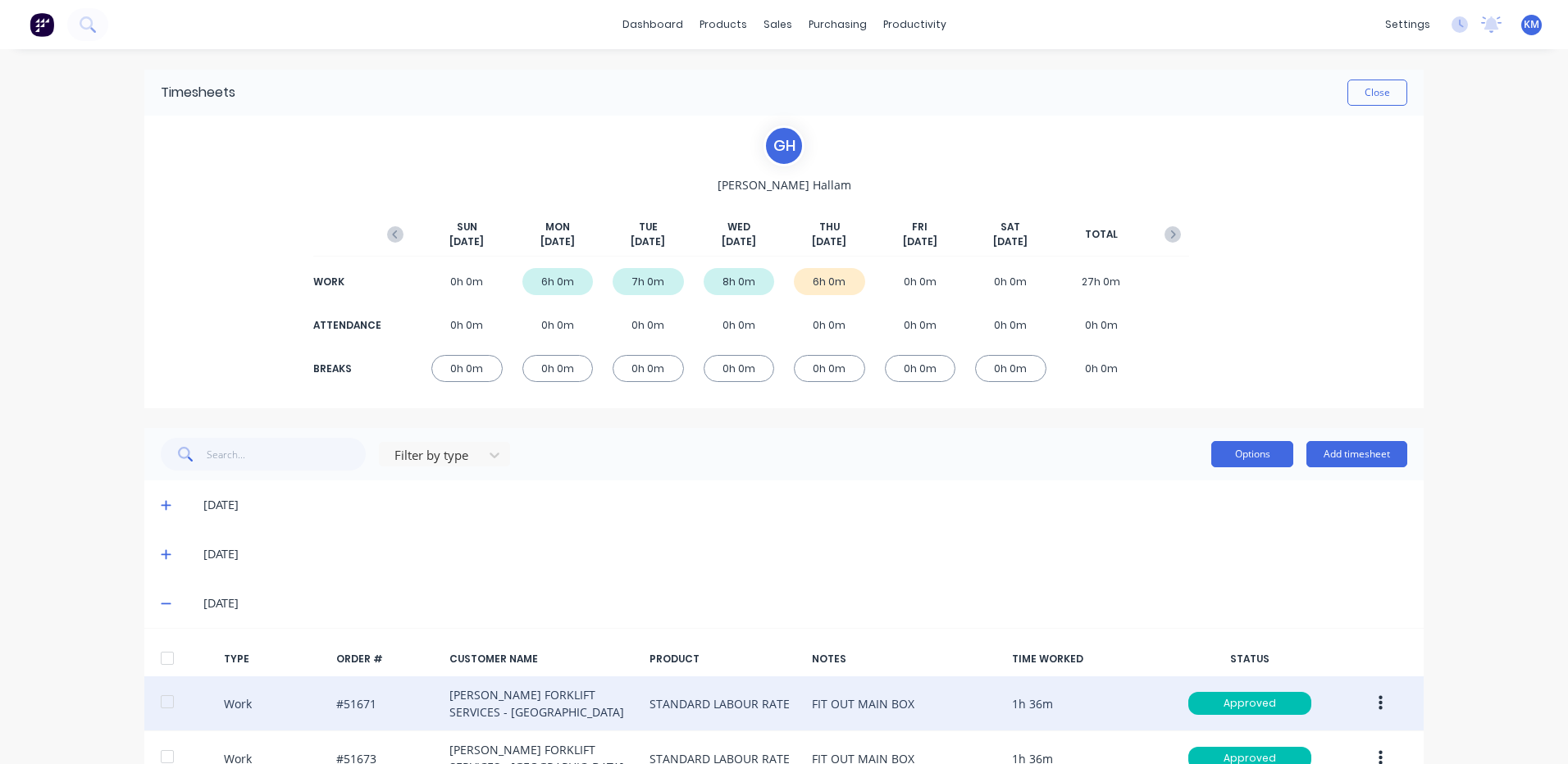
click at [1231, 460] on button "Options" at bounding box center [1252, 454] width 82 height 27
click at [1208, 504] on div "Approve" at bounding box center [1215, 496] width 126 height 24
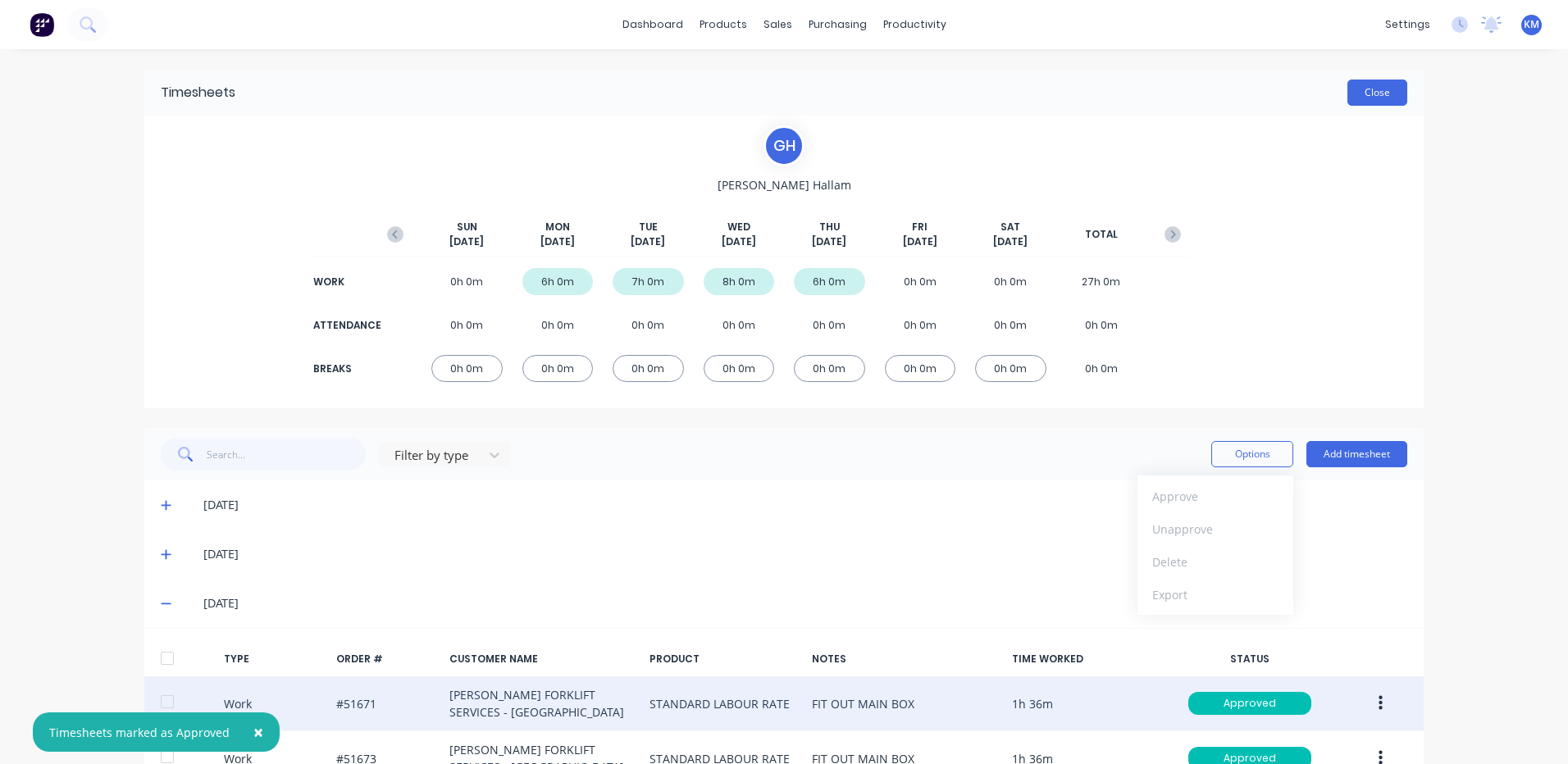
click at [1366, 97] on button "Close" at bounding box center [1378, 93] width 60 height 27
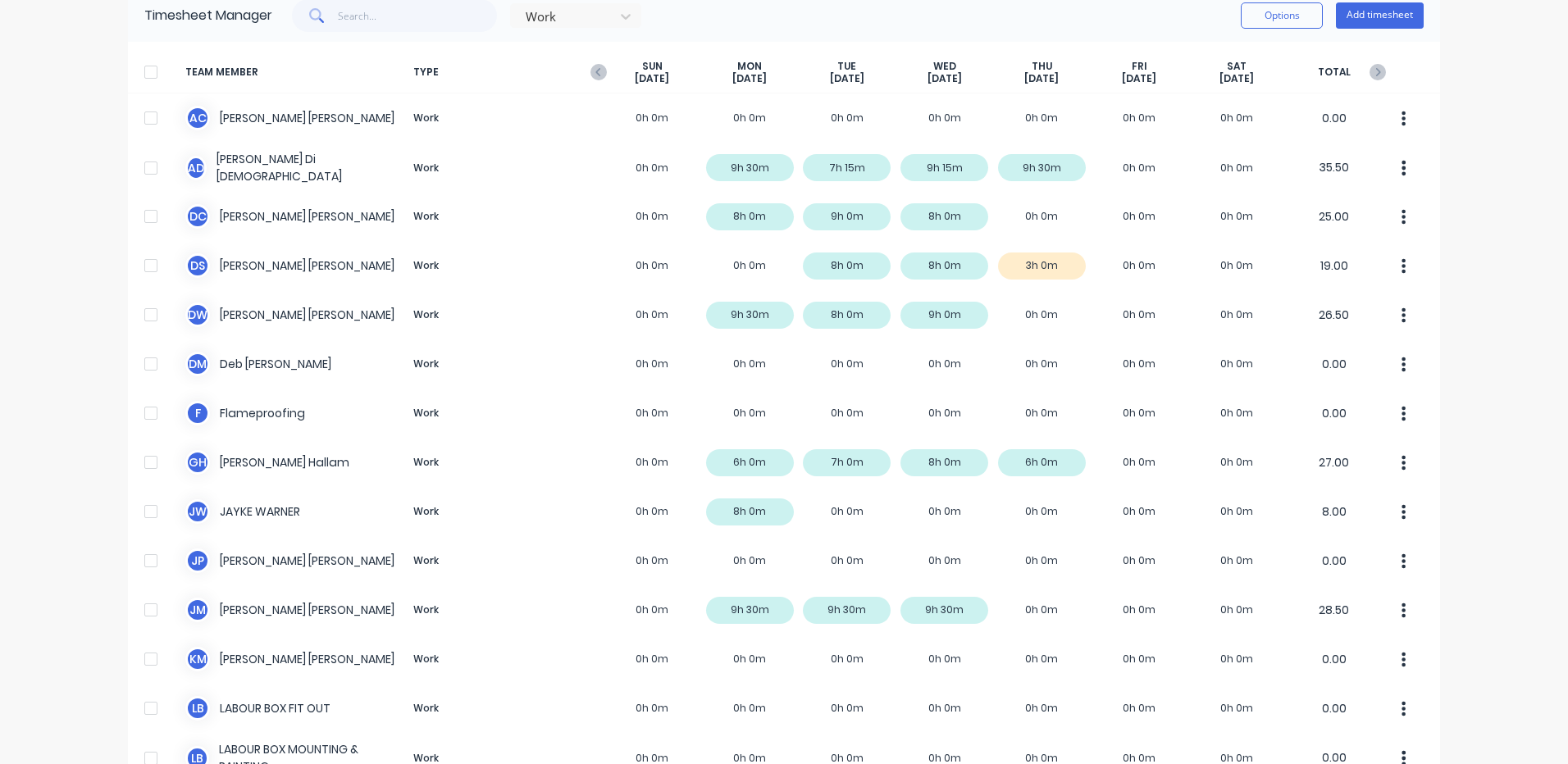
scroll to position [71, 0]
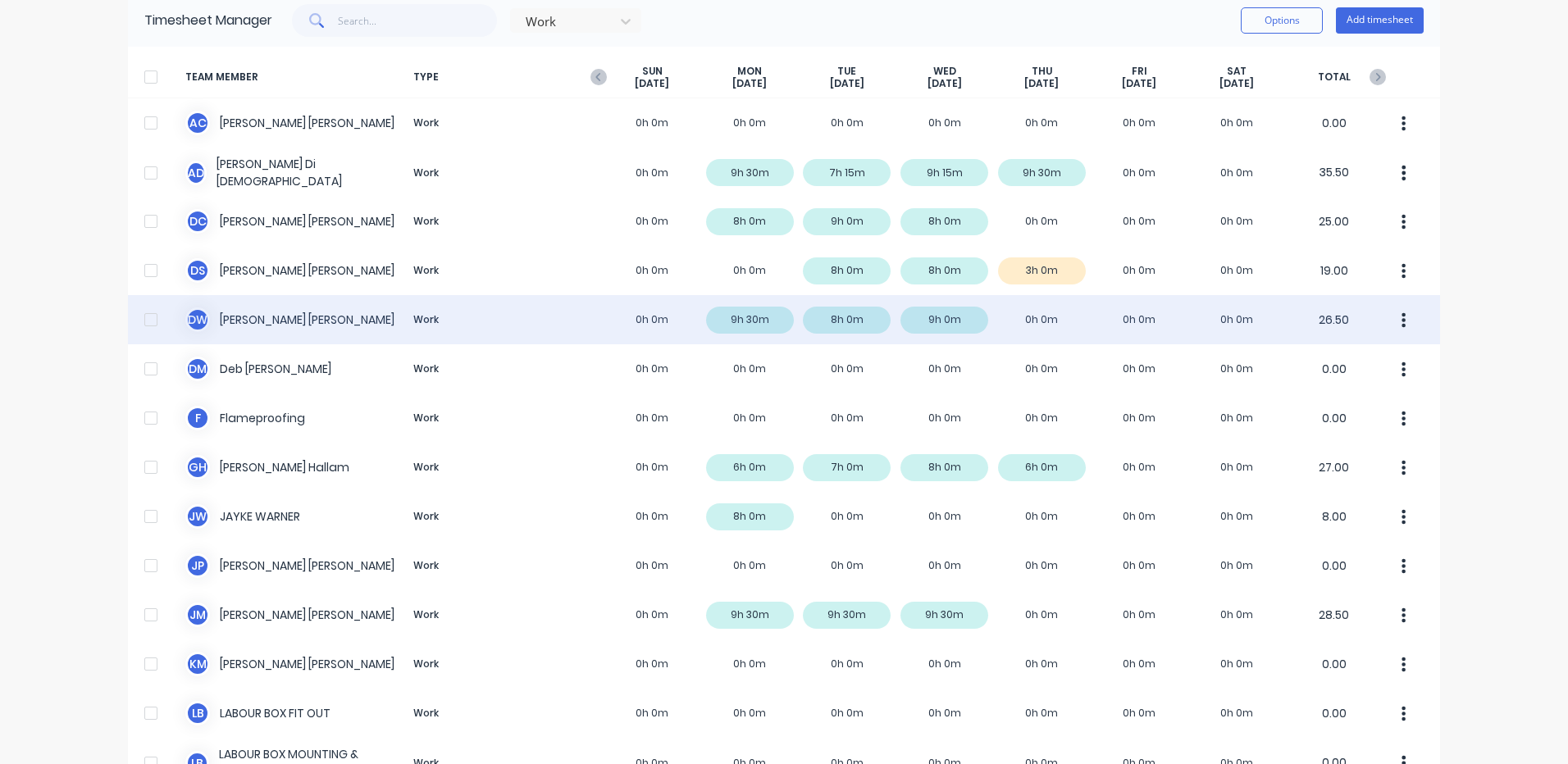
click at [576, 329] on div "D W [PERSON_NAME] Work 0h 0m 9h 30m 8h 0m 9h 0m 0h 0m 0h 0m 0h 0m 26.50" at bounding box center [784, 319] width 1312 height 49
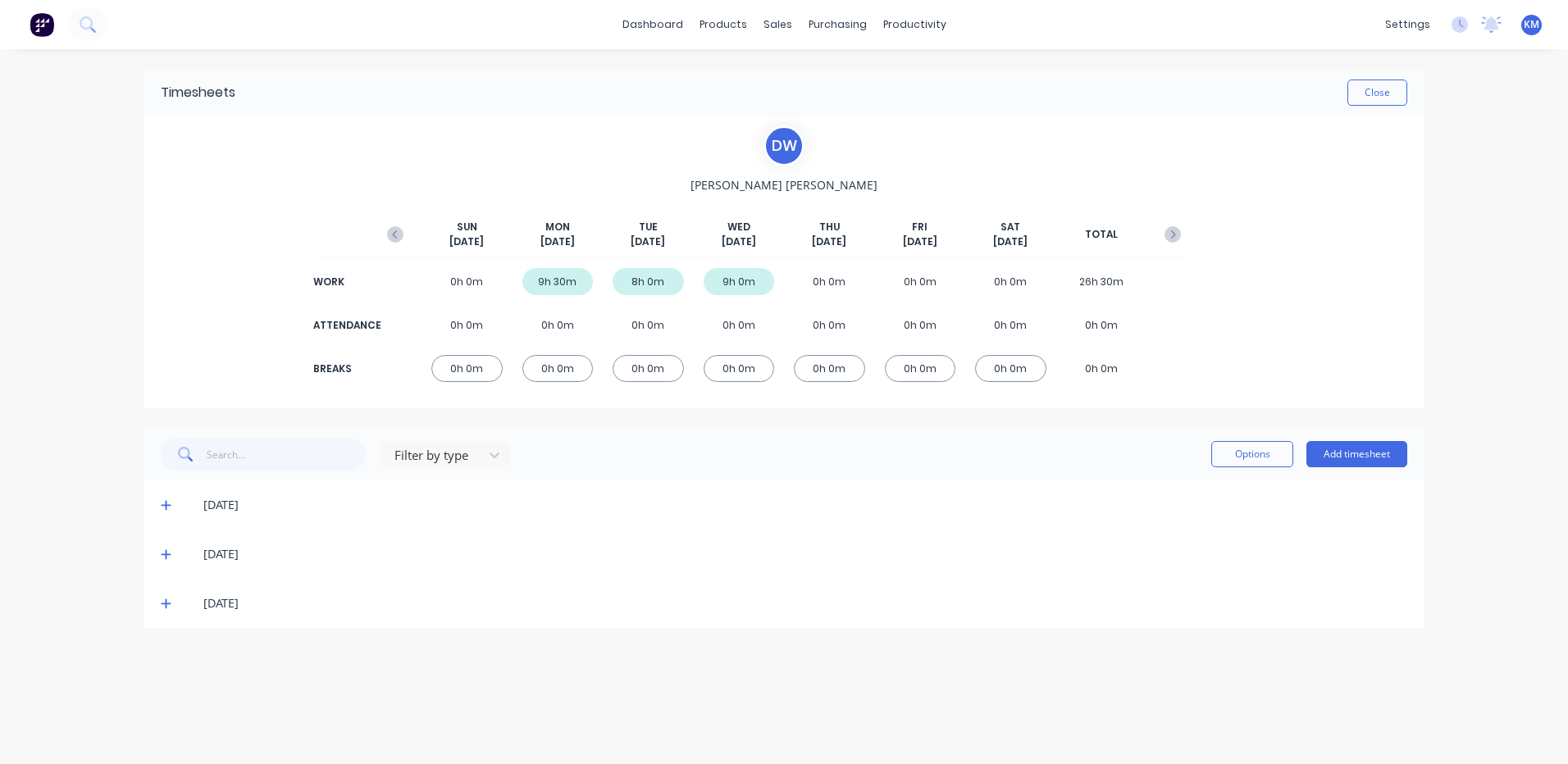
click at [171, 601] on icon at bounding box center [166, 603] width 10 height 11
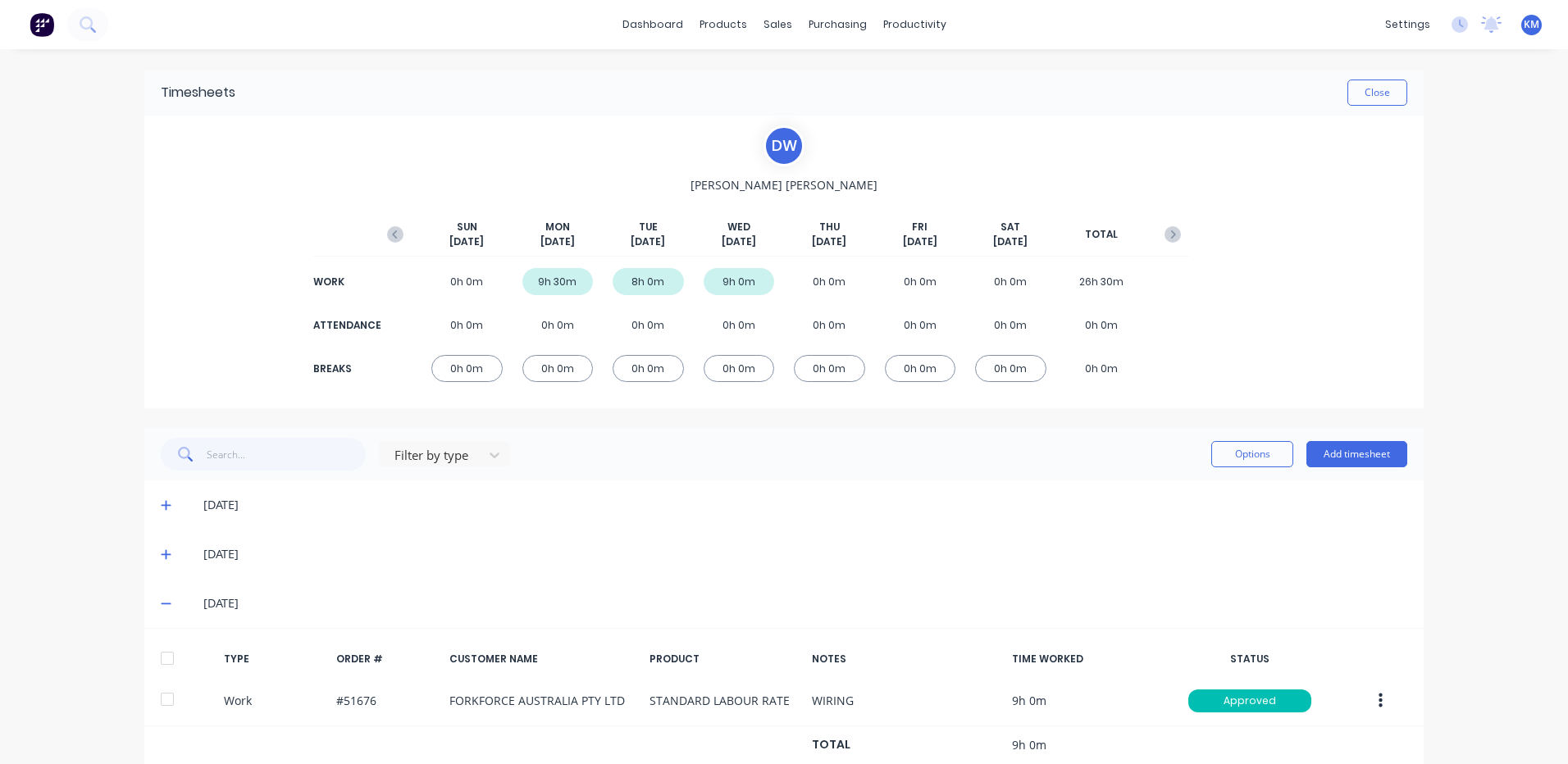
scroll to position [47, 0]
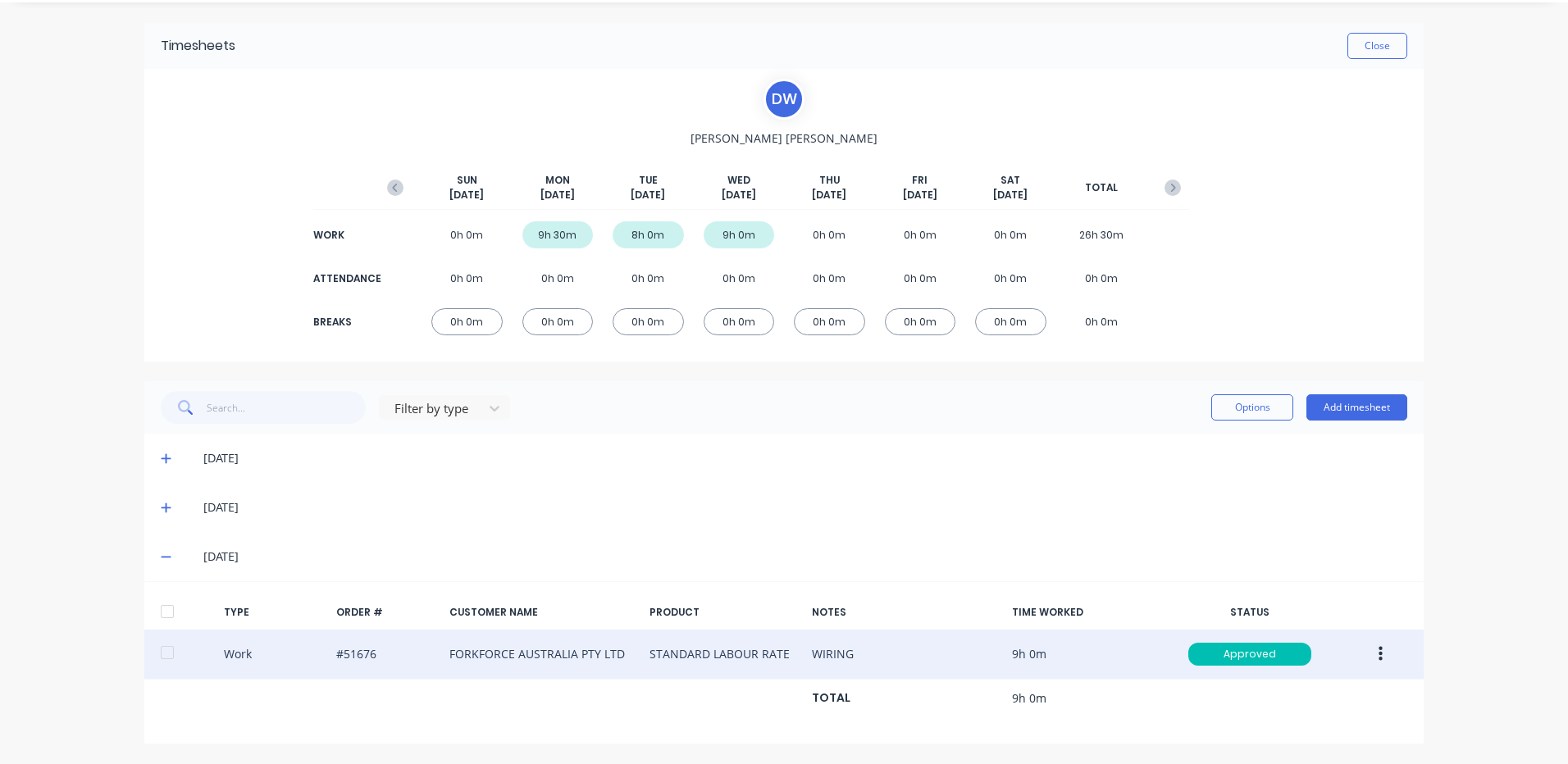
click at [1382, 665] on button "button" at bounding box center [1380, 654] width 39 height 29
click at [1311, 617] on div "Duplicate" at bounding box center [1322, 625] width 126 height 24
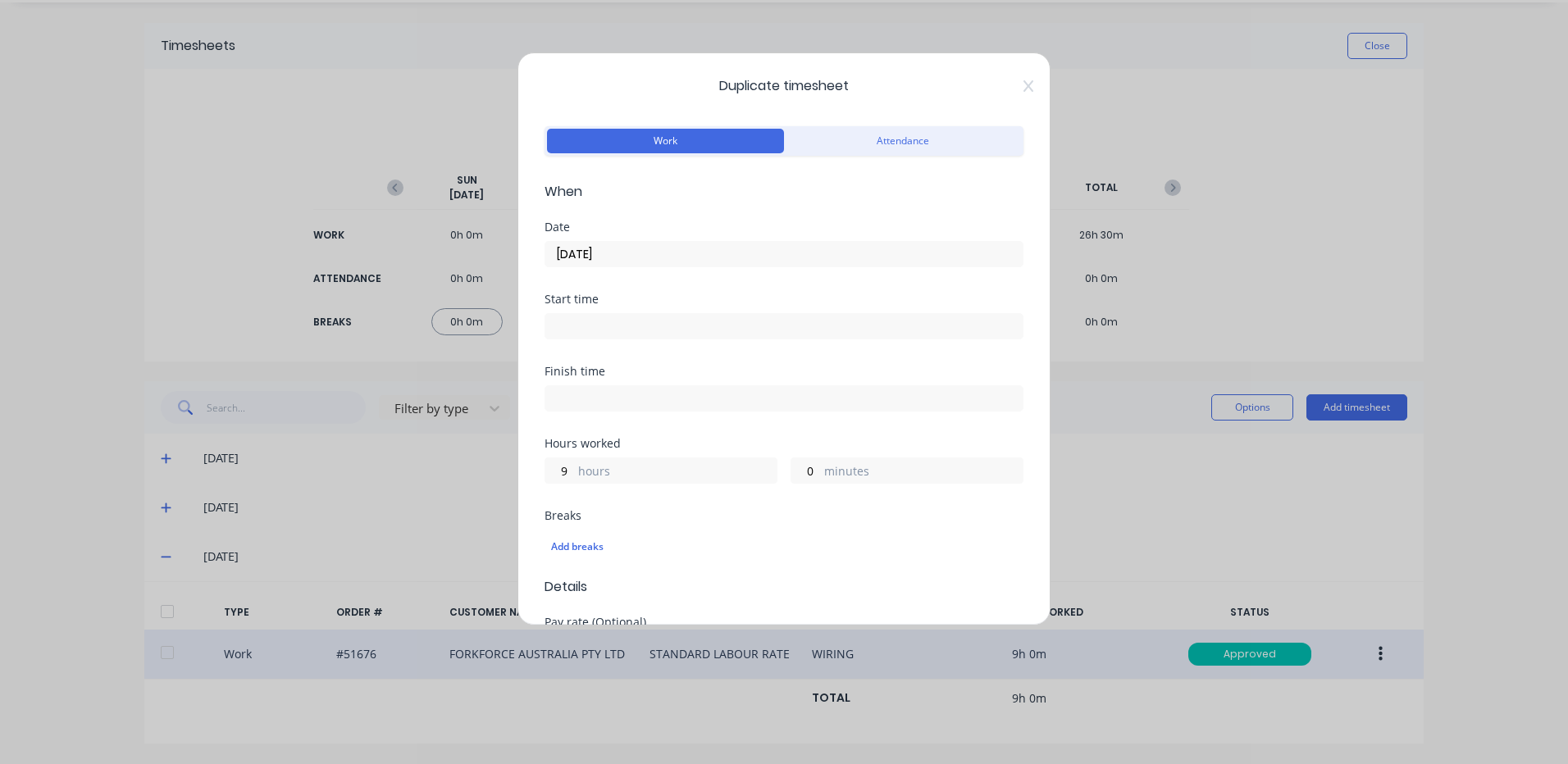
click at [566, 258] on input "[DATE]" at bounding box center [784, 254] width 478 height 25
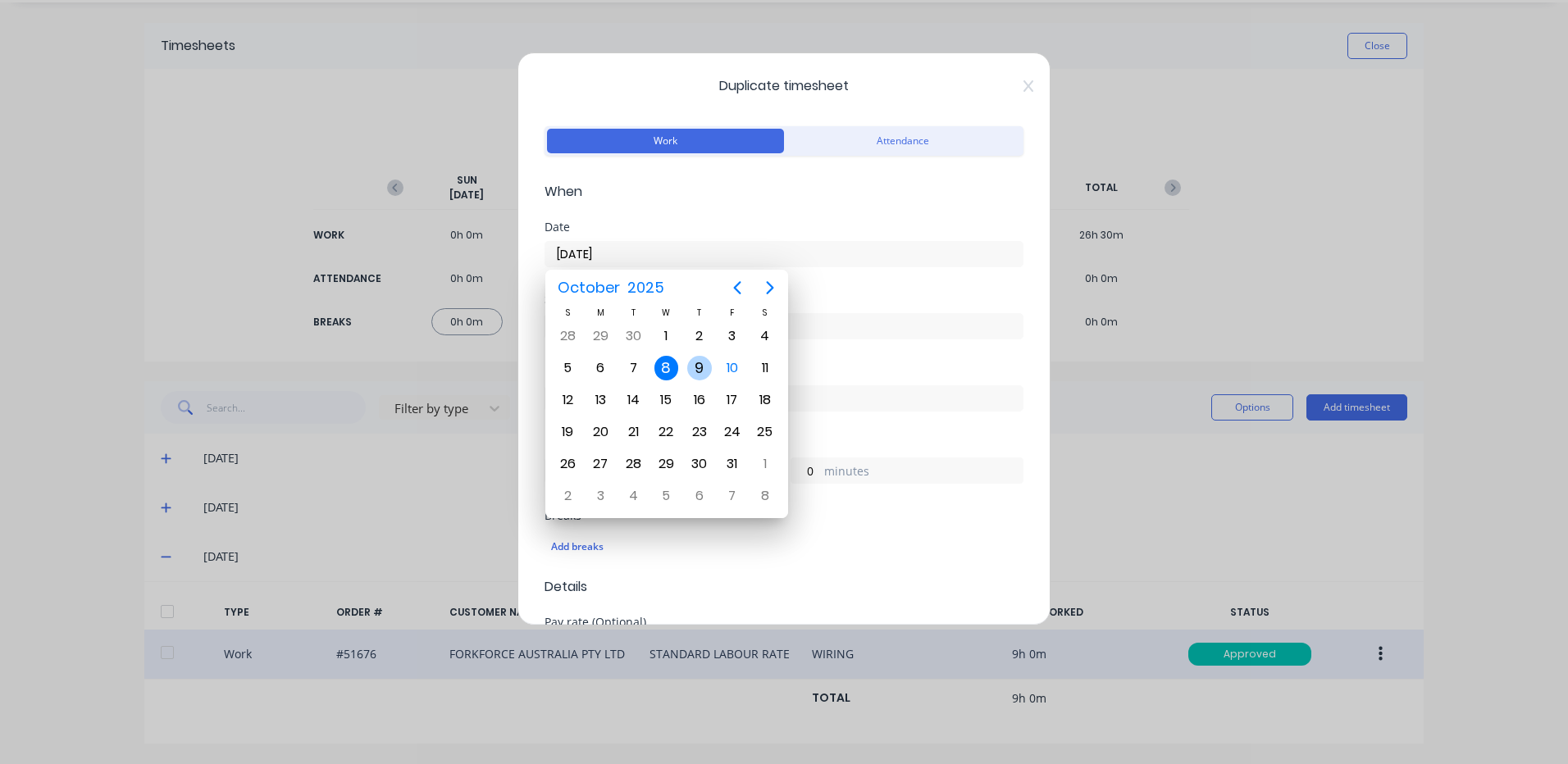
click at [703, 376] on div "9" at bounding box center [699, 368] width 25 height 25
type input "[DATE]"
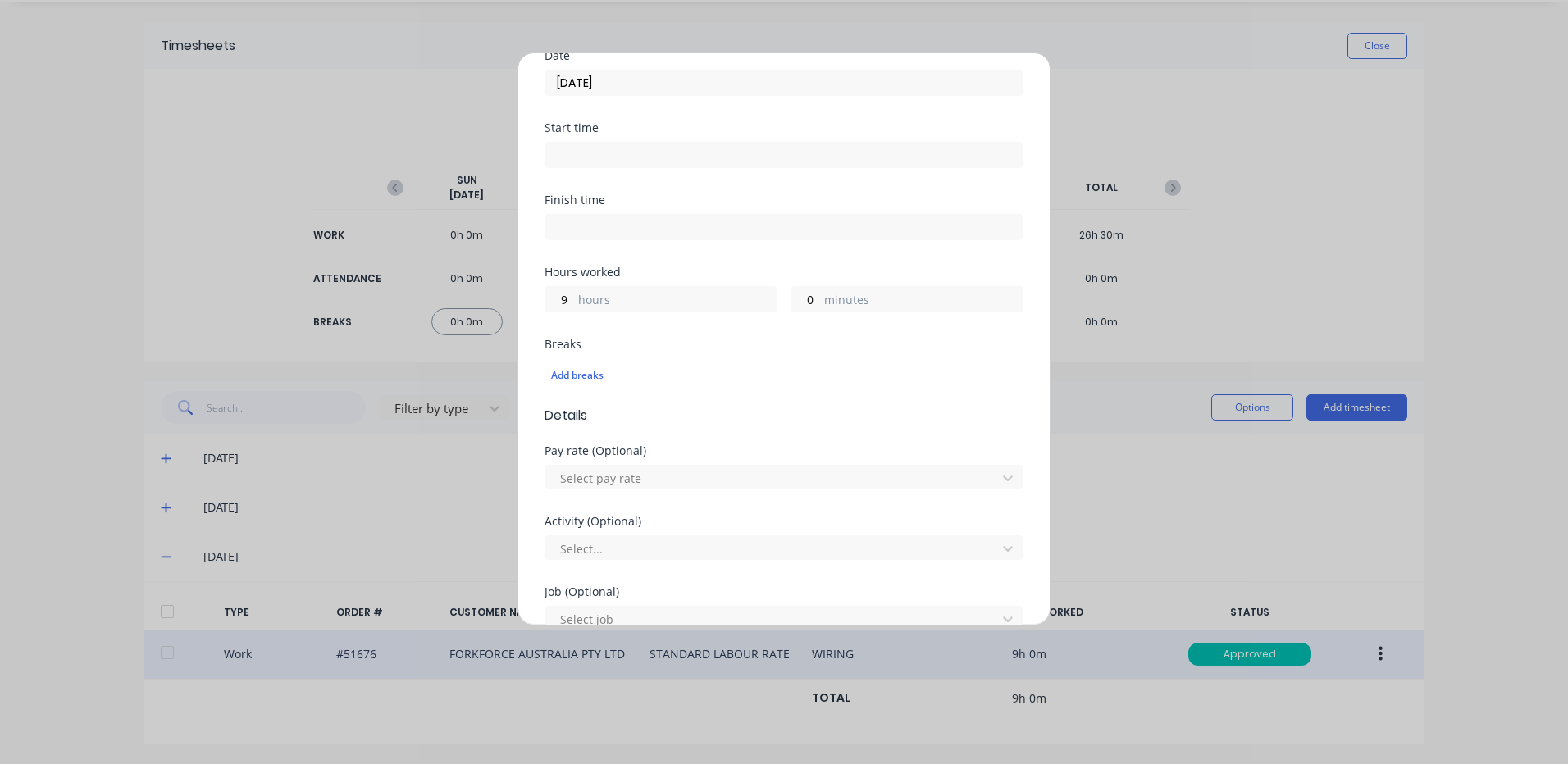
scroll to position [82, 0]
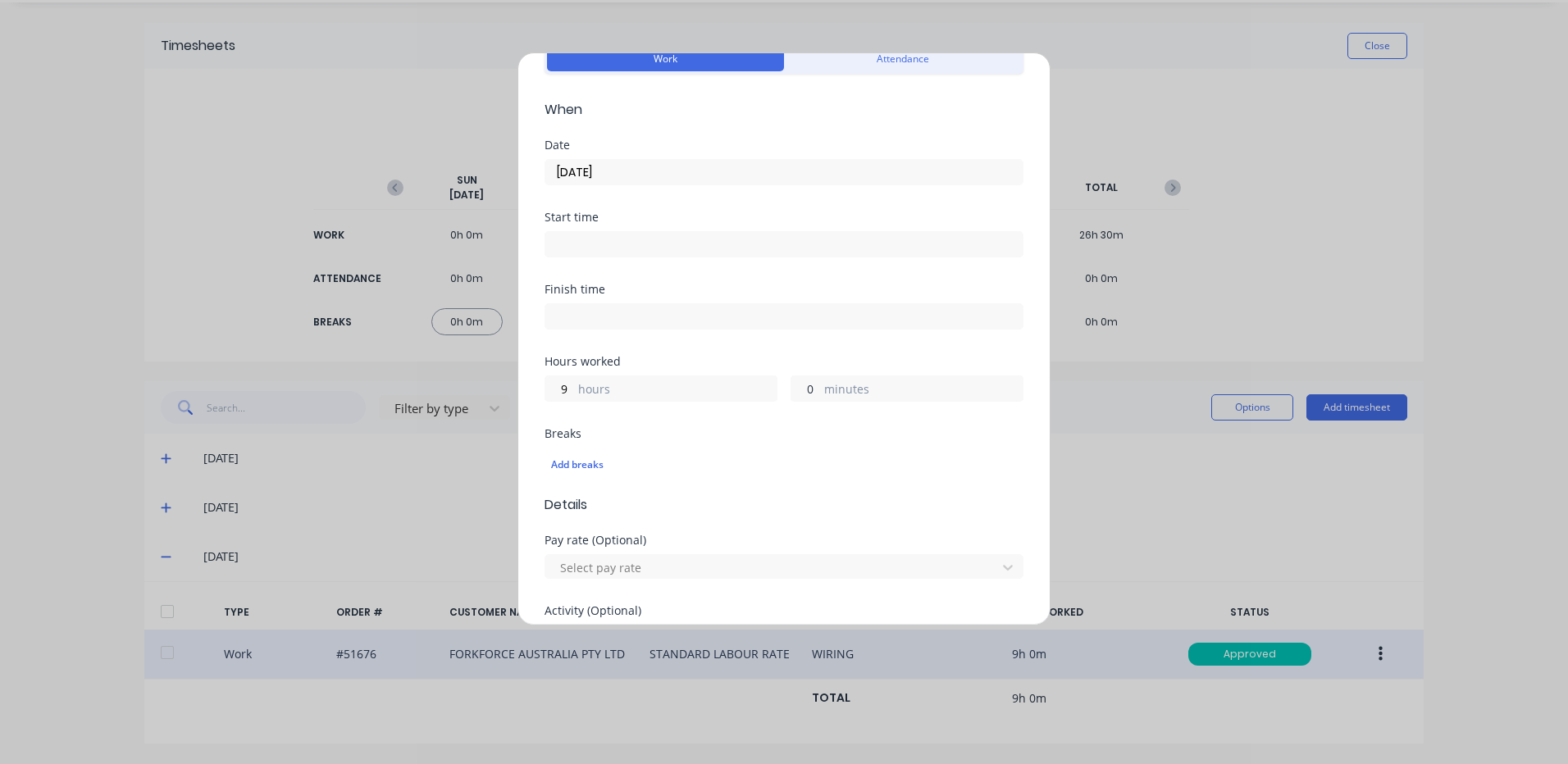
click at [792, 388] on input "0" at bounding box center [805, 388] width 28 height 25
type input "30"
click at [709, 369] on div "Hours worked 9 hours 30 minutes" at bounding box center [784, 379] width 479 height 46
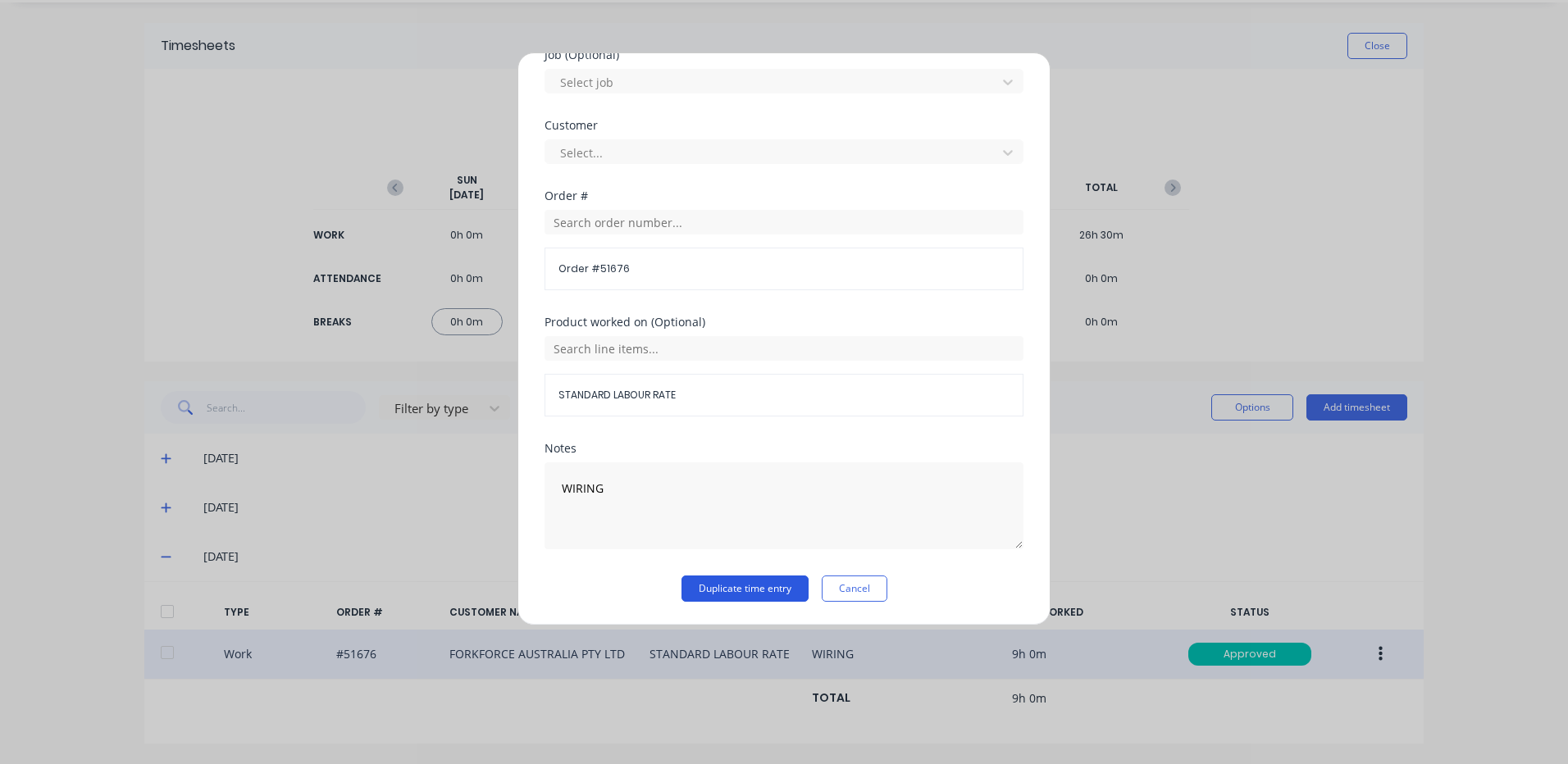
click at [763, 590] on button "Duplicate time entry" at bounding box center [745, 588] width 127 height 27
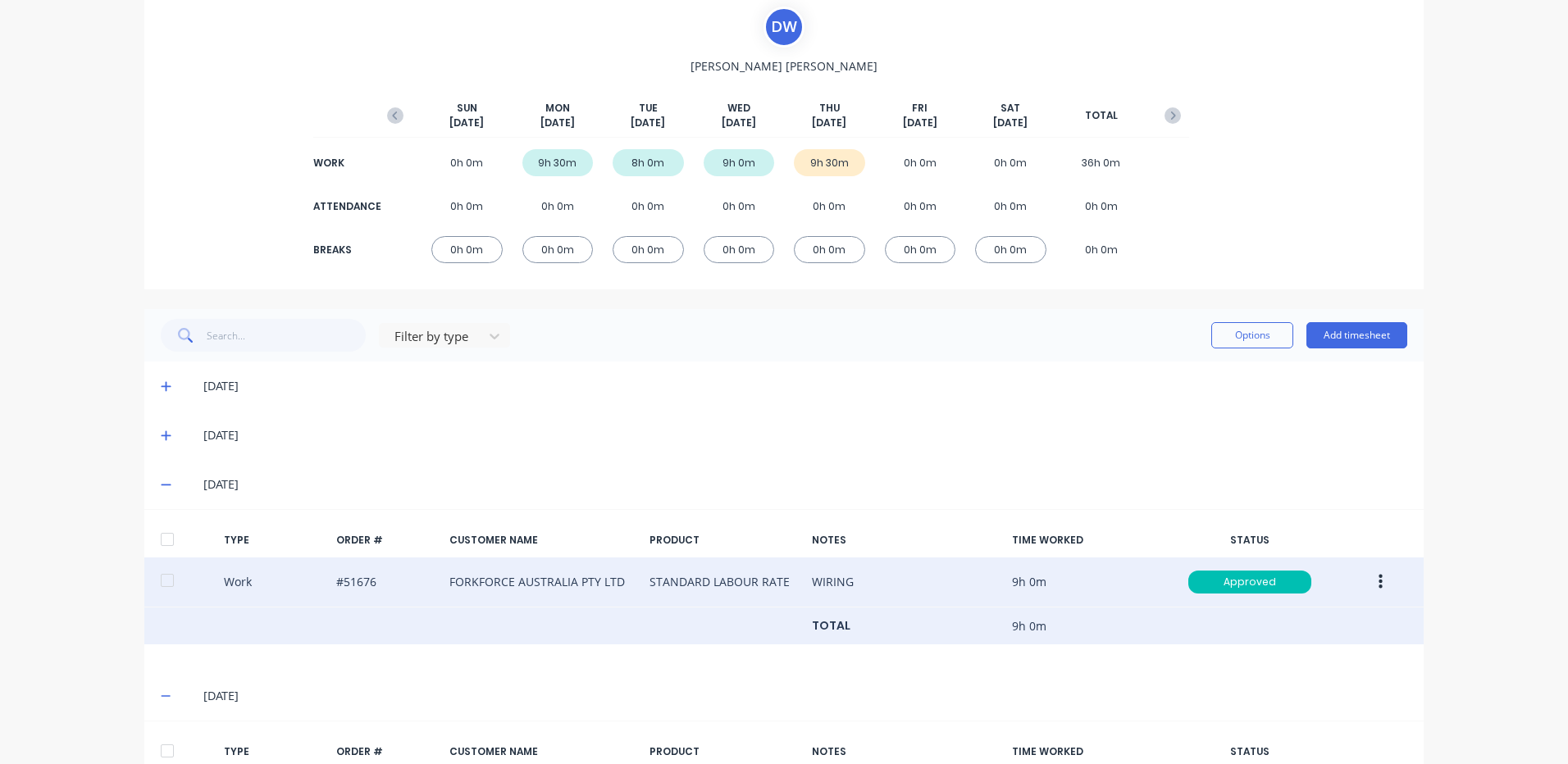
scroll to position [257, 0]
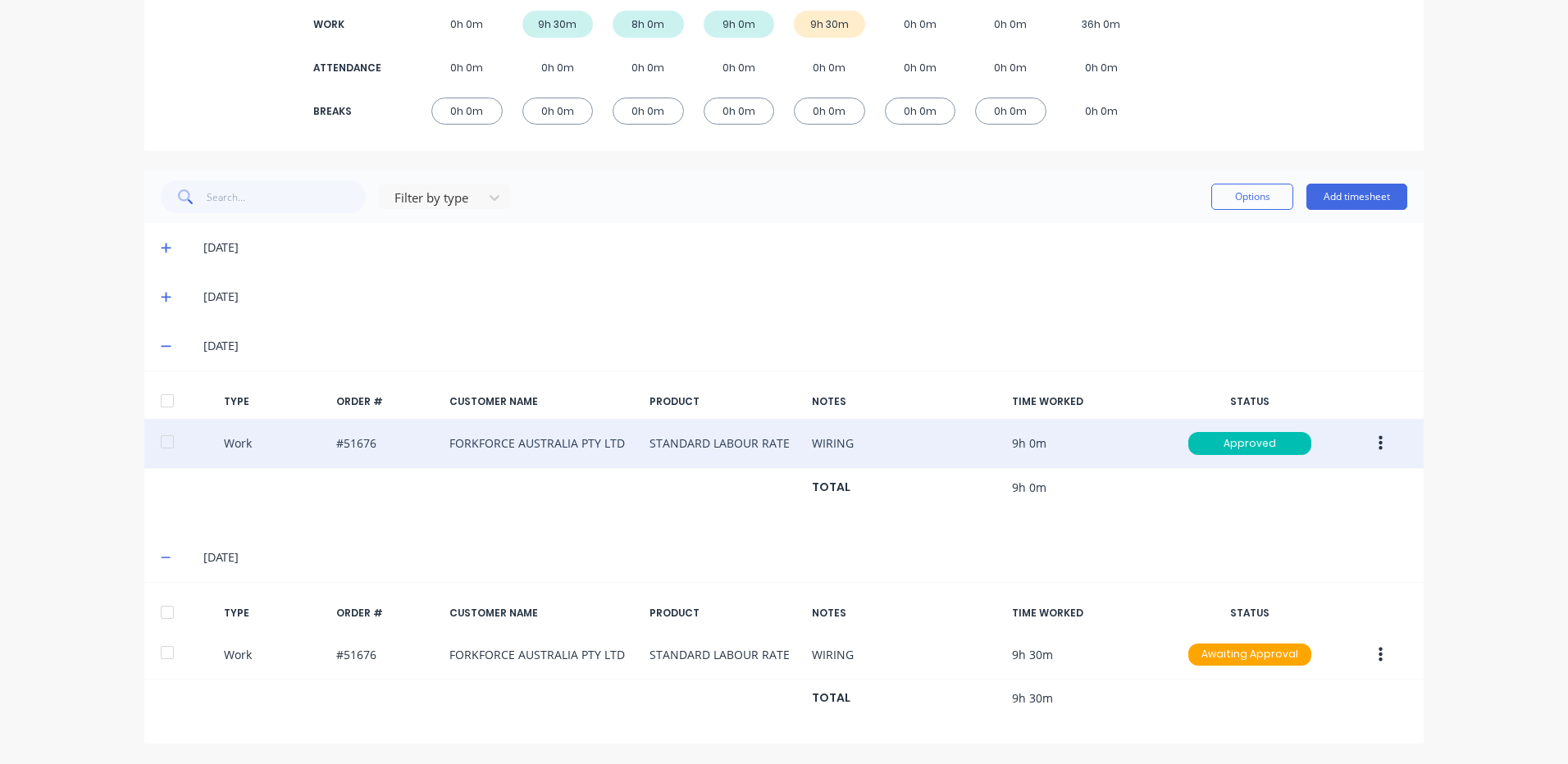
click at [160, 600] on div at bounding box center [167, 612] width 33 height 33
click at [1195, 202] on div "Filter by type Options Add timesheet" at bounding box center [783, 196] width 1246 height 33
click at [1213, 203] on button "Options" at bounding box center [1252, 196] width 82 height 27
click at [1222, 242] on div "Approve" at bounding box center [1215, 239] width 126 height 24
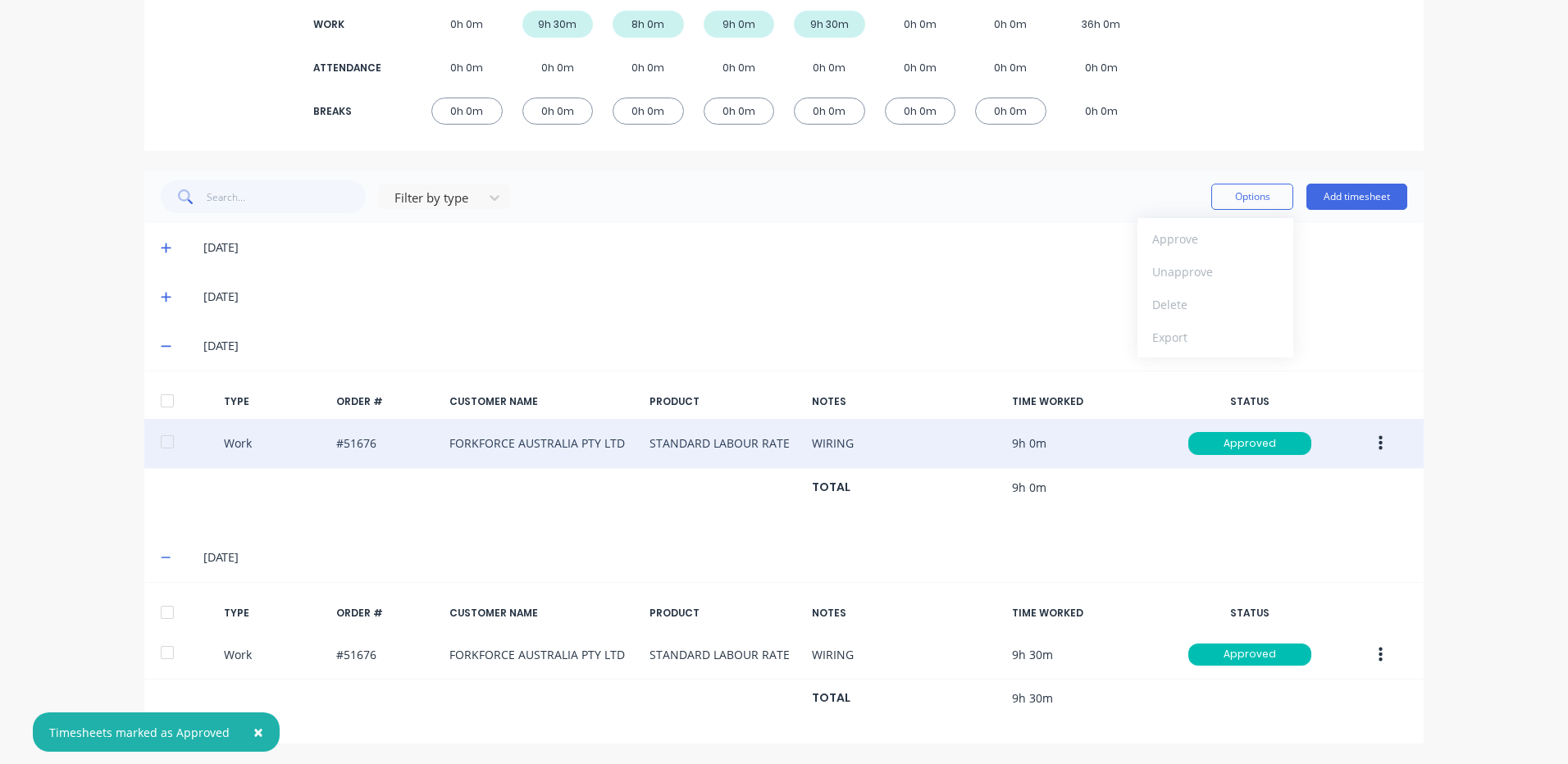
scroll to position [0, 0]
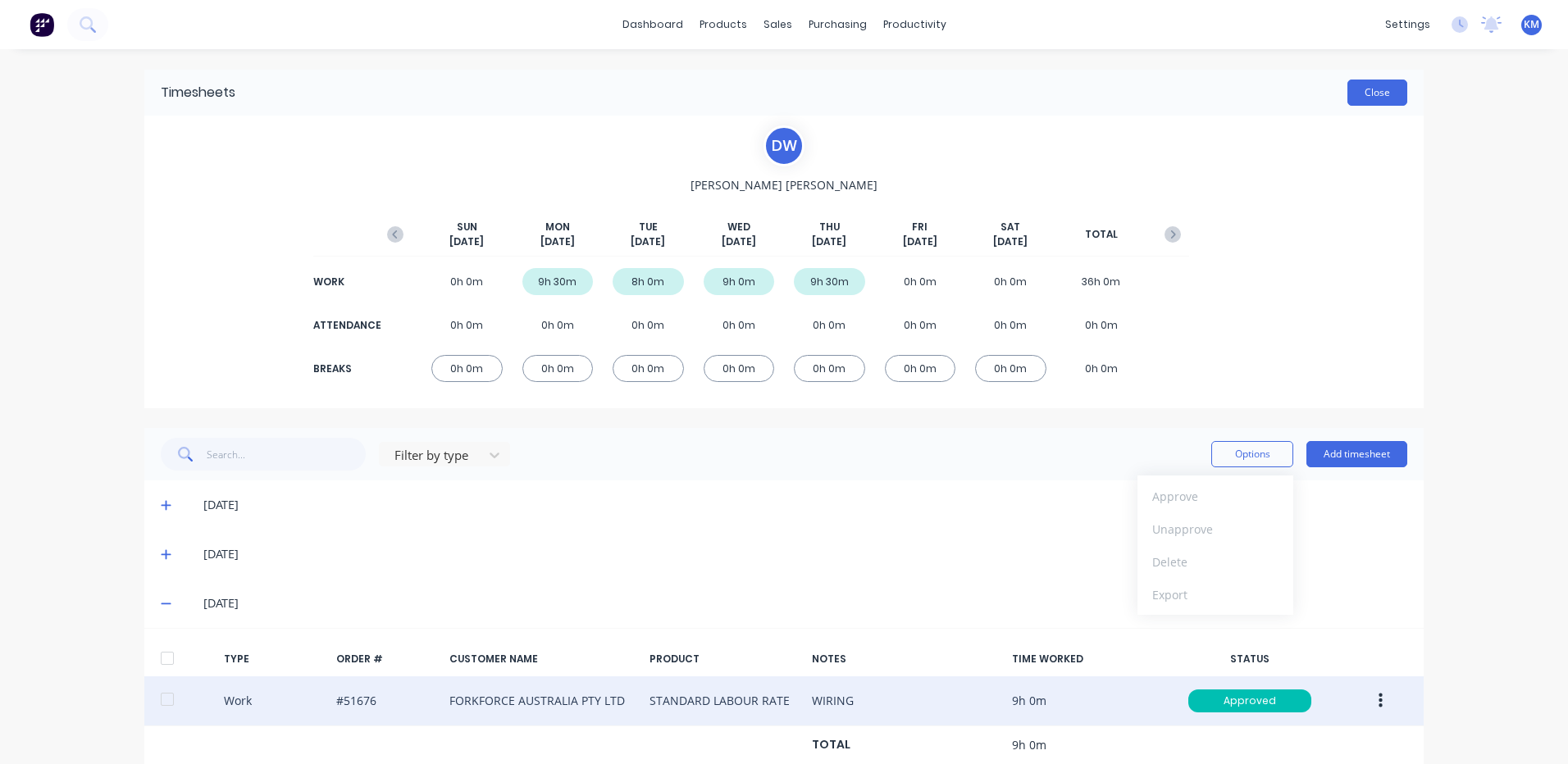
click at [1388, 101] on button "Close" at bounding box center [1378, 93] width 60 height 27
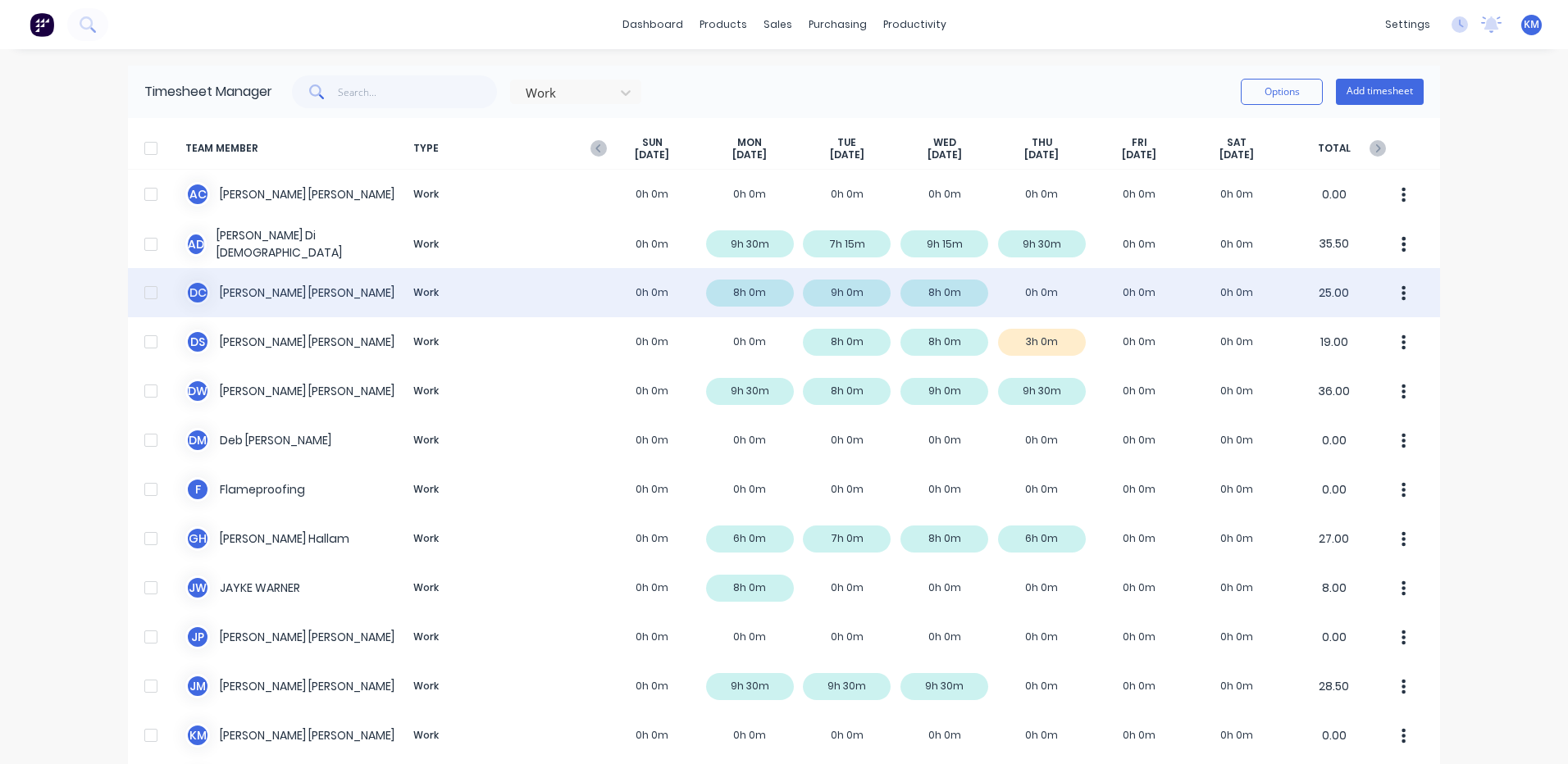
click at [616, 286] on div "D C [PERSON_NAME] Work 0h 0m 8h 0m 9h 0m 8h 0m 0h 0m 0h 0m 0h 0m 25.00" at bounding box center [784, 292] width 1312 height 49
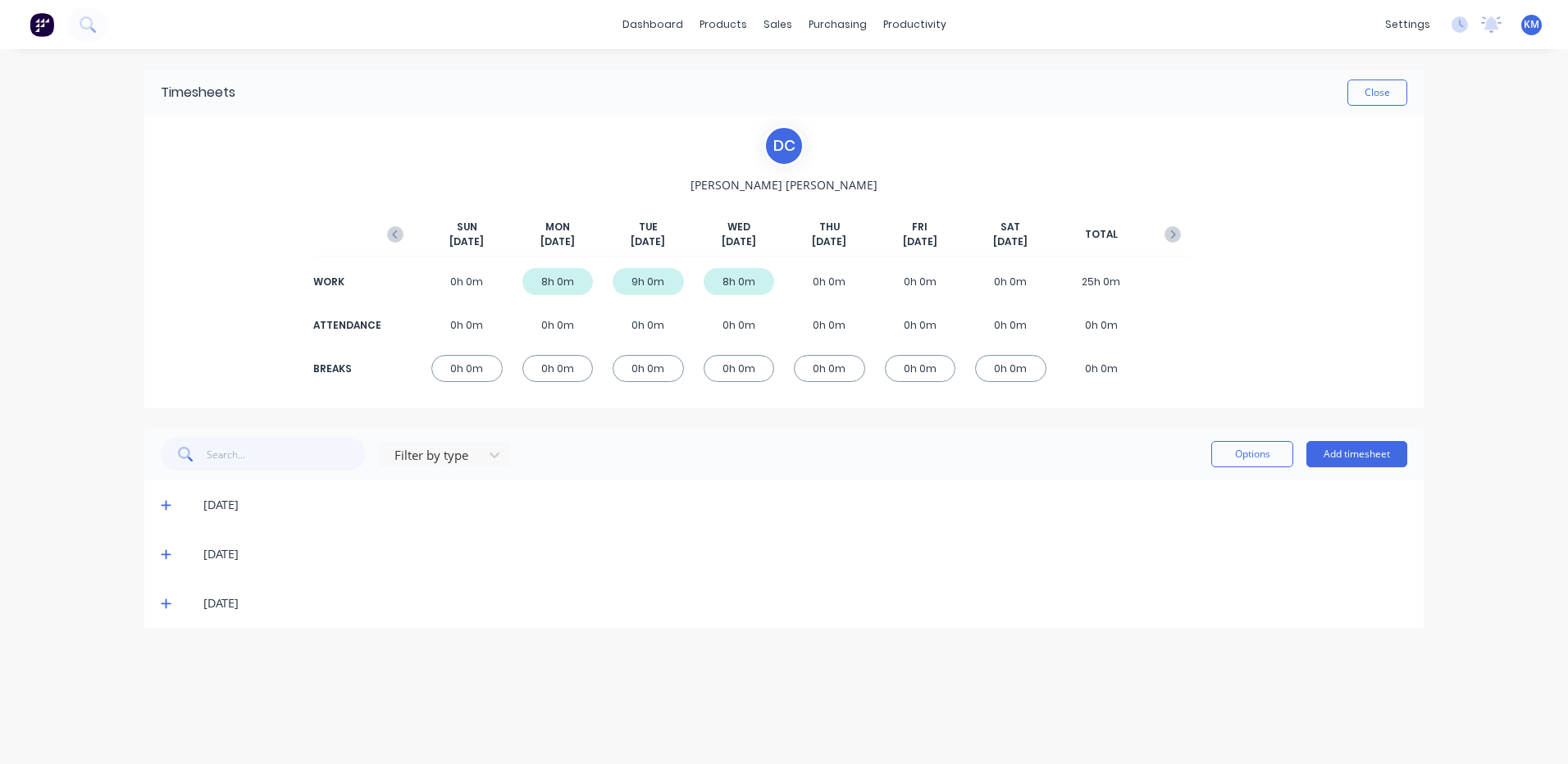
click at [163, 603] on icon at bounding box center [166, 603] width 10 height 11
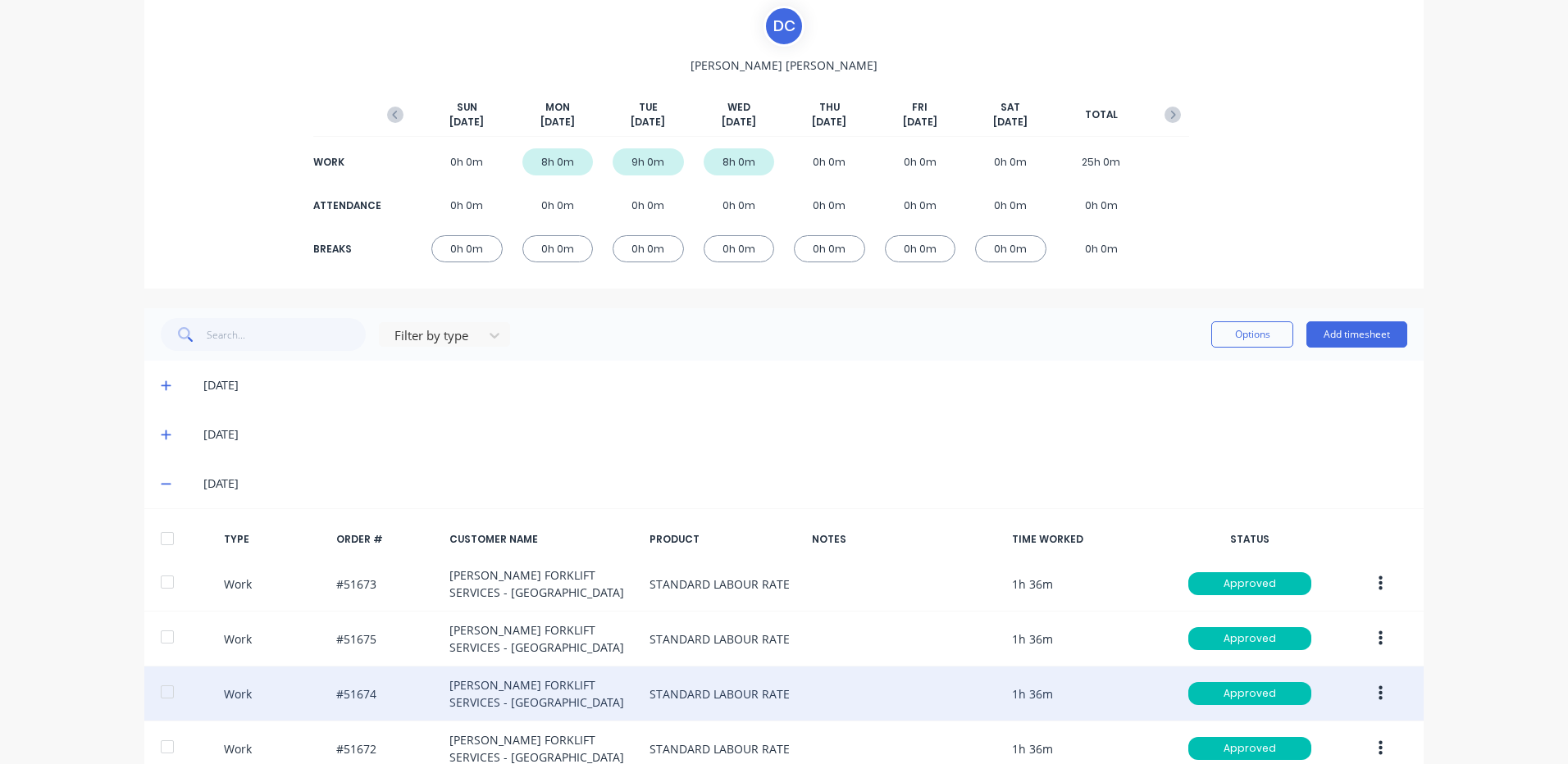
scroll to position [272, 0]
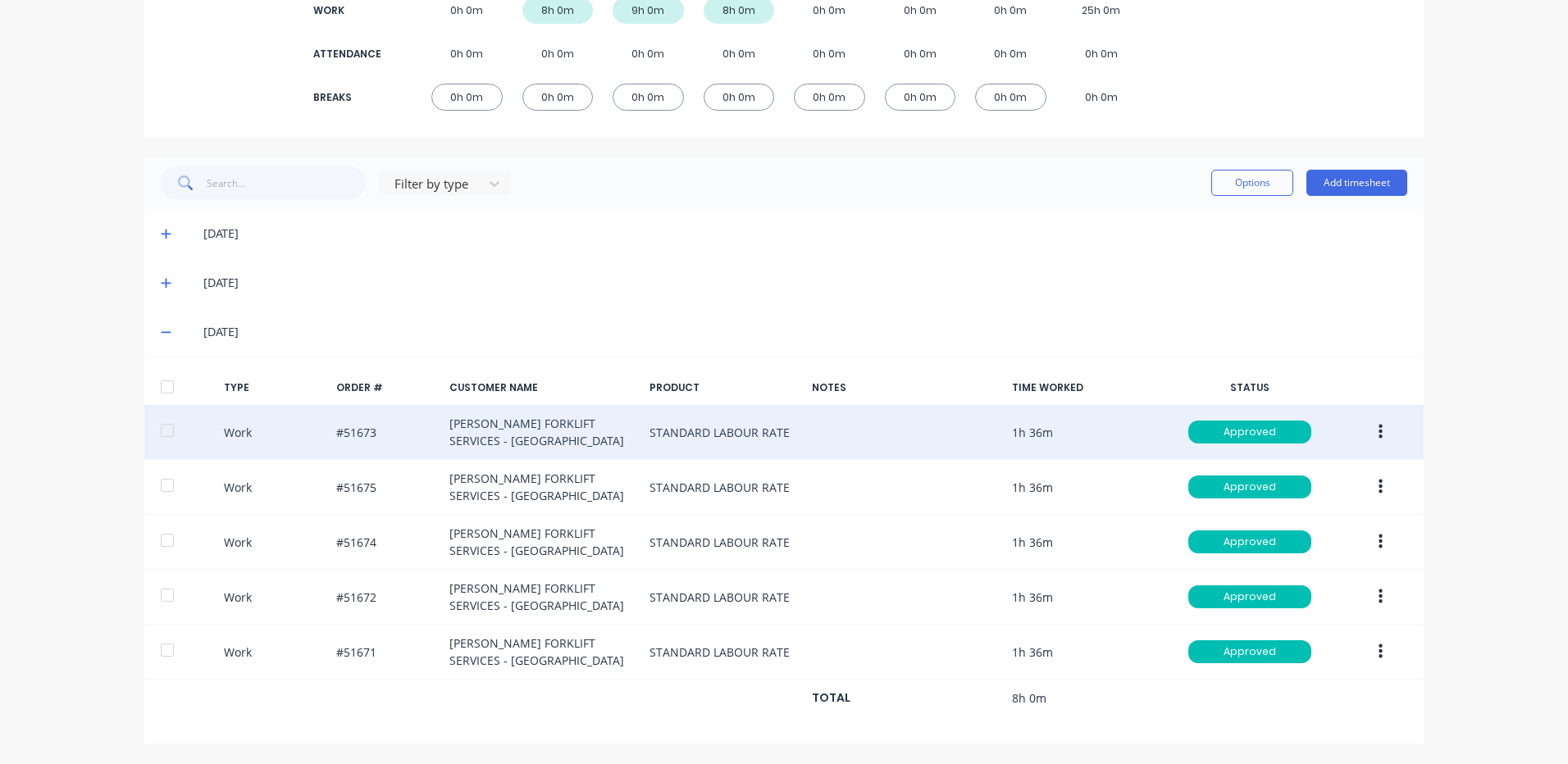
click at [1367, 435] on button "button" at bounding box center [1380, 432] width 39 height 29
click at [1305, 396] on div "Duplicate" at bounding box center [1322, 404] width 126 height 24
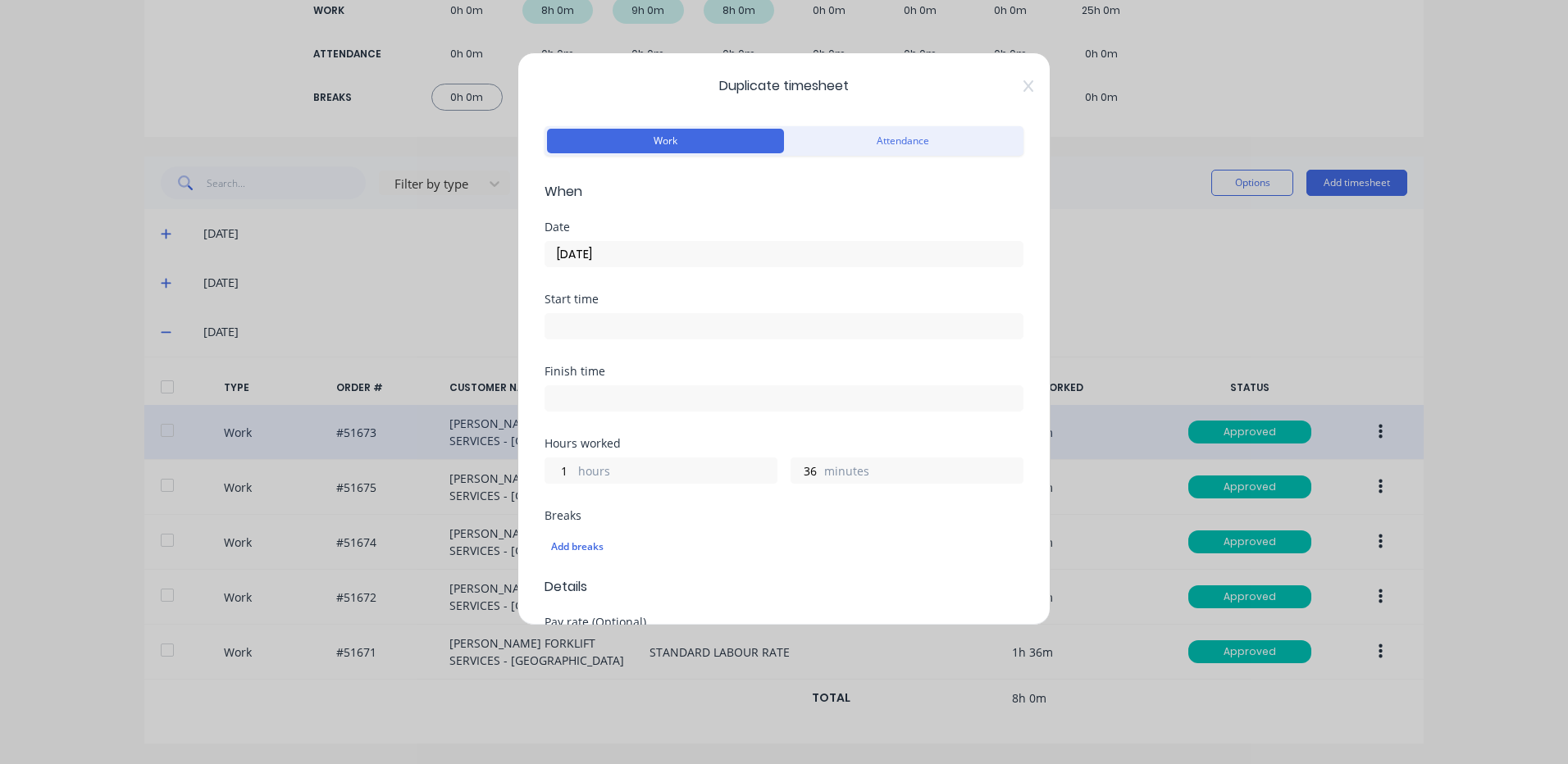
click at [650, 233] on div "Date [DATE]" at bounding box center [784, 244] width 479 height 46
click at [628, 245] on input "[DATE]" at bounding box center [784, 254] width 478 height 25
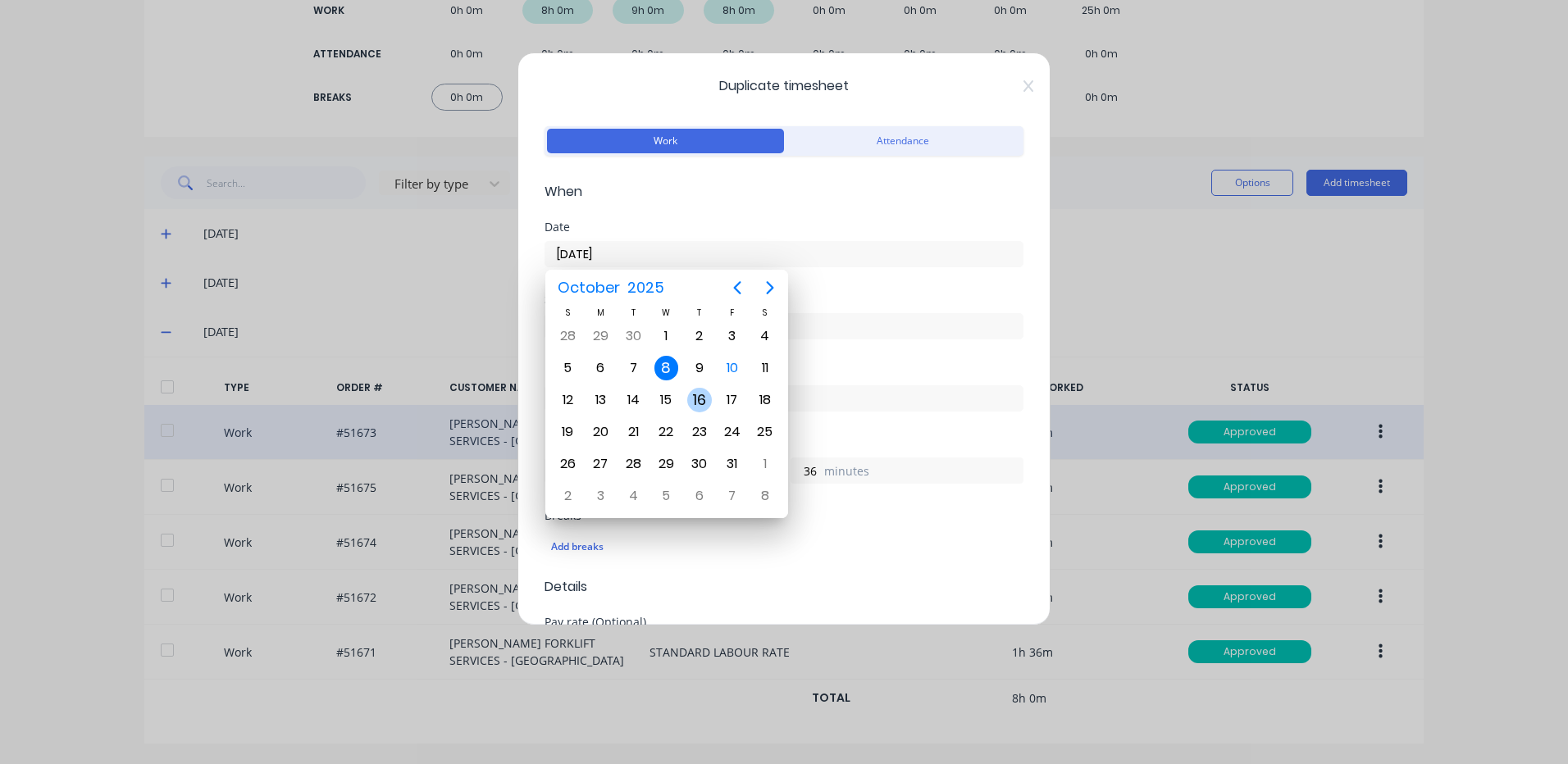
click at [697, 384] on div "16" at bounding box center [700, 400] width 33 height 31
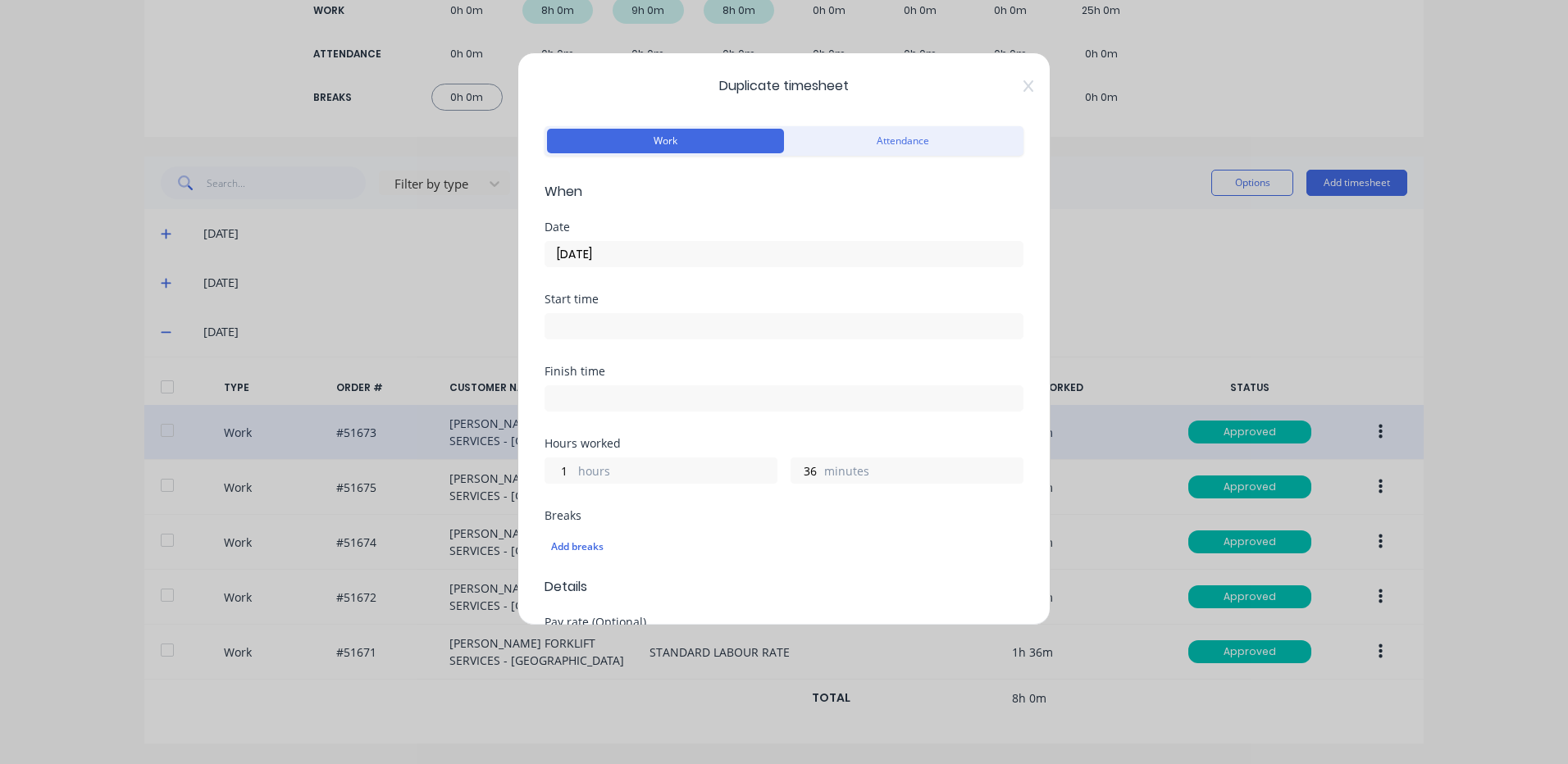
click at [662, 267] on label "[DATE]" at bounding box center [784, 254] width 479 height 27
click at [662, 267] on input "[DATE]" at bounding box center [784, 254] width 478 height 25
click at [662, 255] on input "[DATE]" at bounding box center [784, 254] width 478 height 25
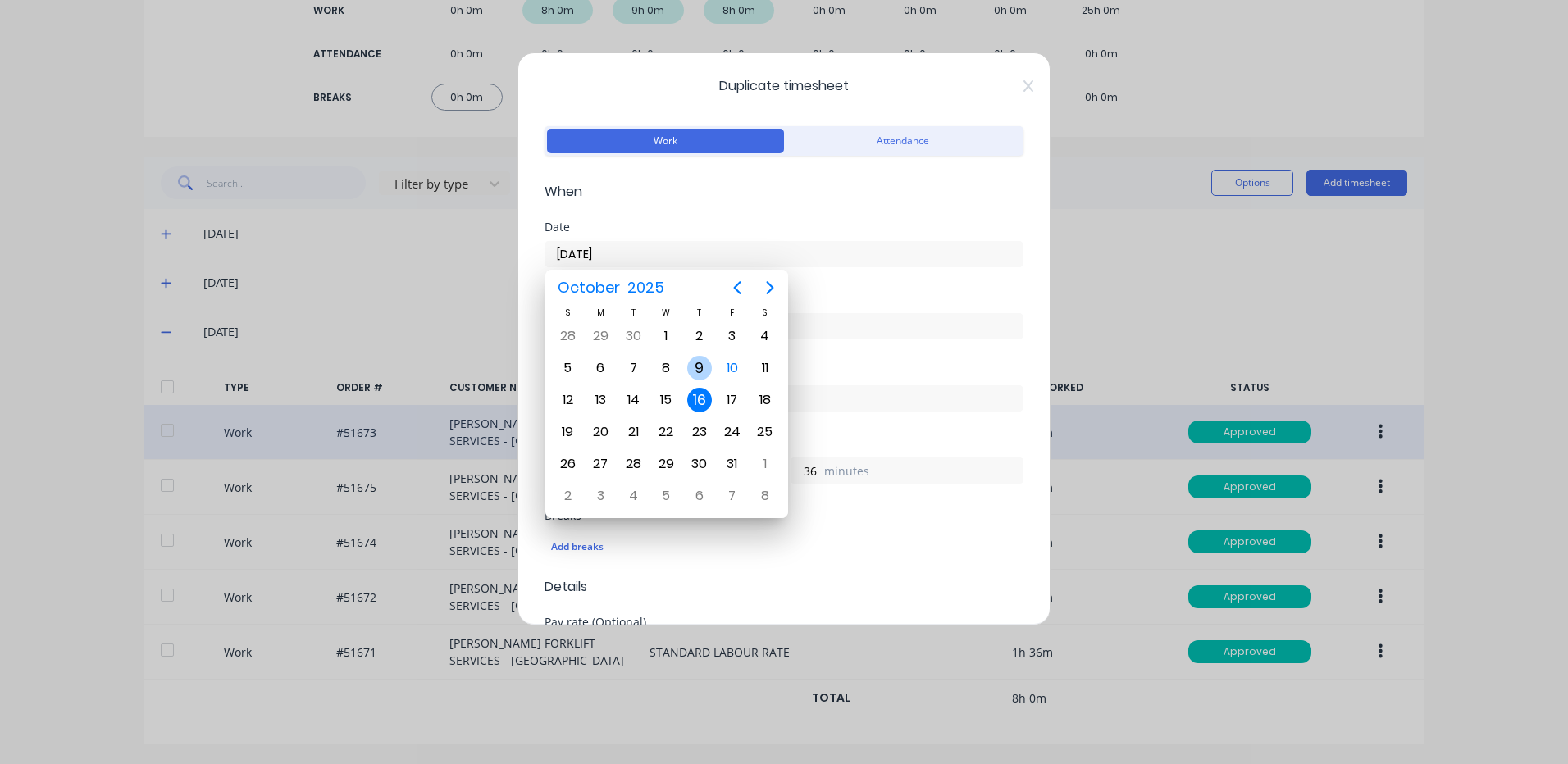
click at [699, 366] on div "9" at bounding box center [699, 368] width 25 height 25
type input "[DATE]"
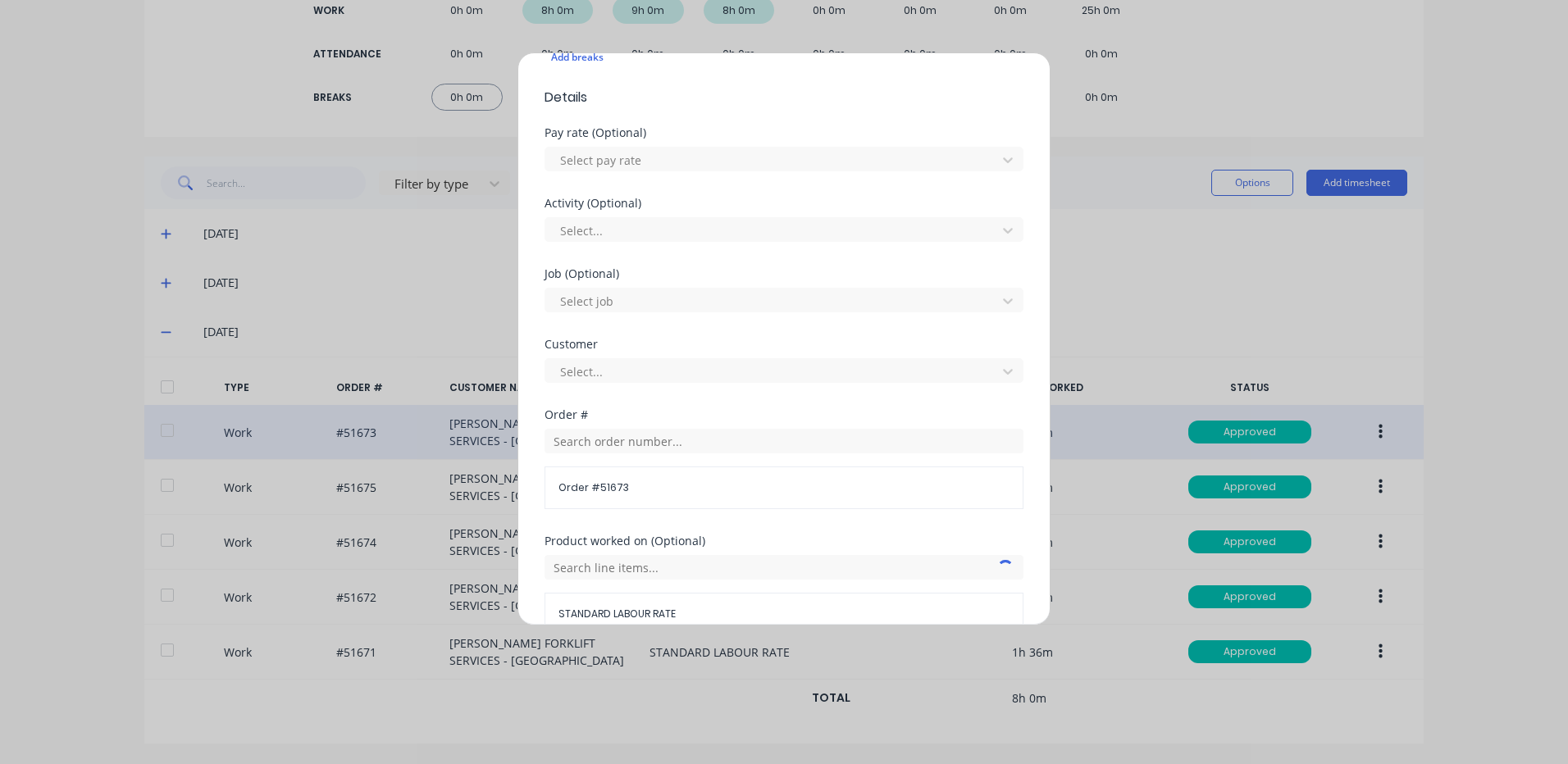
scroll to position [708, 0]
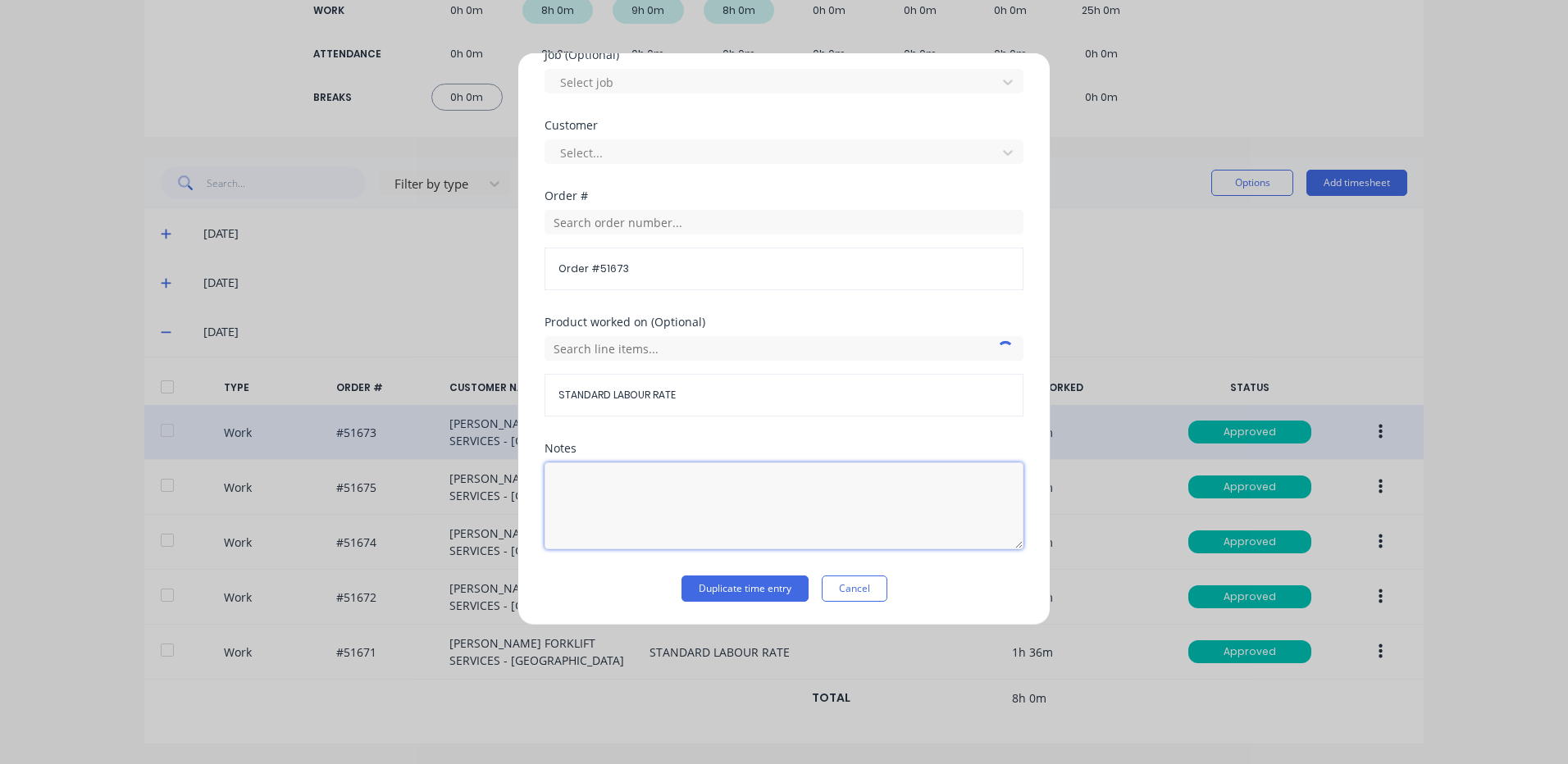
click at [612, 480] on textarea at bounding box center [784, 505] width 479 height 87
type textarea "MOUNT WASHER PUMP"
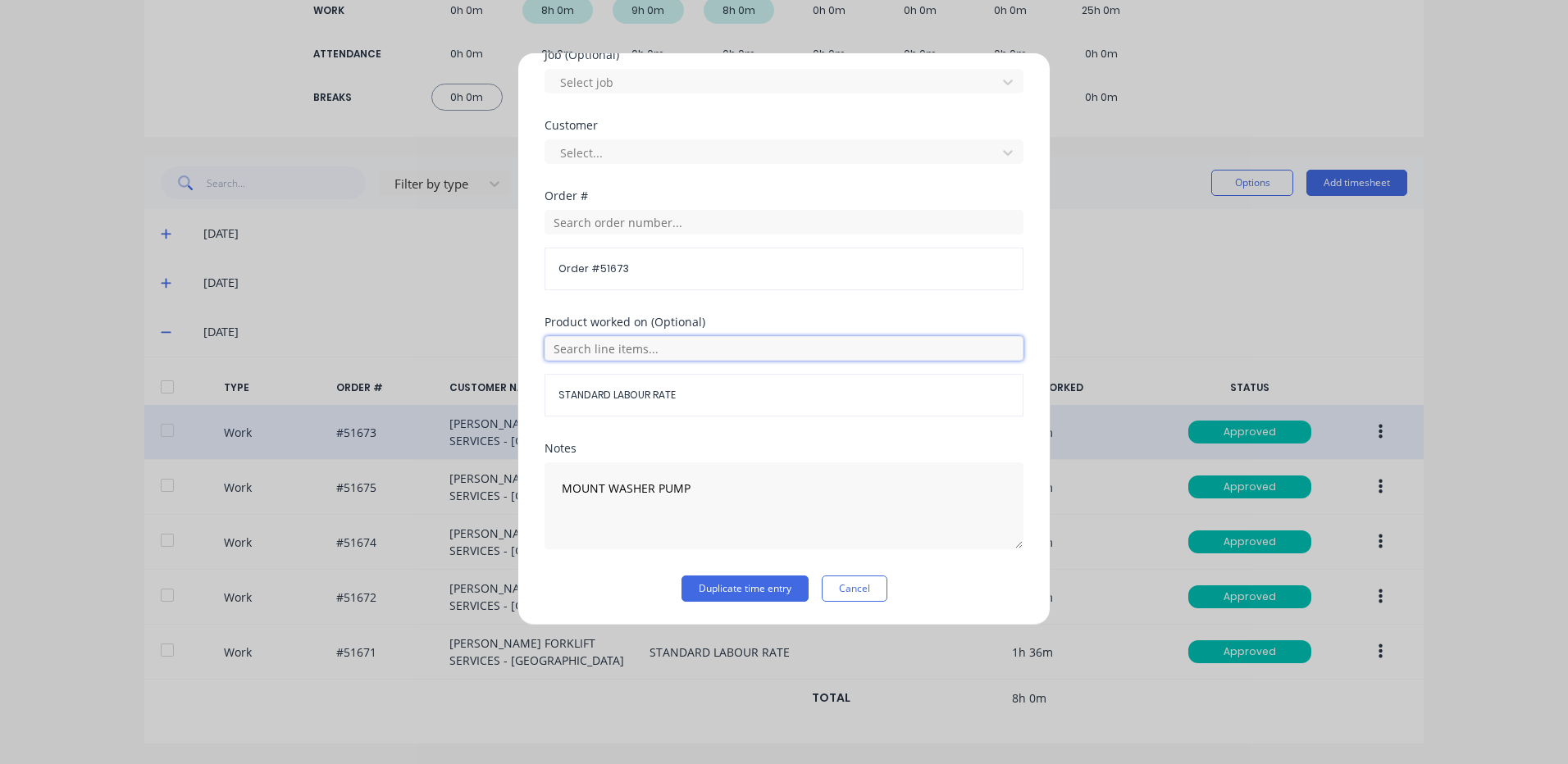
click at [638, 359] on input "text" at bounding box center [784, 348] width 479 height 25
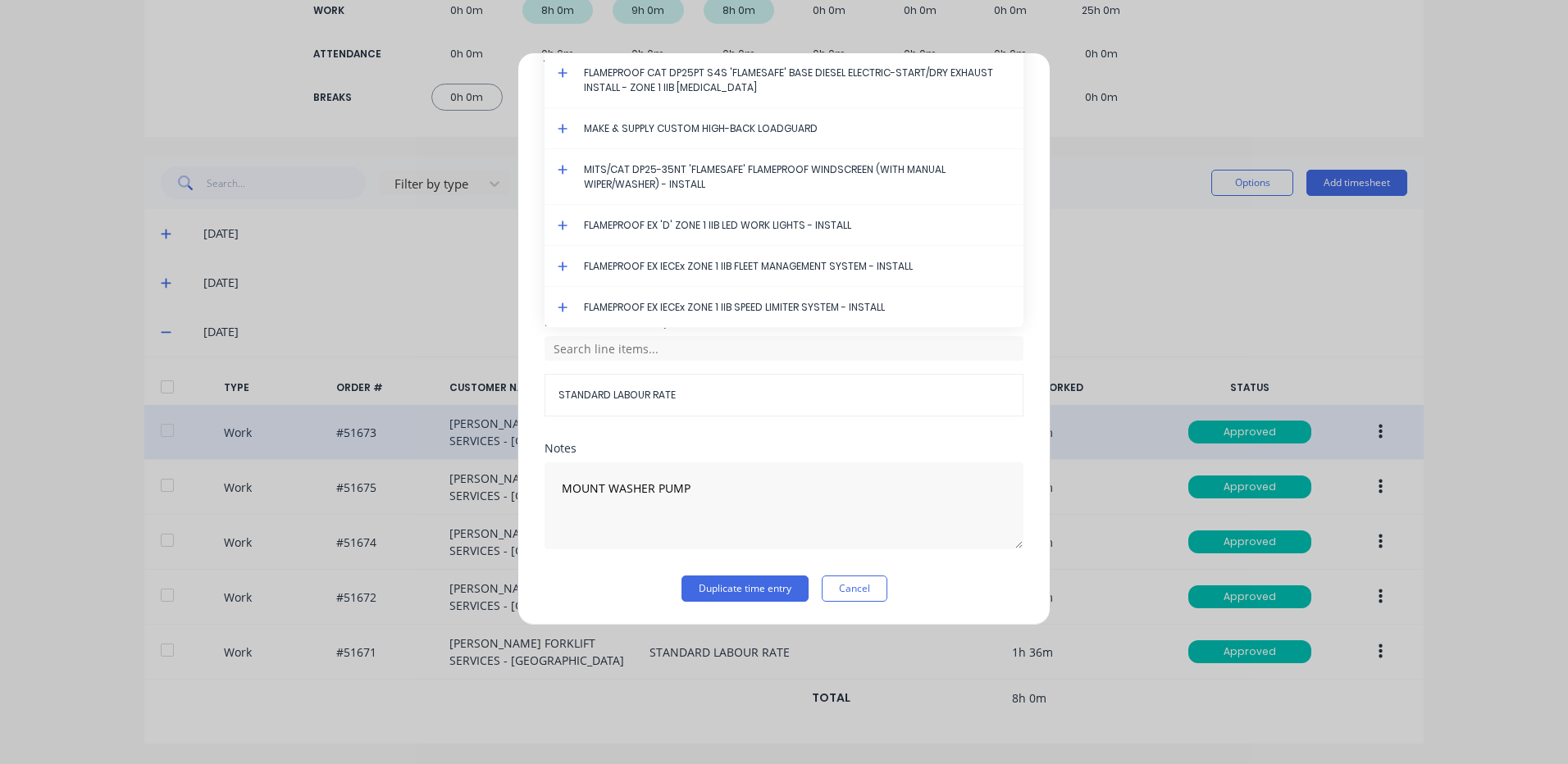
click at [564, 165] on icon at bounding box center [563, 169] width 10 height 11
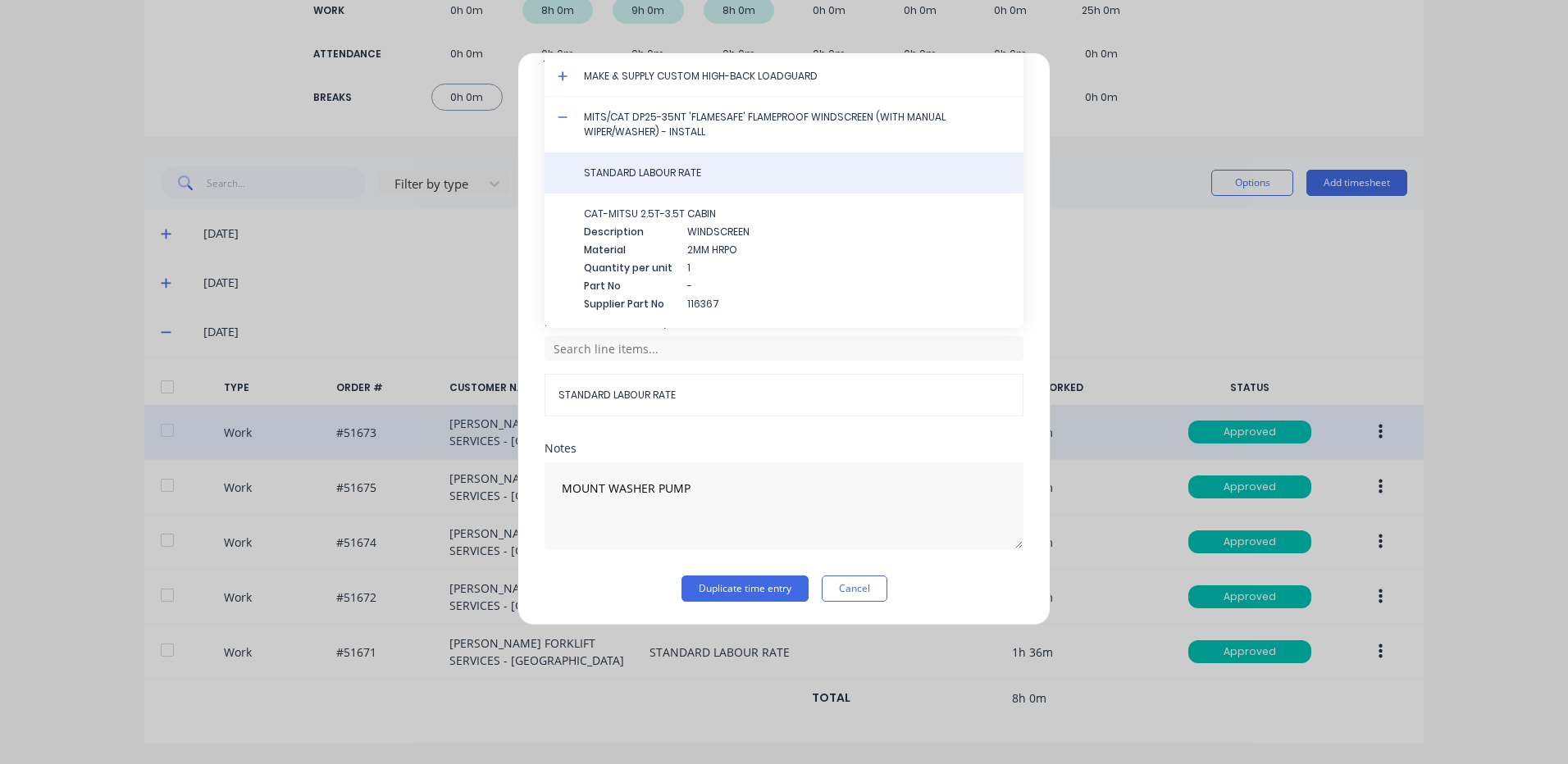
click at [648, 177] on span "STANDARD LABOUR RATE" at bounding box center [797, 172] width 426 height 15
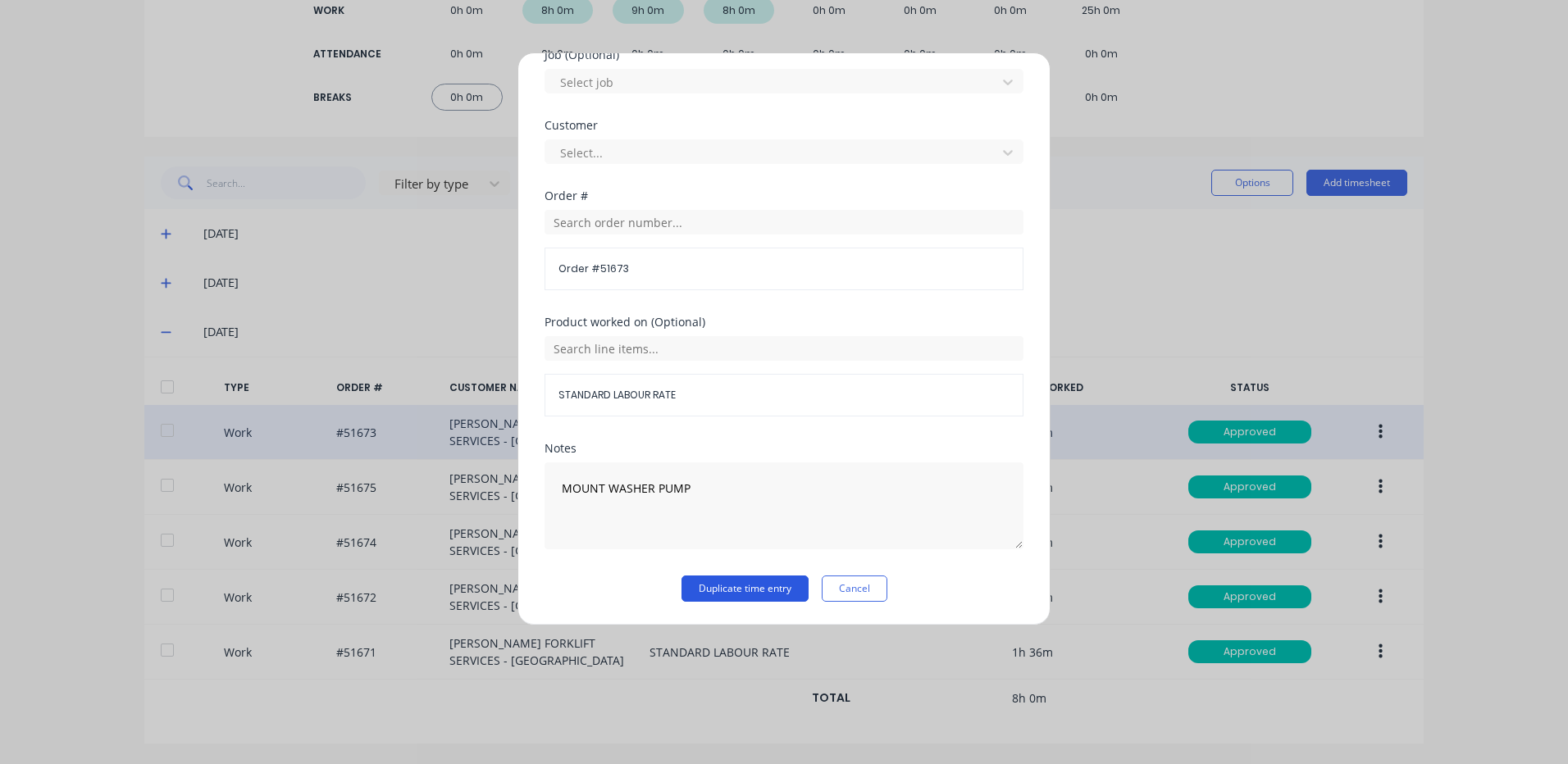
click at [731, 598] on button "Duplicate time entry" at bounding box center [745, 588] width 127 height 27
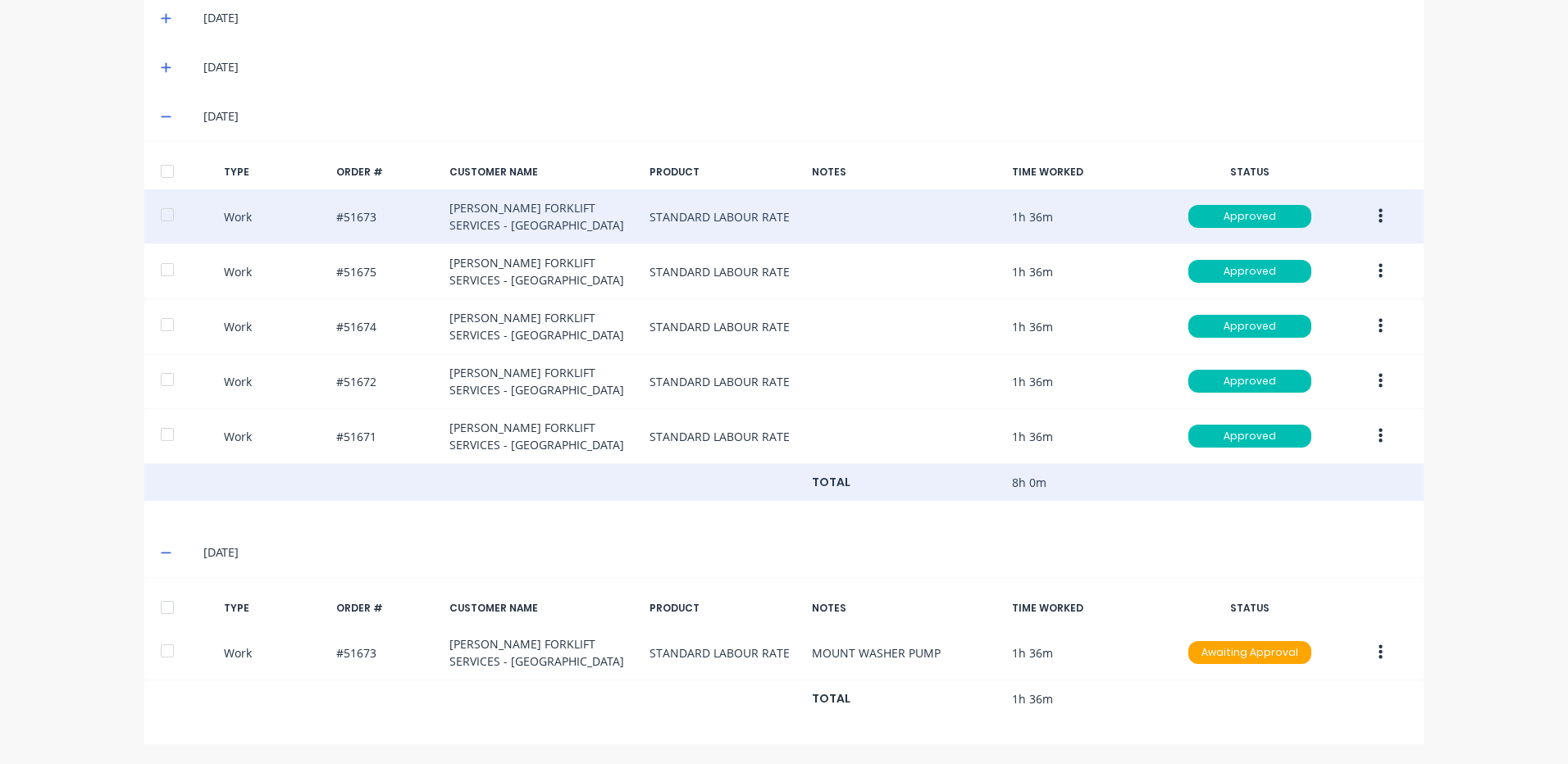
scroll to position [488, 0]
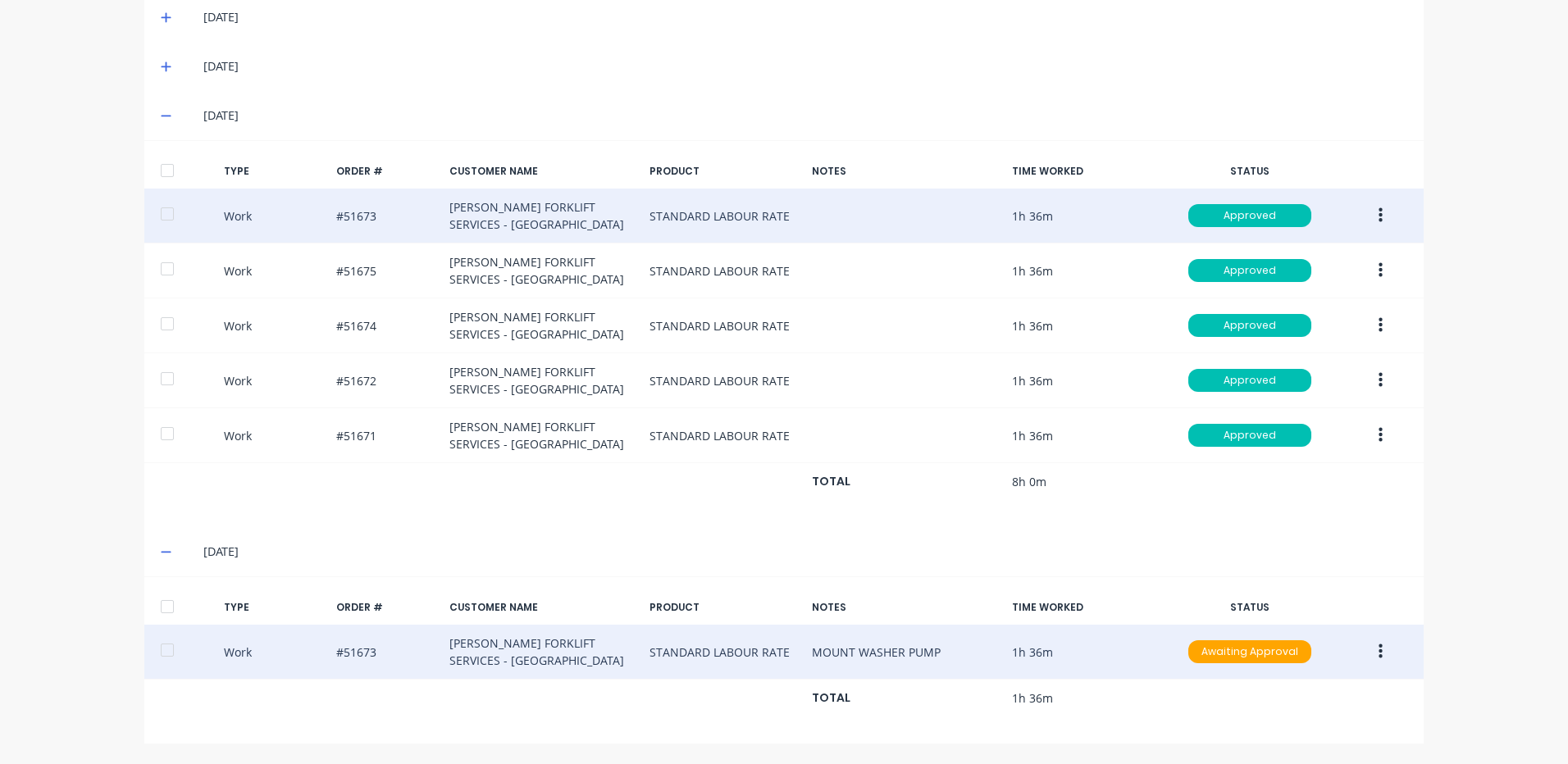
click at [1378, 645] on icon "button" at bounding box center [1380, 652] width 4 height 15
click at [1309, 610] on button "Duplicate" at bounding box center [1323, 623] width 156 height 33
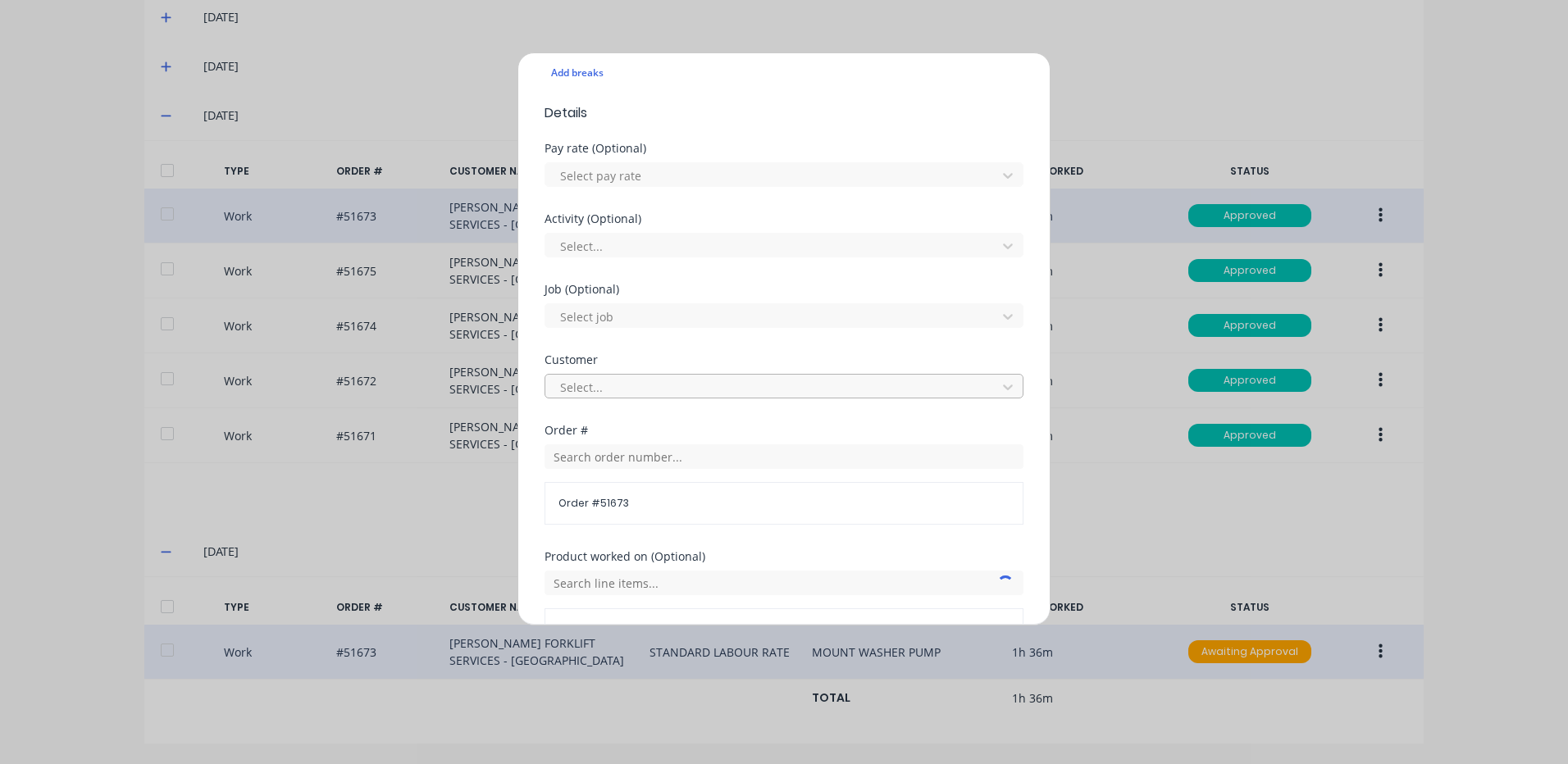
scroll to position [574, 0]
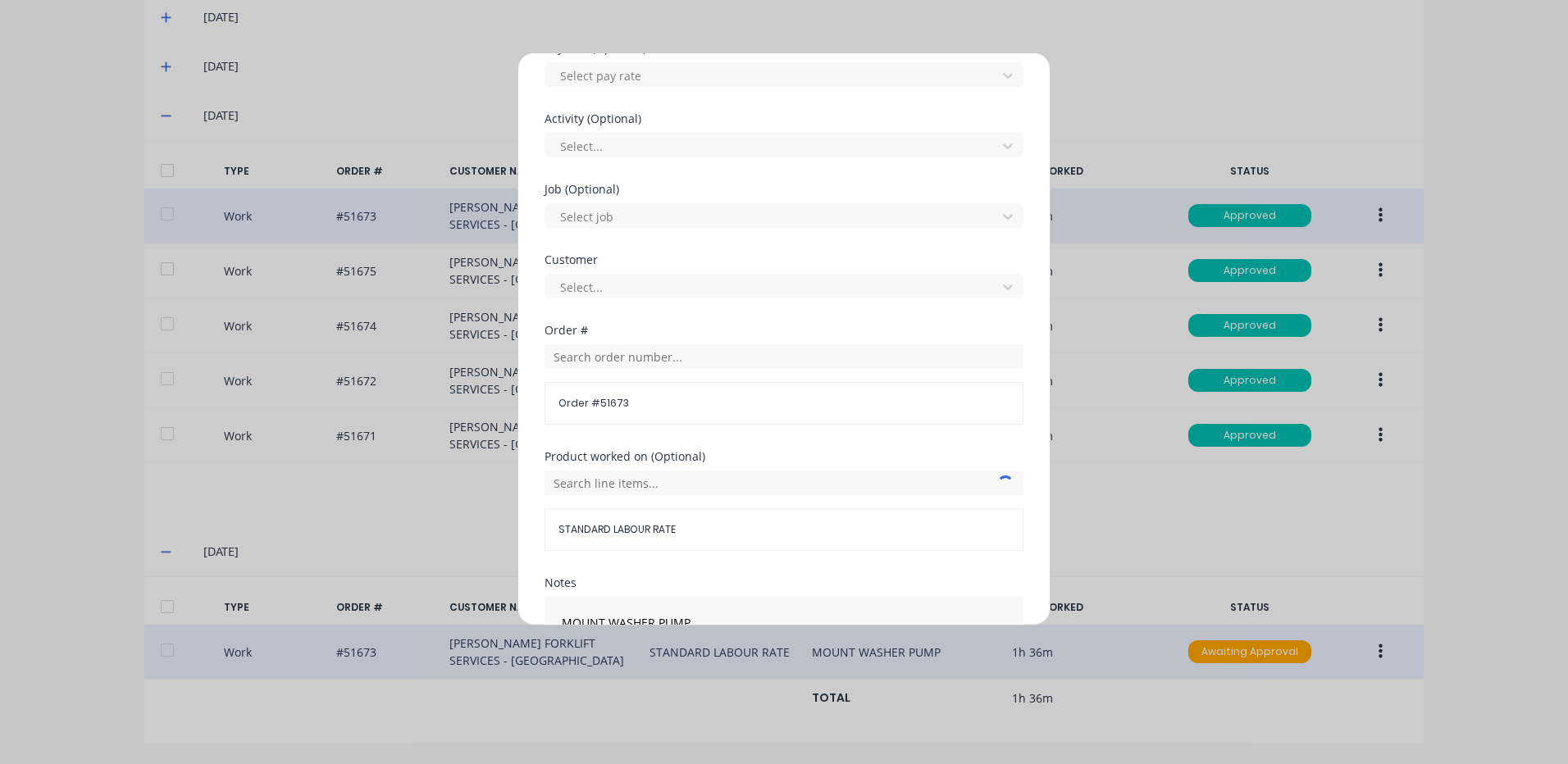
click at [633, 369] on div "Order # 51673" at bounding box center [784, 385] width 479 height 81
click at [638, 365] on input "text" at bounding box center [784, 357] width 479 height 25
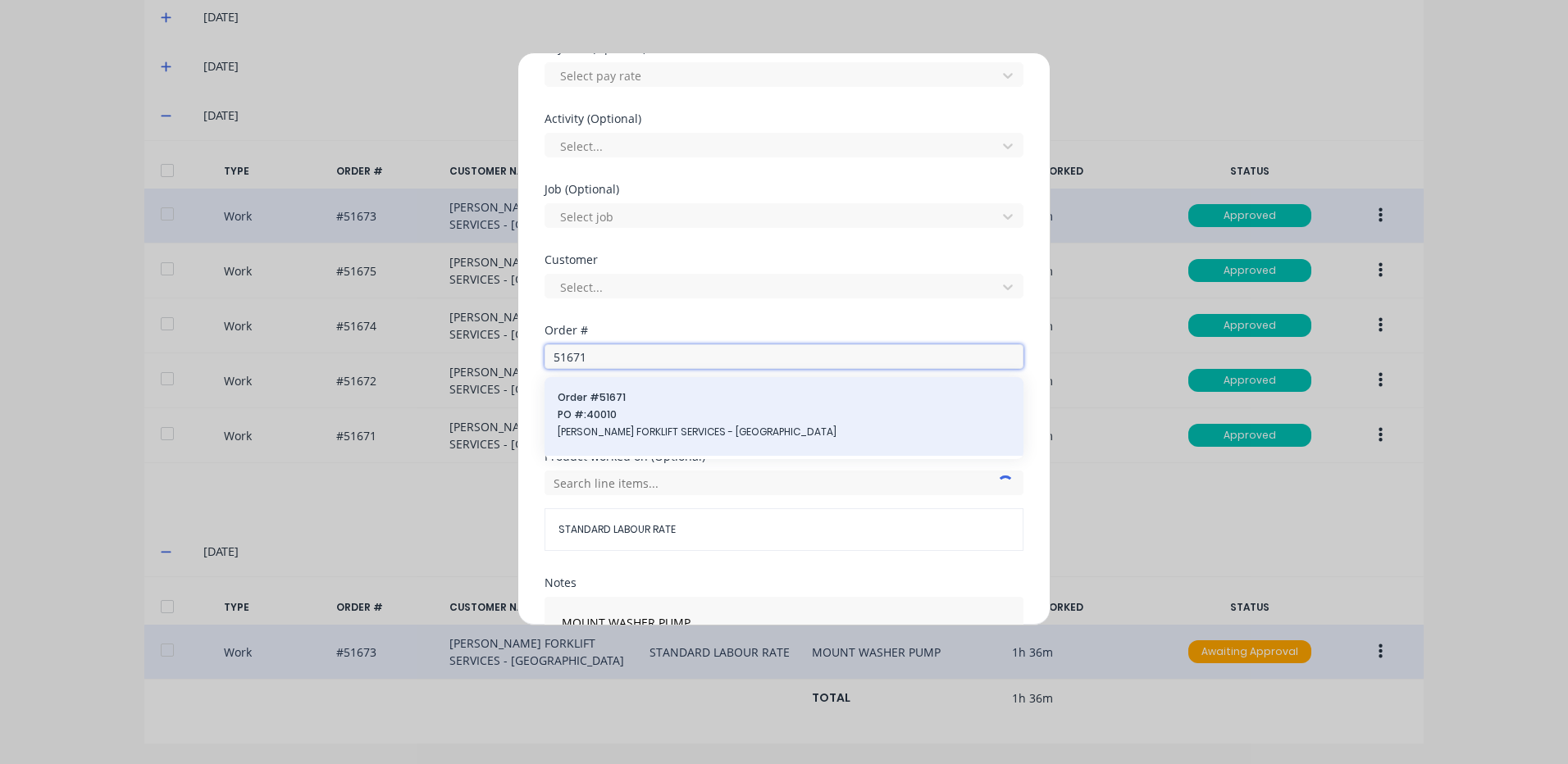
type input "51671"
click at [629, 406] on div "Order # 51671 PO #: 40010 [PERSON_NAME] FORKLIFT SERVICES - [GEOGRAPHIC_DATA]" at bounding box center [784, 416] width 453 height 52
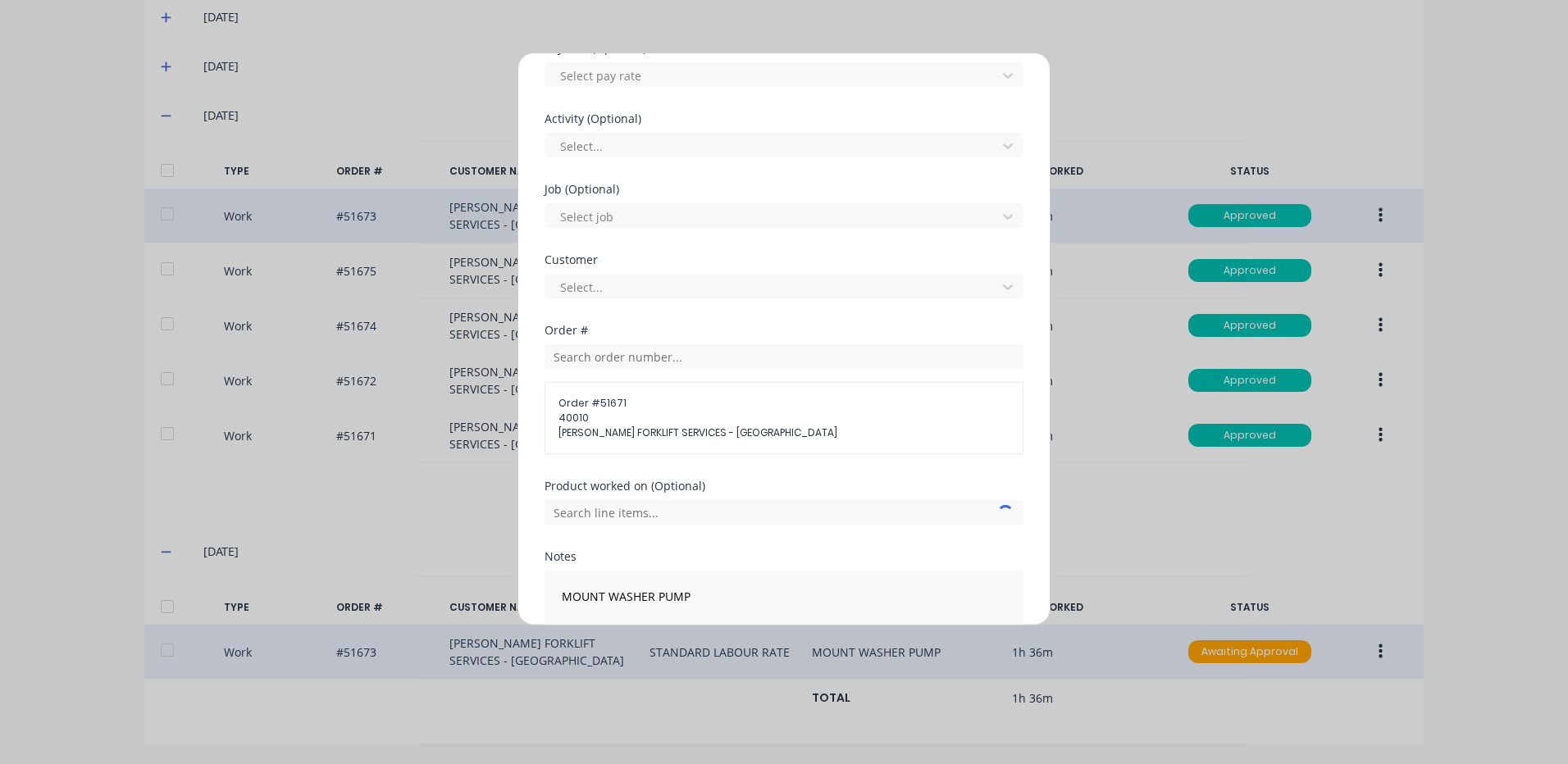
scroll to position [683, 0]
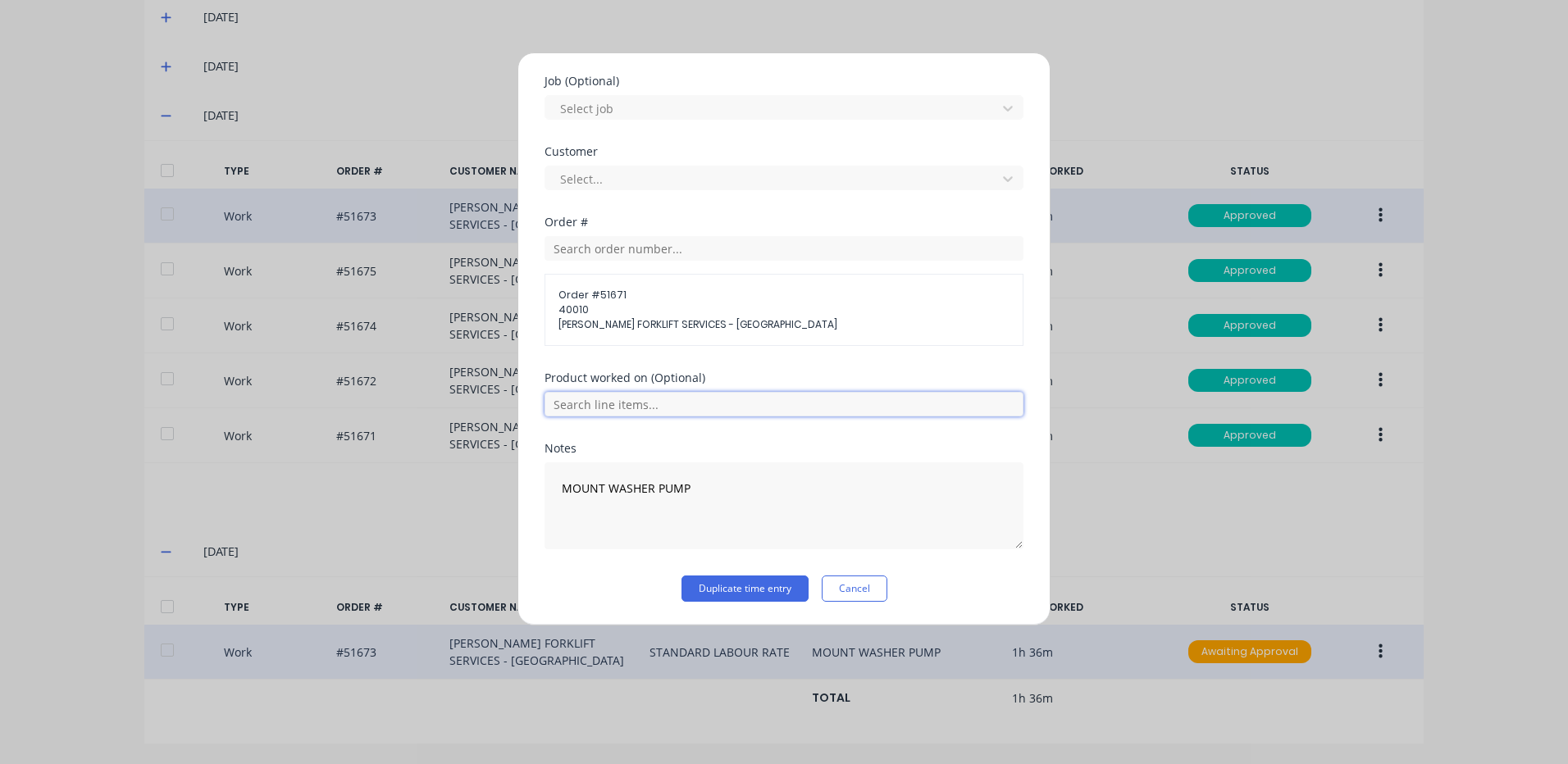
click at [629, 406] on input "text" at bounding box center [784, 404] width 479 height 25
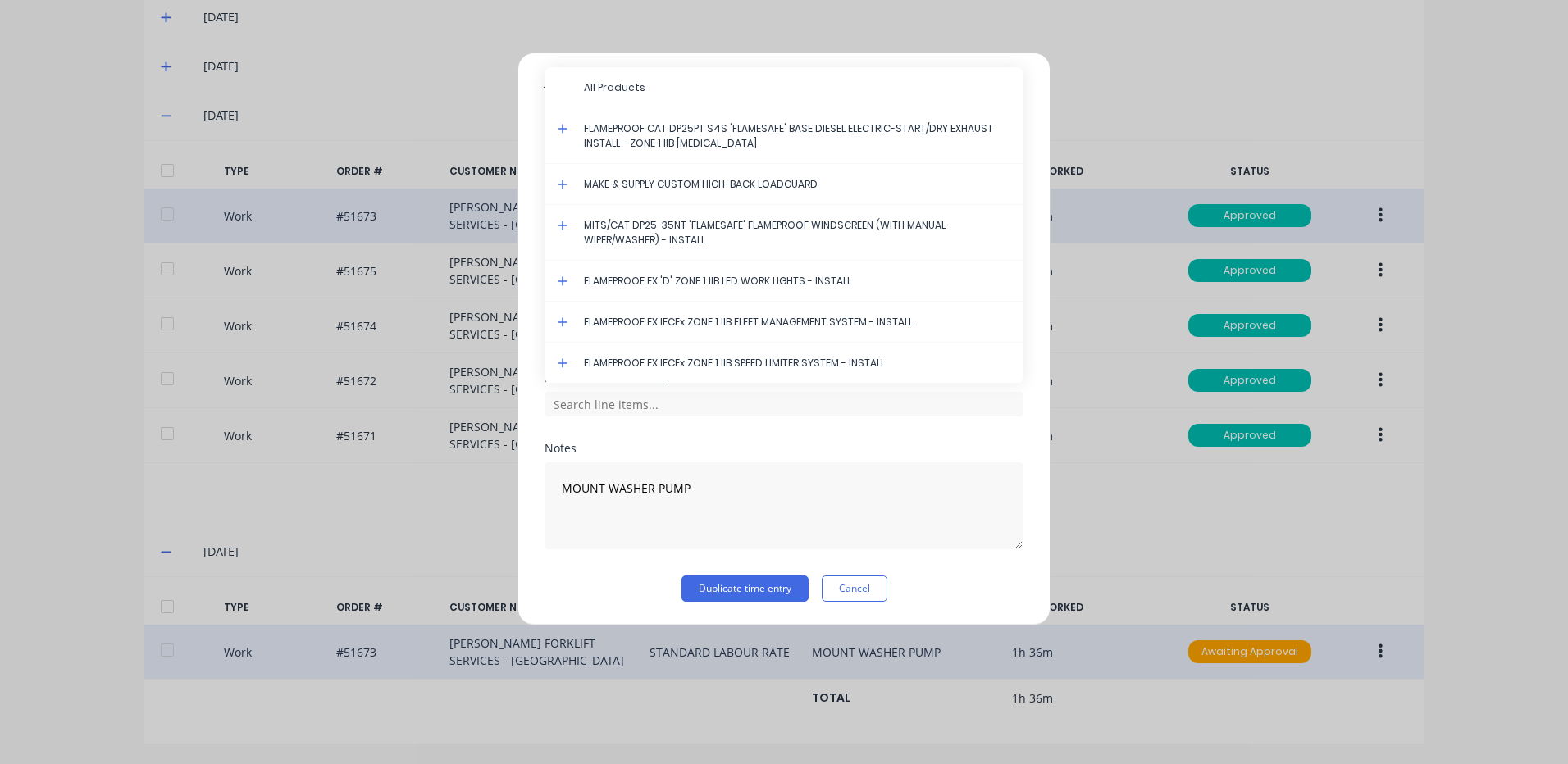
click at [560, 225] on icon at bounding box center [562, 225] width 9 height 9
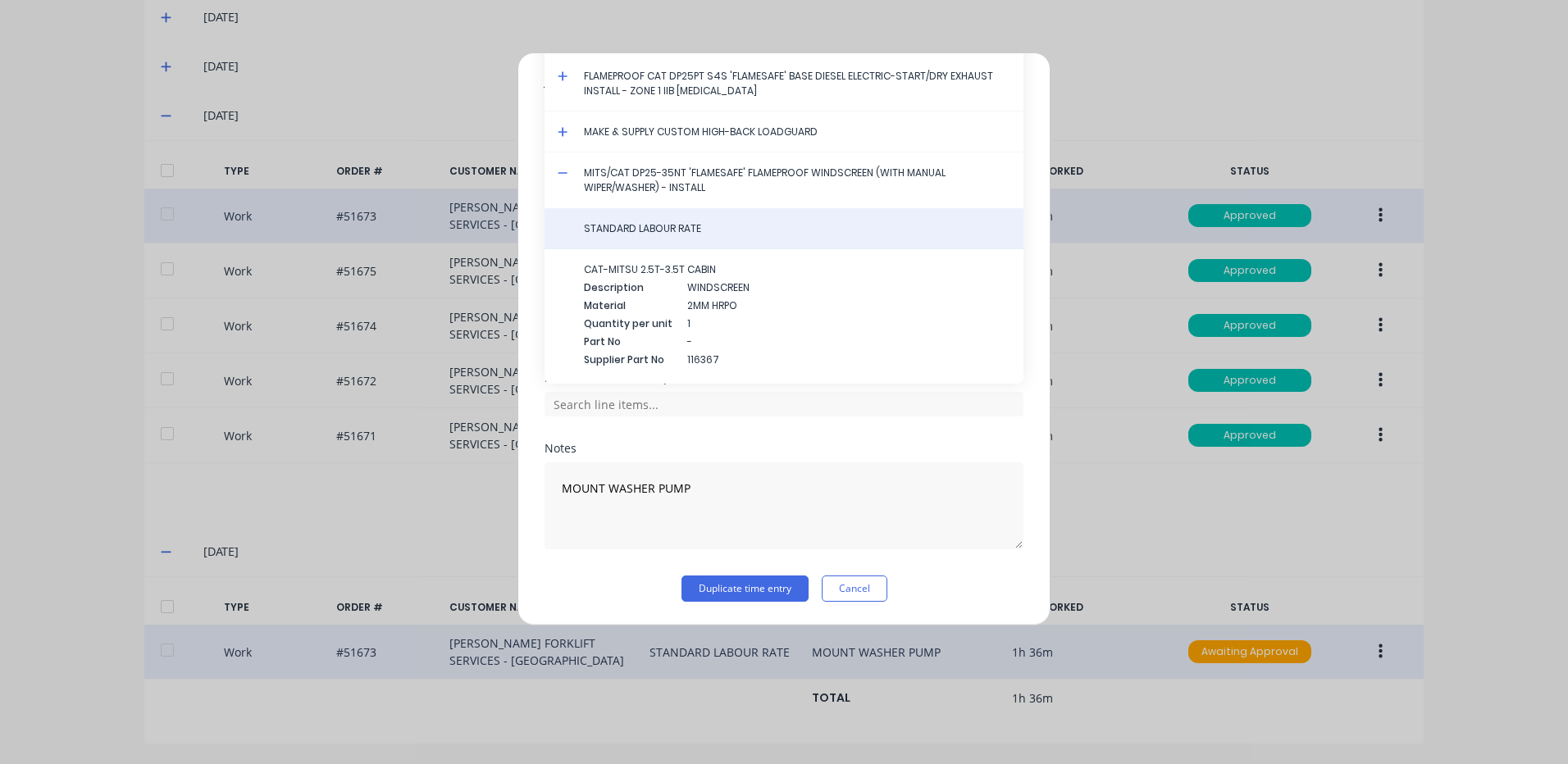
click at [610, 229] on span "STANDARD LABOUR RATE" at bounding box center [797, 228] width 426 height 15
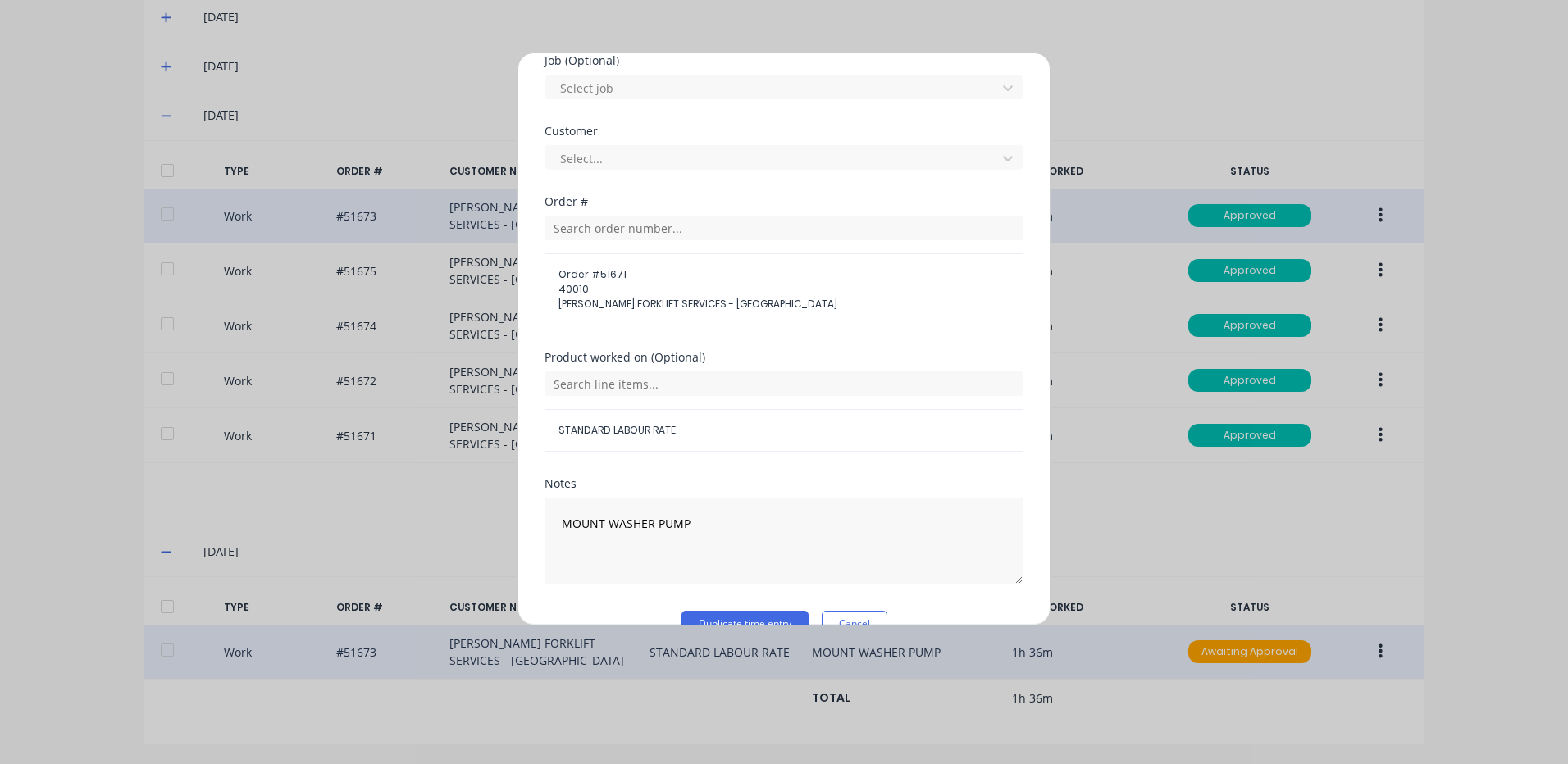
scroll to position [738, 0]
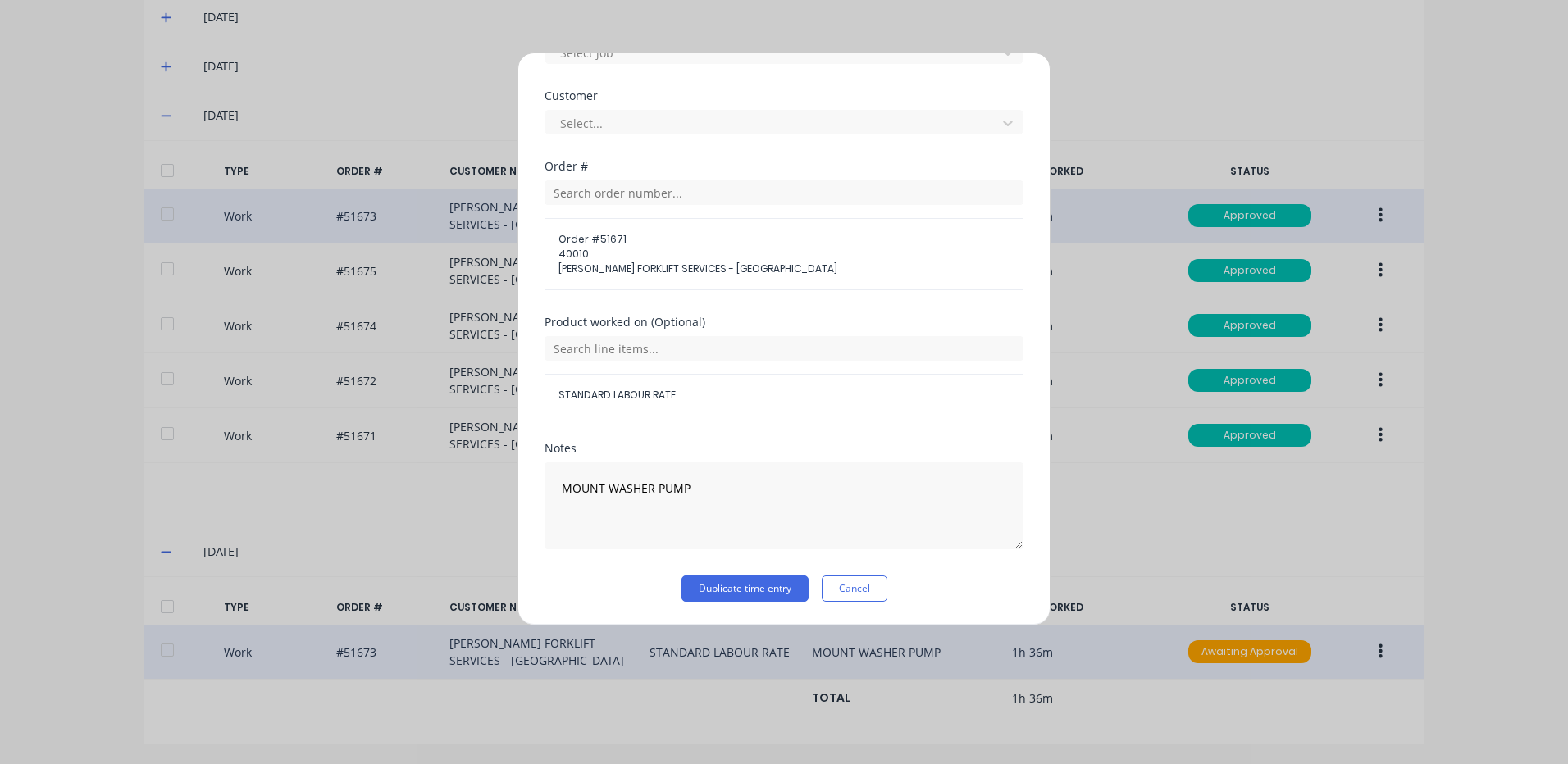
click at [771, 584] on button "Duplicate time entry" at bounding box center [745, 588] width 127 height 27
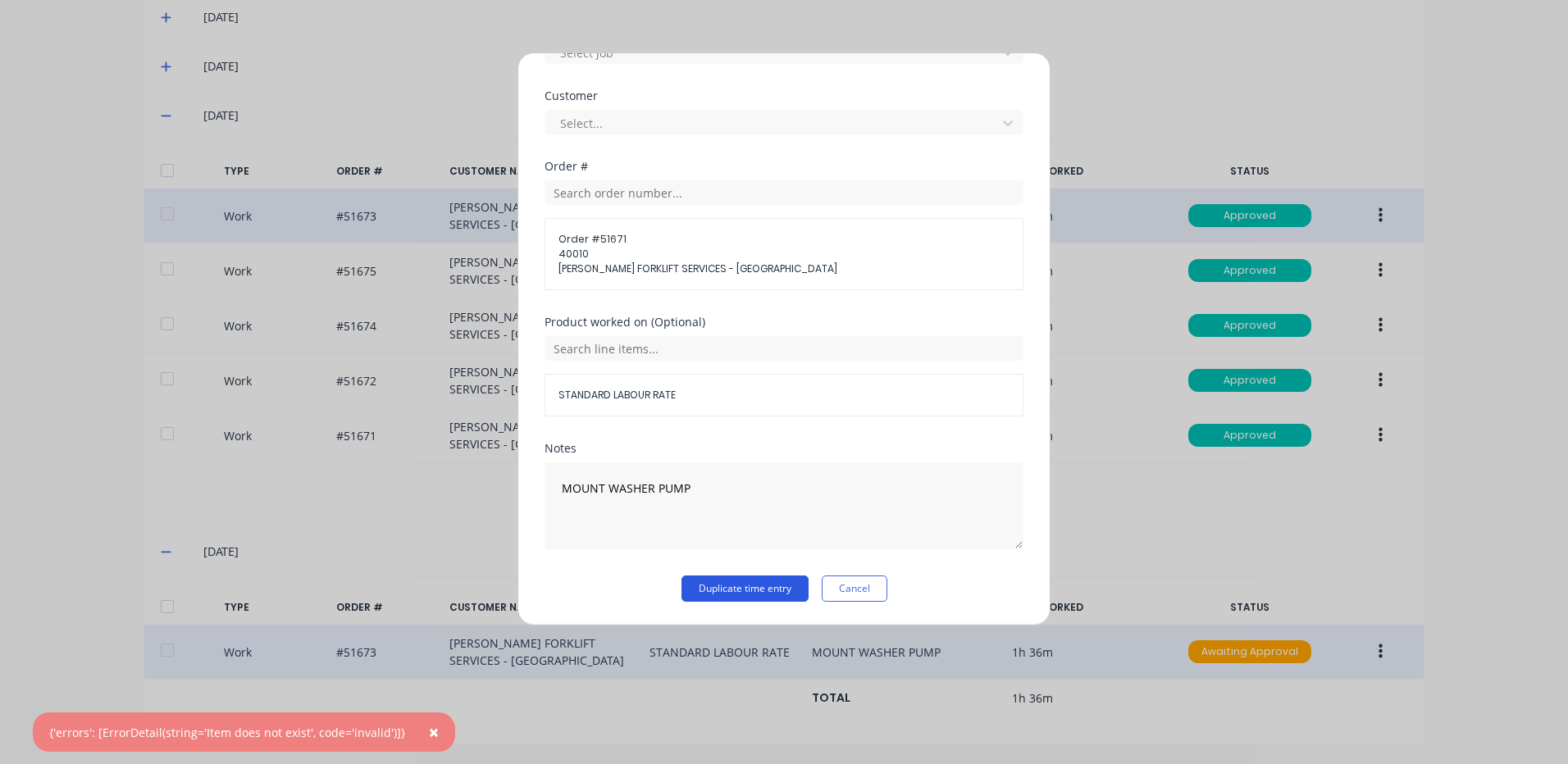
click at [767, 587] on button "Duplicate time entry" at bounding box center [745, 588] width 127 height 27
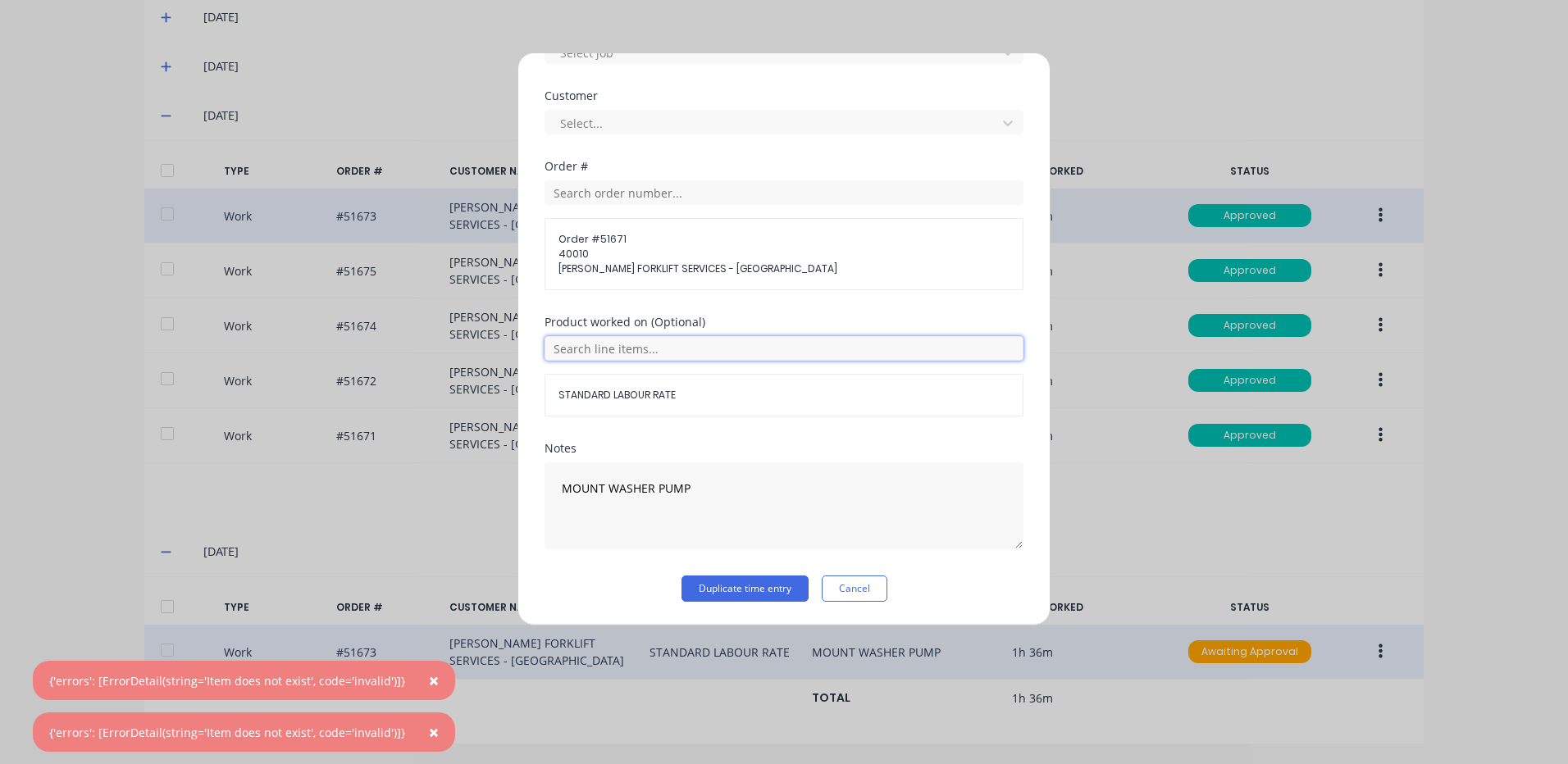
click at [607, 349] on input "text" at bounding box center [784, 348] width 479 height 25
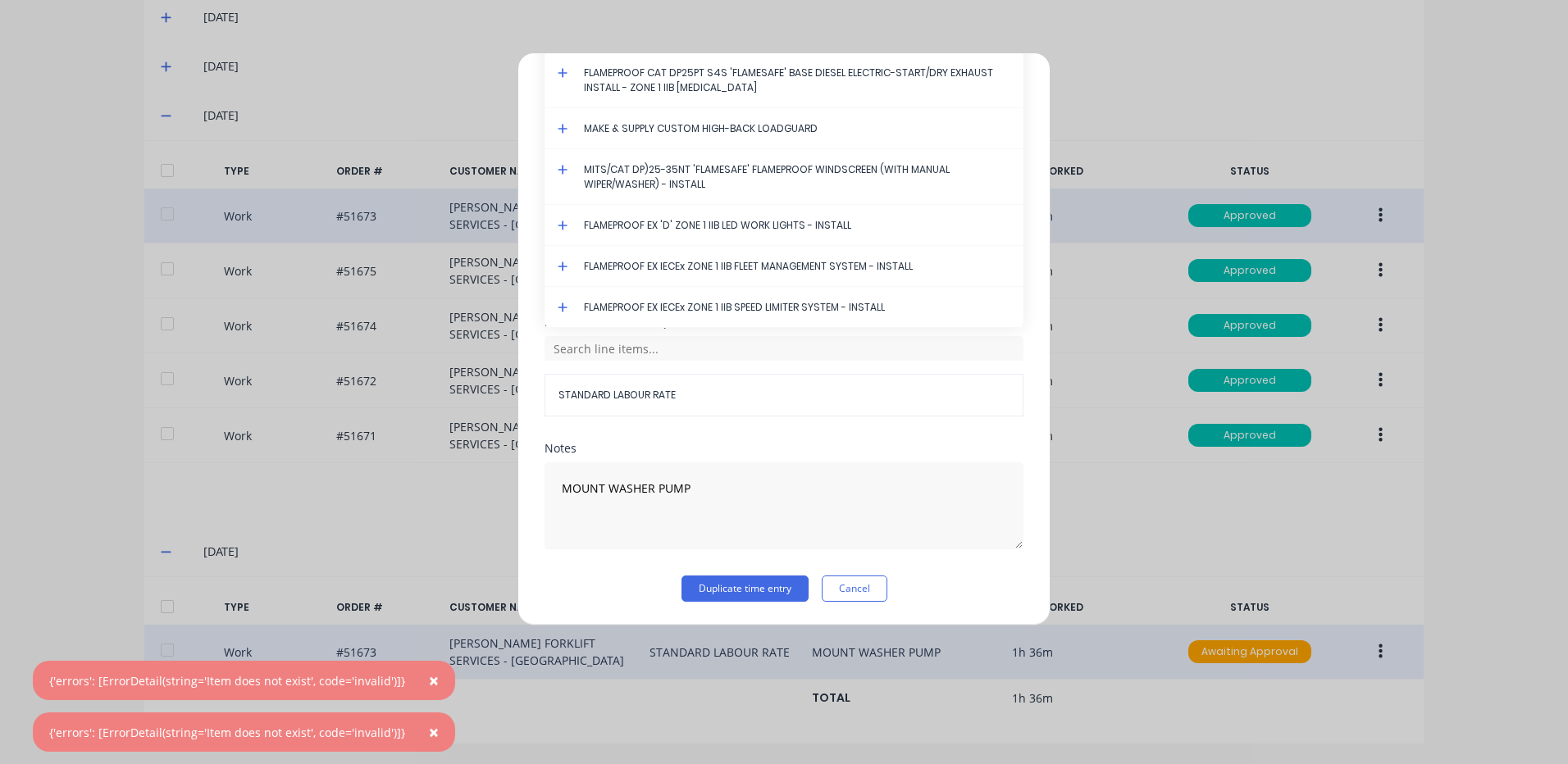
click at [565, 170] on icon at bounding box center [562, 169] width 9 height 9
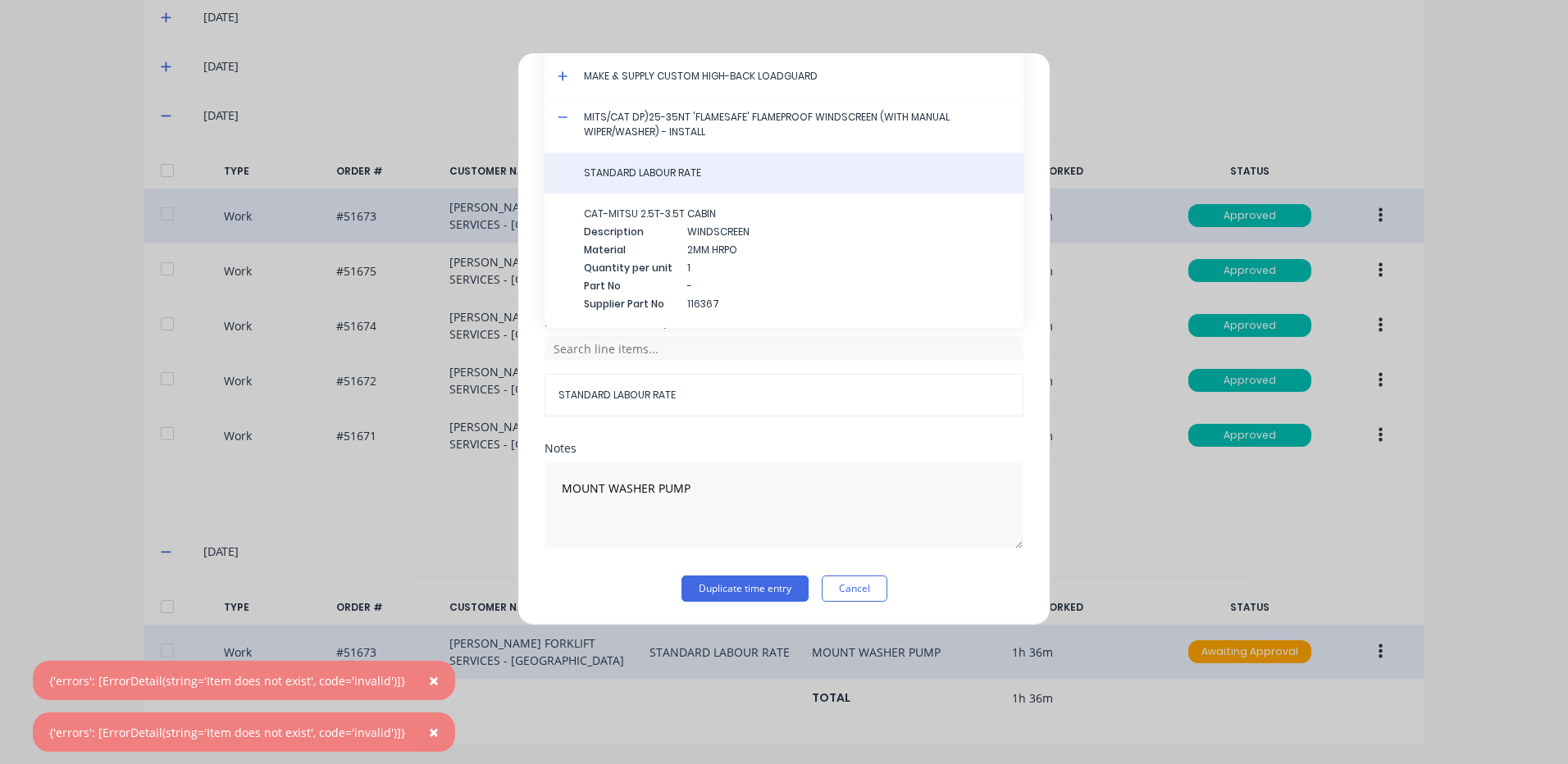
click at [619, 179] on span "STANDARD LABOUR RATE" at bounding box center [797, 172] width 426 height 15
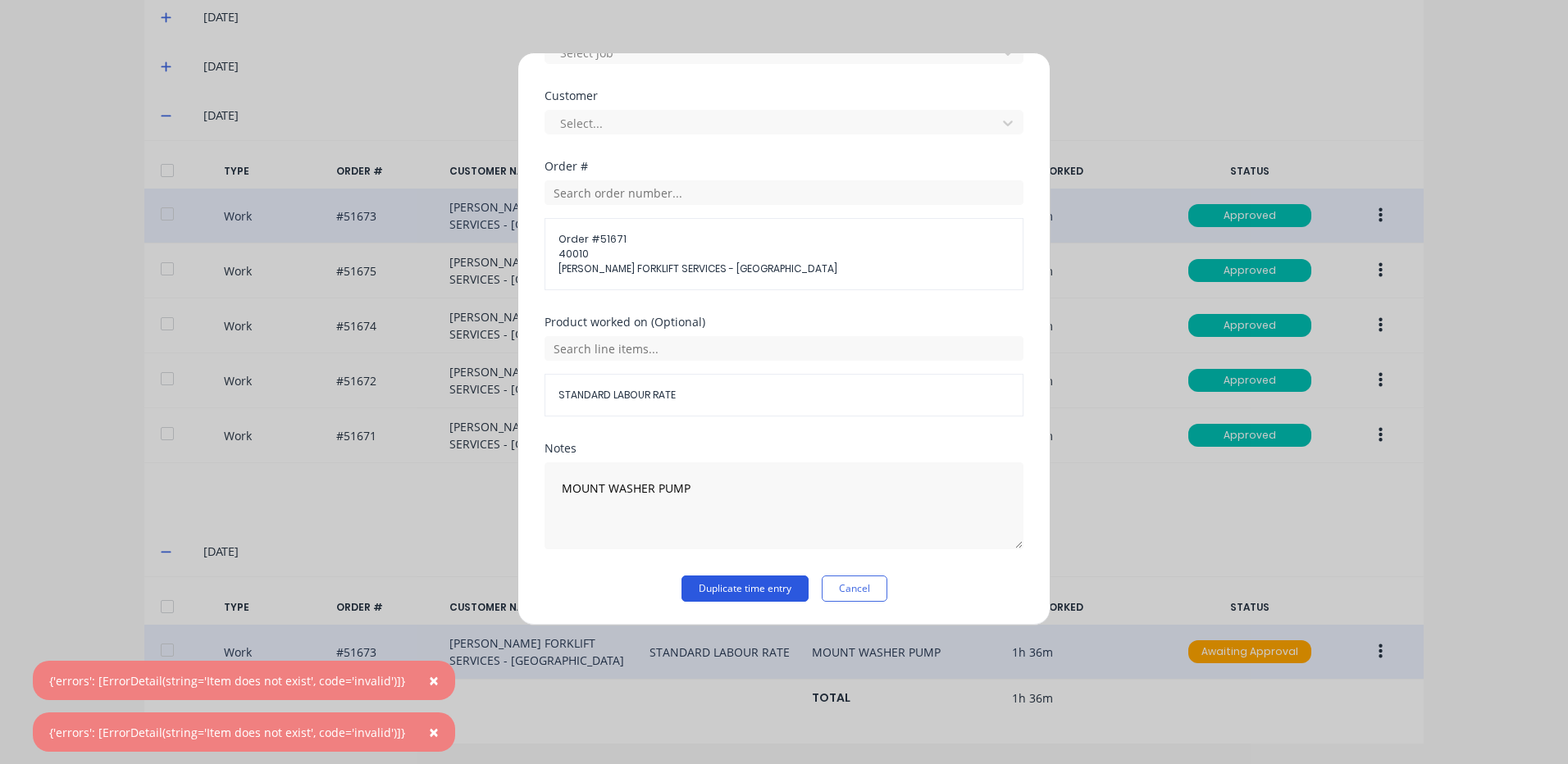
click at [715, 581] on button "Duplicate time entry" at bounding box center [745, 588] width 127 height 27
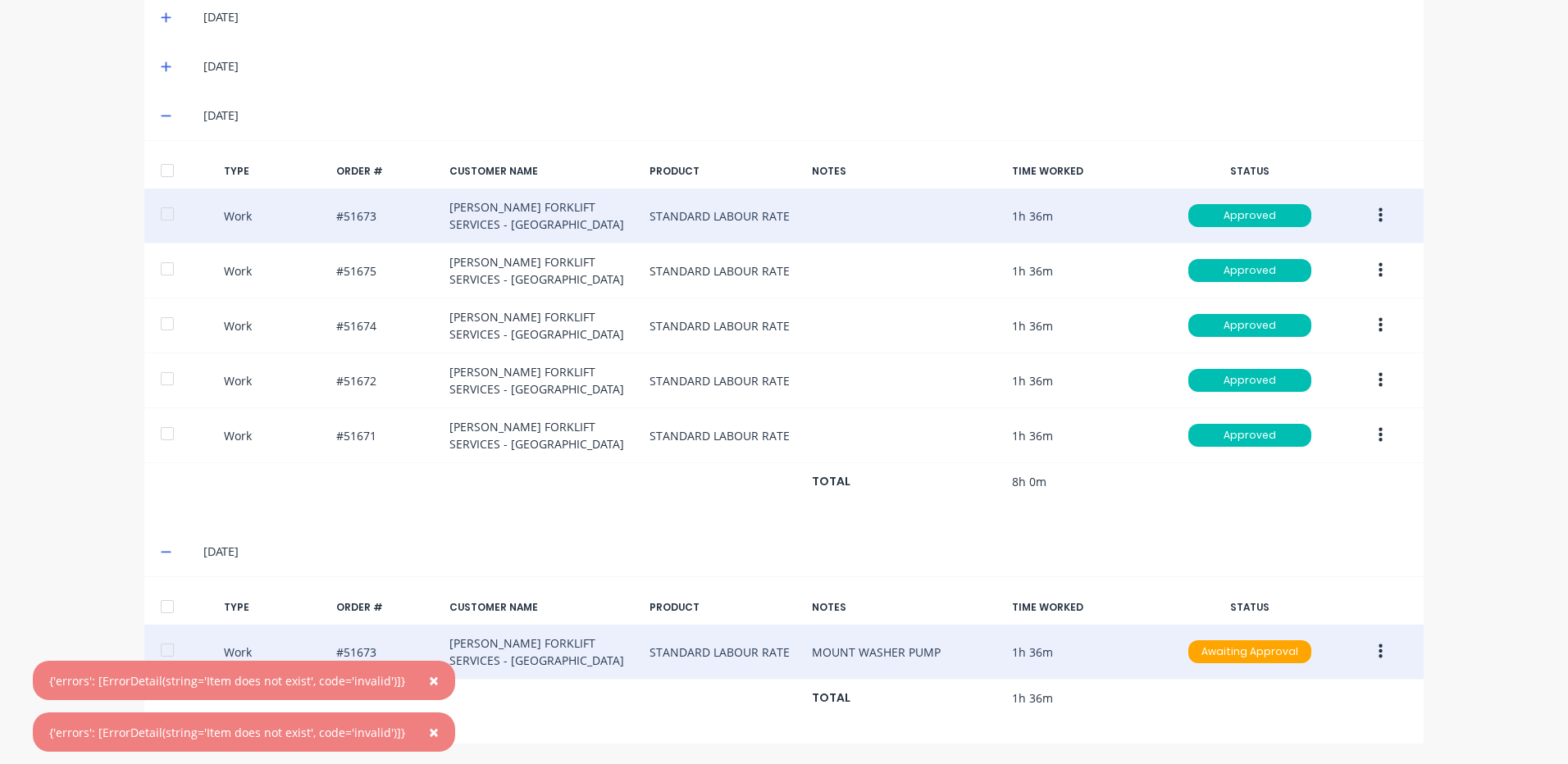
click at [429, 732] on span "×" at bounding box center [433, 732] width 9 height 23
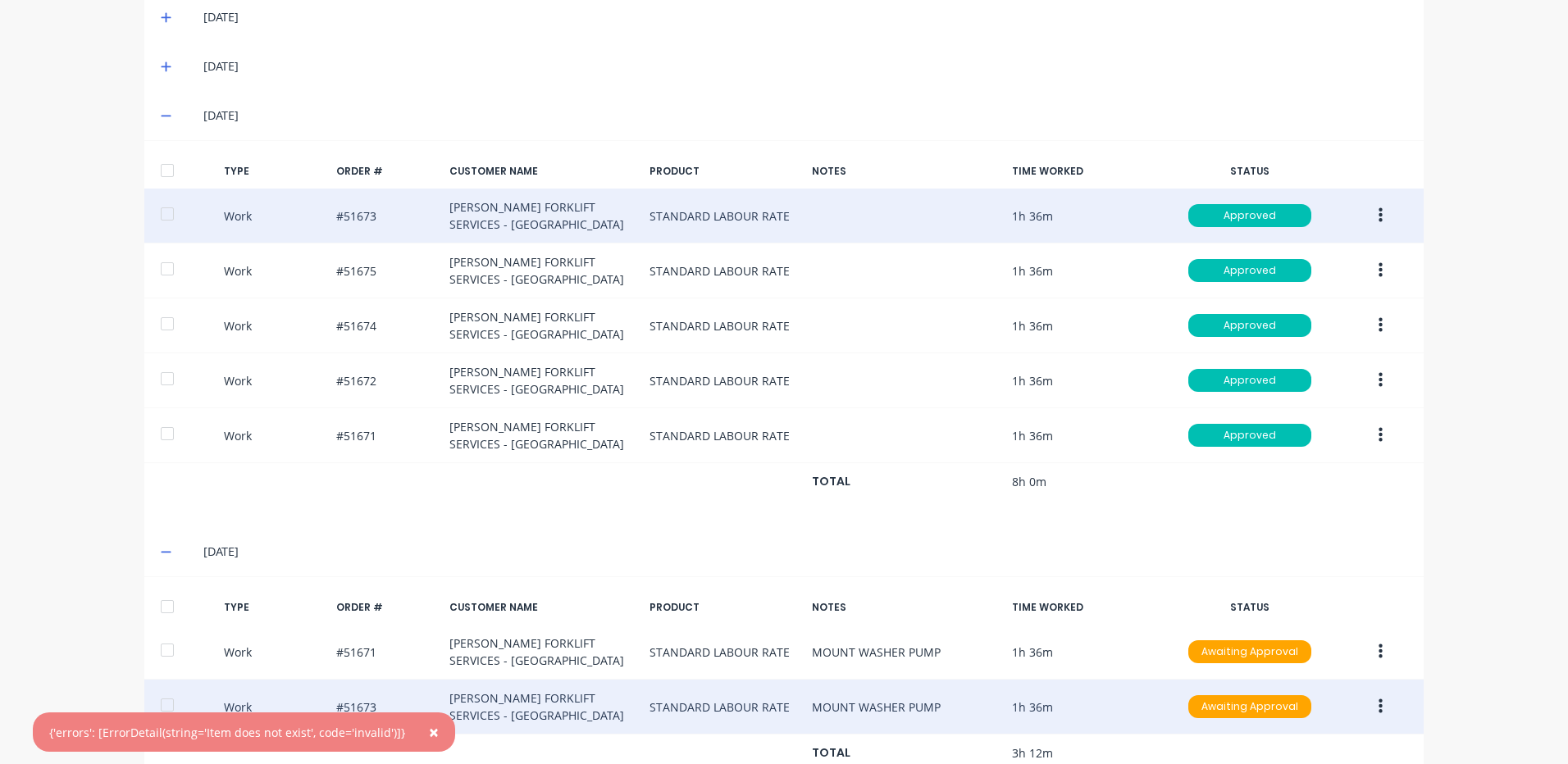
click at [429, 732] on span "×" at bounding box center [433, 732] width 9 height 23
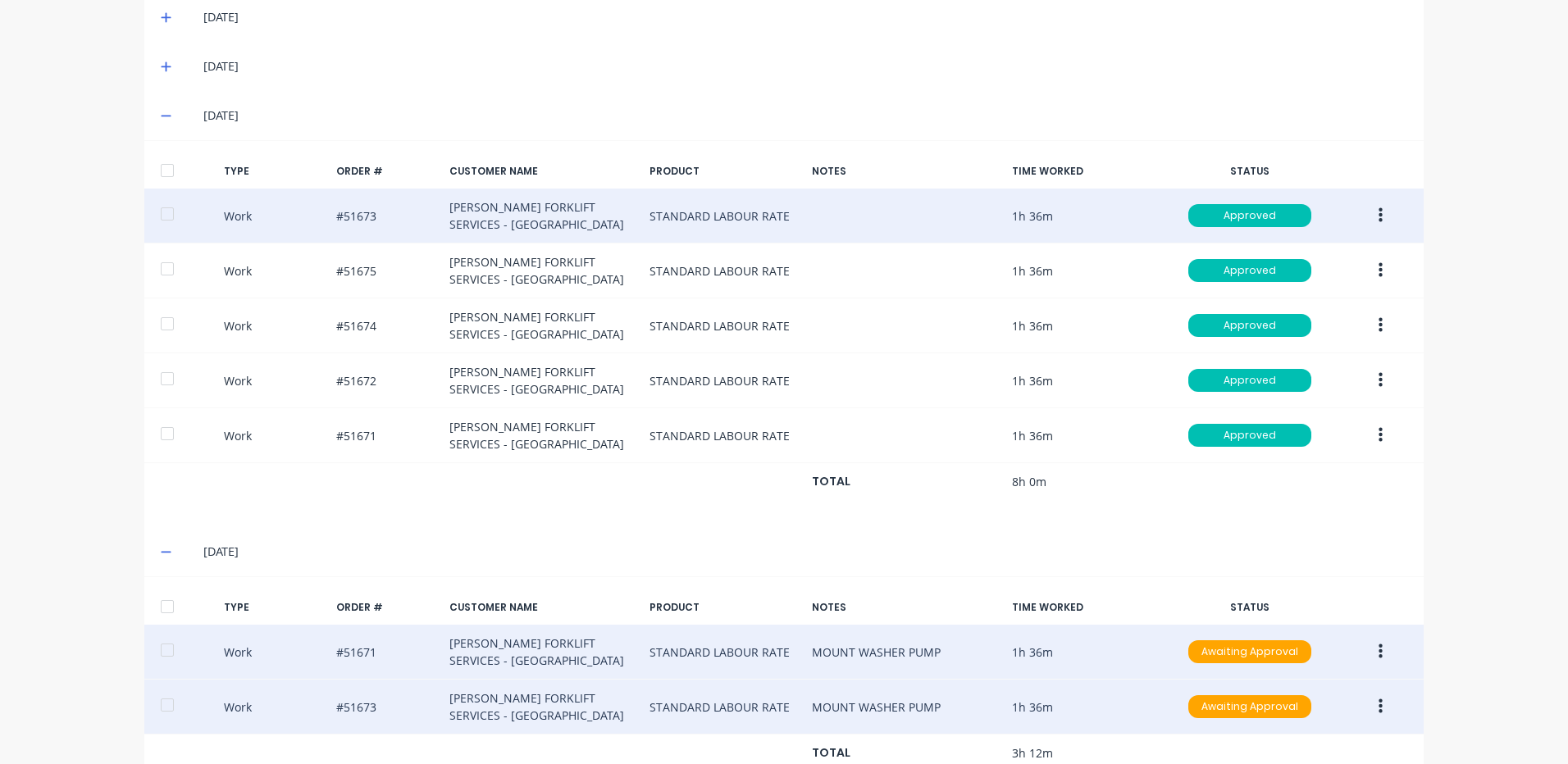
scroll to position [543, 0]
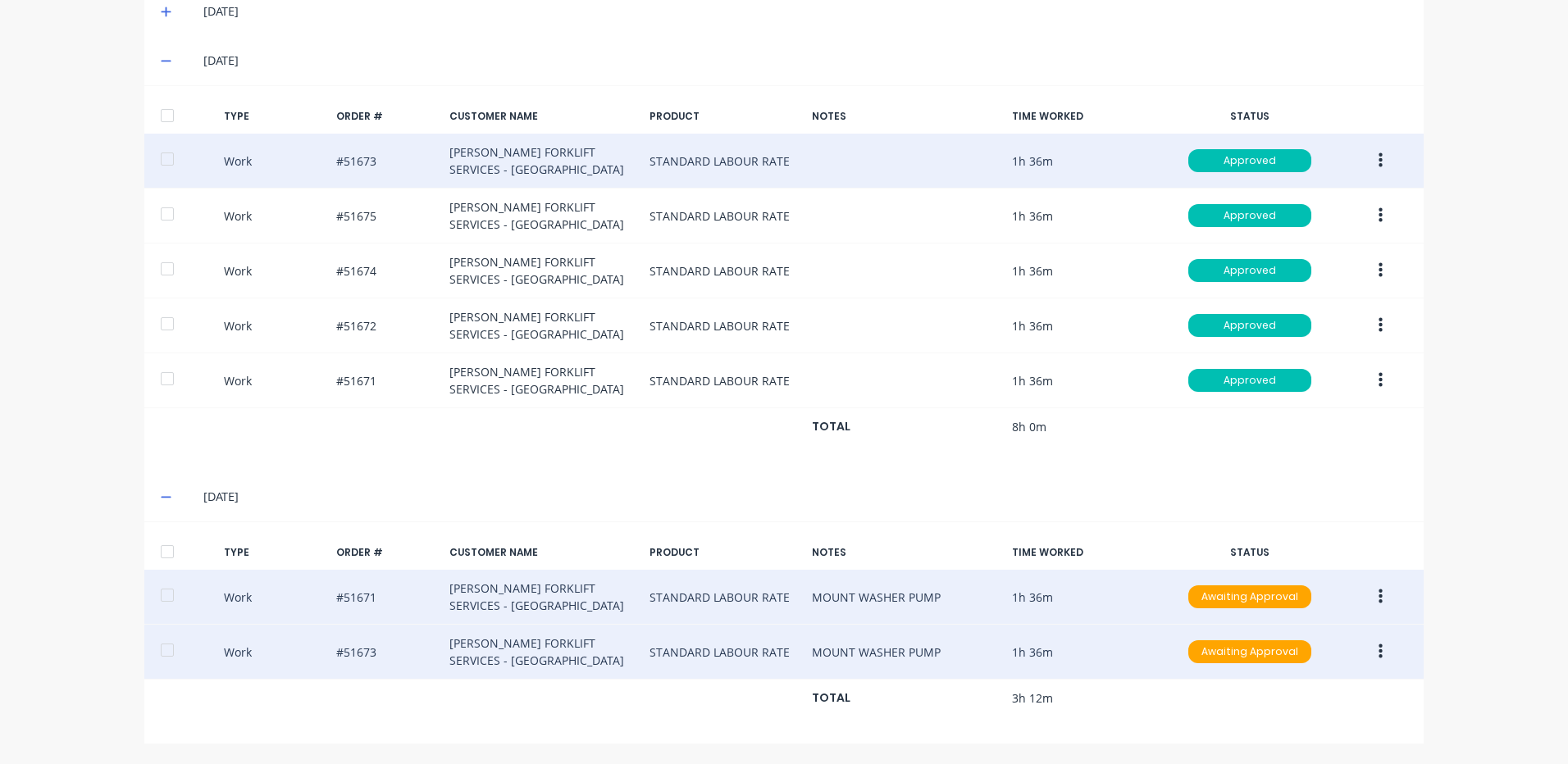
click at [1378, 590] on icon "button" at bounding box center [1380, 597] width 4 height 15
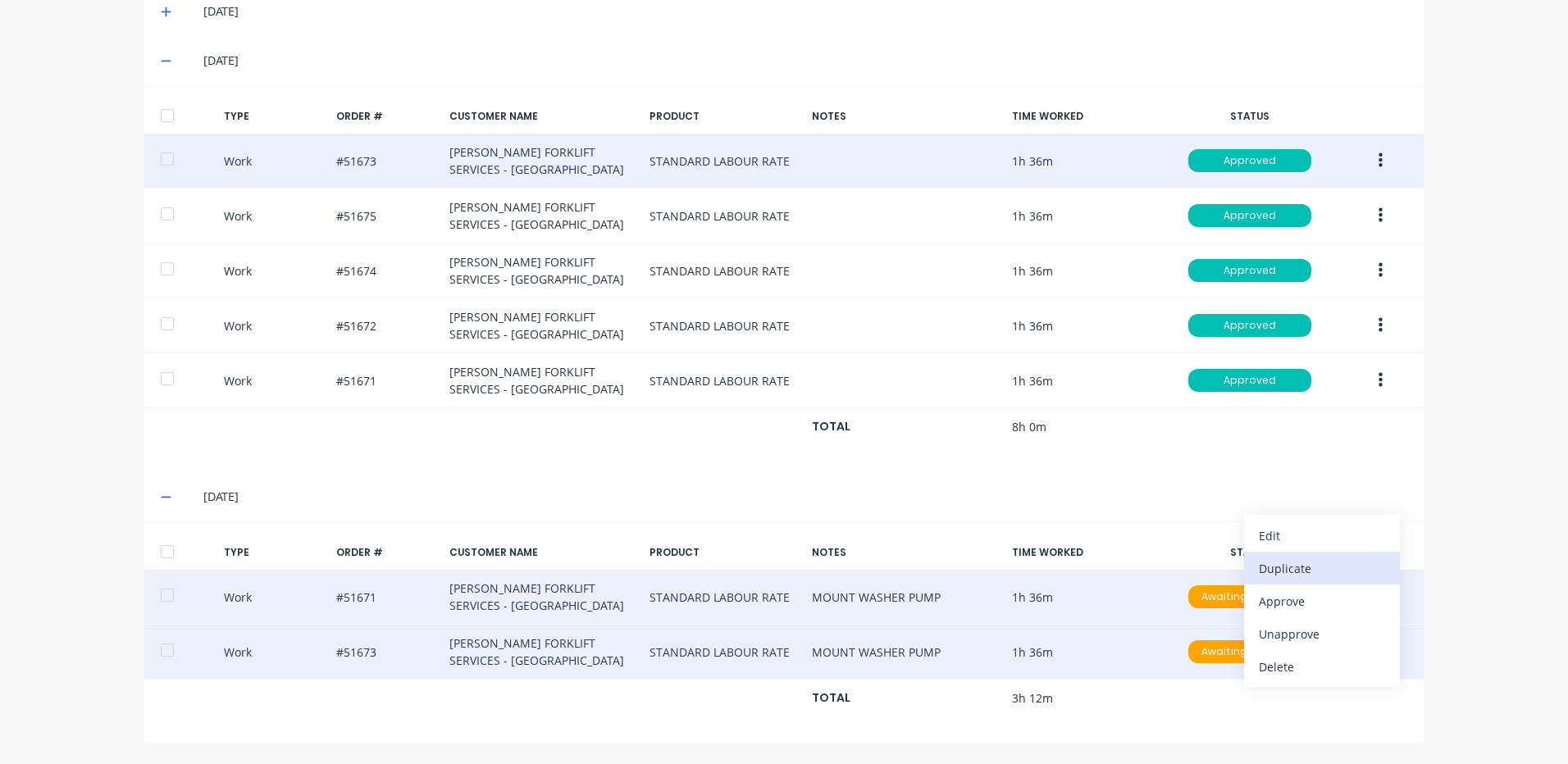
click at [1312, 563] on div "Duplicate" at bounding box center [1322, 568] width 126 height 24
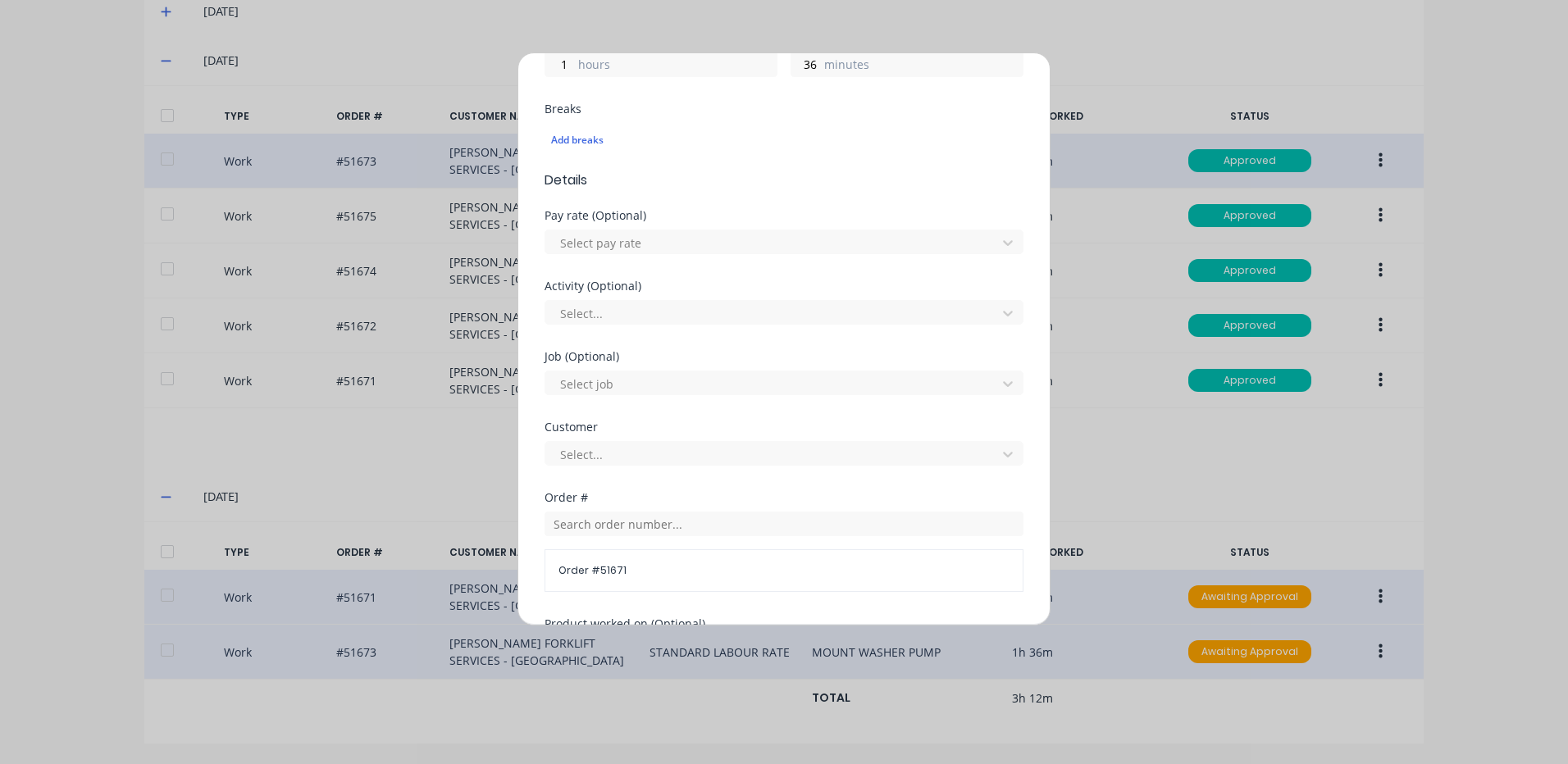
scroll to position [410, 0]
click at [599, 519] on input "text" at bounding box center [784, 520] width 479 height 25
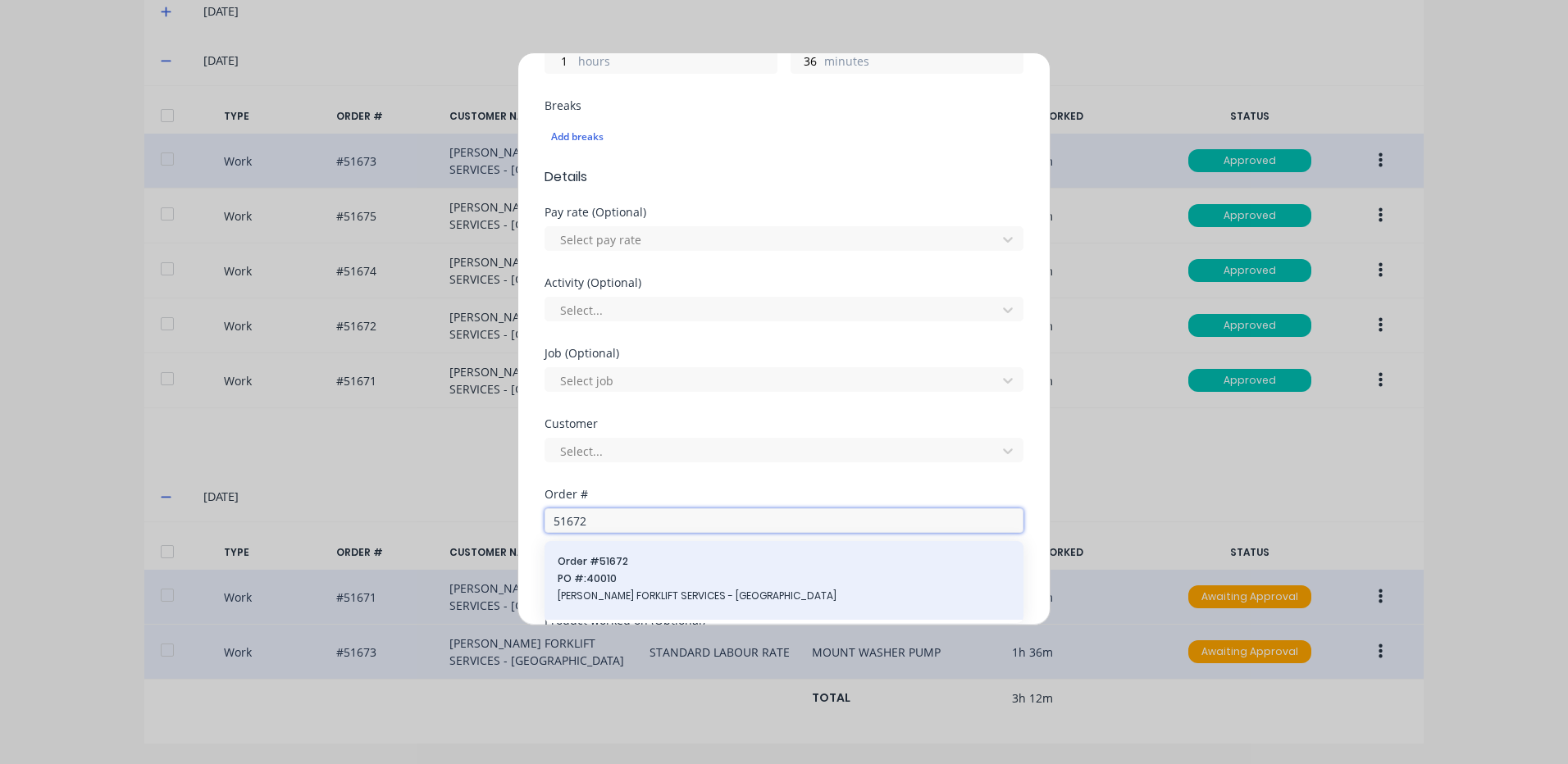
type input "51672"
click at [594, 571] on div "Order # 51672 PO #: 40010 [PERSON_NAME] FORKLIFT SERVICES - [GEOGRAPHIC_DATA]" at bounding box center [784, 580] width 453 height 52
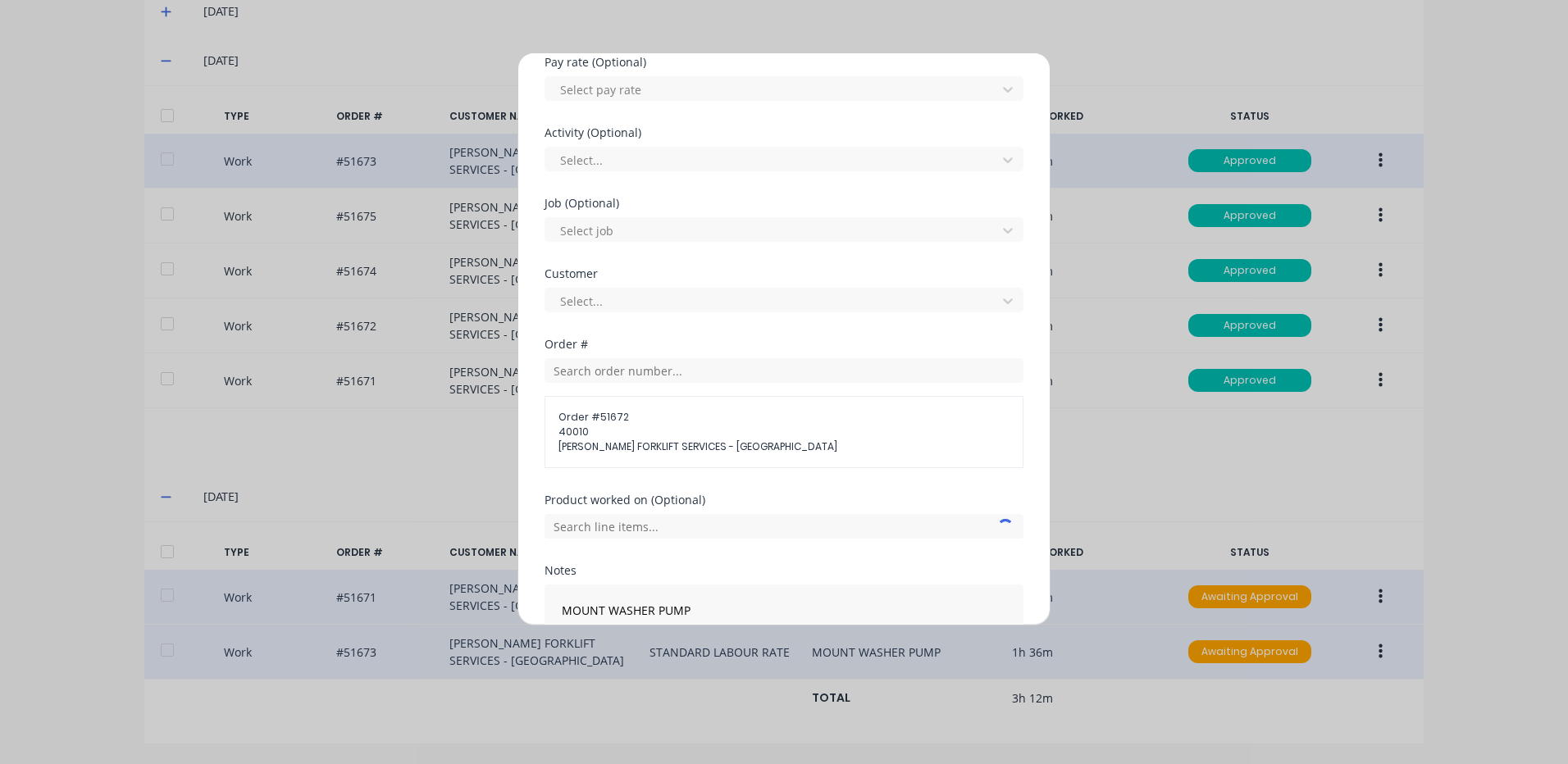
scroll to position [683, 0]
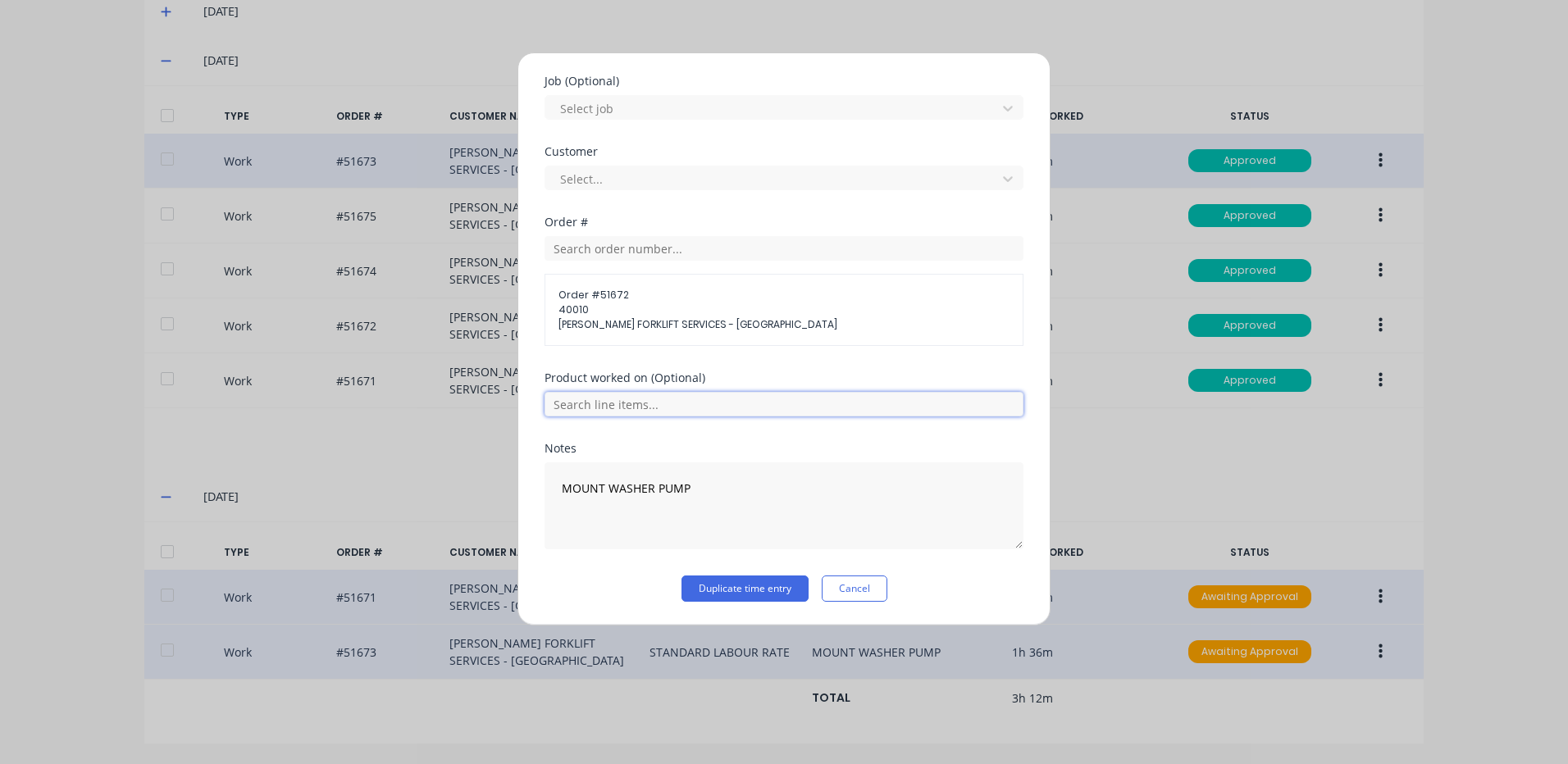
click at [721, 392] on input "text" at bounding box center [784, 404] width 479 height 25
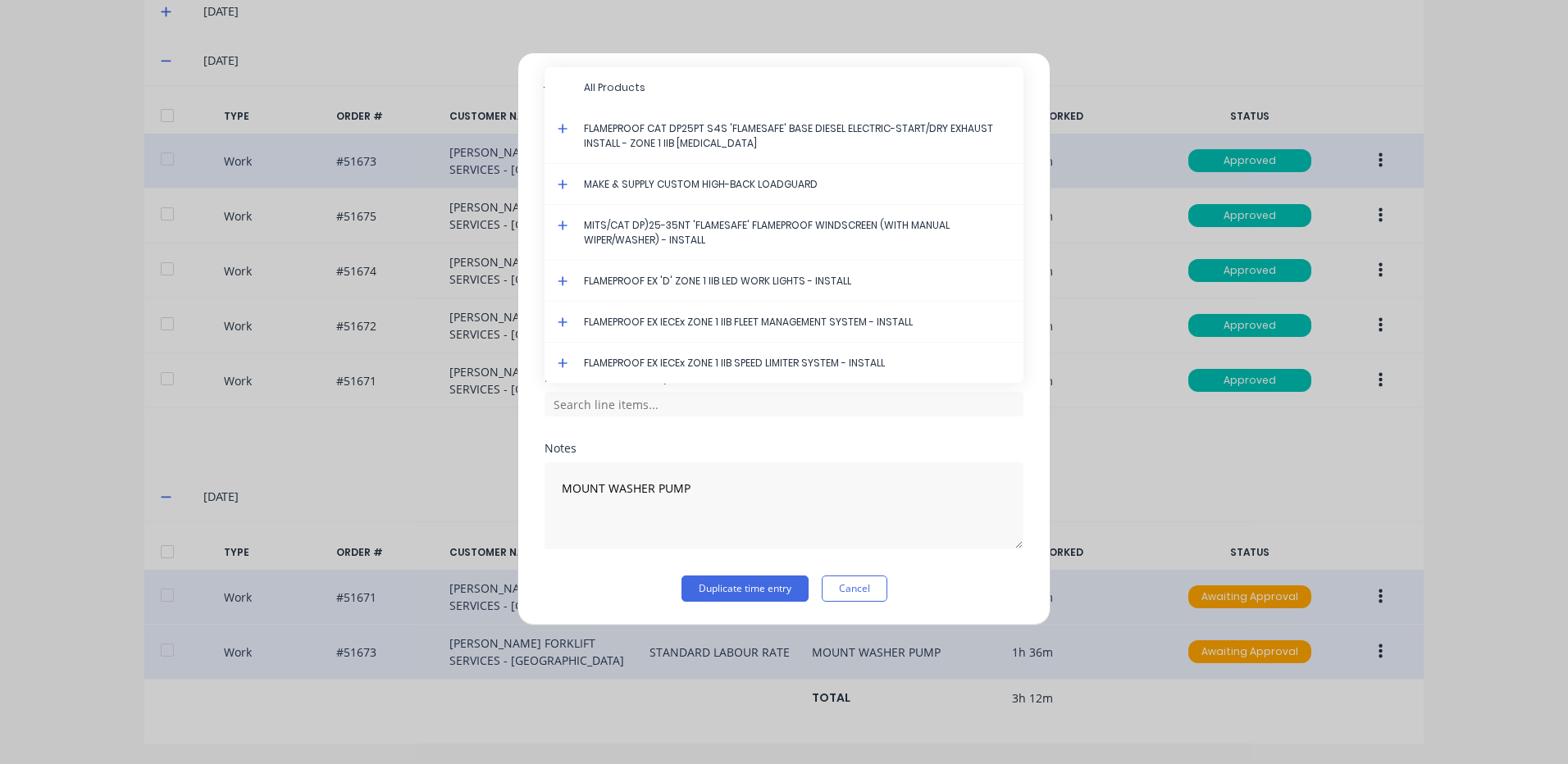
click at [687, 429] on div "Product worked on (Optional) All Products FLAMEPROOF CAT DP25PT S4S 'FLAMESAFE'…" at bounding box center [784, 407] width 479 height 70
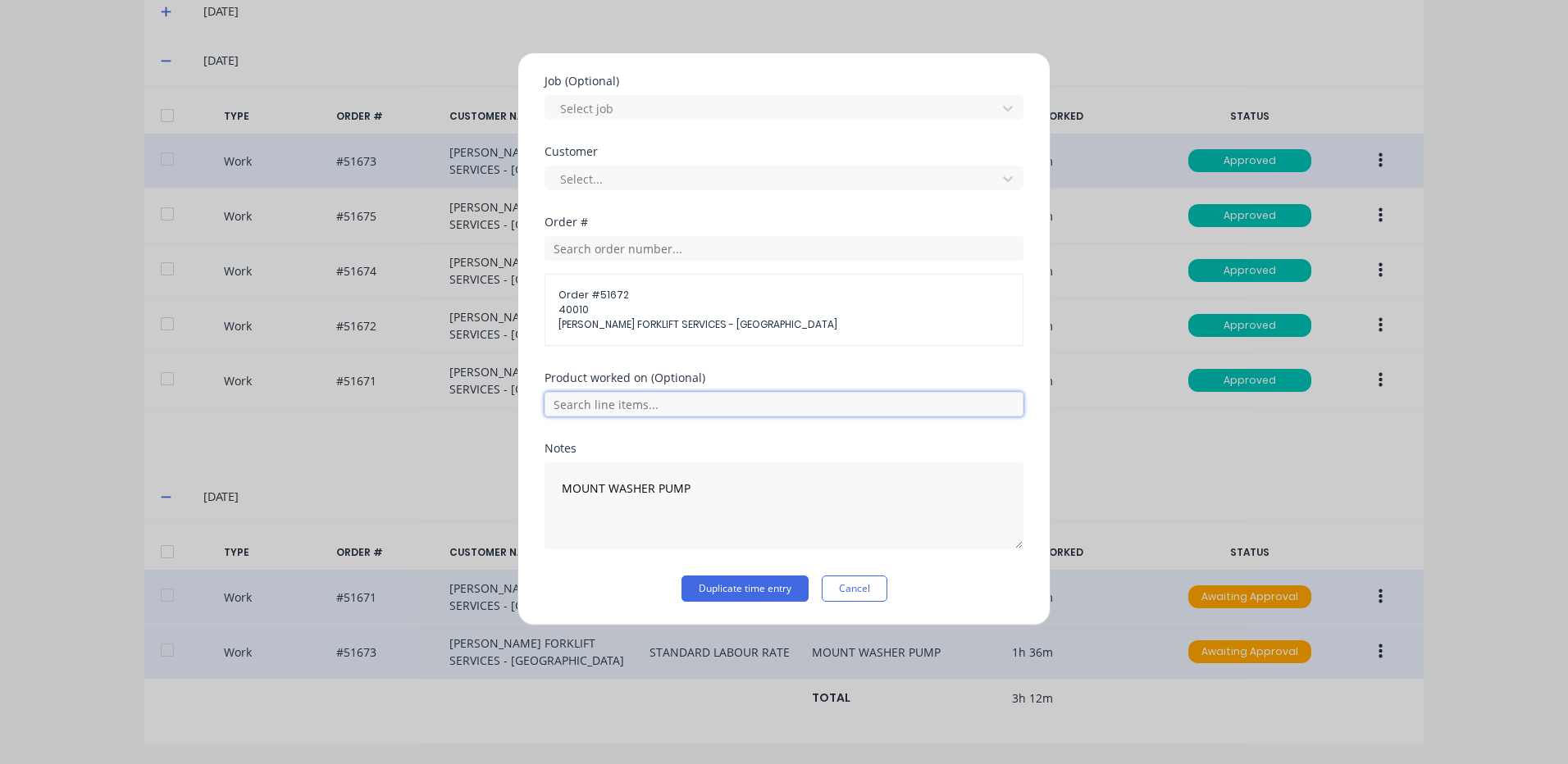
click at [701, 408] on input "text" at bounding box center [784, 404] width 479 height 25
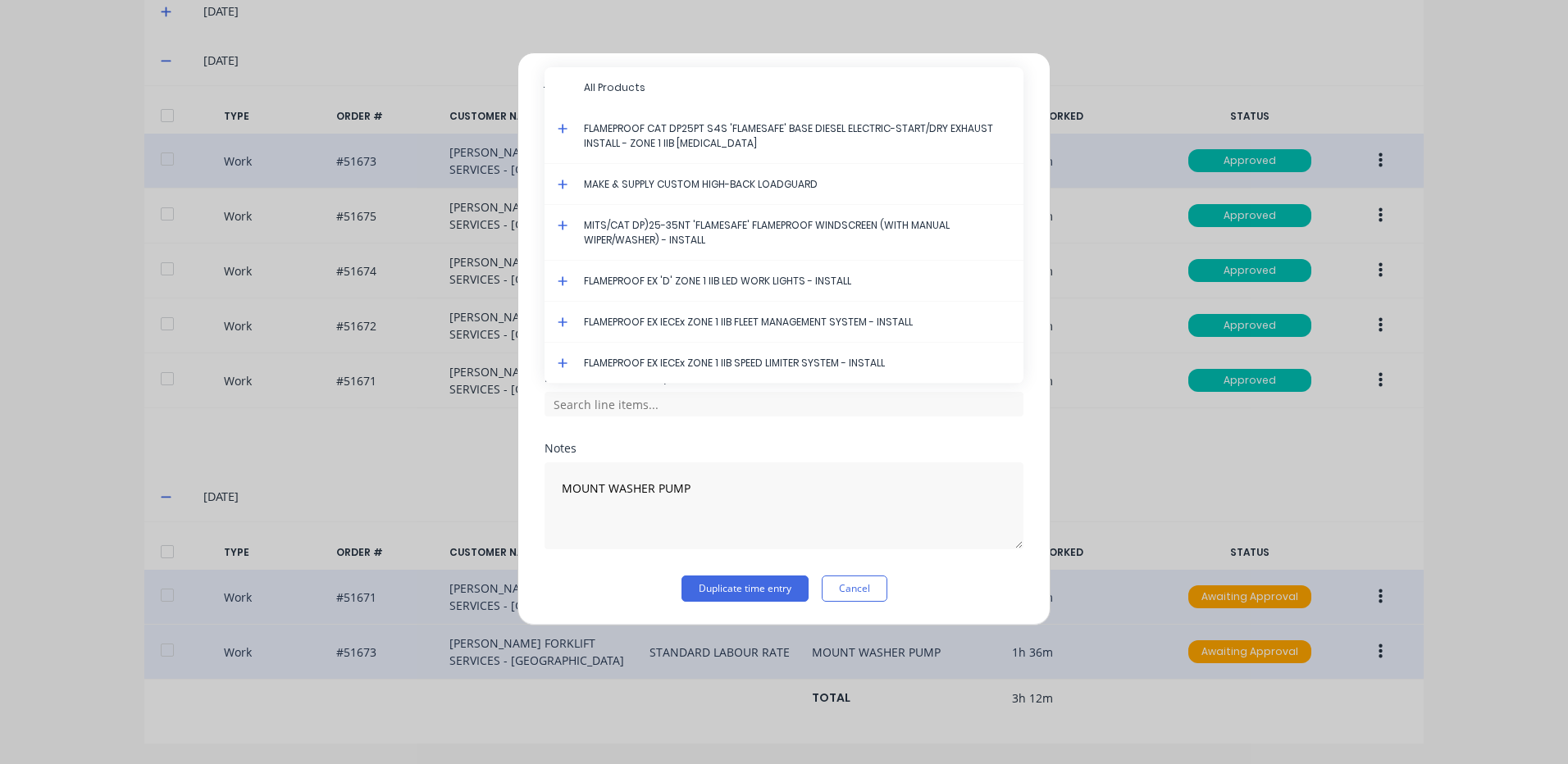
click at [560, 225] on icon at bounding box center [562, 225] width 9 height 9
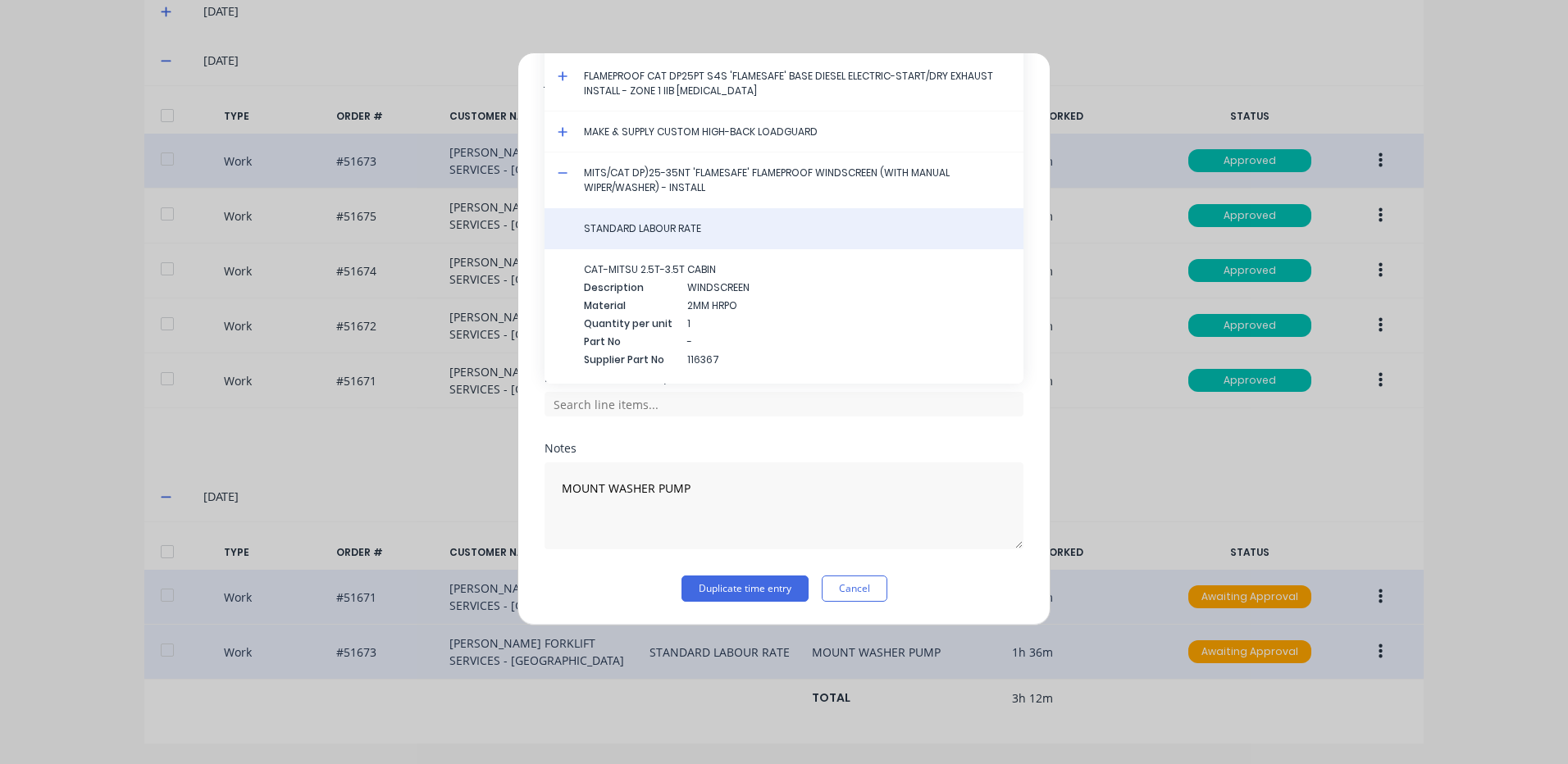
click at [606, 236] on div "STANDARD LABOUR RATE" at bounding box center [784, 229] width 479 height 41
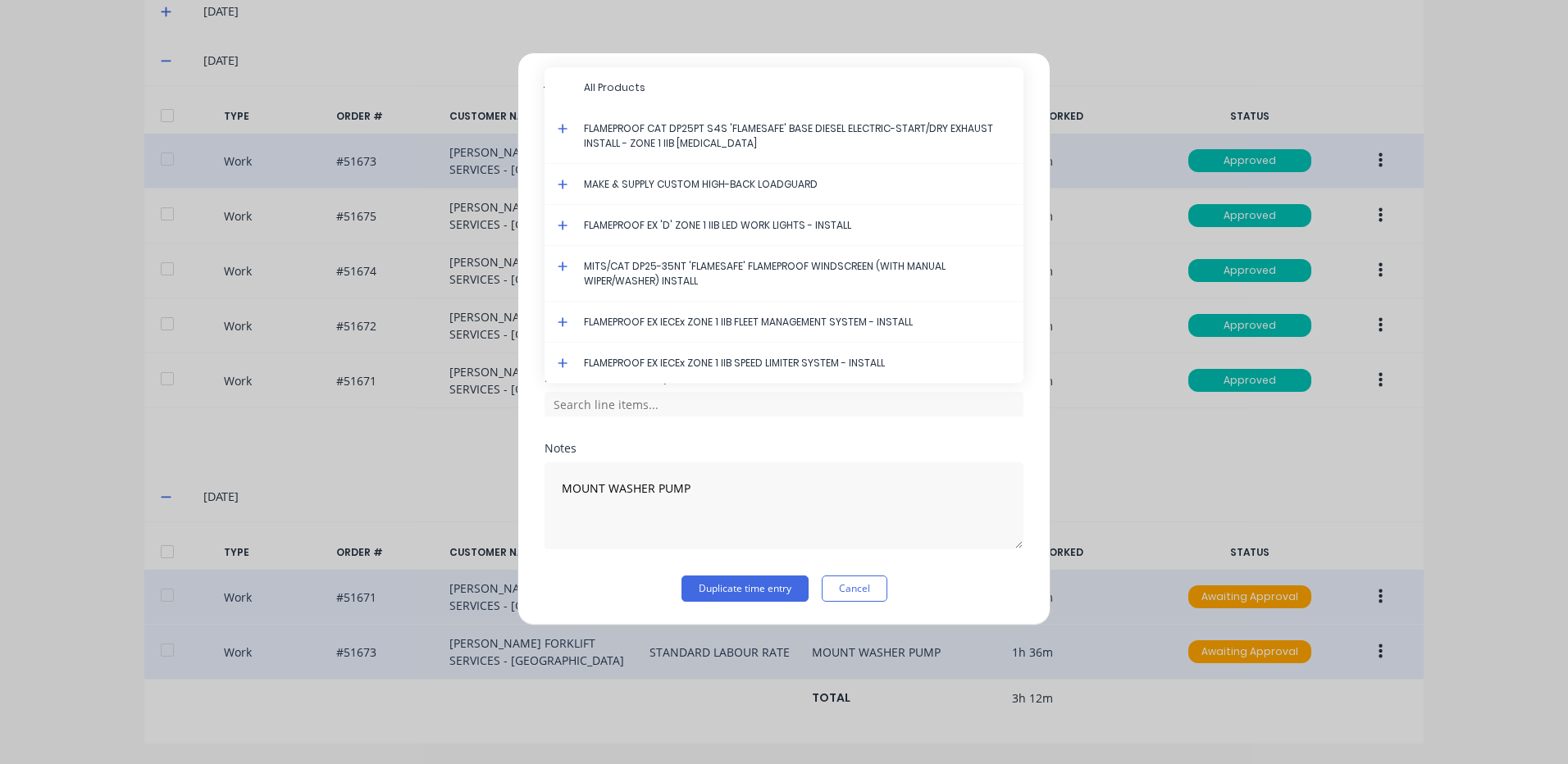
click at [563, 261] on icon at bounding box center [563, 266] width 10 height 11
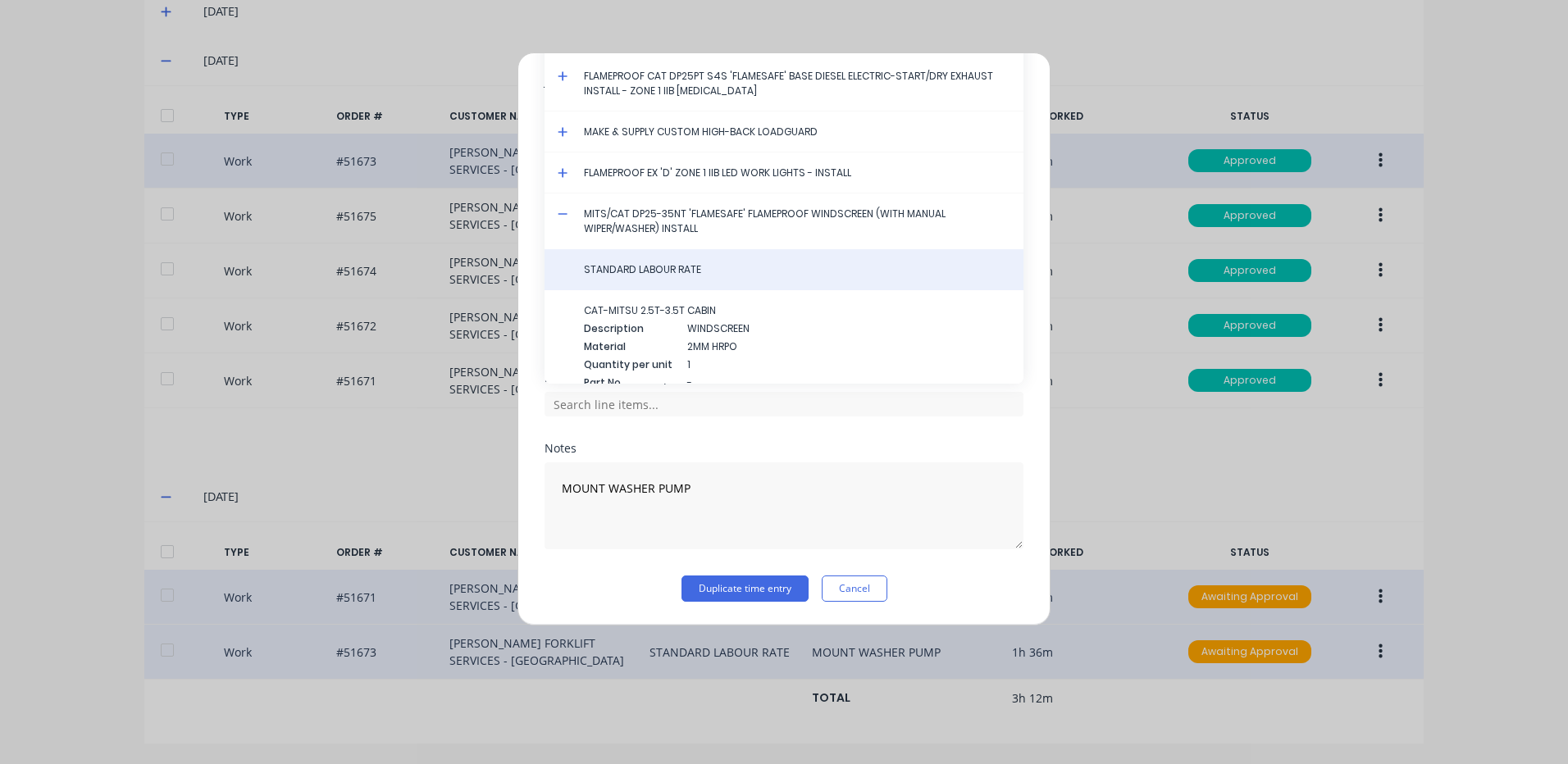
click at [677, 268] on span "STANDARD LABOUR RATE" at bounding box center [797, 269] width 426 height 15
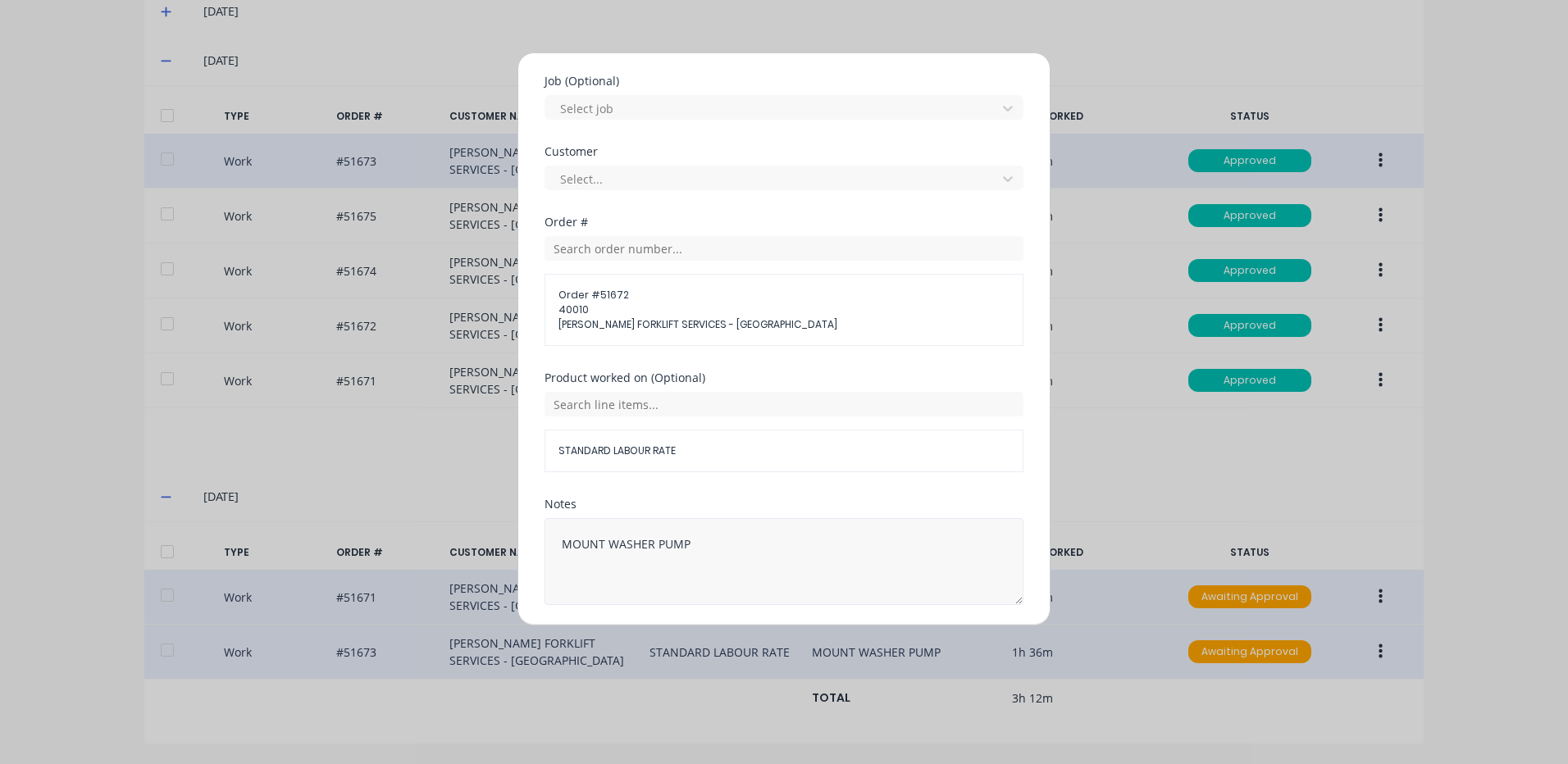
scroll to position [738, 0]
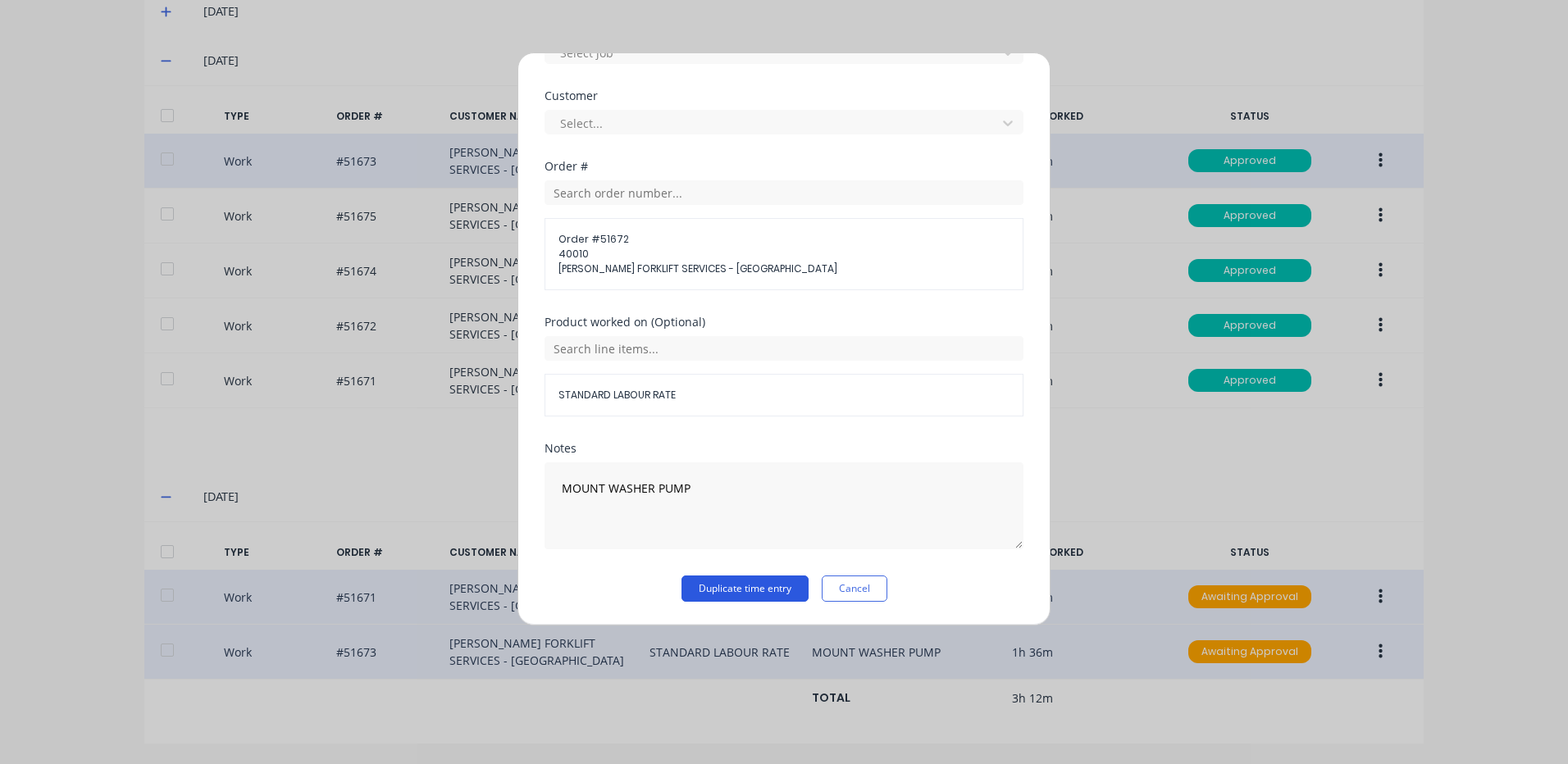
click at [744, 582] on button "Duplicate time entry" at bounding box center [745, 588] width 127 height 27
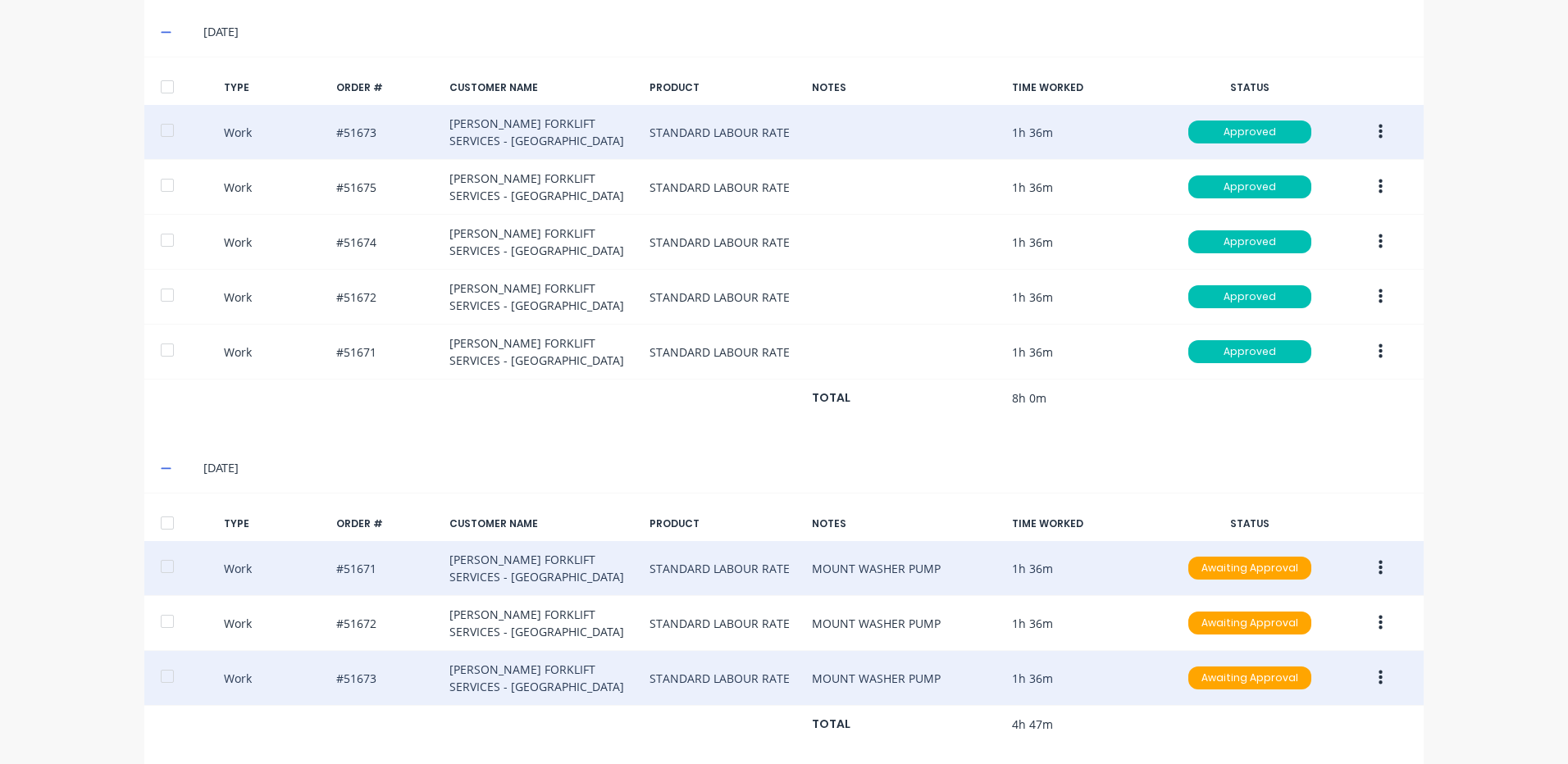
scroll to position [598, 0]
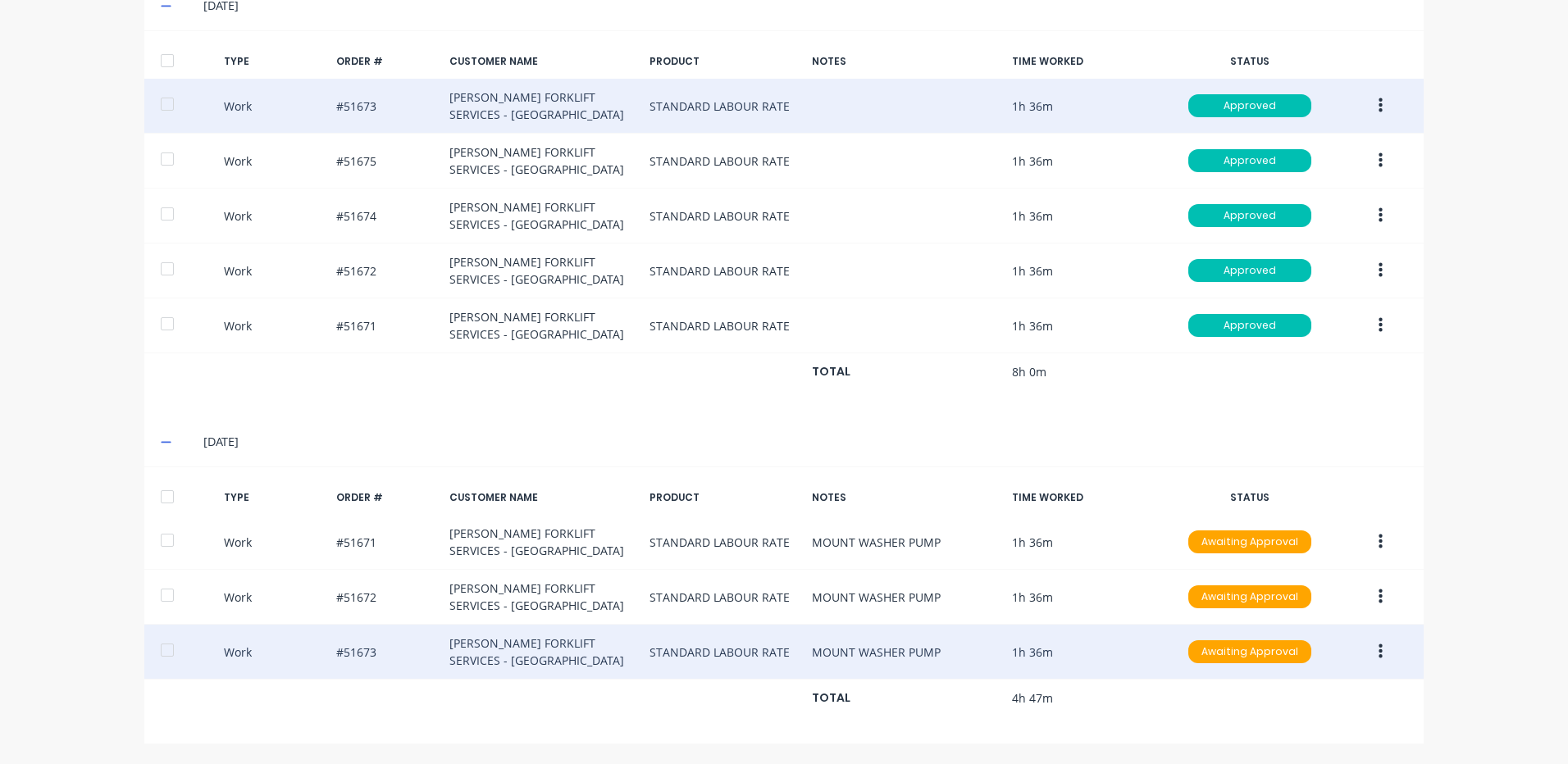
click at [1372, 653] on button "button" at bounding box center [1380, 652] width 39 height 29
click at [1367, 632] on div "Duplicate" at bounding box center [1322, 623] width 126 height 24
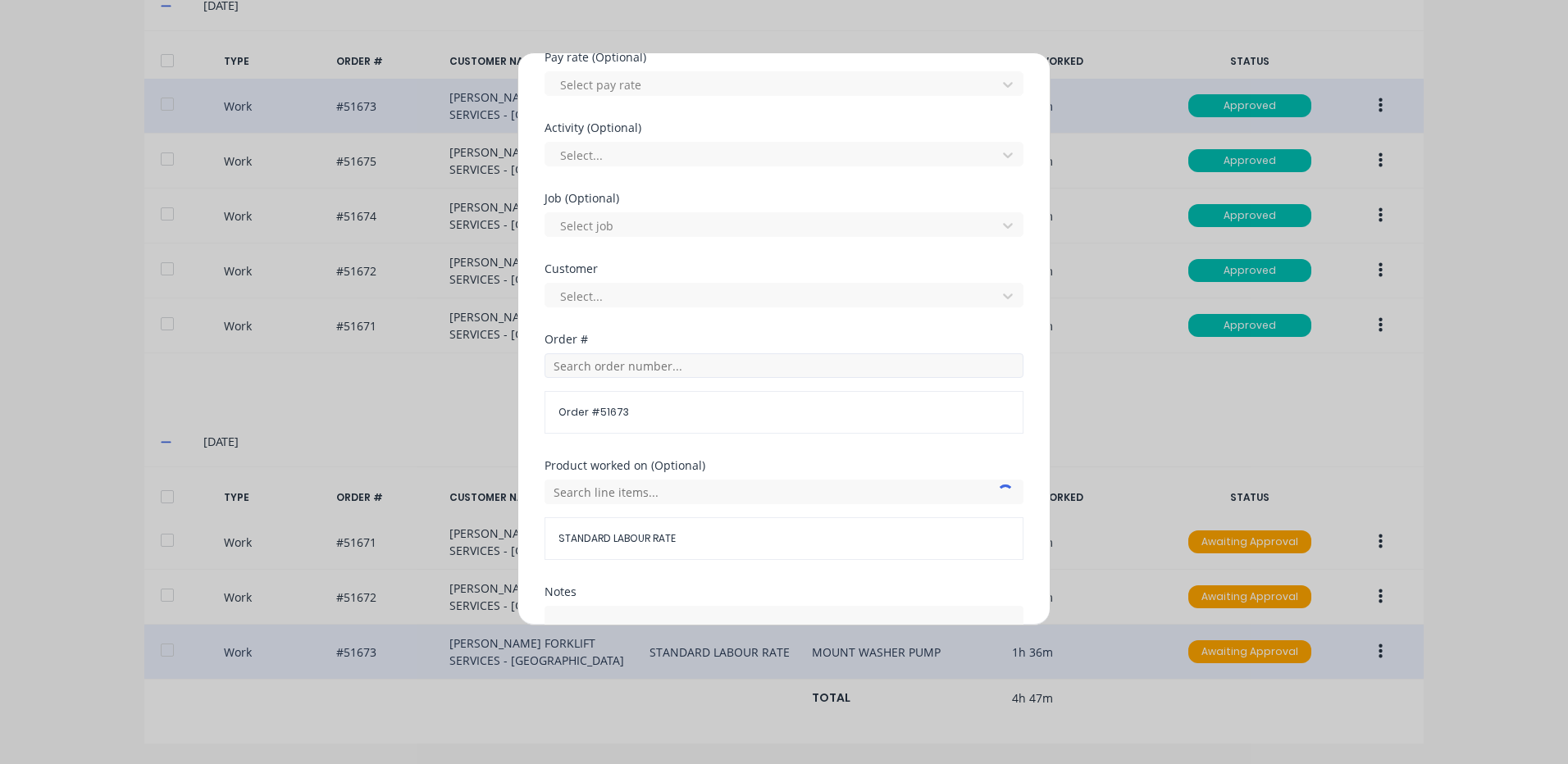
scroll to position [574, 0]
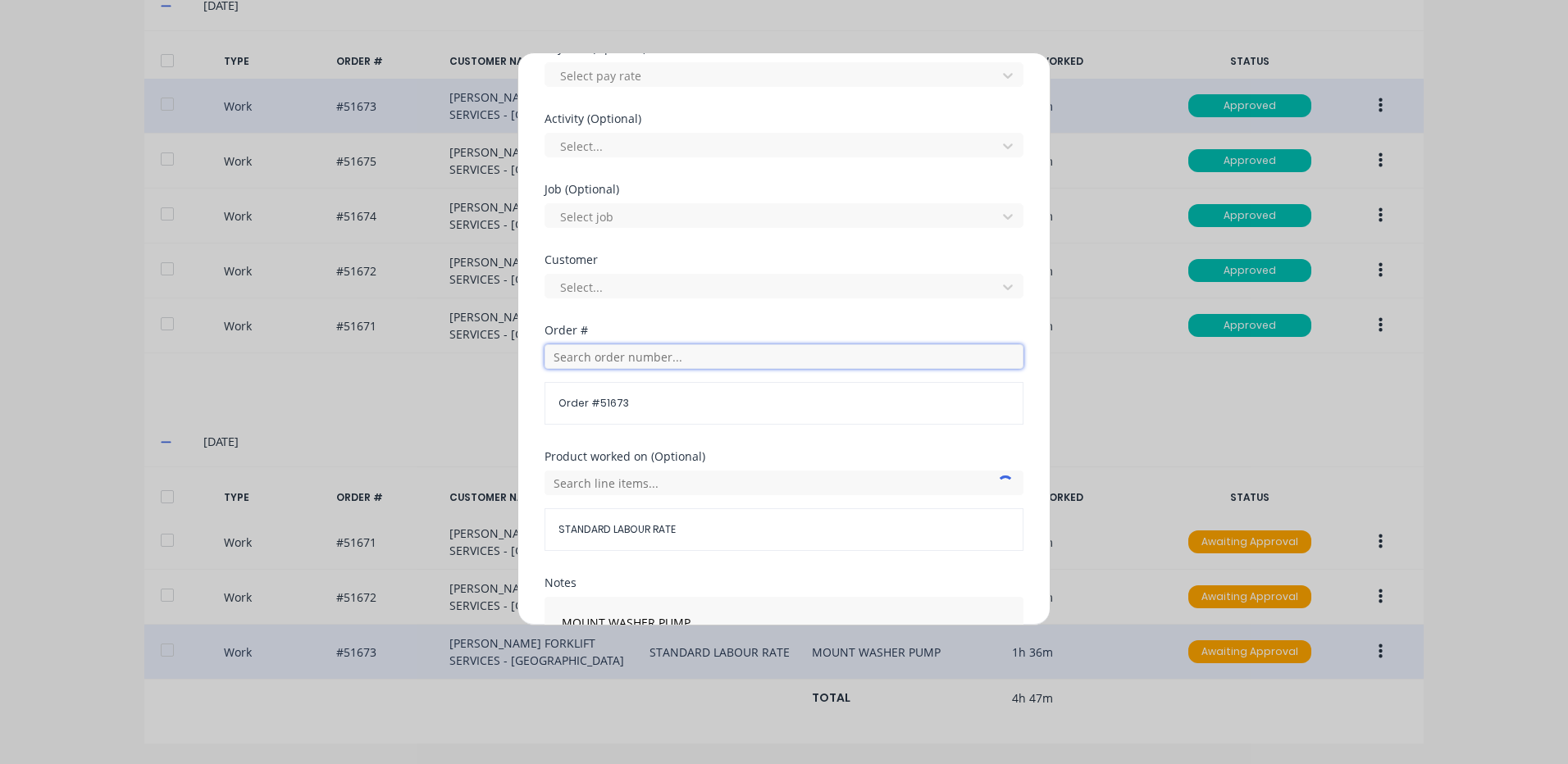
click at [675, 368] on input "text" at bounding box center [784, 357] width 479 height 25
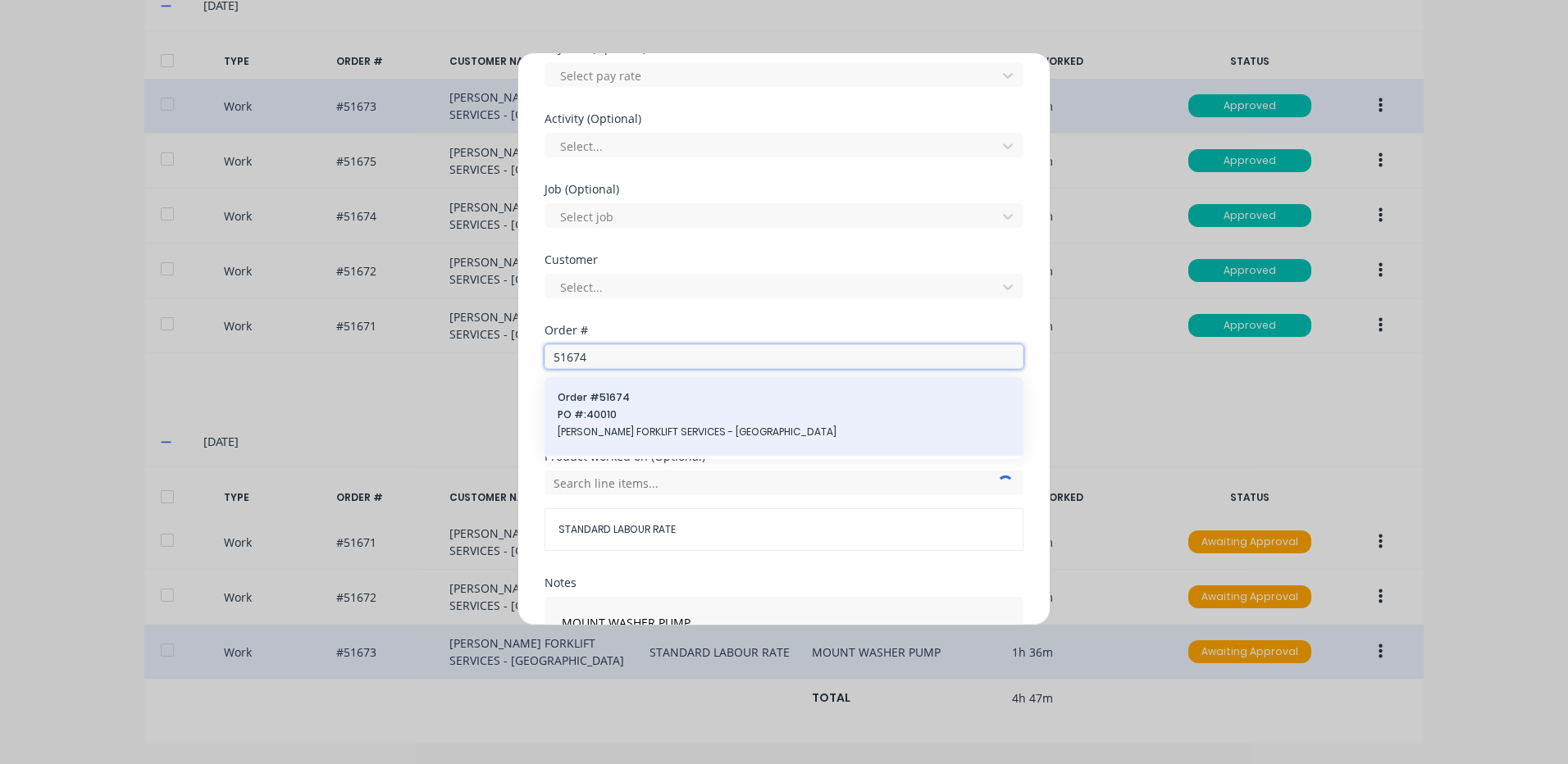
type input "51674"
click at [684, 412] on span "PO #: 40010" at bounding box center [784, 414] width 453 height 15
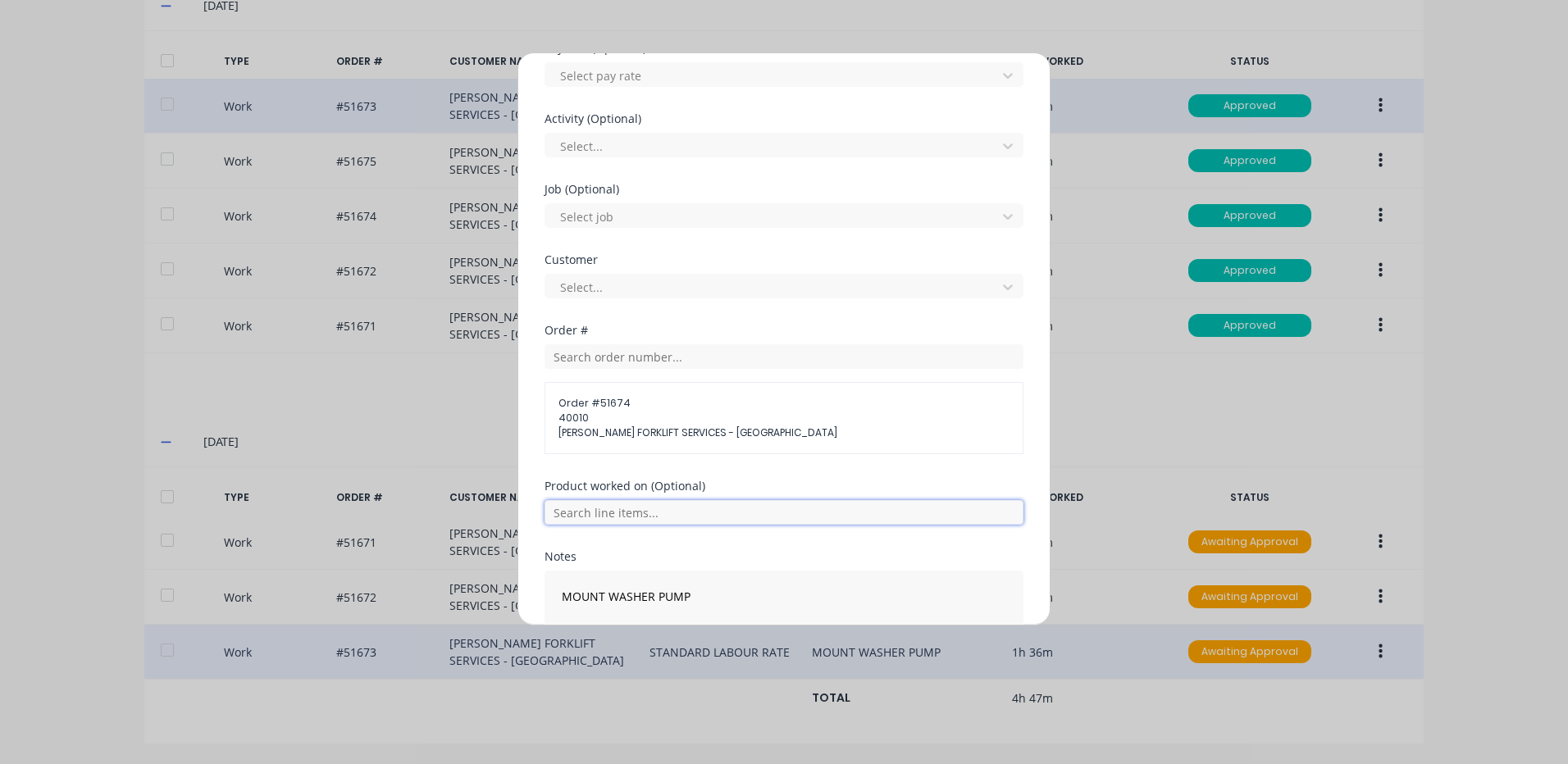
click at [714, 513] on input "text" at bounding box center [784, 512] width 479 height 25
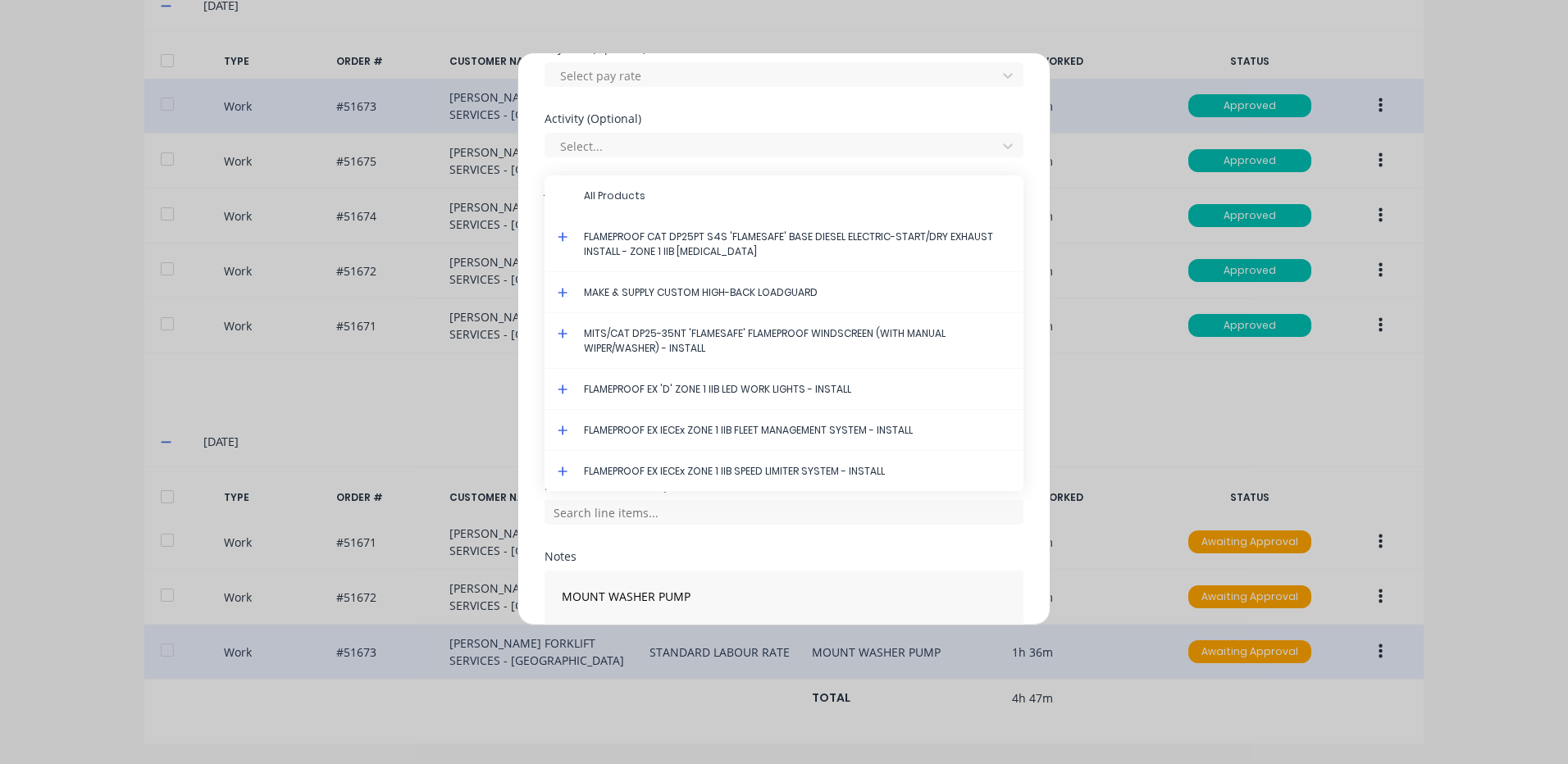
click at [701, 540] on div "Product worked on (Optional) All Products FLAMEPROOF CAT DP25PT S4S 'FLAMESAFE'…" at bounding box center [784, 515] width 479 height 70
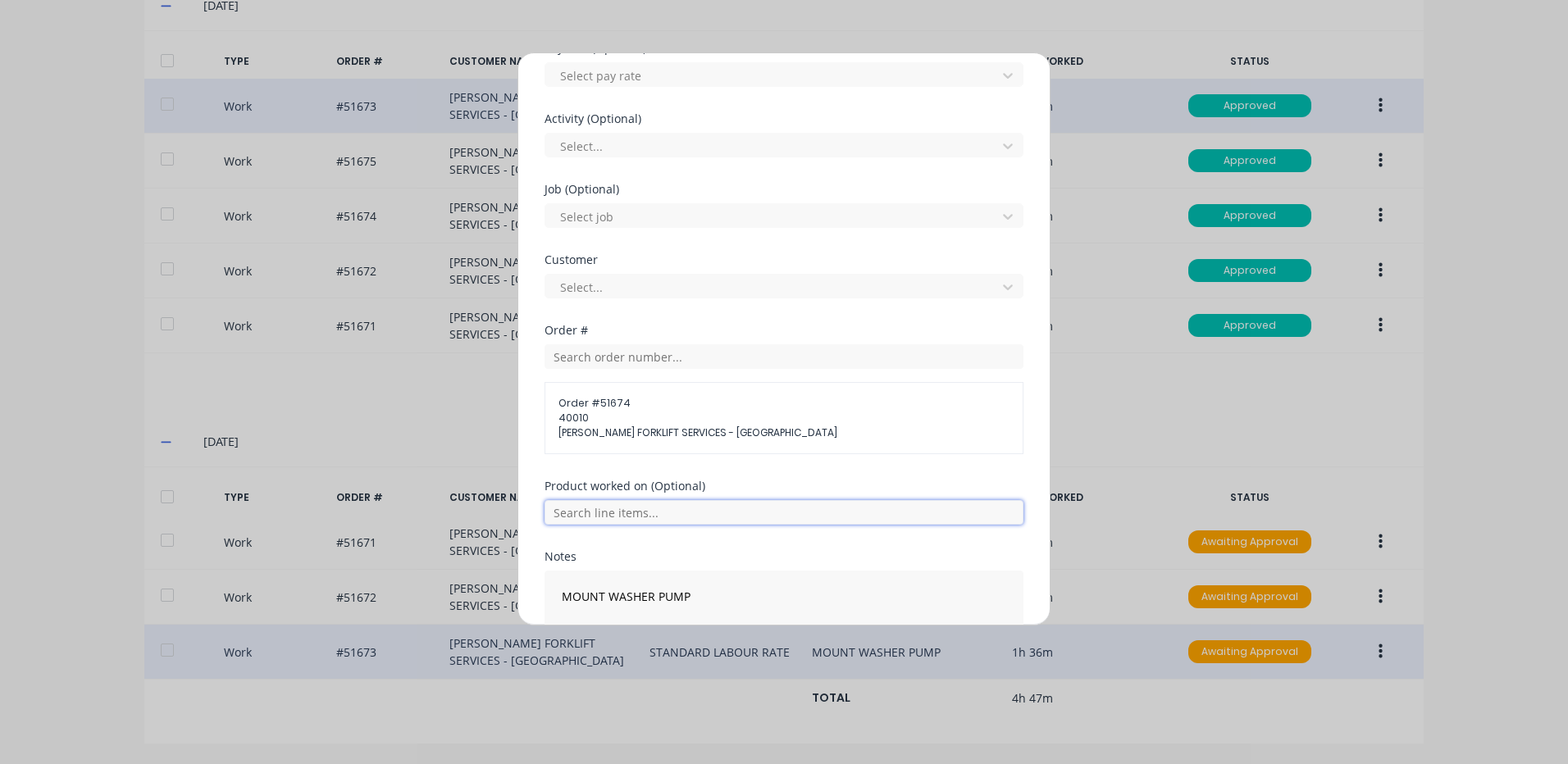
click at [703, 520] on input "text" at bounding box center [784, 512] width 479 height 25
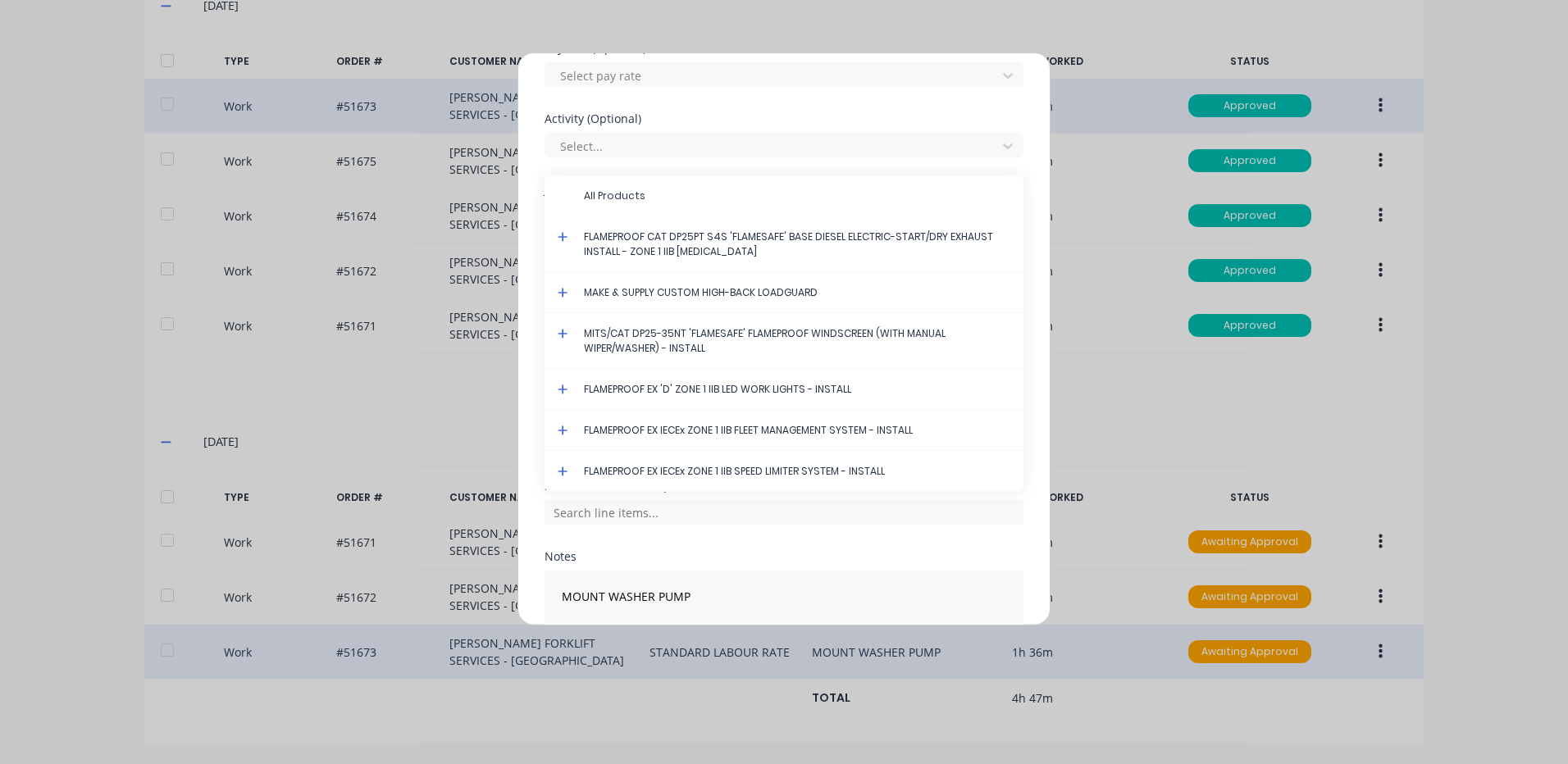
click at [568, 334] on icon at bounding box center [562, 333] width 9 height 9
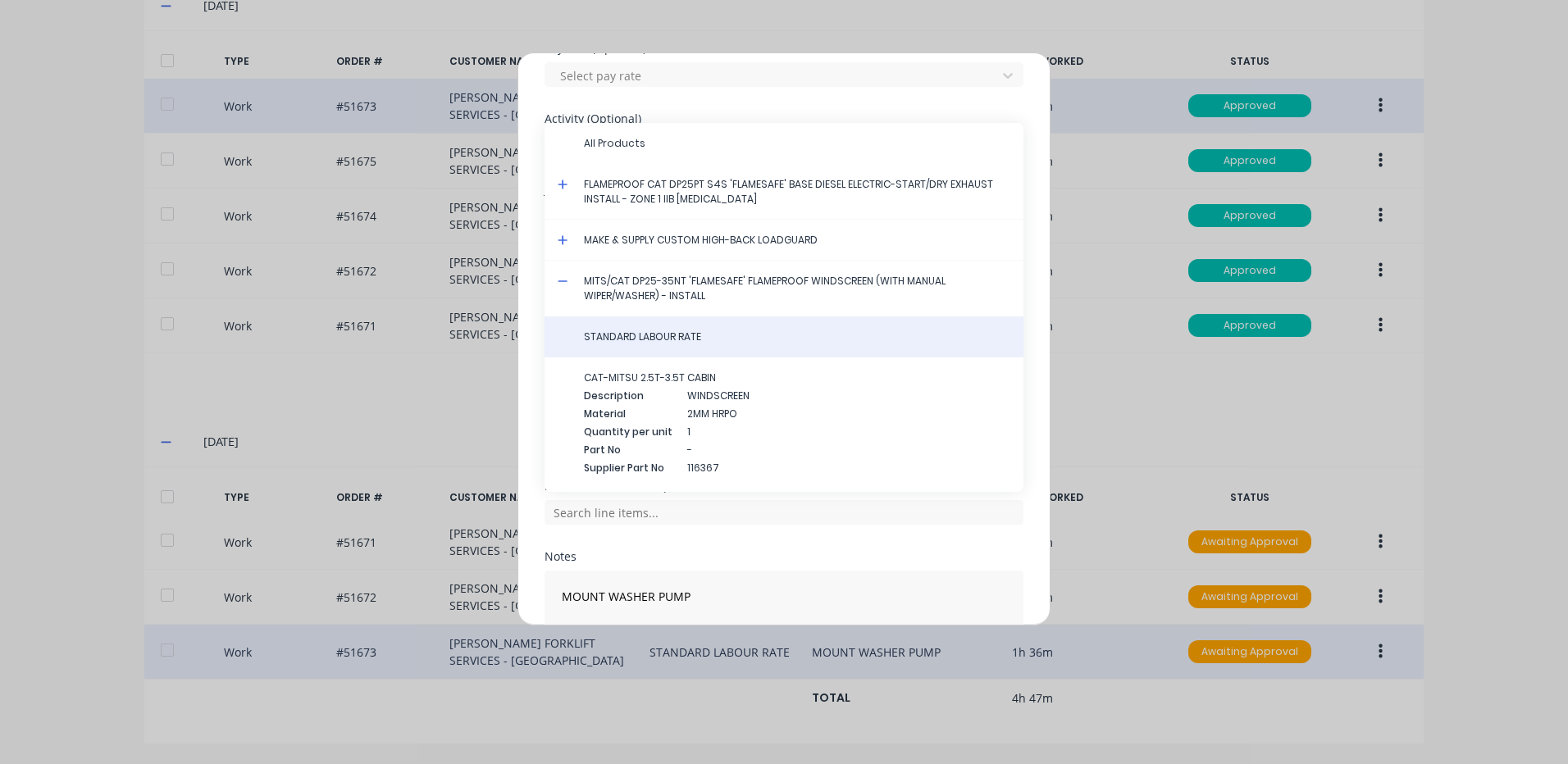
click at [592, 328] on div "STANDARD LABOUR RATE" at bounding box center [784, 337] width 479 height 41
click at [659, 344] on span "STANDARD LABOUR RATE" at bounding box center [797, 336] width 426 height 15
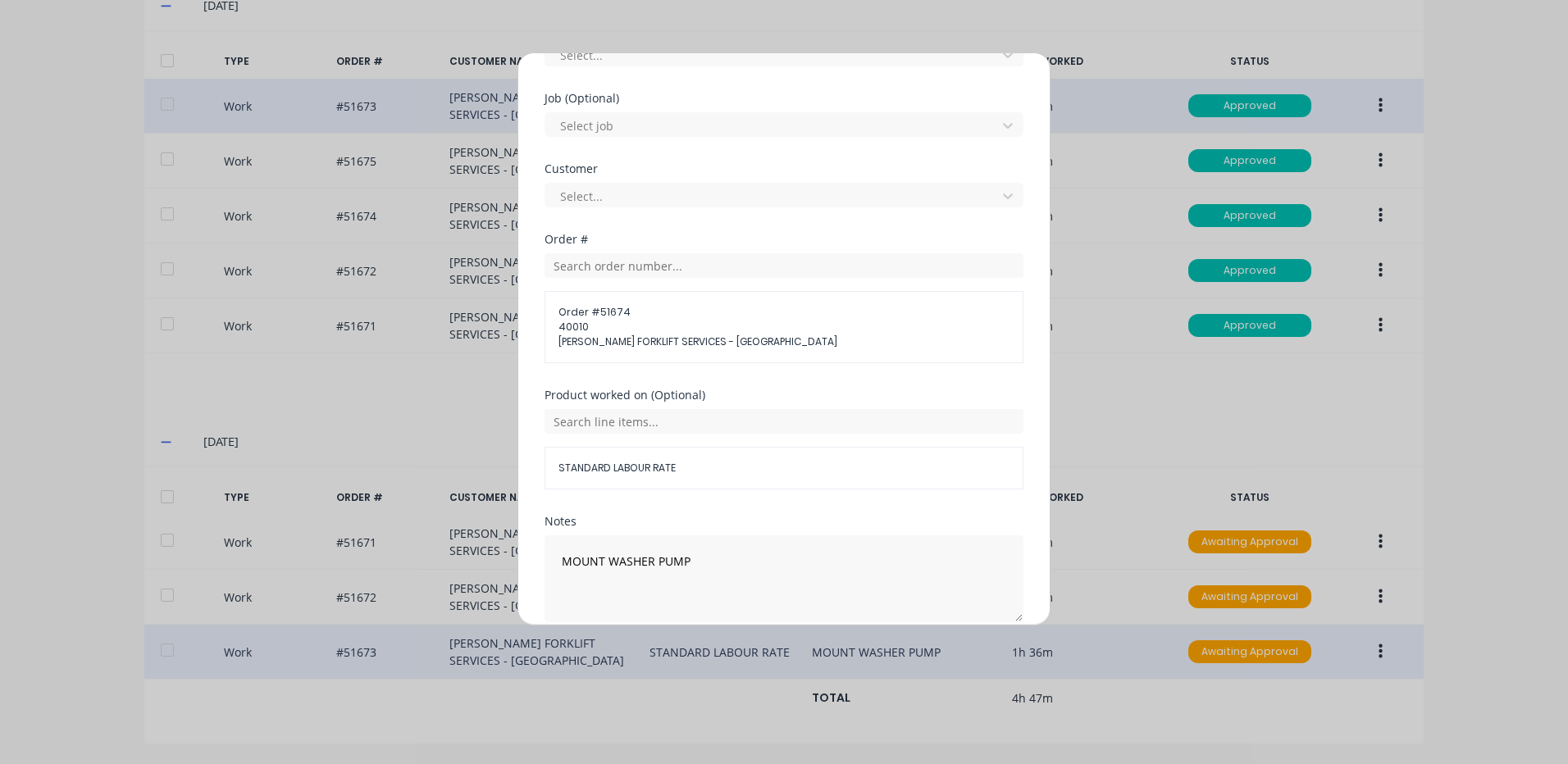
scroll to position [738, 0]
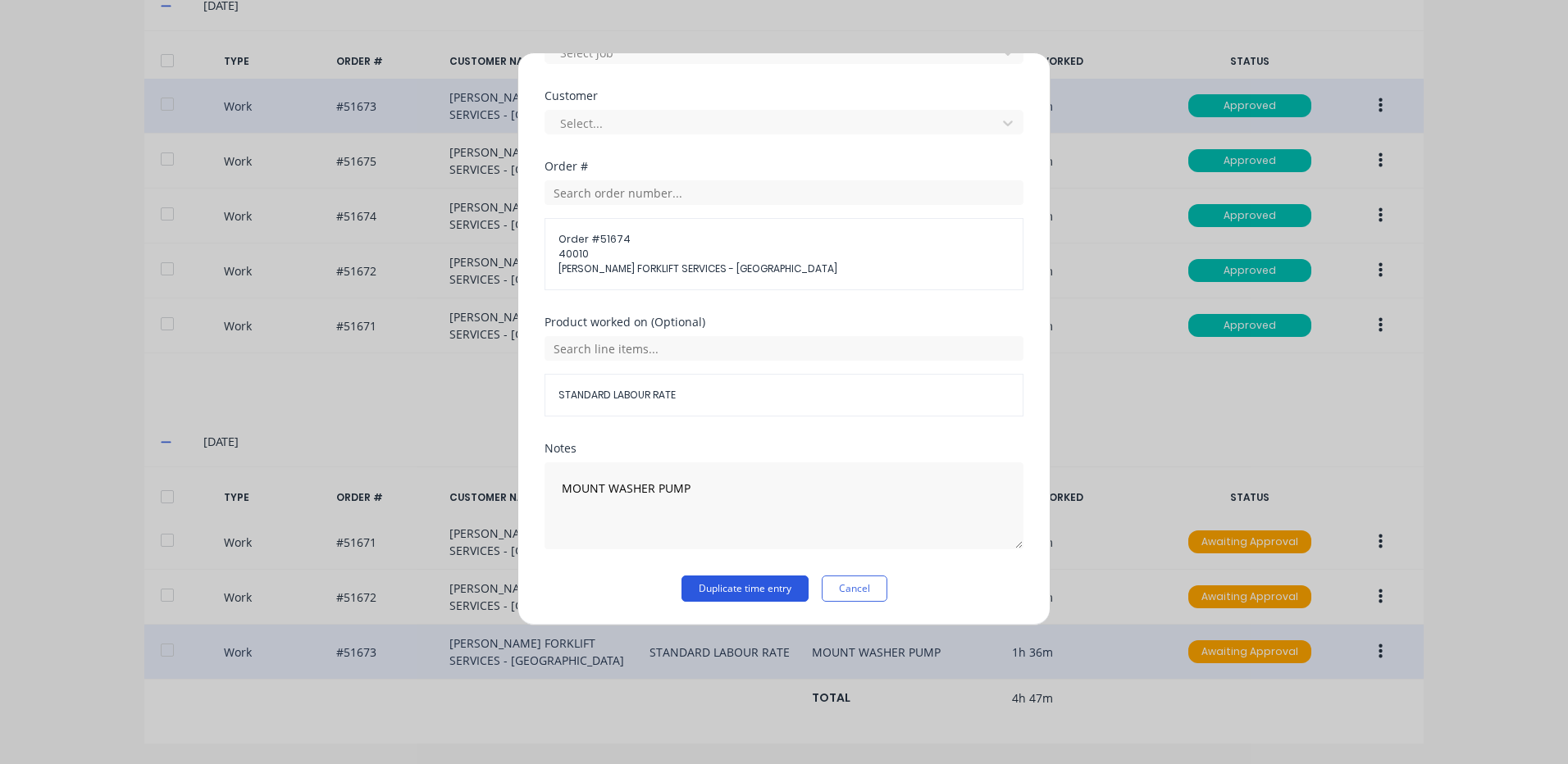
click at [747, 585] on button "Duplicate time entry" at bounding box center [745, 588] width 127 height 27
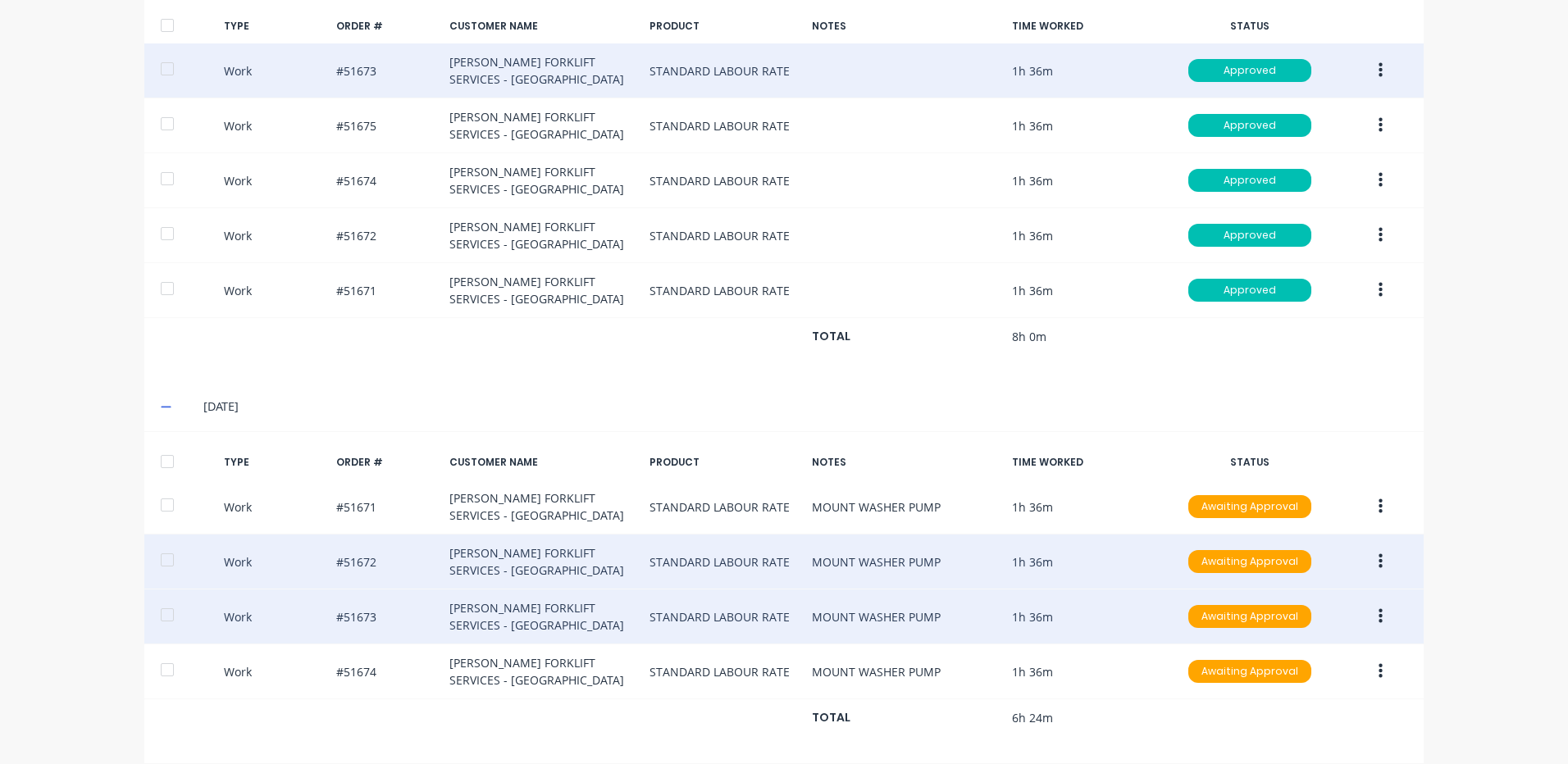
scroll to position [653, 0]
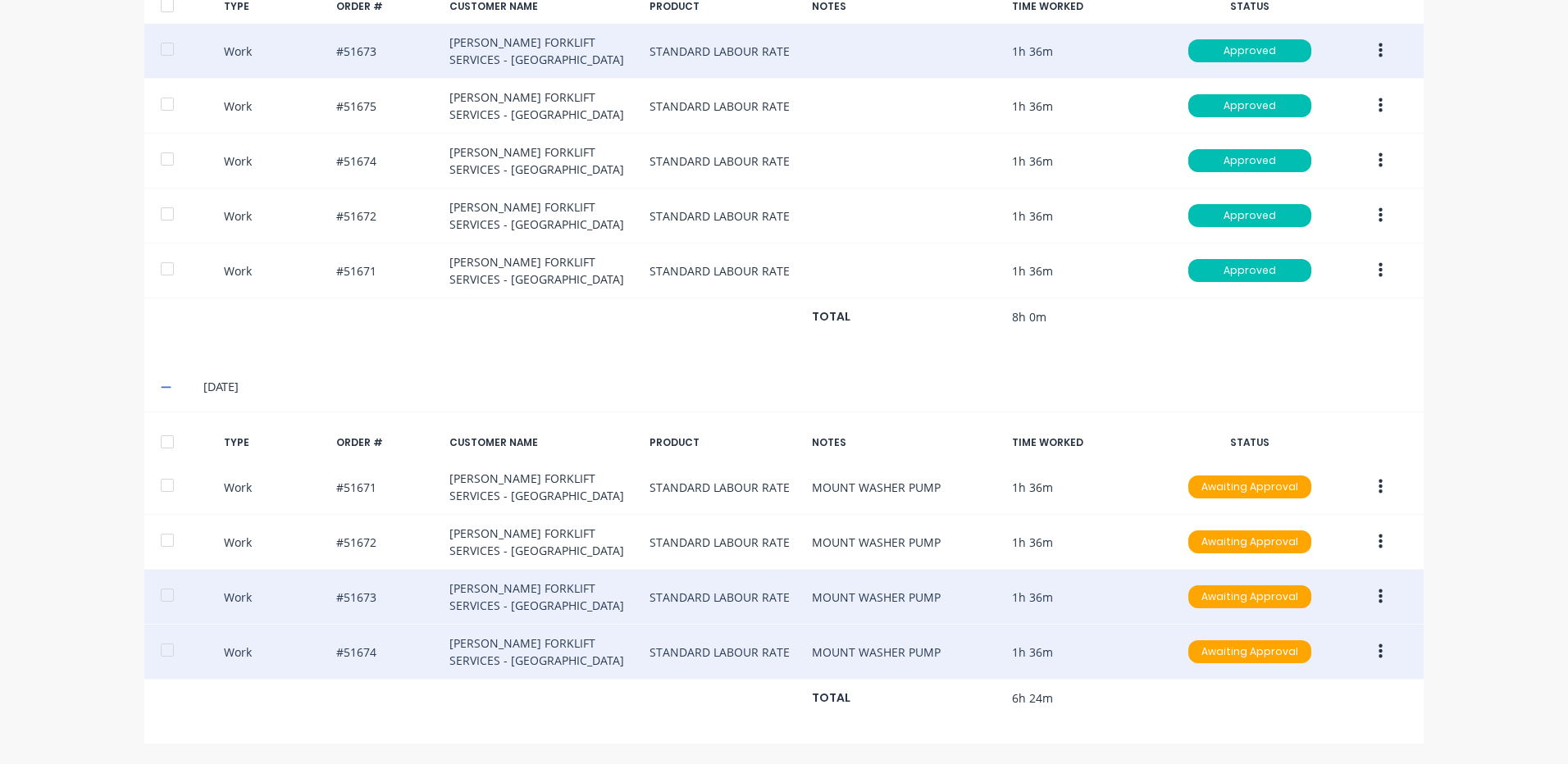
click at [1378, 653] on button "button" at bounding box center [1380, 652] width 39 height 29
click at [1330, 617] on div "Duplicate" at bounding box center [1322, 623] width 126 height 24
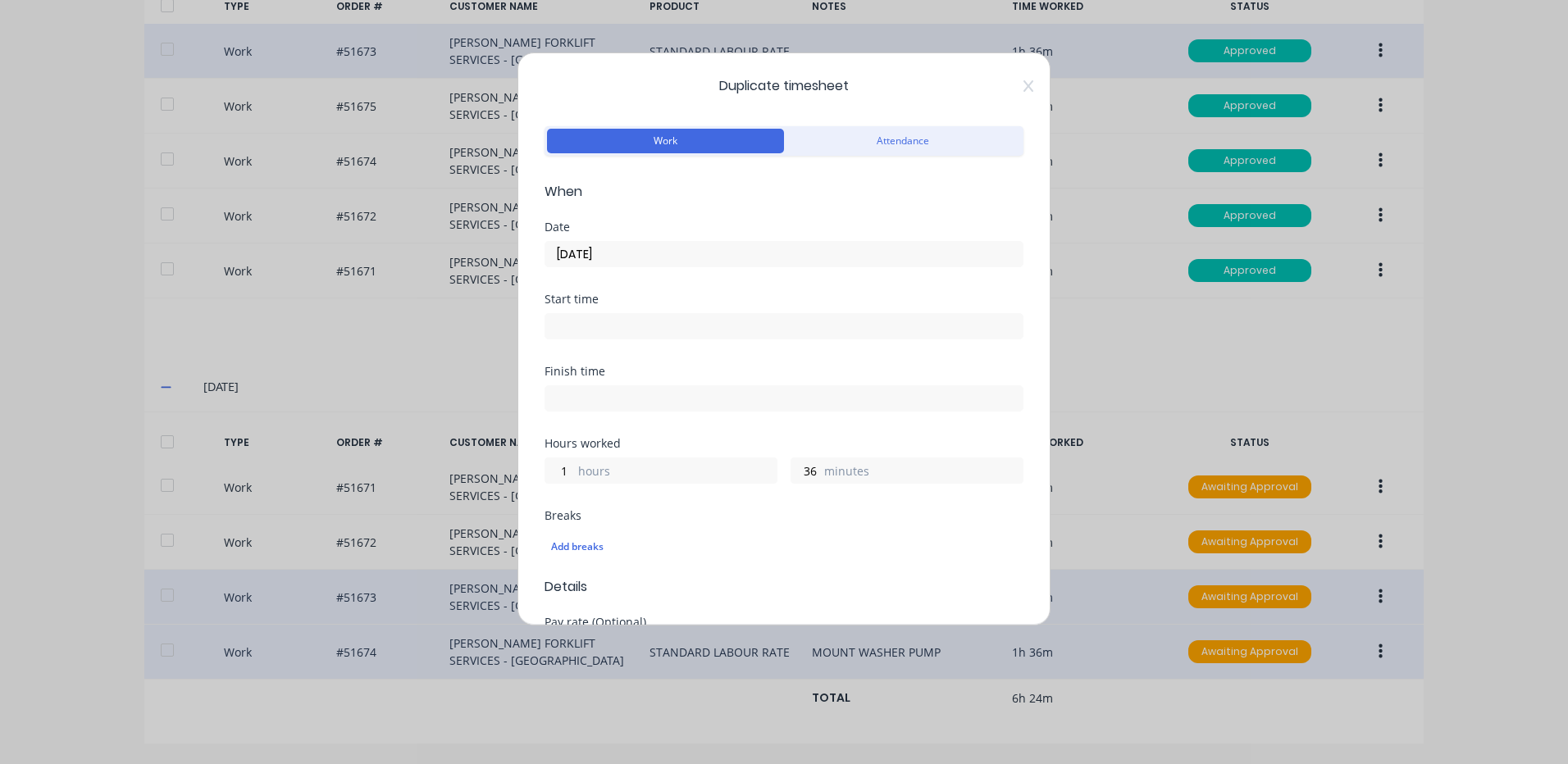
click at [630, 253] on input "[DATE]" at bounding box center [784, 254] width 478 height 25
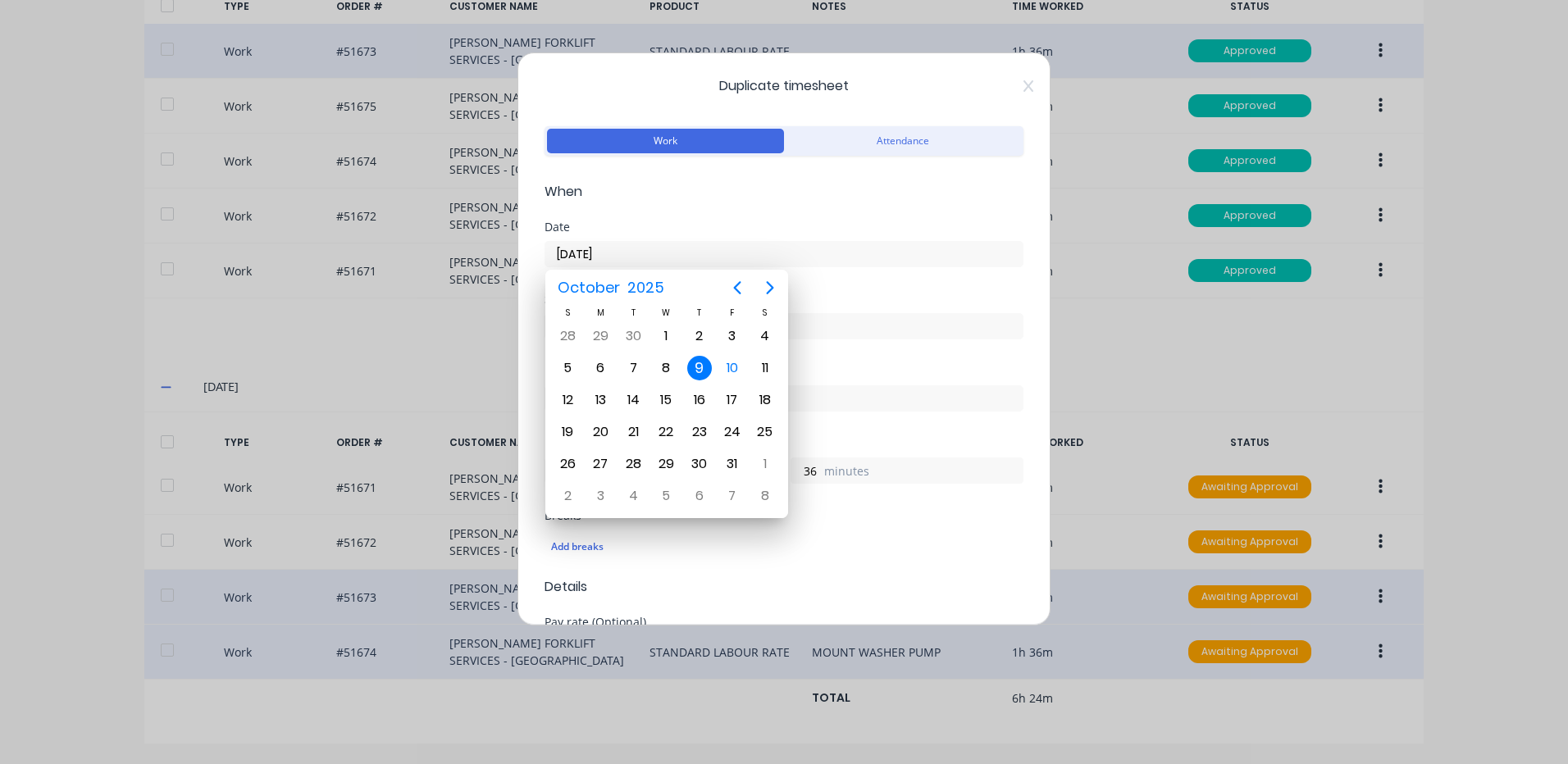
click at [703, 364] on div "9" at bounding box center [699, 368] width 25 height 25
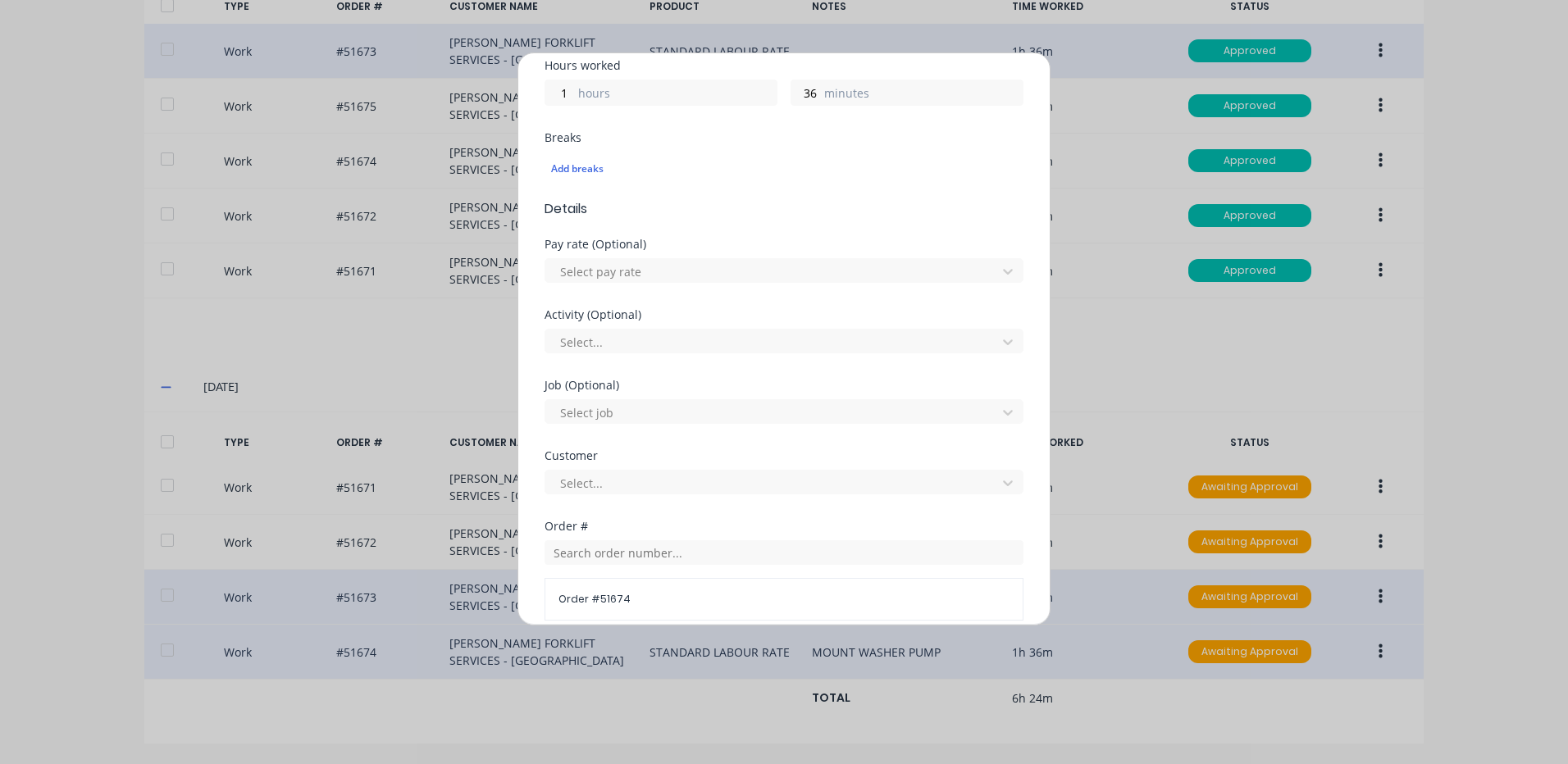
scroll to position [656, 0]
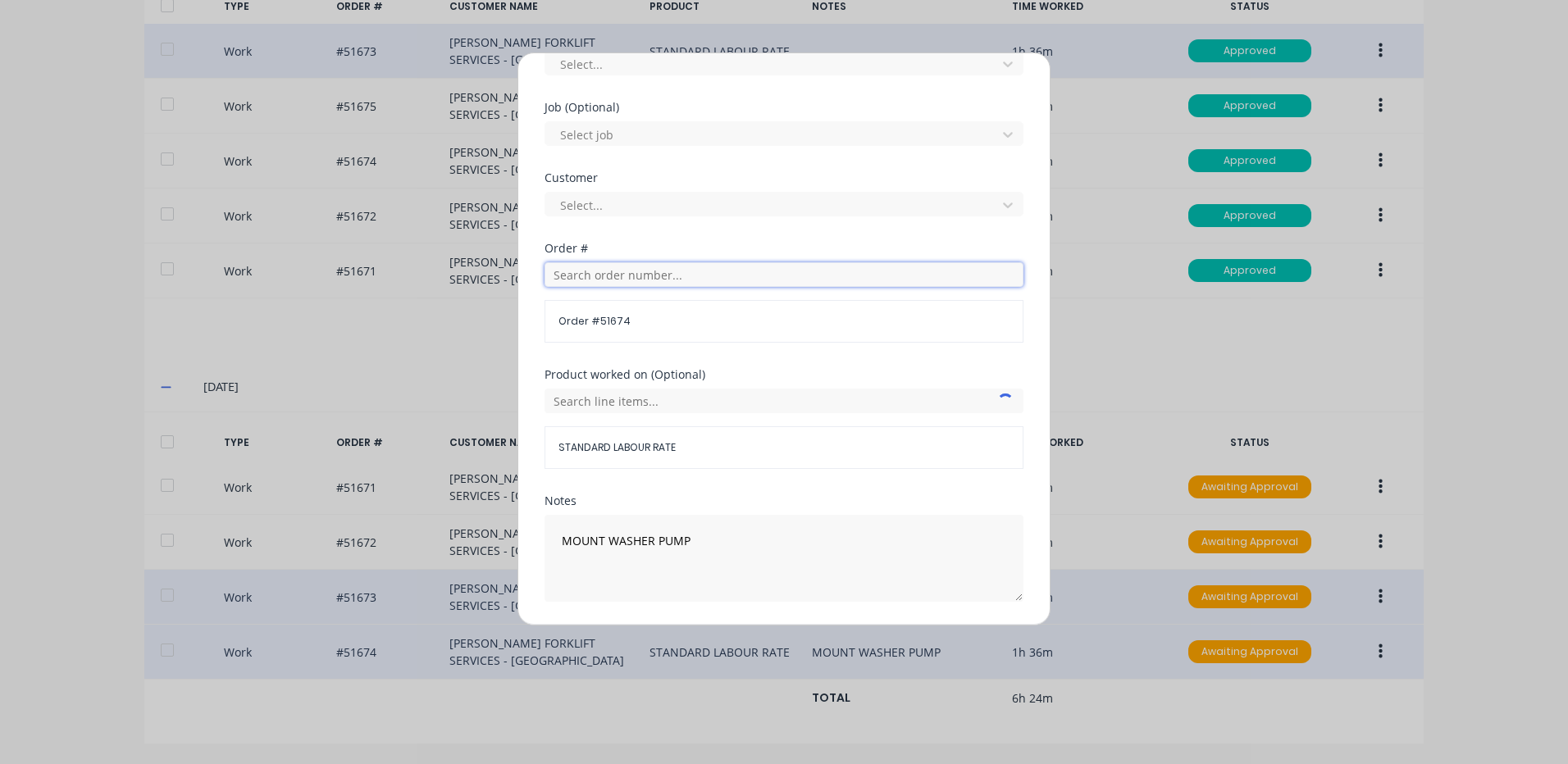
click at [658, 271] on input "text" at bounding box center [784, 274] width 479 height 25
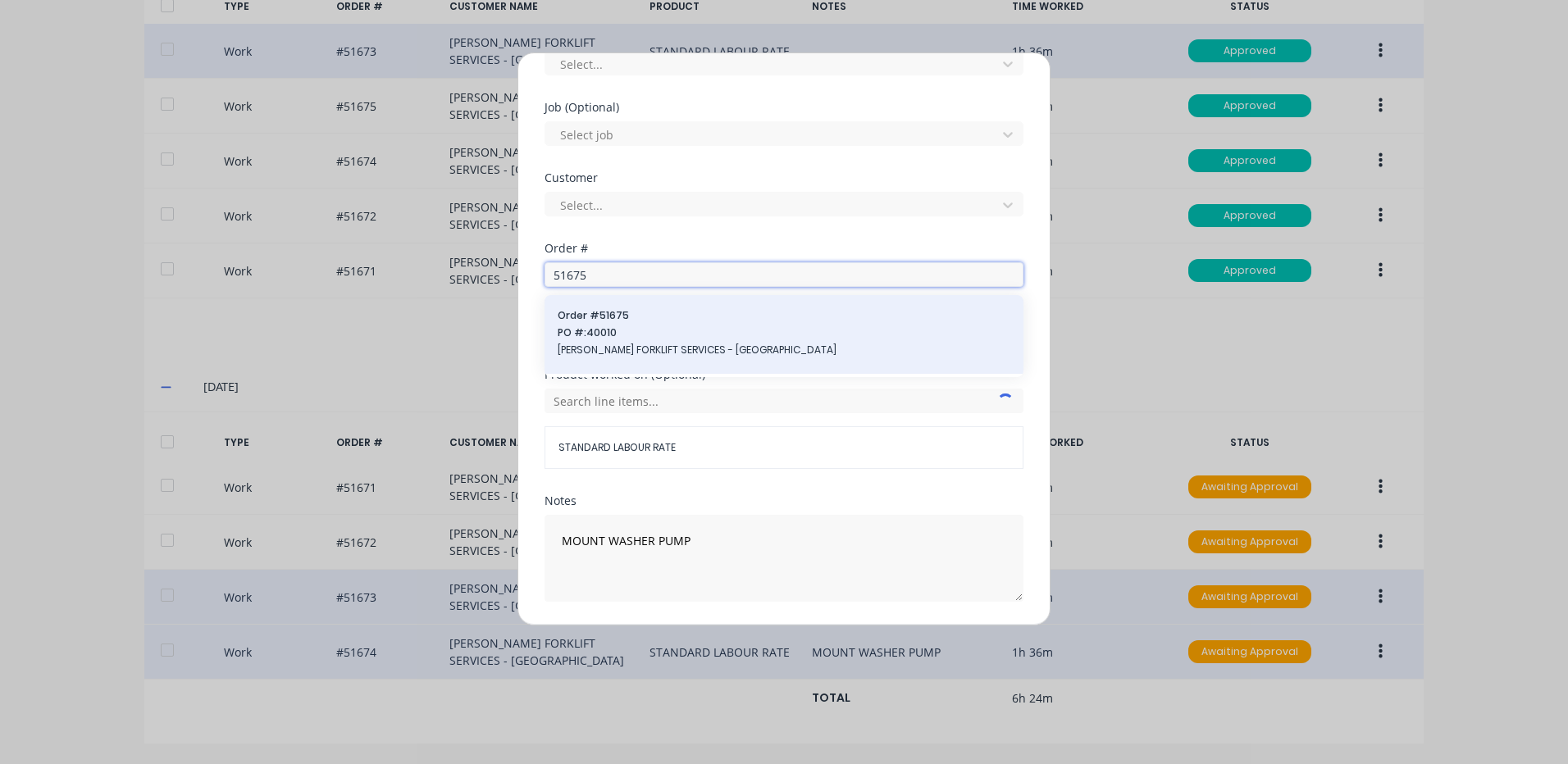
type input "51675"
click at [671, 311] on span "Order # 51675" at bounding box center [784, 316] width 453 height 15
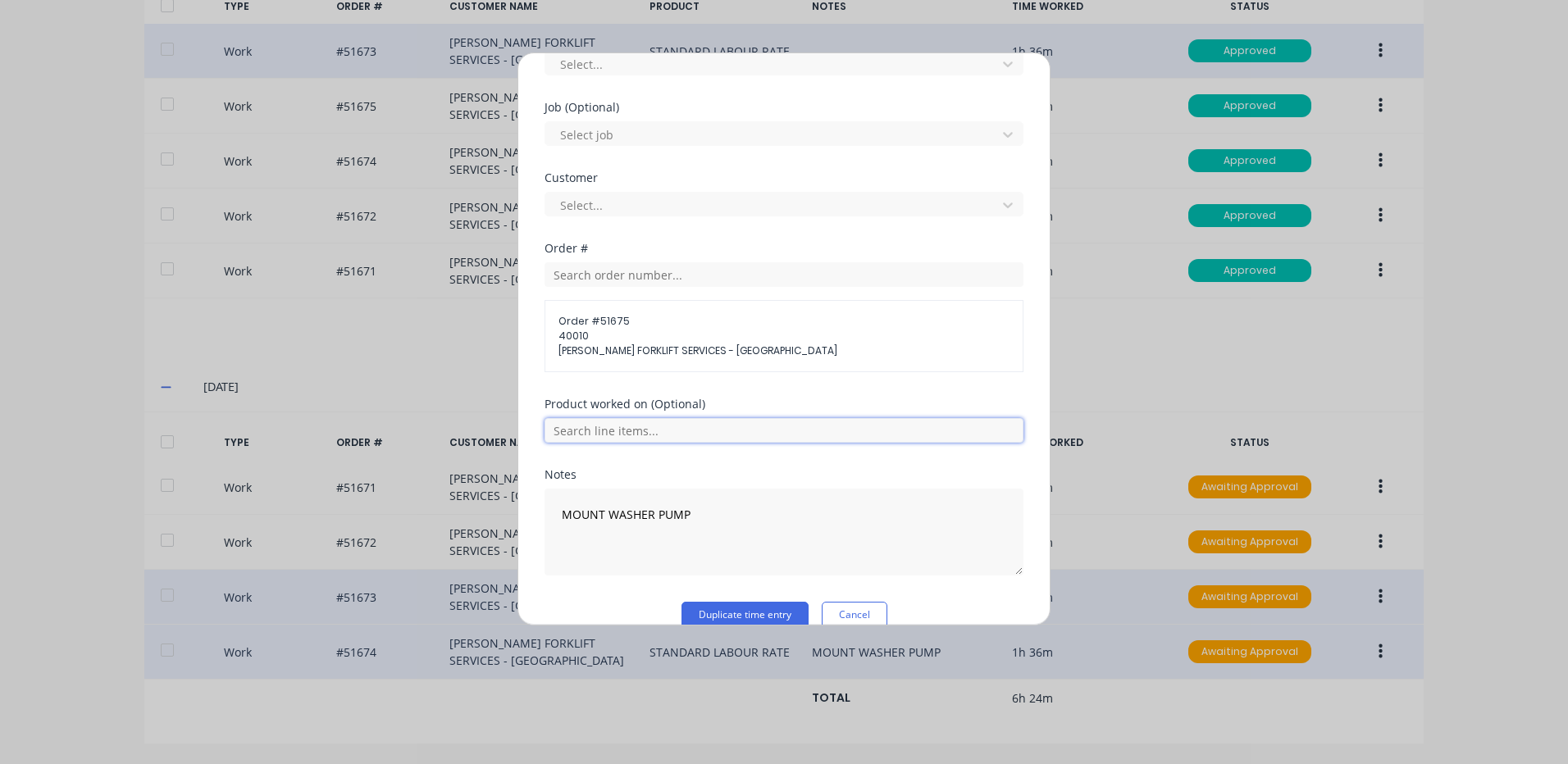
click at [746, 437] on input "text" at bounding box center [784, 430] width 479 height 25
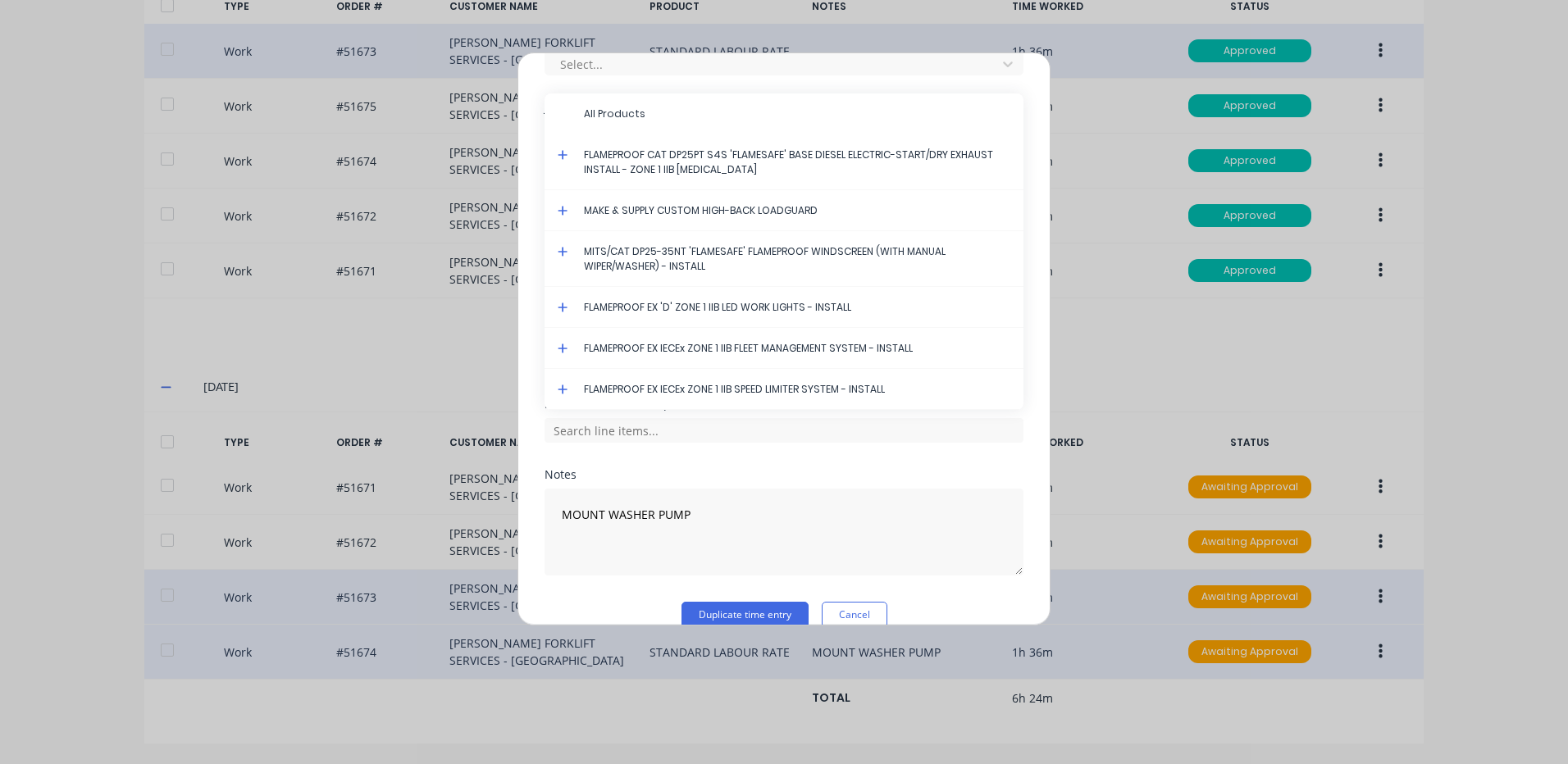
click at [562, 250] on icon at bounding box center [563, 251] width 10 height 11
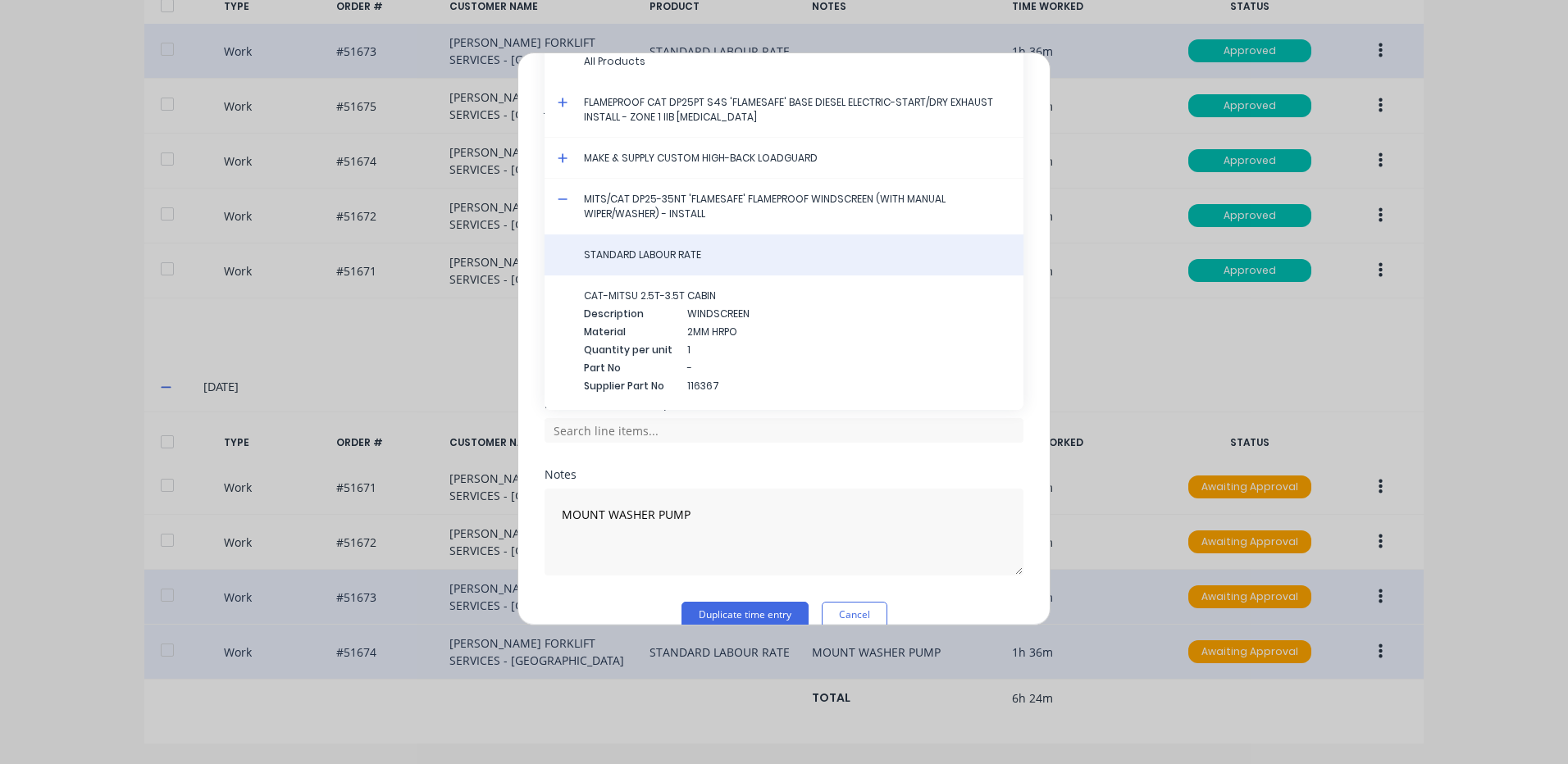
click at [608, 244] on div "STANDARD LABOUR RATE" at bounding box center [784, 255] width 479 height 41
click at [638, 254] on span "STANDARD LABOUR RATE" at bounding box center [797, 255] width 426 height 15
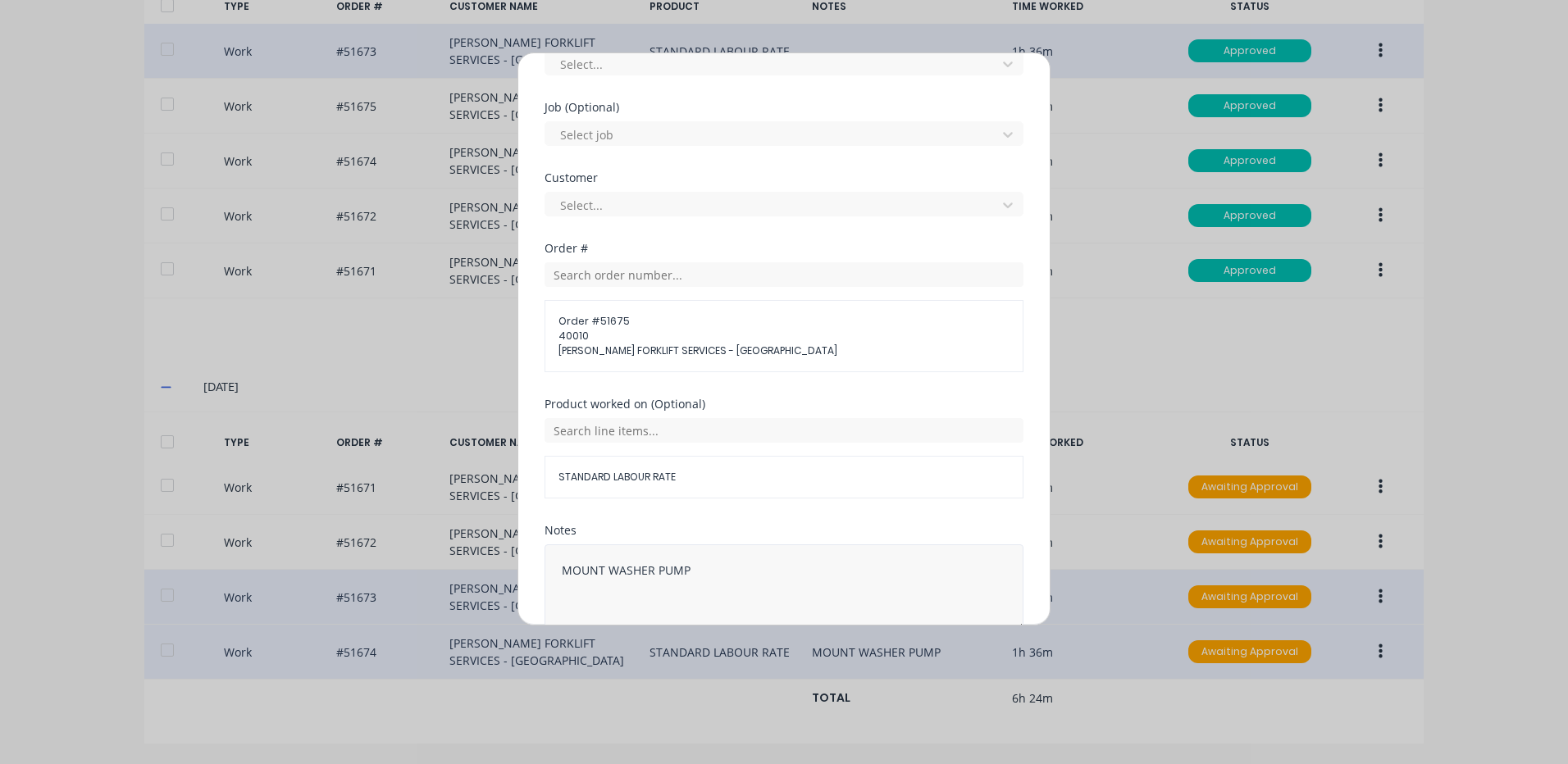
scroll to position [738, 0]
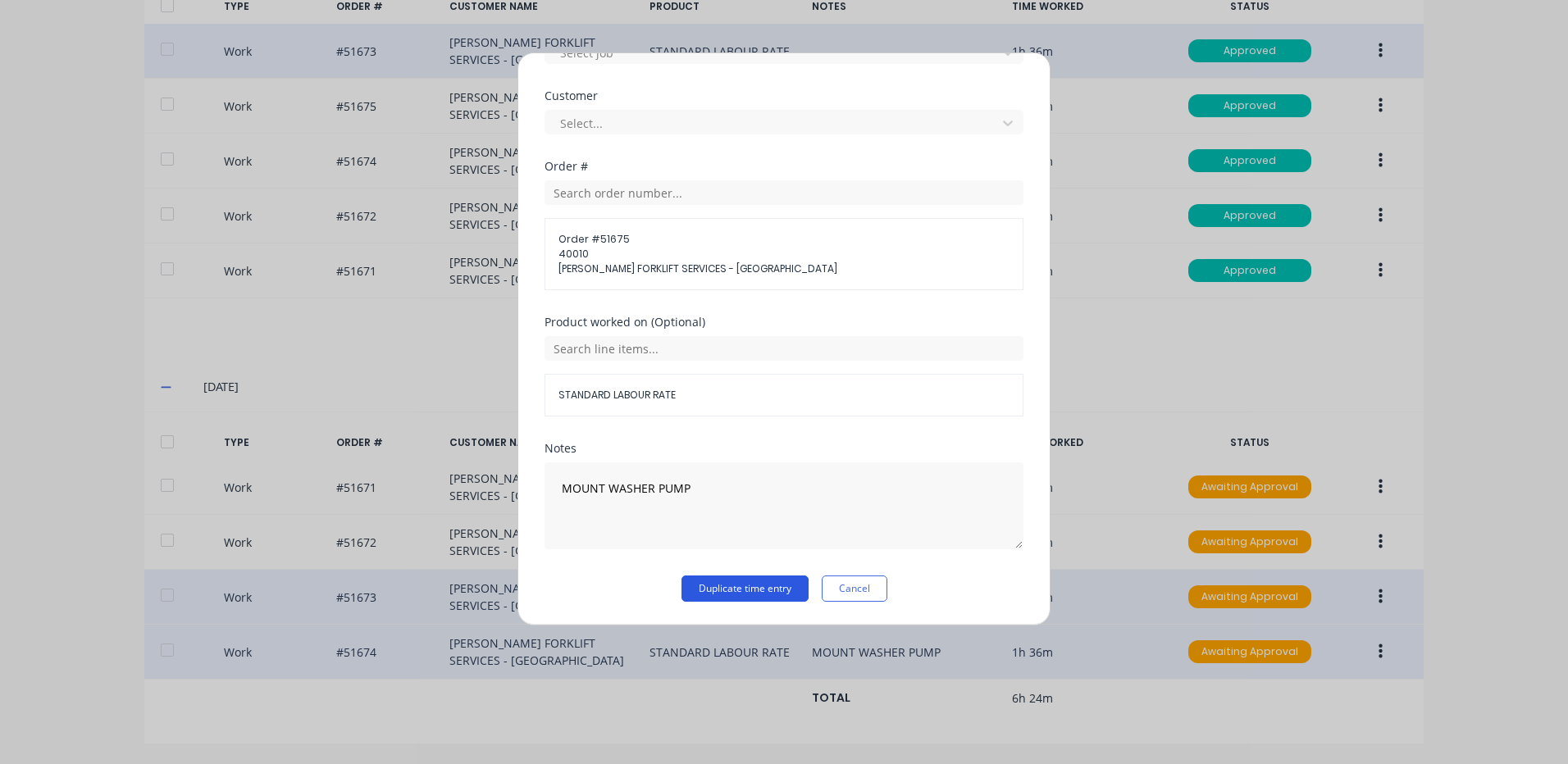
click at [727, 581] on button "Duplicate time entry" at bounding box center [745, 588] width 127 height 27
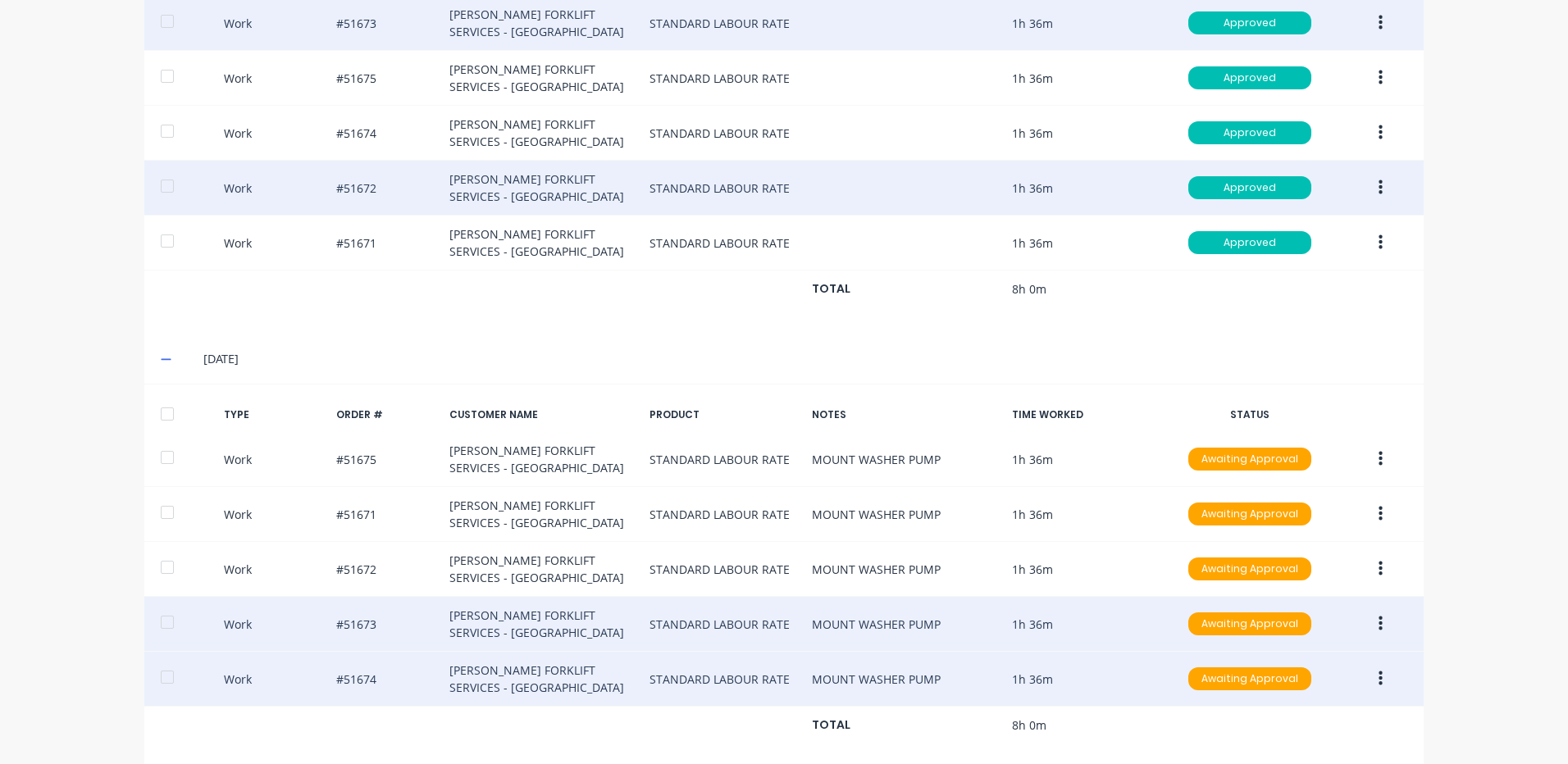
scroll to position [707, 0]
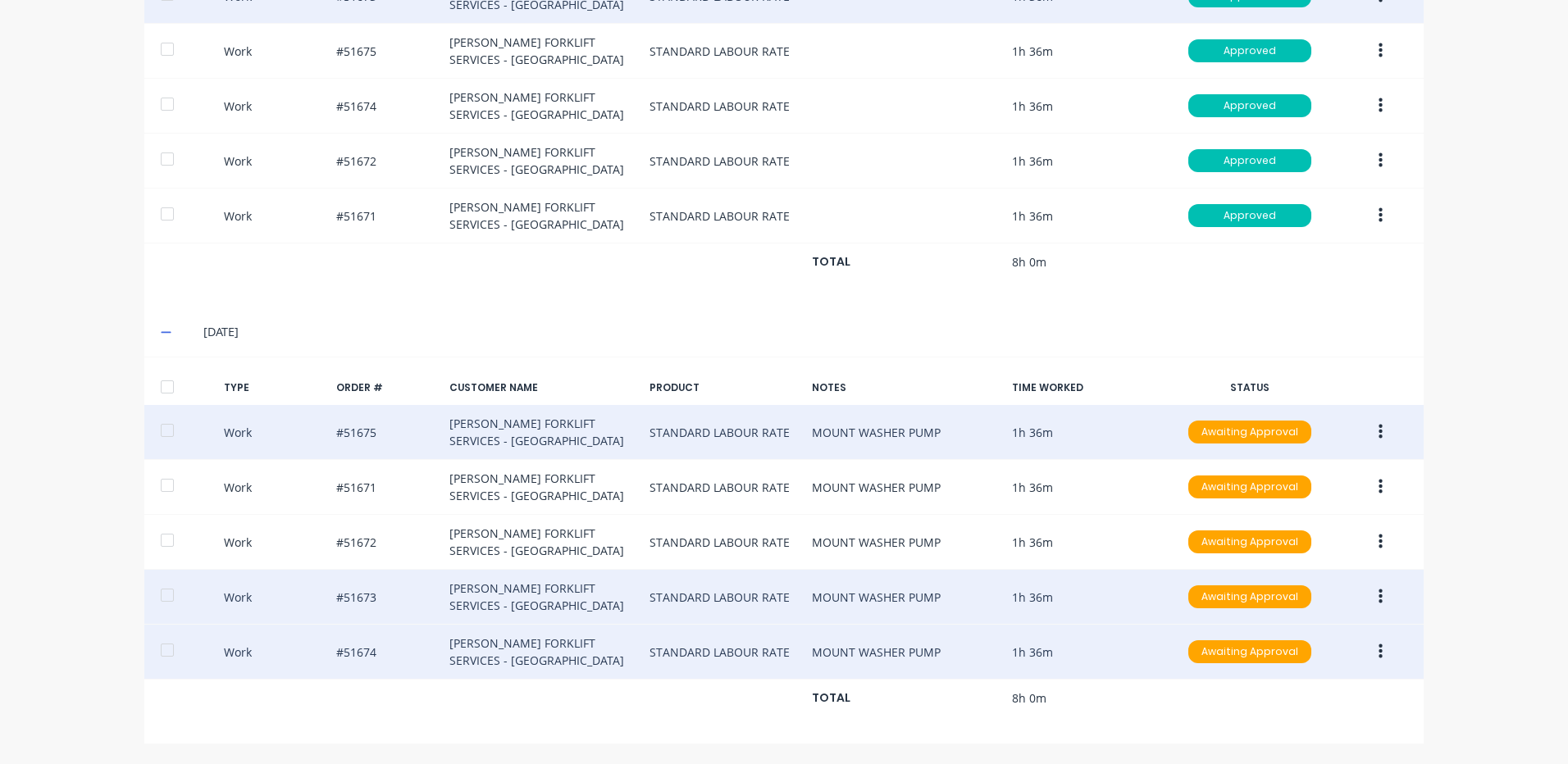
click at [1378, 429] on button "button" at bounding box center [1380, 432] width 39 height 29
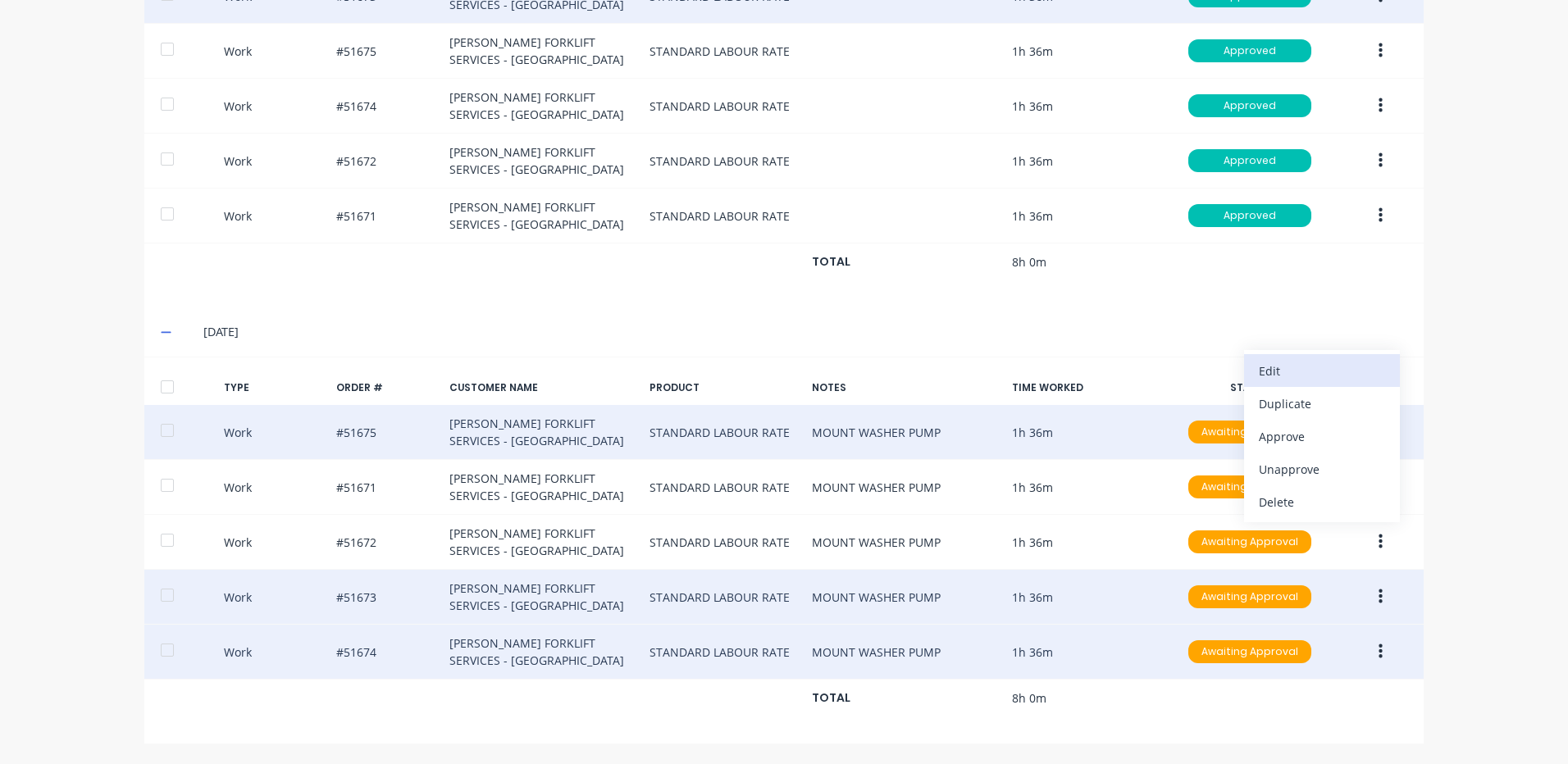
click at [1331, 375] on div "Edit" at bounding box center [1322, 371] width 126 height 24
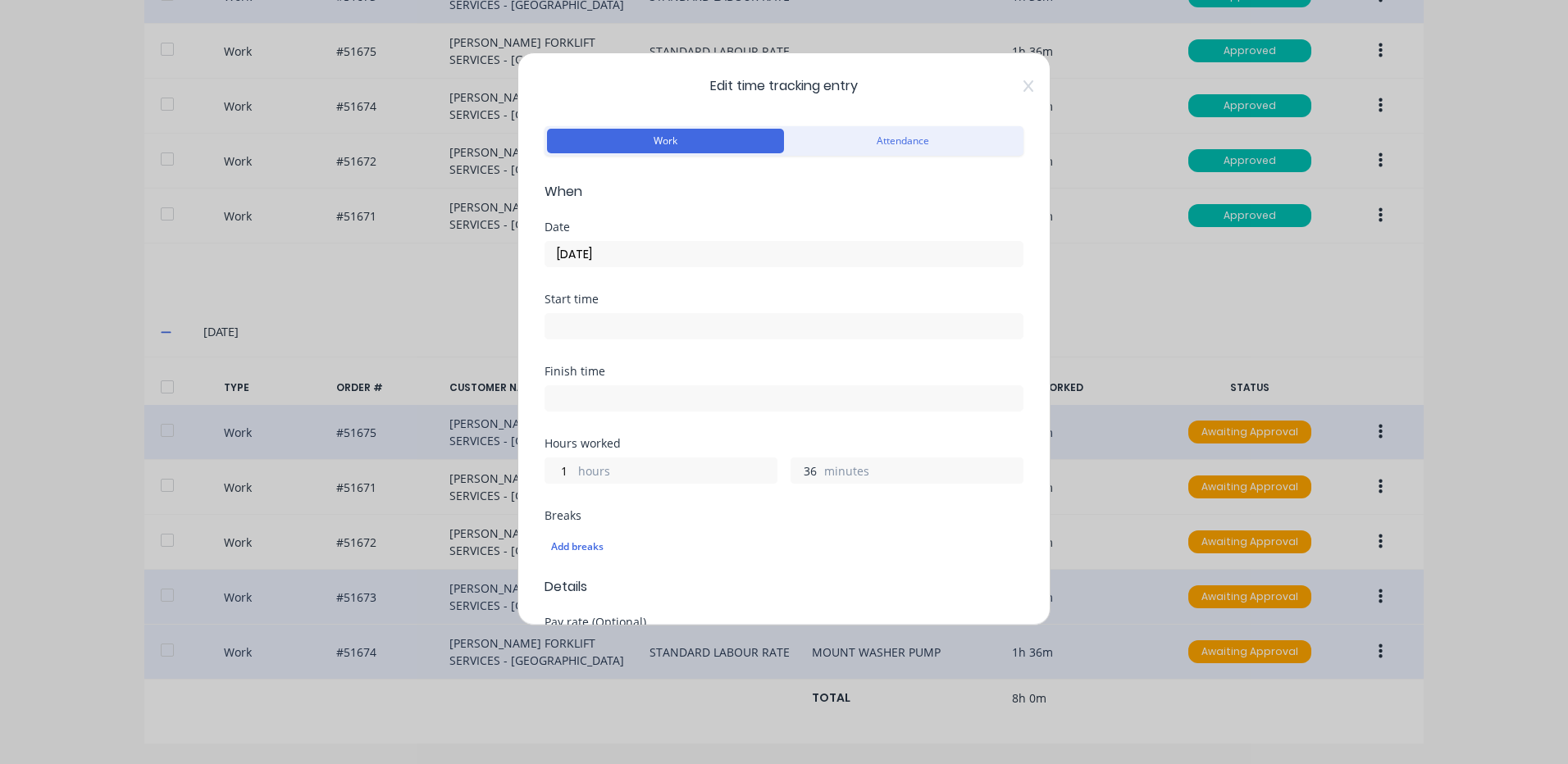
click at [805, 470] on input "36" at bounding box center [805, 471] width 28 height 25
type input "48"
click at [808, 448] on div "Hours worked" at bounding box center [784, 443] width 479 height 11
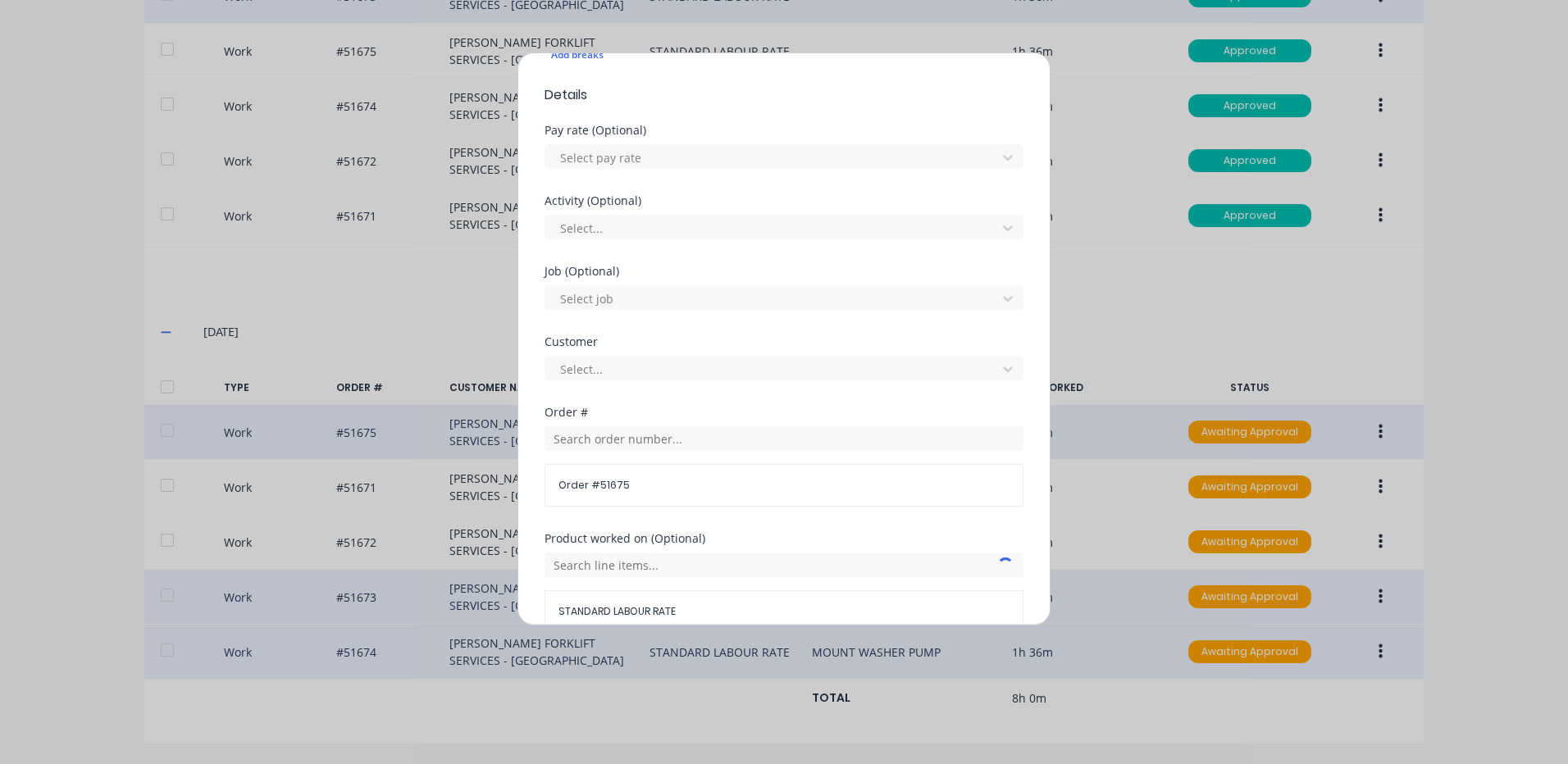
scroll to position [708, 0]
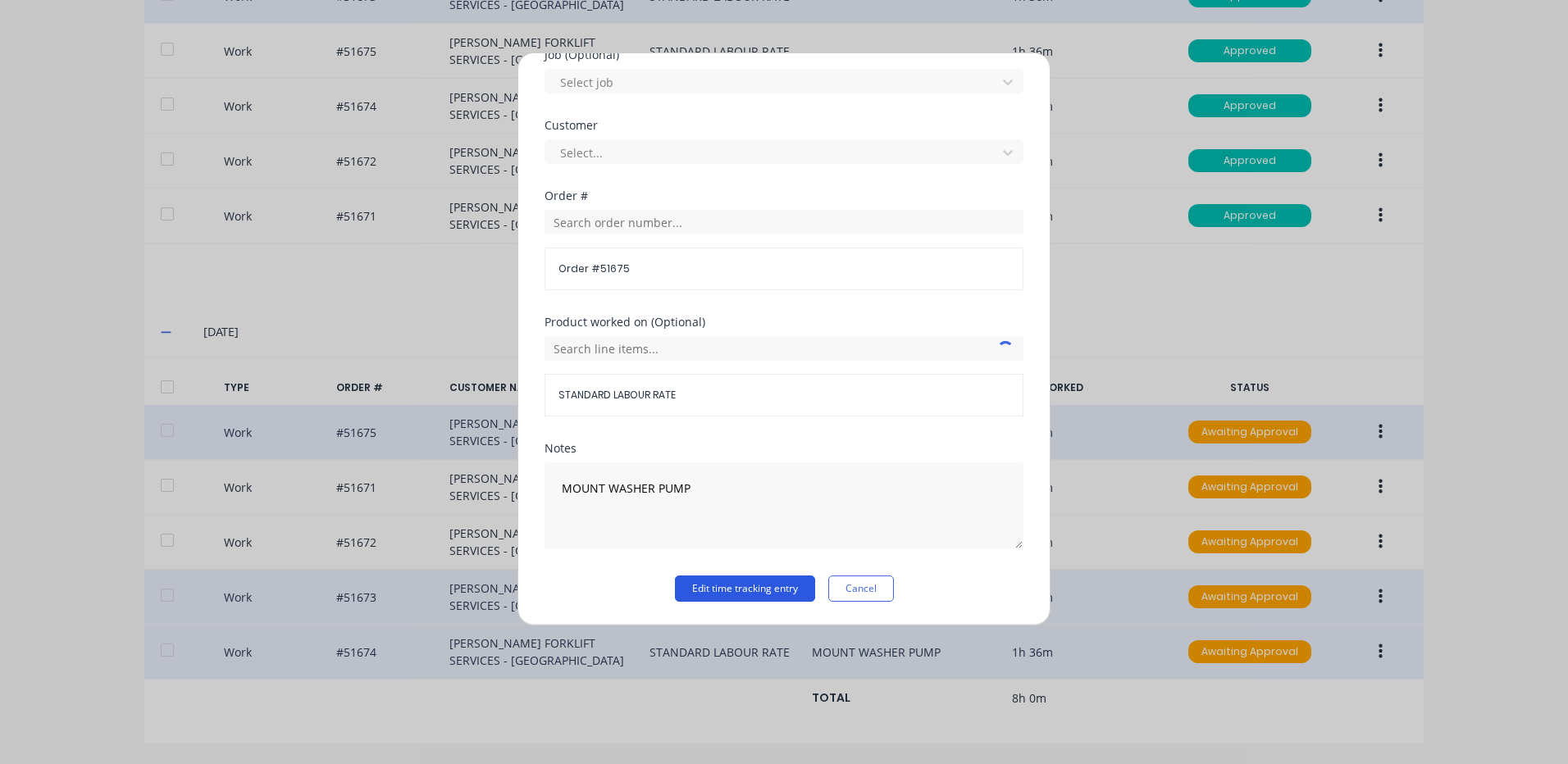
click at [740, 588] on button "Edit time tracking entry" at bounding box center [745, 588] width 141 height 27
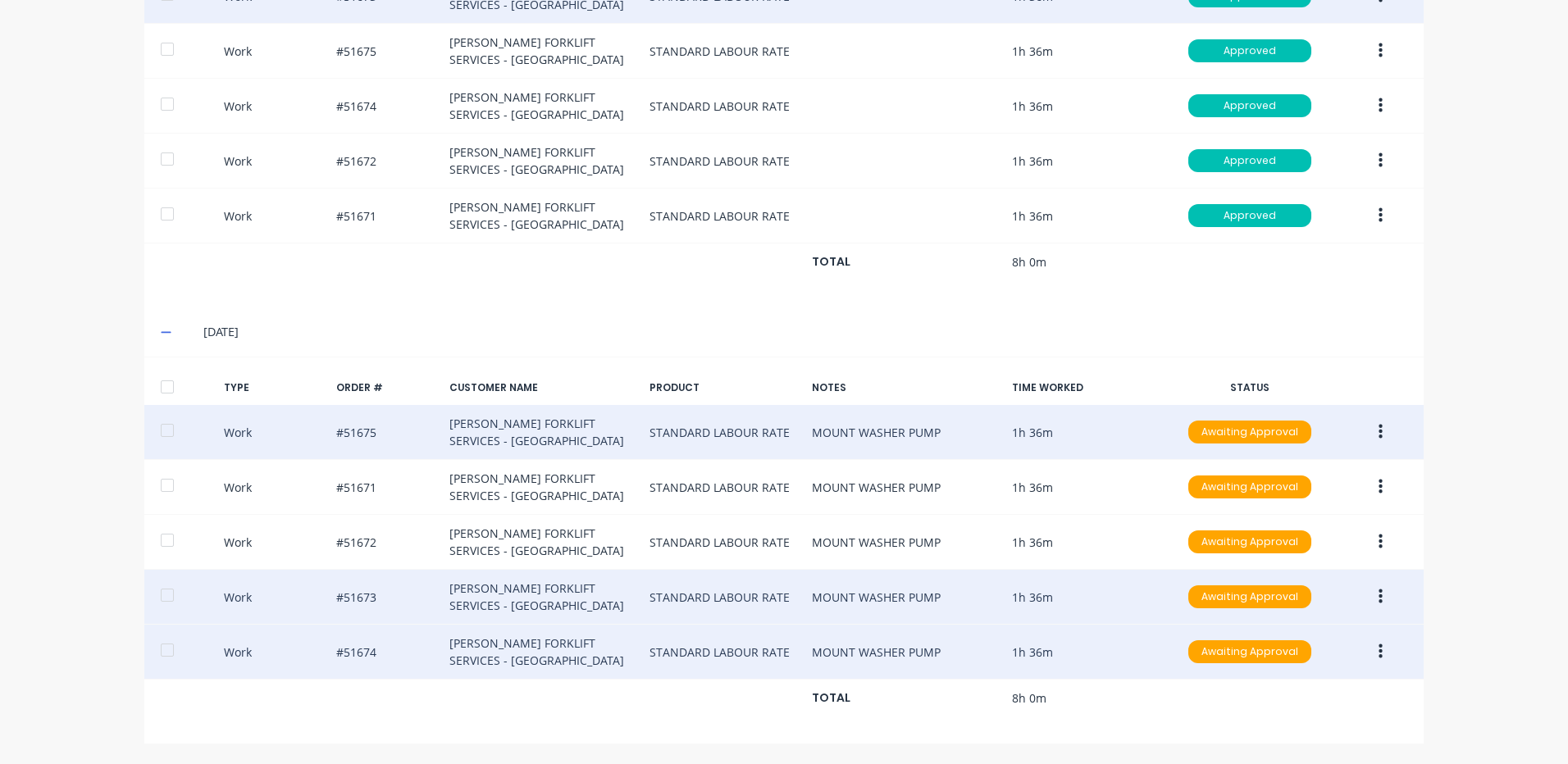
click at [1371, 485] on button "button" at bounding box center [1380, 487] width 39 height 29
click at [1316, 421] on div "Edit" at bounding box center [1322, 426] width 126 height 24
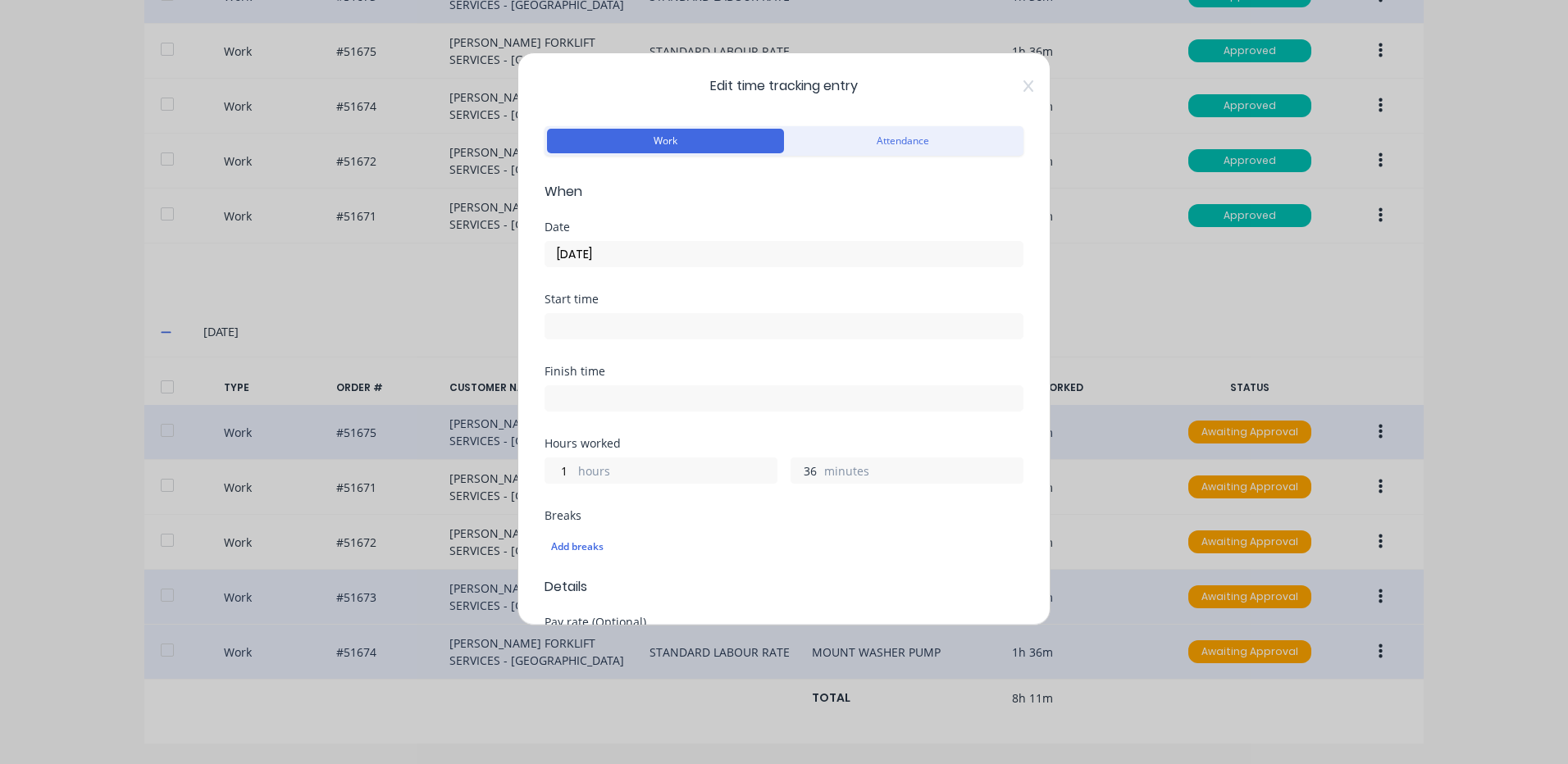
click at [793, 468] on input "36" at bounding box center [805, 471] width 28 height 25
type input "48"
click at [793, 440] on div "Hours worked" at bounding box center [784, 443] width 479 height 11
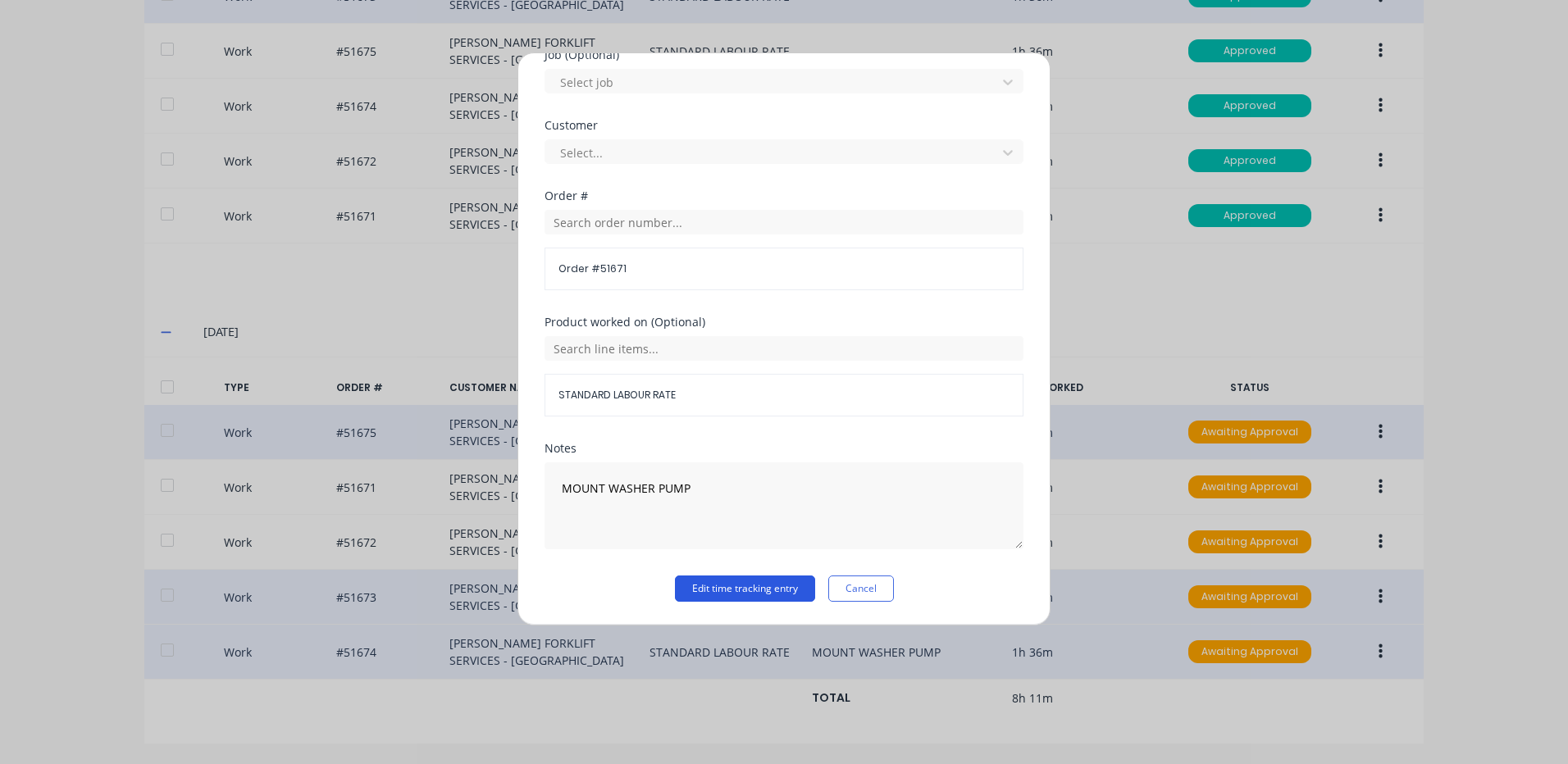
click at [755, 584] on button "Edit time tracking entry" at bounding box center [745, 588] width 141 height 27
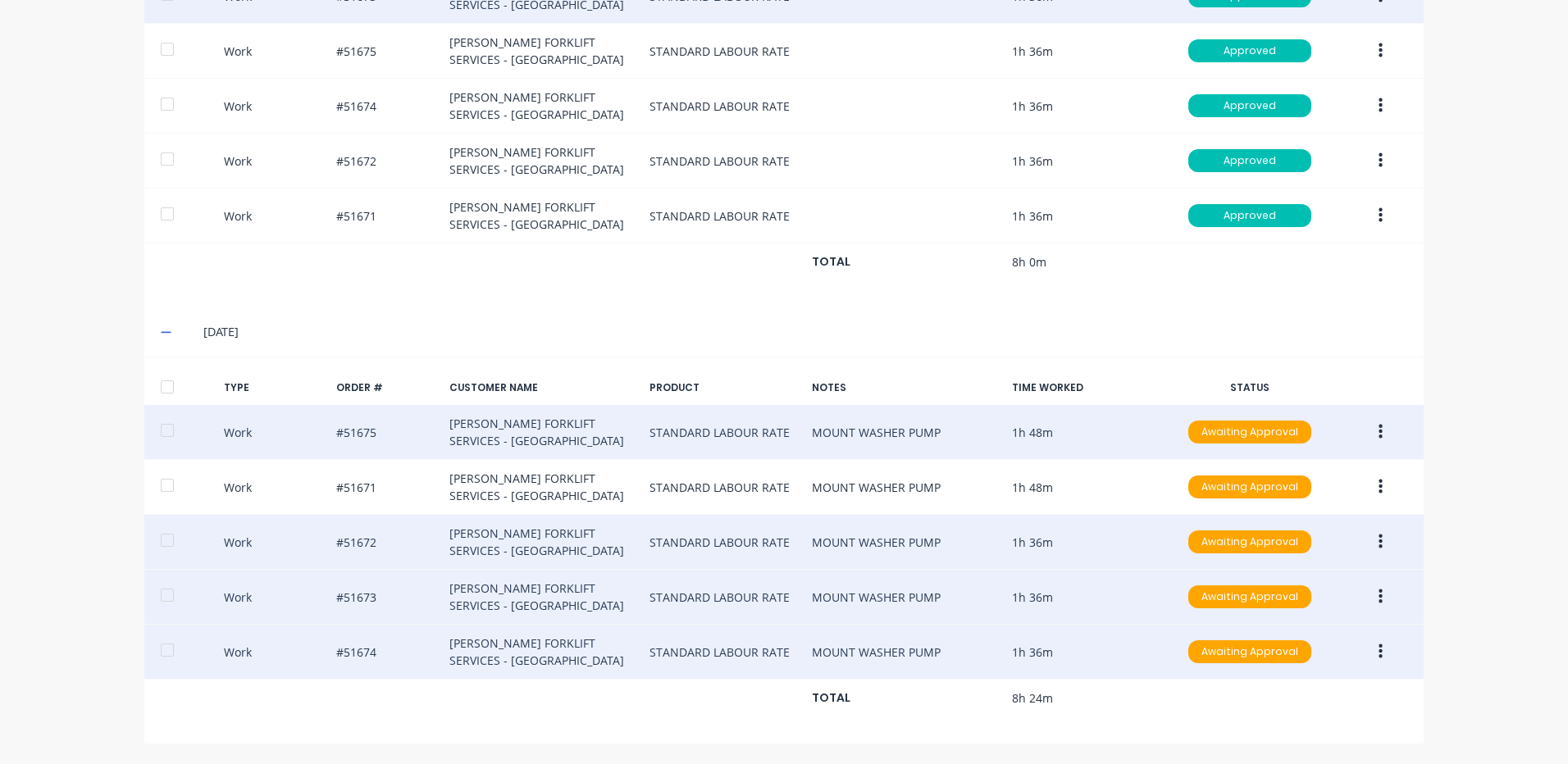
click at [1378, 540] on icon "button" at bounding box center [1380, 542] width 4 height 18
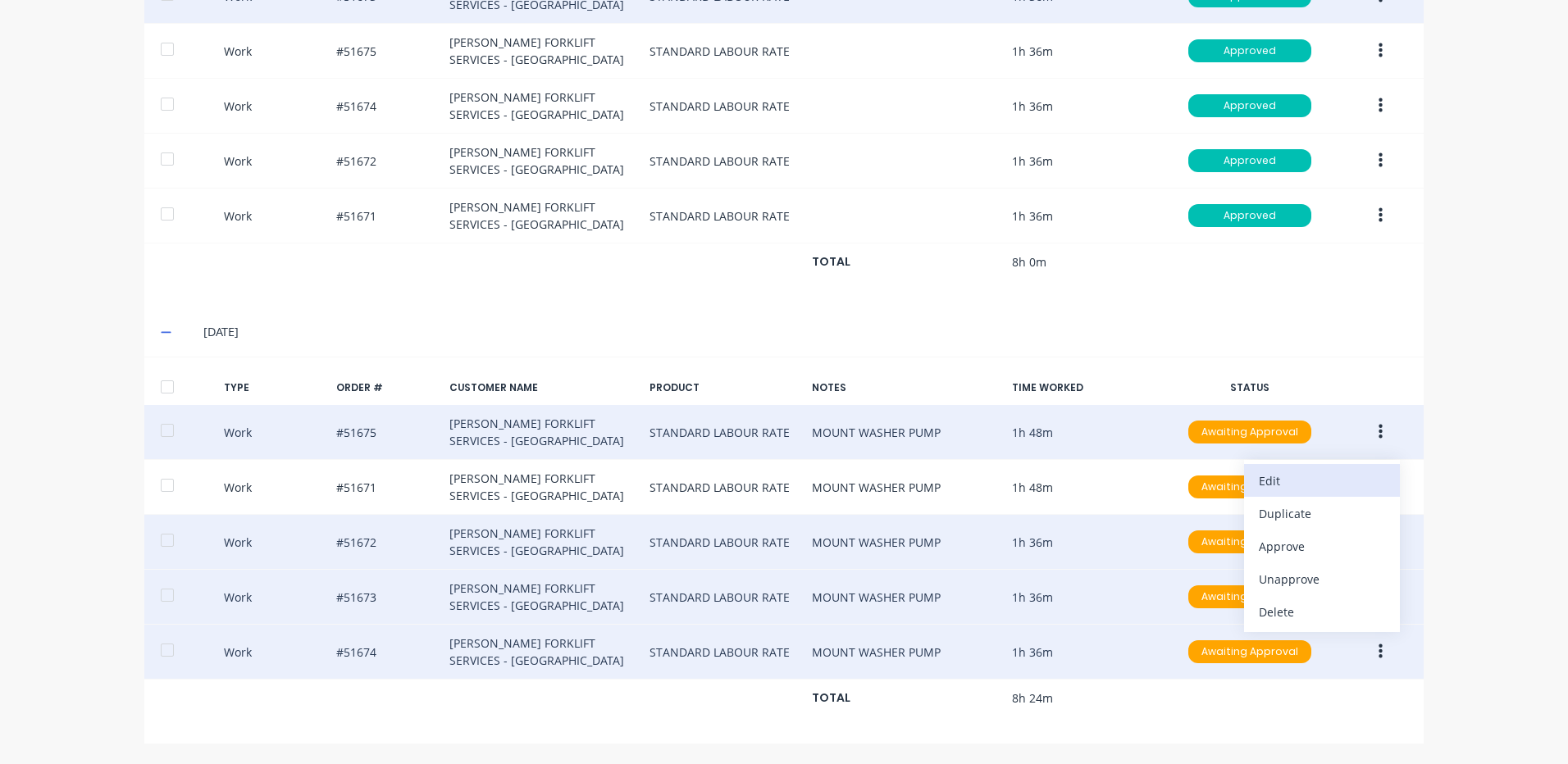
click at [1319, 485] on div "Edit" at bounding box center [1322, 481] width 126 height 24
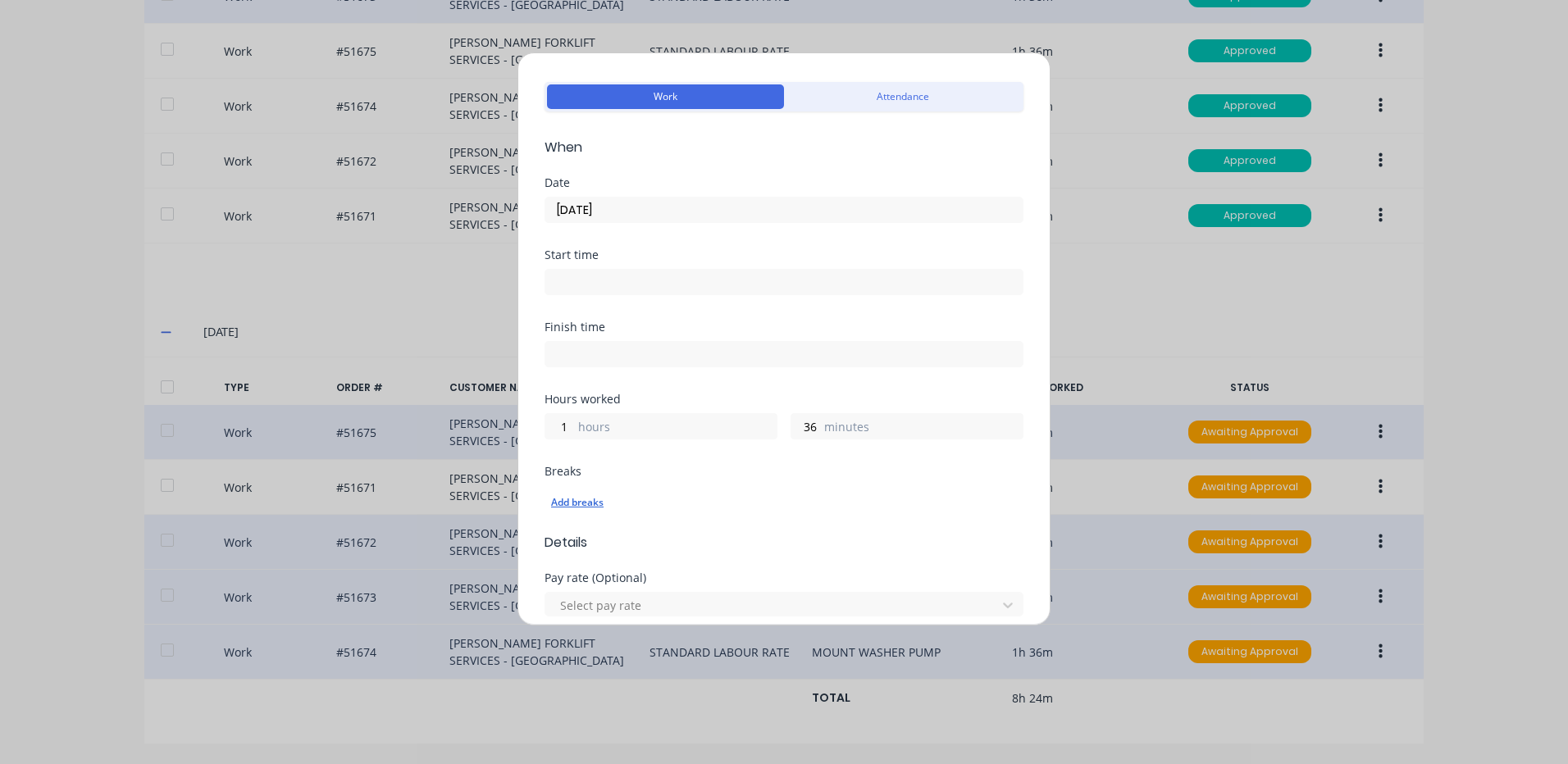
scroll to position [82, 0]
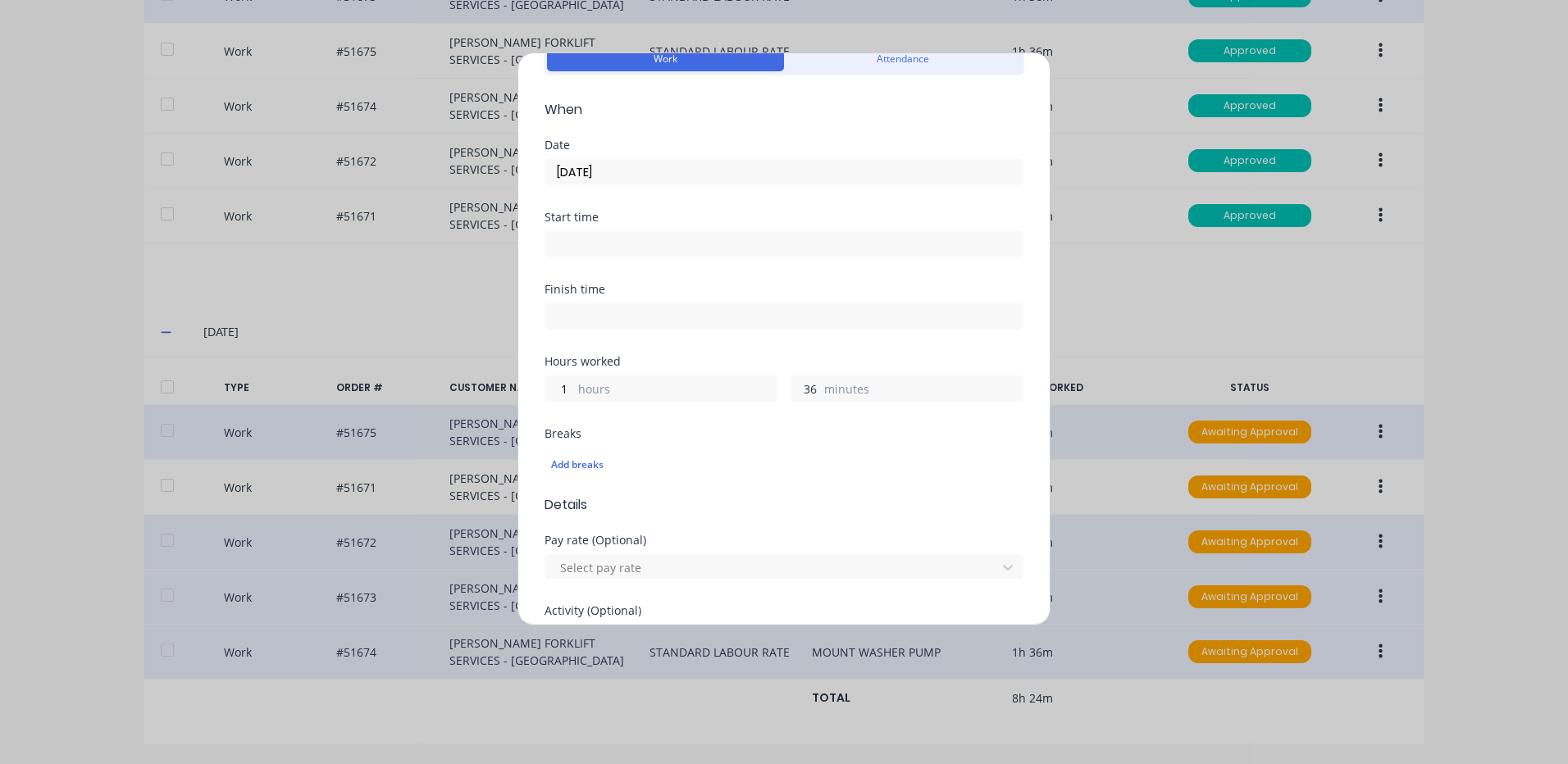
click at [807, 390] on input "36" at bounding box center [805, 388] width 28 height 25
type input "48"
click at [635, 349] on div "Finish time" at bounding box center [784, 320] width 479 height 72
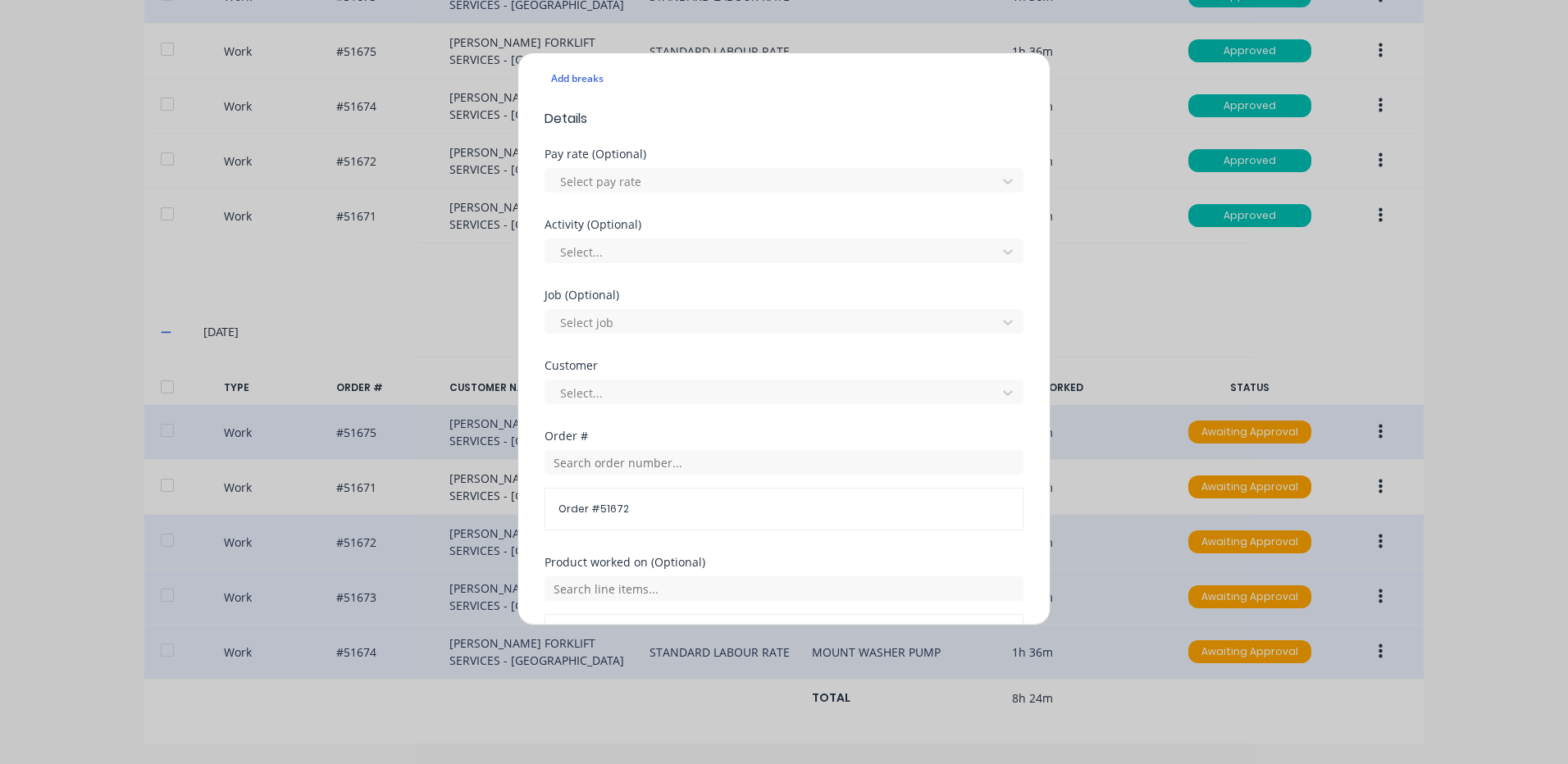
scroll to position [708, 0]
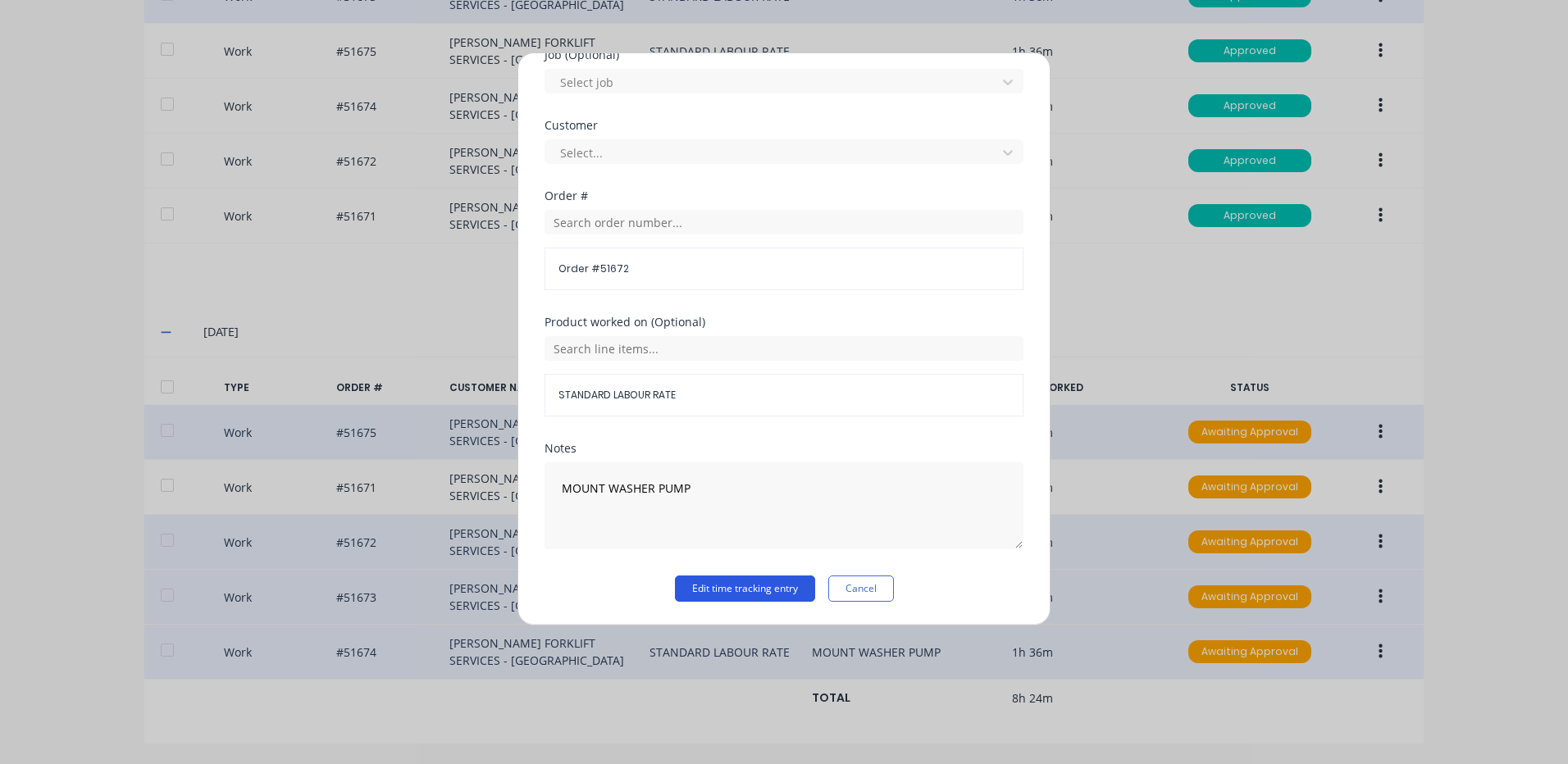
click at [745, 592] on button "Edit time tracking entry" at bounding box center [745, 588] width 141 height 27
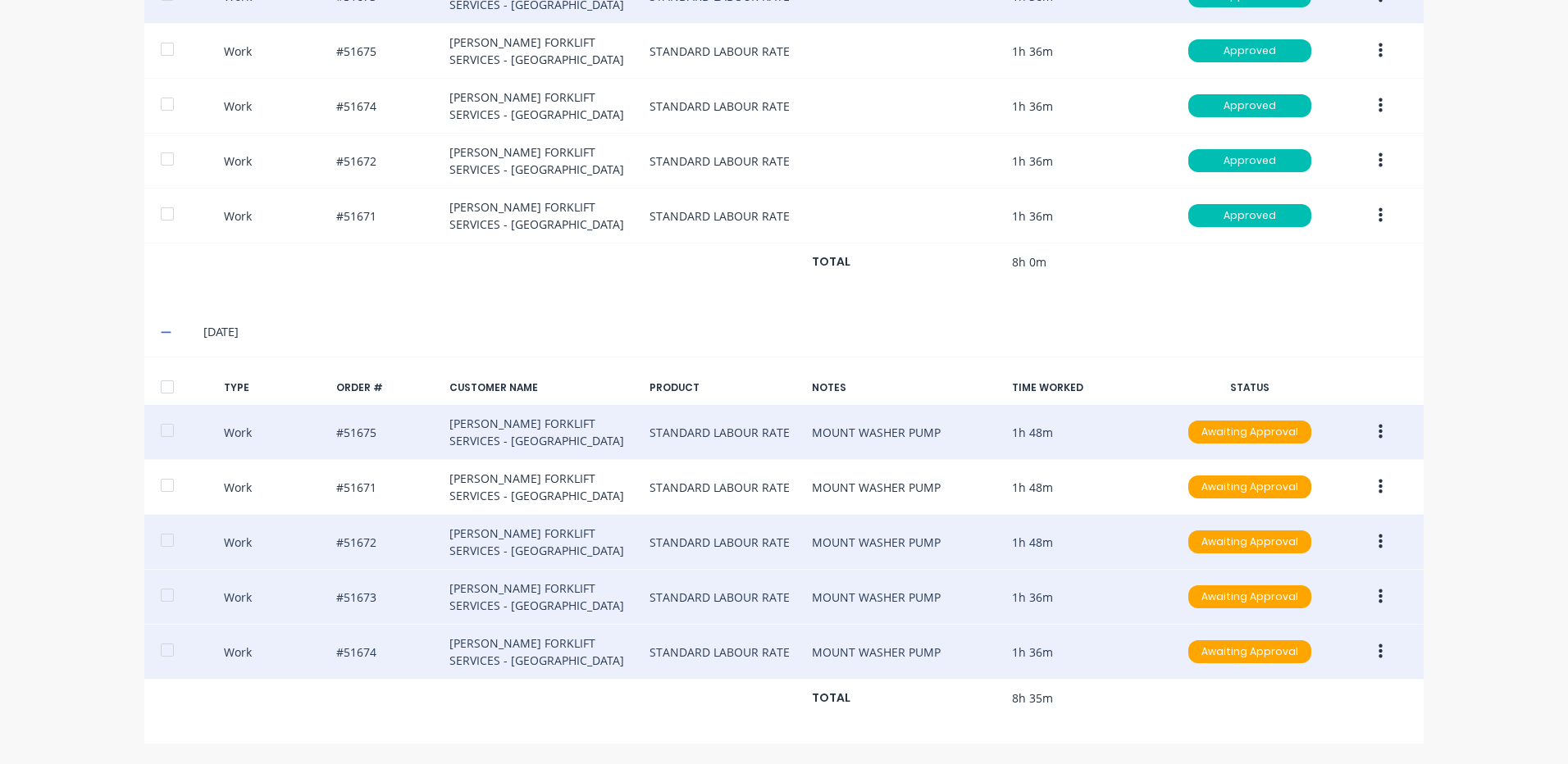
click at [1378, 593] on button "button" at bounding box center [1380, 597] width 39 height 29
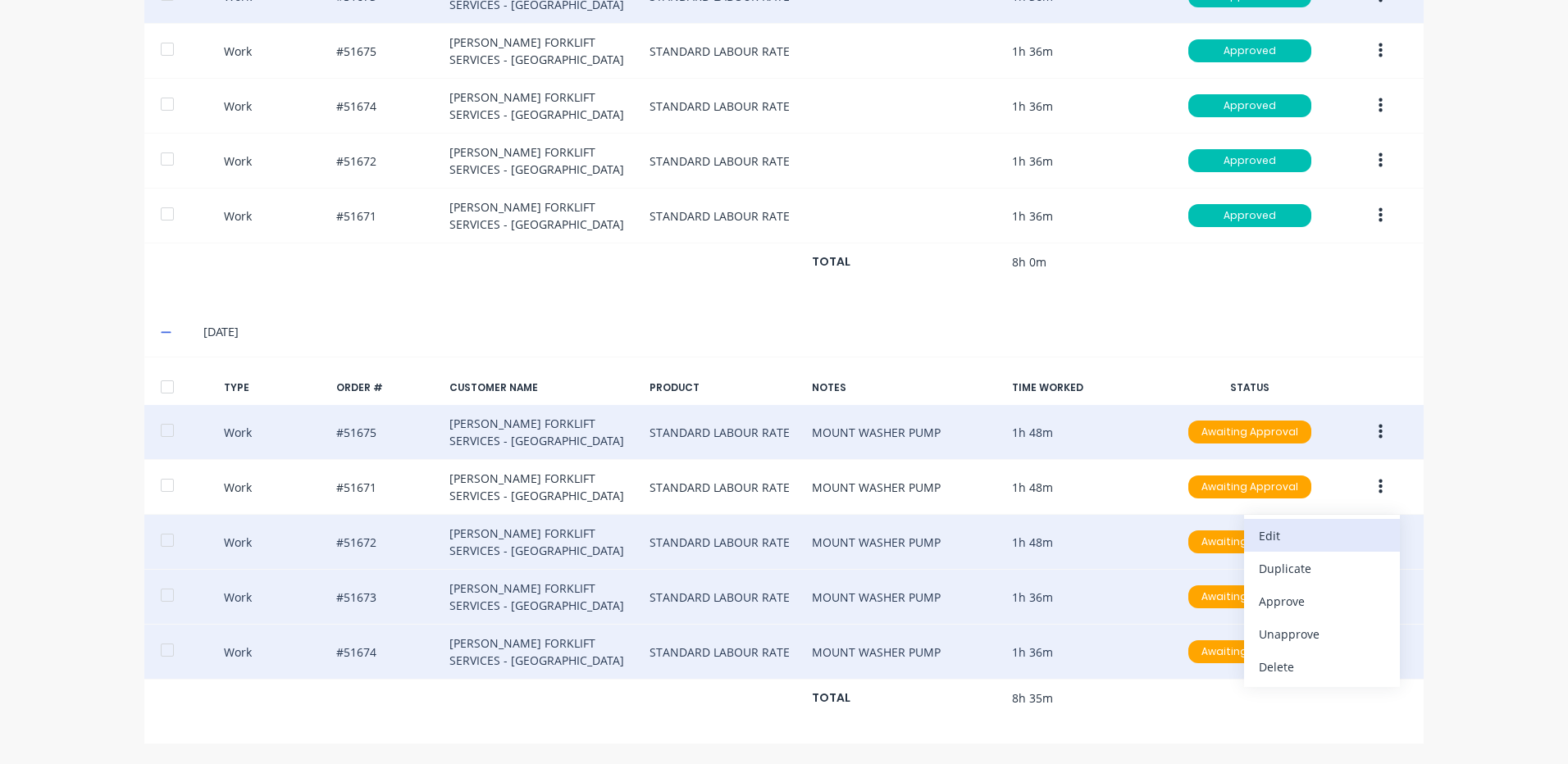
click at [1319, 533] on div "Edit" at bounding box center [1322, 536] width 126 height 24
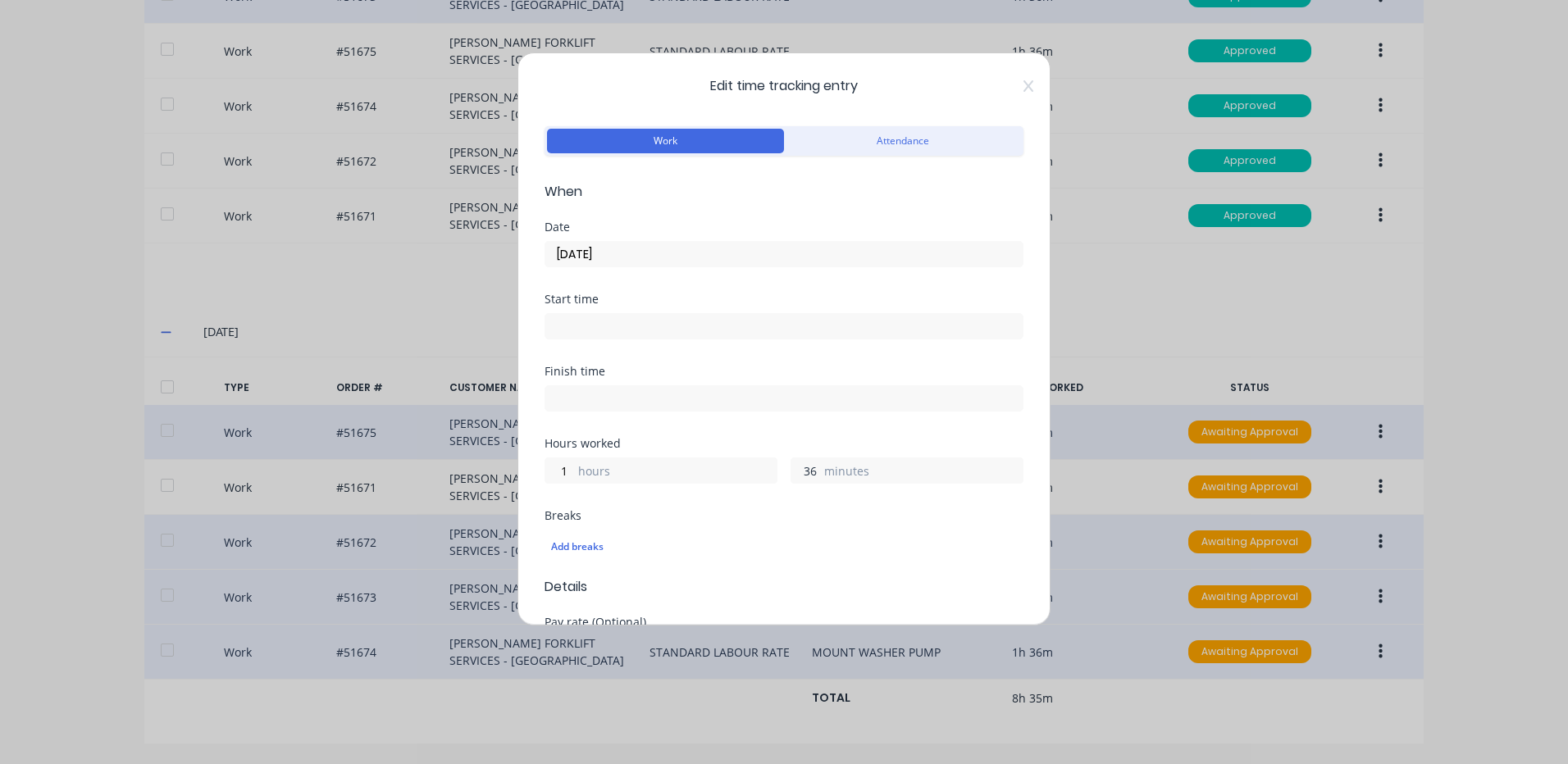
click at [802, 468] on input "36" at bounding box center [805, 471] width 28 height 25
type input "48"
click at [805, 431] on div "Finish time" at bounding box center [784, 401] width 479 height 72
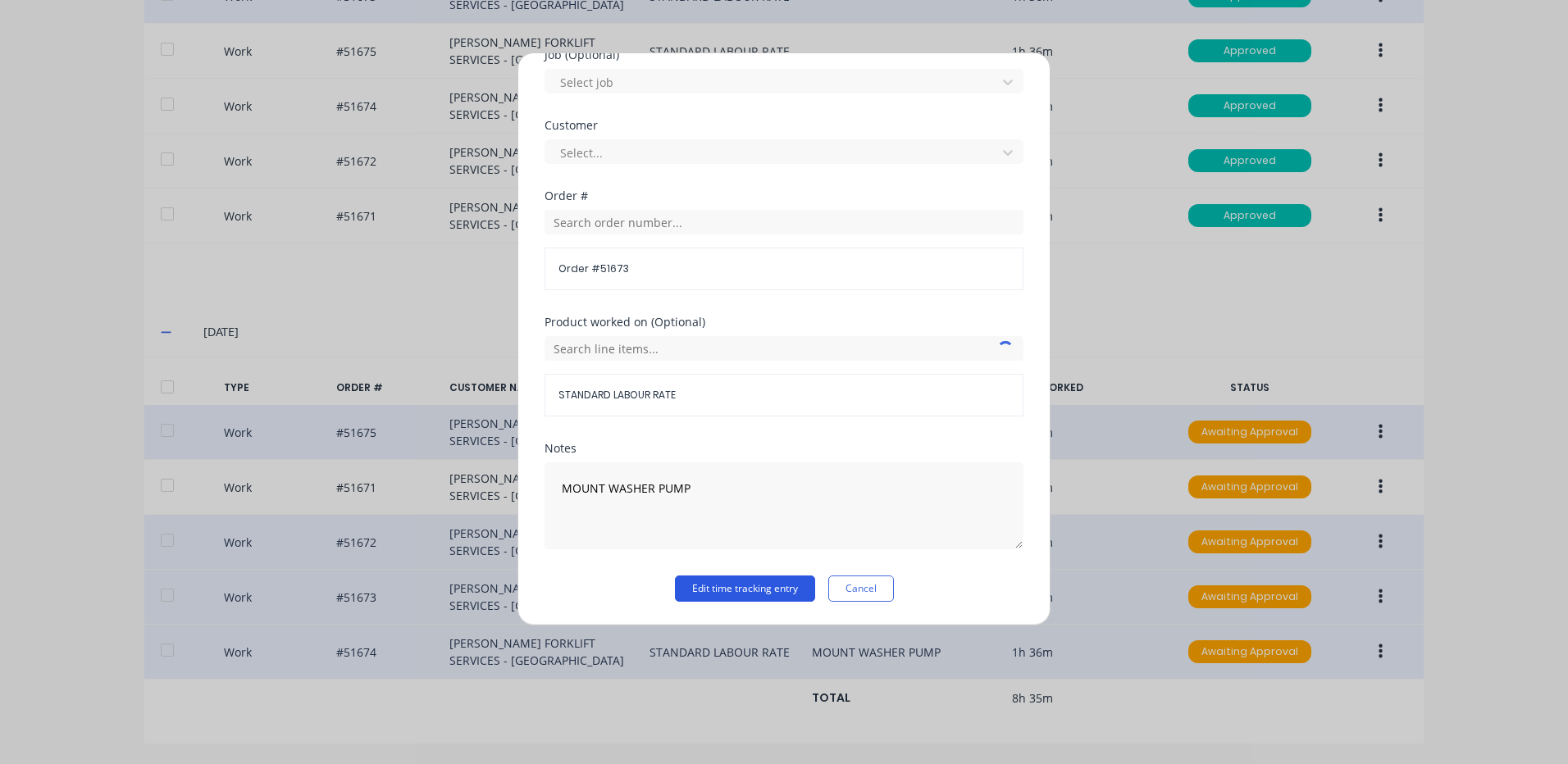
click at [787, 587] on button "Edit time tracking entry" at bounding box center [745, 588] width 141 height 27
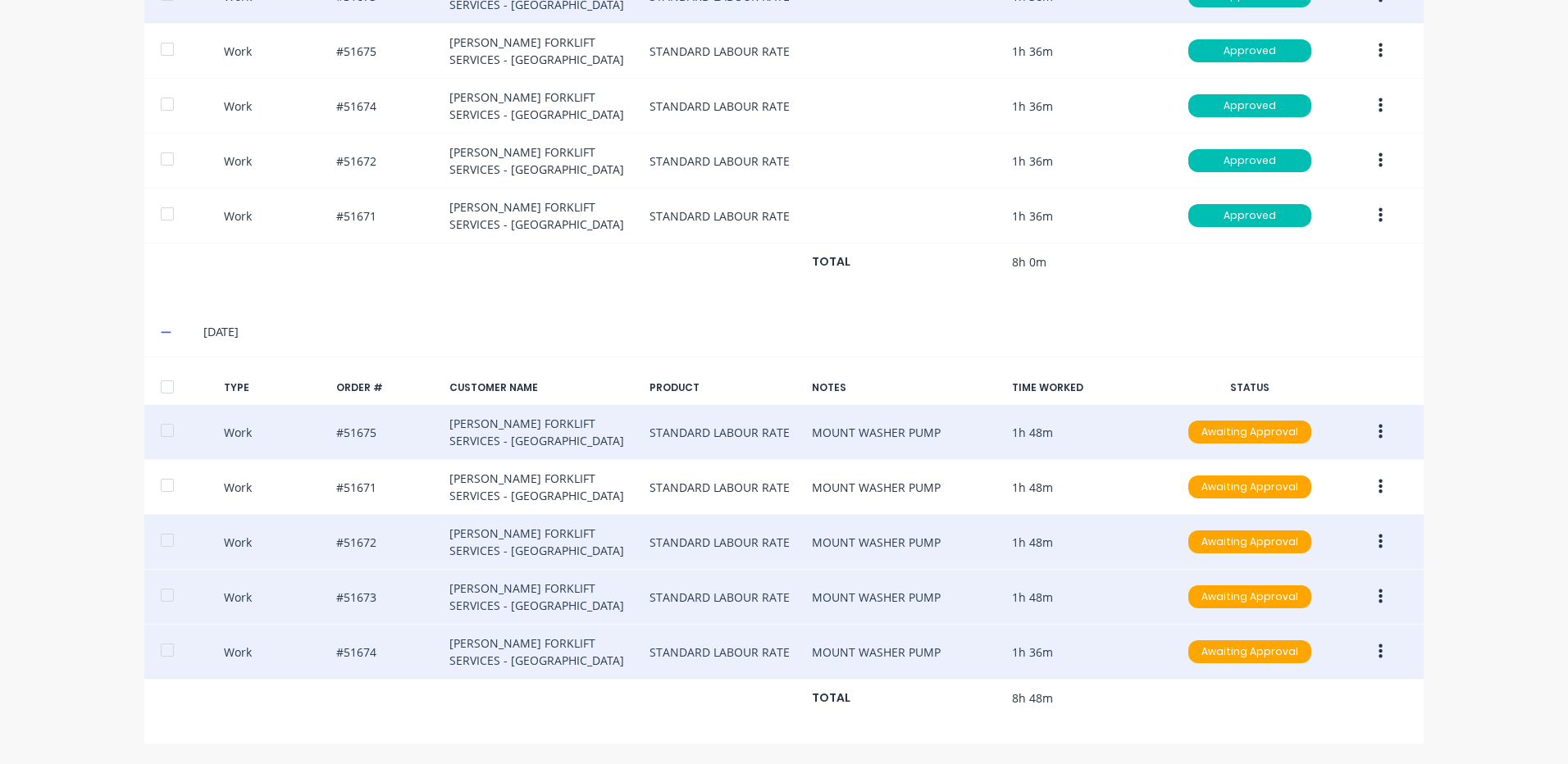
click at [1370, 653] on button "button" at bounding box center [1380, 652] width 39 height 29
click at [1294, 593] on div "Edit" at bounding box center [1322, 591] width 126 height 24
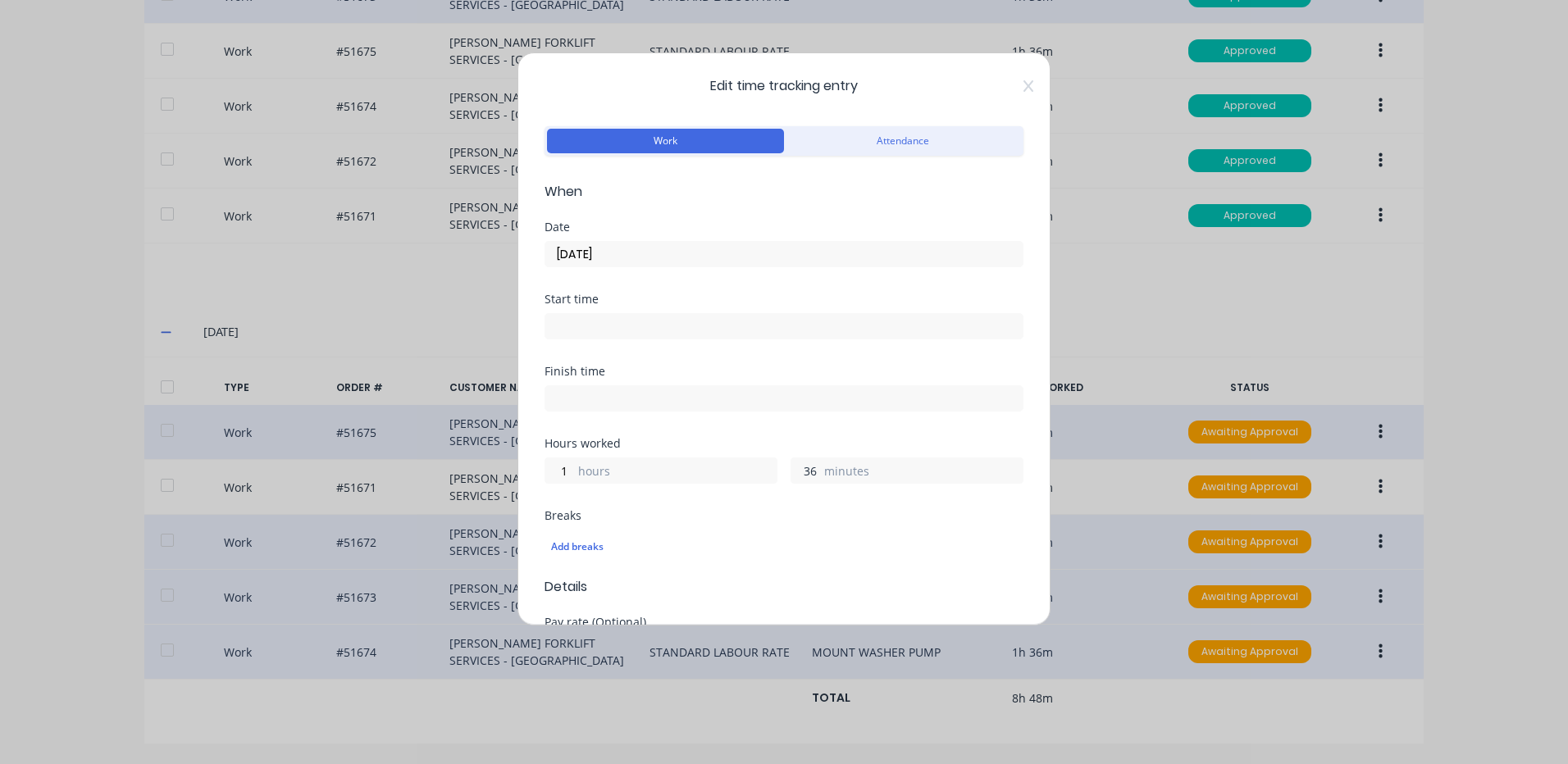
click at [806, 467] on input "36" at bounding box center [805, 471] width 28 height 25
type input "48"
click at [896, 418] on div "Finish time" at bounding box center [784, 401] width 479 height 72
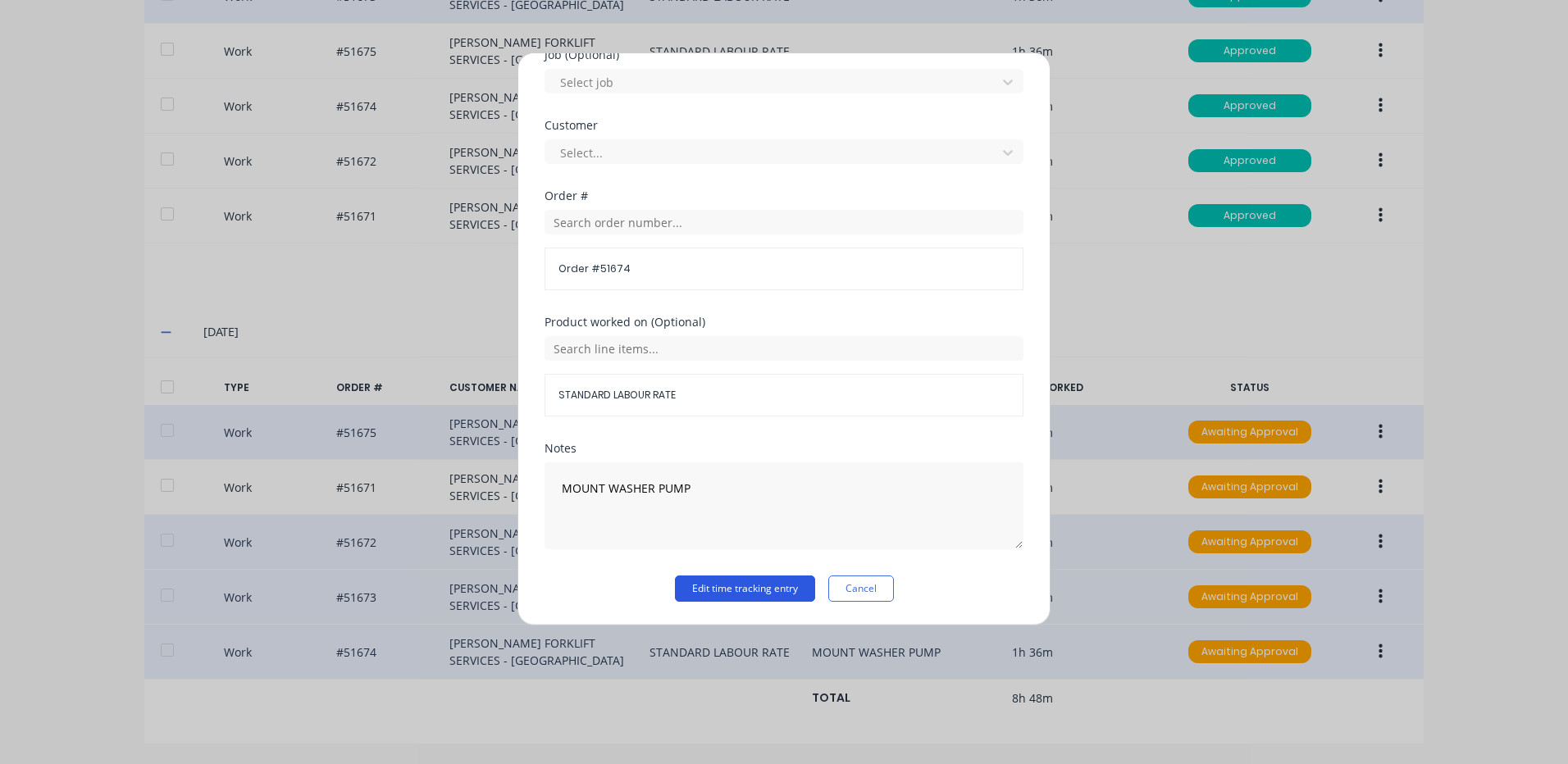
click at [797, 590] on button "Edit time tracking entry" at bounding box center [745, 588] width 141 height 27
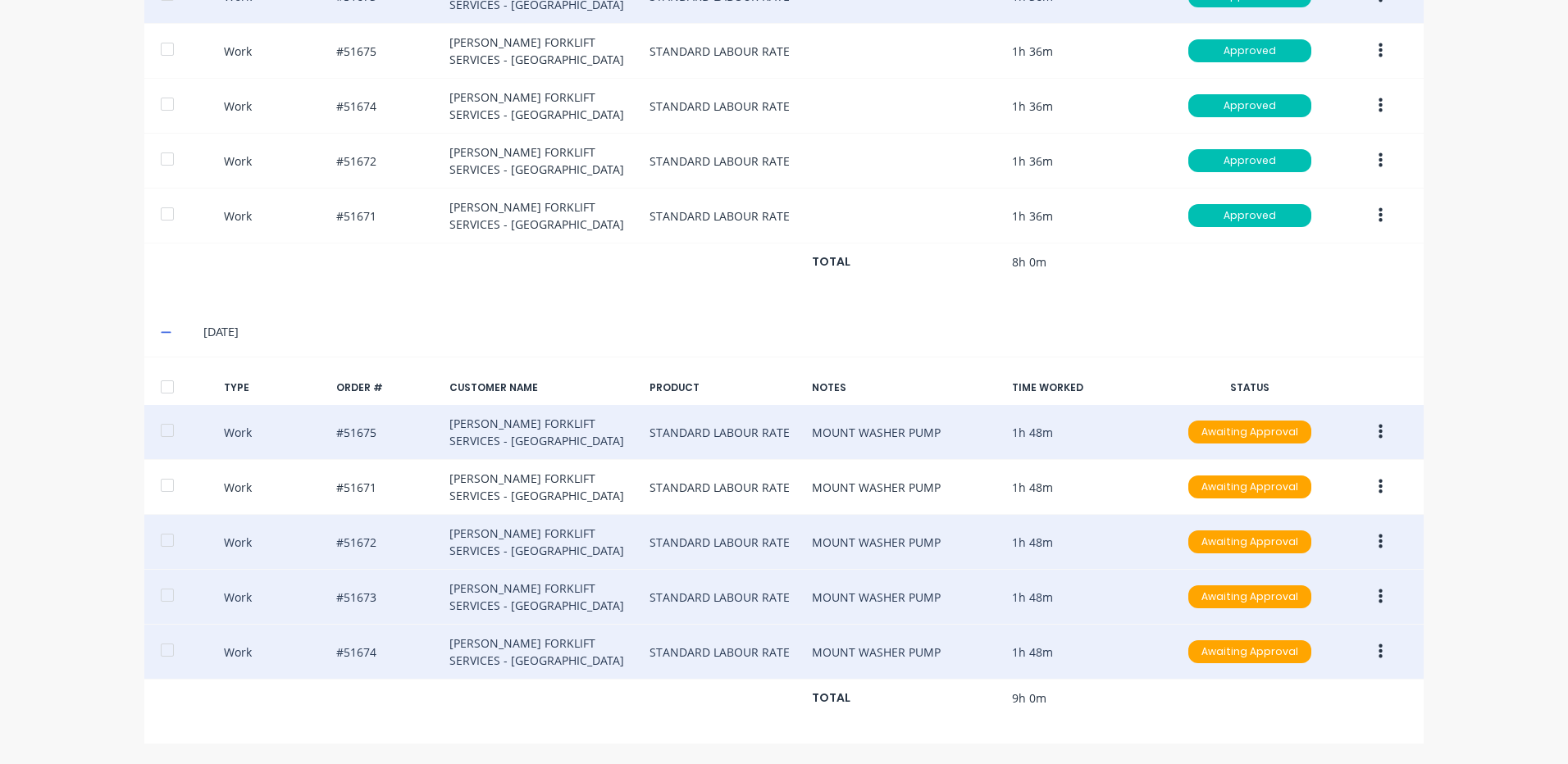
click at [172, 388] on div at bounding box center [167, 387] width 33 height 33
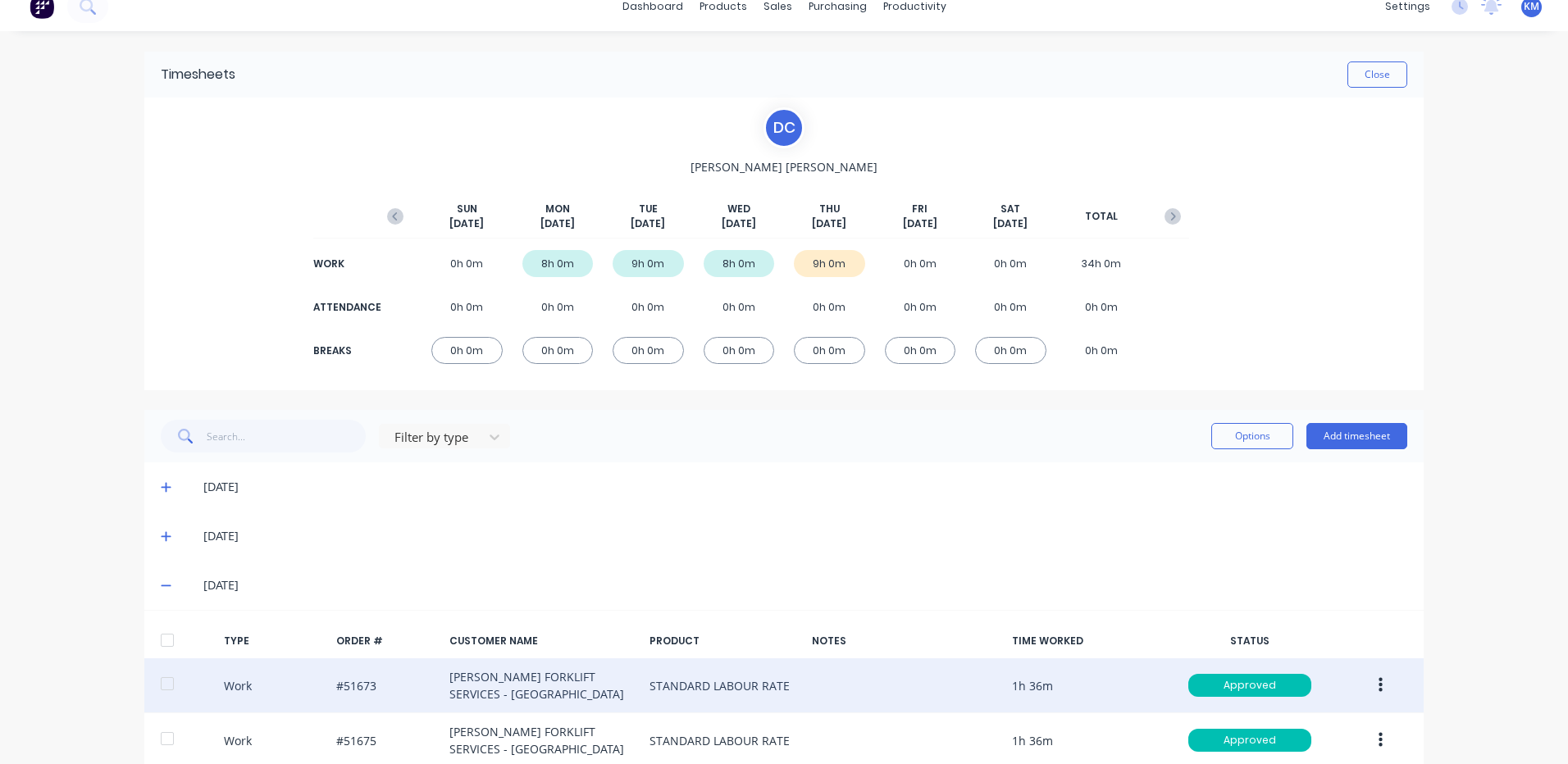
scroll to position [0, 0]
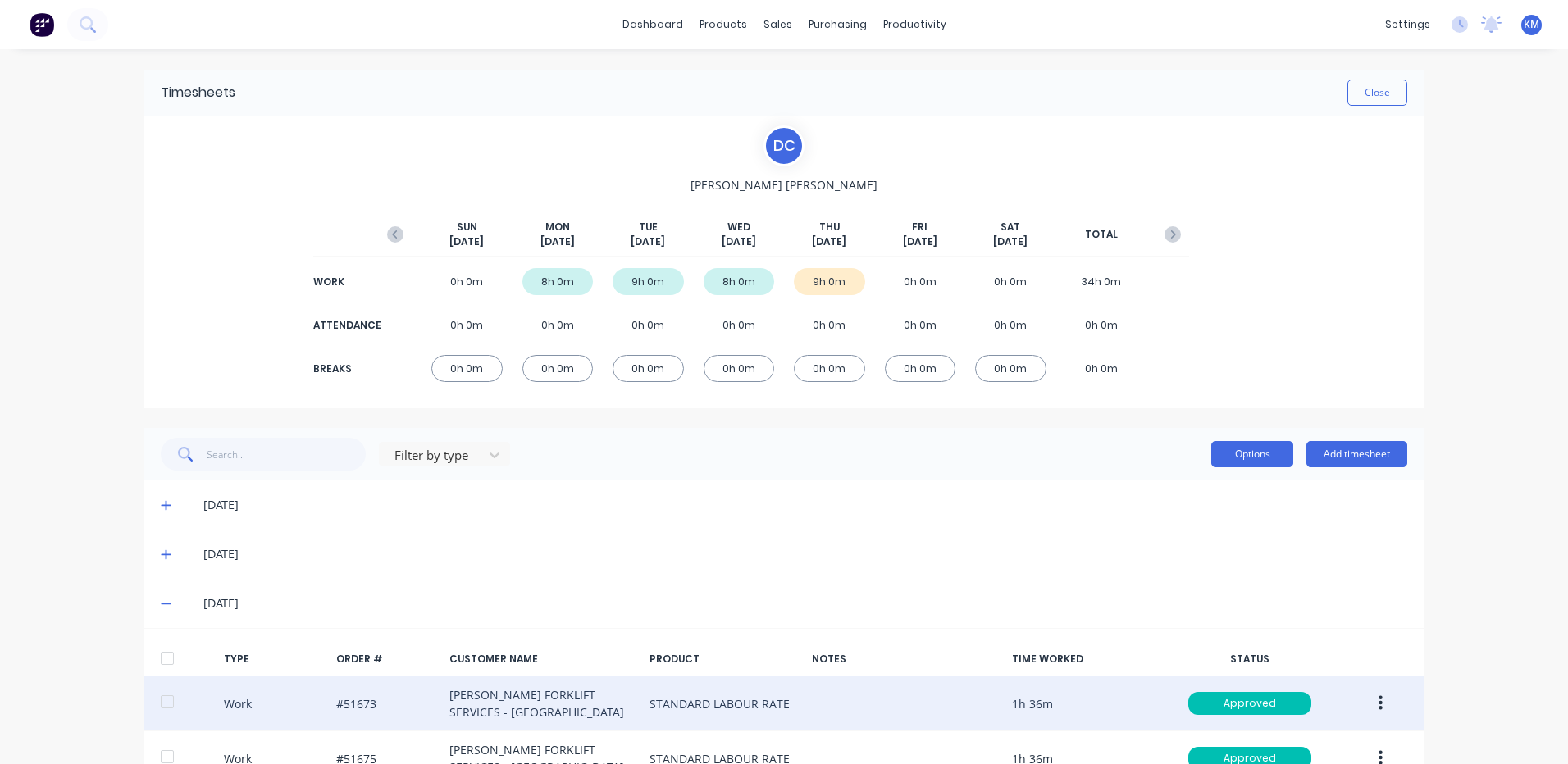
click at [1246, 444] on button "Options" at bounding box center [1252, 454] width 82 height 27
click at [1211, 489] on div "Approve" at bounding box center [1215, 496] width 126 height 24
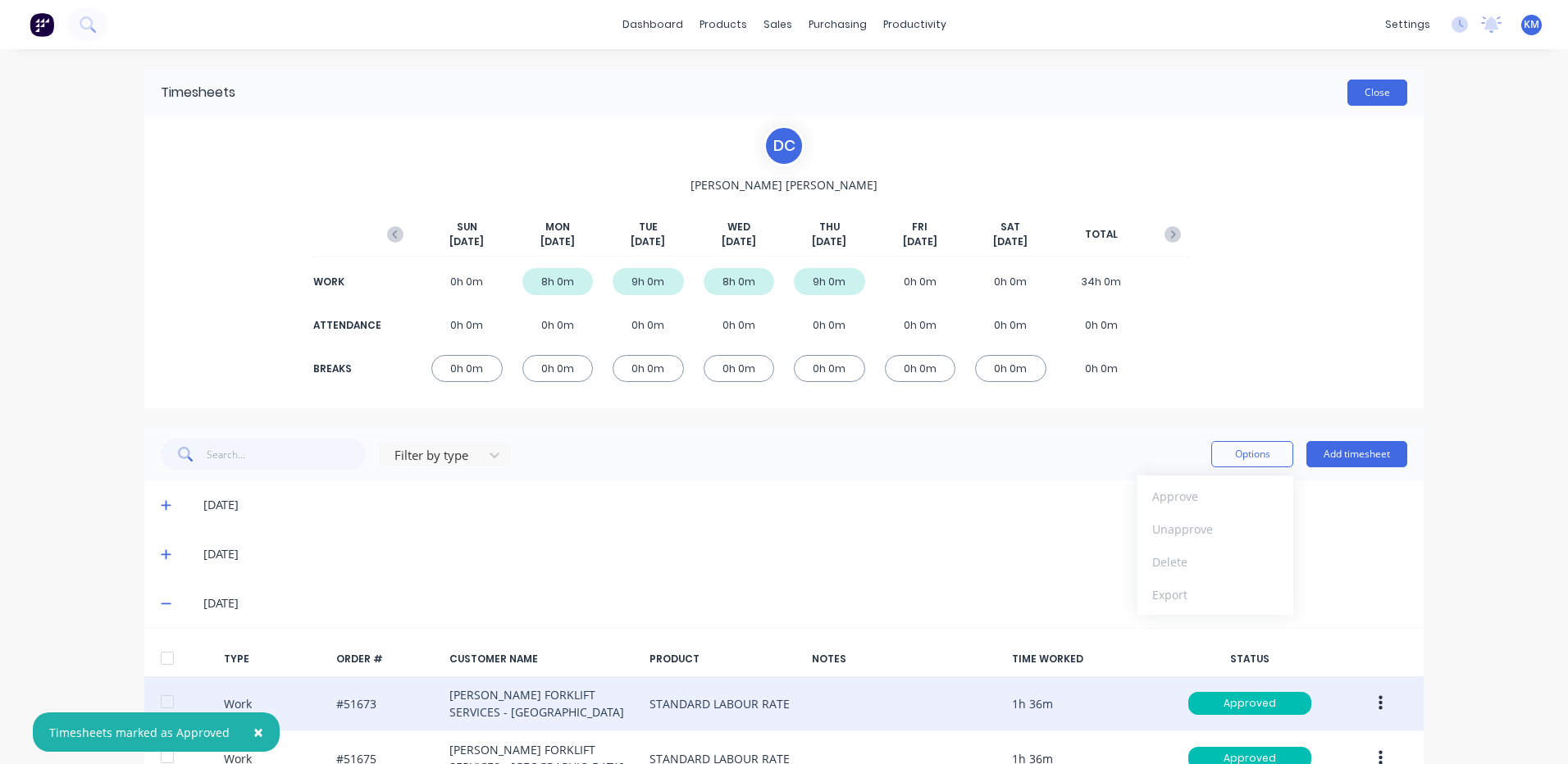
click at [1364, 93] on button "Close" at bounding box center [1378, 93] width 60 height 27
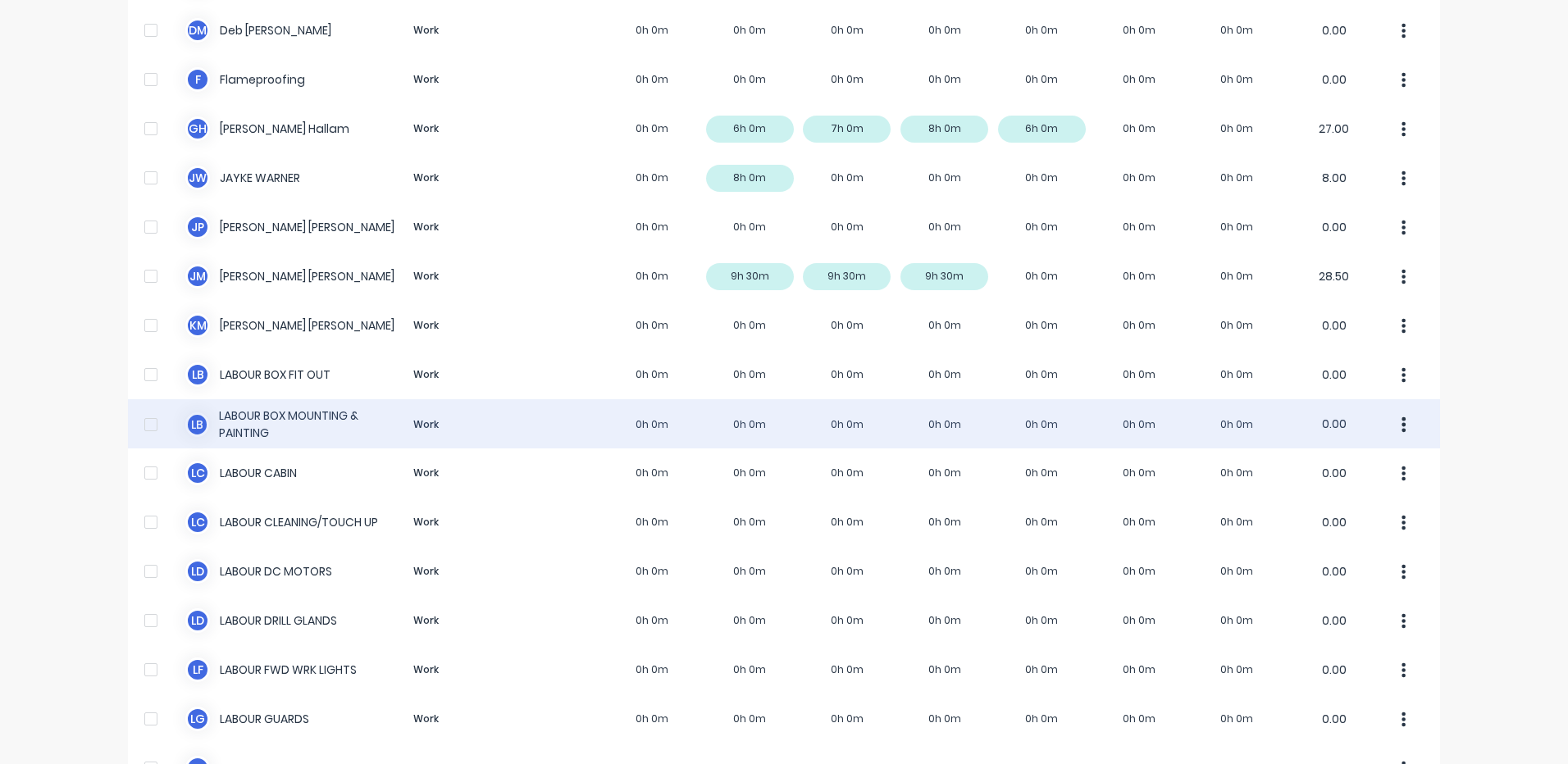
scroll to position [164, 0]
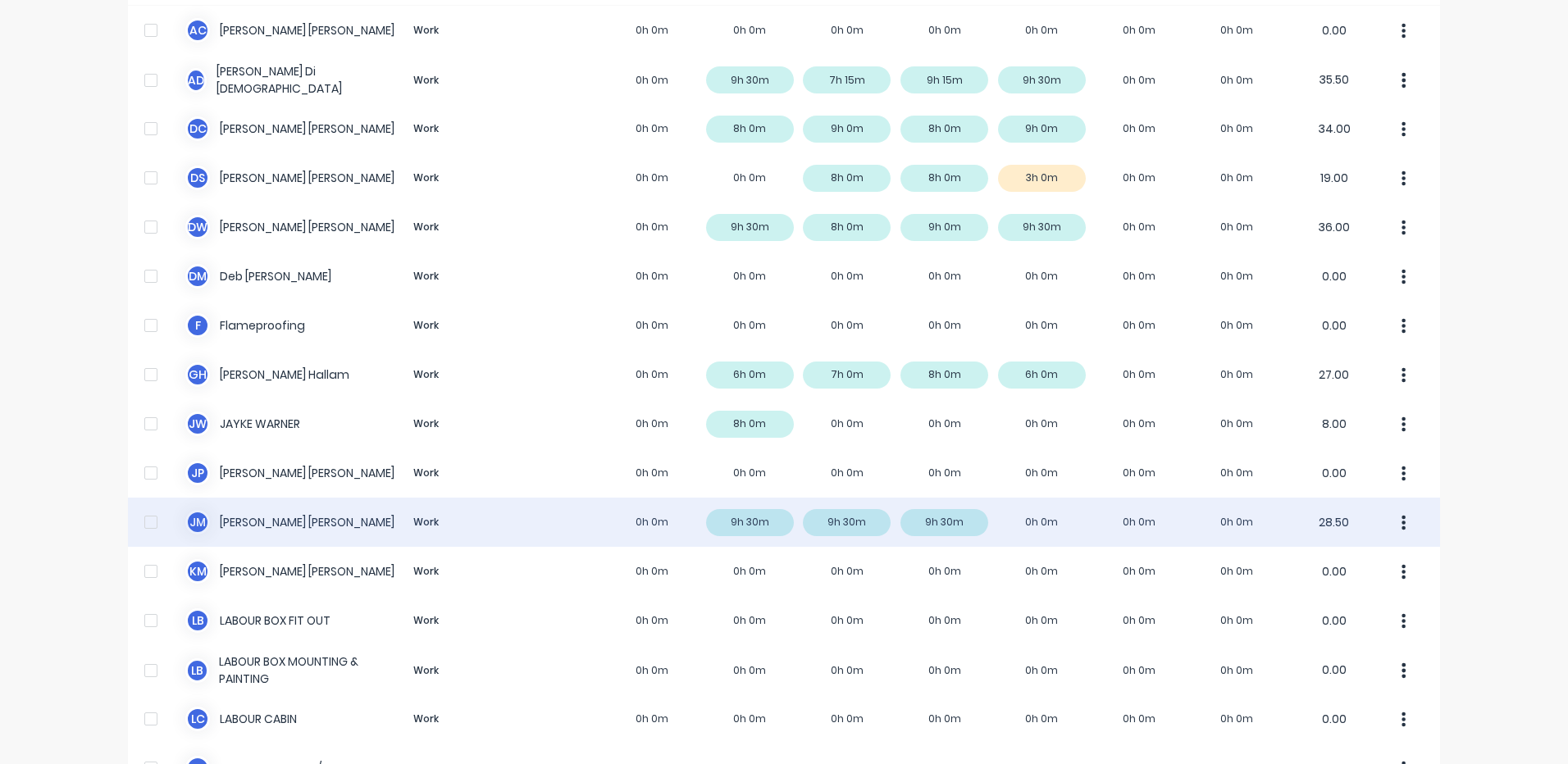
click at [1002, 522] on div "[PERSON_NAME] [PERSON_NAME] Work 0h 0m 9h 30m 9h 30m 9h 30m 0h 0m 0h 0m 0h 0m 2…" at bounding box center [784, 521] width 1312 height 49
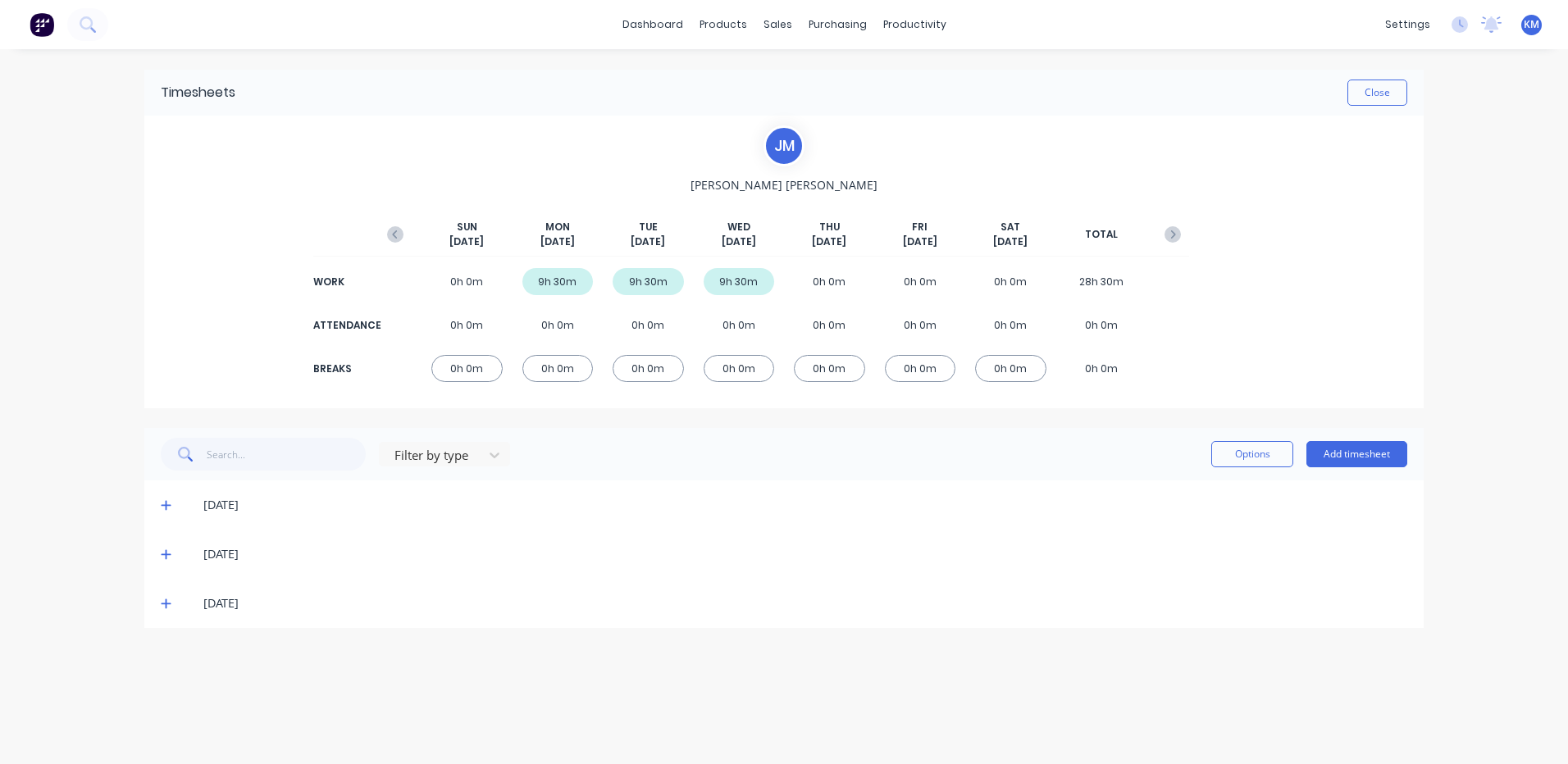
click at [171, 603] on icon at bounding box center [166, 603] width 10 height 11
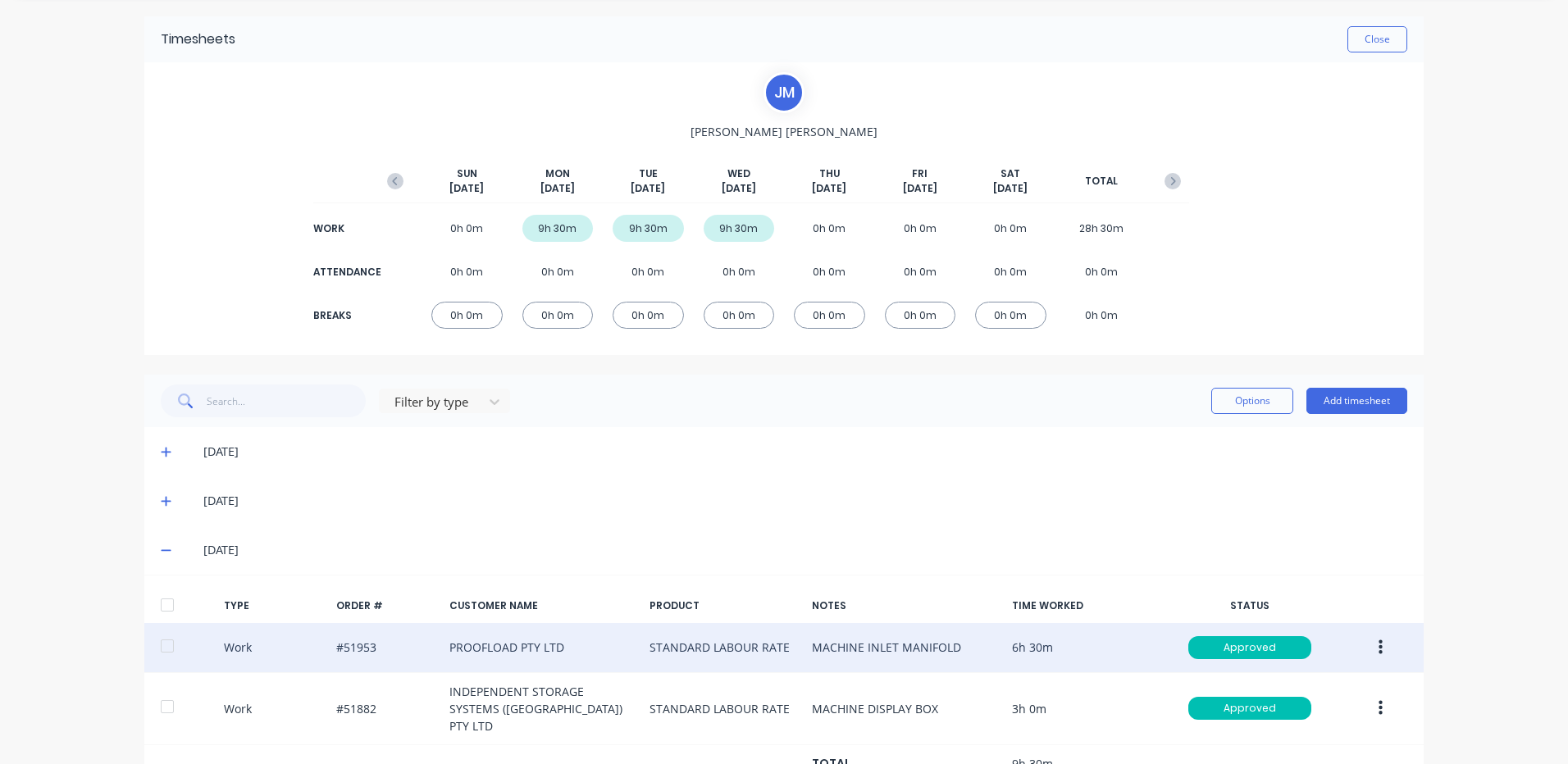
scroll to position [102, 0]
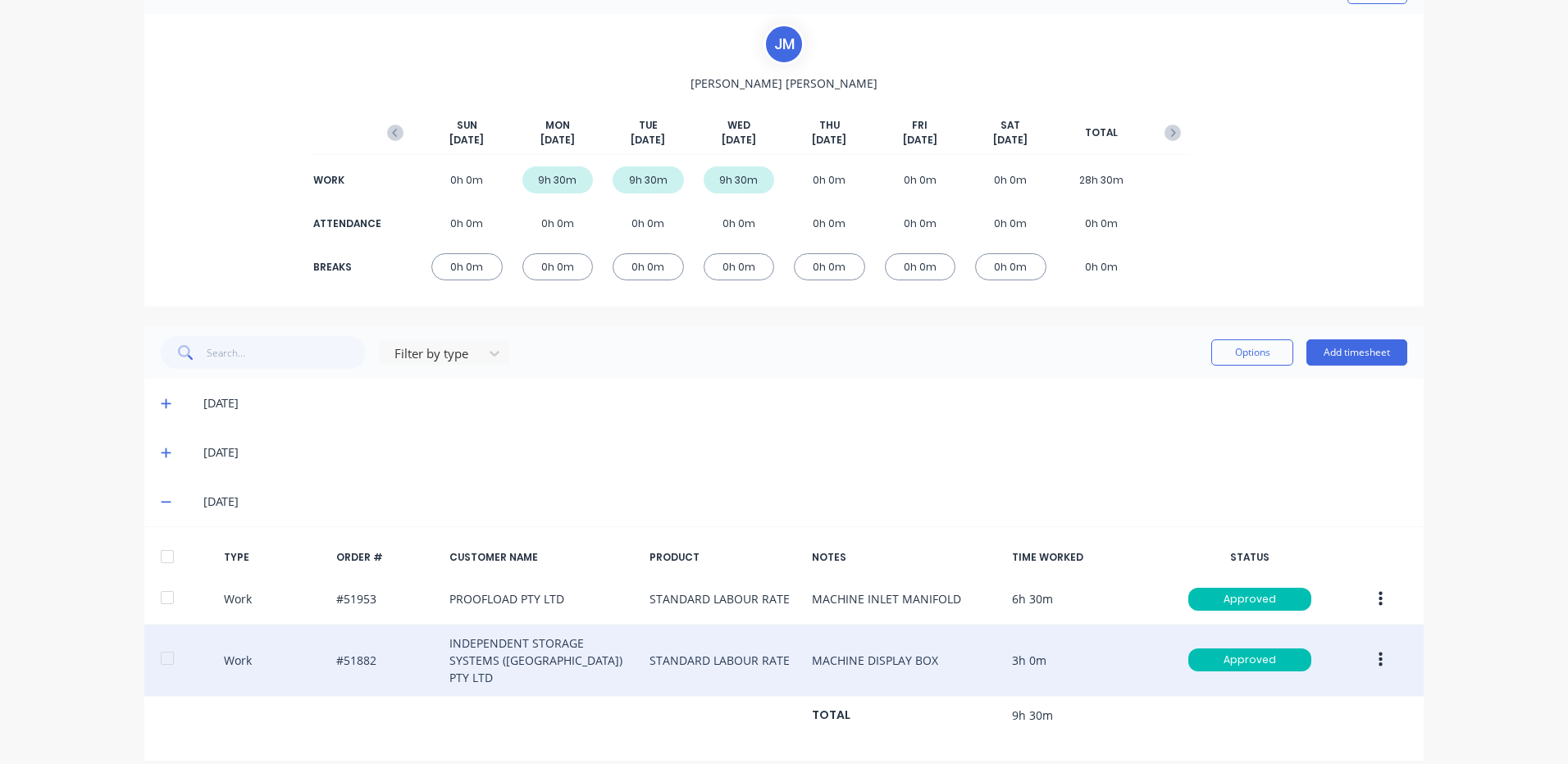
click at [1378, 651] on icon "button" at bounding box center [1380, 659] width 4 height 18
click at [1297, 620] on div "Duplicate" at bounding box center [1322, 632] width 126 height 24
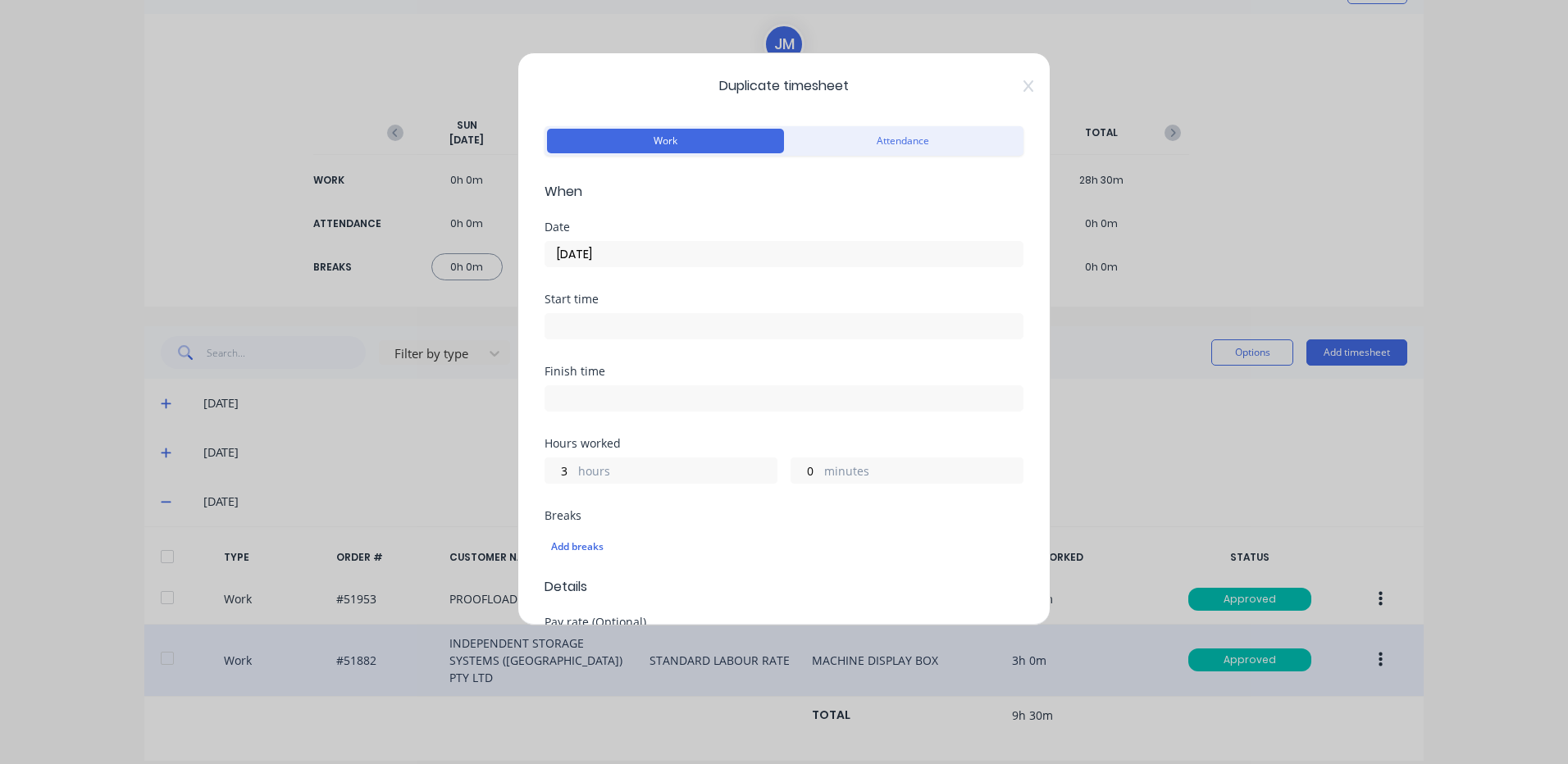
click at [736, 252] on input "[DATE]" at bounding box center [784, 254] width 478 height 25
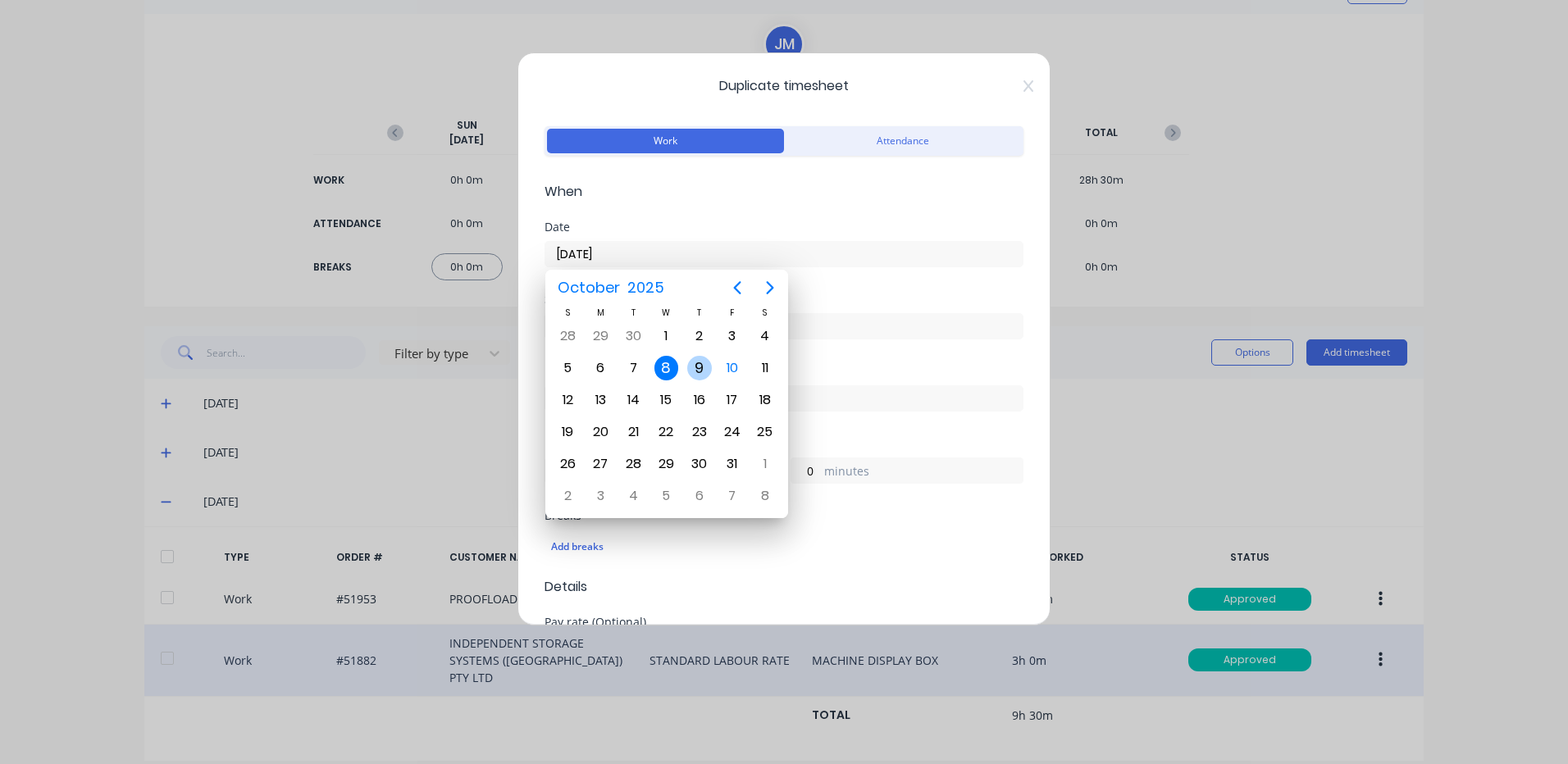
click at [699, 370] on div "9" at bounding box center [699, 368] width 25 height 25
type input "[DATE]"
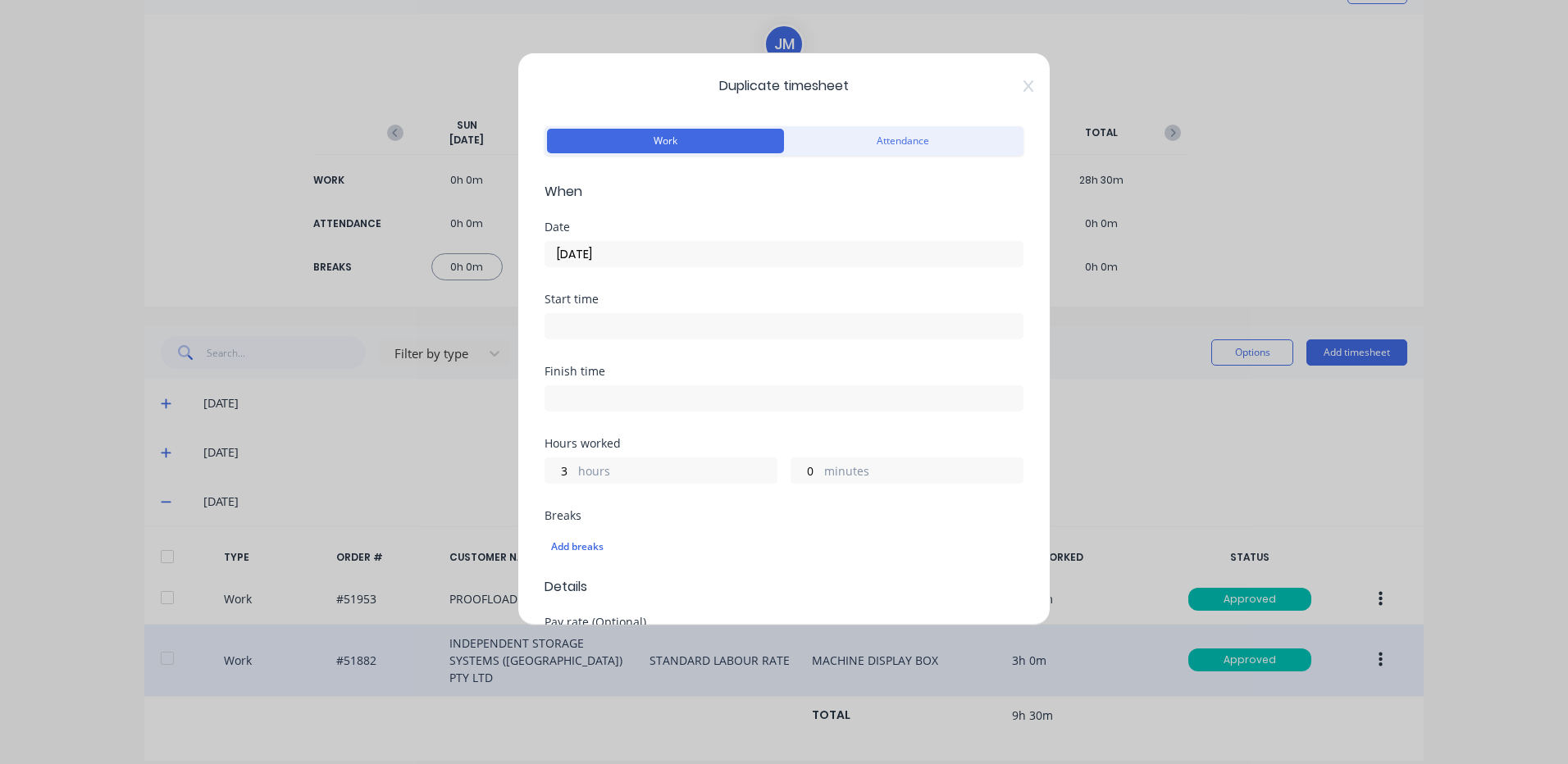
click at [545, 466] on div "3 hours" at bounding box center [661, 471] width 233 height 27
click at [548, 471] on input "3" at bounding box center [559, 471] width 28 height 25
type input "5"
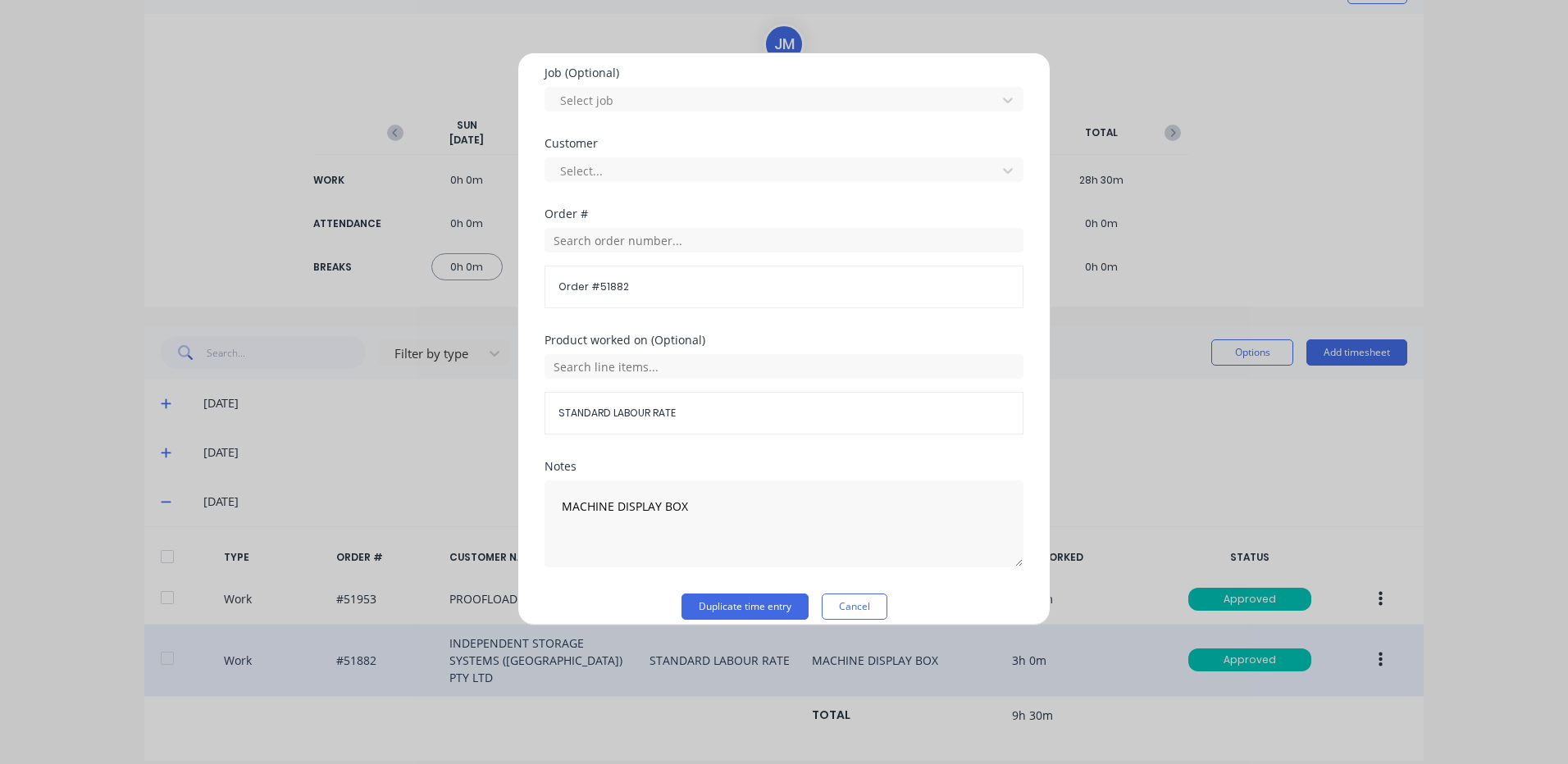
scroll to position [708, 0]
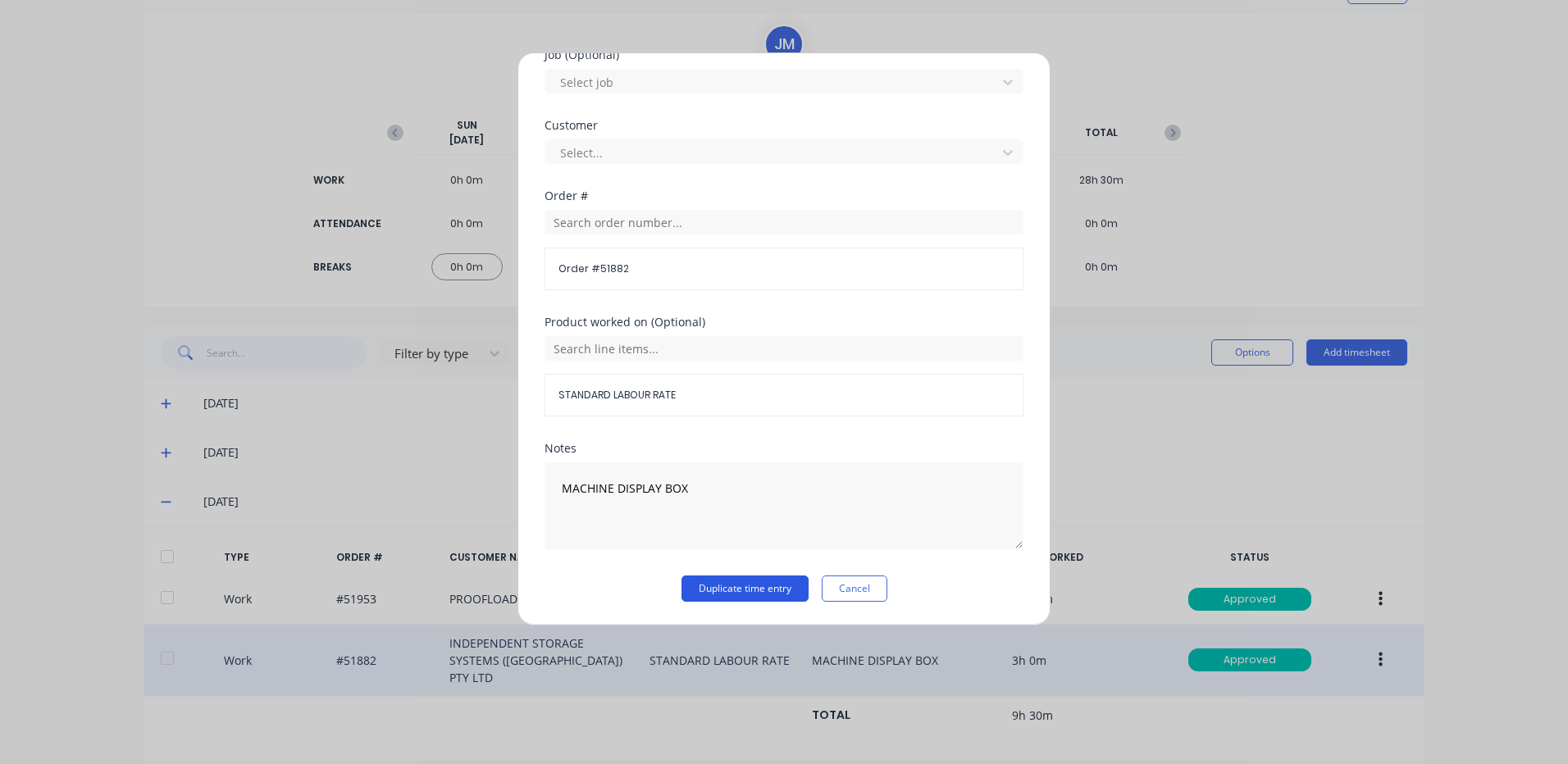
type input "30"
click at [720, 581] on button "Duplicate time entry" at bounding box center [745, 588] width 127 height 27
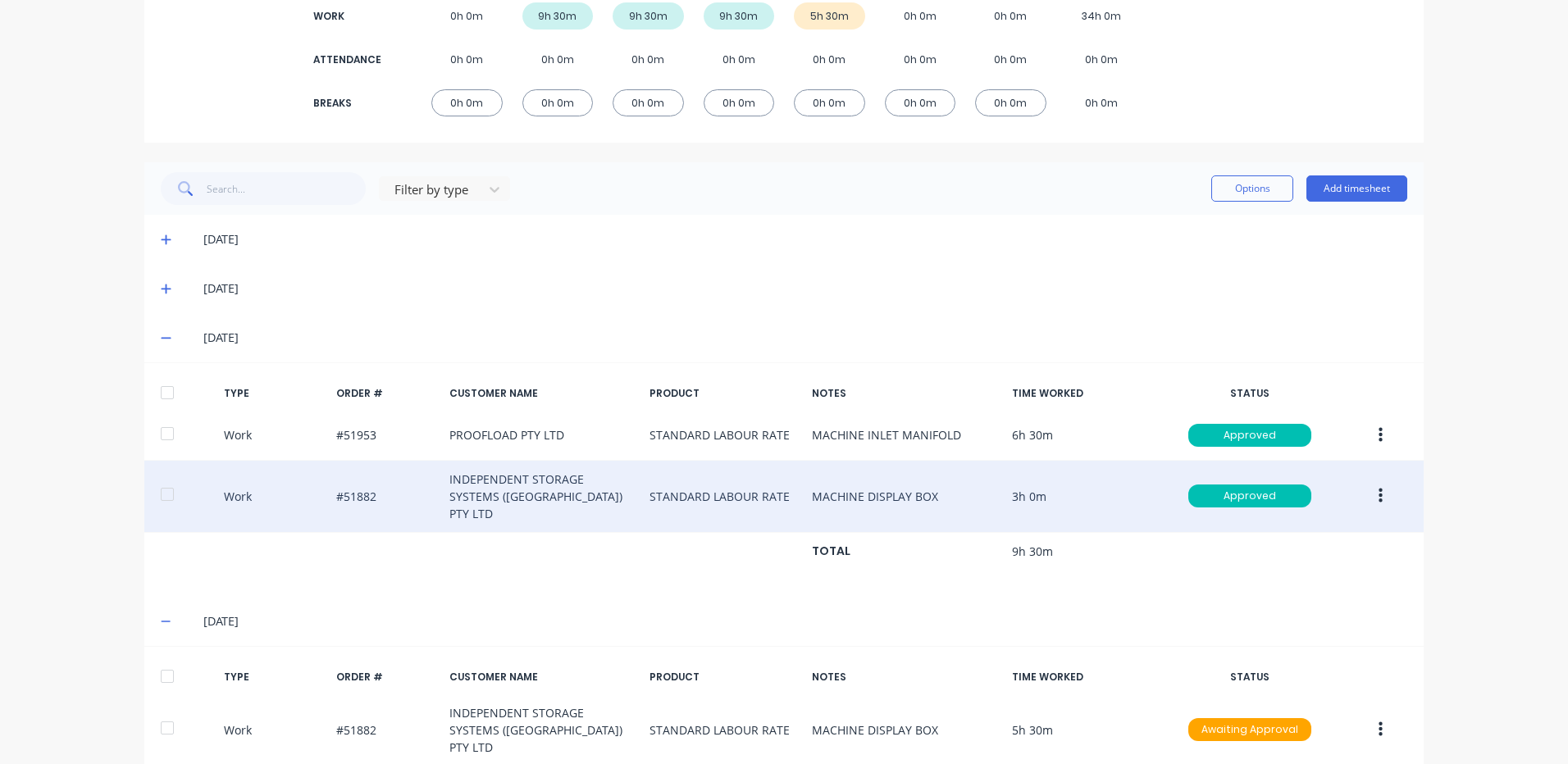
scroll to position [318, 0]
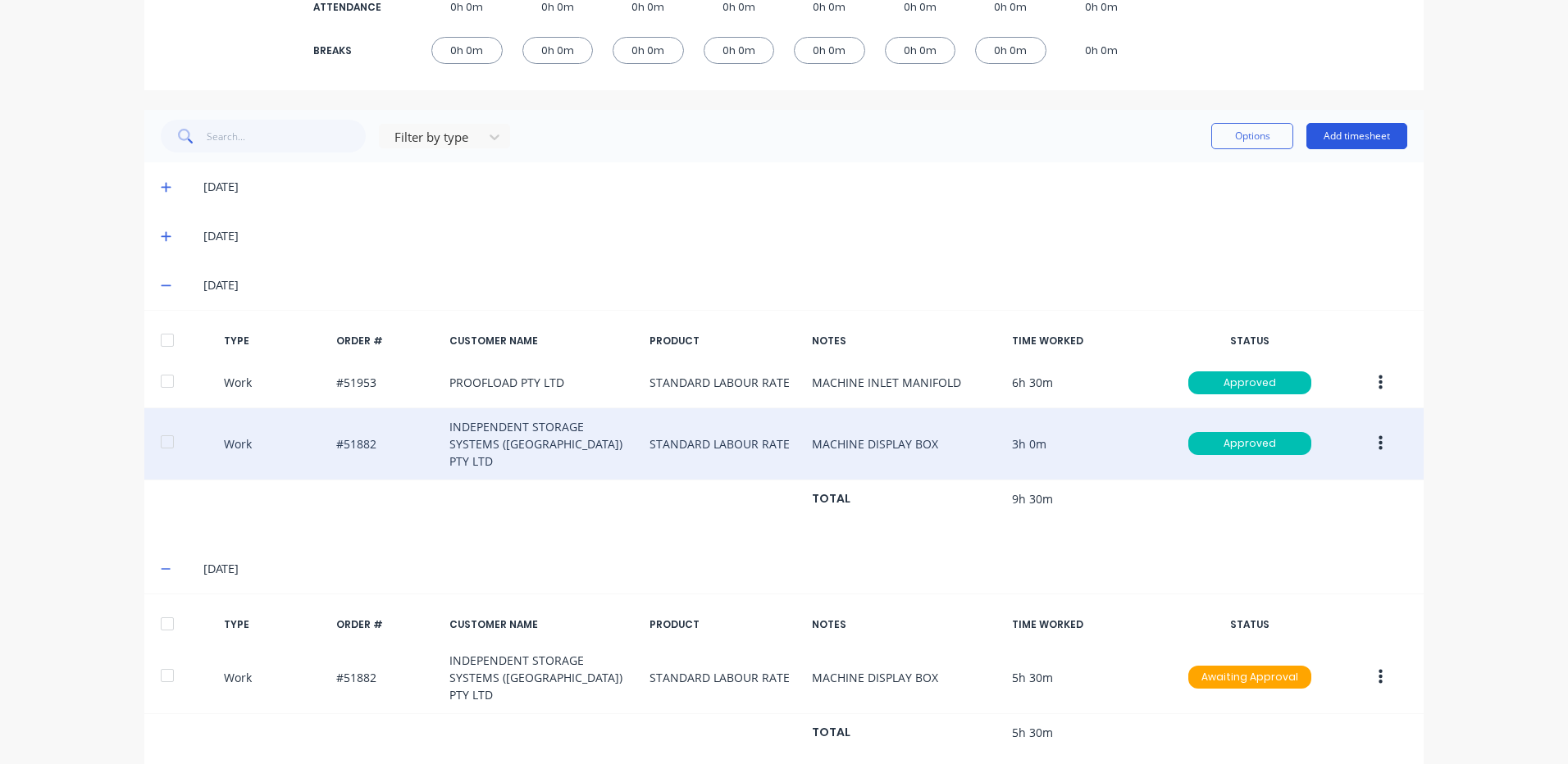
click at [1365, 133] on button "Add timesheet" at bounding box center [1357, 135] width 101 height 27
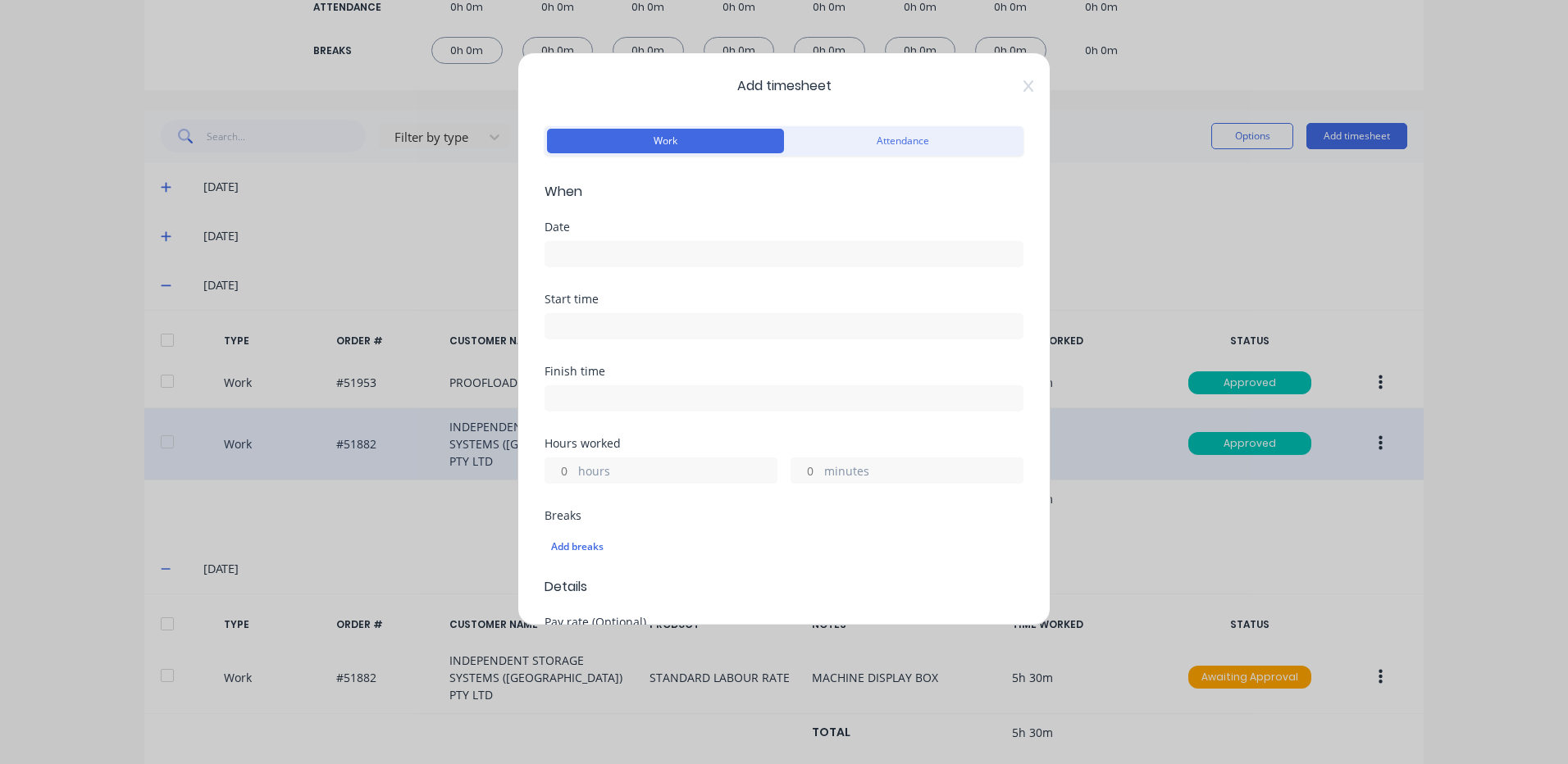
click at [692, 249] on input at bounding box center [784, 254] width 478 height 25
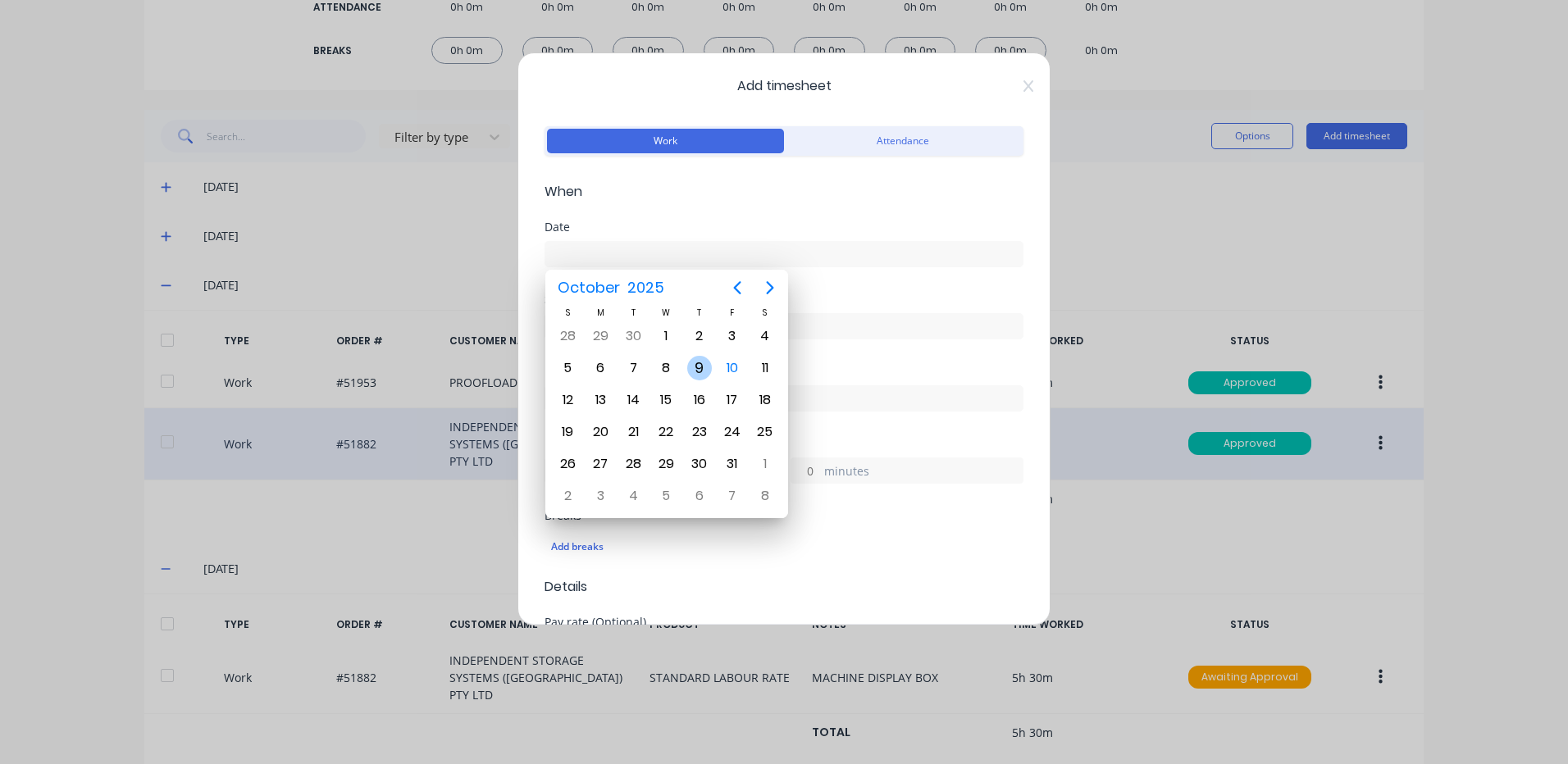
click at [699, 361] on div "9" at bounding box center [699, 368] width 25 height 25
type input "[DATE]"
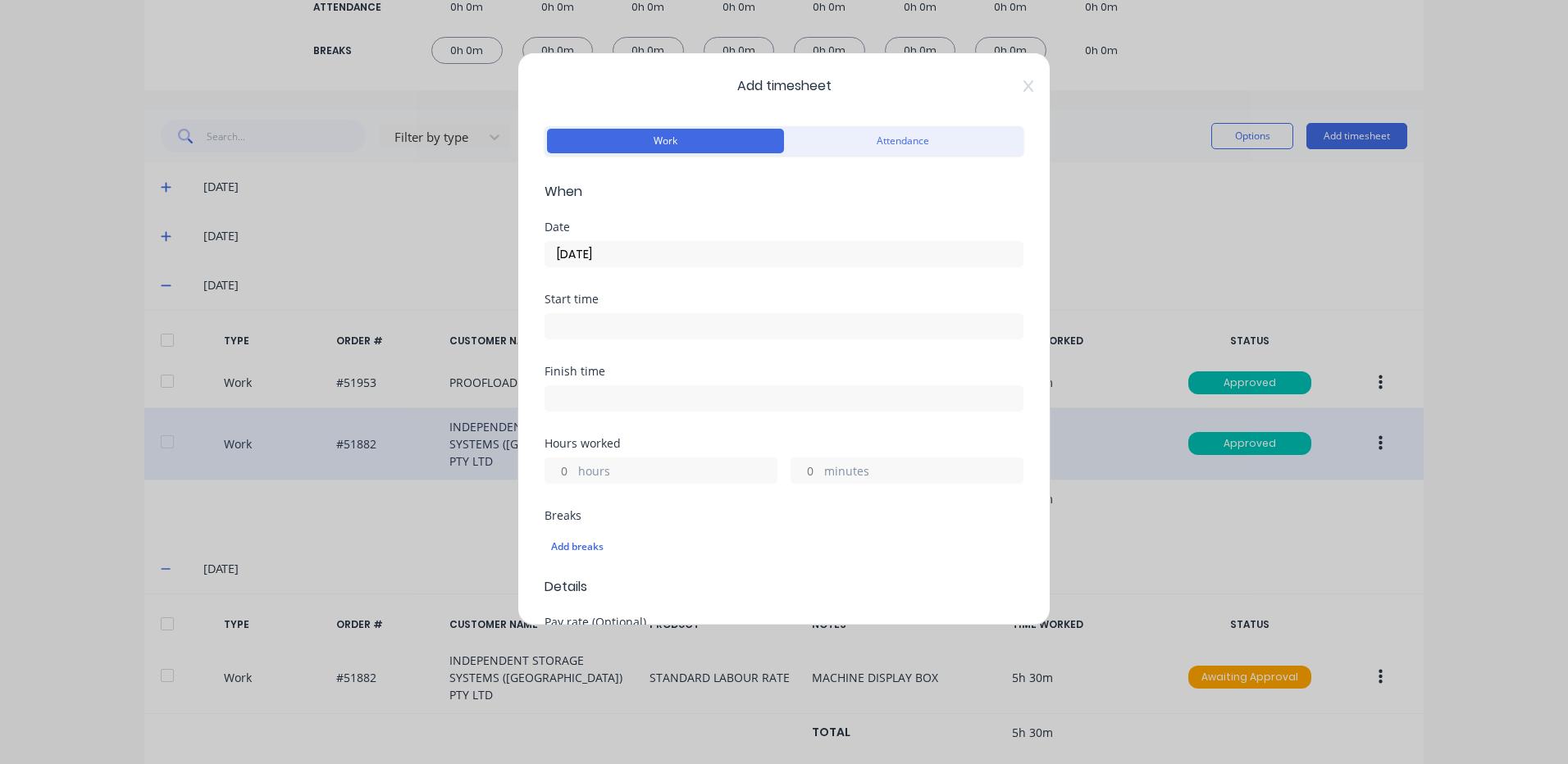
click at [566, 473] on input "hours" at bounding box center [559, 471] width 28 height 25
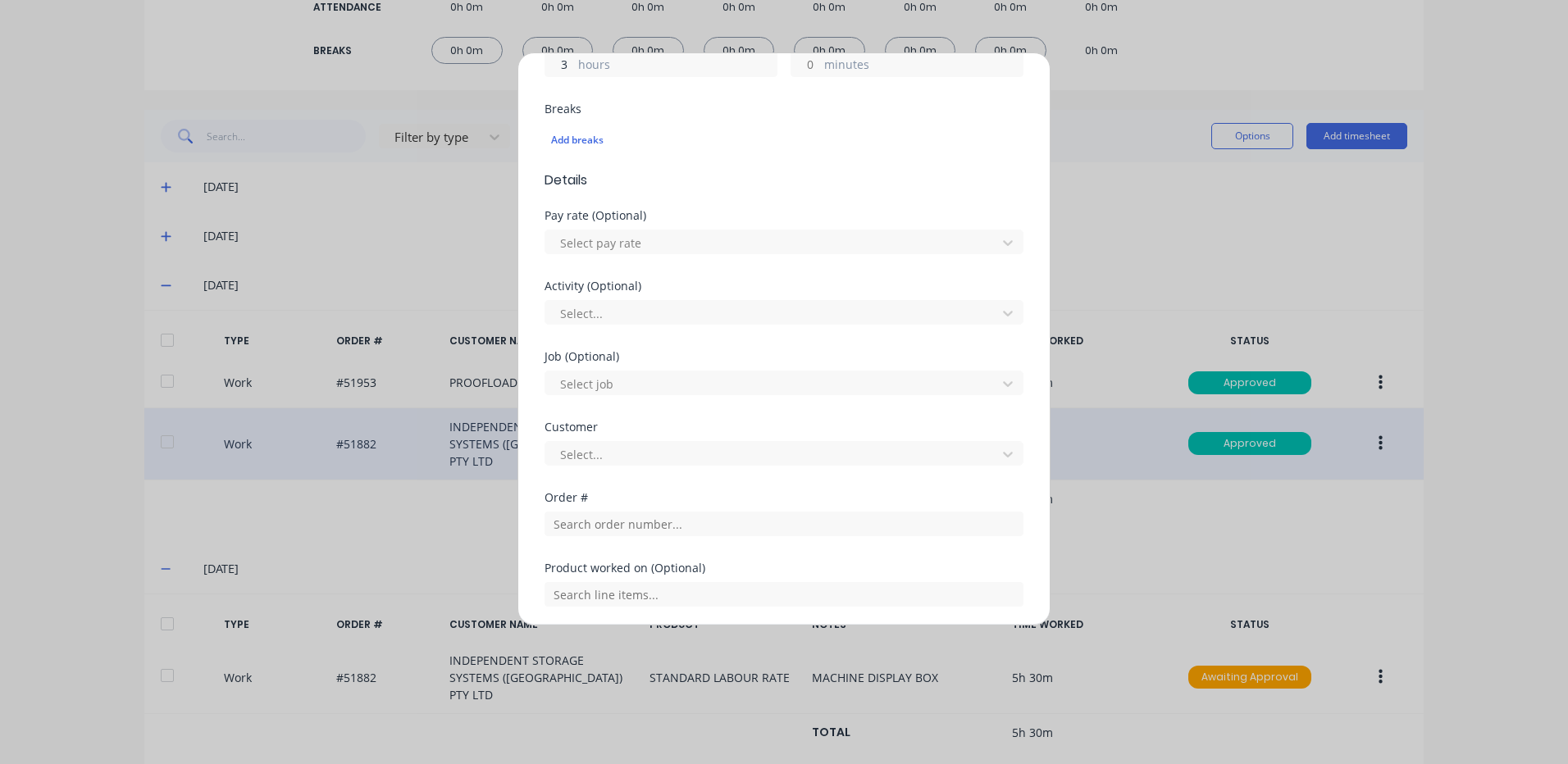
scroll to position [410, 0]
type input "3"
click at [647, 517] on input "text" at bounding box center [784, 520] width 479 height 25
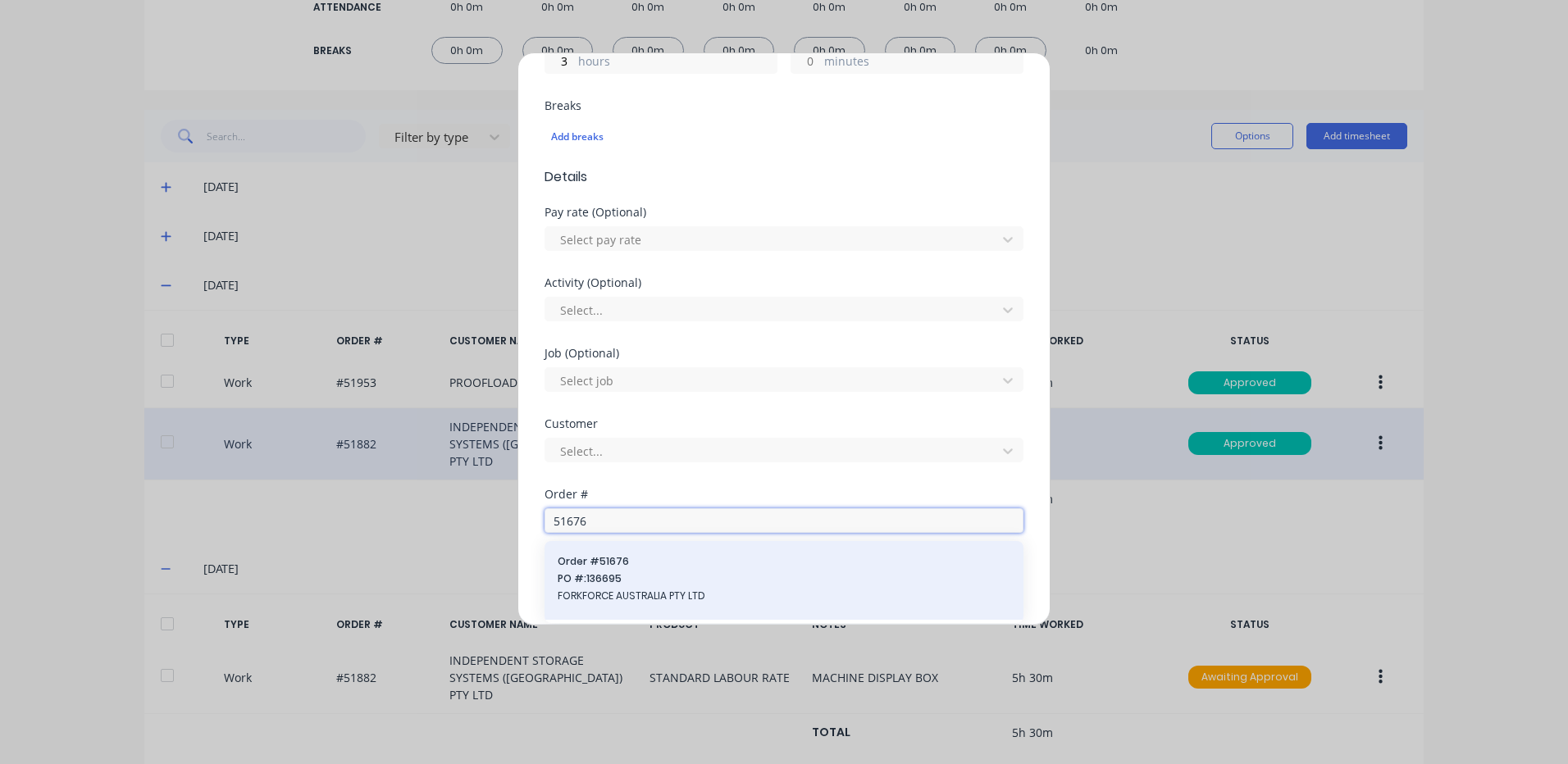
type input "51676"
click at [636, 552] on div "Order # 51676 PO #: 136695 FORKFORCE AUSTRALIA PTY LTD" at bounding box center [784, 581] width 479 height 79
click at [639, 587] on div "Order # 51676 PO #: 136695 FORKFORCE AUSTRALIA PTY LTD" at bounding box center [784, 580] width 453 height 52
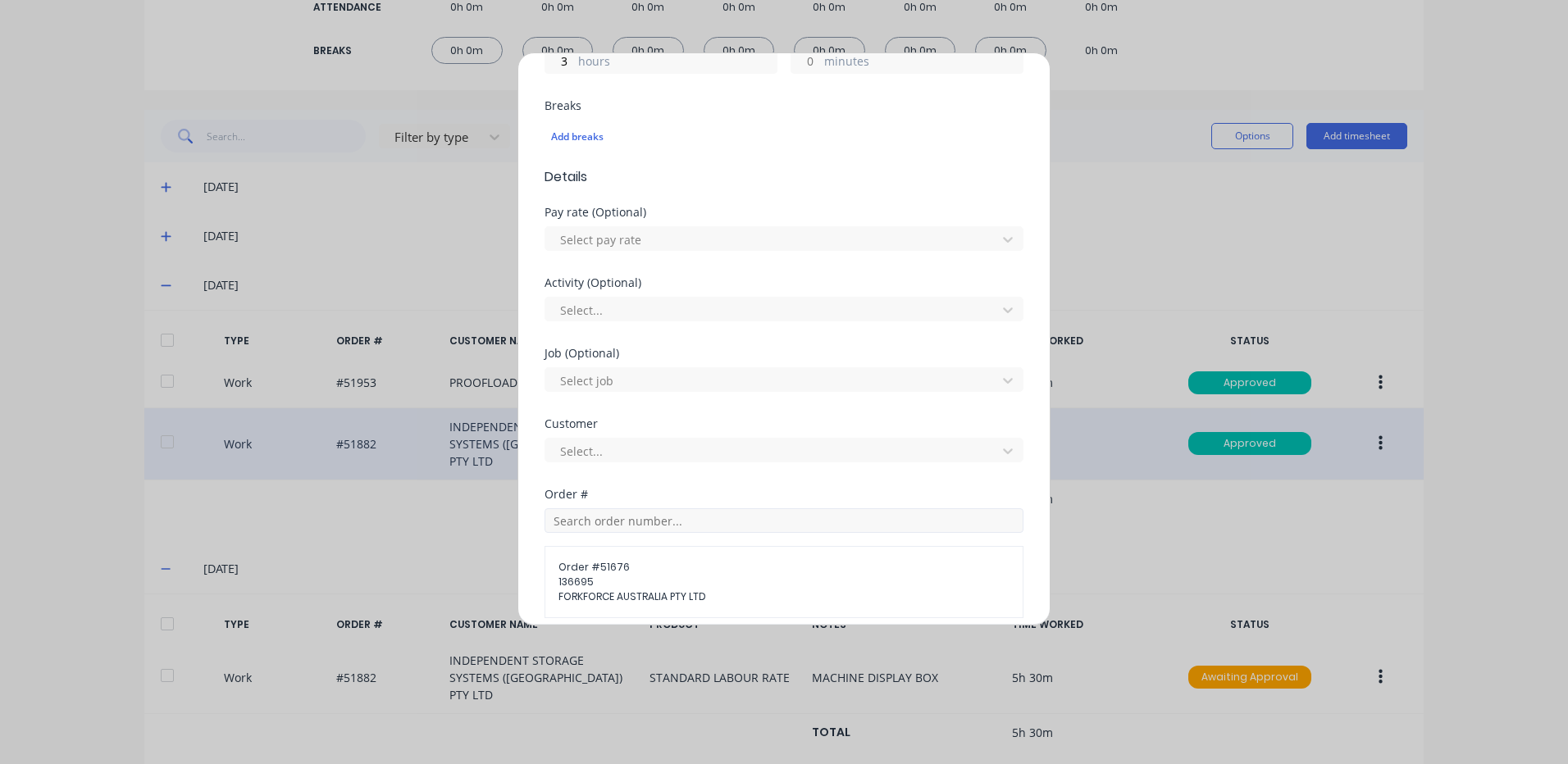
scroll to position [683, 0]
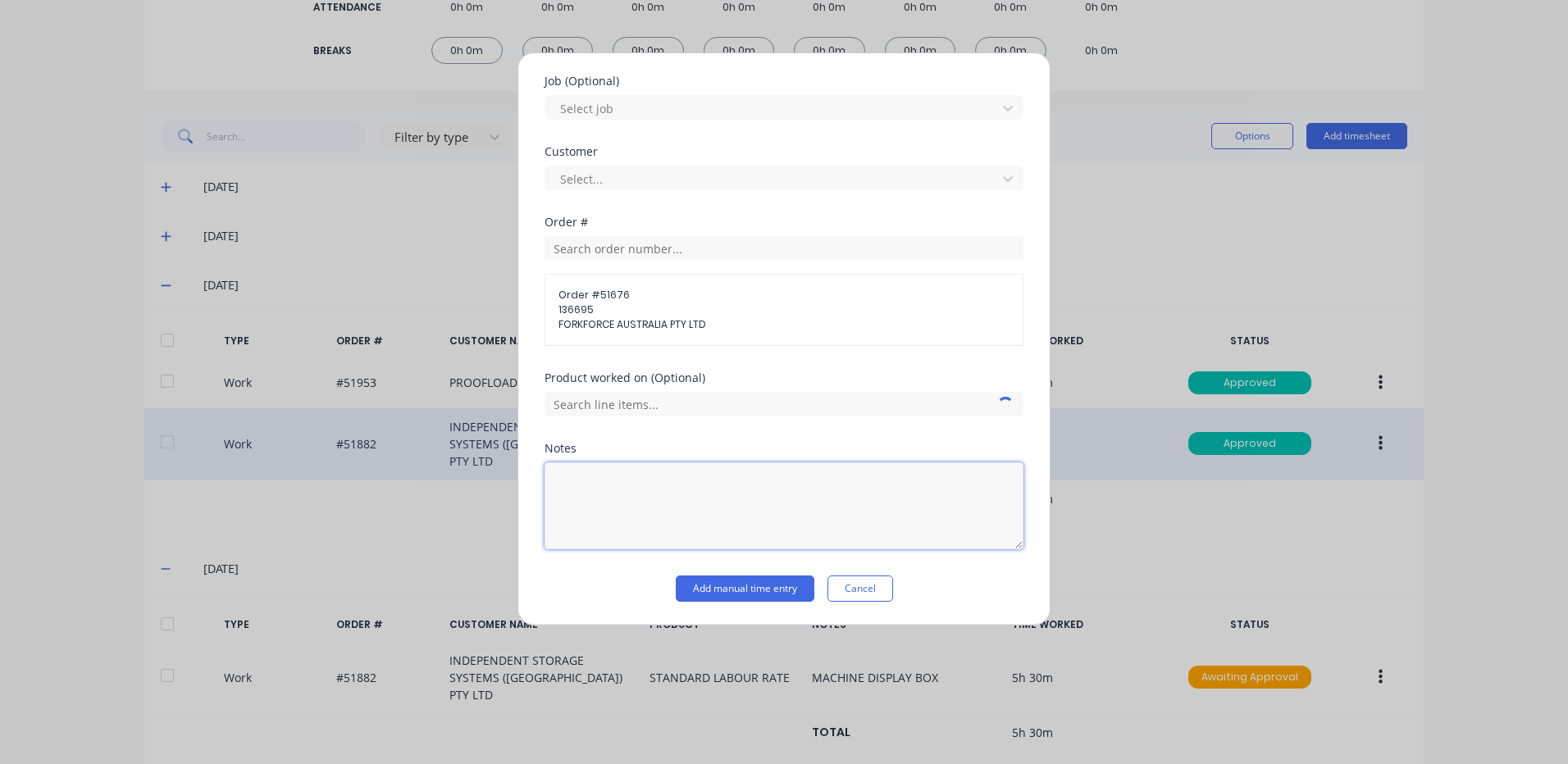
click at [633, 487] on textarea at bounding box center [784, 505] width 479 height 87
type textarea "MACHINE DISPLAY BOX"
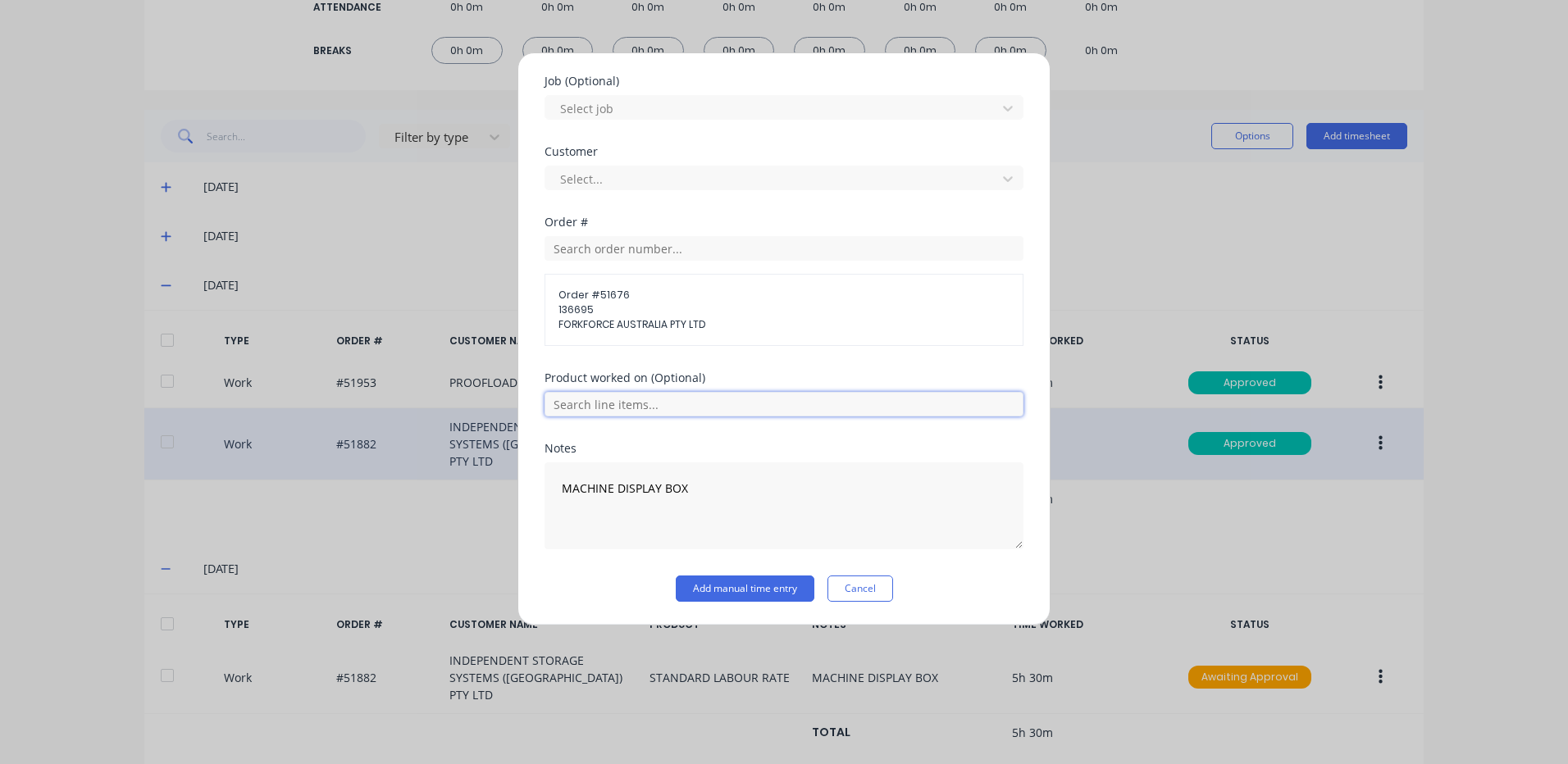
click at [640, 398] on input "text" at bounding box center [784, 404] width 479 height 25
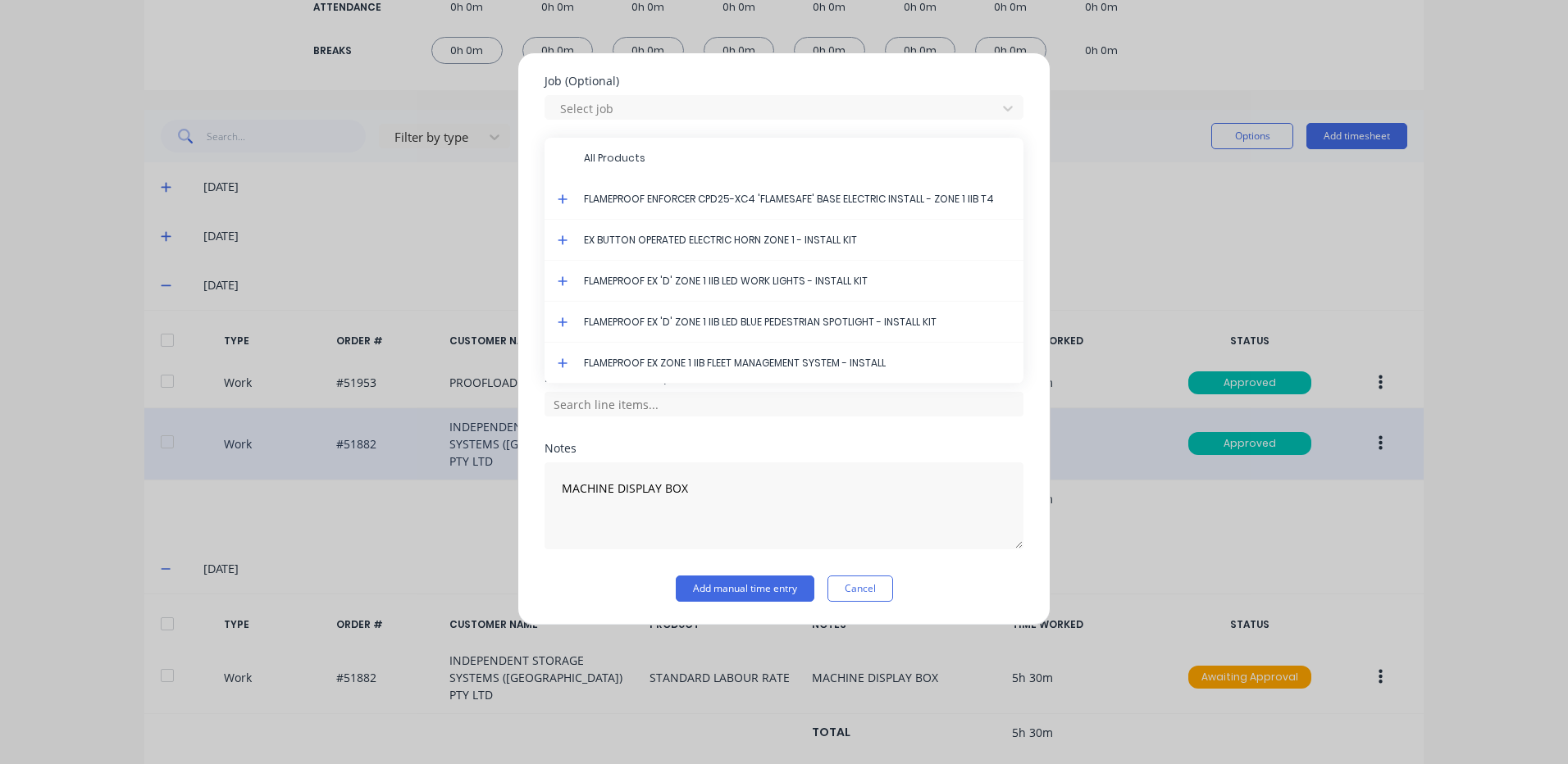
click at [564, 202] on icon at bounding box center [563, 199] width 10 height 11
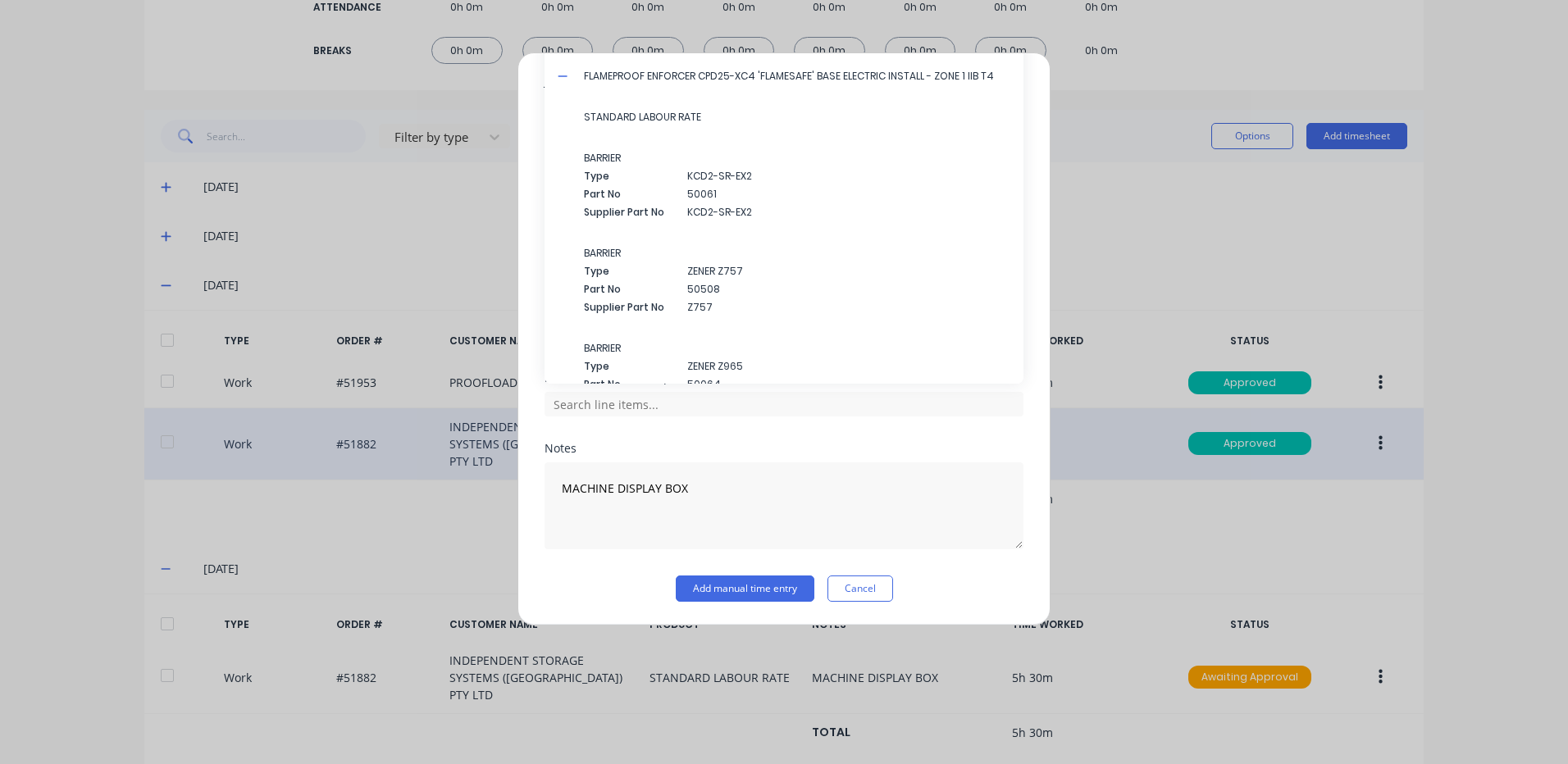
click at [564, 77] on icon at bounding box center [563, 75] width 10 height 11
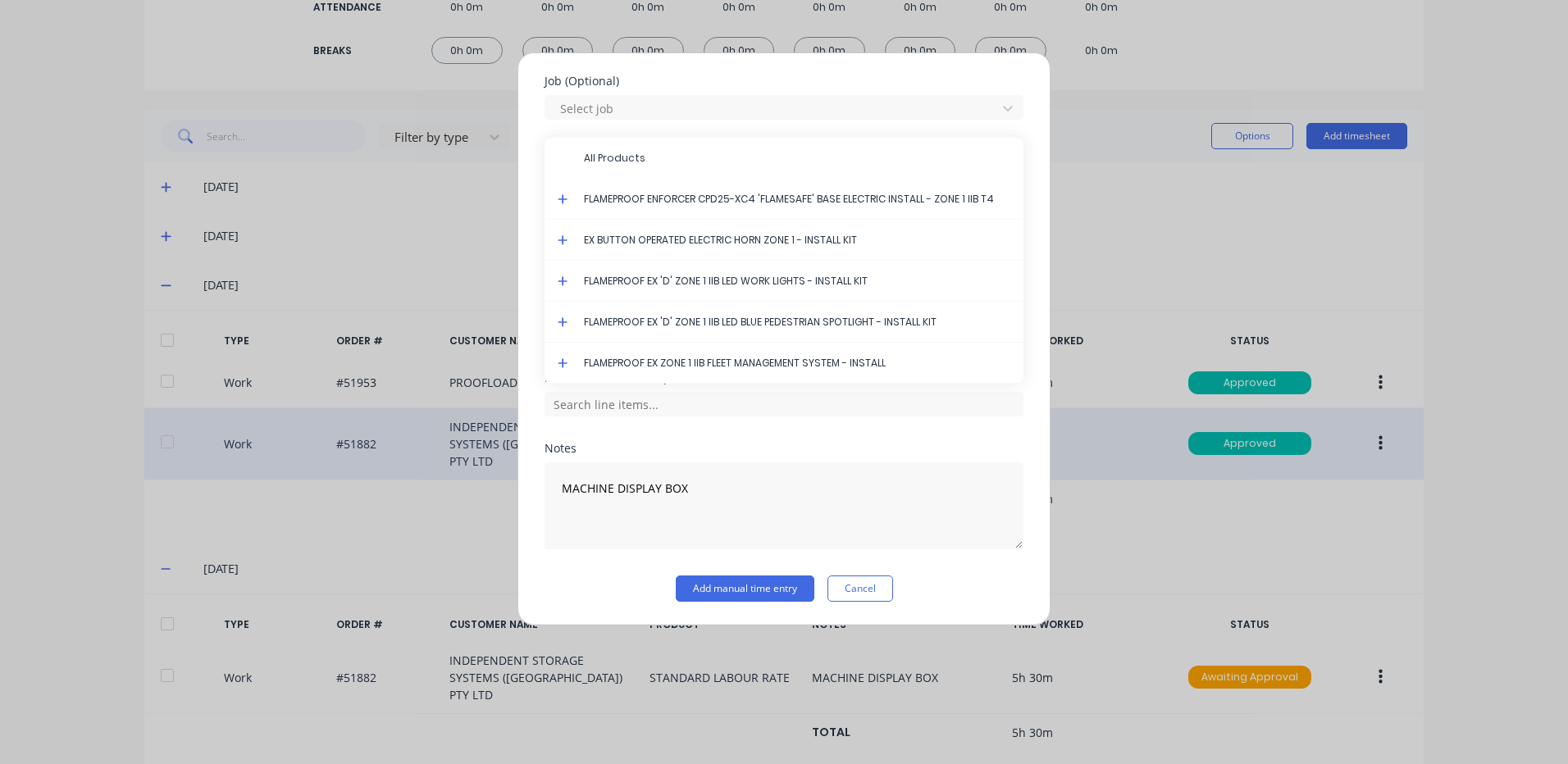
click at [563, 196] on icon at bounding box center [562, 199] width 9 height 9
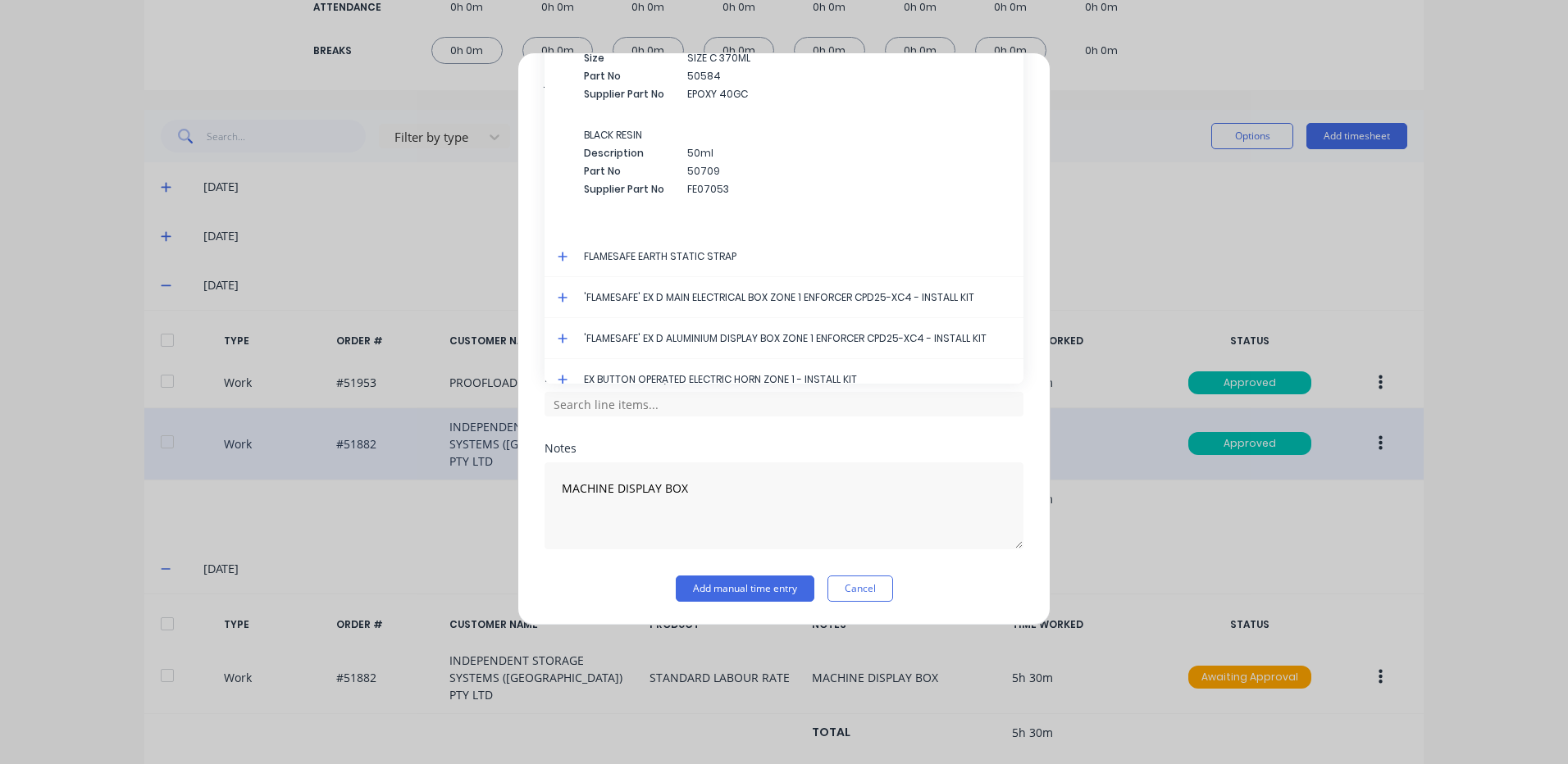
scroll to position [3050, 0]
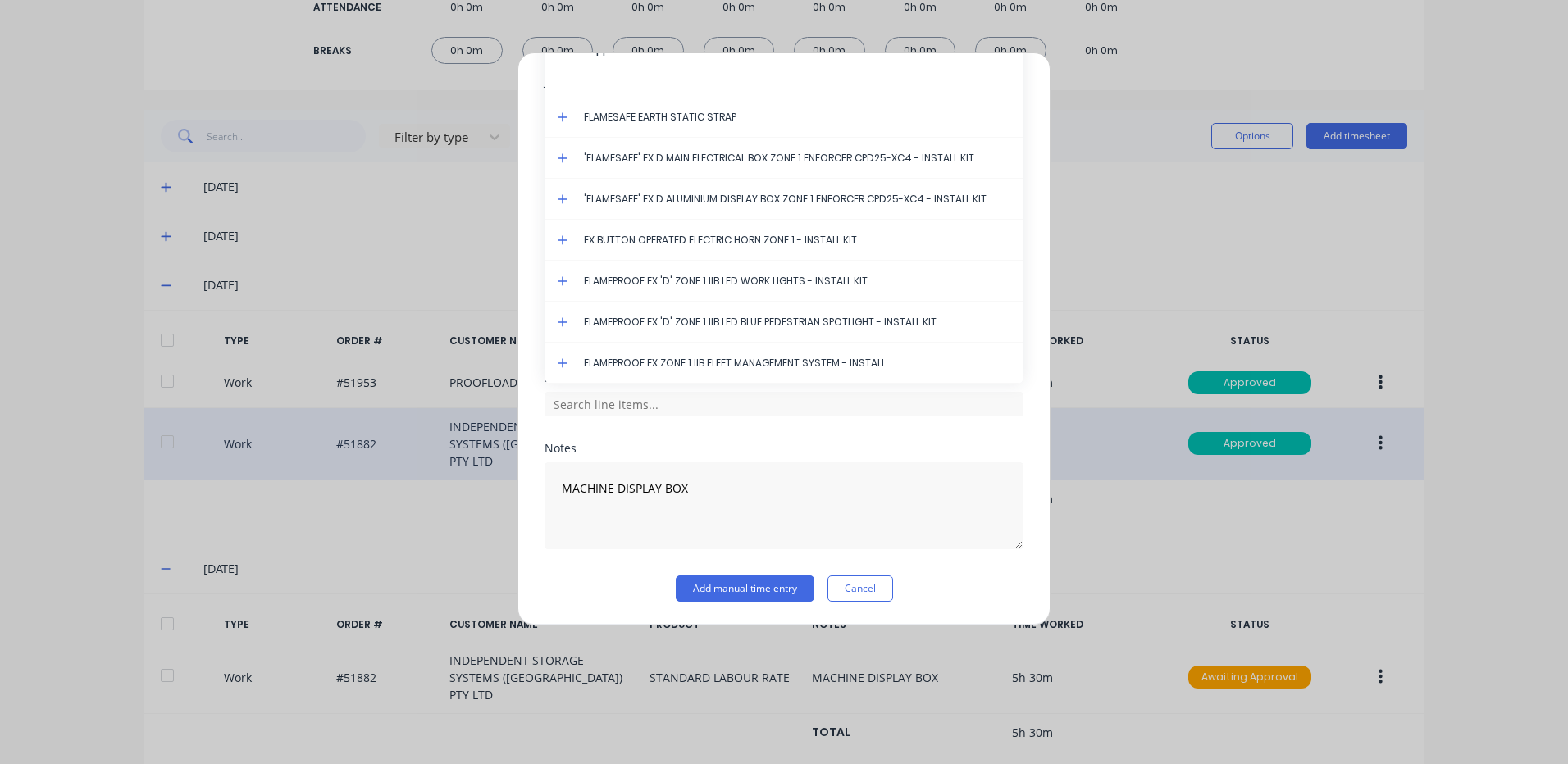
click at [563, 197] on icon at bounding box center [562, 199] width 9 height 9
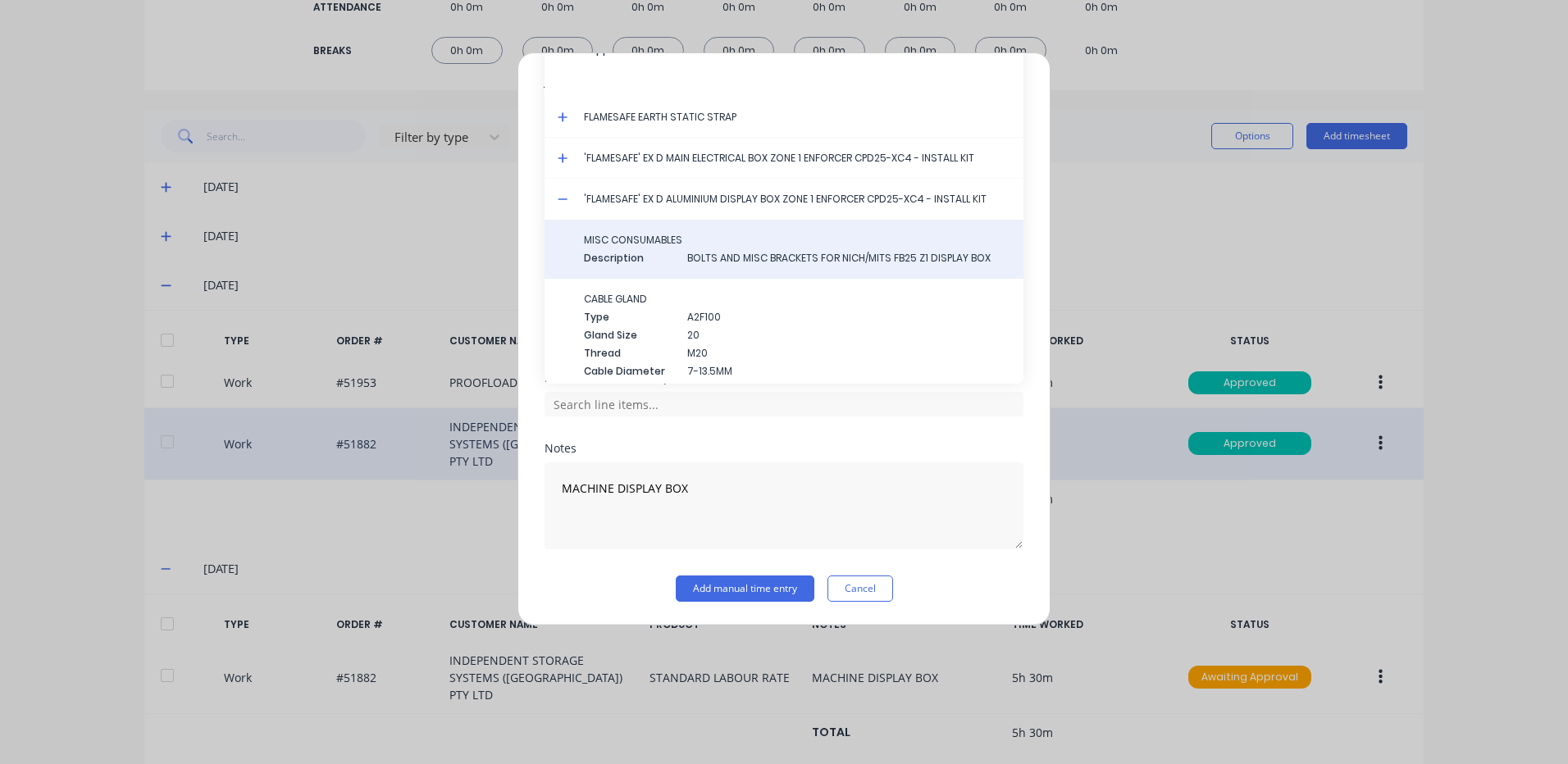
scroll to position [3300, 0]
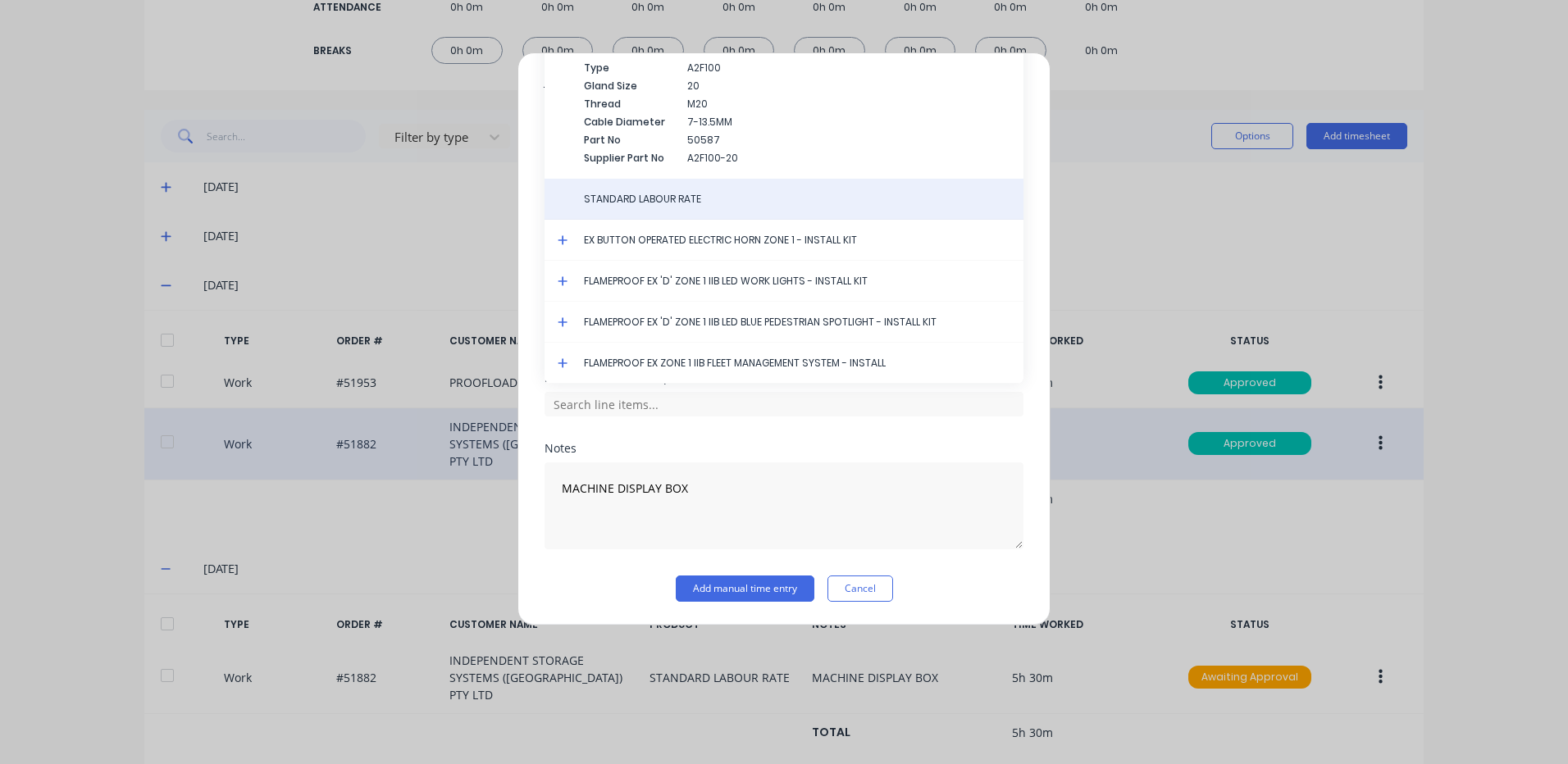
click at [648, 205] on span "STANDARD LABOUR RATE" at bounding box center [797, 199] width 426 height 15
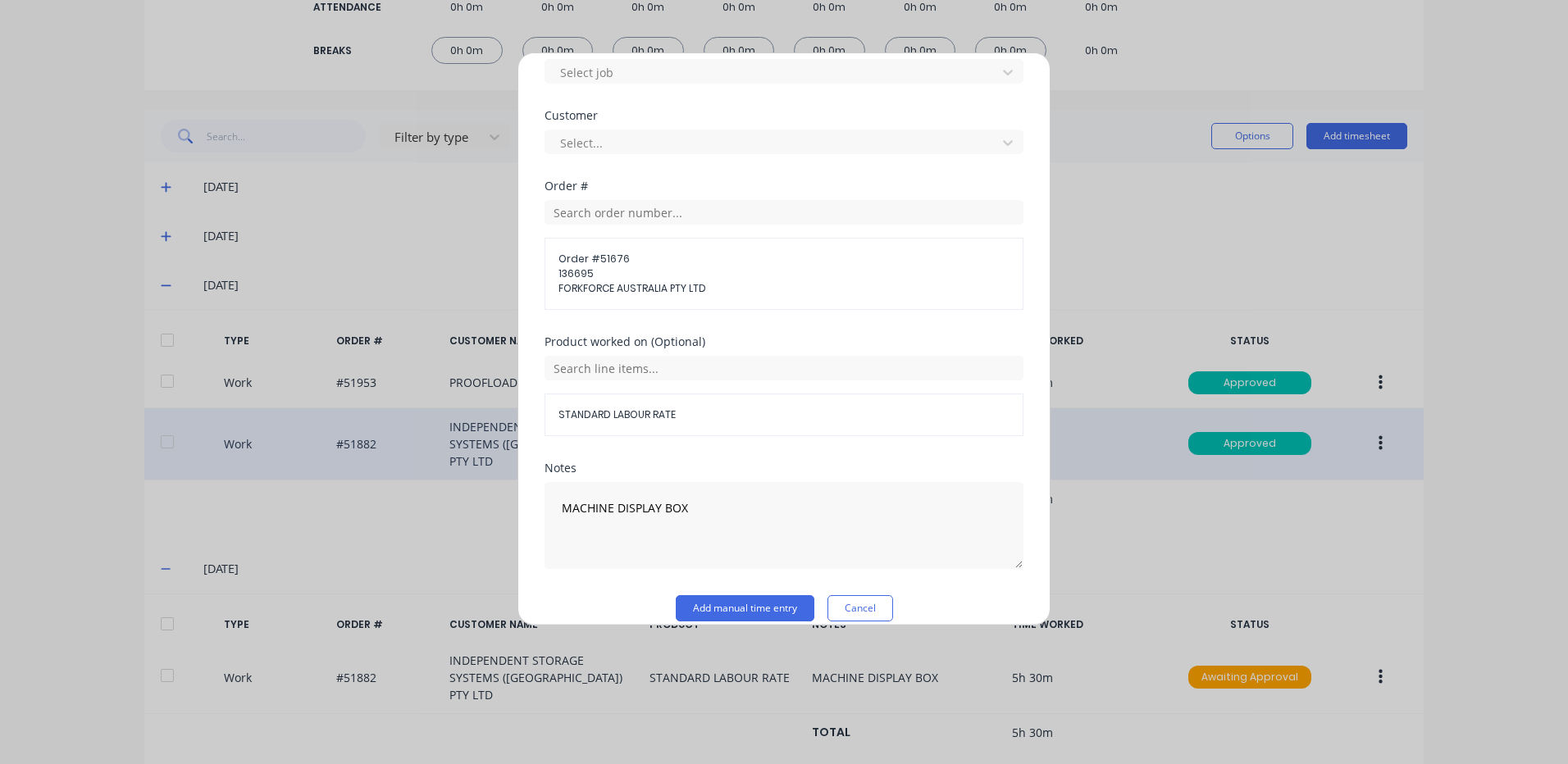
scroll to position [738, 0]
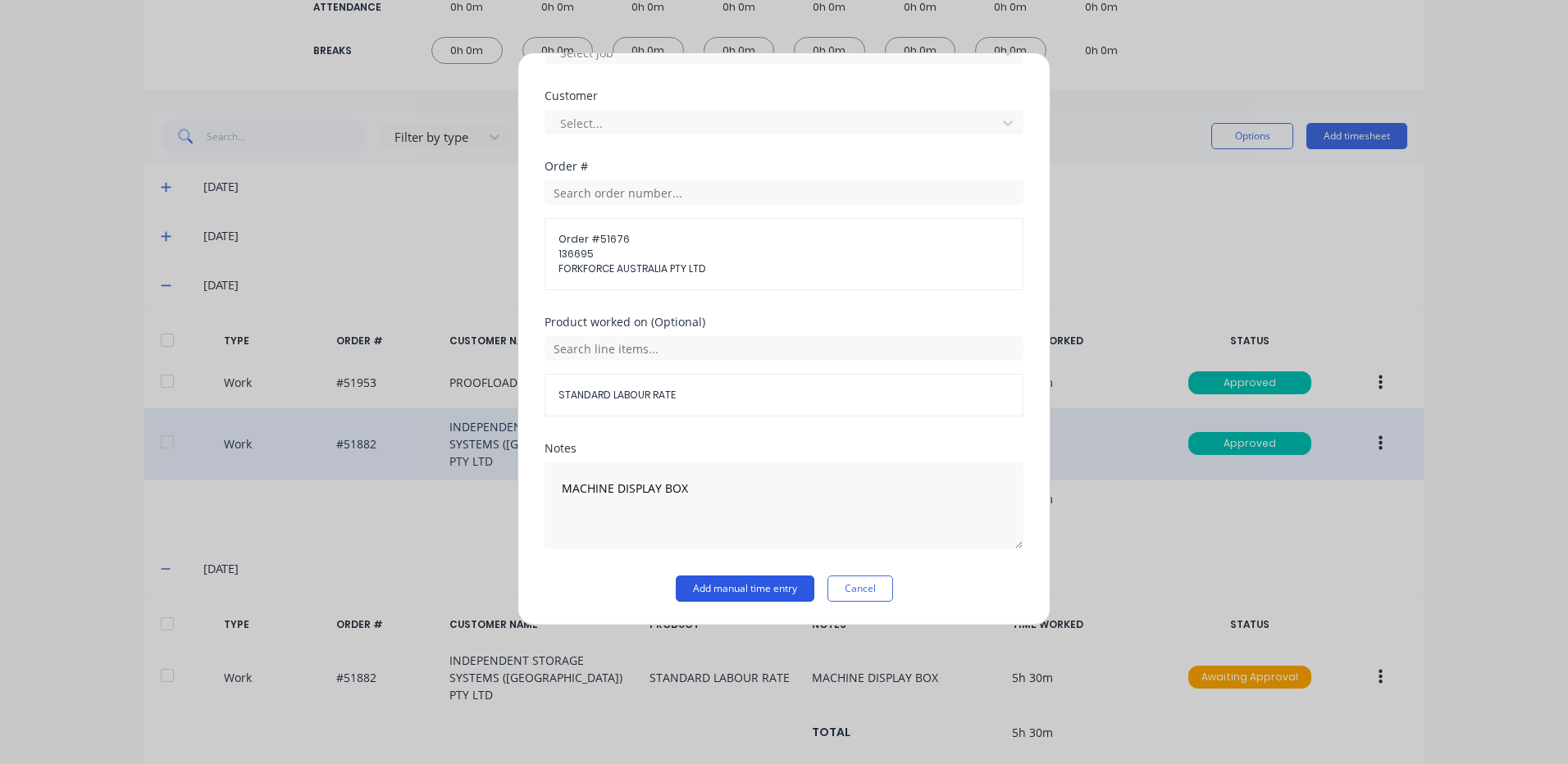
drag, startPoint x: 727, startPoint y: 583, endPoint x: 739, endPoint y: 584, distance: 12.0
click at [727, 584] on button "Add manual time entry" at bounding box center [745, 588] width 139 height 27
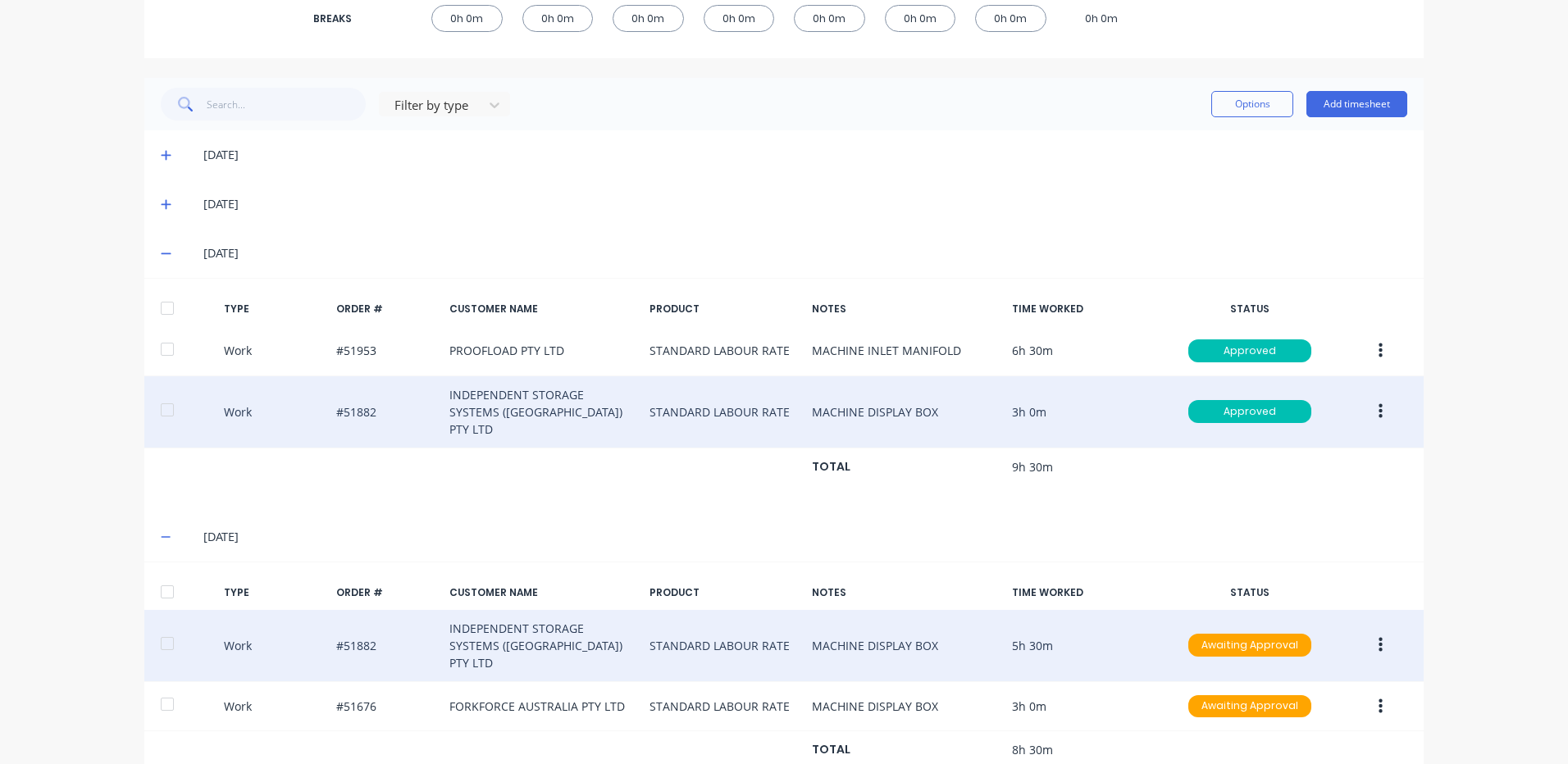
scroll to position [367, 0]
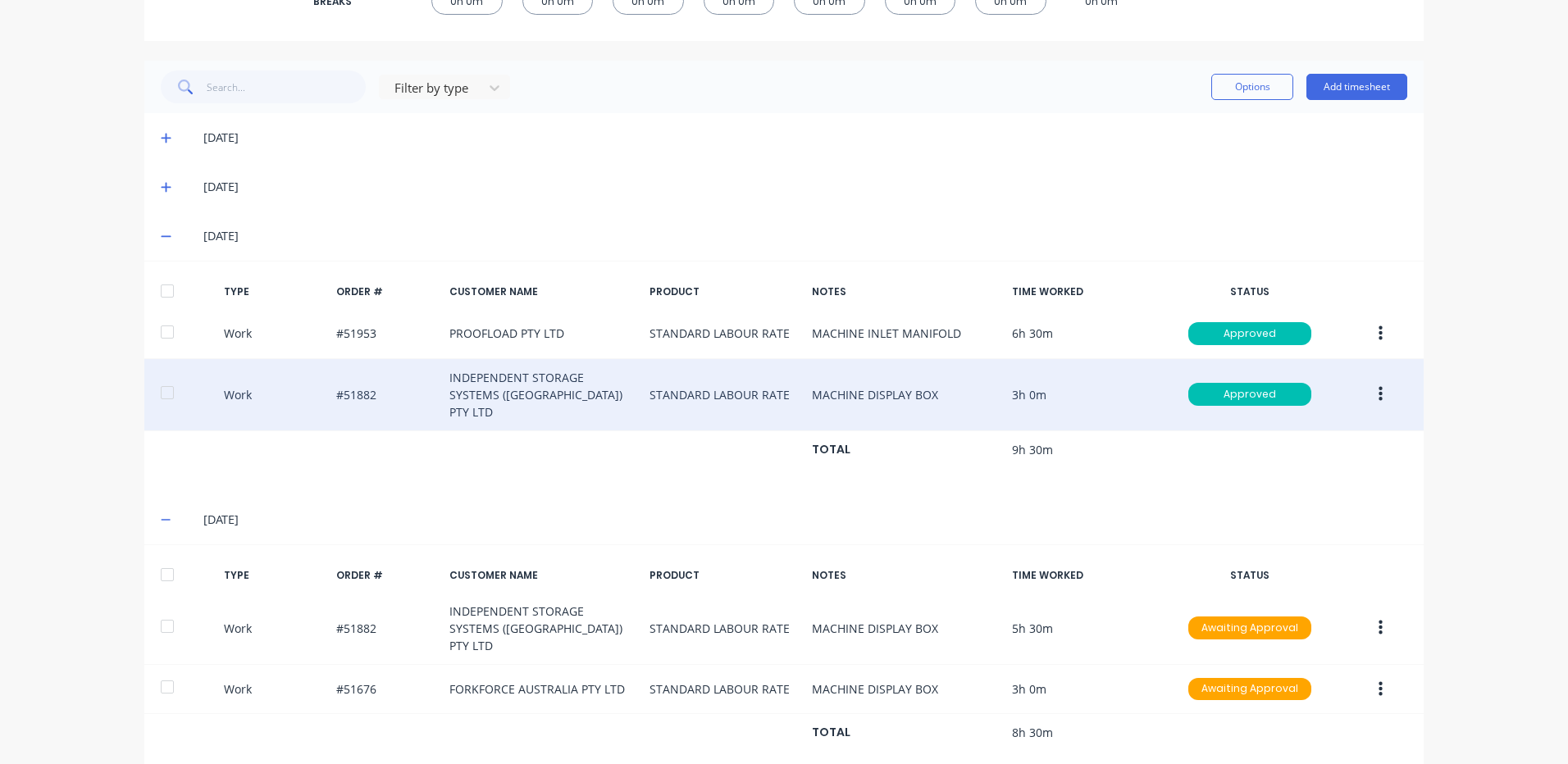
click at [171, 560] on div at bounding box center [167, 575] width 33 height 33
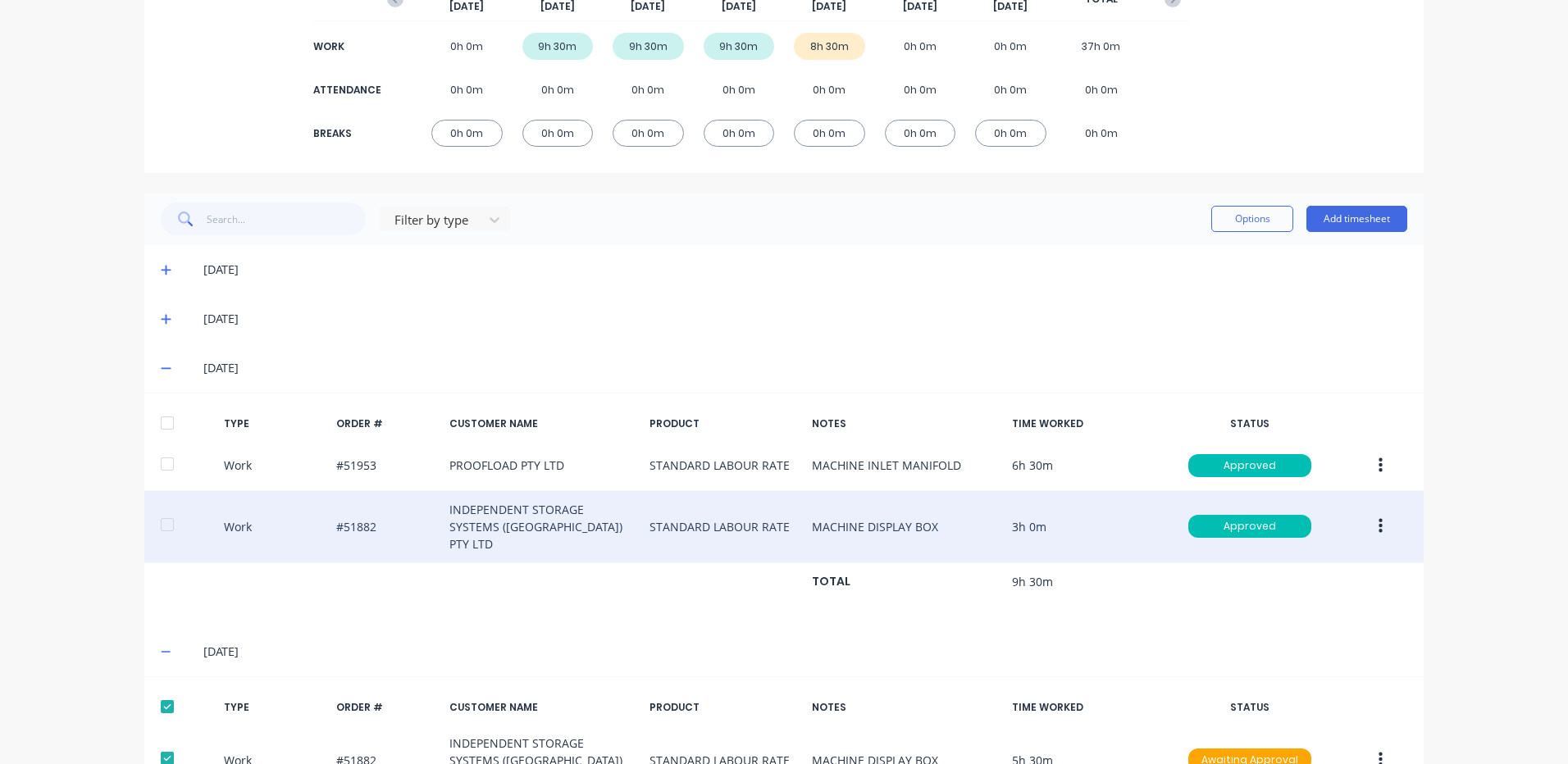
scroll to position [39, 0]
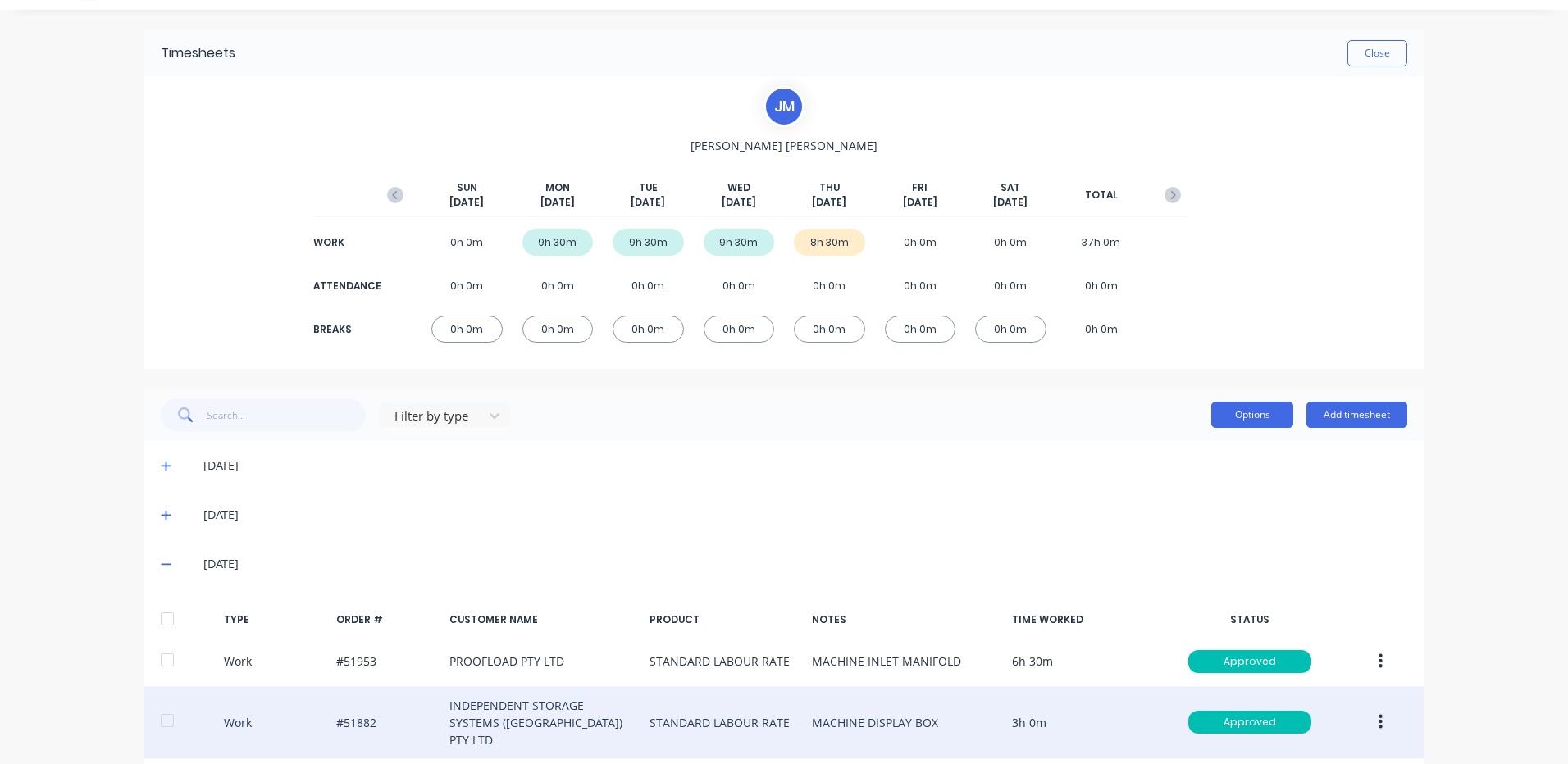
click at [1241, 411] on button "Options" at bounding box center [1252, 415] width 82 height 27
click at [1231, 444] on button "Approve" at bounding box center [1215, 456] width 156 height 33
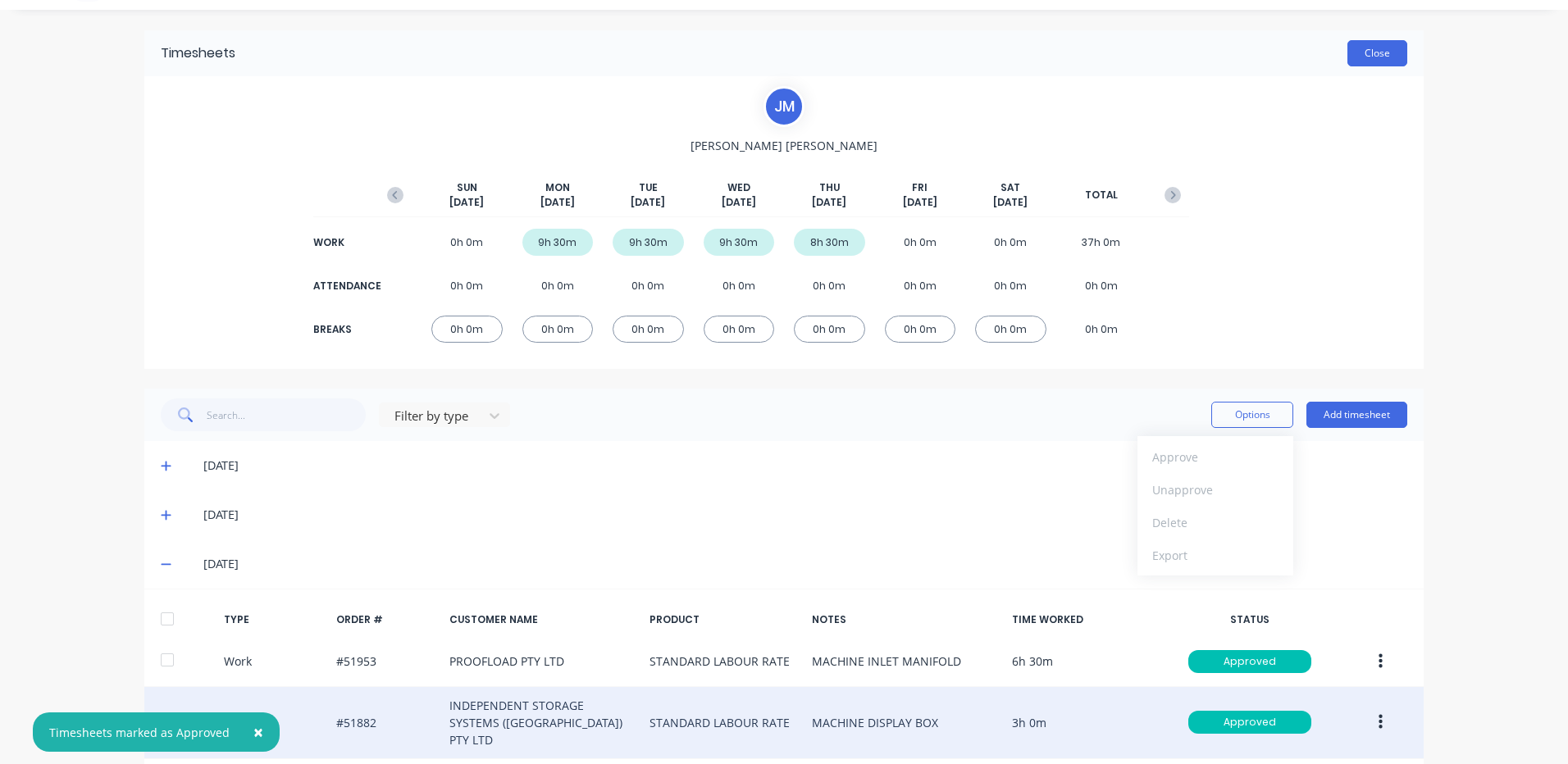
click at [1368, 57] on button "Close" at bounding box center [1378, 53] width 60 height 27
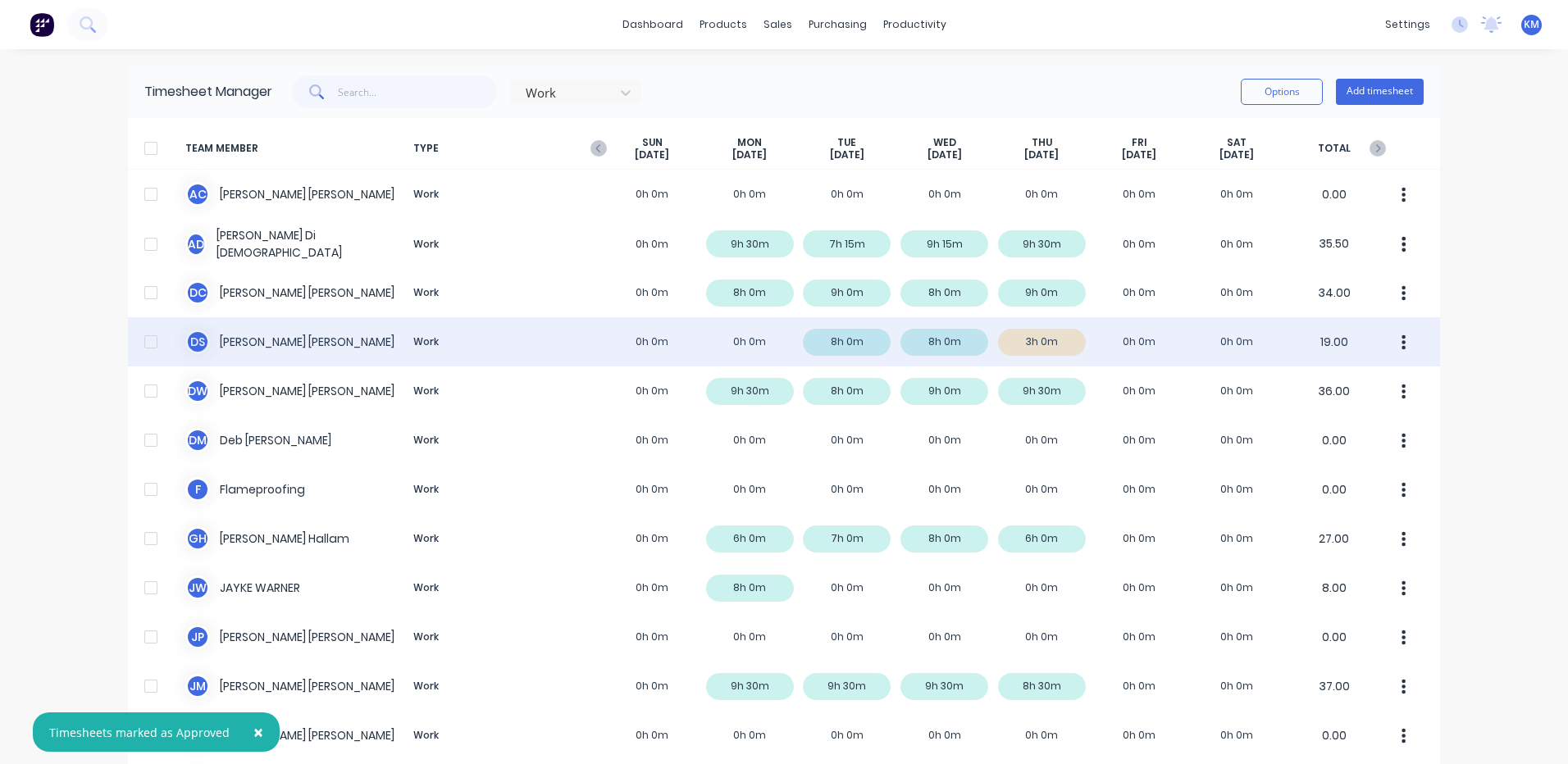
click at [1136, 346] on div "D S [PERSON_NAME] Work 0h 0m 0h 0m 8h 0m 8h 0m 3h 0m 0h 0m 0h 0m 19.00" at bounding box center [784, 341] width 1312 height 49
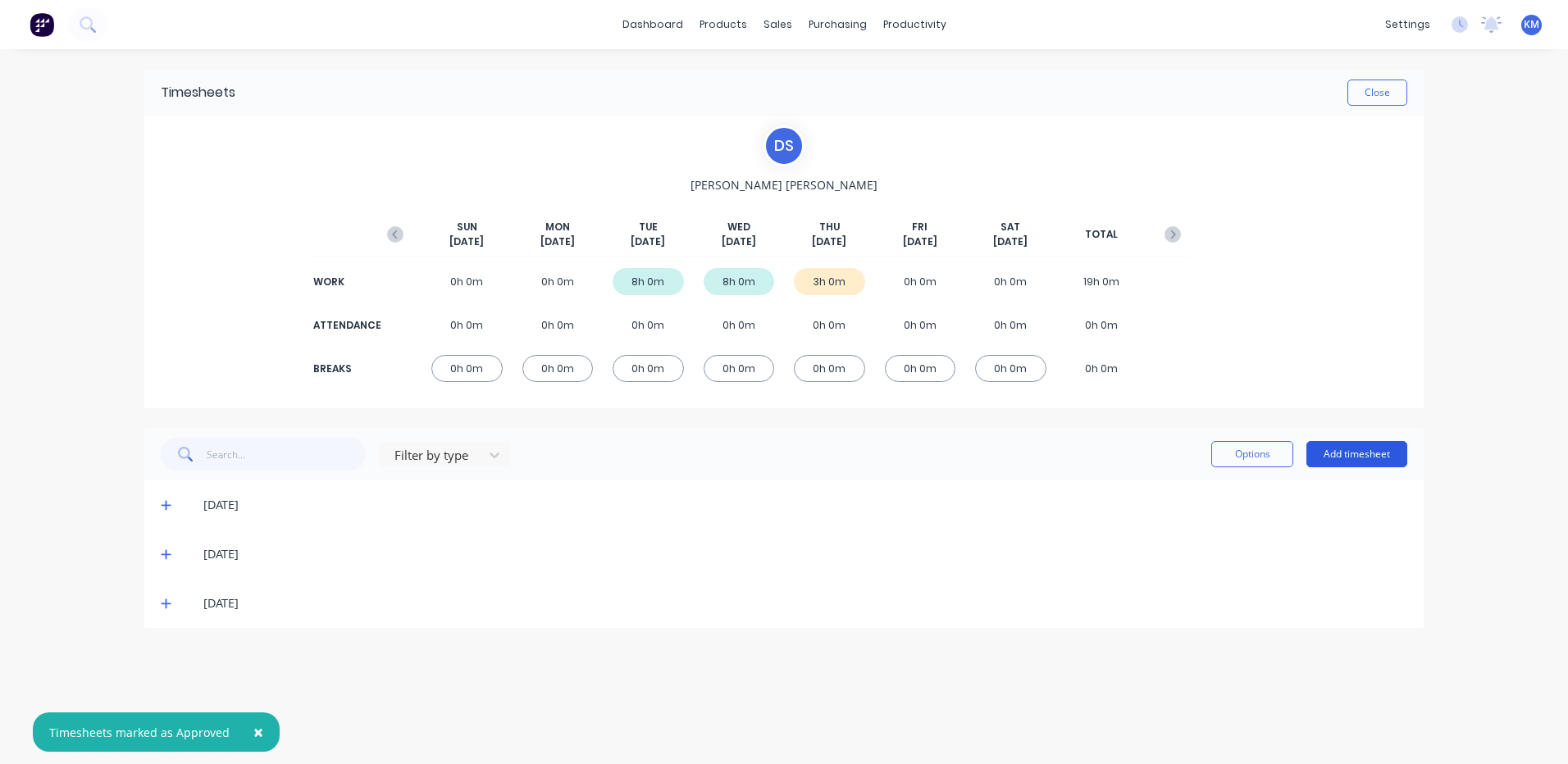
drag, startPoint x: 1334, startPoint y: 421, endPoint x: 1341, endPoint y: 466, distance: 45.5
click at [1335, 421] on div "Timesheets Close D S [PERSON_NAME] [DATE] [DATE] [DATE] [DATE] [DATE] [DATE] [D…" at bounding box center [784, 348] width 1280 height 558
drag, startPoint x: 1348, startPoint y: 479, endPoint x: 1342, endPoint y: 460, distance: 19.9
click at [1347, 478] on div "Filter by type Options Add timesheet" at bounding box center [784, 454] width 1280 height 52
click at [1342, 455] on button "Add timesheet" at bounding box center [1357, 454] width 101 height 27
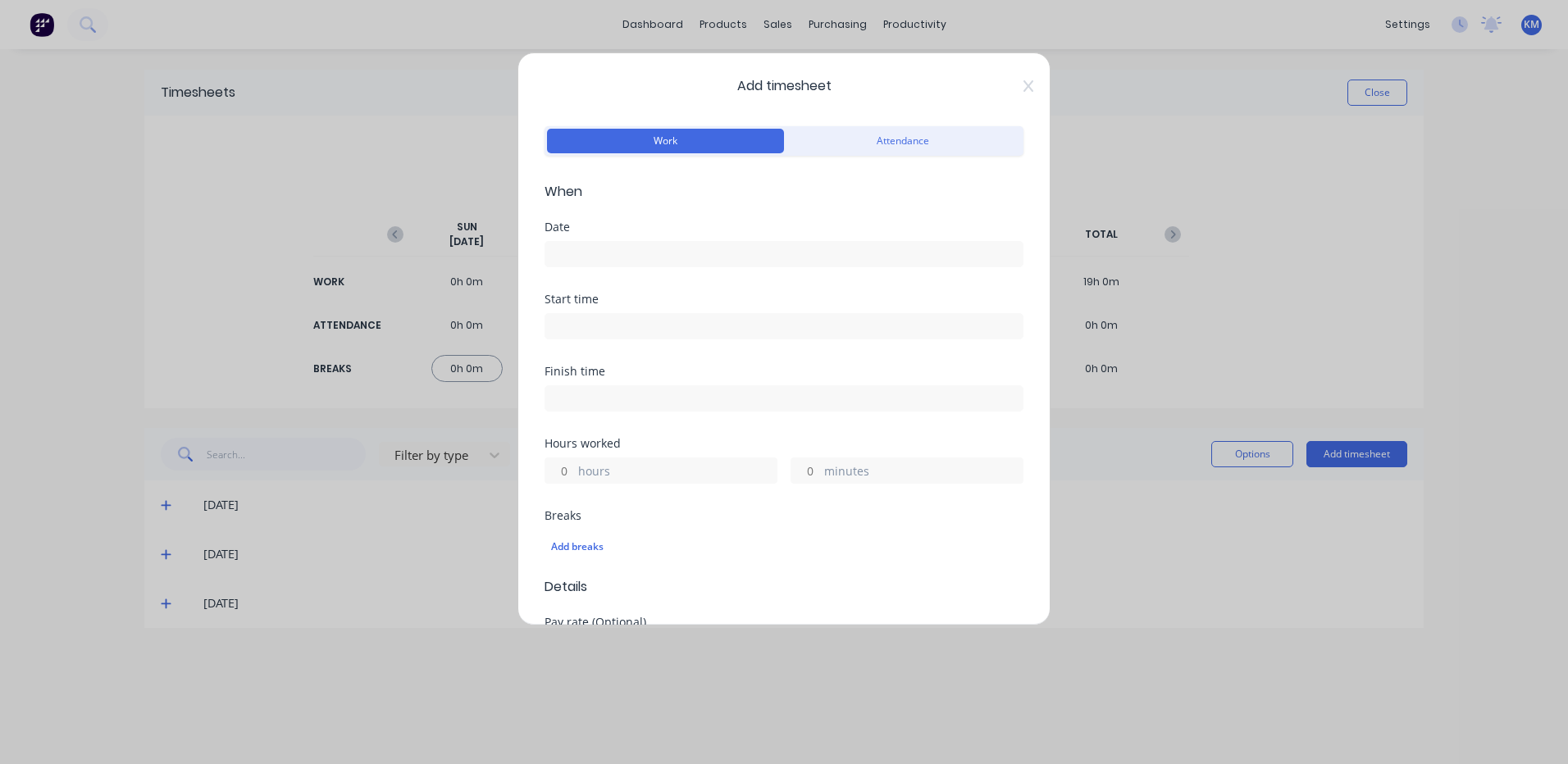
click at [684, 256] on input at bounding box center [784, 254] width 478 height 25
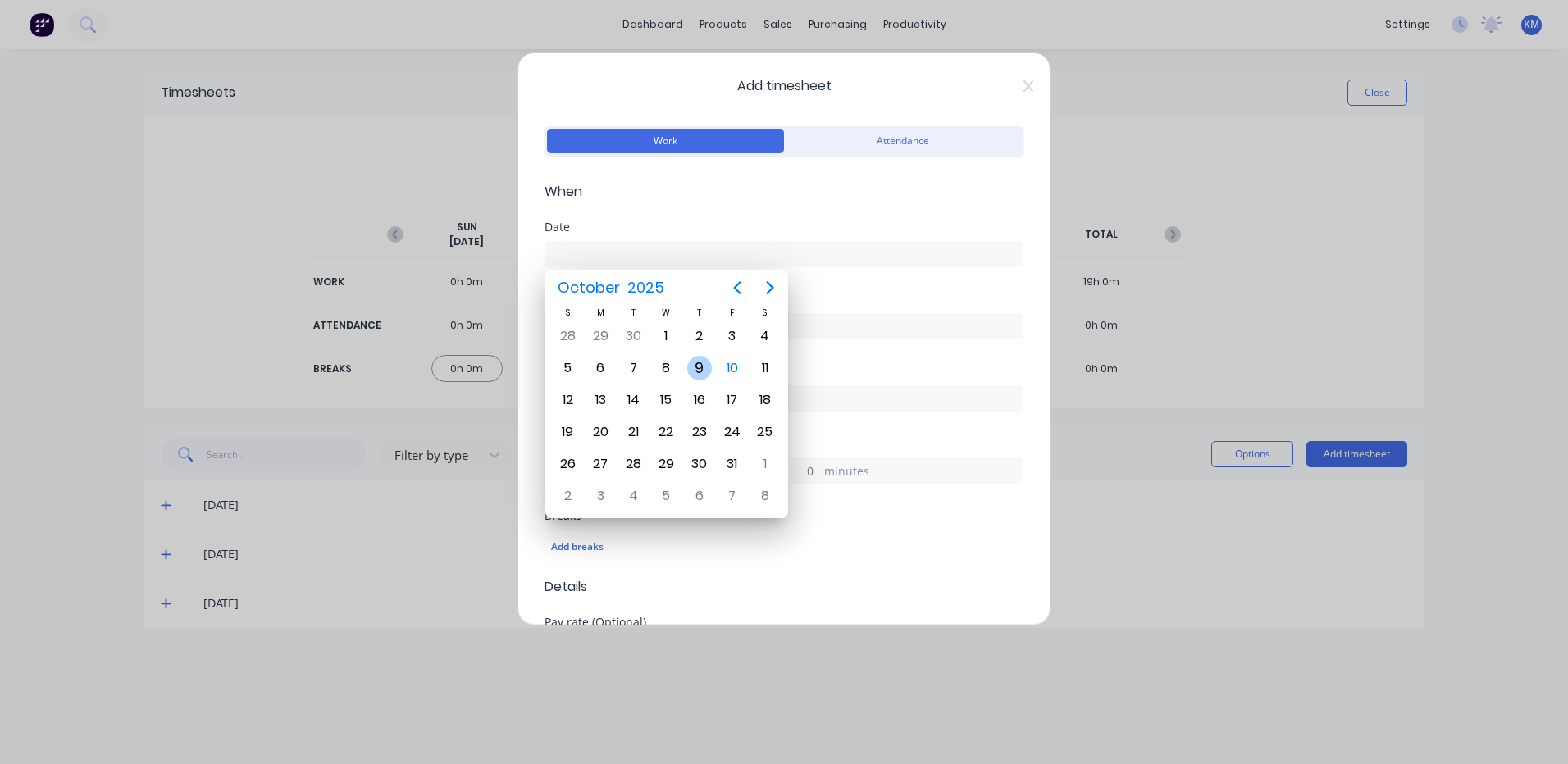
click at [697, 360] on div "9" at bounding box center [699, 368] width 25 height 25
type input "[DATE]"
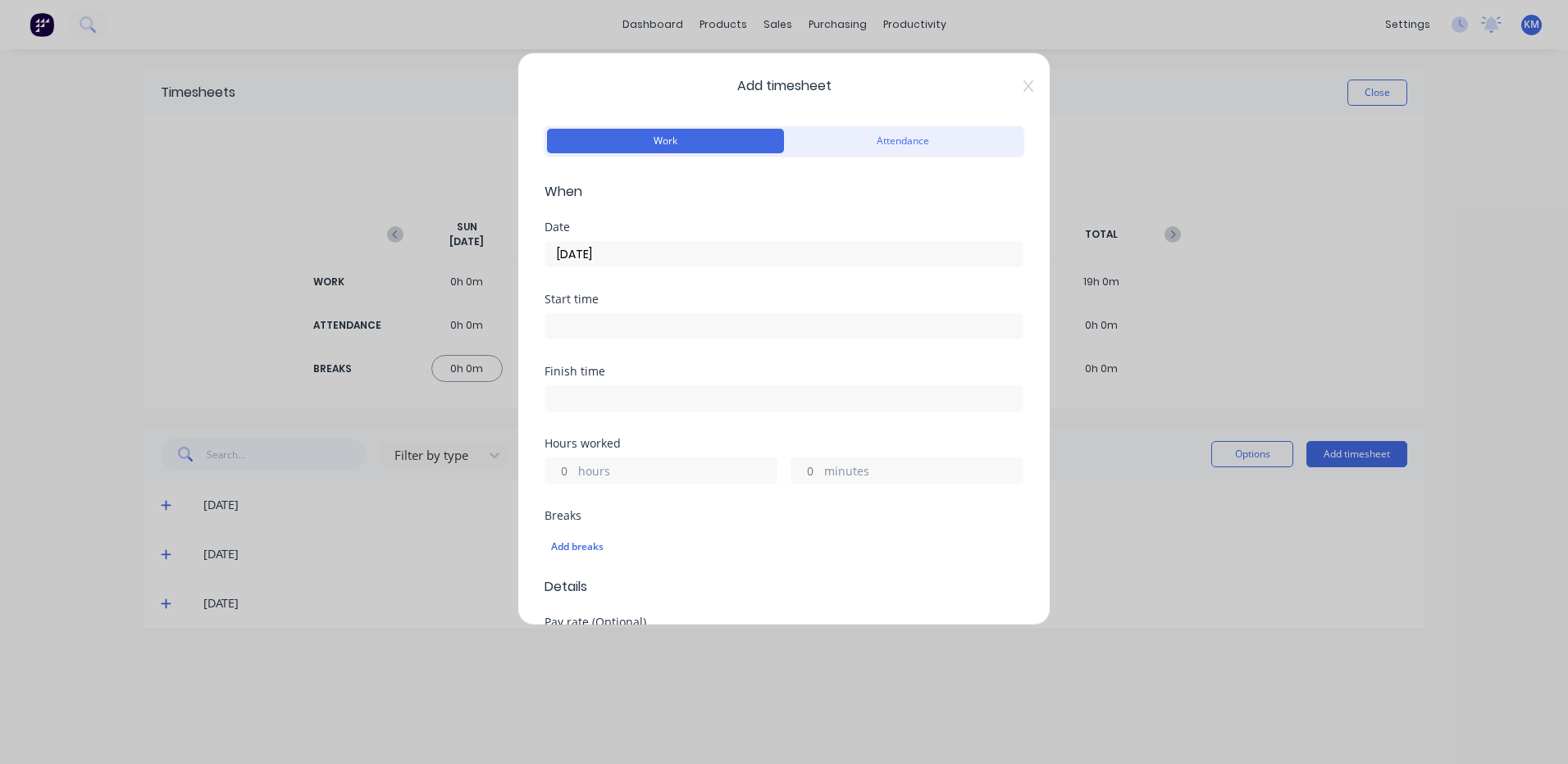
click at [583, 470] on label "hours" at bounding box center [677, 472] width 198 height 21
click at [574, 470] on input "hours" at bounding box center [559, 471] width 28 height 25
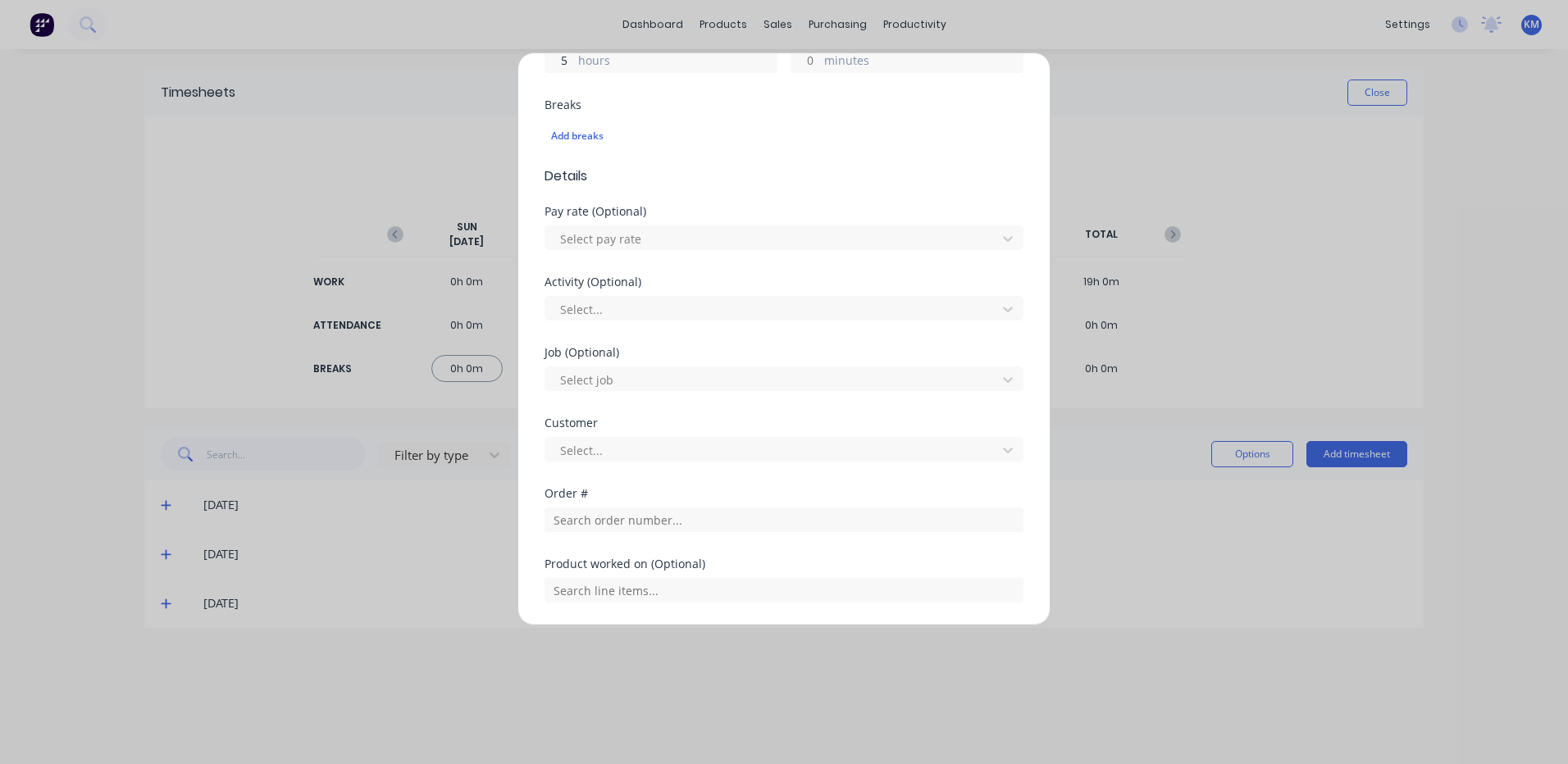
scroll to position [574, 0]
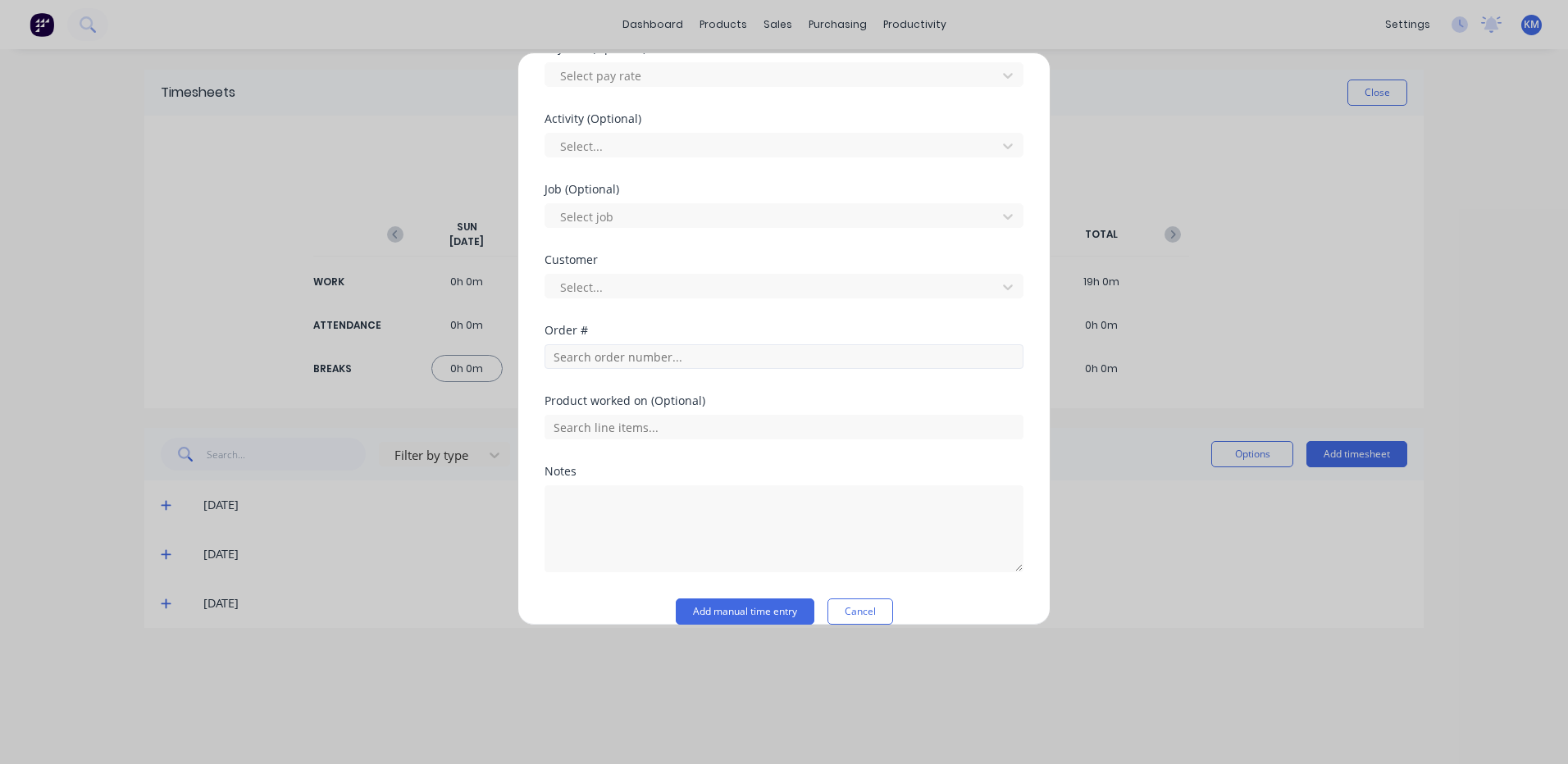
type input "5"
click at [633, 349] on input "text" at bounding box center [784, 357] width 479 height 25
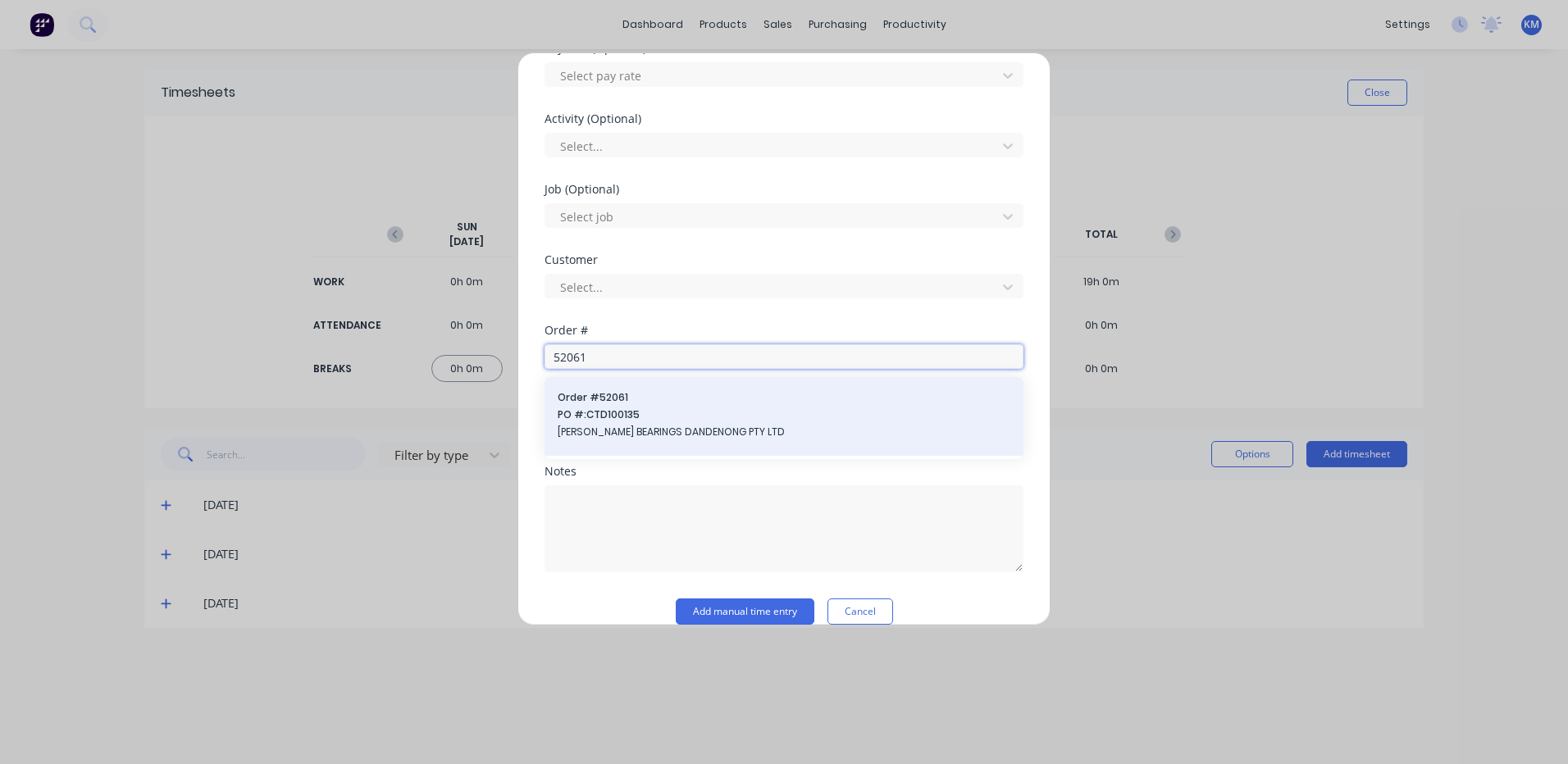
type input "52061"
click at [646, 396] on span "Order # 52061" at bounding box center [784, 397] width 453 height 15
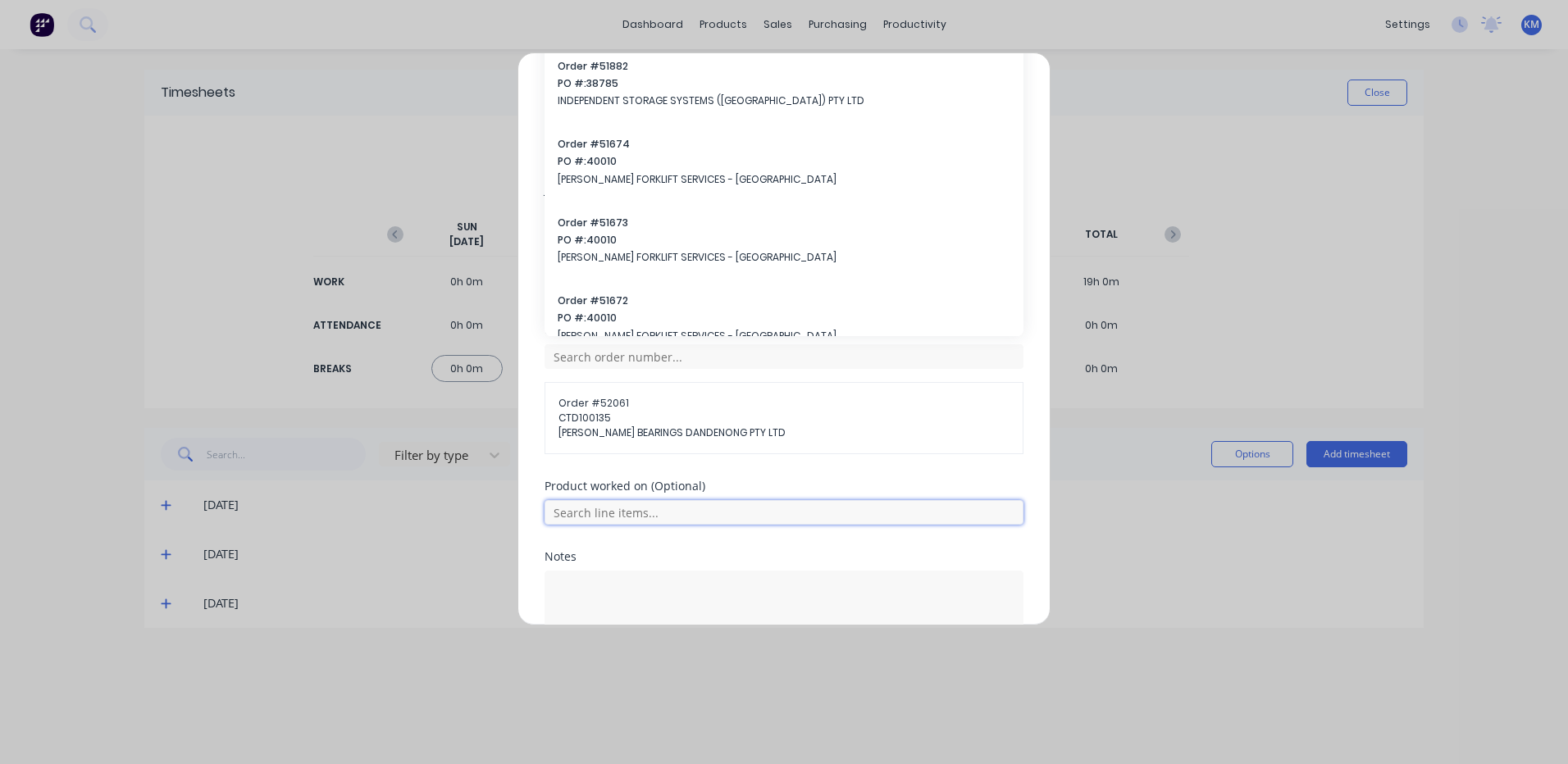
click at [658, 509] on input "text" at bounding box center [784, 512] width 479 height 25
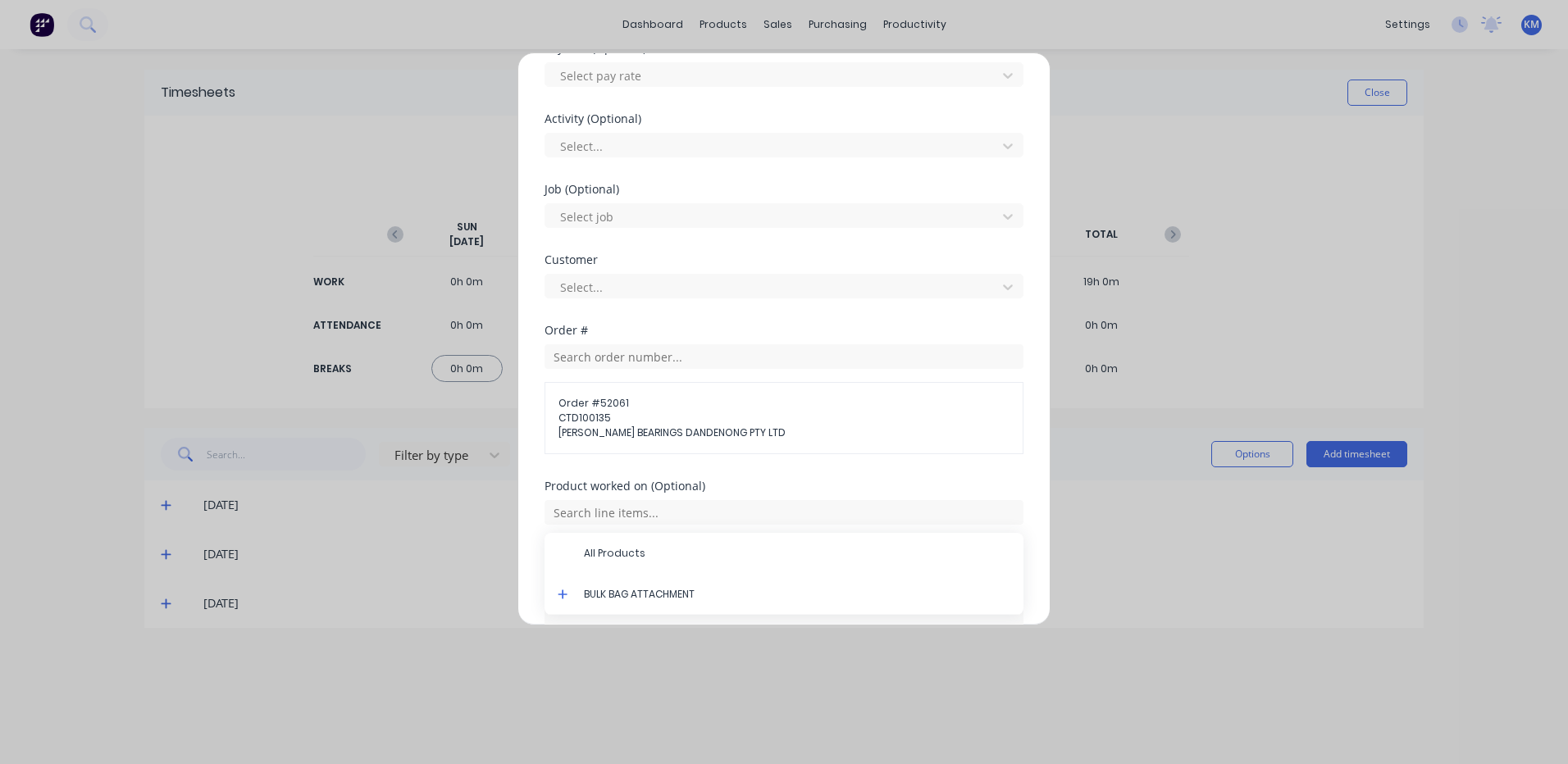
click at [567, 592] on icon at bounding box center [563, 594] width 10 height 11
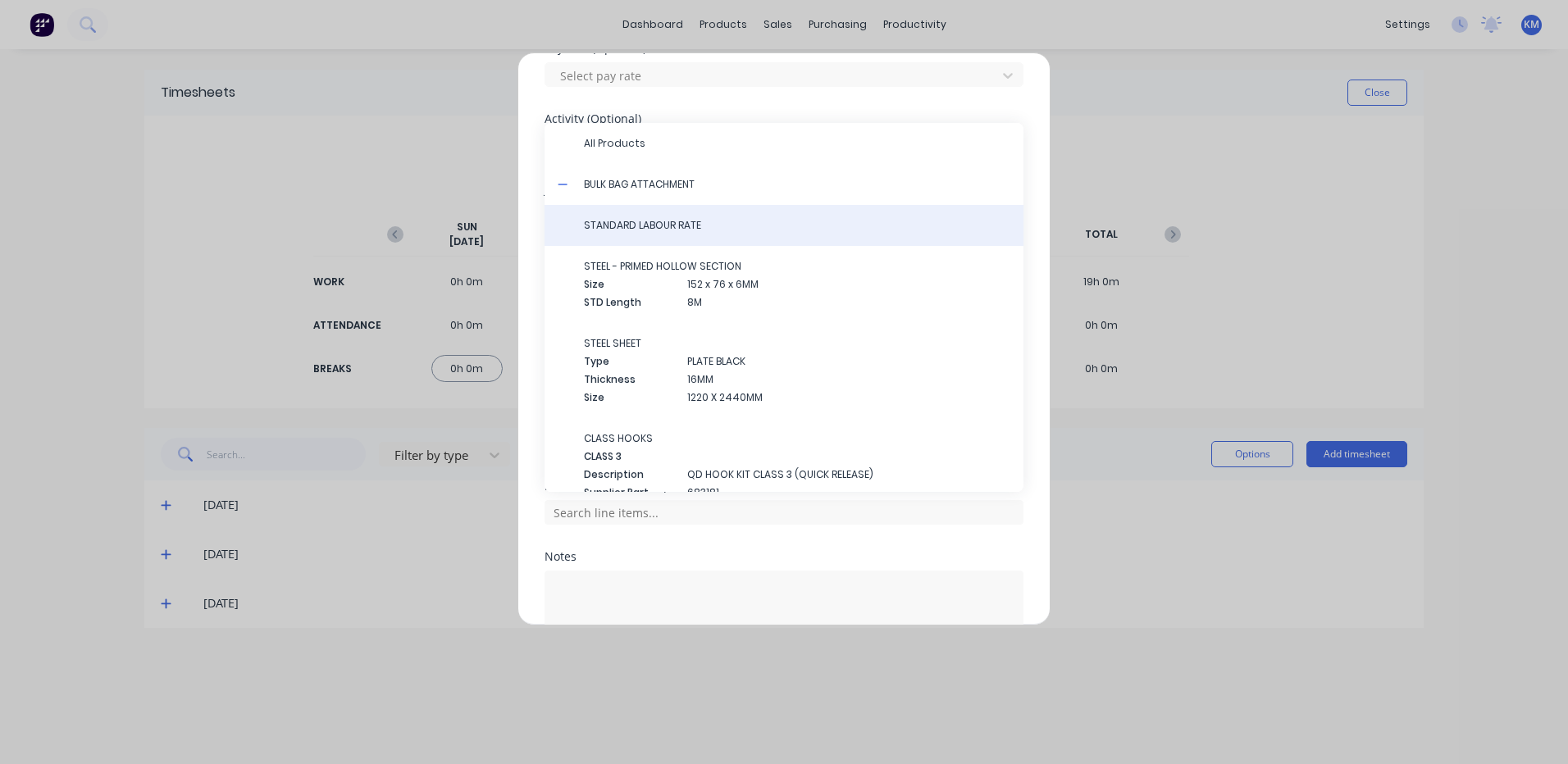
click at [685, 230] on span "STANDARD LABOUR RATE" at bounding box center [797, 225] width 426 height 15
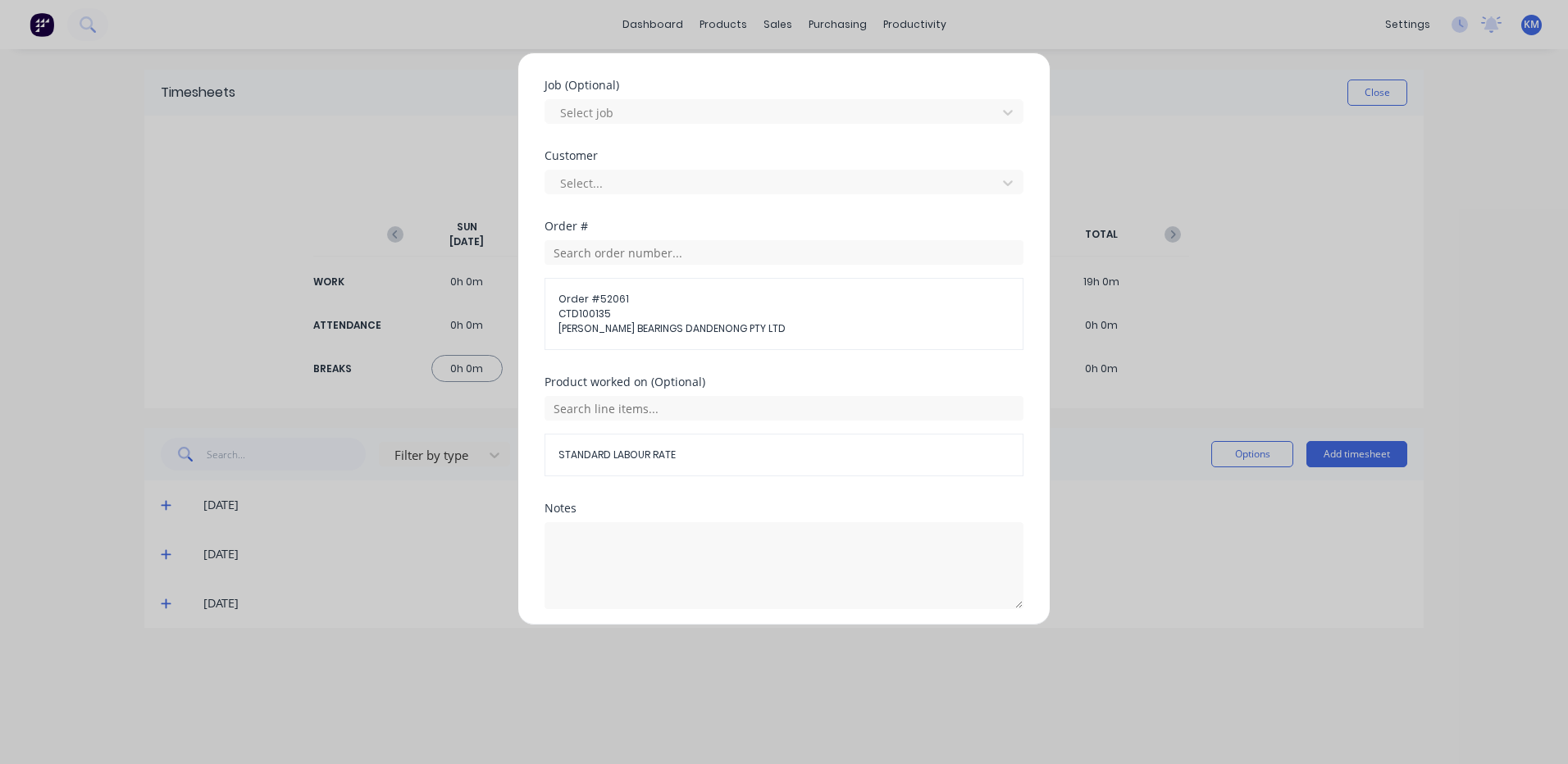
scroll to position [738, 0]
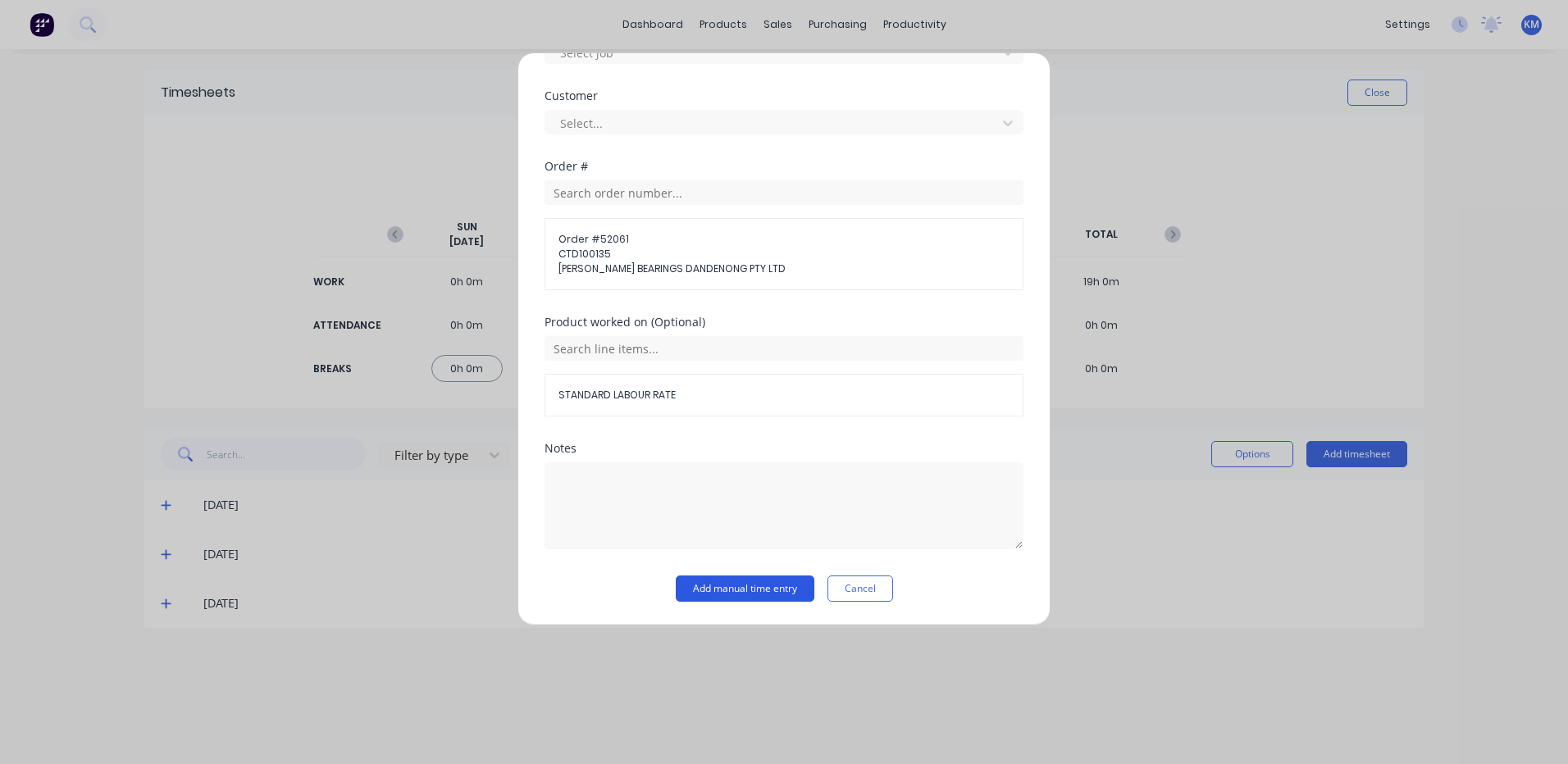
click at [718, 589] on button "Add manual time entry" at bounding box center [745, 588] width 139 height 27
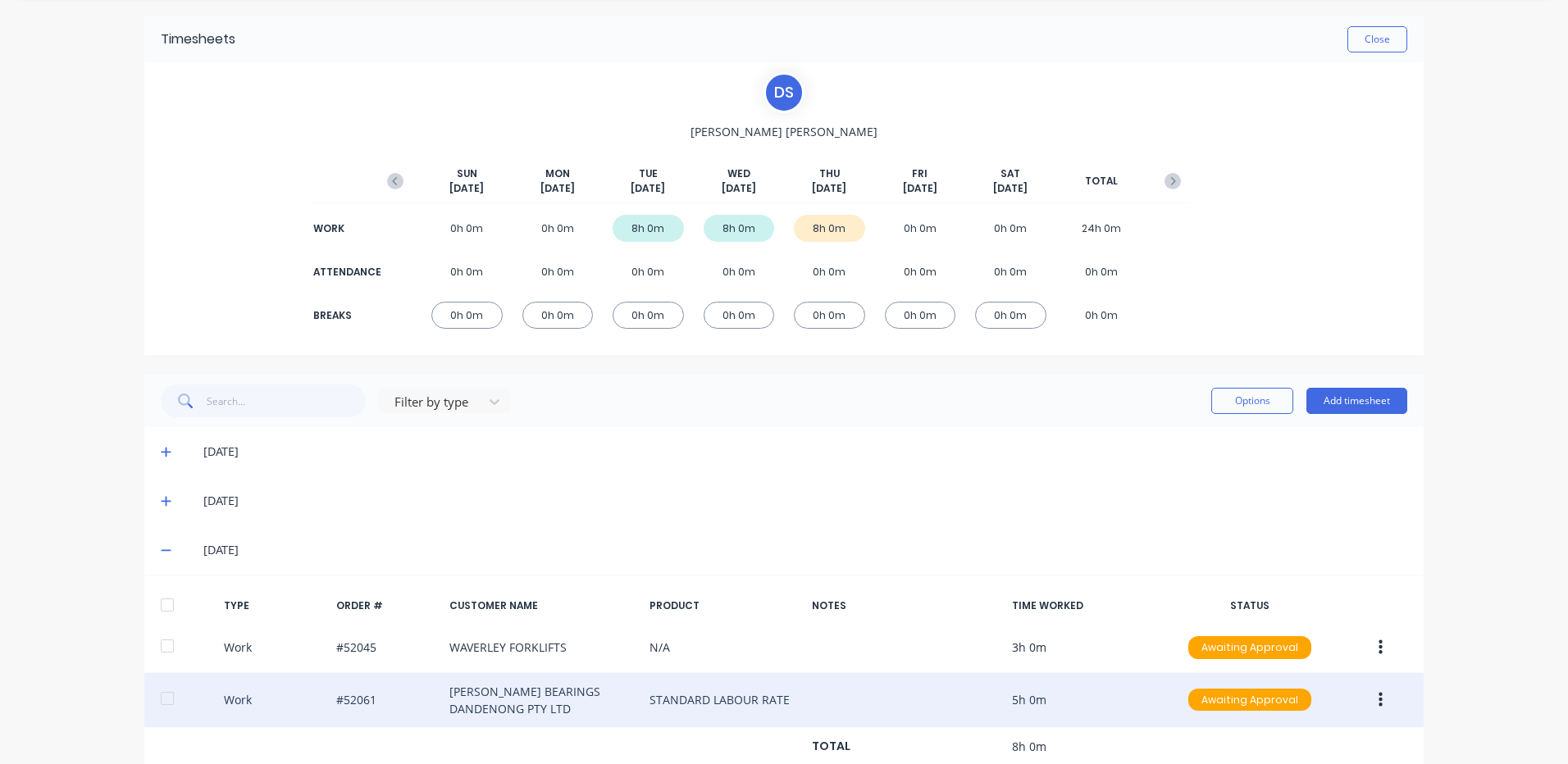
scroll to position [102, 0]
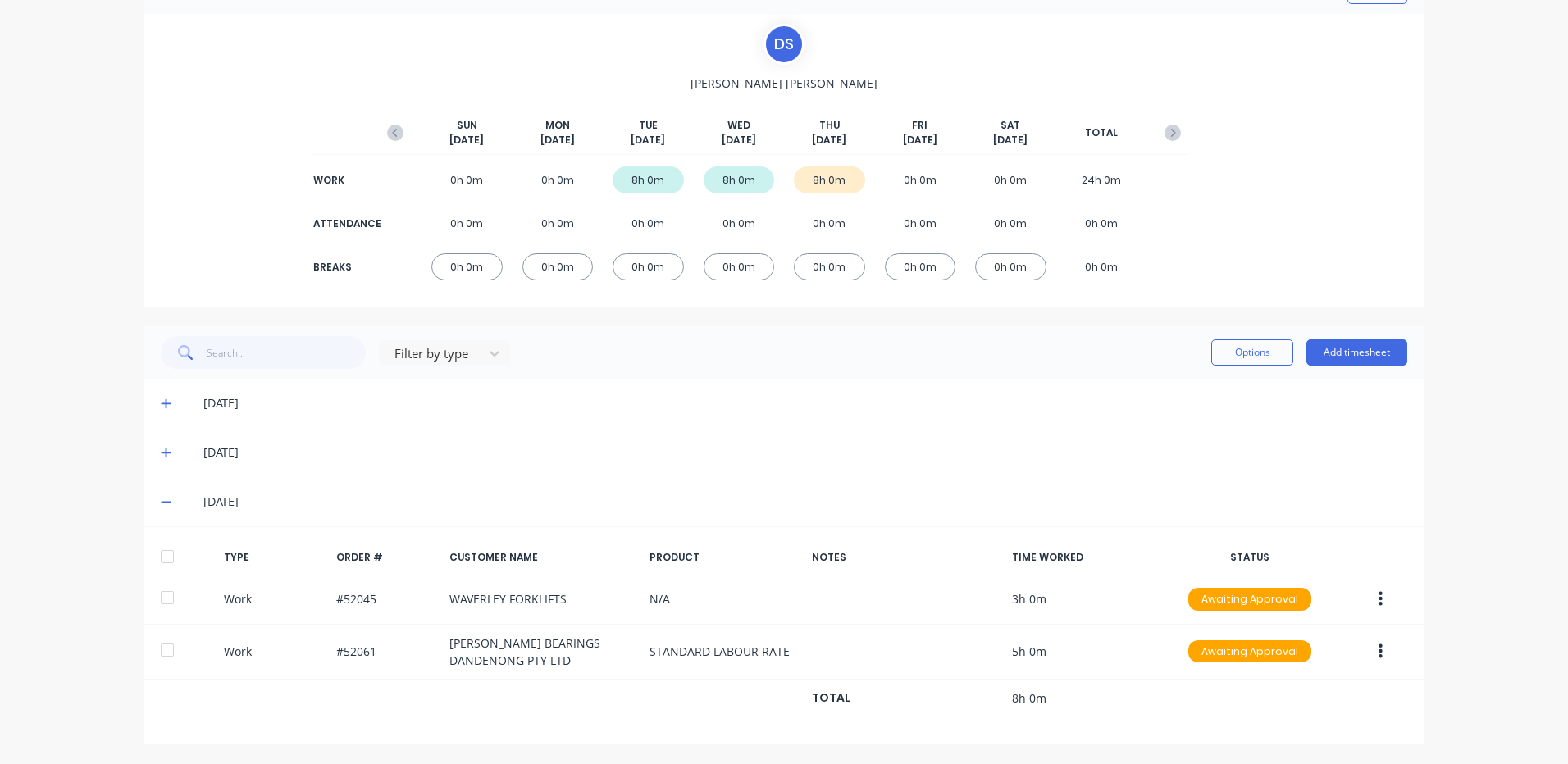
click at [172, 562] on div at bounding box center [167, 556] width 33 height 33
click at [1252, 354] on button "Options" at bounding box center [1252, 352] width 82 height 27
click at [1152, 391] on div "Approve" at bounding box center [1215, 395] width 126 height 24
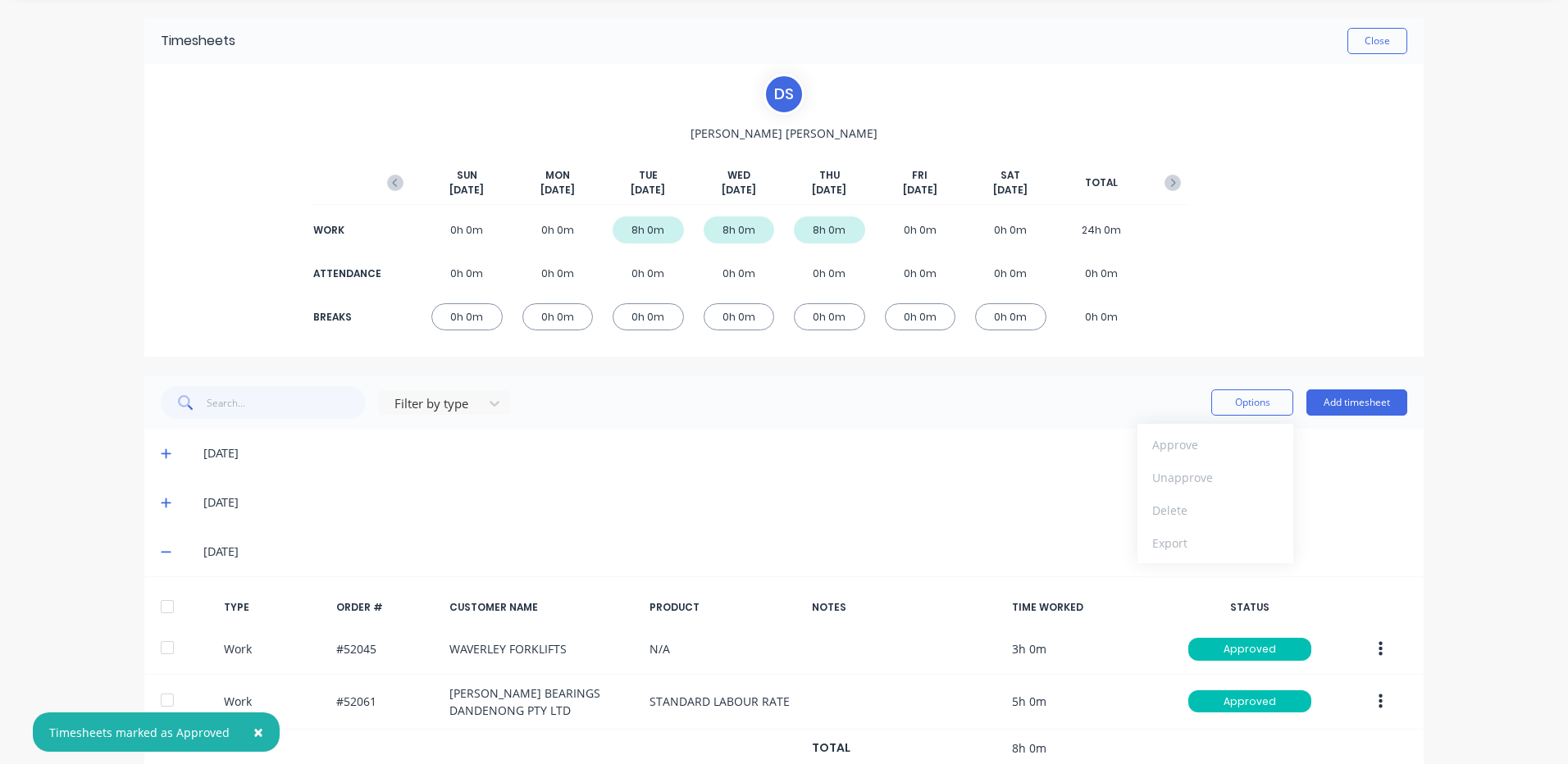
scroll to position [0, 0]
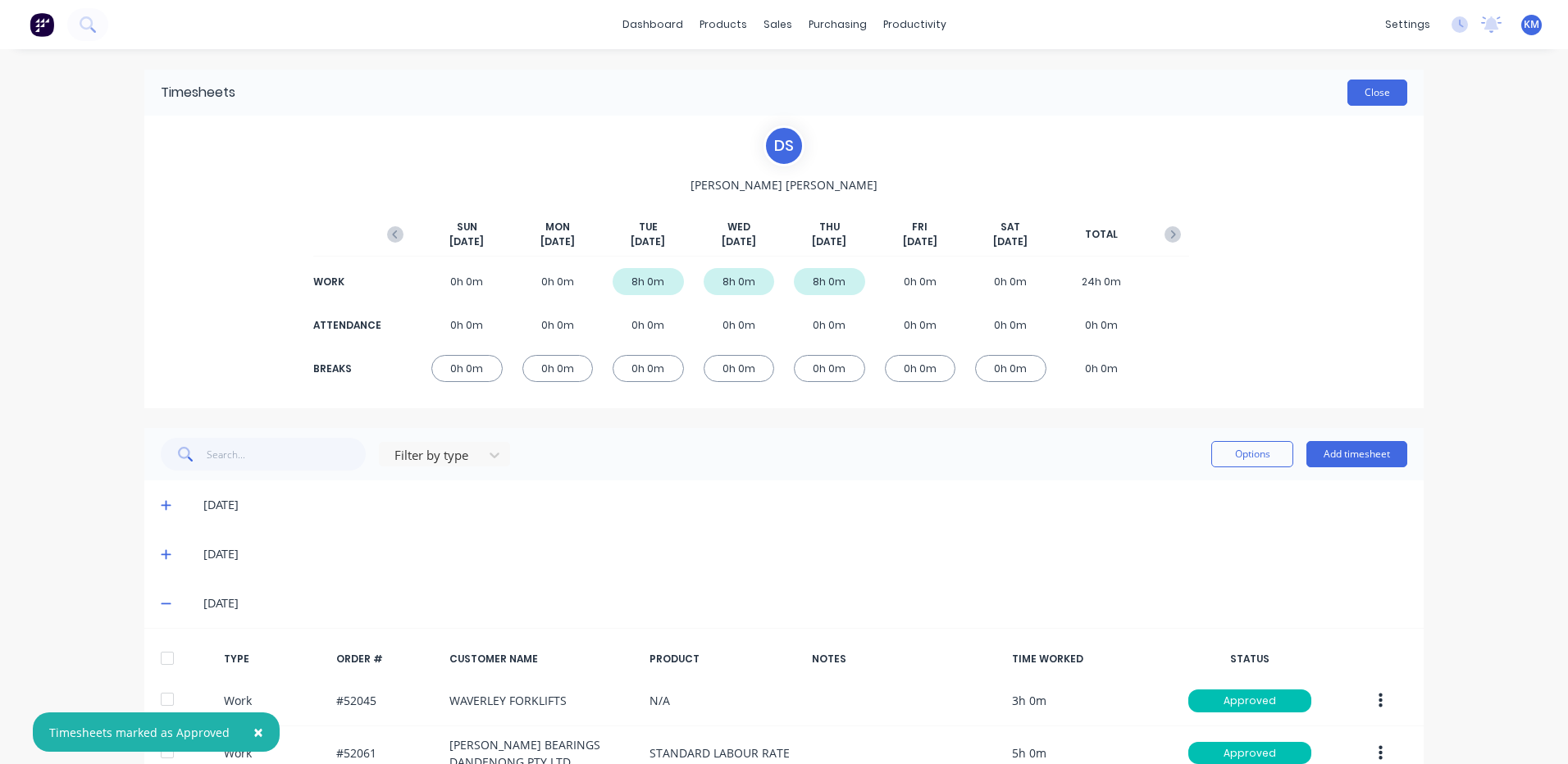
click at [1382, 97] on button "Close" at bounding box center [1378, 93] width 60 height 27
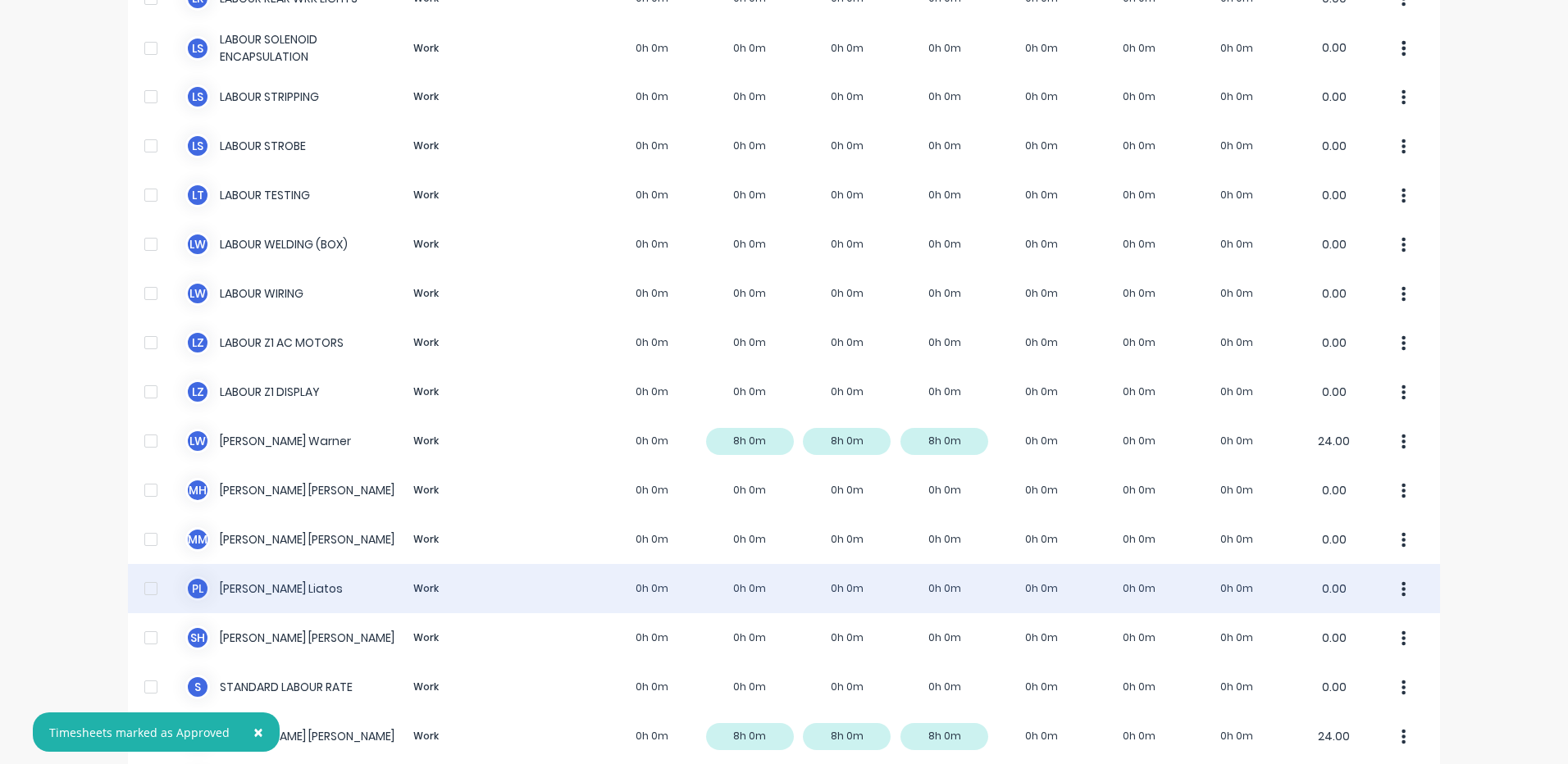
scroll to position [1547, 0]
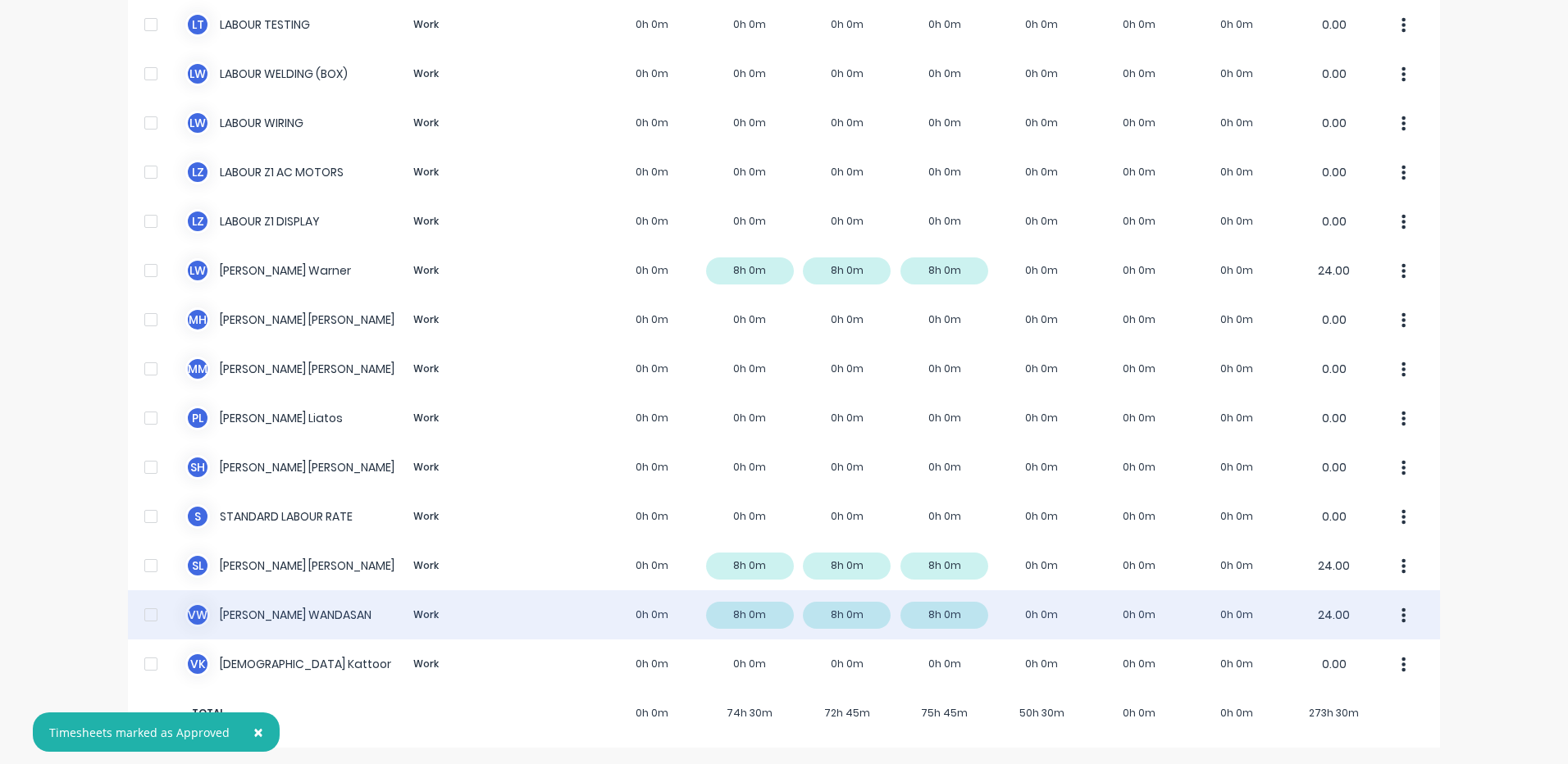
click at [869, 599] on div "V W [PERSON_NAME] Work 0h 0m 8h 0m 8h 0m 8h 0m 0h 0m 0h 0m 0h 0m 24.00" at bounding box center [784, 614] width 1312 height 49
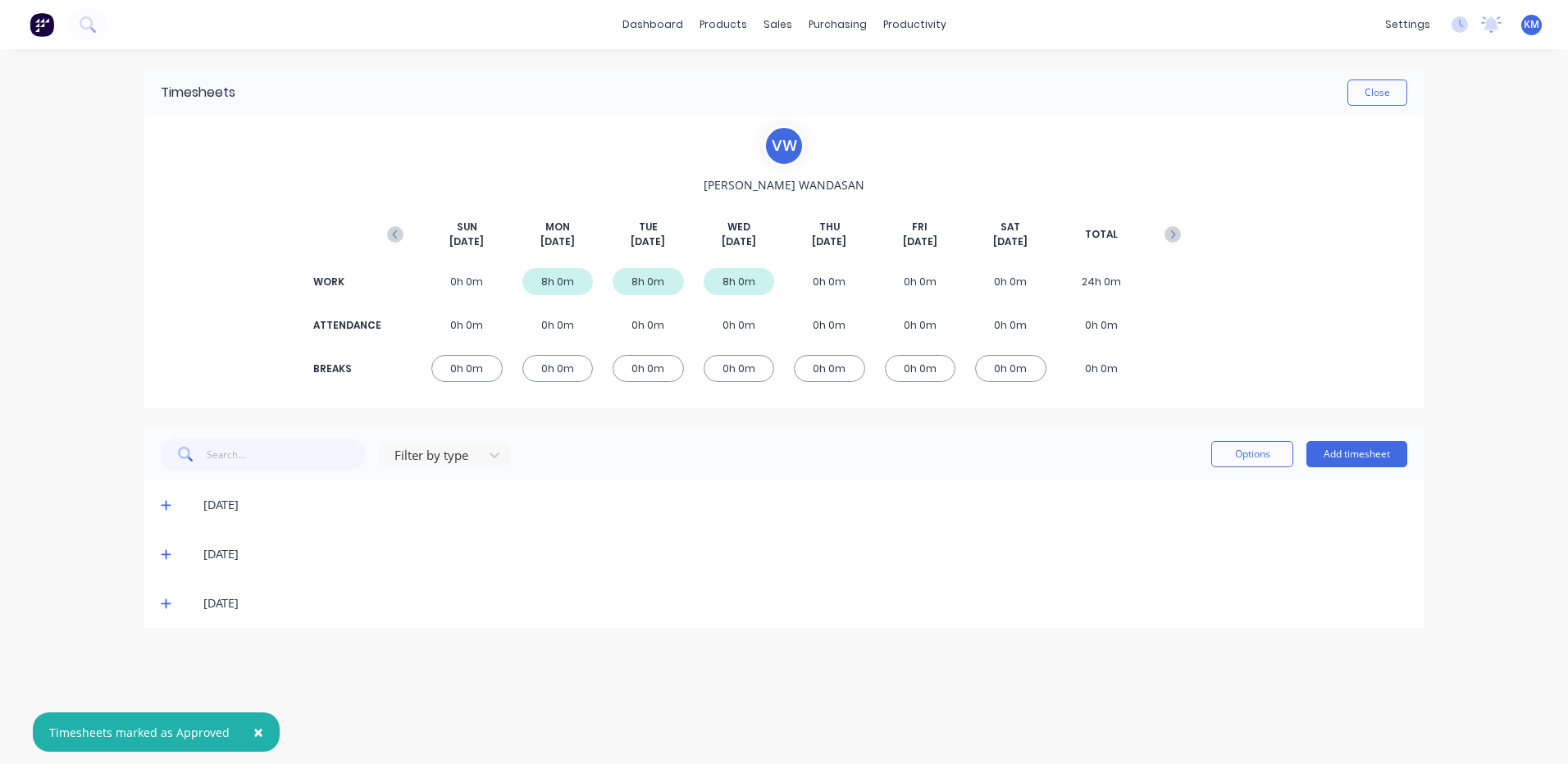
click at [162, 599] on icon at bounding box center [166, 603] width 10 height 11
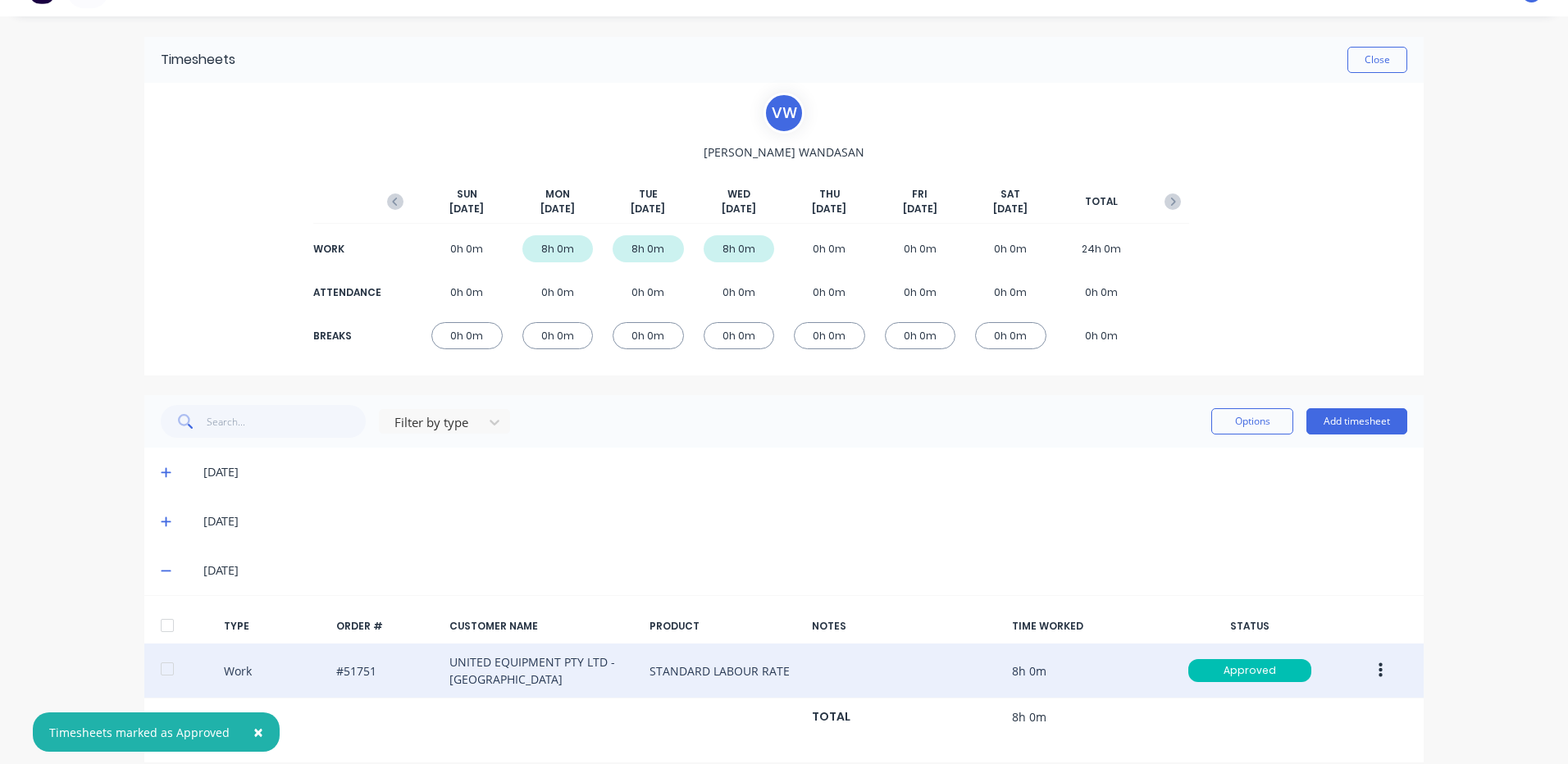
scroll to position [51, 0]
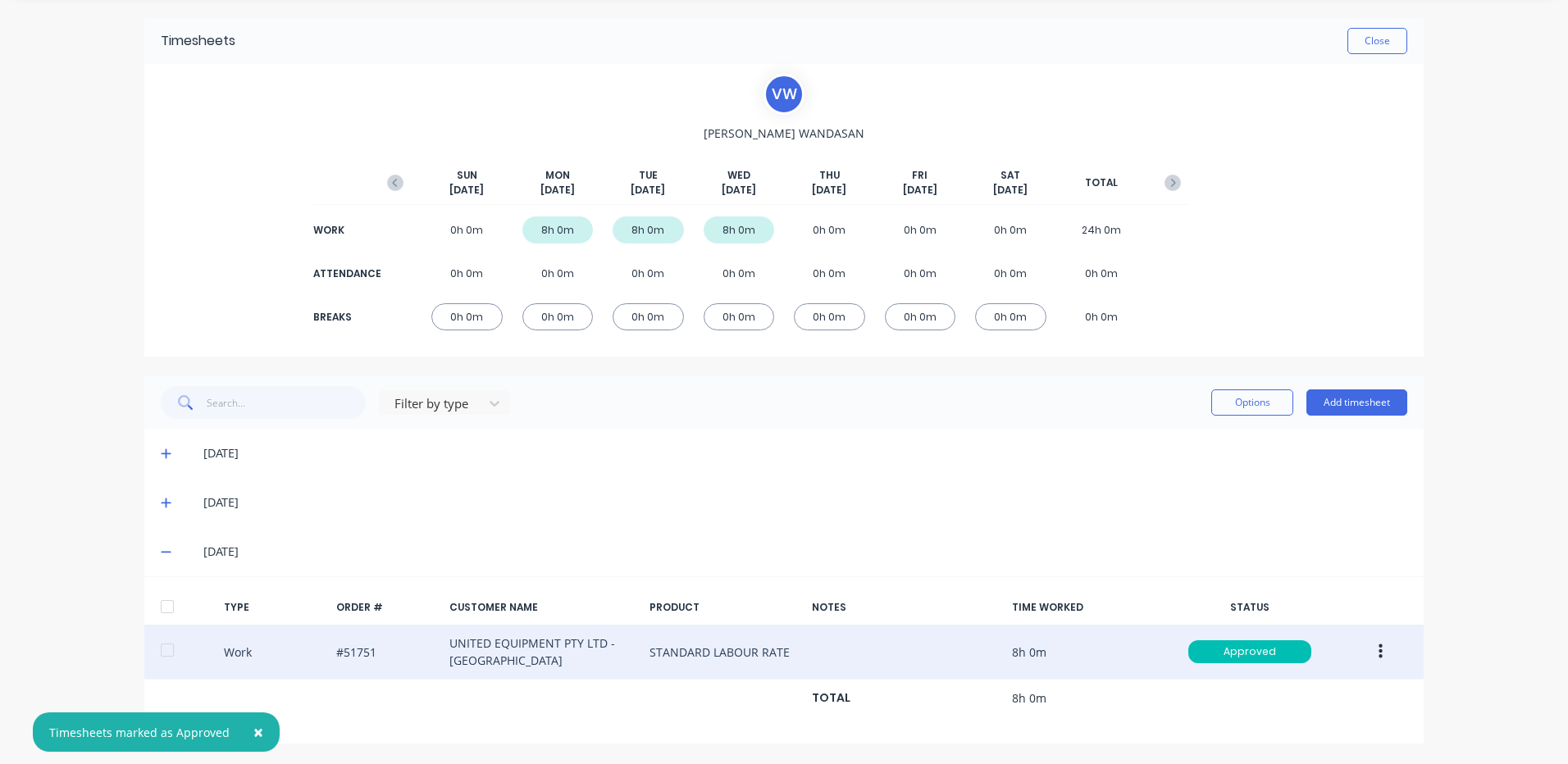
click at [1378, 646] on icon "button" at bounding box center [1380, 652] width 4 height 15
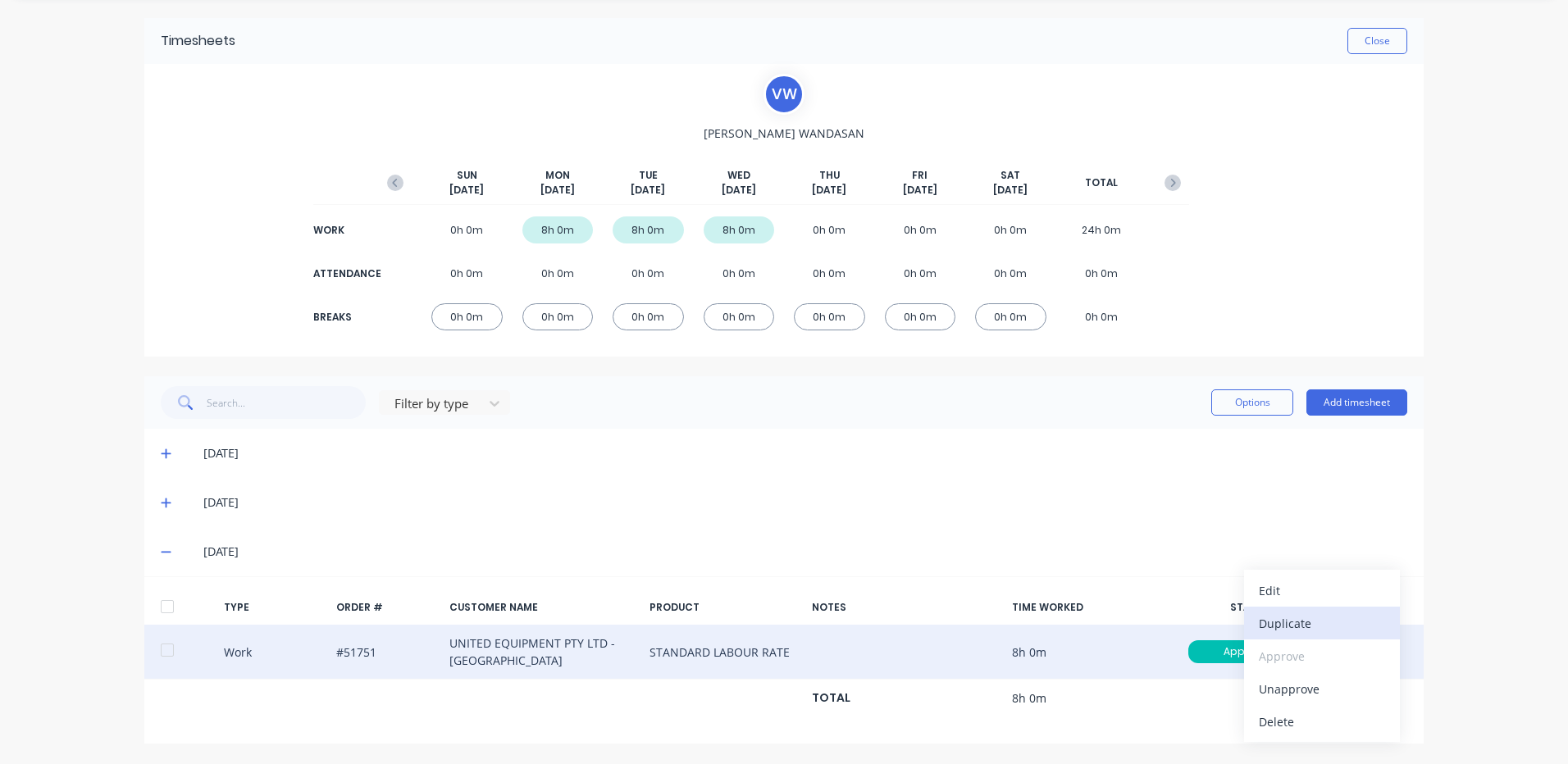
click at [1310, 626] on div "Duplicate" at bounding box center [1322, 623] width 126 height 24
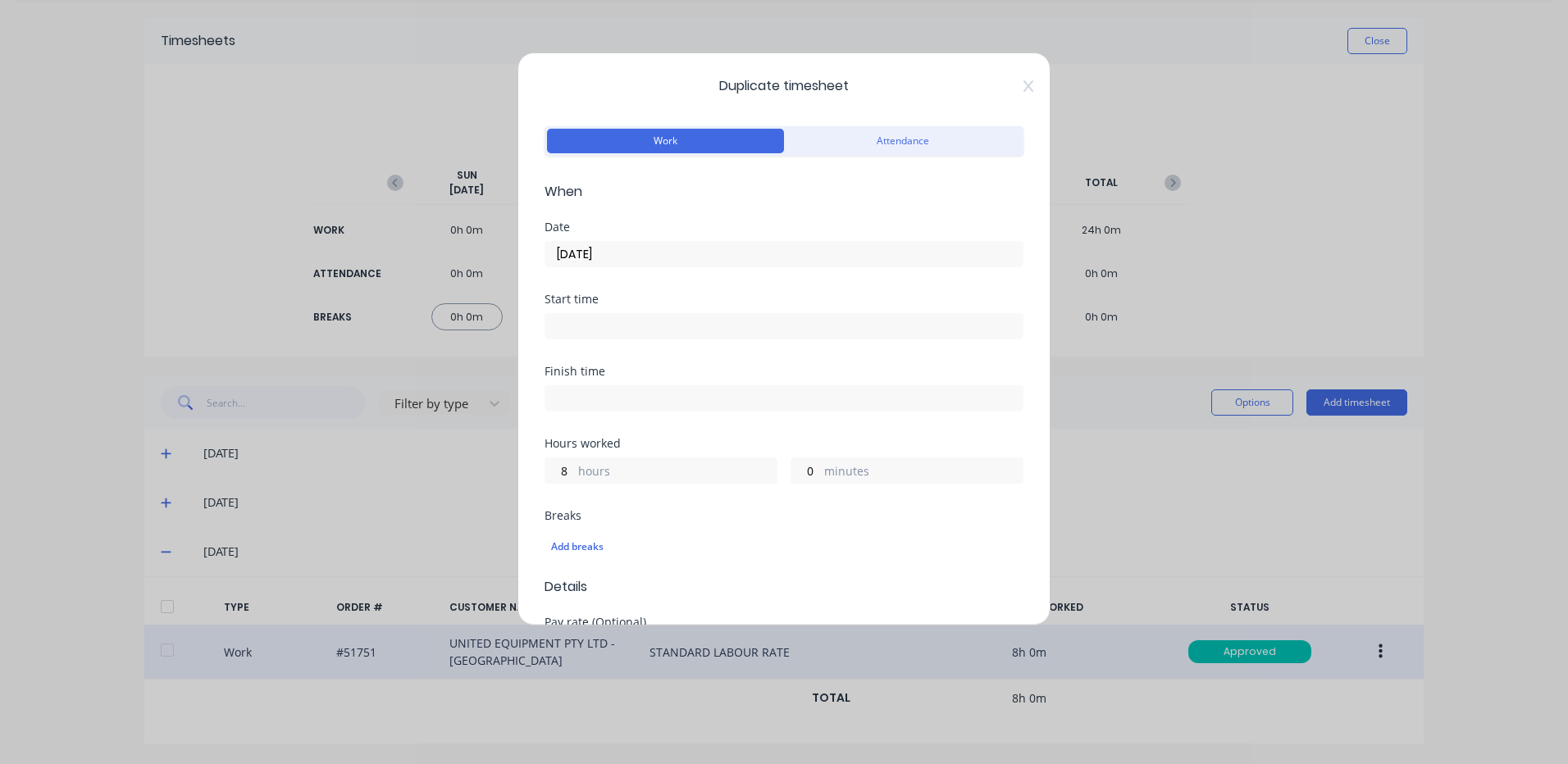
click at [654, 248] on input "[DATE]" at bounding box center [784, 254] width 478 height 25
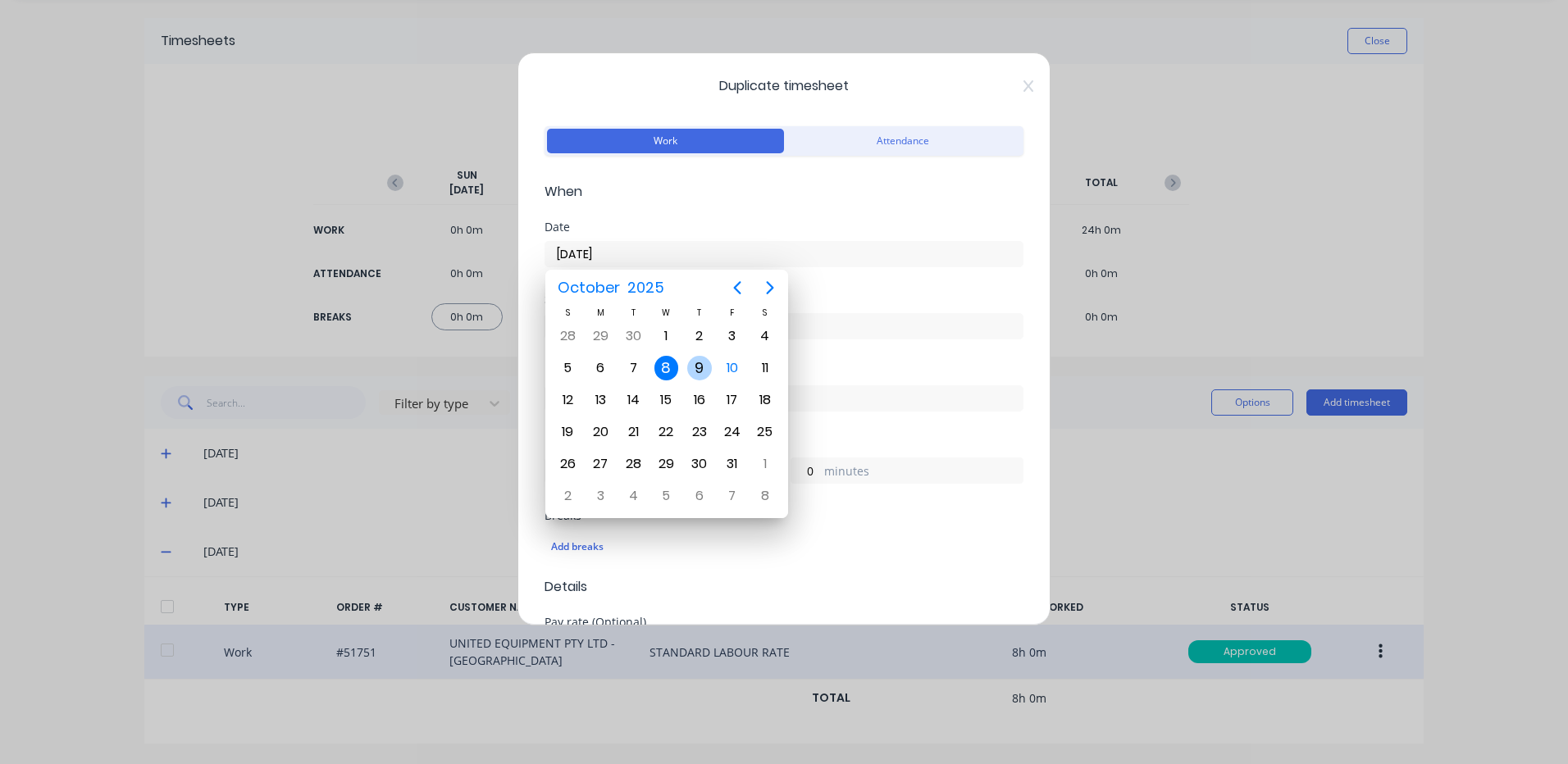
click at [696, 369] on div "9" at bounding box center [699, 368] width 25 height 25
type input "[DATE]"
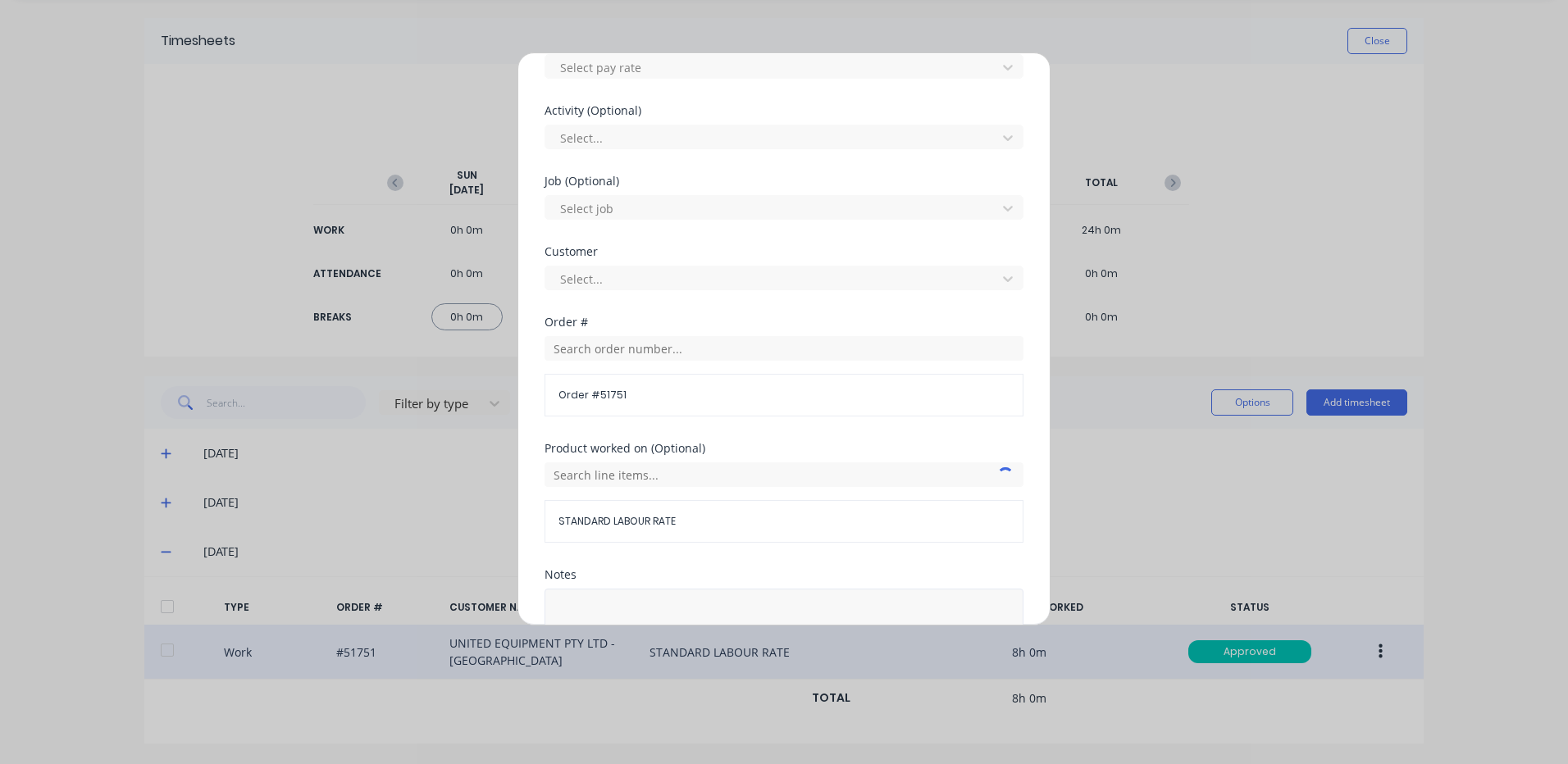
scroll to position [708, 0]
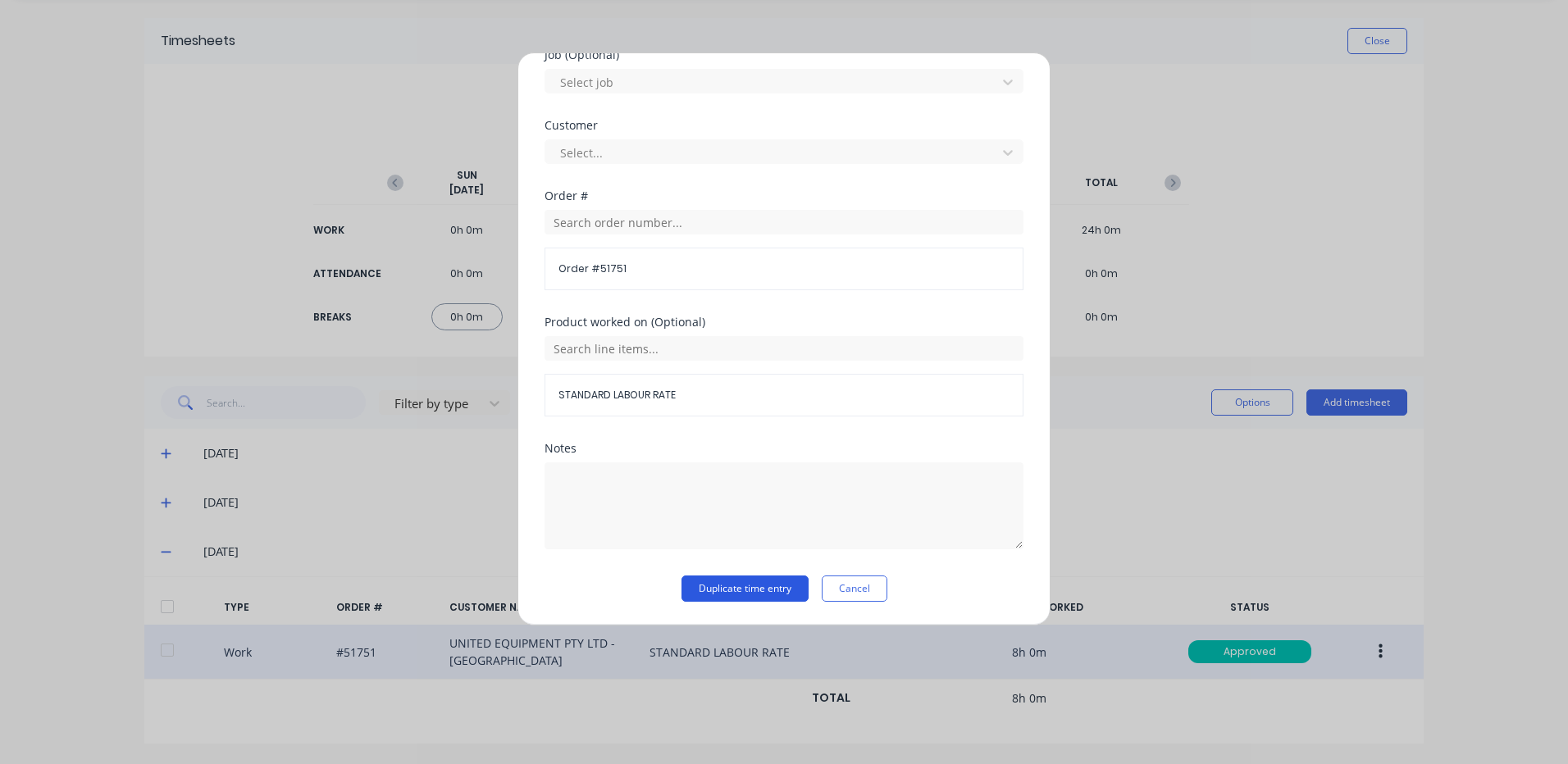
click at [739, 582] on button "Duplicate time entry" at bounding box center [745, 588] width 127 height 27
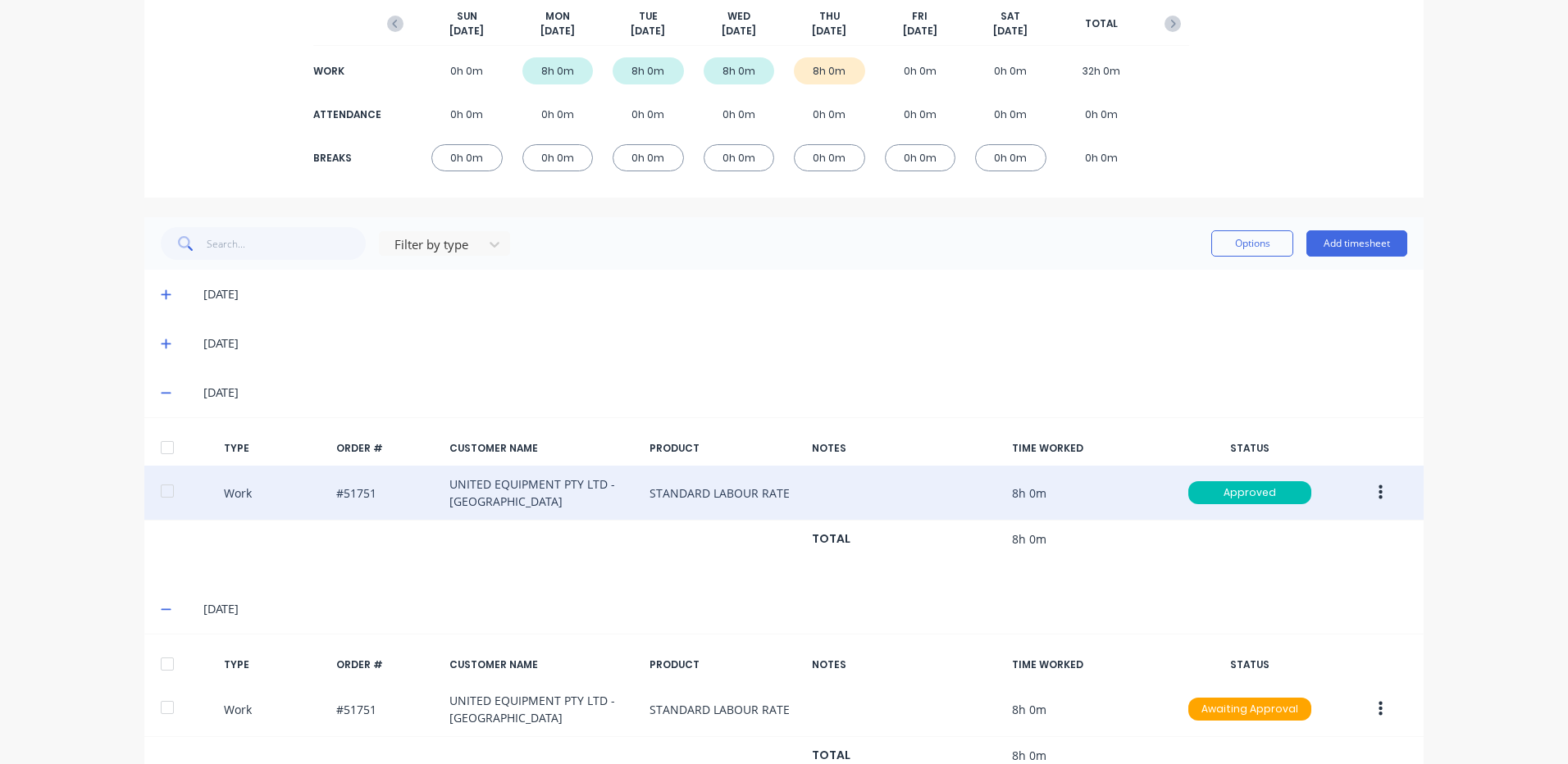
scroll to position [268, 0]
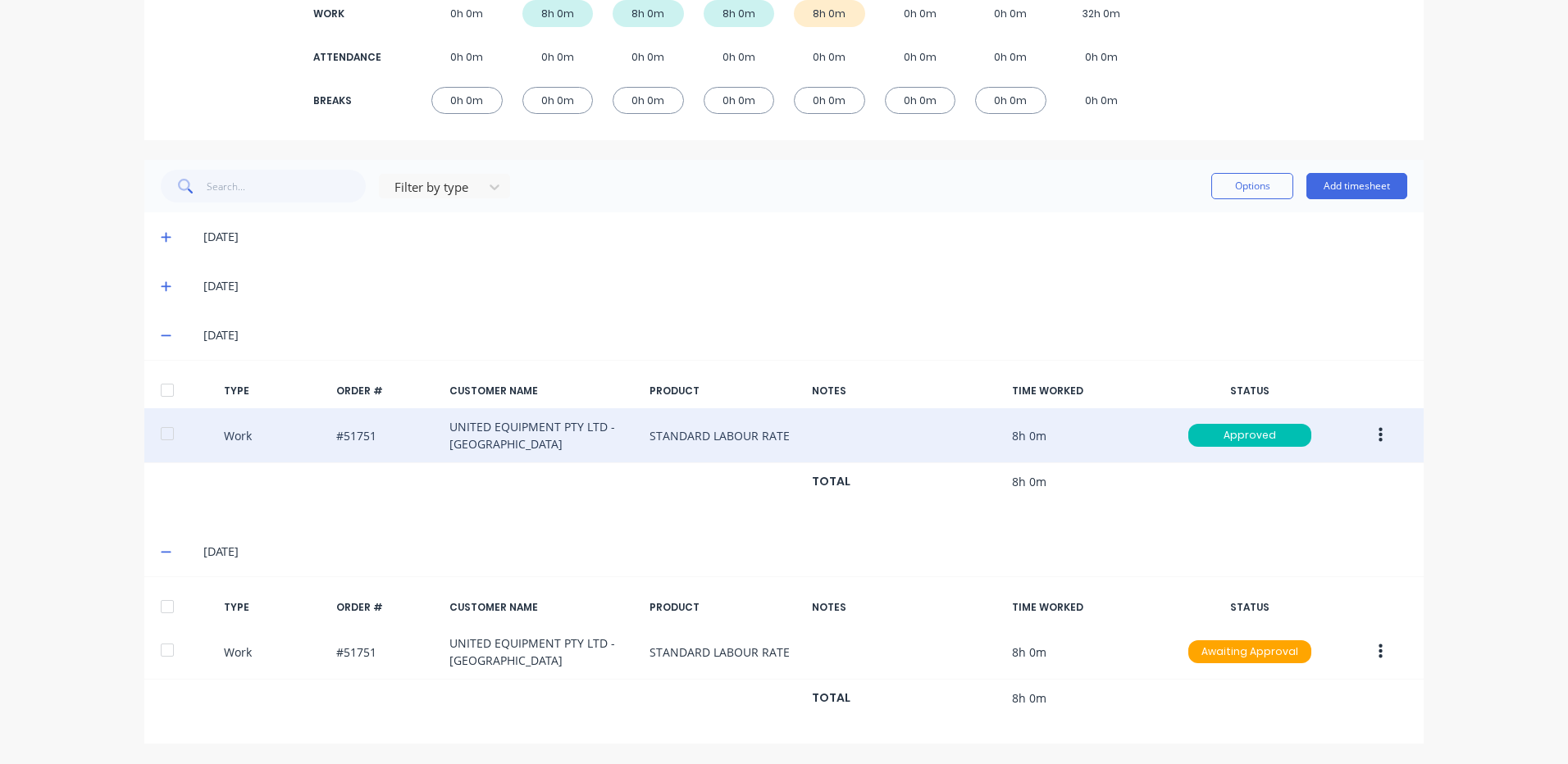
click at [178, 609] on div at bounding box center [167, 606] width 33 height 33
click at [1264, 189] on button "Options" at bounding box center [1252, 186] width 82 height 27
click at [1216, 226] on div "Approve" at bounding box center [1215, 228] width 126 height 24
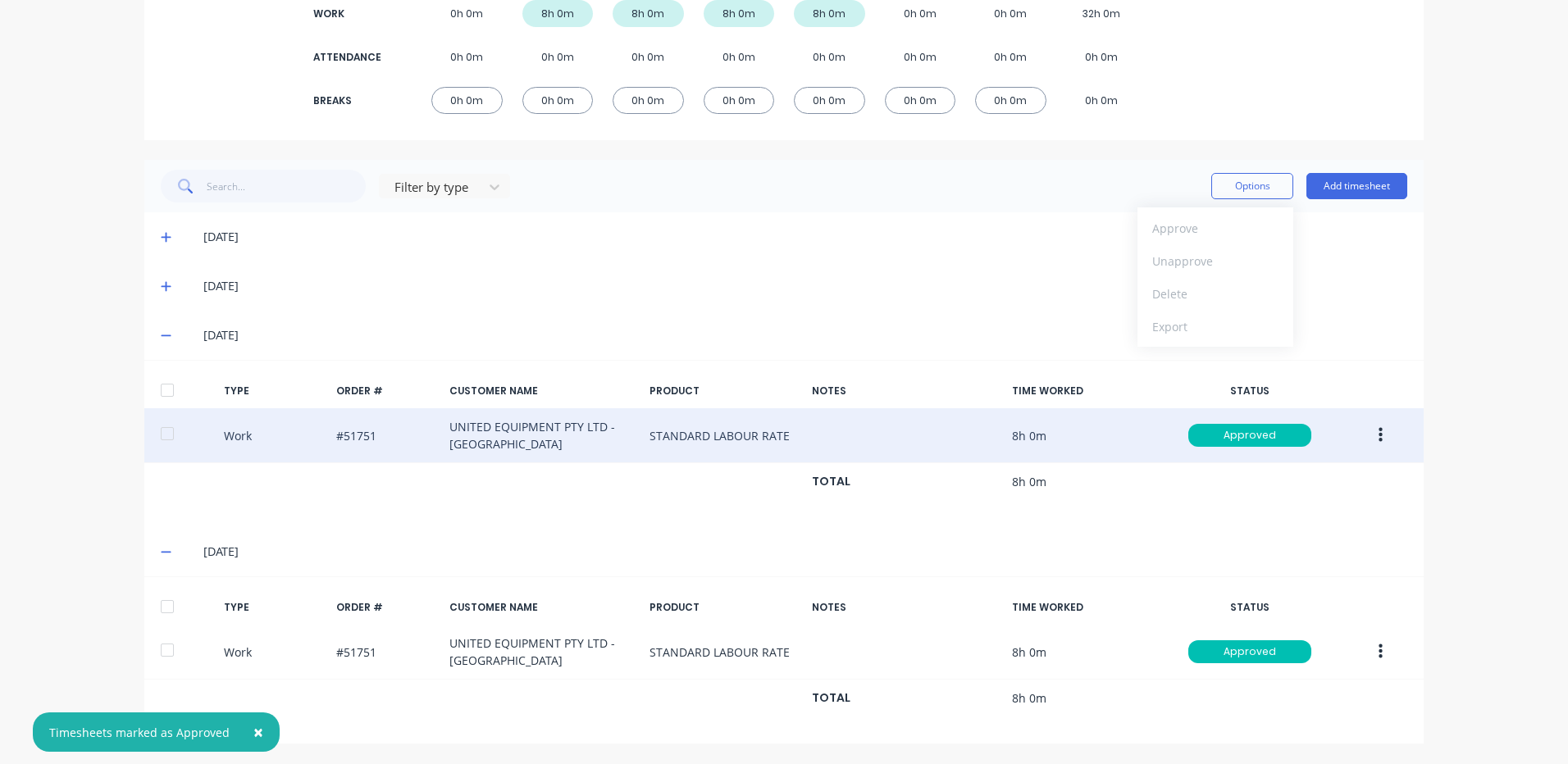
scroll to position [0, 0]
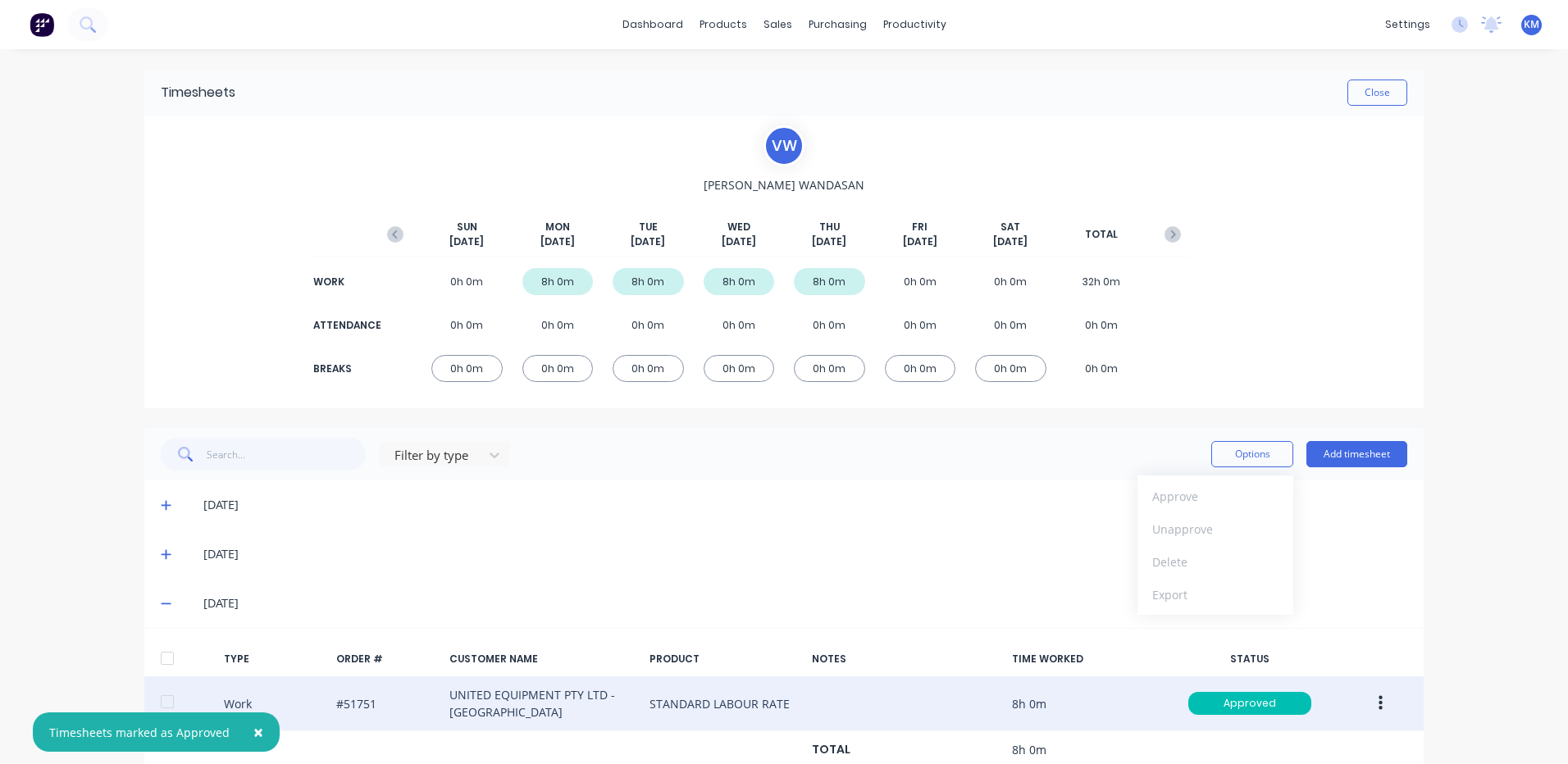
click at [1363, 111] on div "Timesheets Close" at bounding box center [784, 93] width 1280 height 46
click at [1368, 92] on button "Close" at bounding box center [1378, 93] width 60 height 27
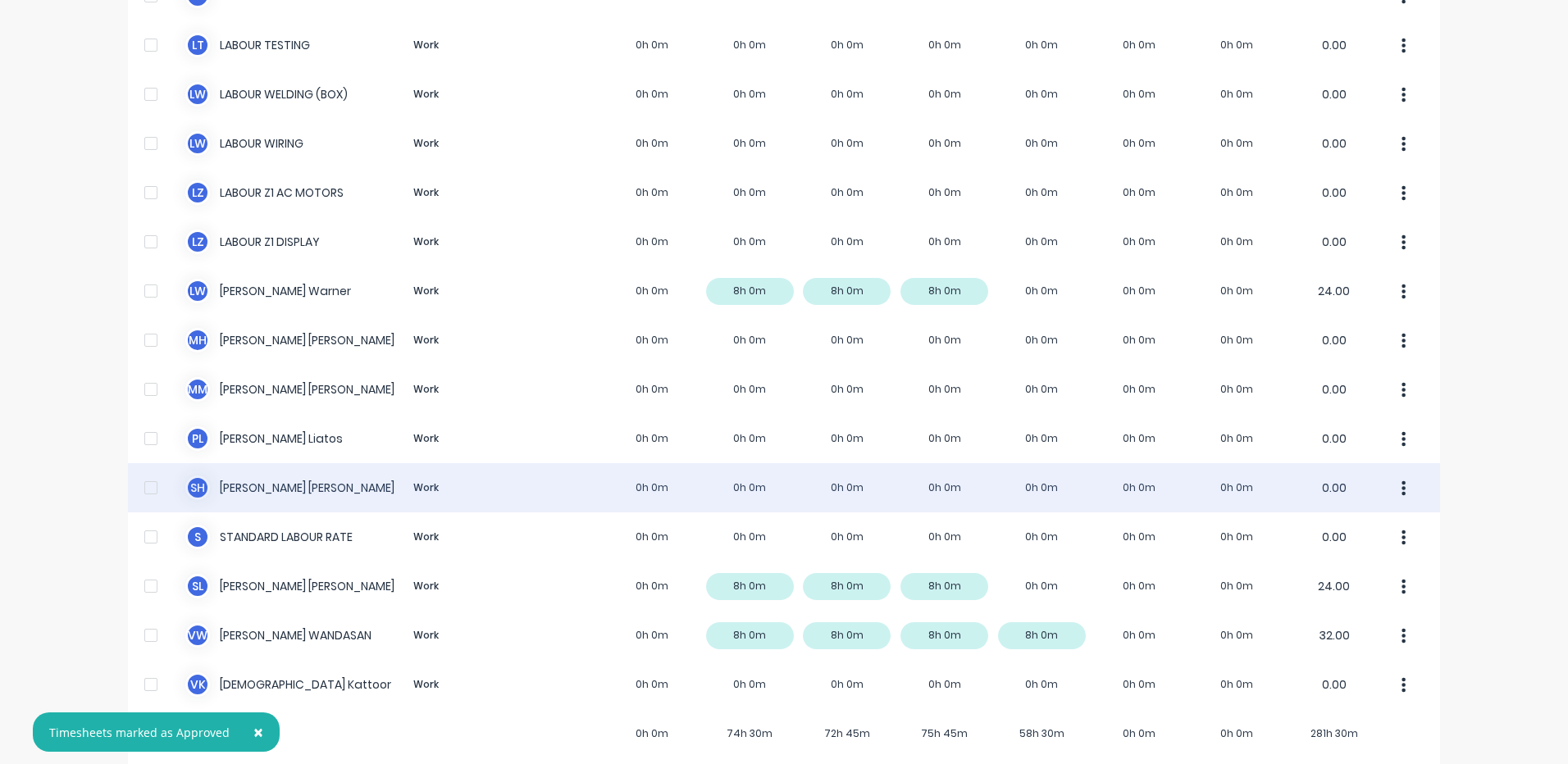
scroll to position [1547, 0]
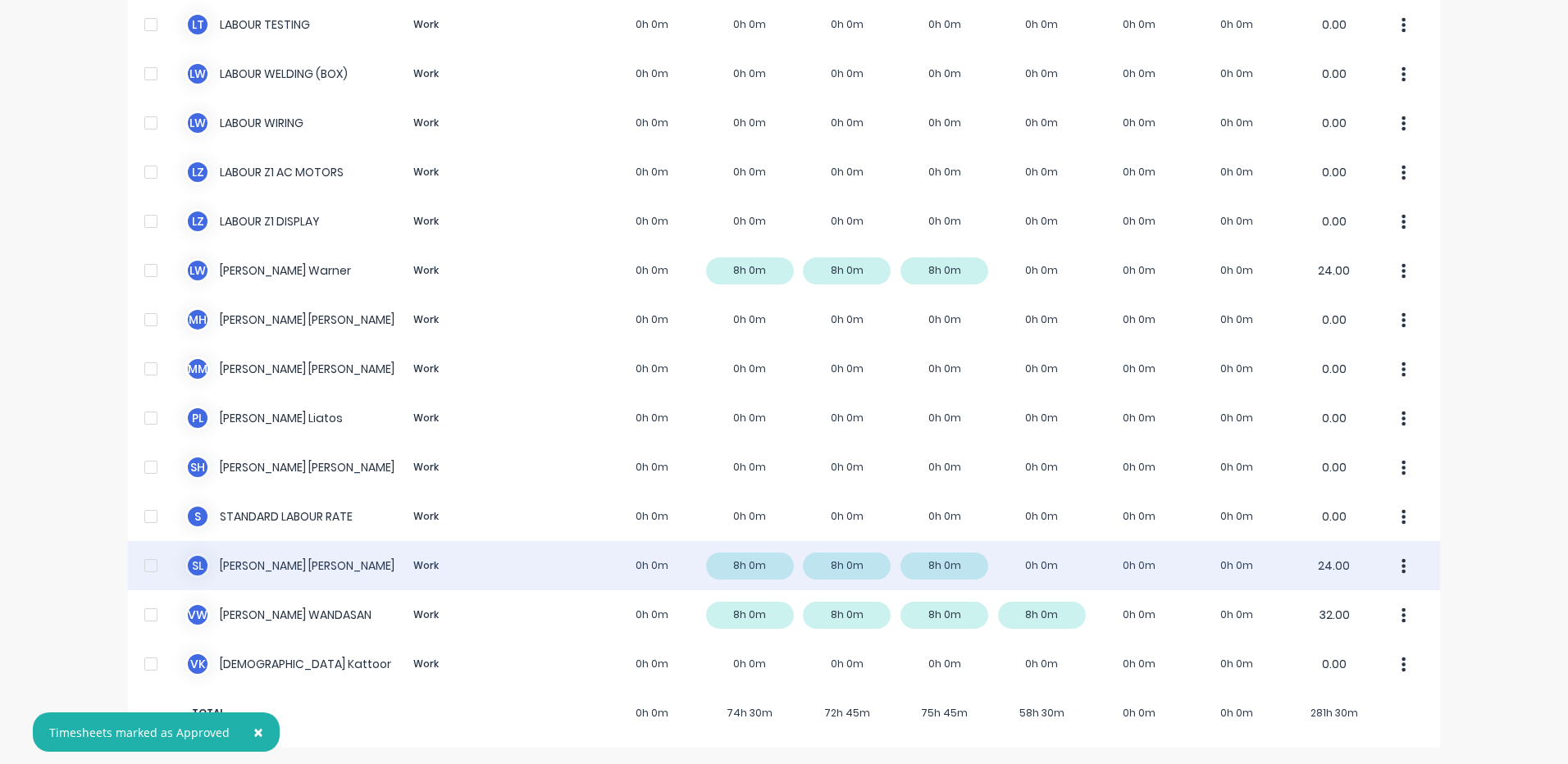
click at [942, 552] on div "S L [PERSON_NAME] Work 0h 0m 8h 0m 8h 0m 8h 0m 0h 0m 0h 0m 0h 0m 24.00" at bounding box center [784, 565] width 1312 height 49
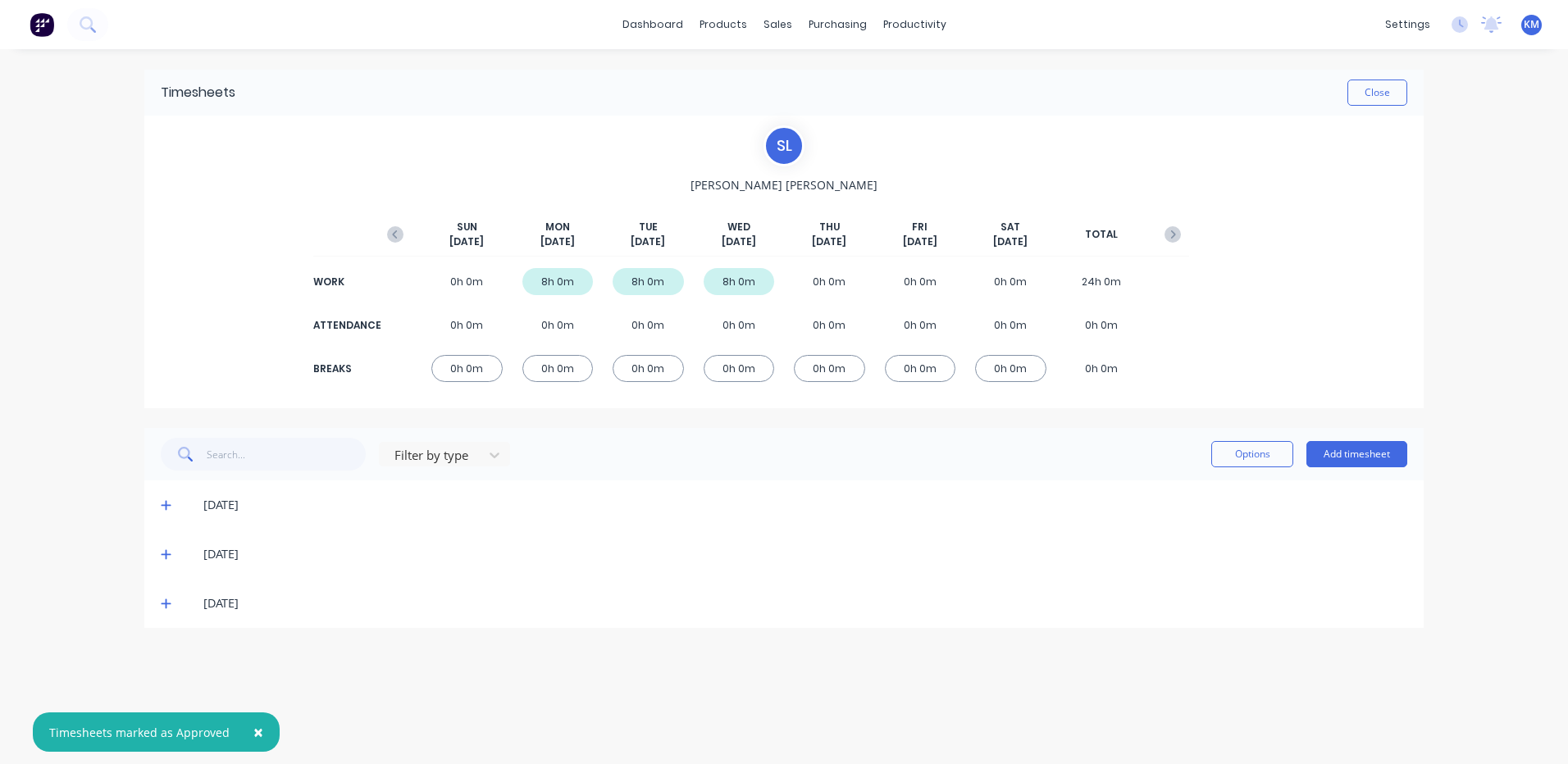
click at [166, 602] on icon at bounding box center [165, 604] width 9 height 9
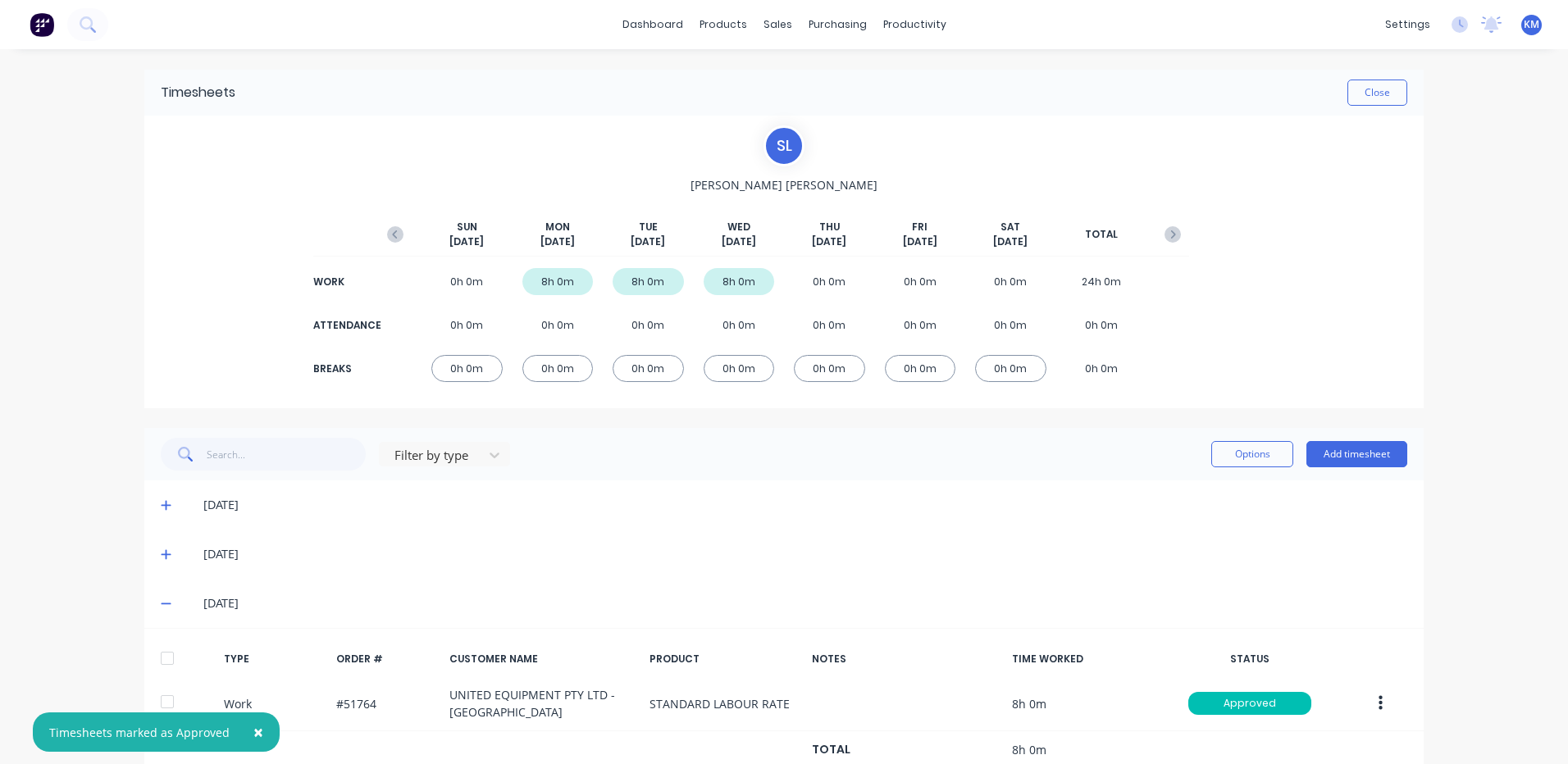
scroll to position [51, 0]
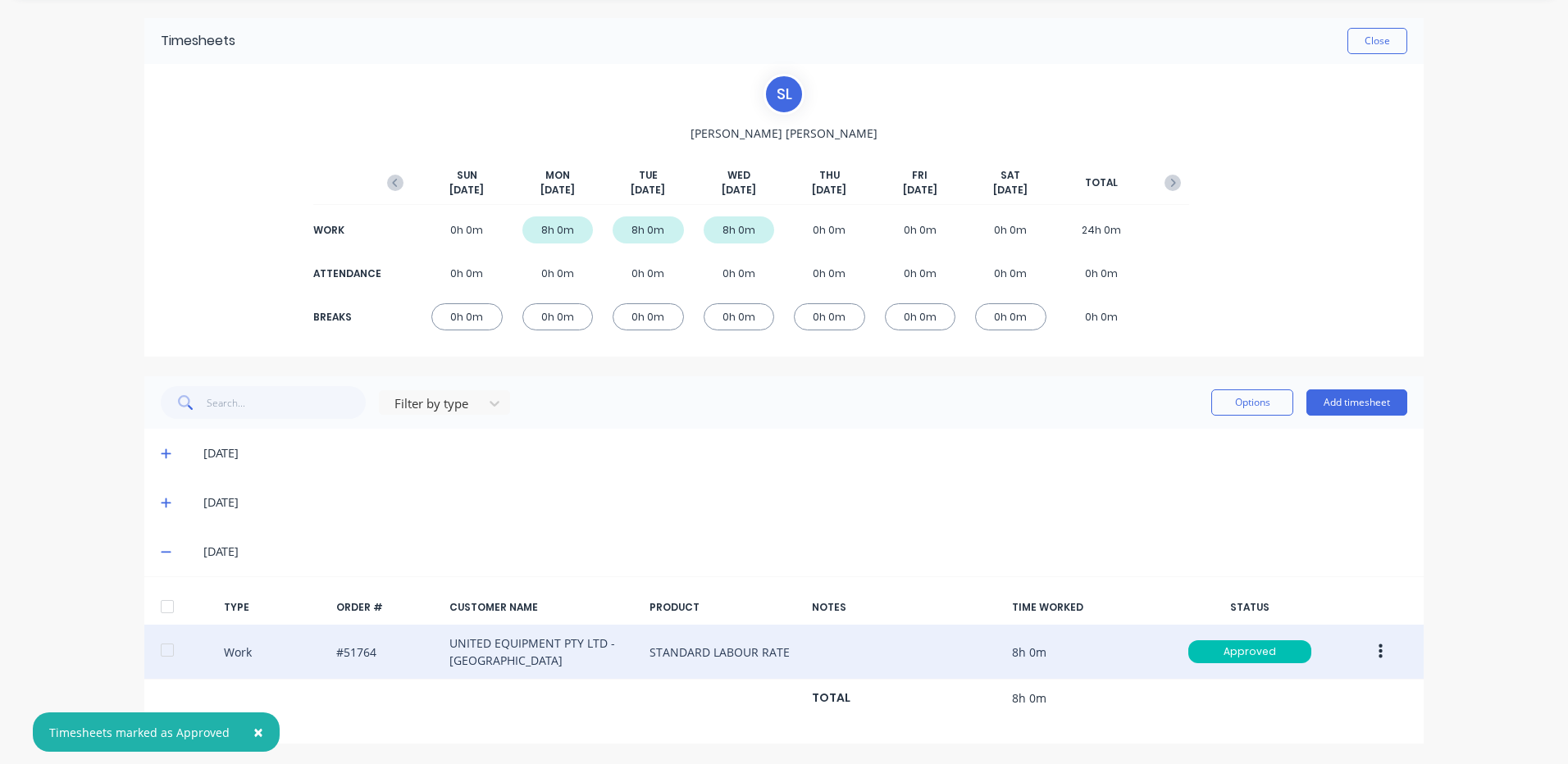
click at [1377, 649] on button "button" at bounding box center [1380, 652] width 39 height 29
click at [1344, 622] on div "Duplicate" at bounding box center [1322, 623] width 126 height 24
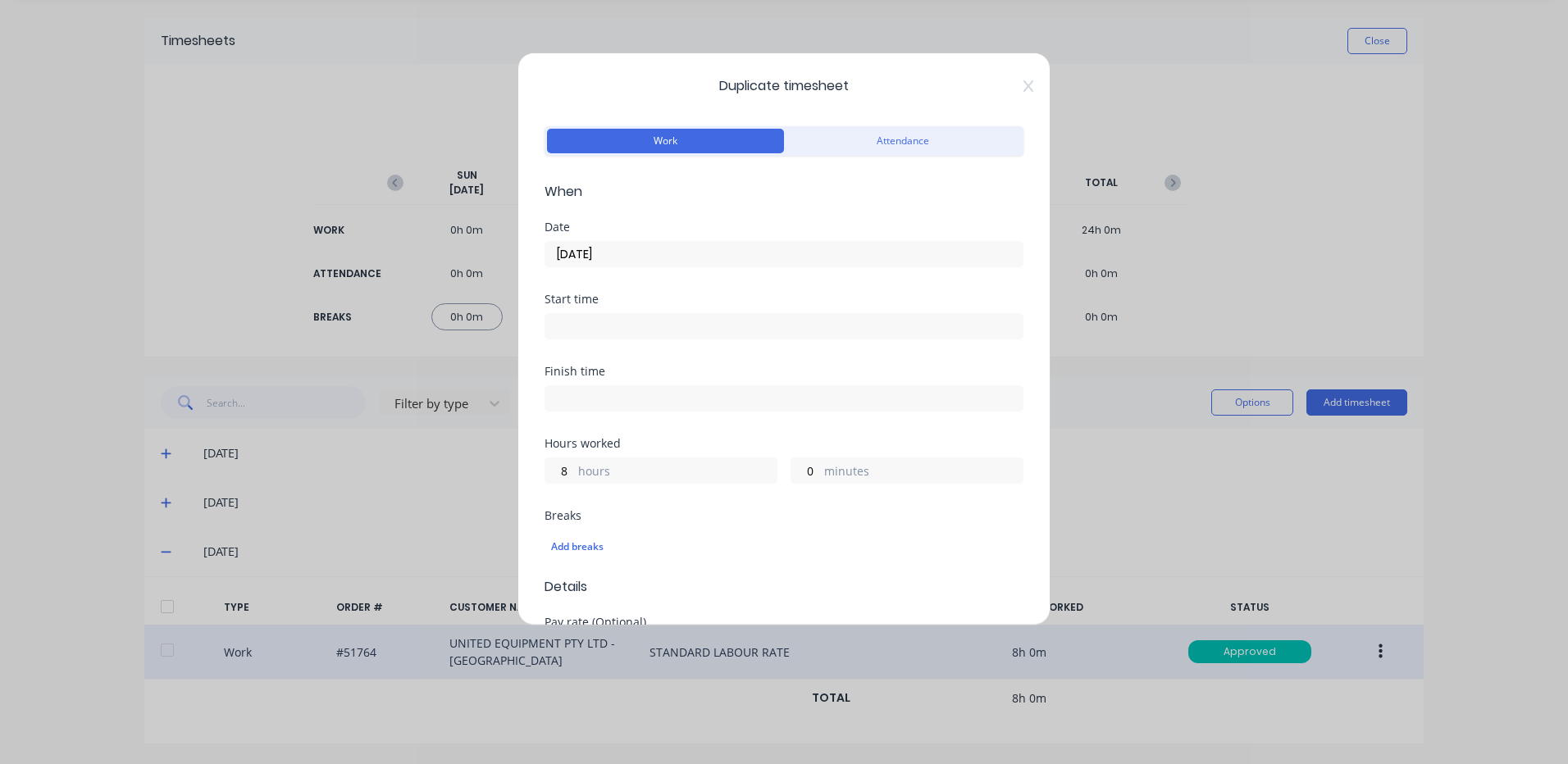
click at [678, 252] on input "[DATE]" at bounding box center [784, 254] width 478 height 25
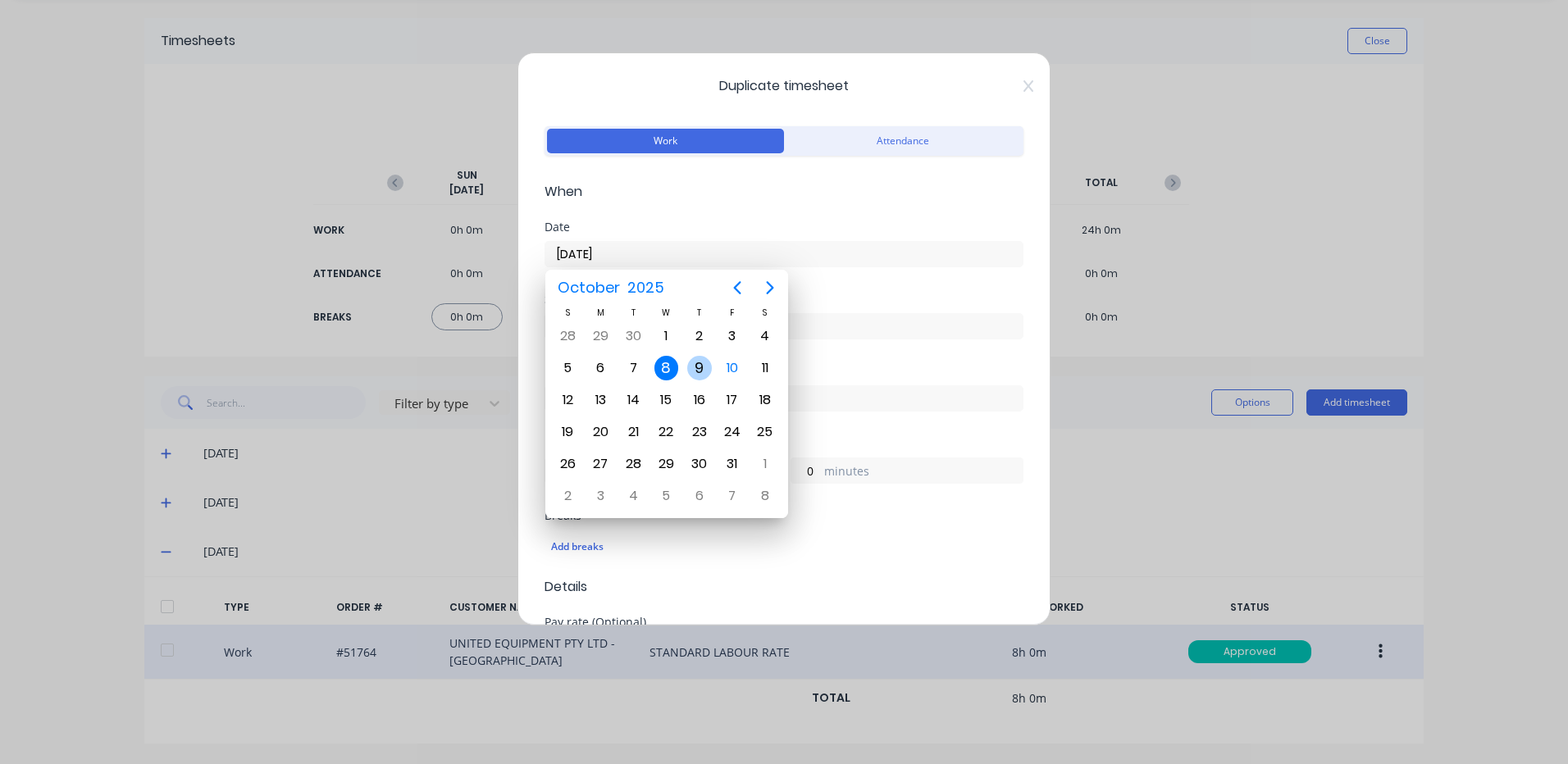
click at [700, 363] on div "9" at bounding box center [699, 368] width 25 height 25
type input "[DATE]"
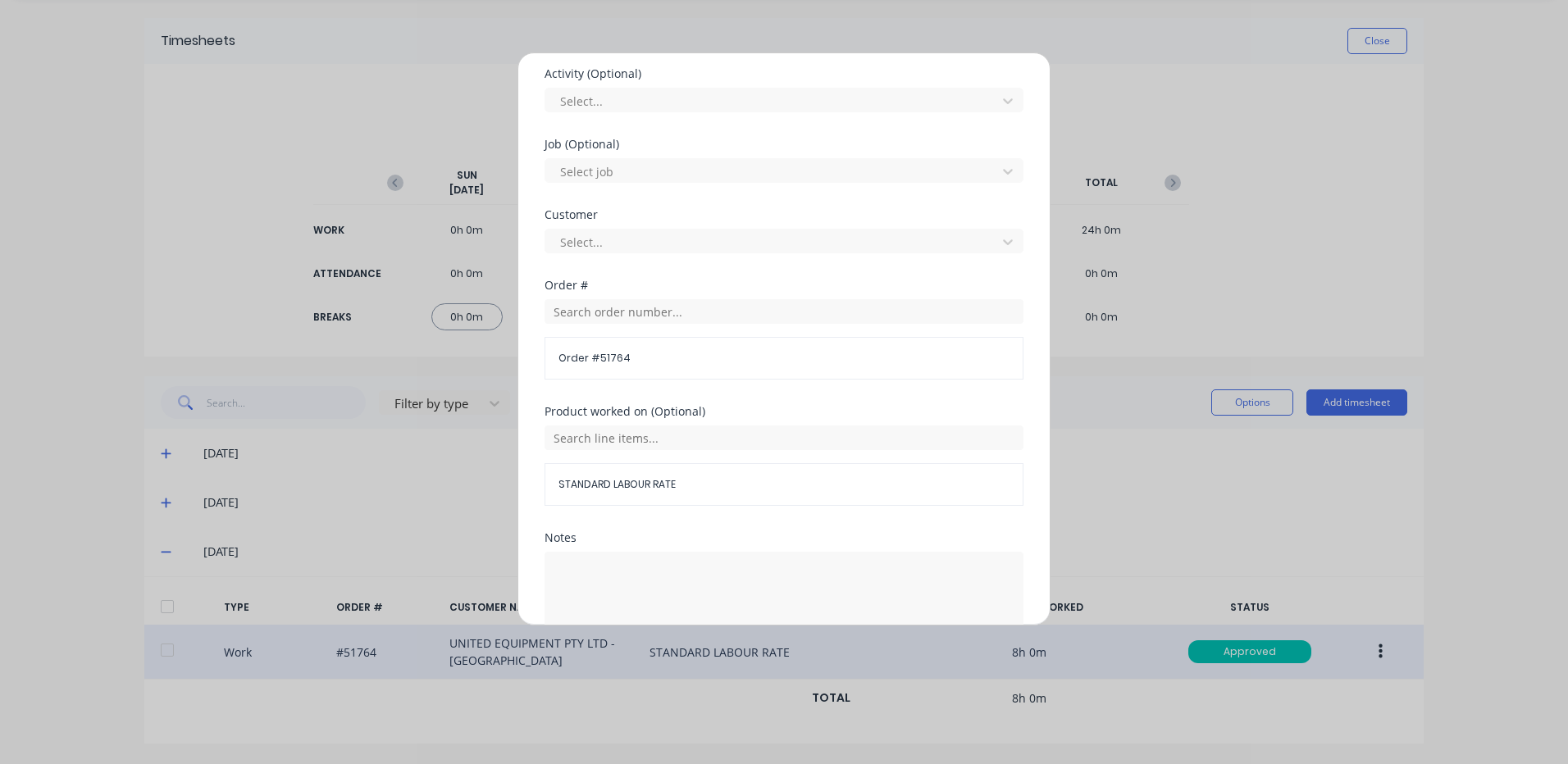
scroll to position [708, 0]
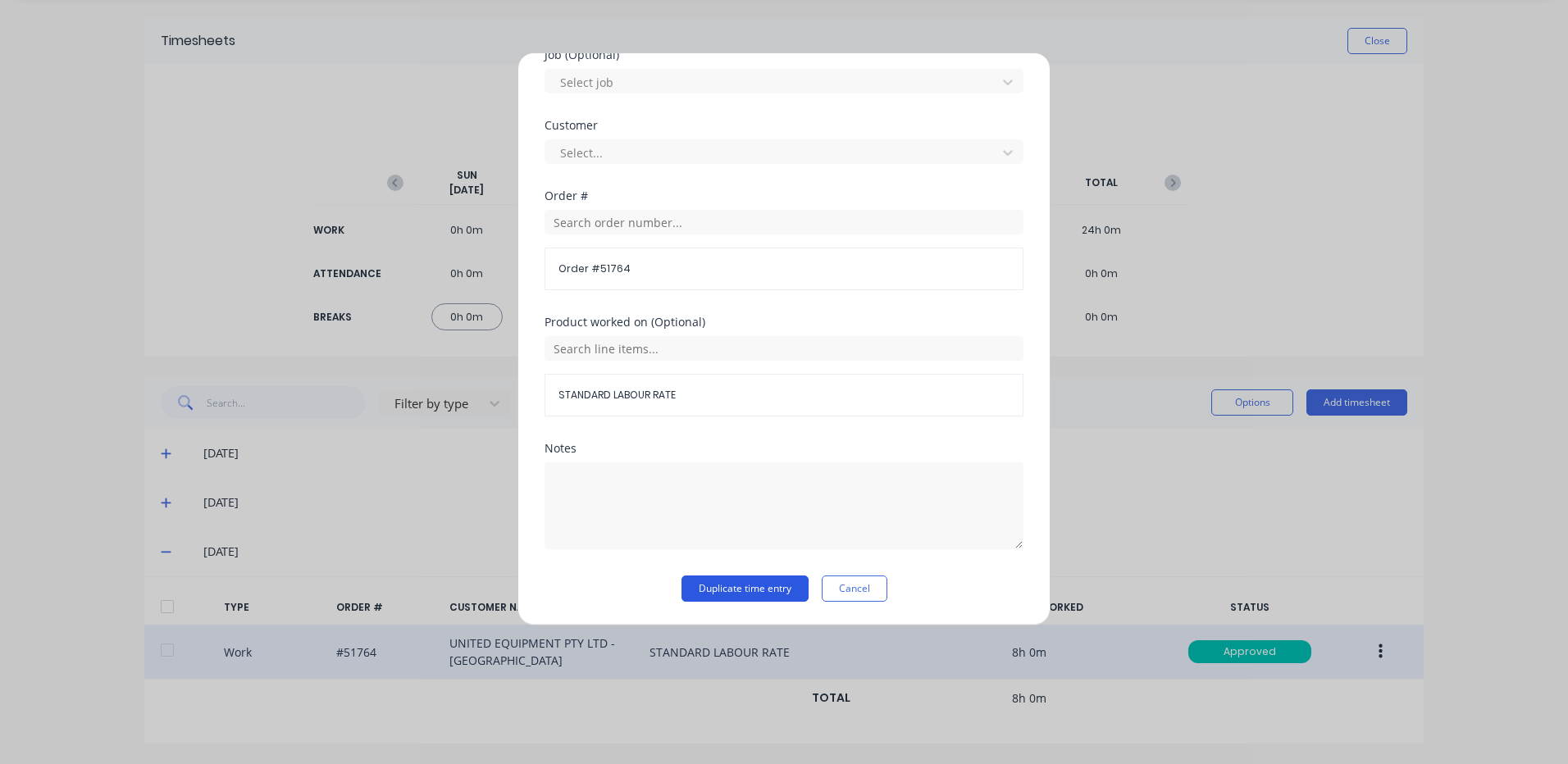
click at [729, 581] on button "Duplicate time entry" at bounding box center [745, 588] width 127 height 27
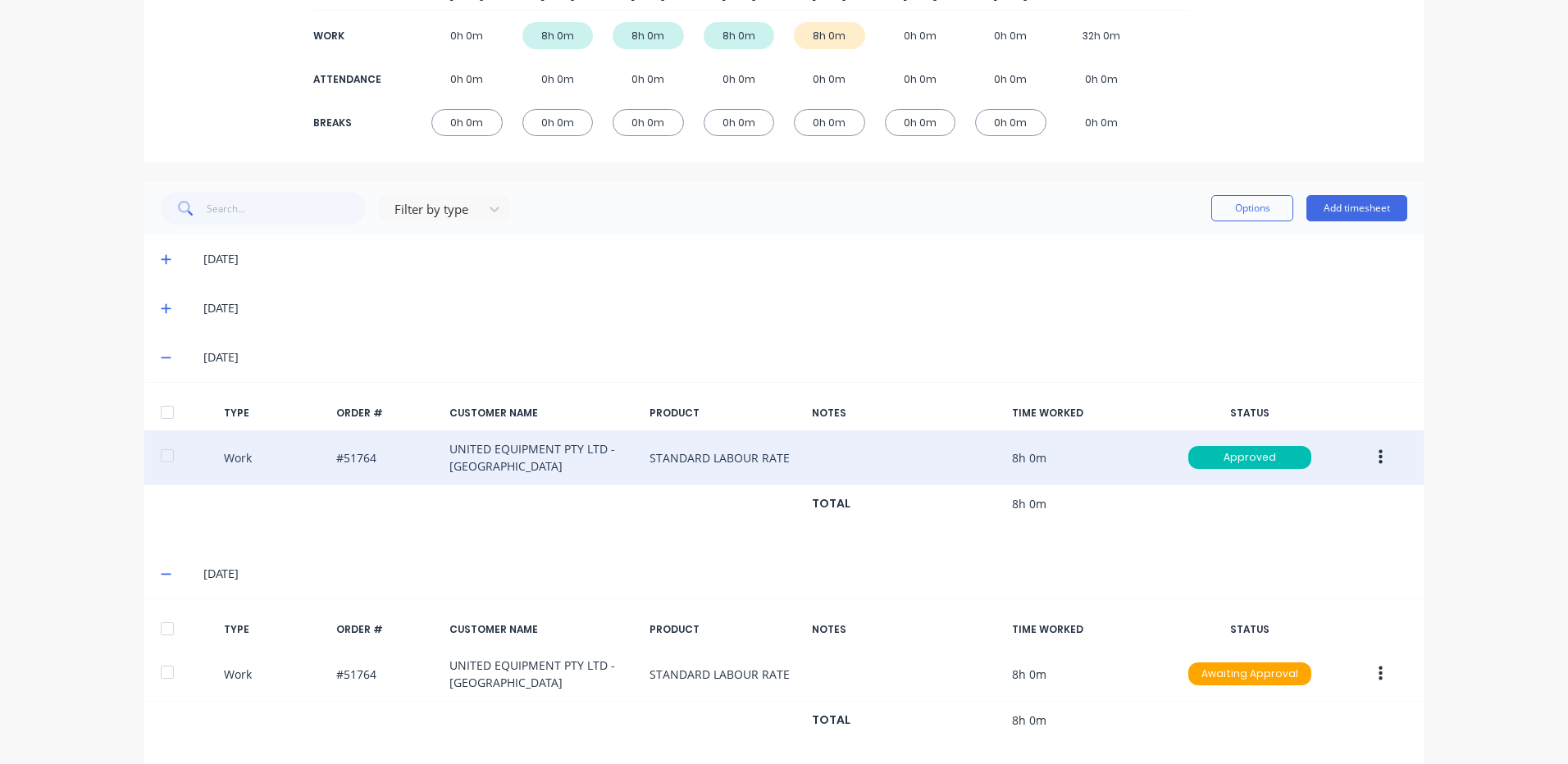
scroll to position [268, 0]
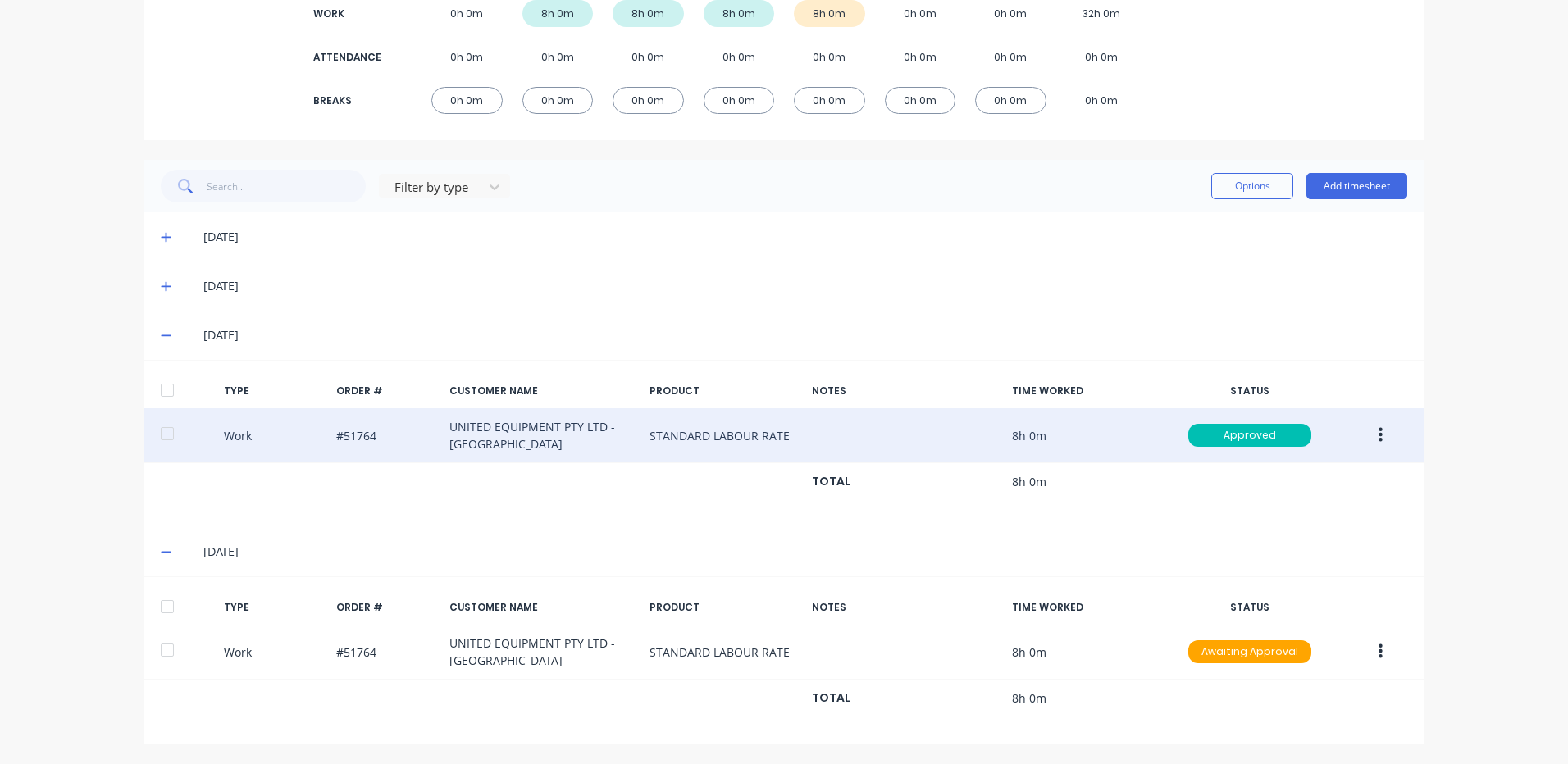
click at [169, 603] on div at bounding box center [167, 606] width 33 height 33
click at [1213, 179] on button "Options" at bounding box center [1252, 186] width 82 height 27
click at [1209, 224] on div "Approve" at bounding box center [1215, 228] width 126 height 24
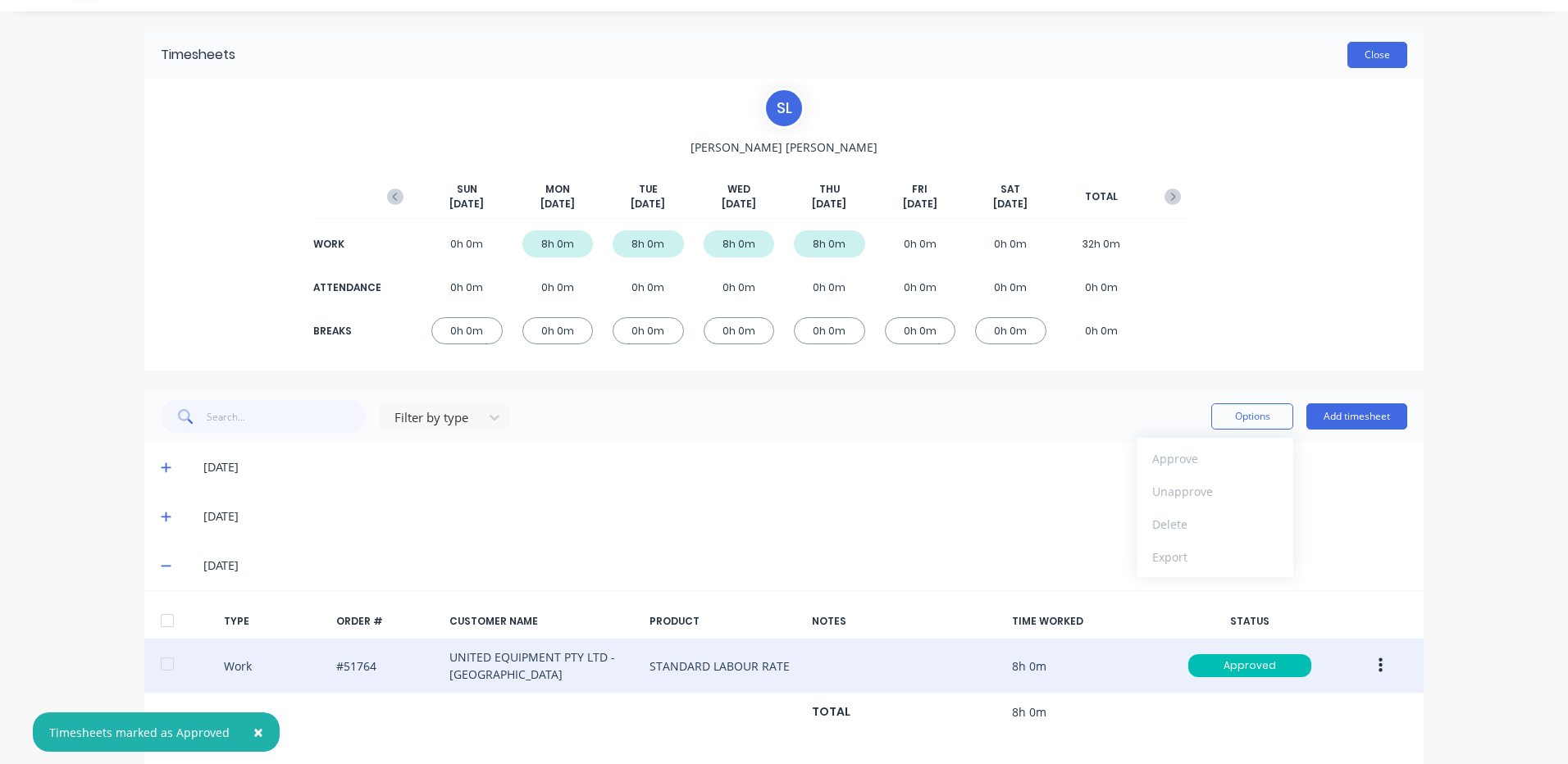
scroll to position [0, 0]
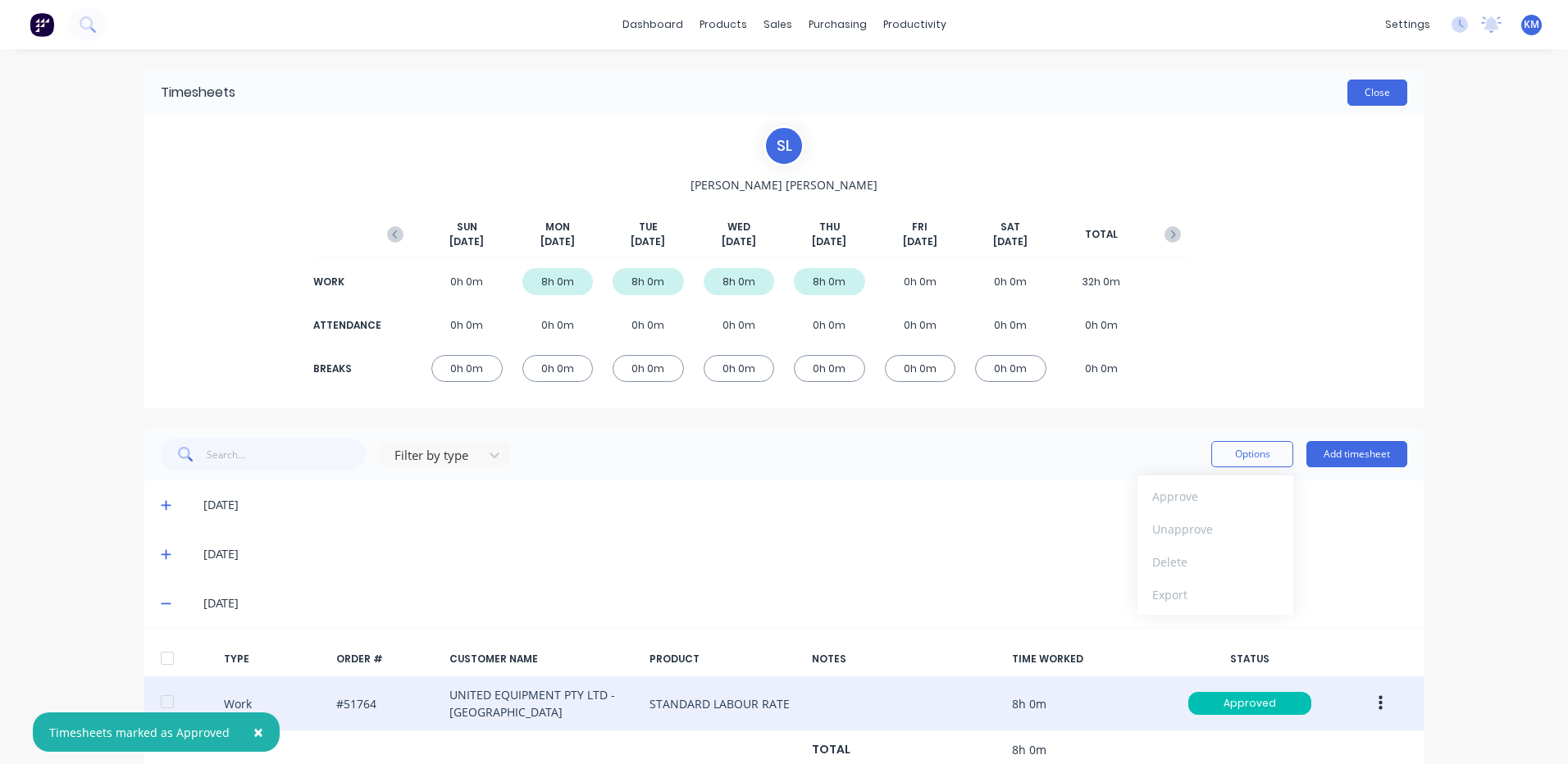
click at [1385, 85] on button "Close" at bounding box center [1378, 93] width 60 height 27
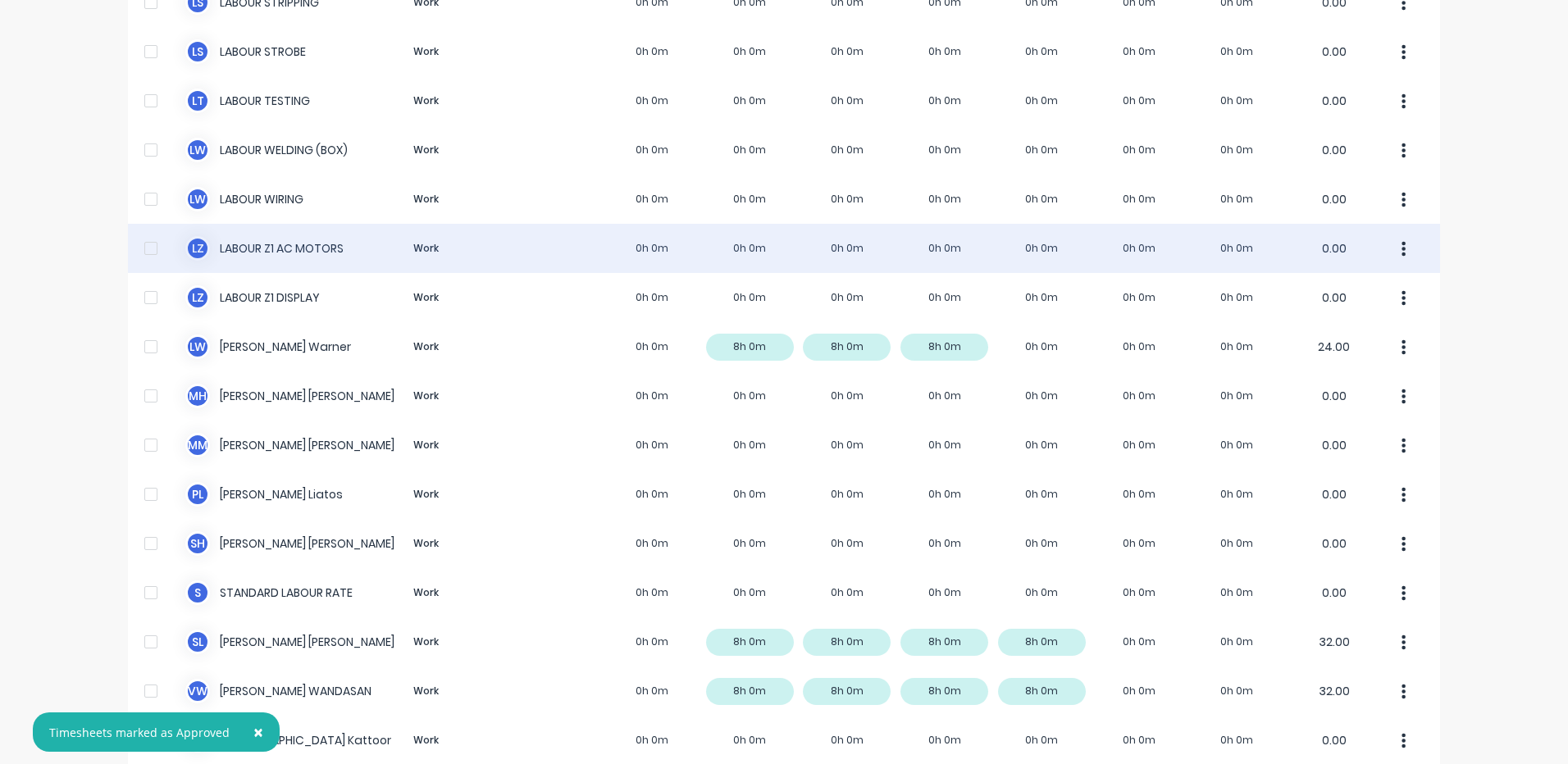
scroll to position [1547, 0]
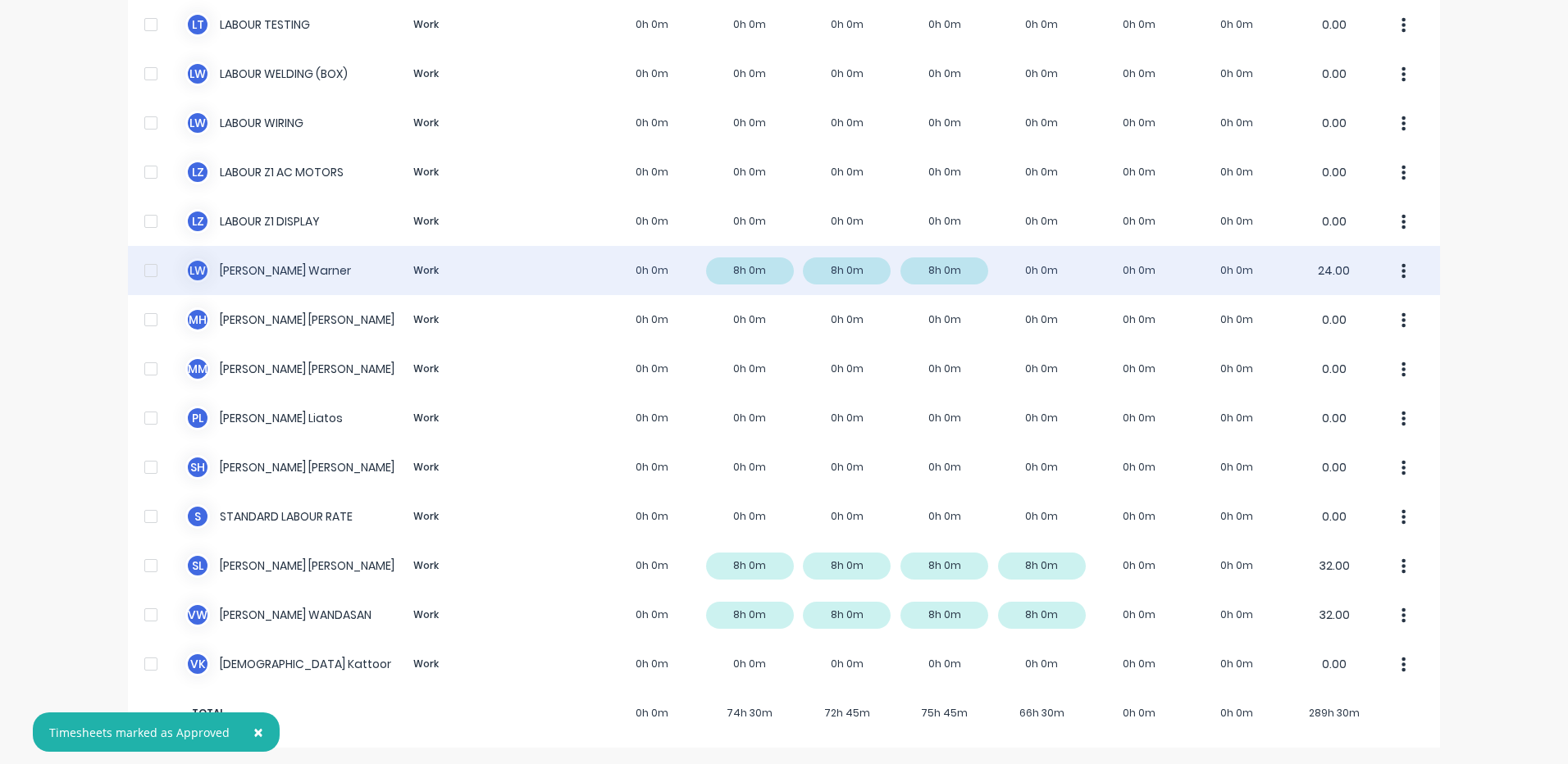
click at [574, 276] on div "[PERSON_NAME] Work 0h 0m 8h 0m 8h 0m 8h 0m 0h 0m 0h 0m 0h 0m 24.00" at bounding box center [784, 270] width 1312 height 49
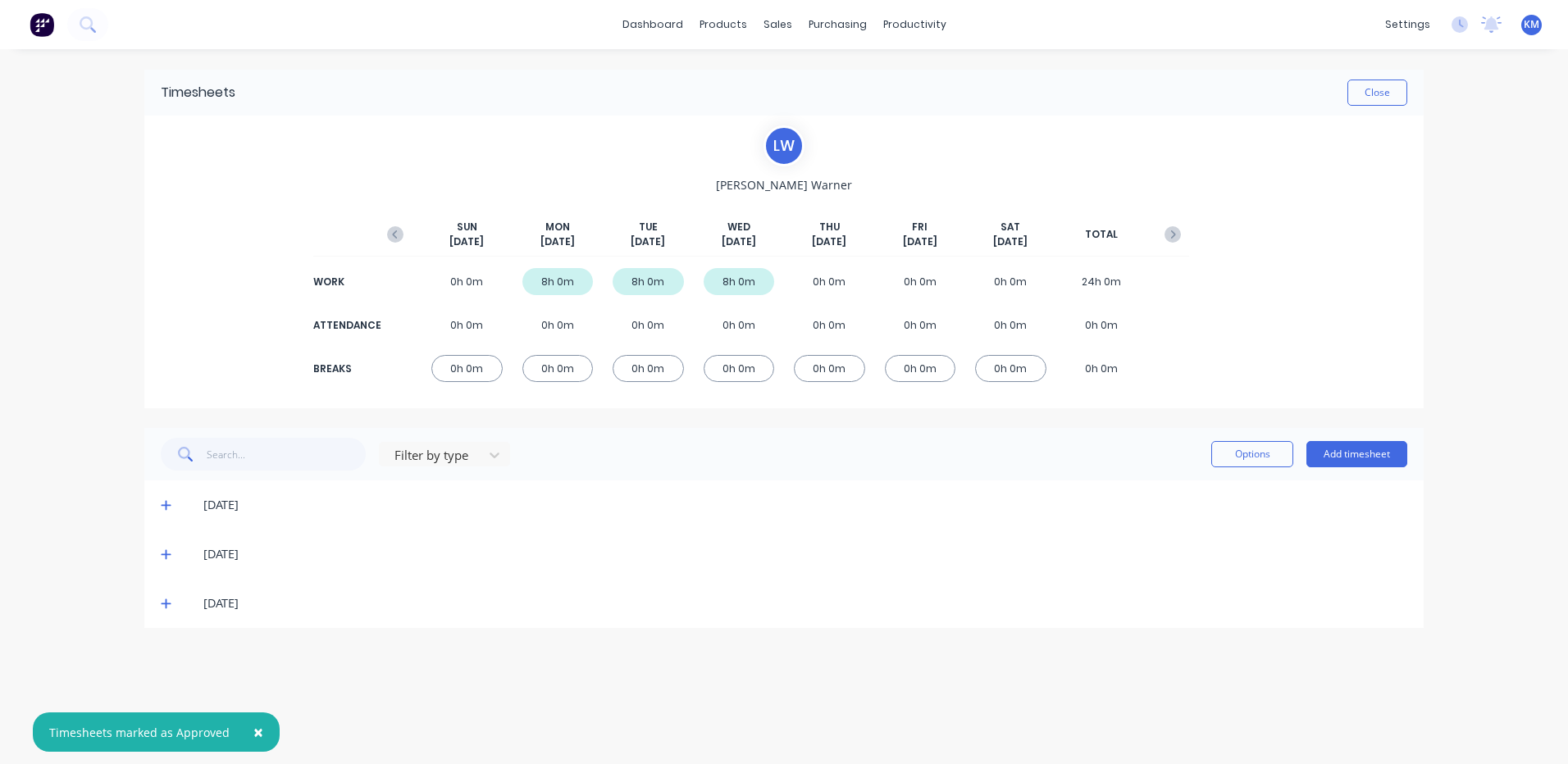
click at [166, 605] on icon at bounding box center [165, 604] width 9 height 9
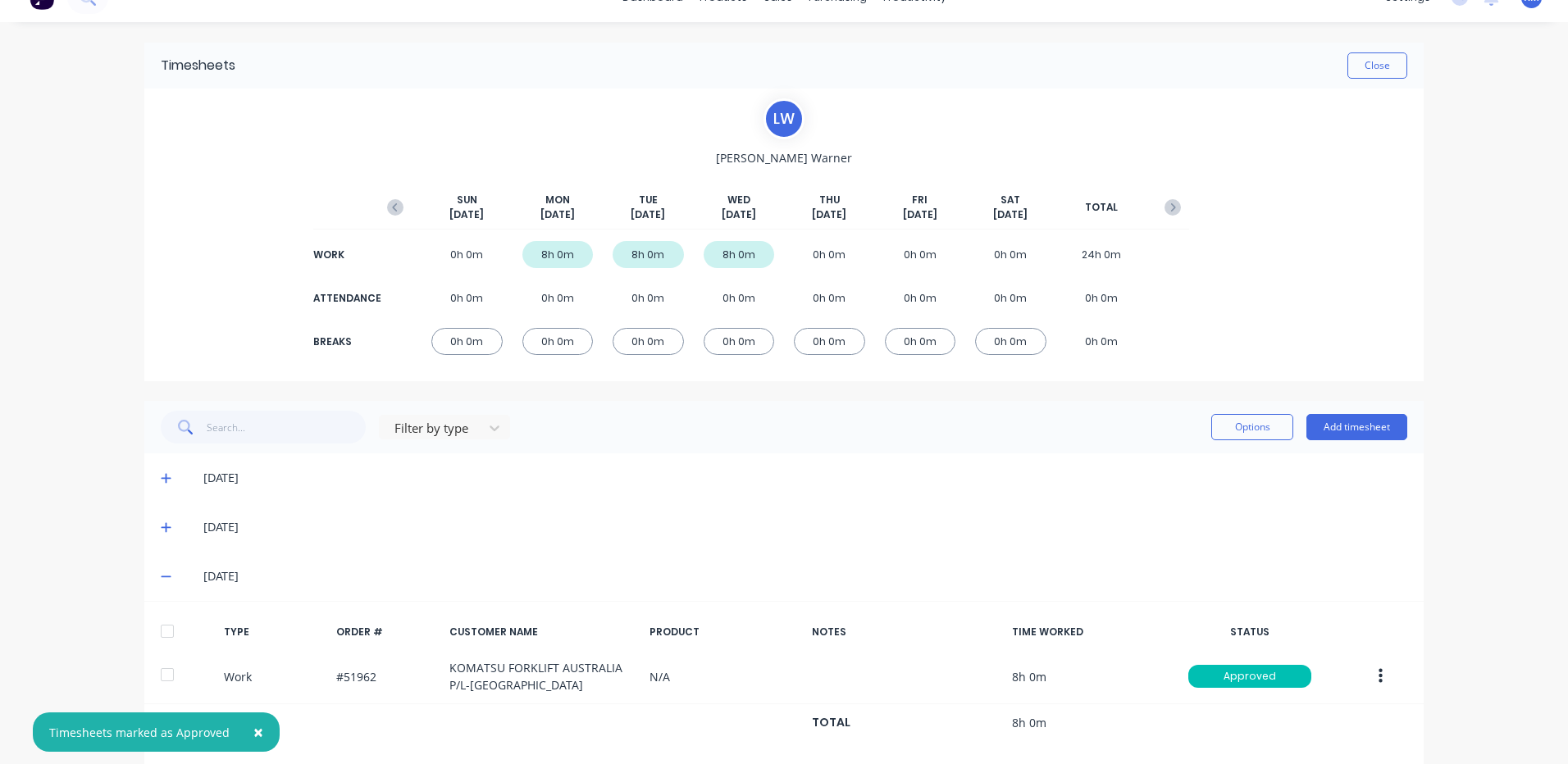
scroll to position [51, 0]
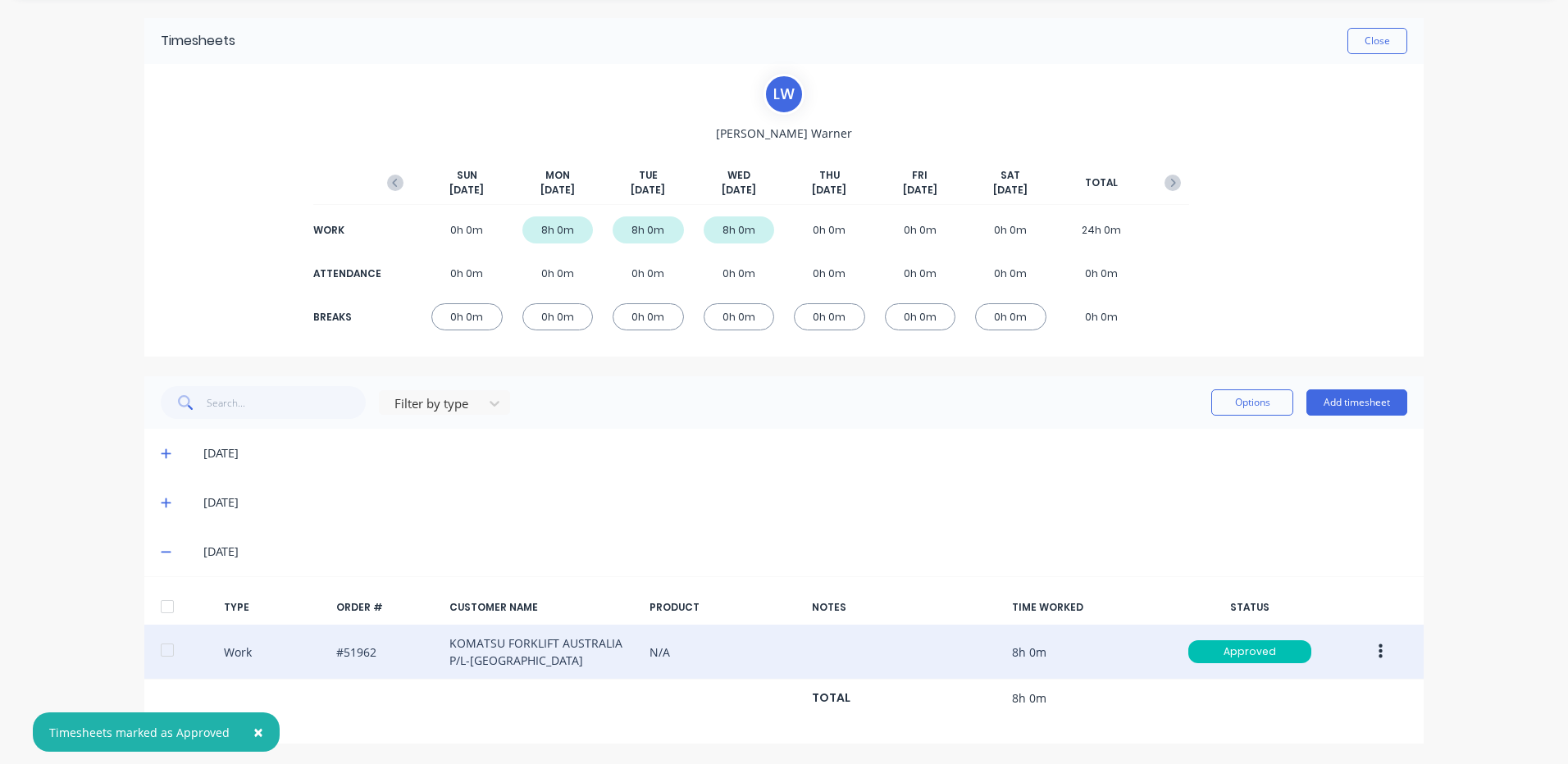
click at [1378, 653] on button "button" at bounding box center [1380, 652] width 39 height 29
click at [1326, 615] on div "Duplicate" at bounding box center [1322, 623] width 126 height 24
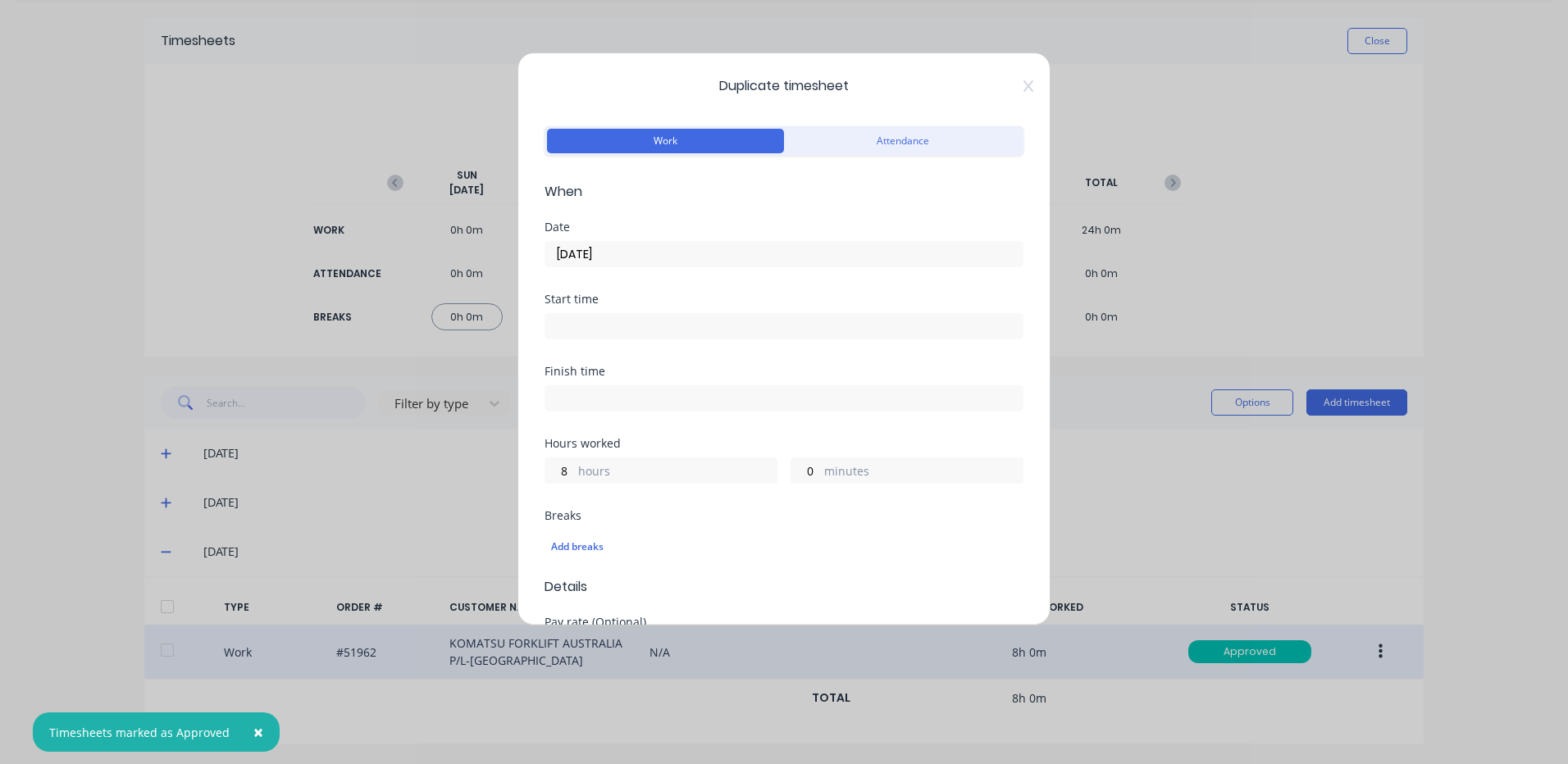
click at [660, 249] on input "[DATE]" at bounding box center [784, 254] width 478 height 25
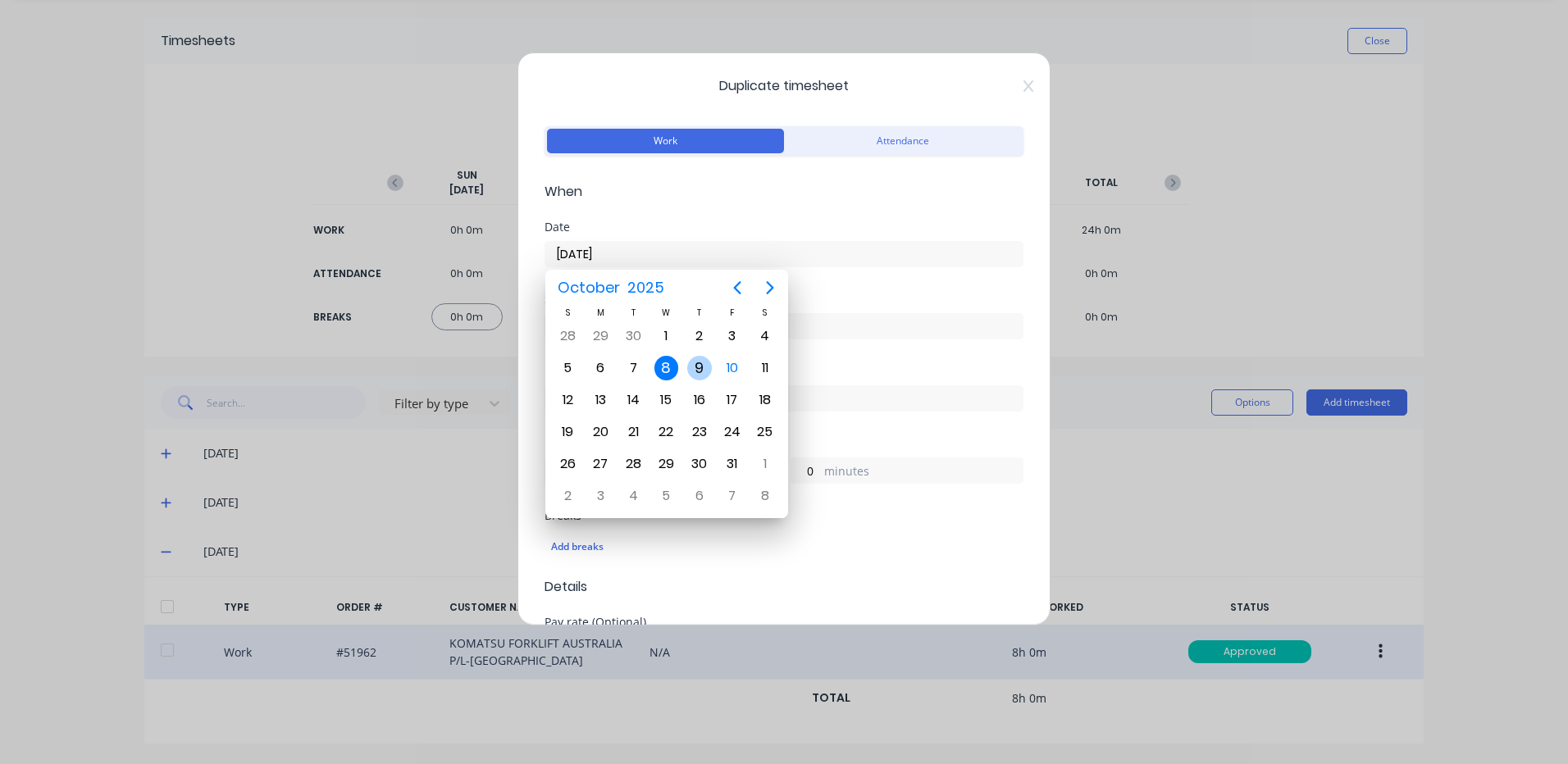
click at [700, 370] on div "9" at bounding box center [699, 368] width 25 height 25
type input "[DATE]"
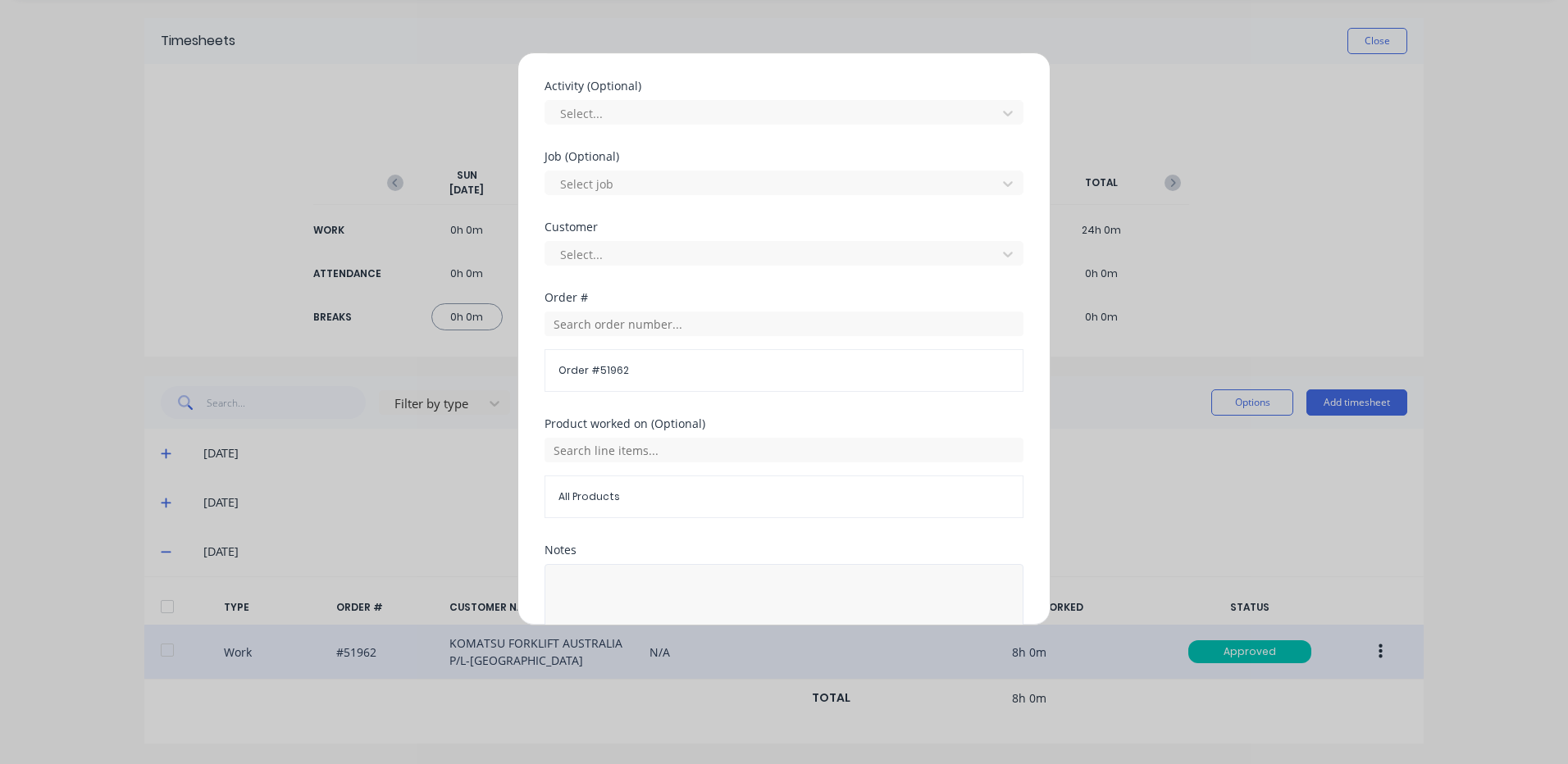
scroll to position [708, 0]
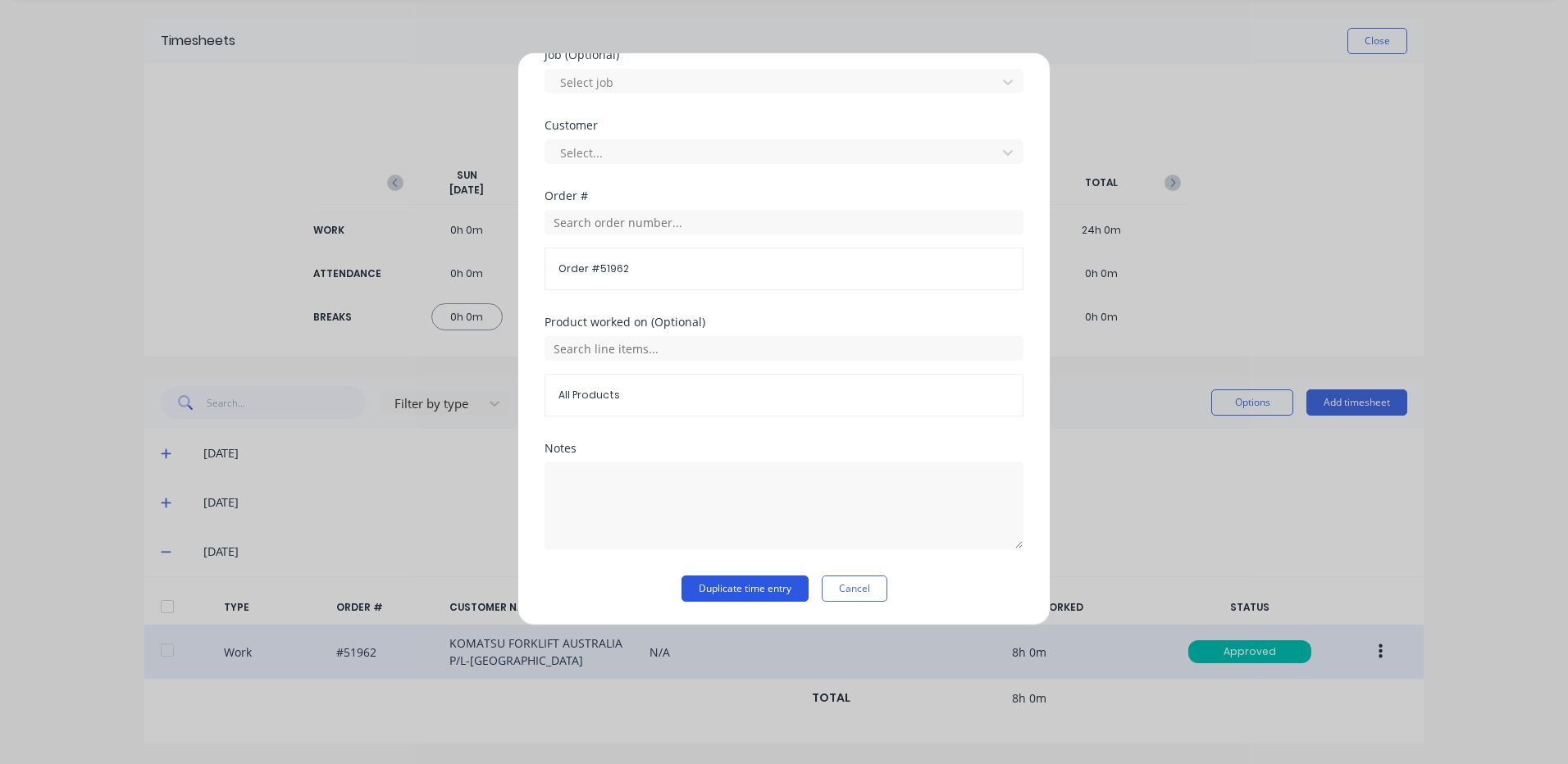
click at [718, 587] on button "Duplicate time entry" at bounding box center [745, 588] width 127 height 27
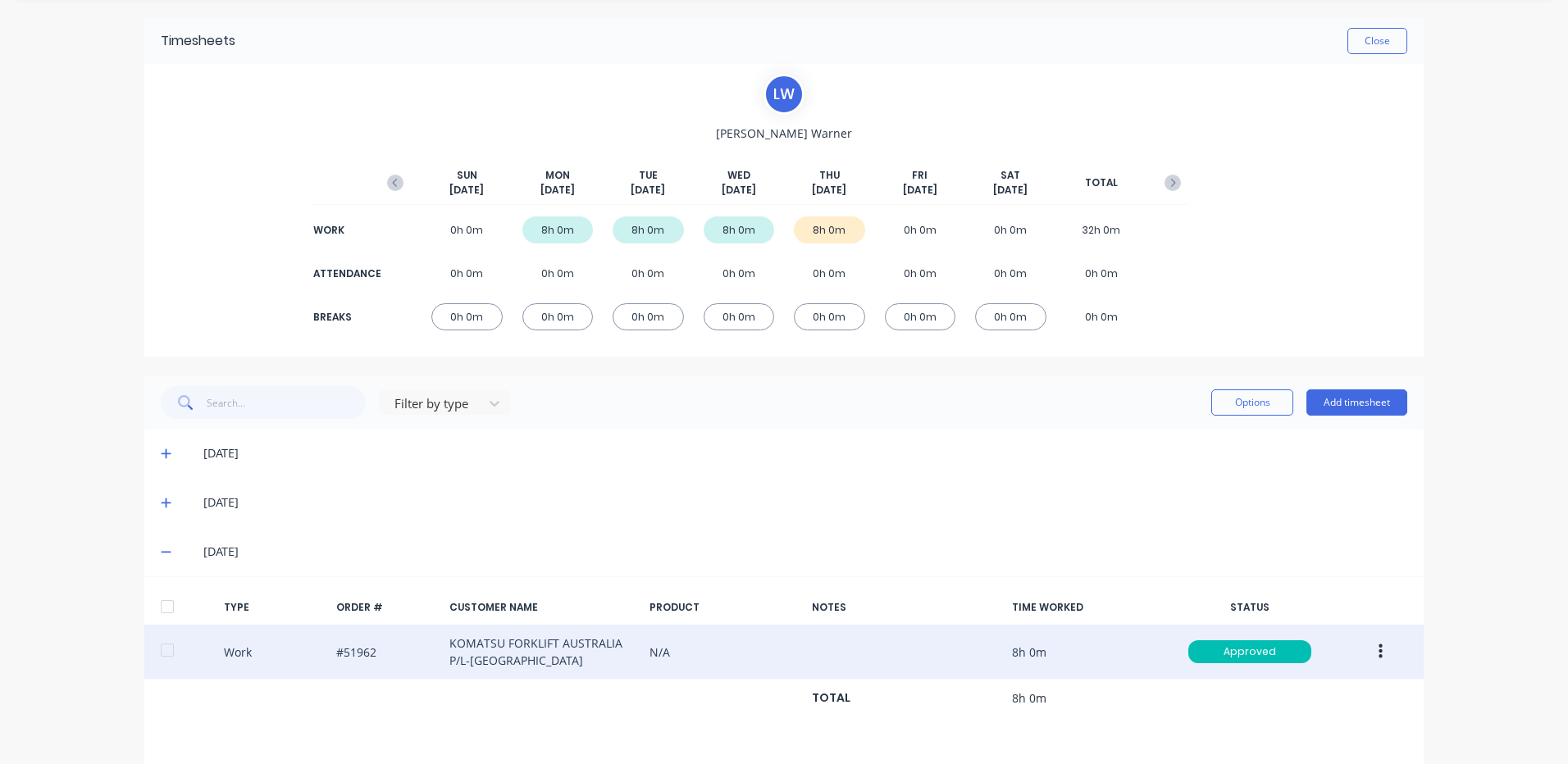
scroll to position [268, 0]
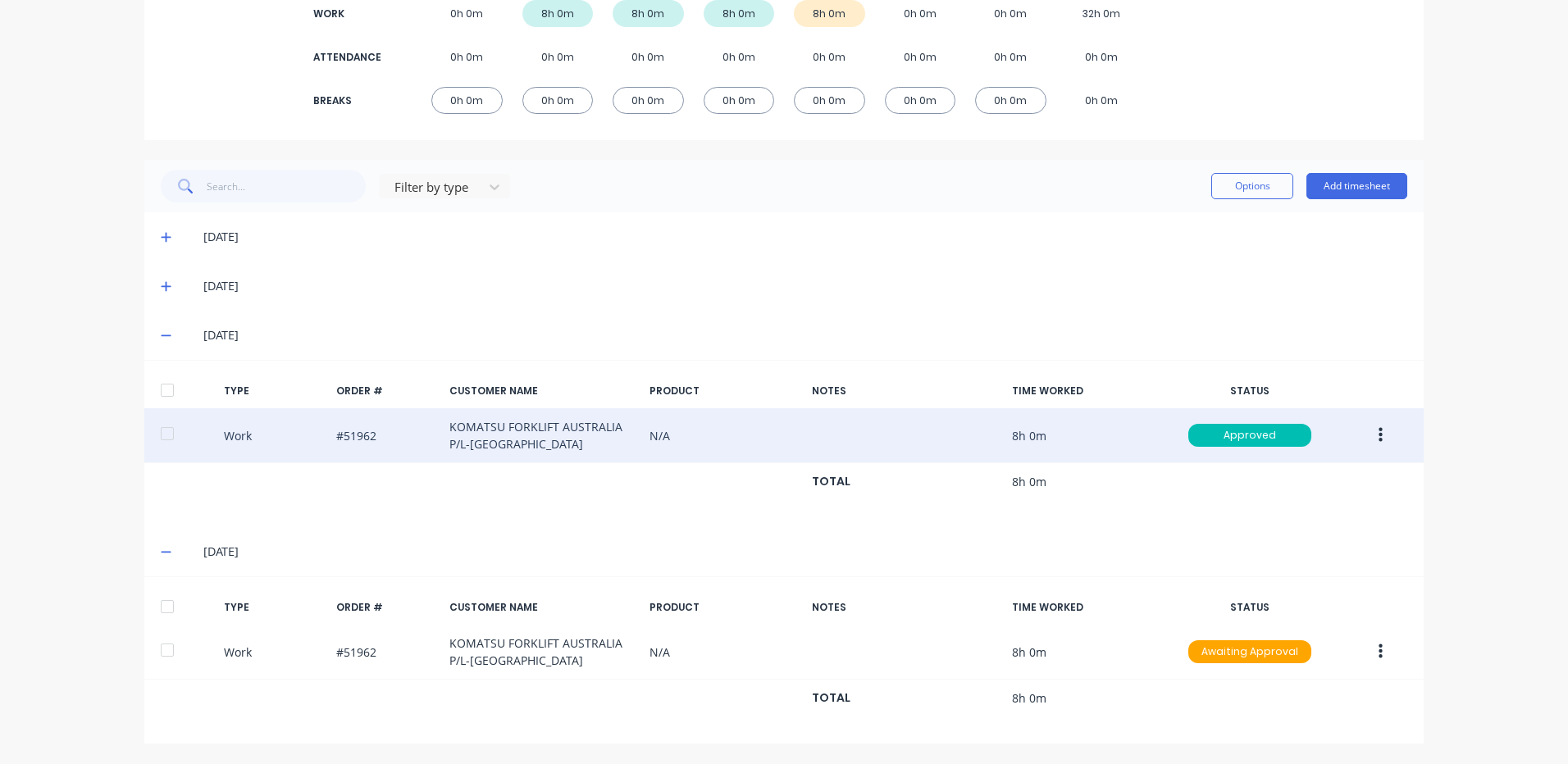
click at [183, 609] on div at bounding box center [185, 606] width 50 height 13
click at [160, 611] on div at bounding box center [167, 606] width 33 height 33
click at [1255, 192] on button "Options" at bounding box center [1252, 186] width 82 height 27
click at [1188, 237] on div "Approve" at bounding box center [1215, 228] width 126 height 24
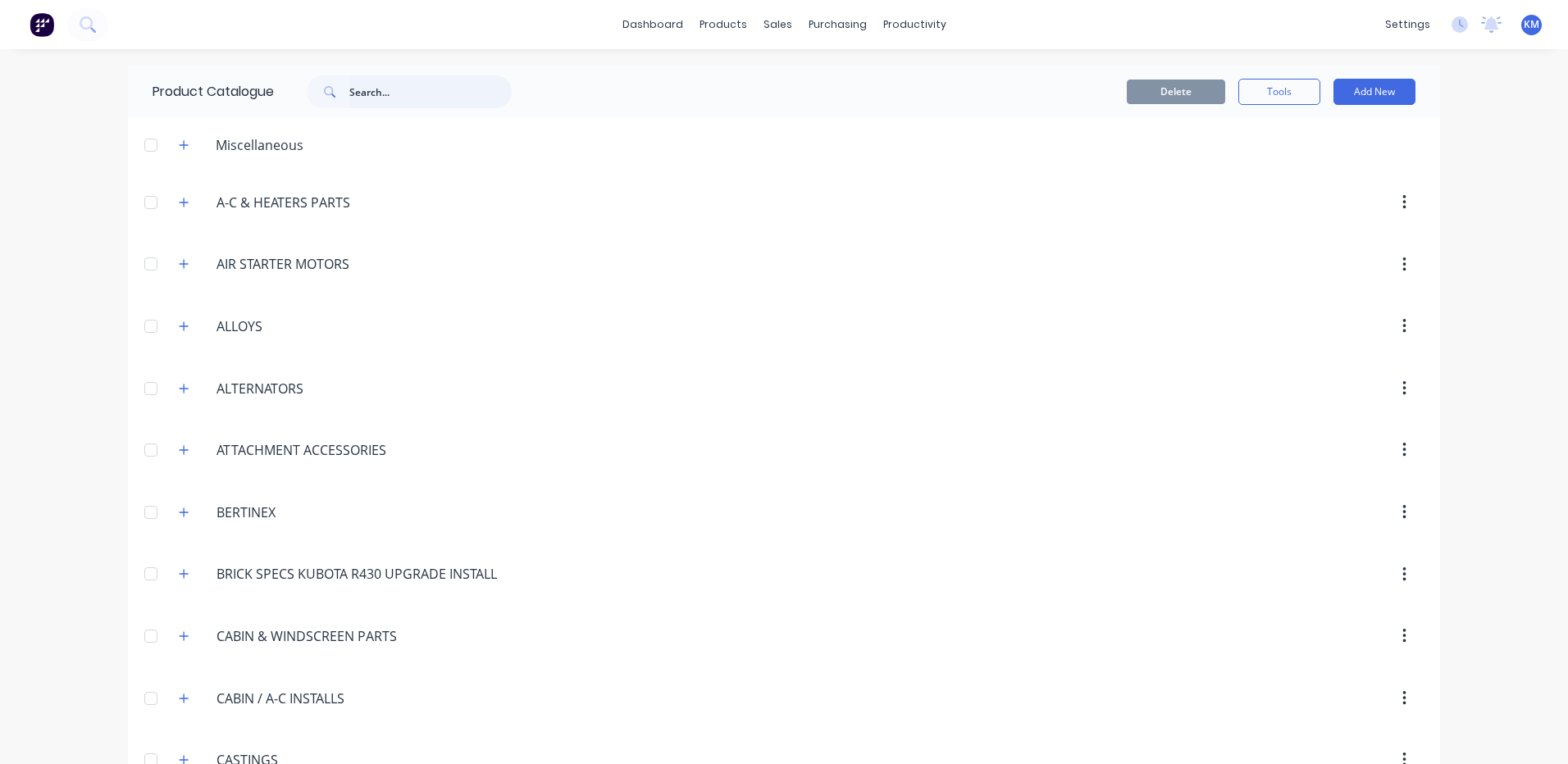
click at [371, 82] on input "text" at bounding box center [430, 92] width 162 height 33
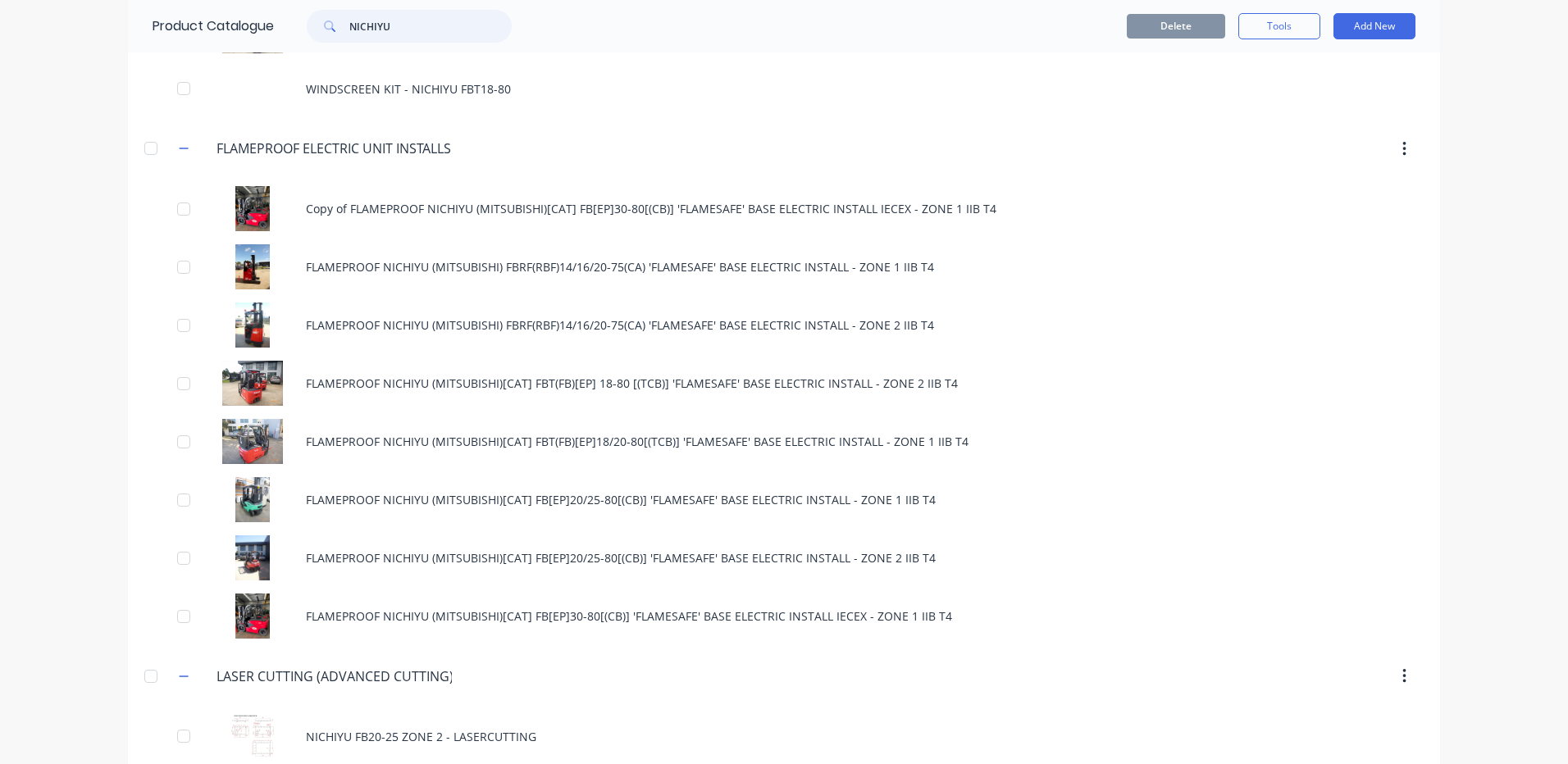
scroll to position [410, 0]
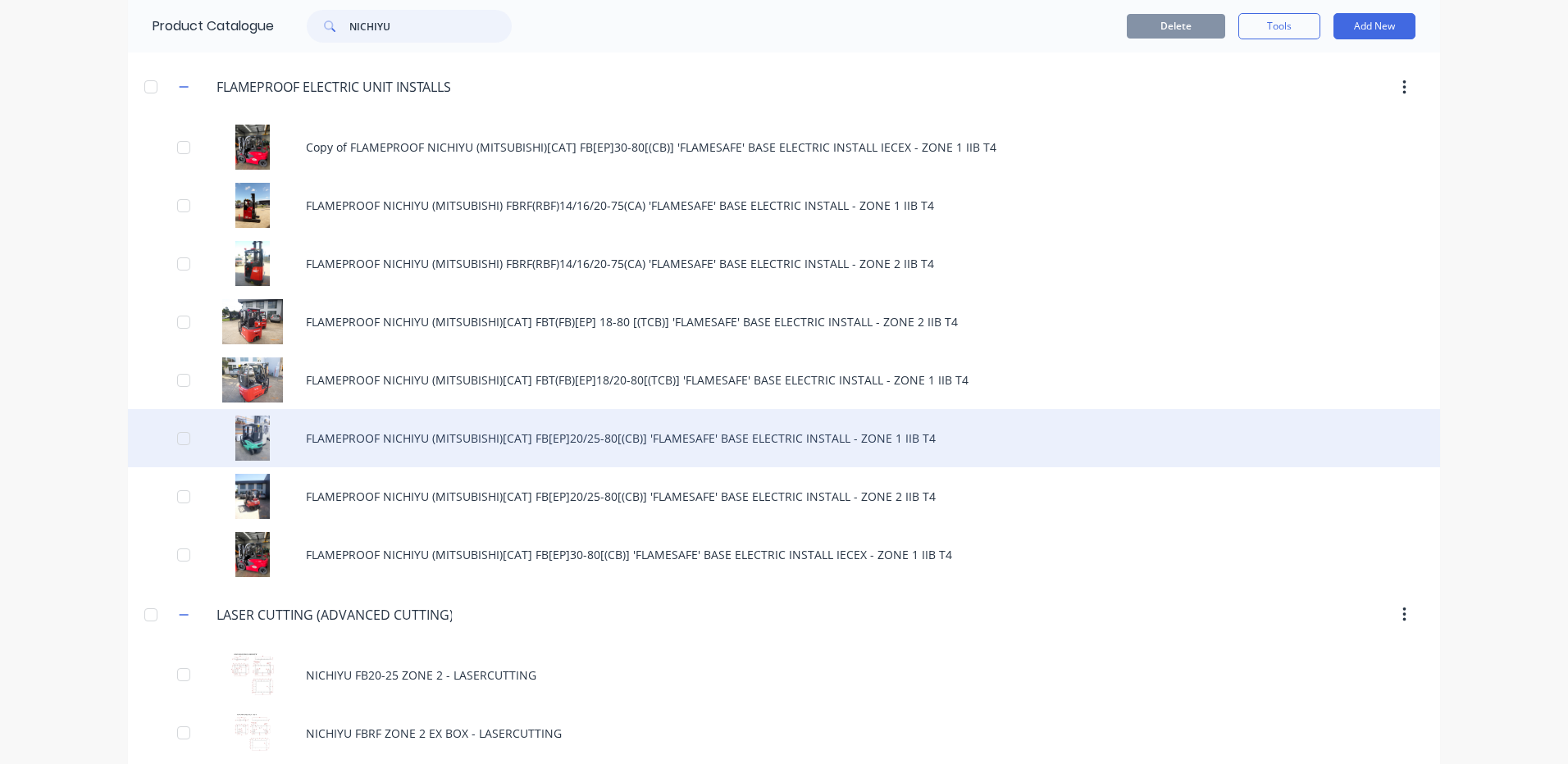
type input "NICHIYU"
click at [701, 440] on div "FLAMEPROOF NICHIYU (MITSUBISHI)[CAT] FB[EP]20/25-80[(CB)] 'FLAMESAFE' BASE ELEC…" at bounding box center [784, 438] width 1312 height 58
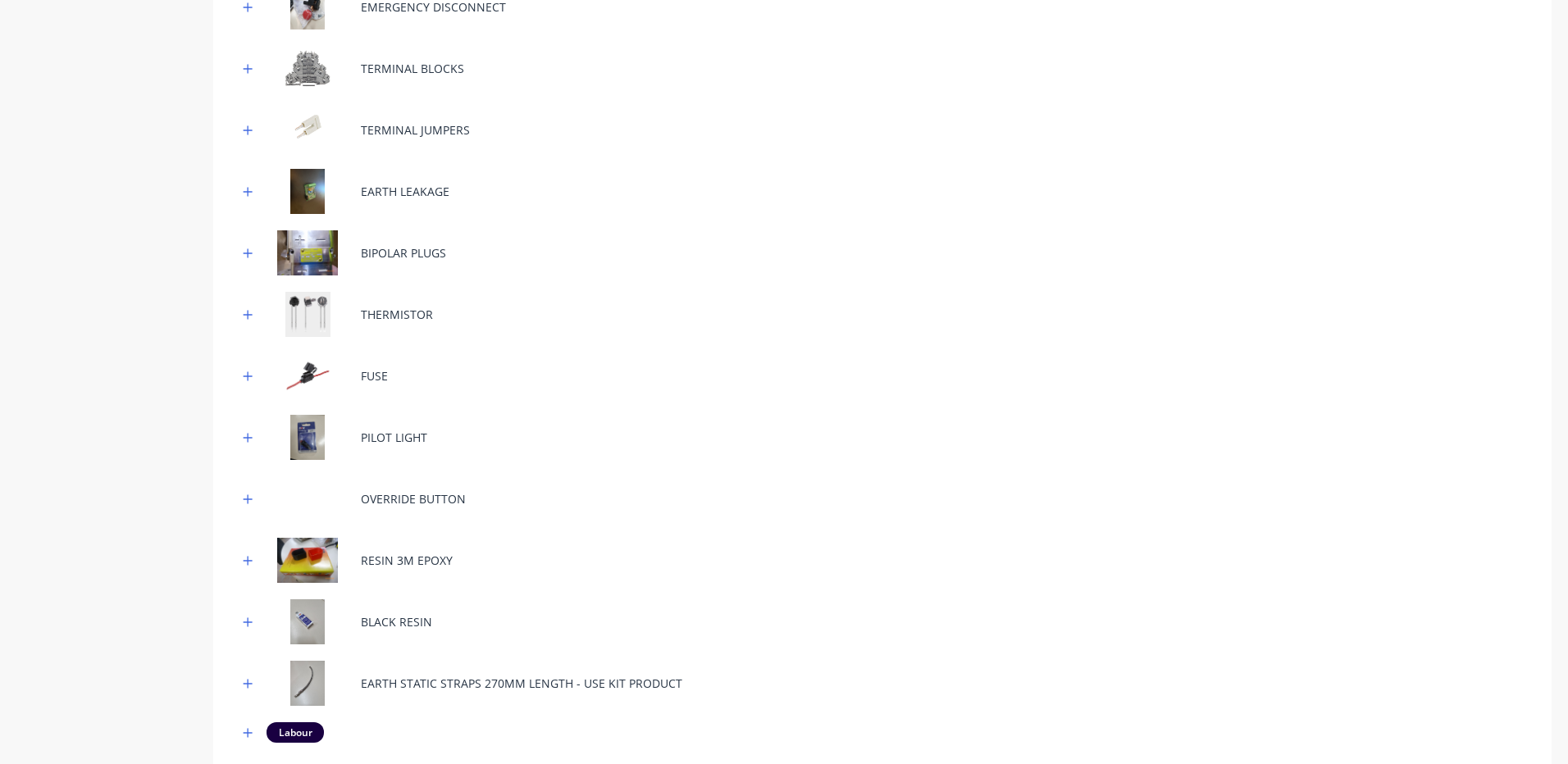
scroll to position [984, 0]
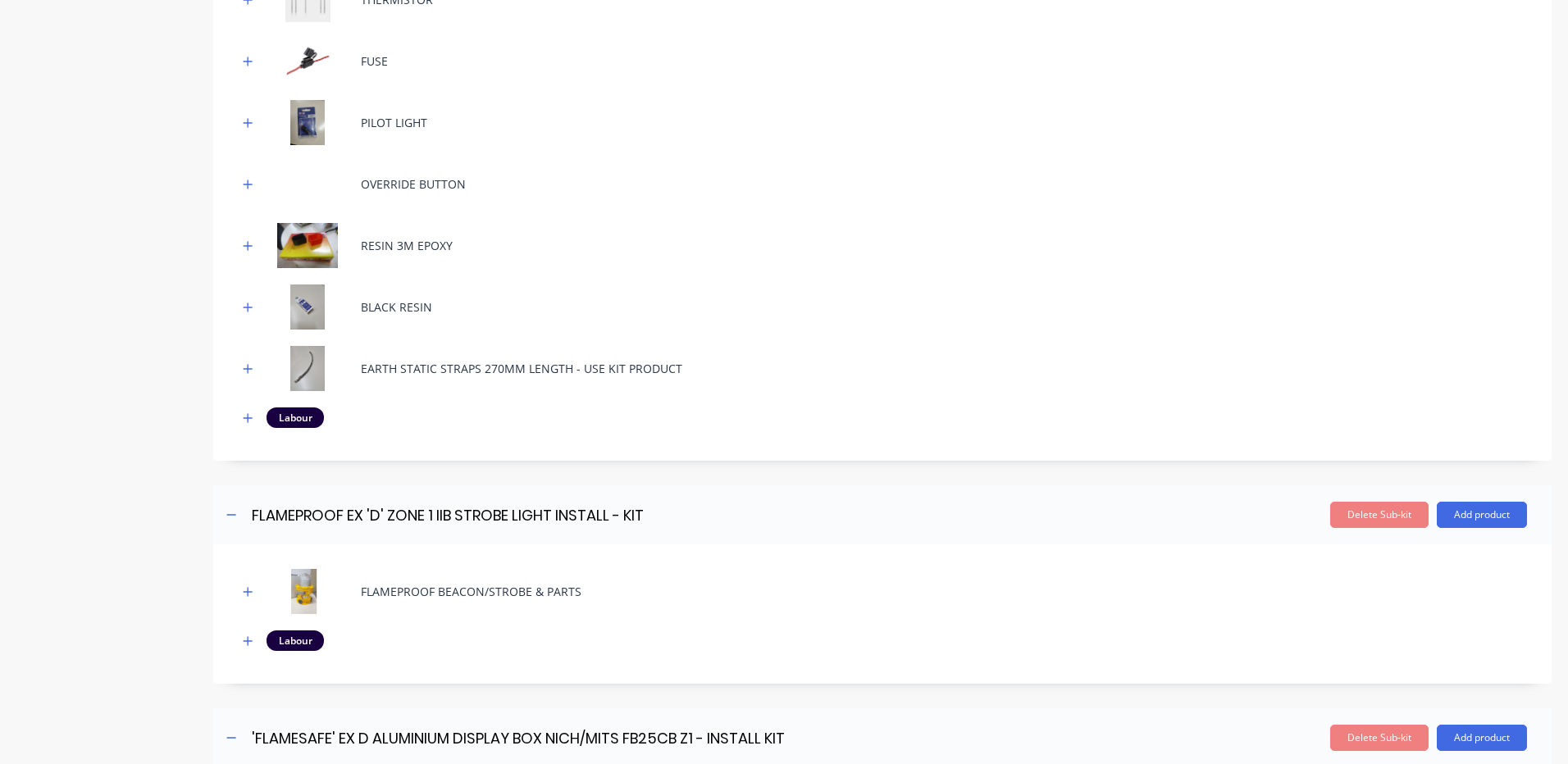
click at [243, 416] on icon "button" at bounding box center [247, 418] width 9 height 11
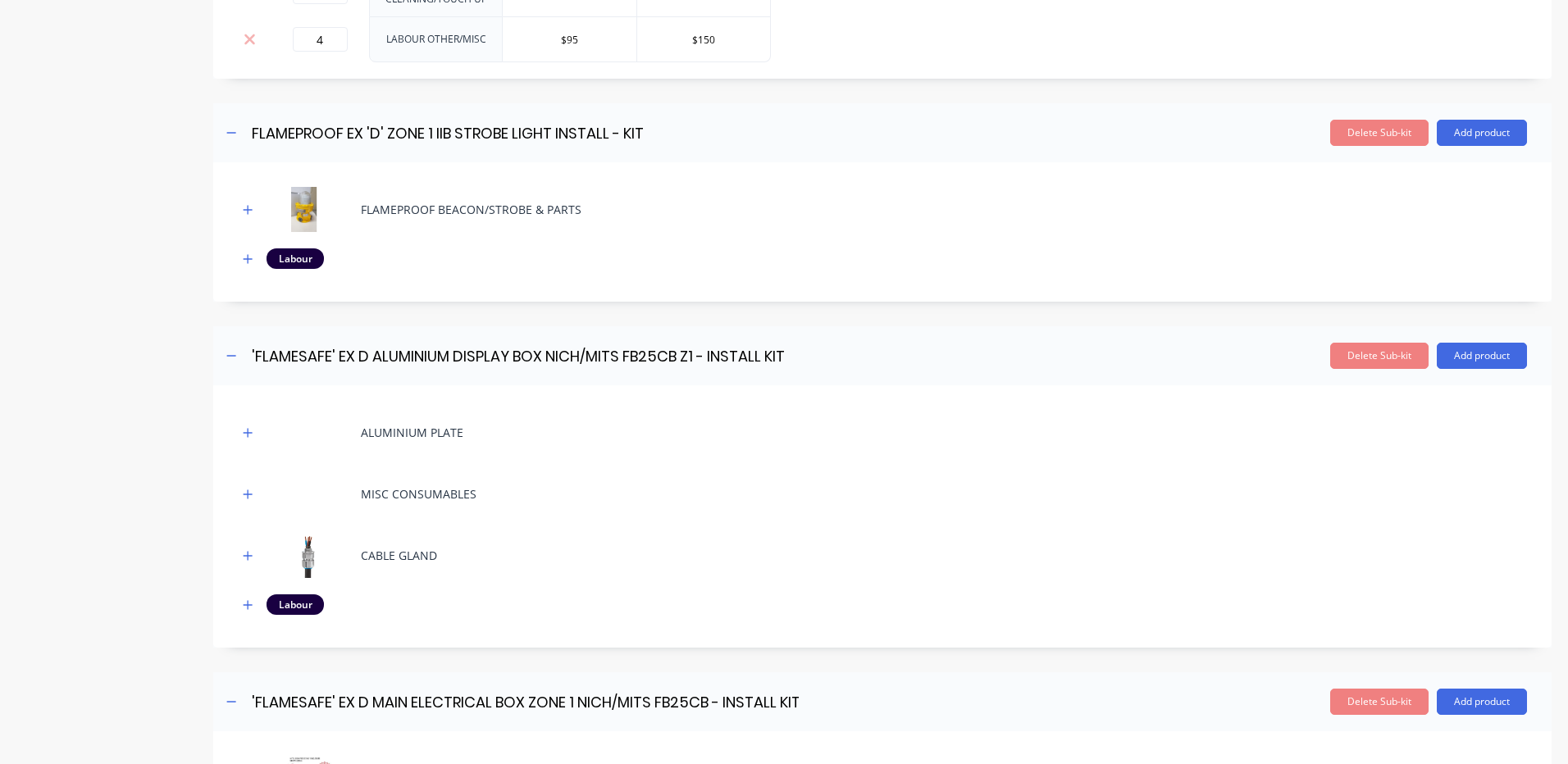
scroll to position [1968, 0]
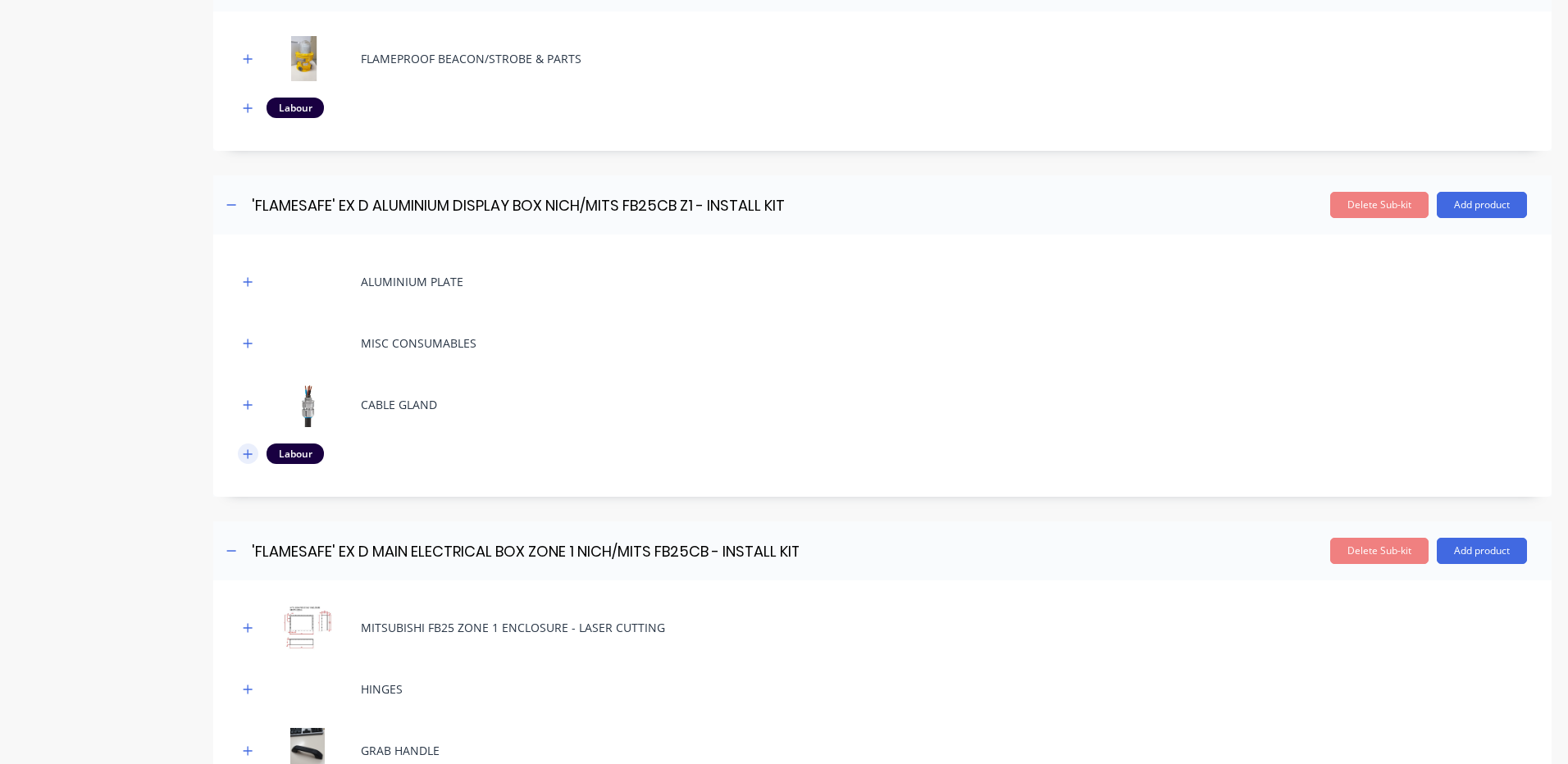
click at [245, 460] on button "button" at bounding box center [248, 454] width 21 height 21
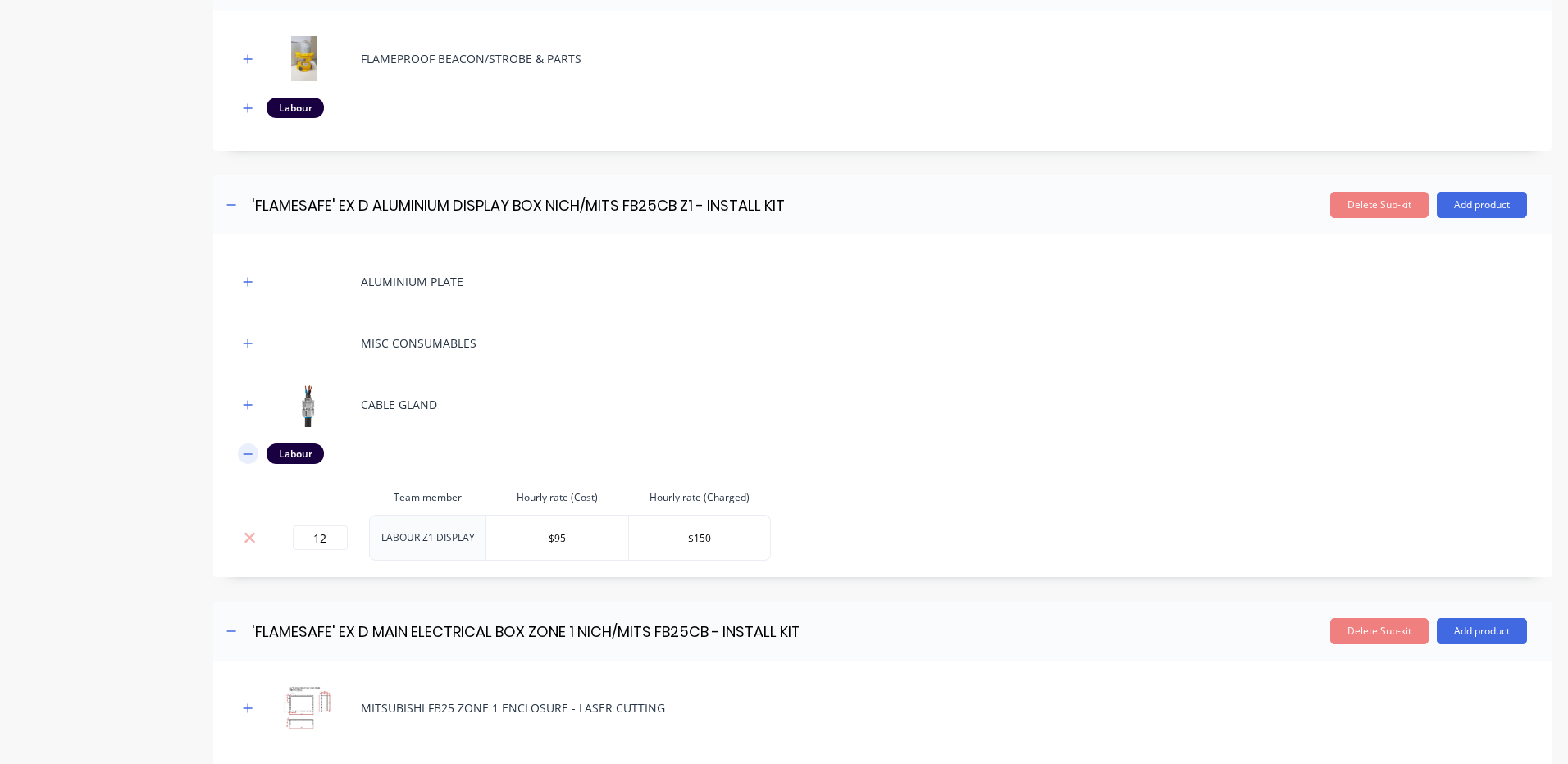
click at [245, 453] on icon "button" at bounding box center [247, 454] width 9 height 11
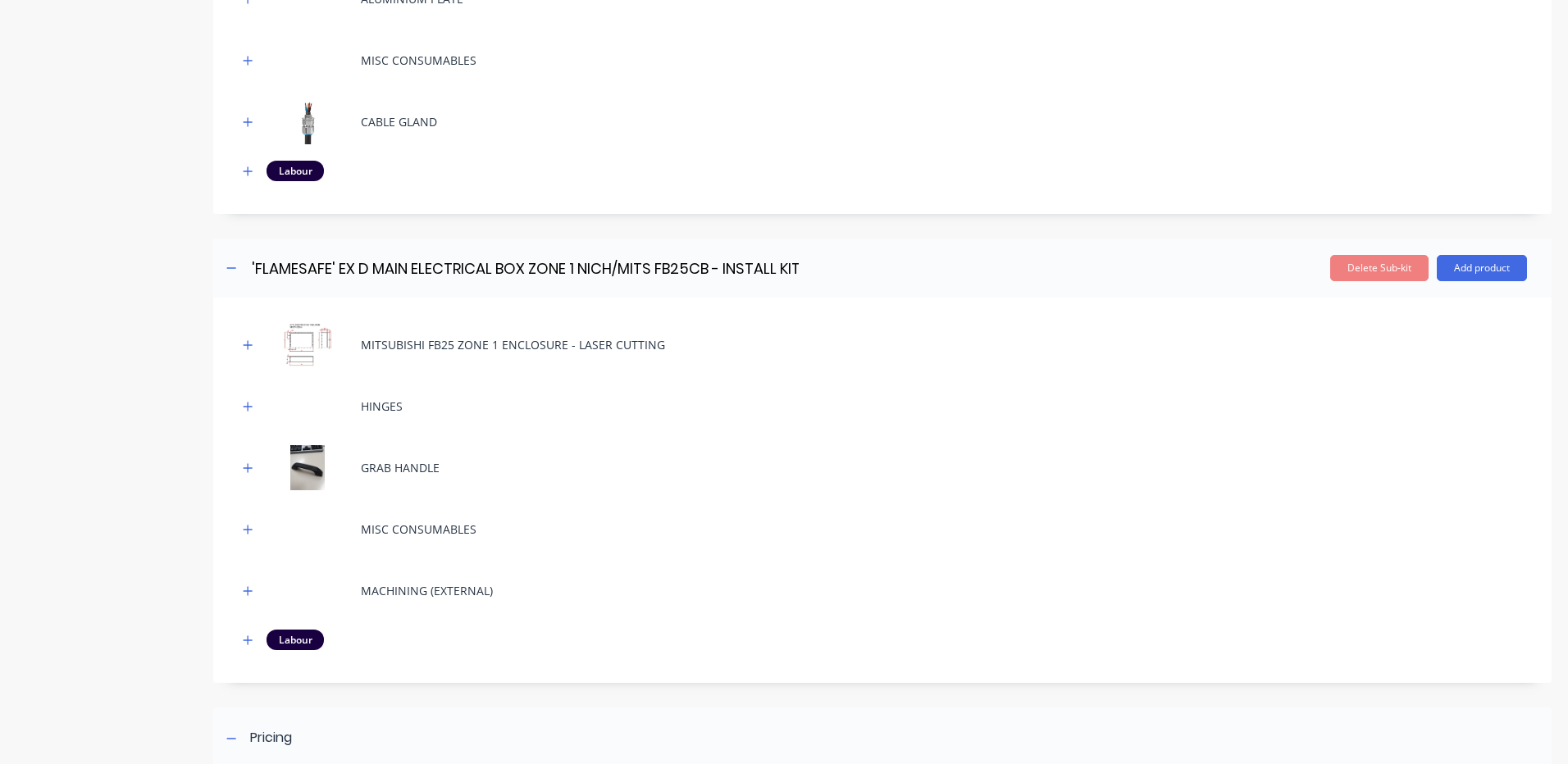
scroll to position [2378, 0]
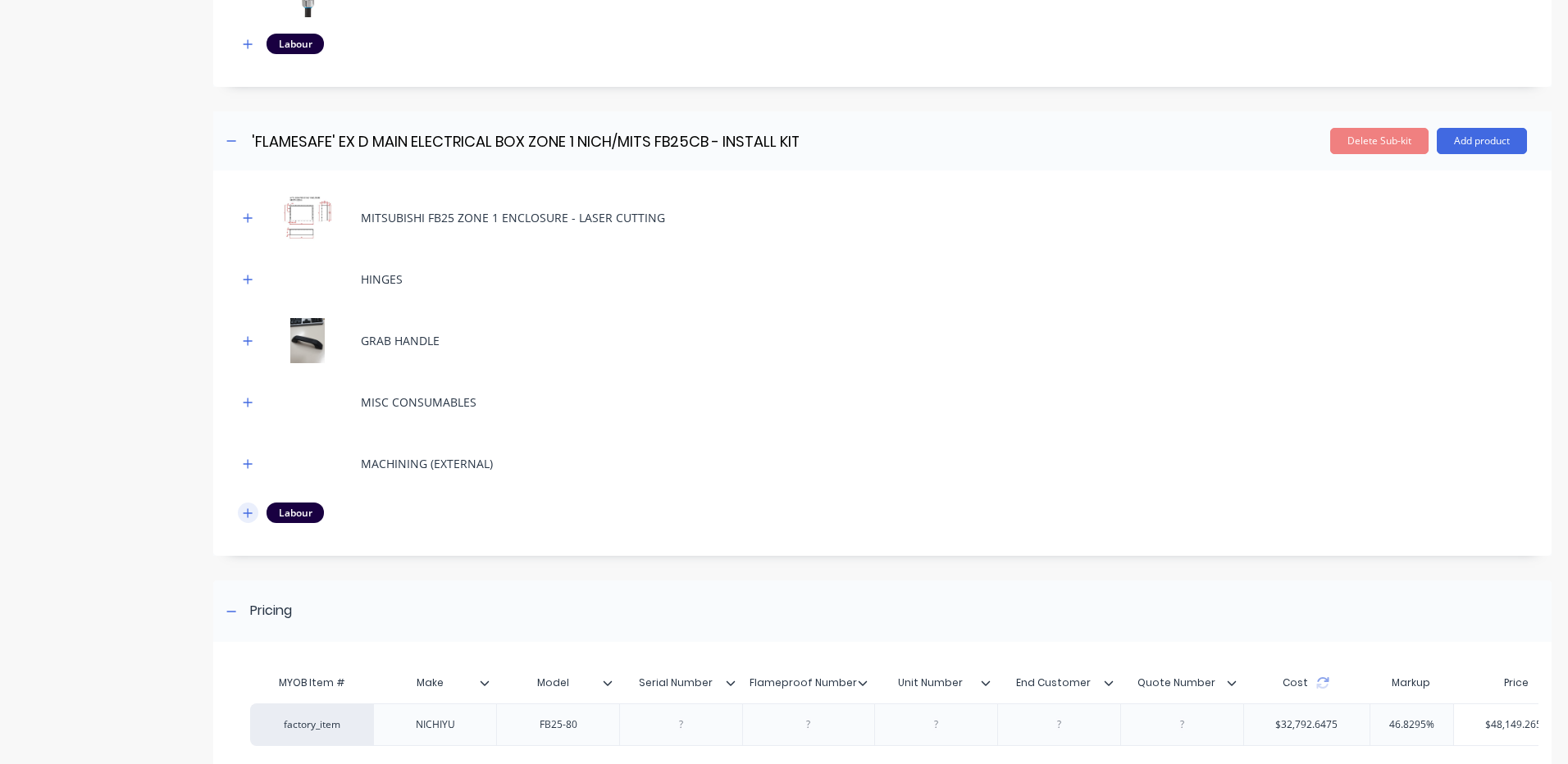
click at [246, 517] on icon "button" at bounding box center [247, 513] width 9 height 11
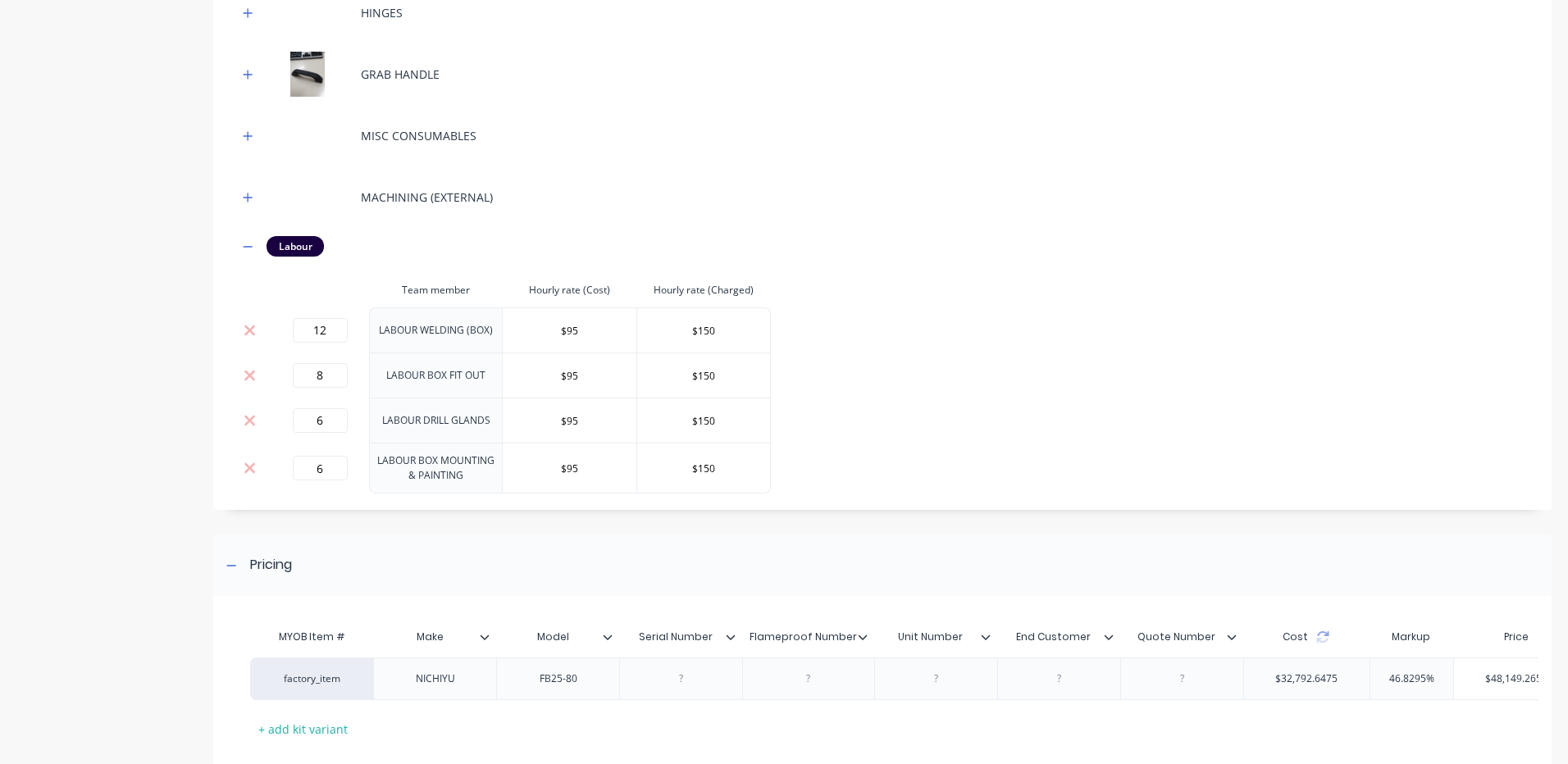
scroll to position [2706, 0]
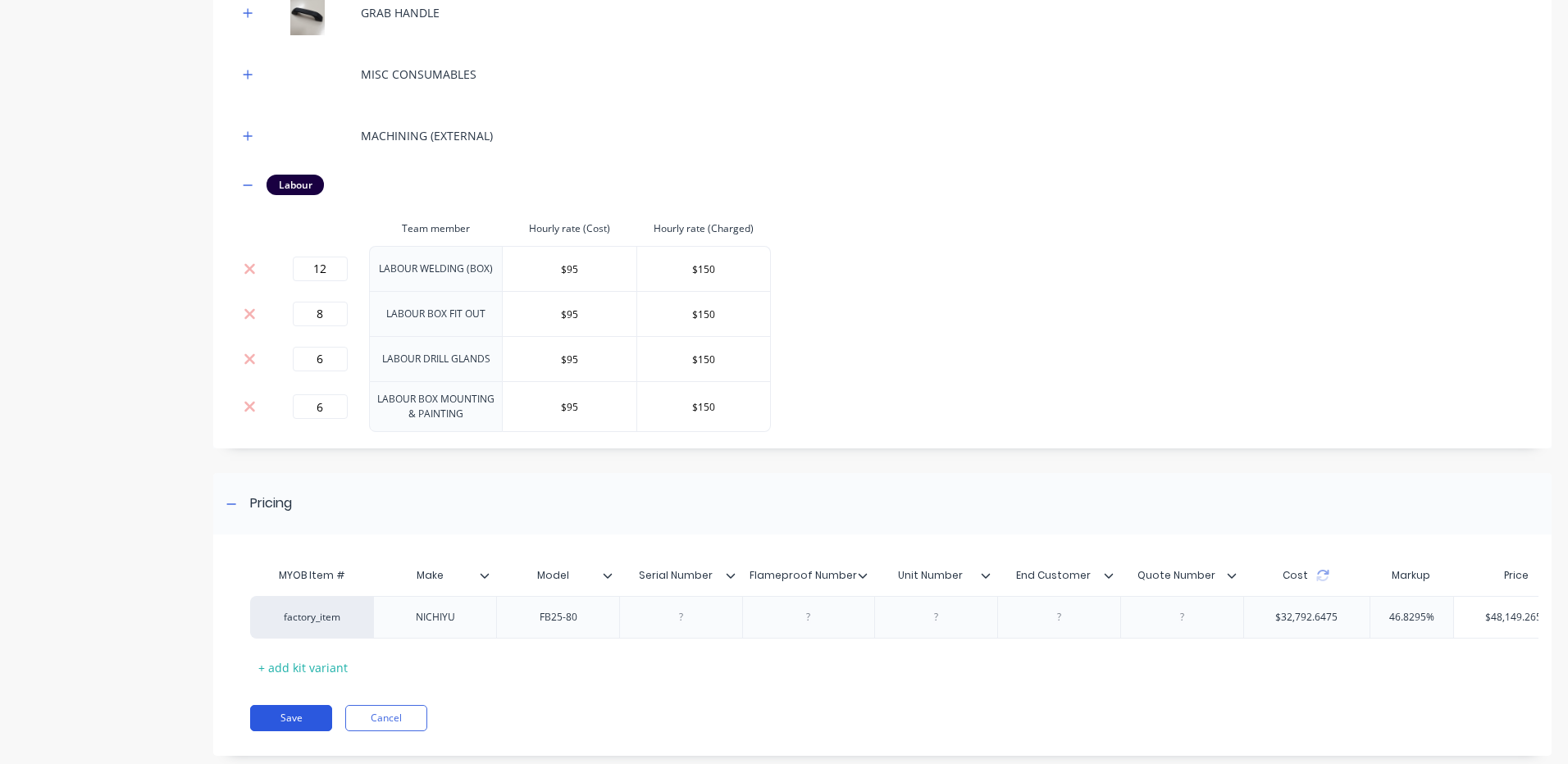
click at [317, 731] on button "Save" at bounding box center [292, 718] width 82 height 27
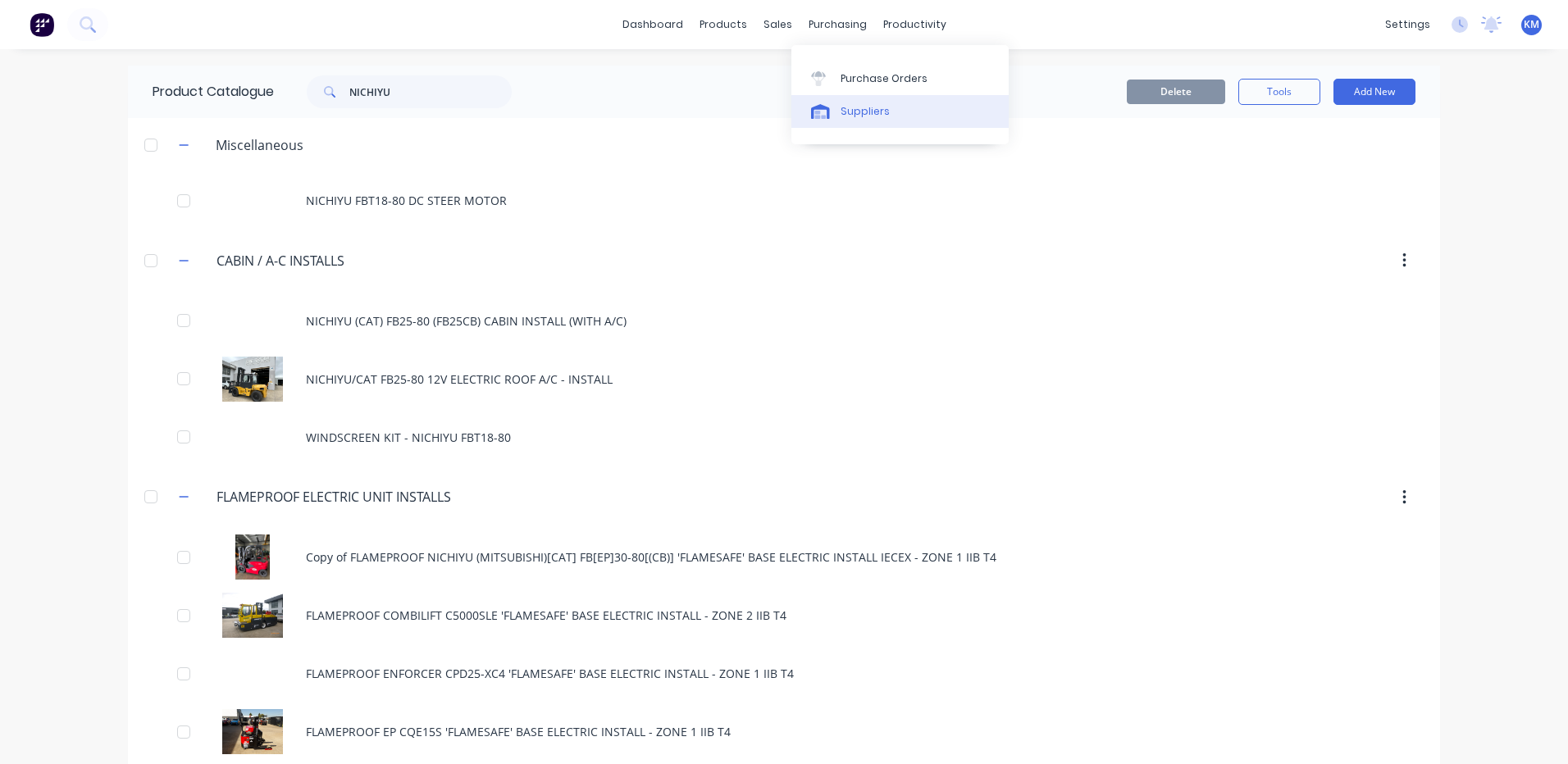
click at [829, 120] on link "Suppliers" at bounding box center [900, 111] width 217 height 33
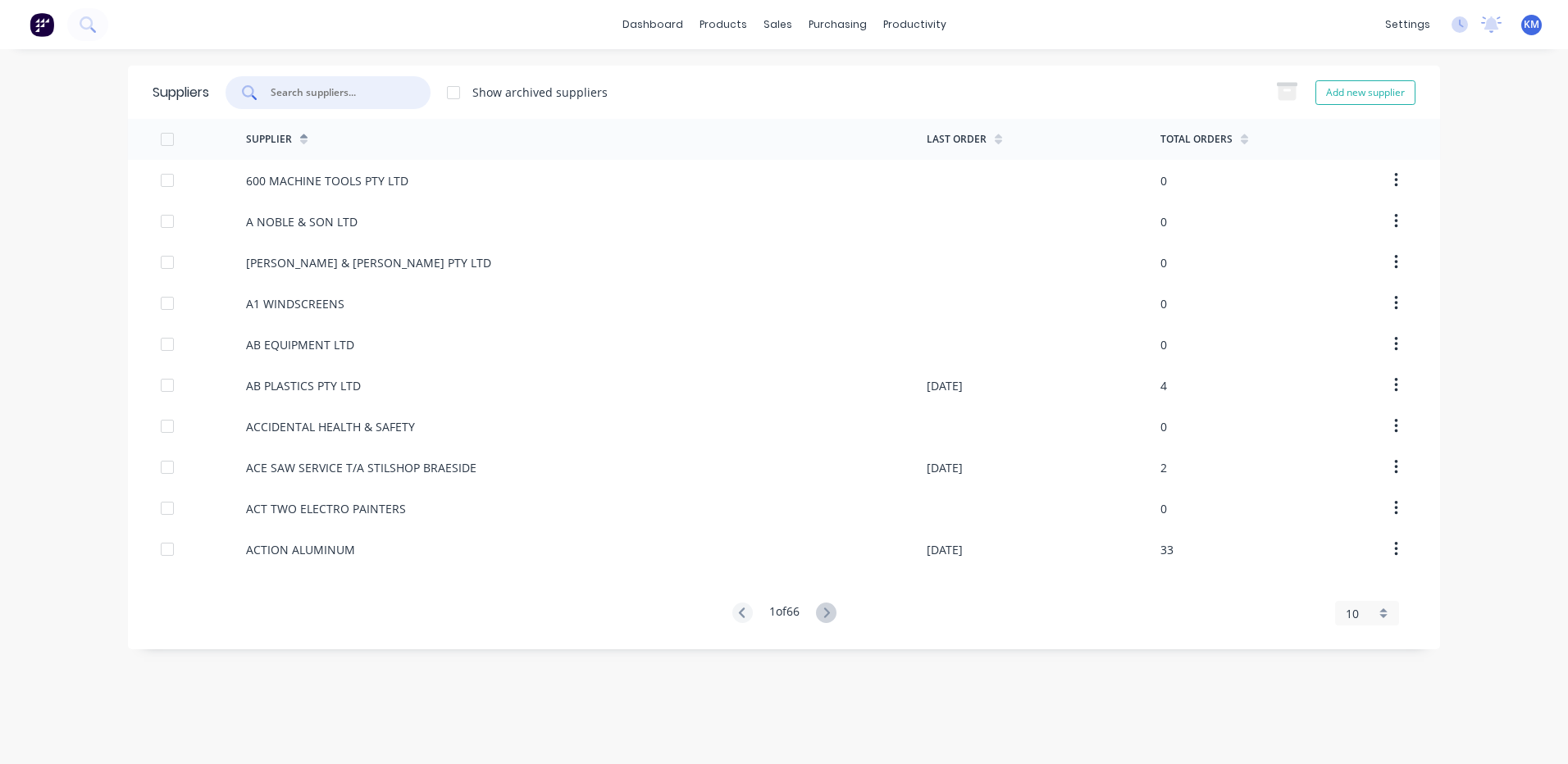
click at [390, 91] on input "text" at bounding box center [337, 92] width 136 height 16
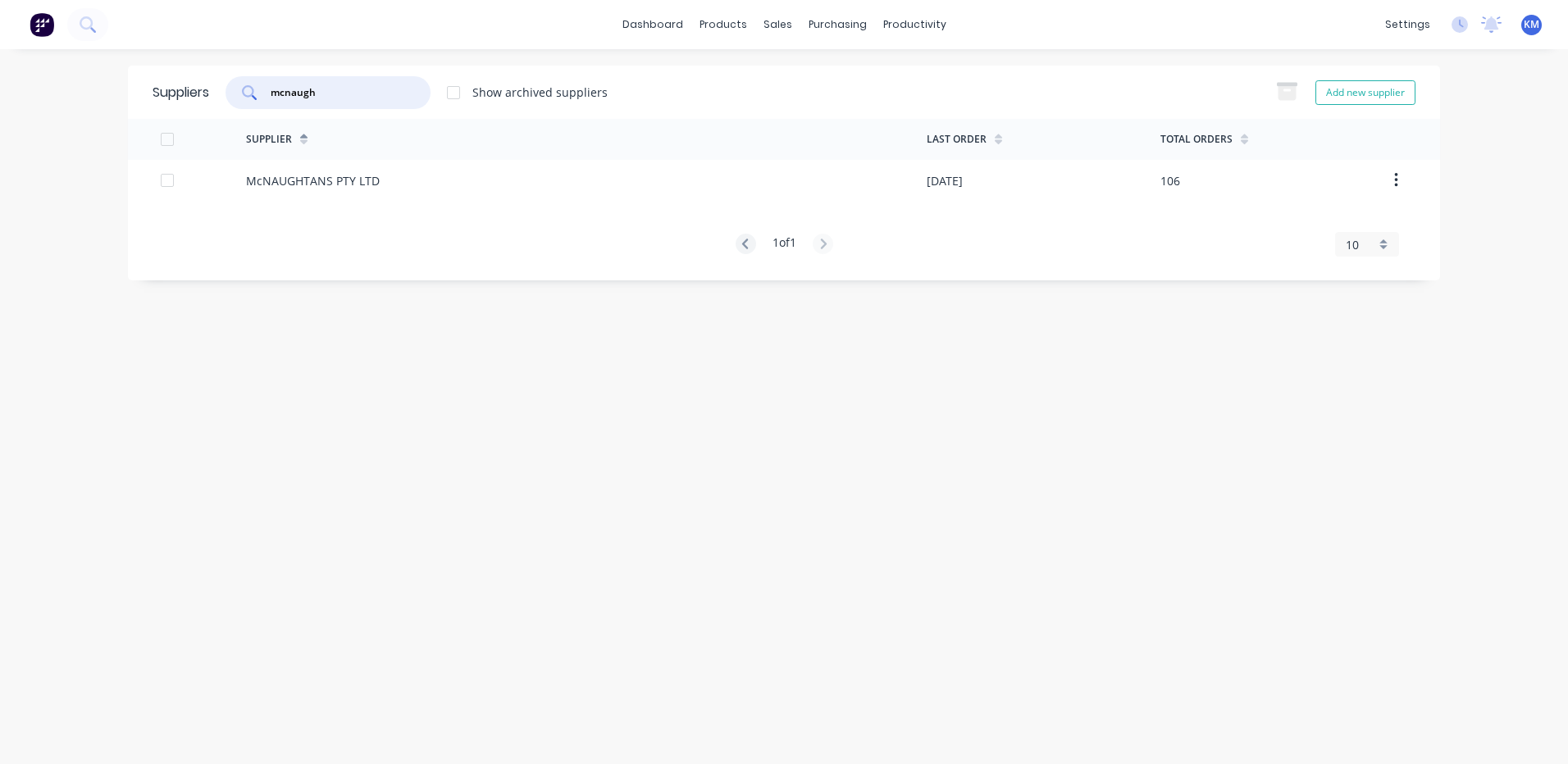
type input "mcnaugh"
click at [386, 177] on div "McNAUGHTANS PTY LTD" at bounding box center [587, 180] width 681 height 41
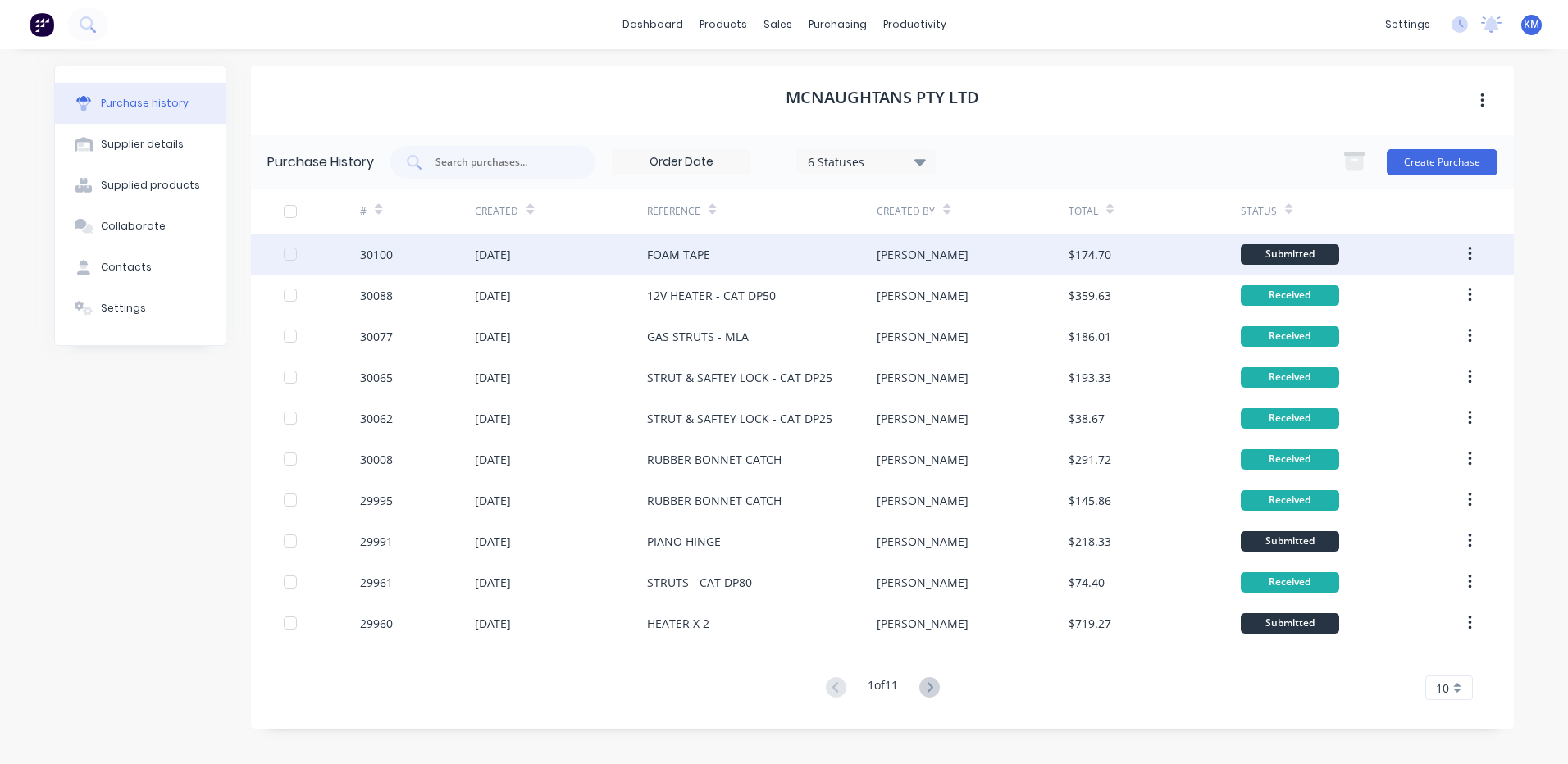
click at [589, 259] on div "09 Oct 2025" at bounding box center [561, 255] width 172 height 41
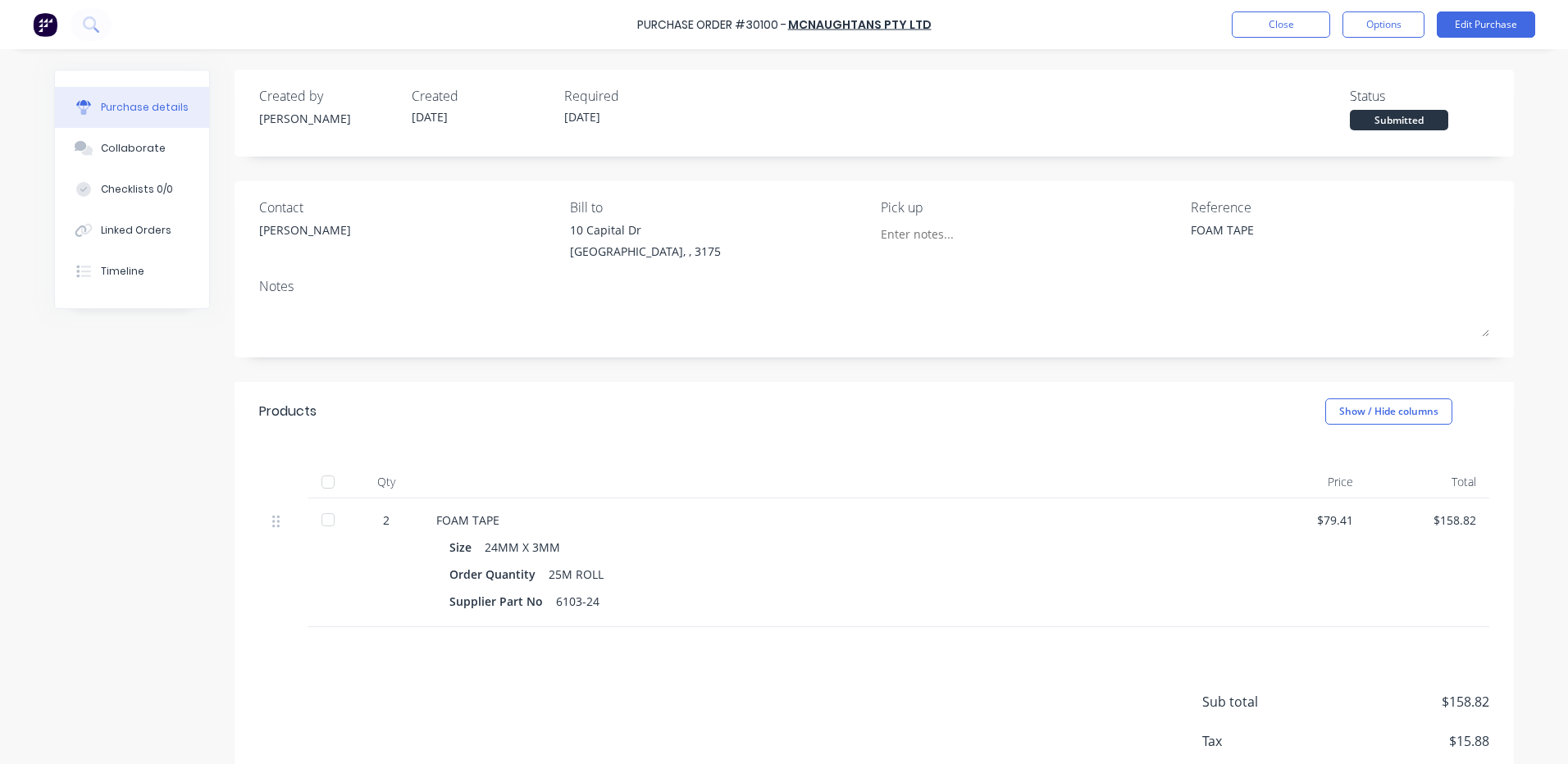
click at [319, 514] on div at bounding box center [328, 520] width 33 height 33
type textarea "x"
click at [1230, 27] on div "Purchase Order #30100 - McNAUGHTANS PTY LTD Close Options Edit Purchase" at bounding box center [784, 24] width 1568 height 49
click at [1289, 38] on div "Purchase Order #30100 - McNAUGHTANS PTY LTD Close Options Edit Purchase" at bounding box center [784, 24] width 1568 height 49
click at [1294, 27] on button "Close" at bounding box center [1281, 24] width 99 height 27
